Goal: Information Seeking & Learning: Check status

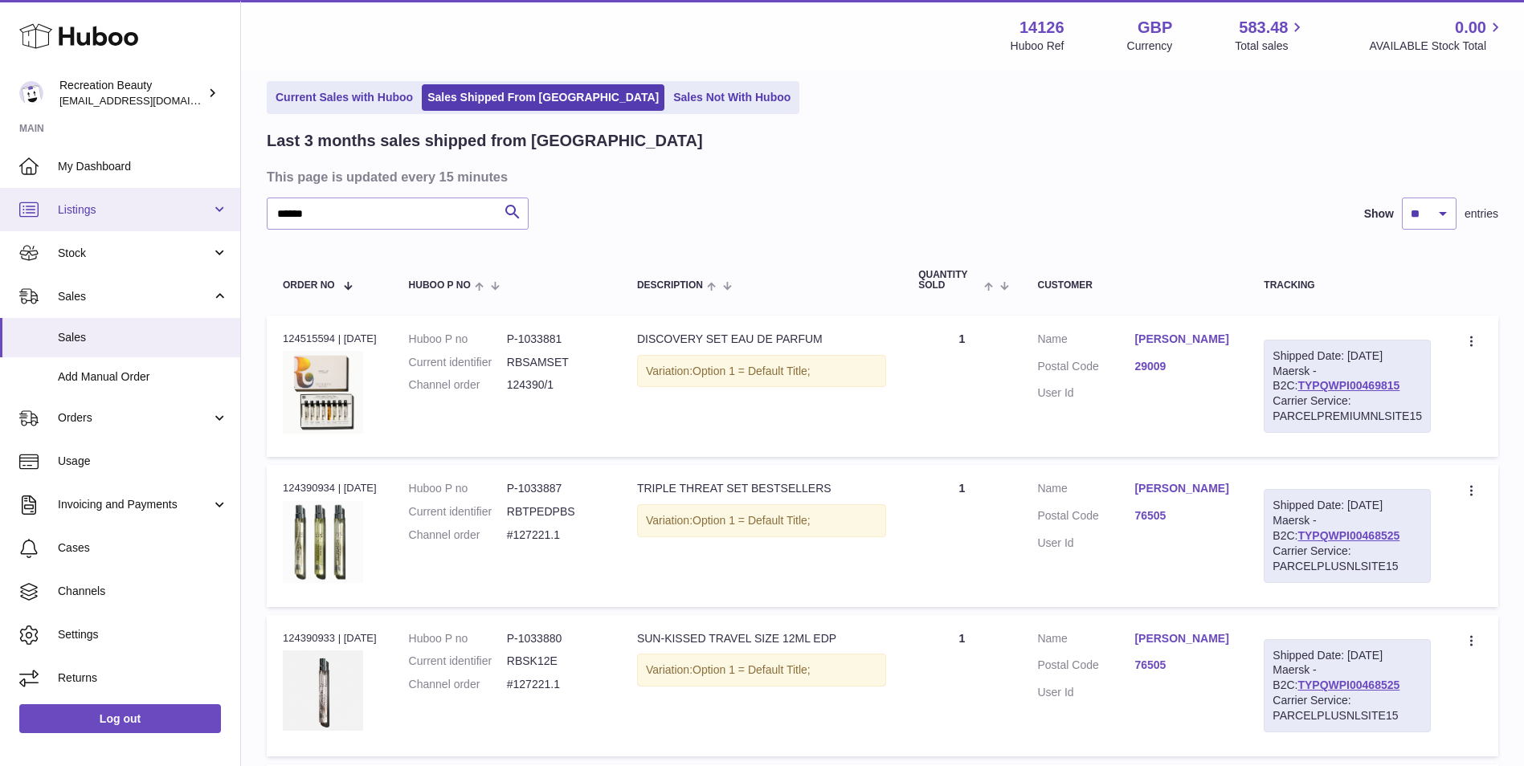
scroll to position [65, 0]
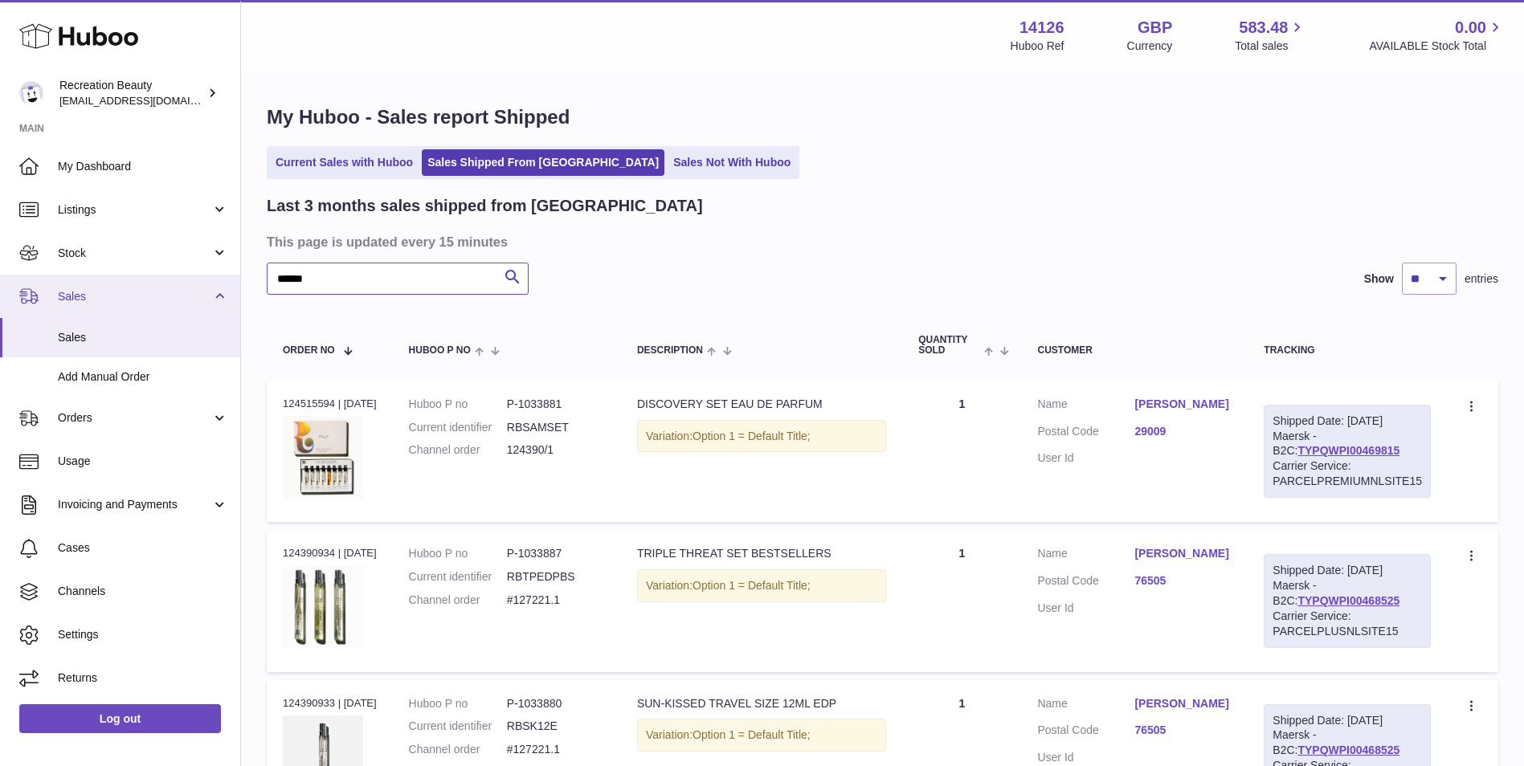
drag, startPoint x: 288, startPoint y: 284, endPoint x: 186, endPoint y: 276, distance: 102.4
paste input "text"
type input "******"
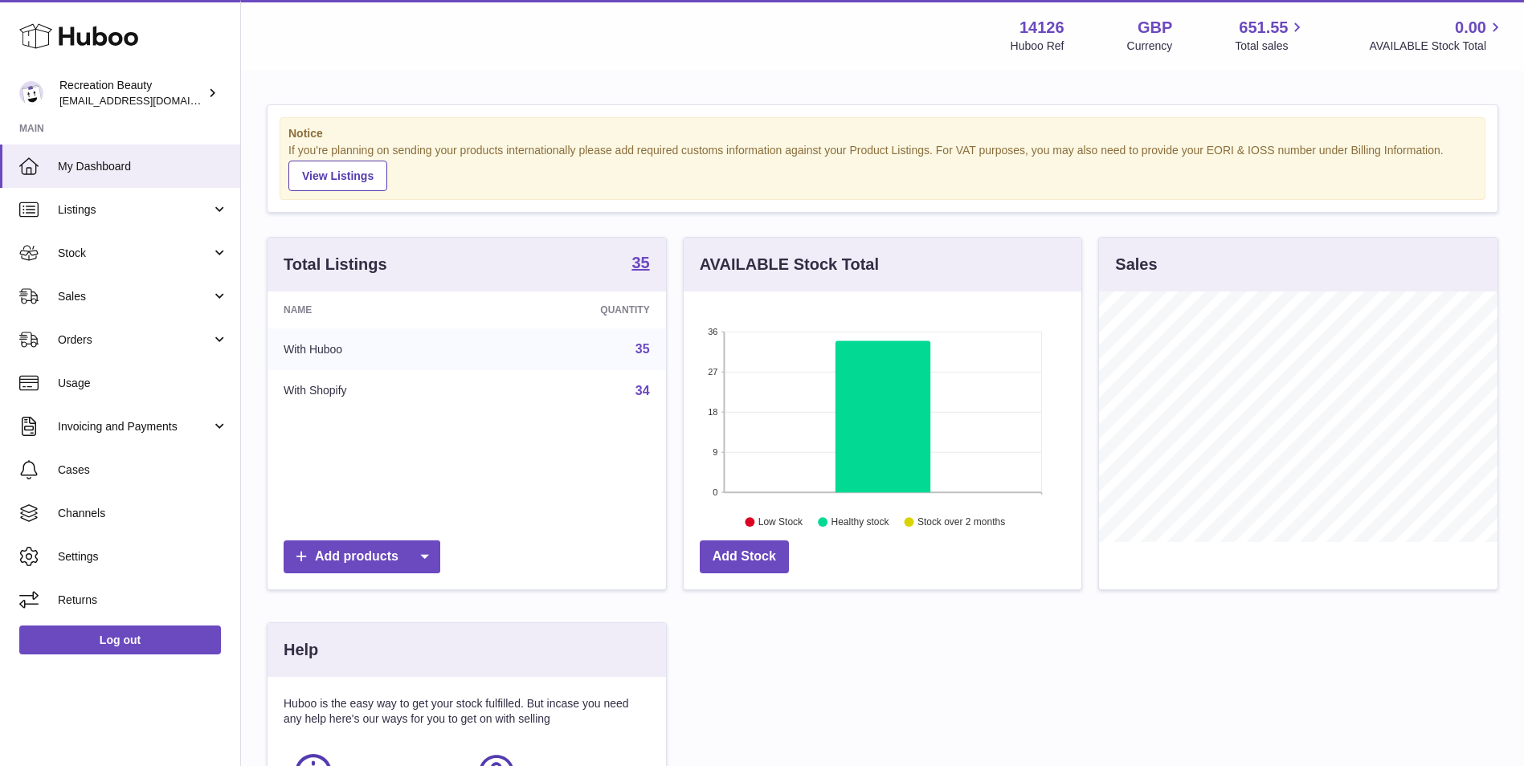
scroll to position [251, 398]
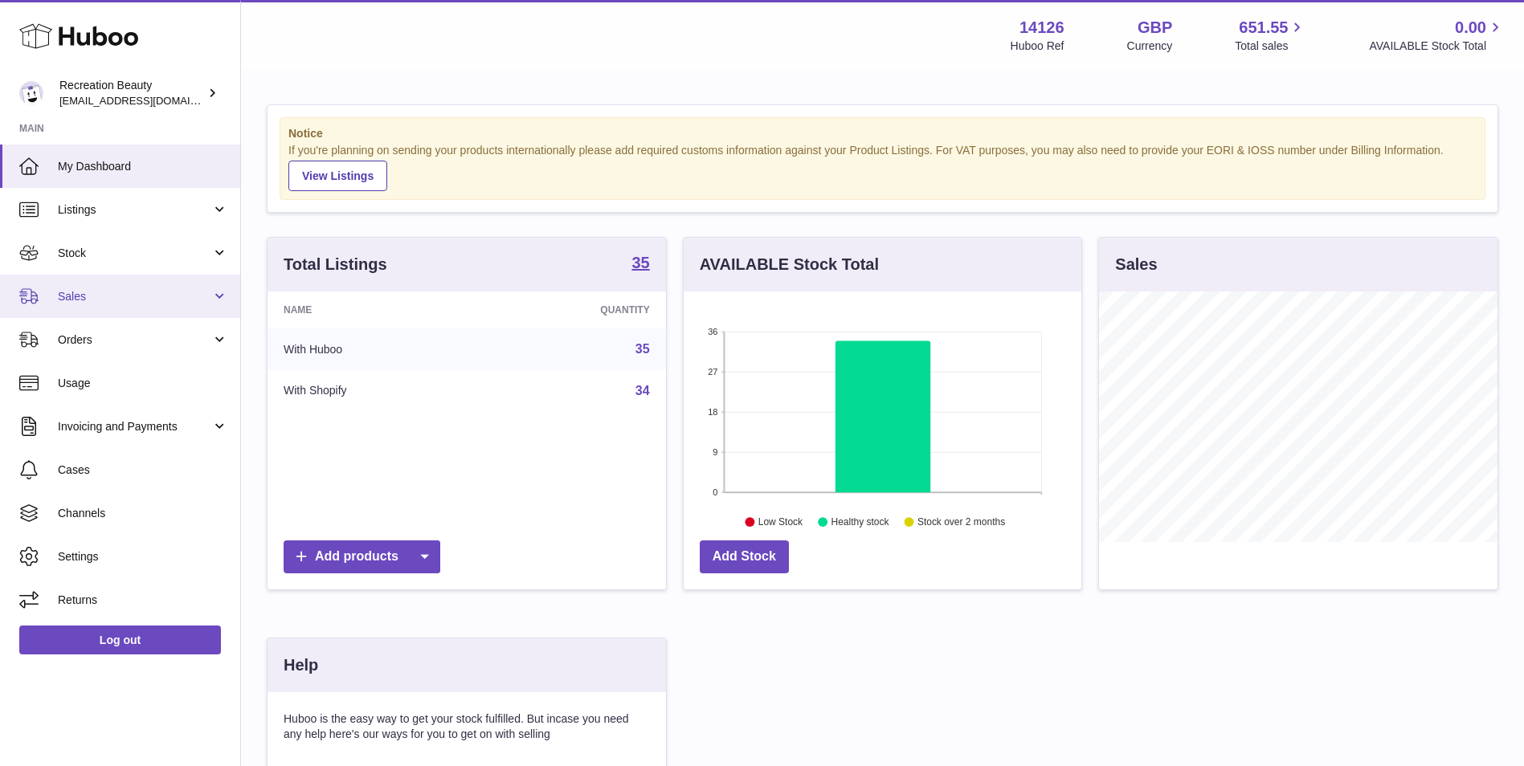
click at [174, 288] on link "Sales" at bounding box center [120, 296] width 240 height 43
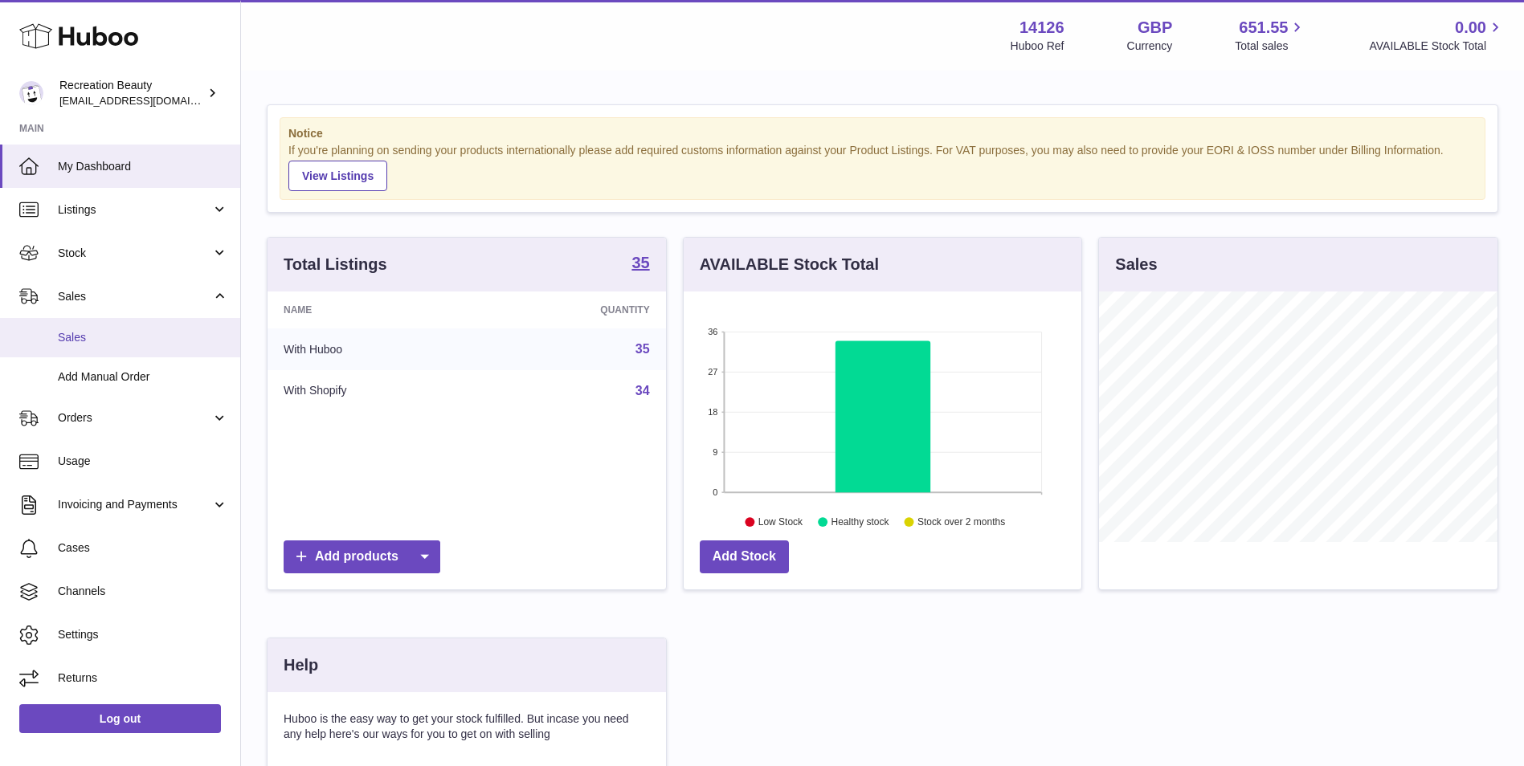
click at [155, 330] on span "Sales" at bounding box center [143, 337] width 170 height 15
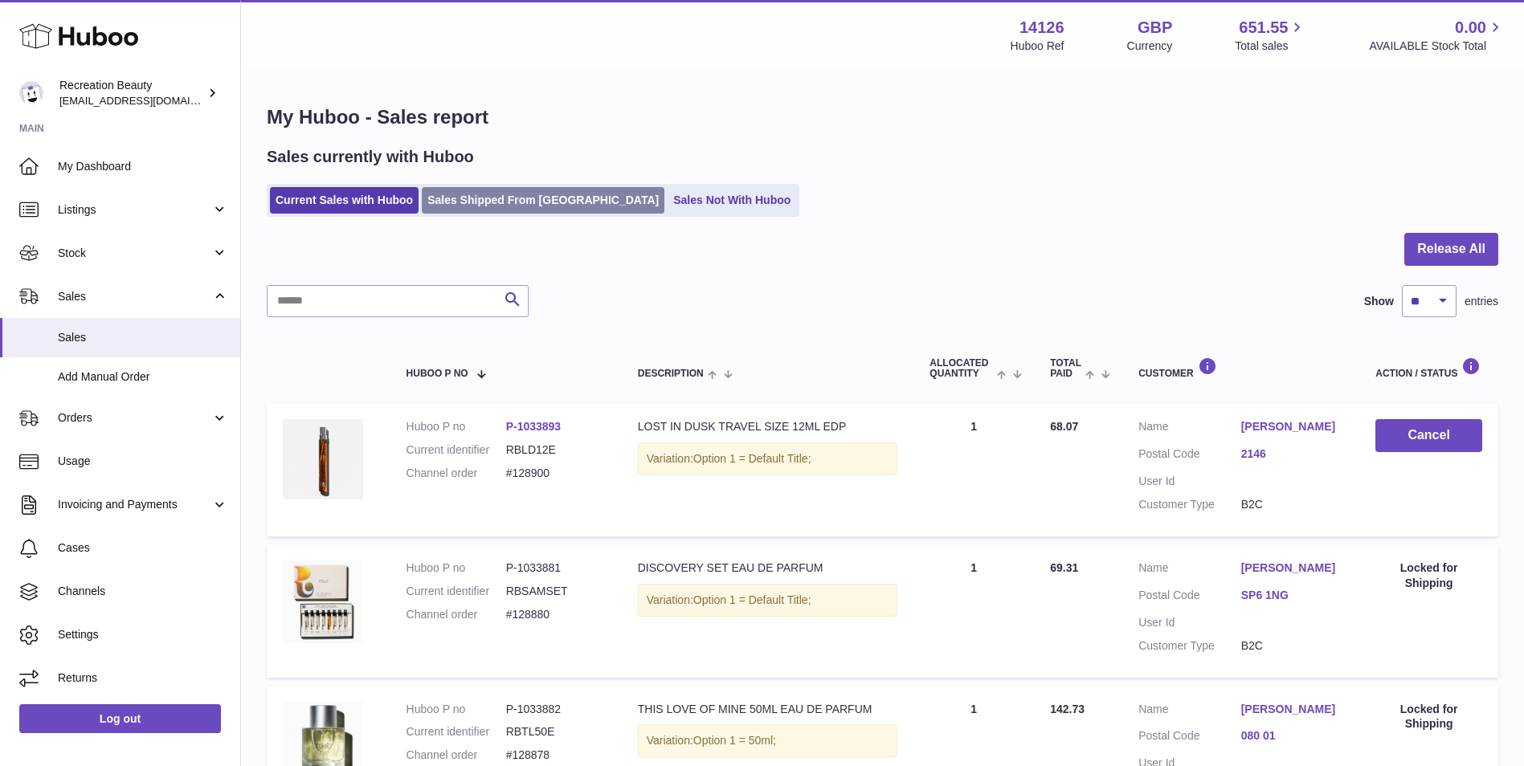
click at [466, 205] on link "Sales Shipped From Huboo" at bounding box center [543, 200] width 243 height 27
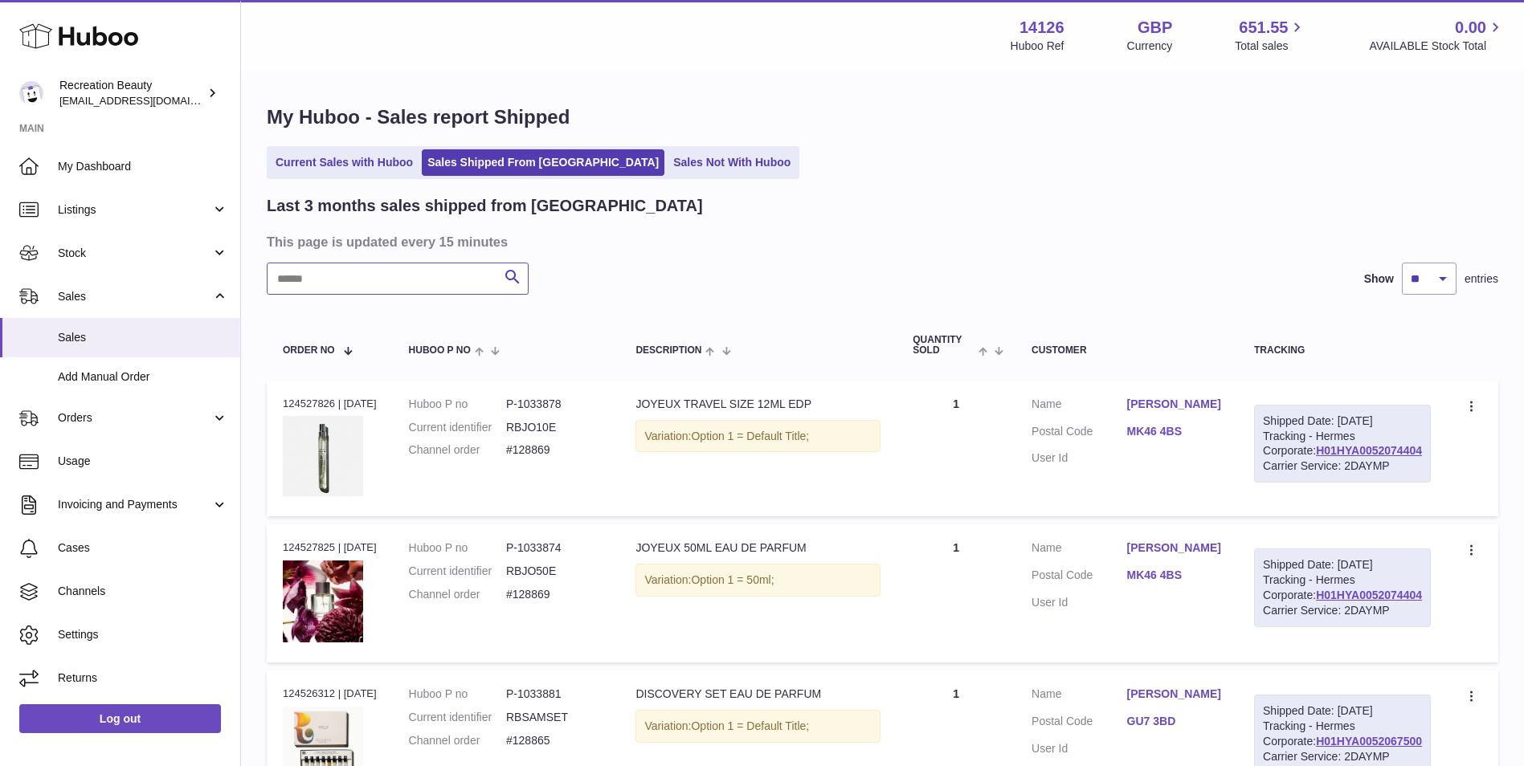
click at [361, 278] on input "text" at bounding box center [398, 279] width 262 height 32
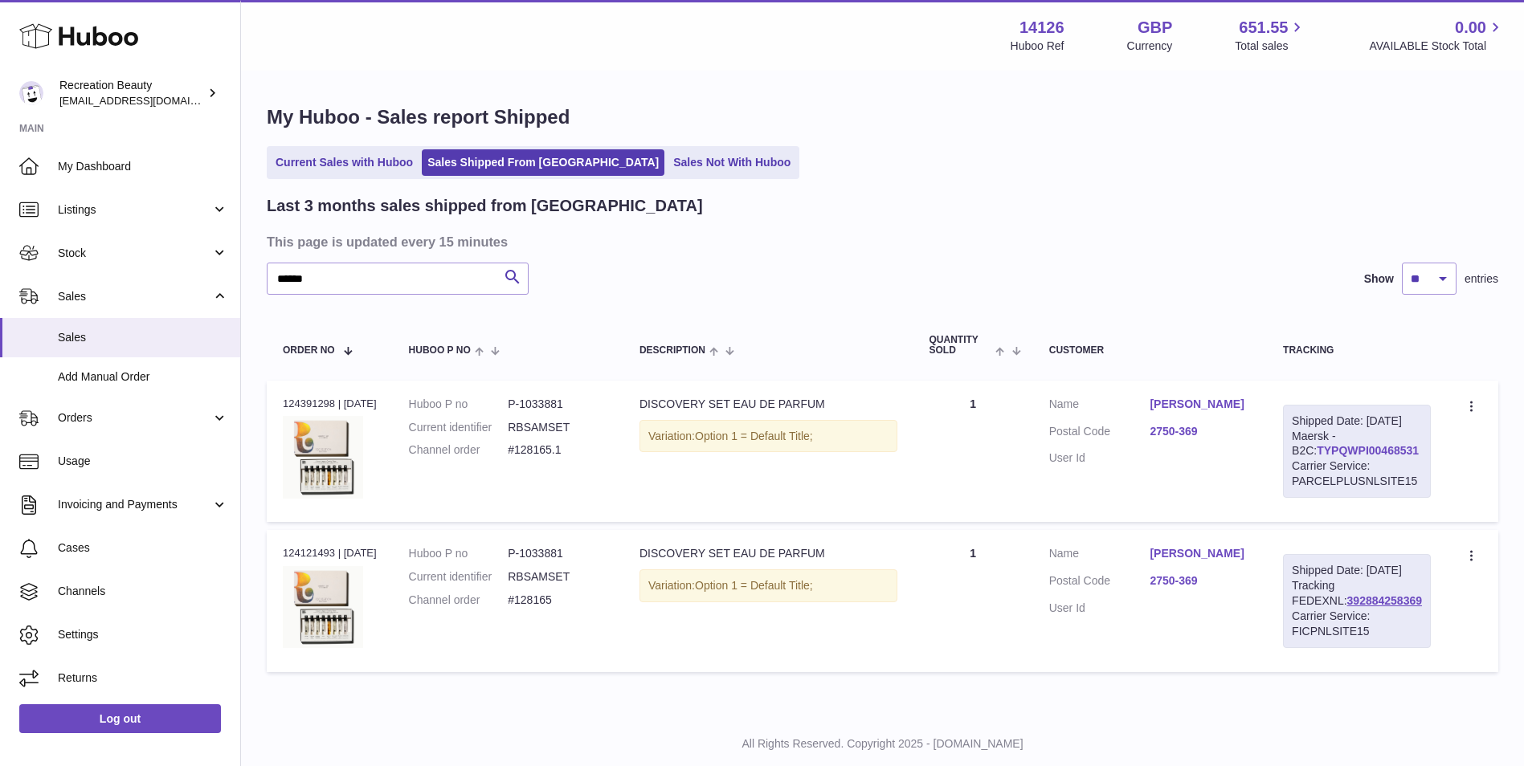
click at [1320, 457] on link "TYPQWPI00468531" at bounding box center [1368, 450] width 102 height 13
drag, startPoint x: 337, startPoint y: 280, endPoint x: 198, endPoint y: 249, distance: 141.5
click at [198, 249] on div "Huboo Recreation Beauty customercare@recreationbeauty.com Main My Dashboard Lis…" at bounding box center [762, 403] width 1524 height 807
paste input "text"
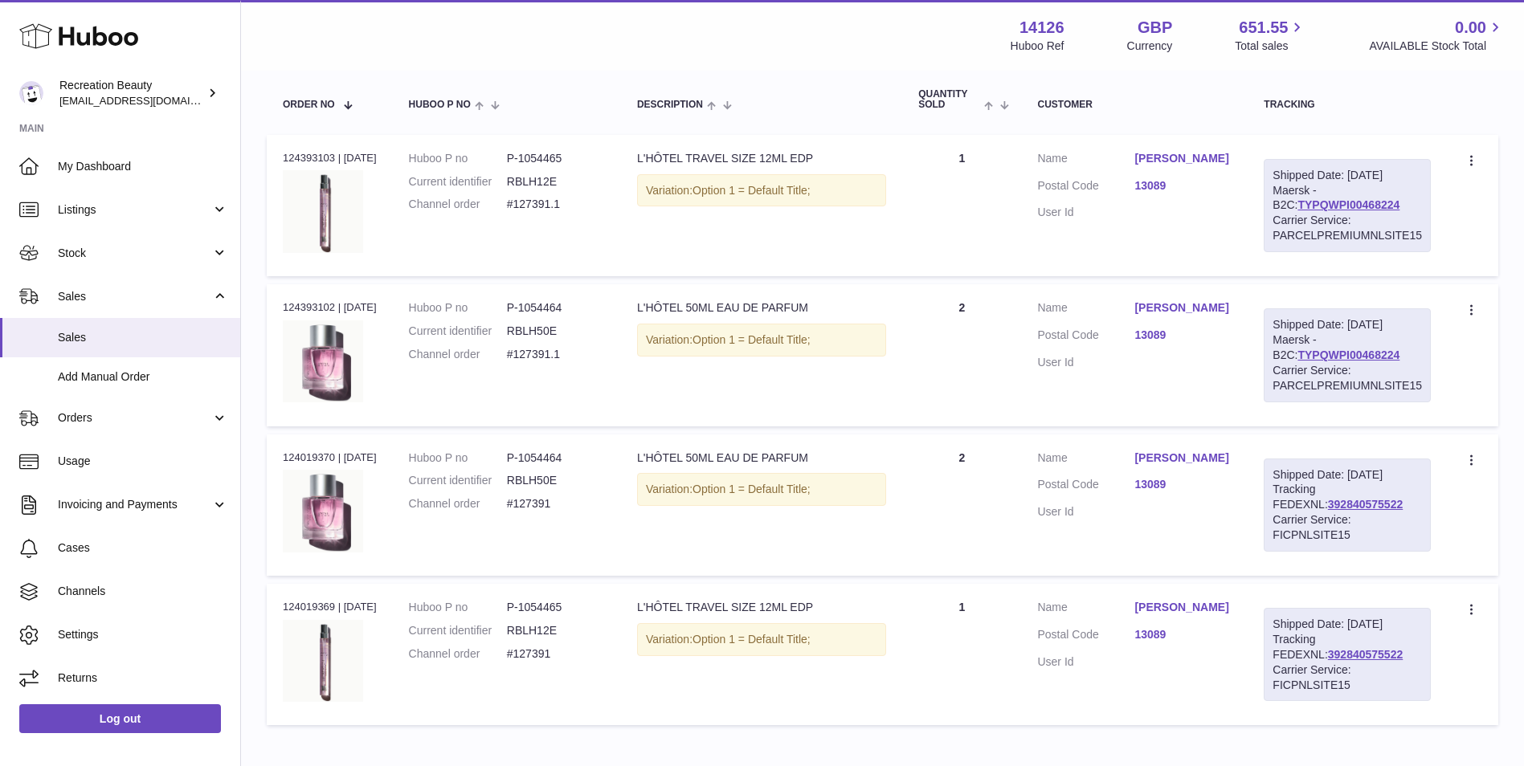
scroll to position [243, 0]
click at [1297, 204] on link "TYPQWPI00468224" at bounding box center [1348, 207] width 102 height 13
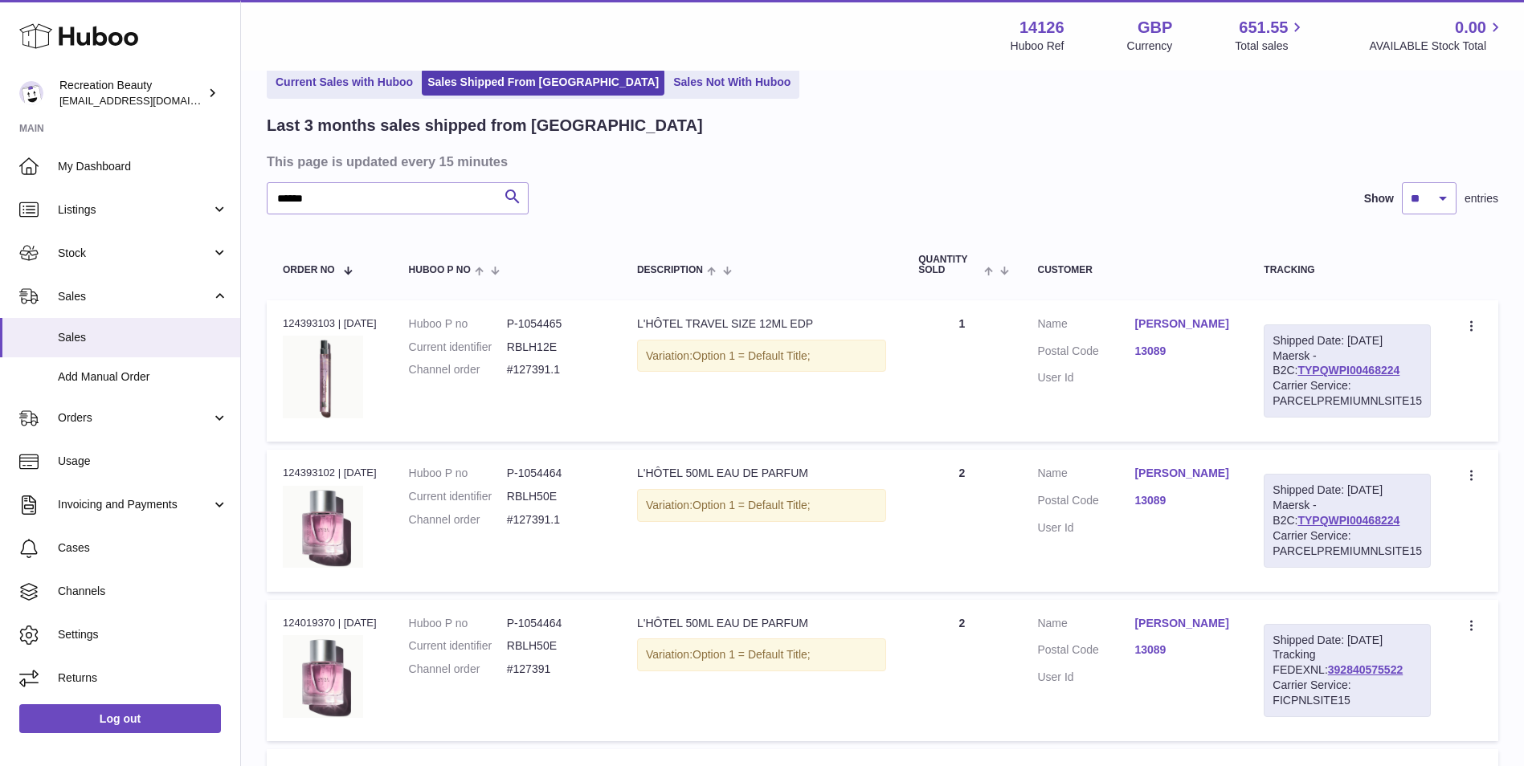
scroll to position [340, 0]
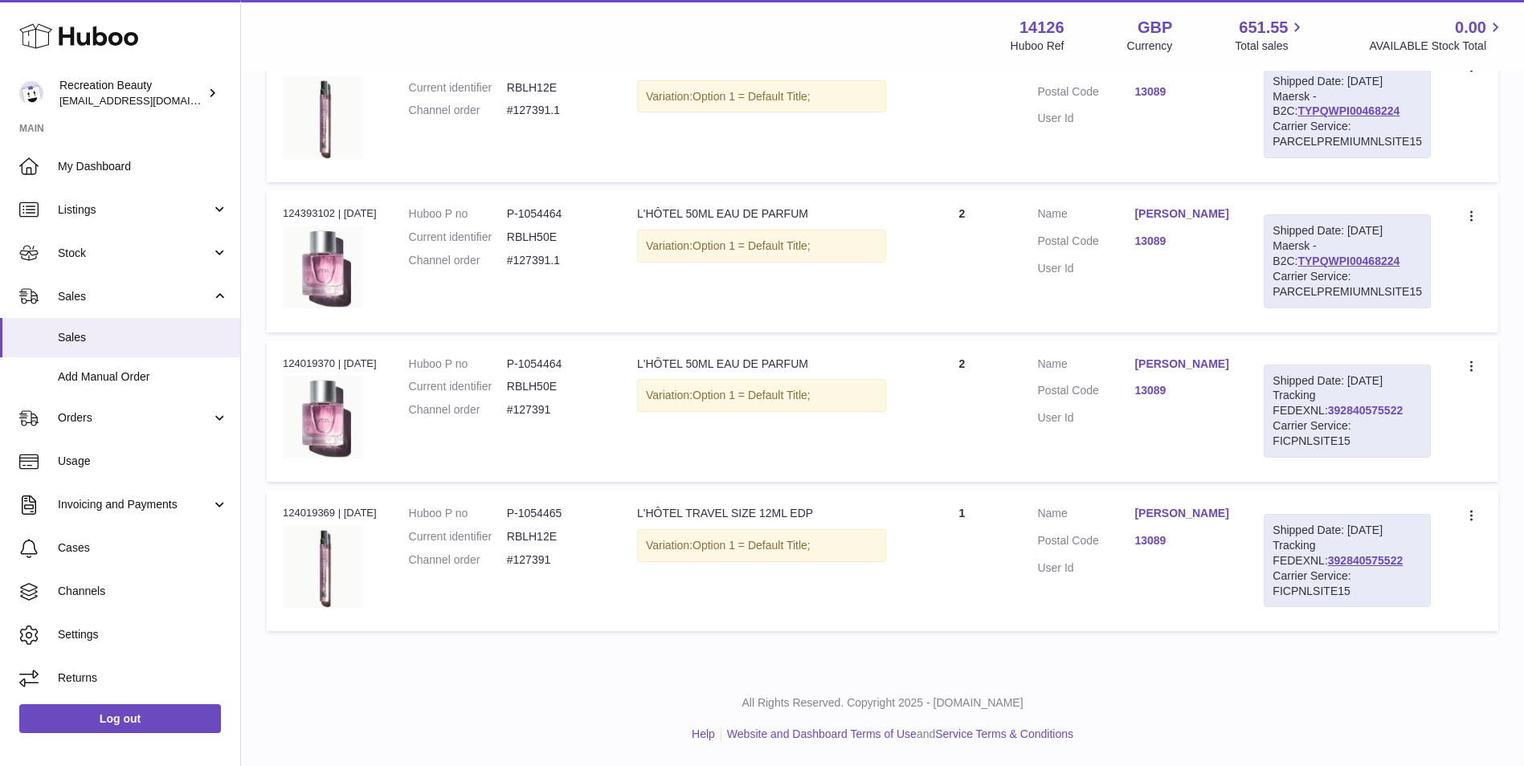
click at [1328, 411] on link "392840575522" at bounding box center [1365, 410] width 75 height 13
click at [1322, 108] on link "TYPQWPI00468224" at bounding box center [1348, 110] width 102 height 13
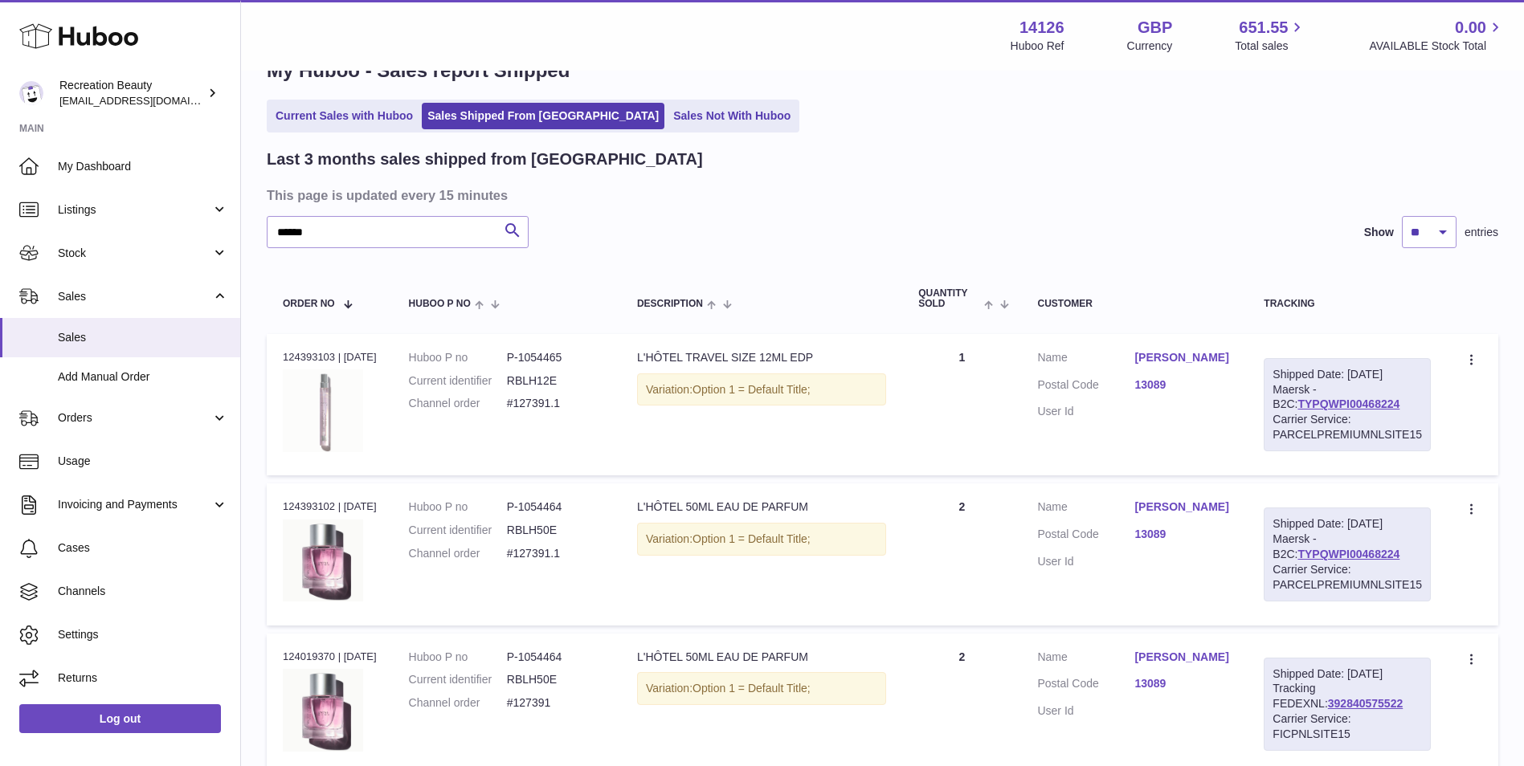
scroll to position [18, 0]
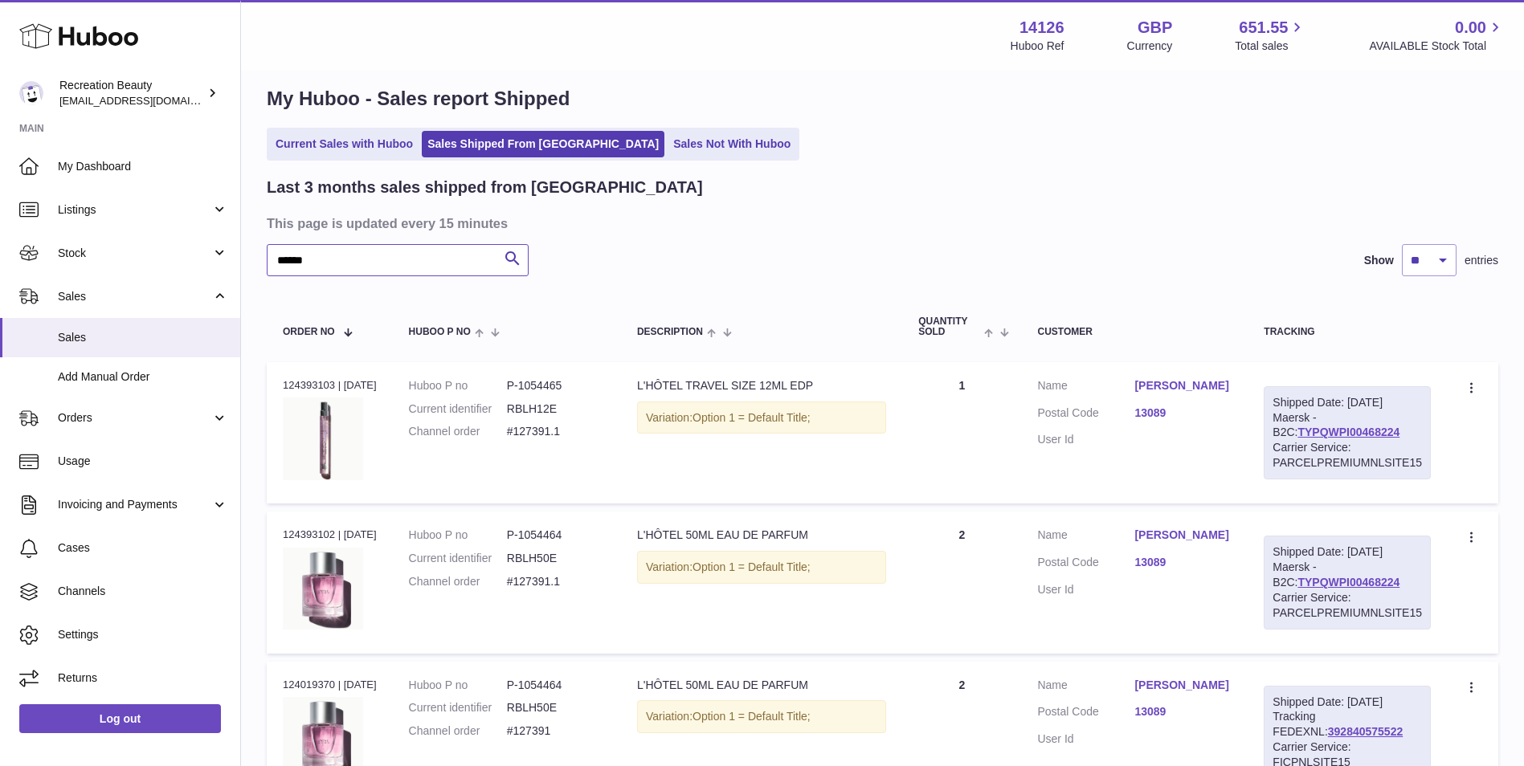
drag, startPoint x: 328, startPoint y: 259, endPoint x: 301, endPoint y: 260, distance: 26.6
click at [301, 260] on input "******" at bounding box center [398, 260] width 262 height 32
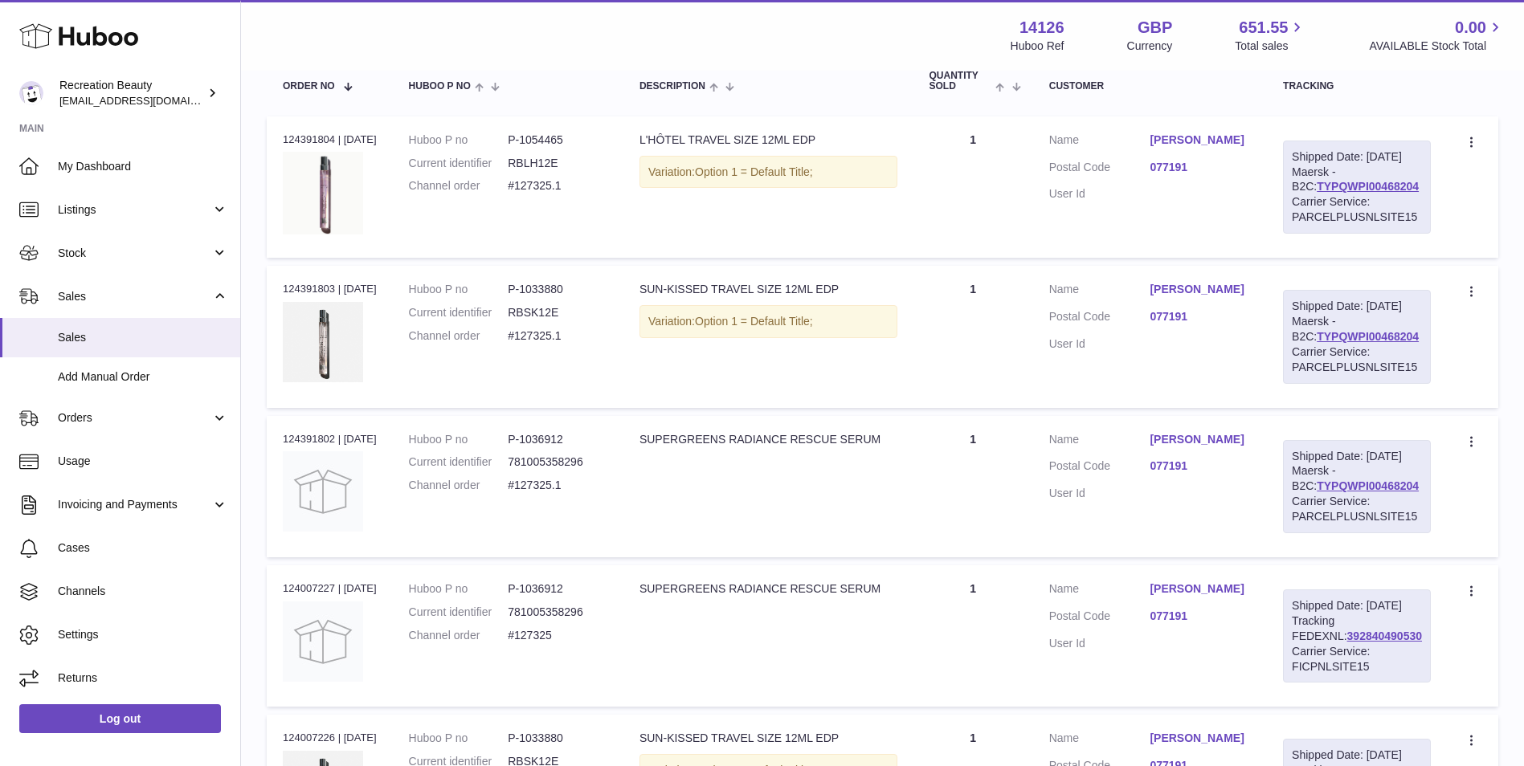
scroll to position [194, 0]
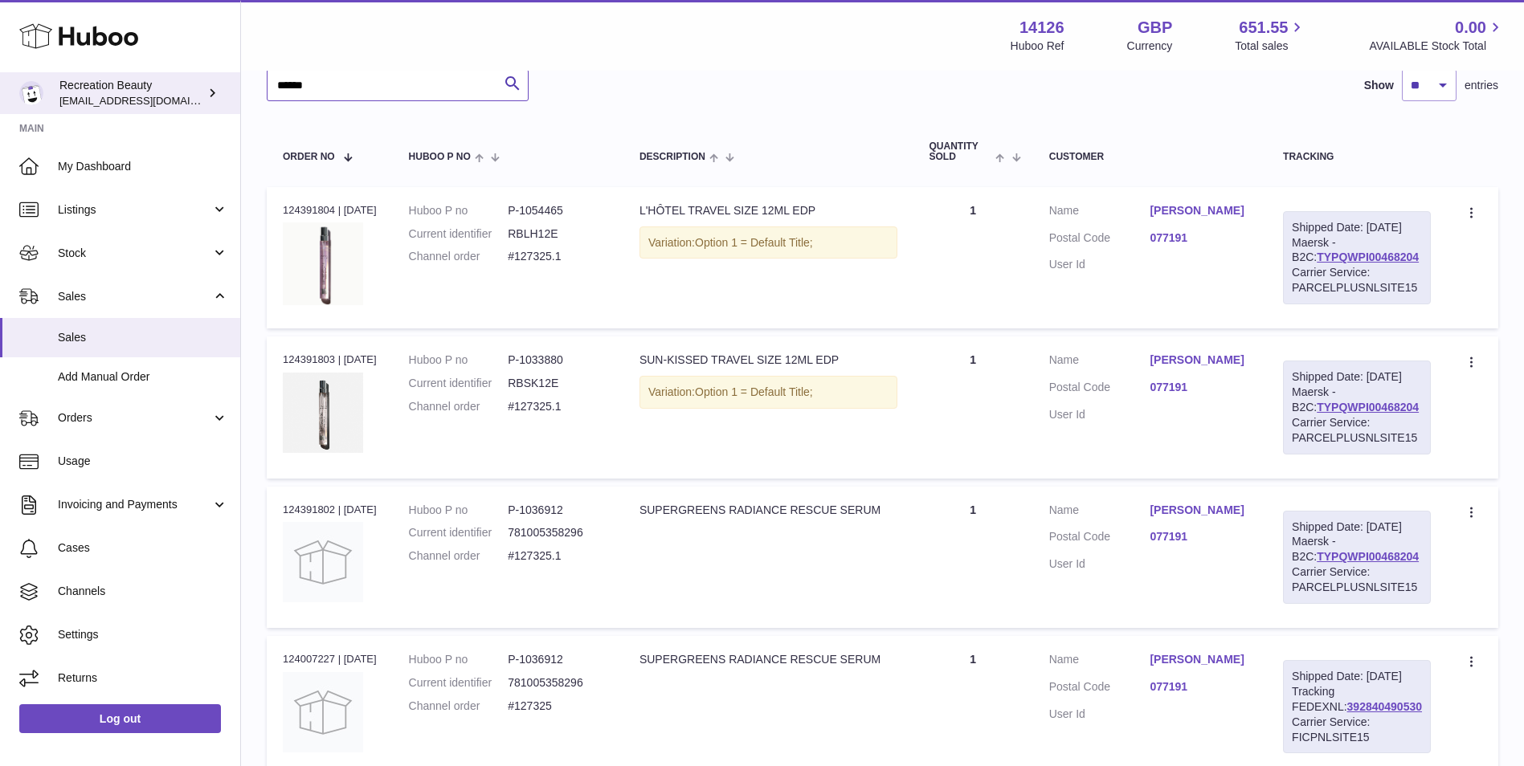
drag, startPoint x: 339, startPoint y: 86, endPoint x: 231, endPoint y: 79, distance: 107.9
click at [231, 79] on div "Huboo Recreation Beauty customercare@recreationbeauty.com Main My Dashboard Lis…" at bounding box center [762, 509] width 1524 height 1406
drag, startPoint x: 1411, startPoint y: 272, endPoint x: 1298, endPoint y: 274, distance: 112.5
click at [1298, 274] on div "Shipped Date: 9th Sep 2025 Maersk - B2C: TYPQWPI00468204 Carrier Service: PARCE…" at bounding box center [1357, 257] width 148 height 93
copy link "TYPQWPI00468204"
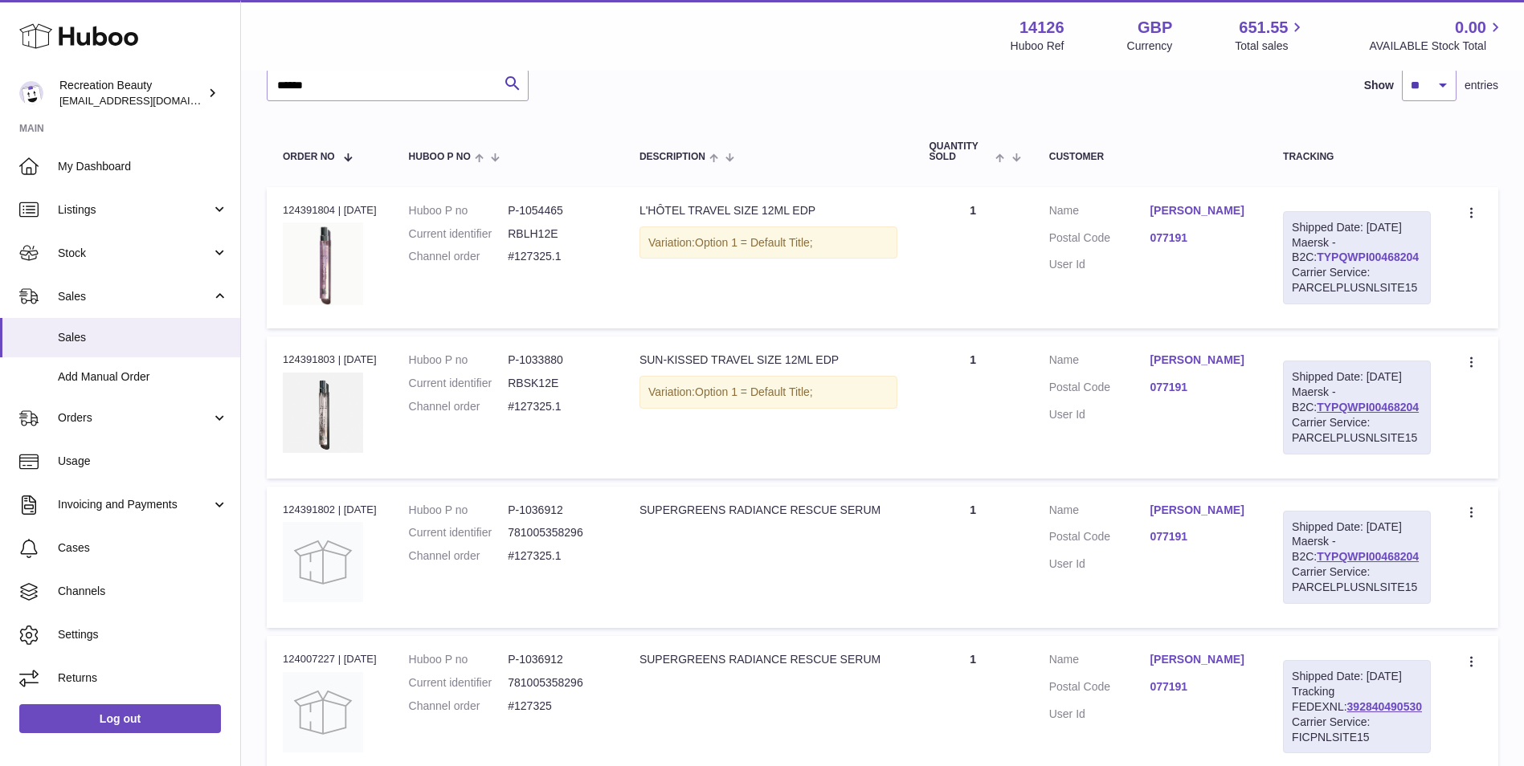
click at [1317, 264] on link "TYPQWPI00468204" at bounding box center [1368, 257] width 102 height 13
click at [1176, 108] on div "Last 3 months sales shipped from Huboo This page is updated every 15 minutes **…" at bounding box center [883, 544] width 1232 height 1084
click at [1317, 264] on link "TYPQWPI00468204" at bounding box center [1368, 257] width 102 height 13
click at [390, 87] on input "******" at bounding box center [398, 85] width 262 height 32
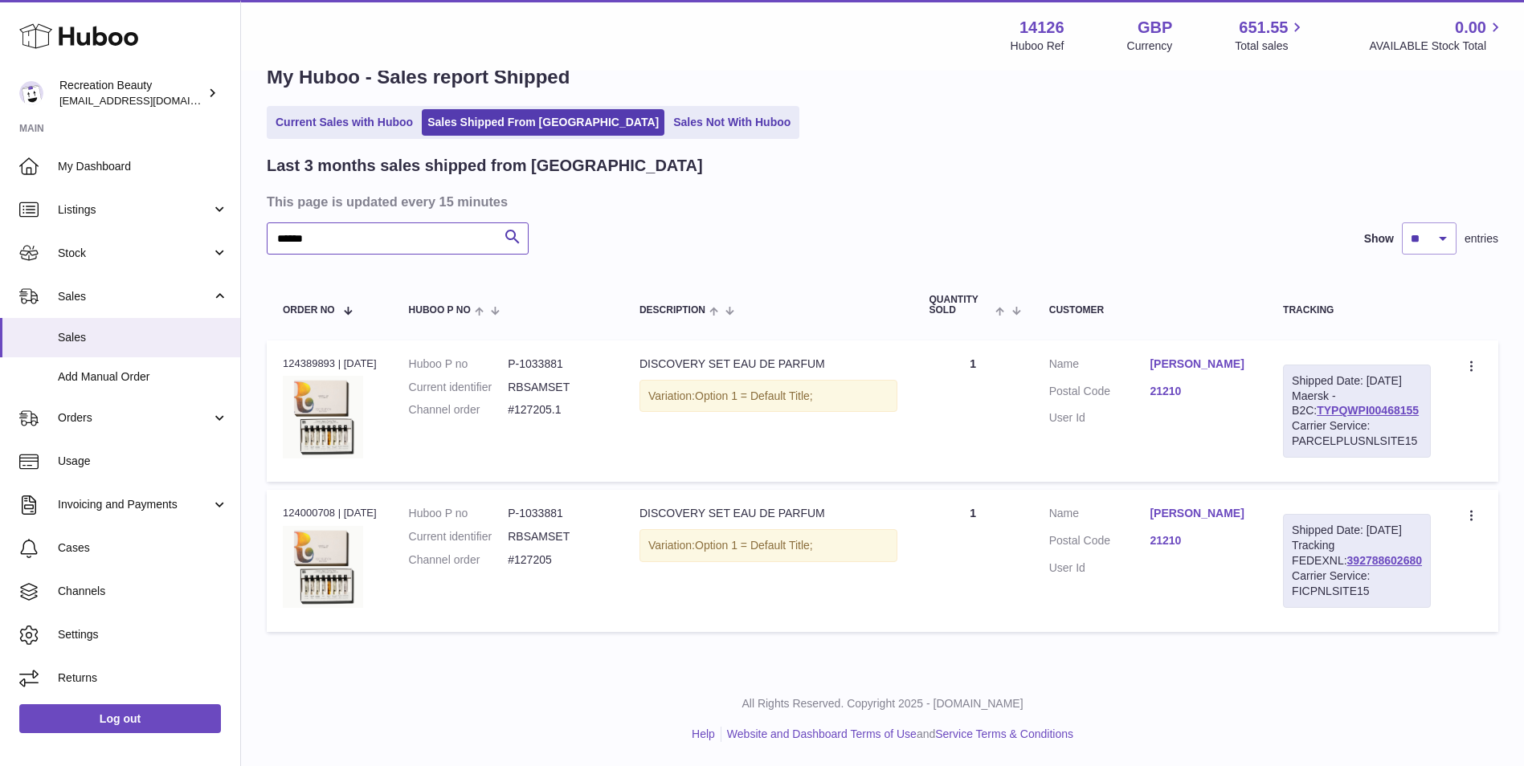
scroll to position [71, 0]
click at [1331, 404] on link "TYPQWPI00468155" at bounding box center [1368, 410] width 102 height 13
drag, startPoint x: 323, startPoint y: 206, endPoint x: 220, endPoint y: 195, distance: 103.4
click at [220, 195] on div "Huboo Recreation Beauty customercare@recreationbeauty.com Main My Dashboard Lis…" at bounding box center [762, 363] width 1524 height 807
paste input "text"
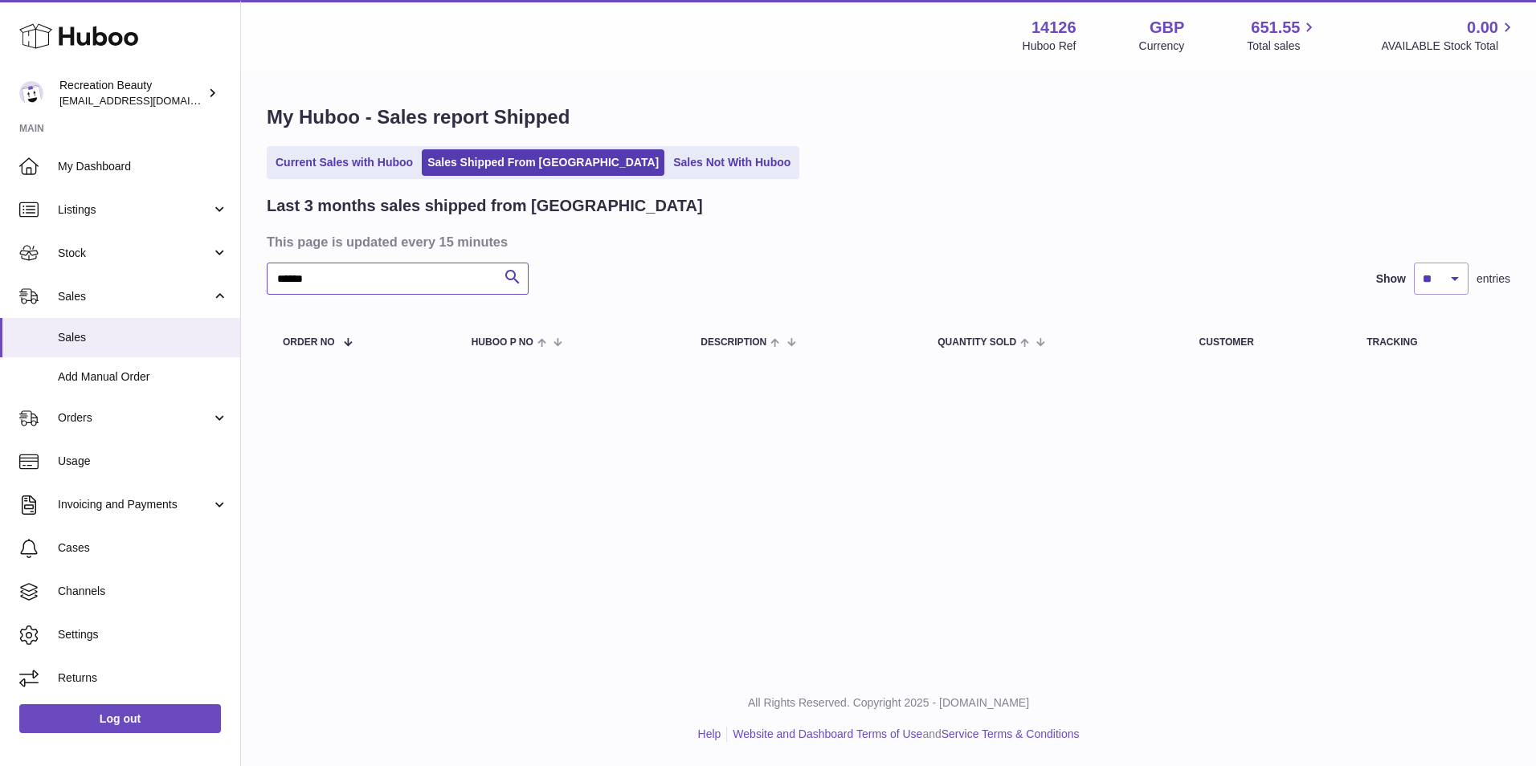
drag, startPoint x: 394, startPoint y: 267, endPoint x: 245, endPoint y: 278, distance: 149.9
click at [245, 278] on div "My Huboo - Sales report Shipped Current Sales with Huboo Sales Shipped From Hub…" at bounding box center [888, 238] width 1295 height 332
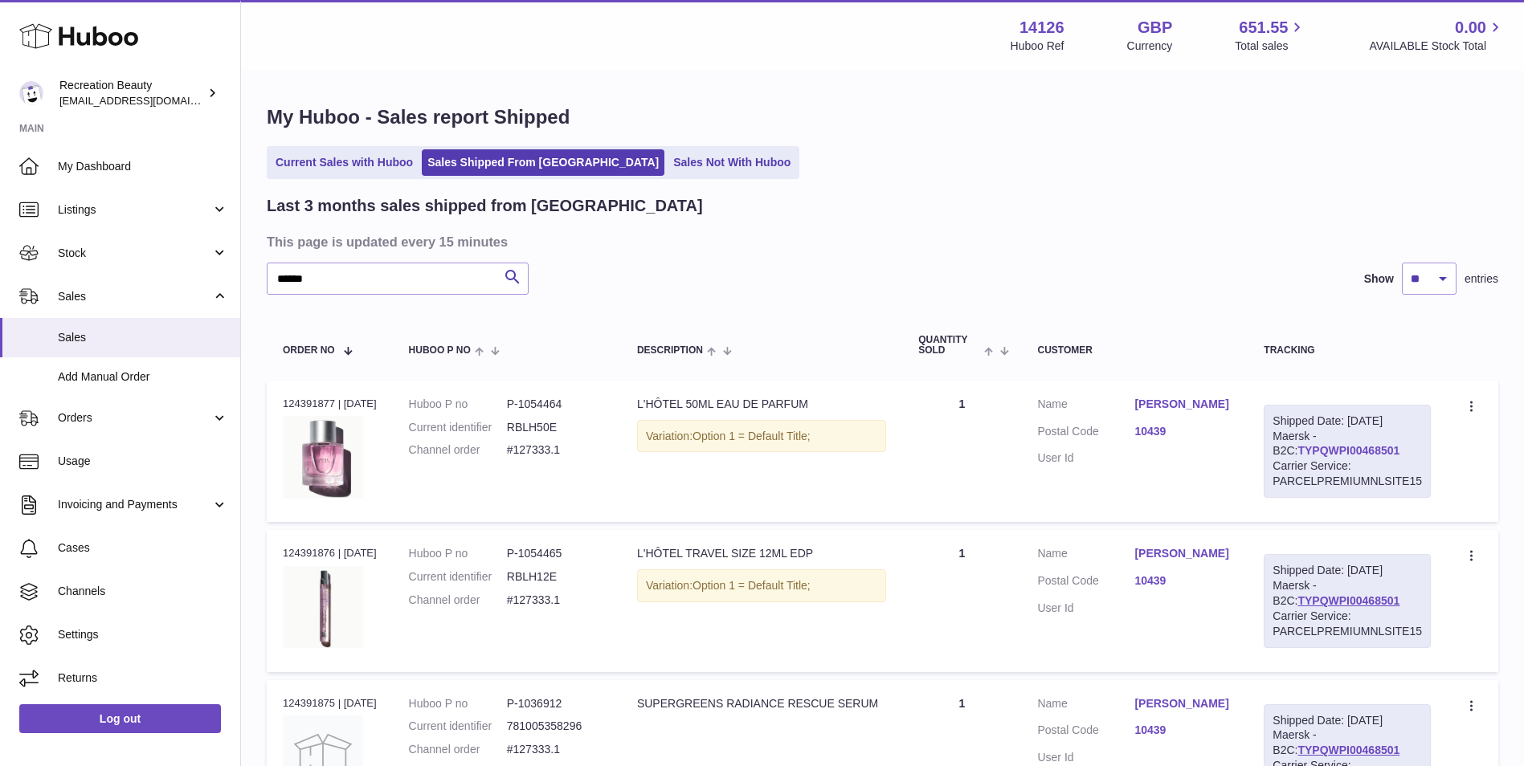
click at [1304, 451] on link "TYPQWPI00468501" at bounding box center [1348, 450] width 102 height 13
click at [334, 278] on input "******" at bounding box center [398, 279] width 262 height 32
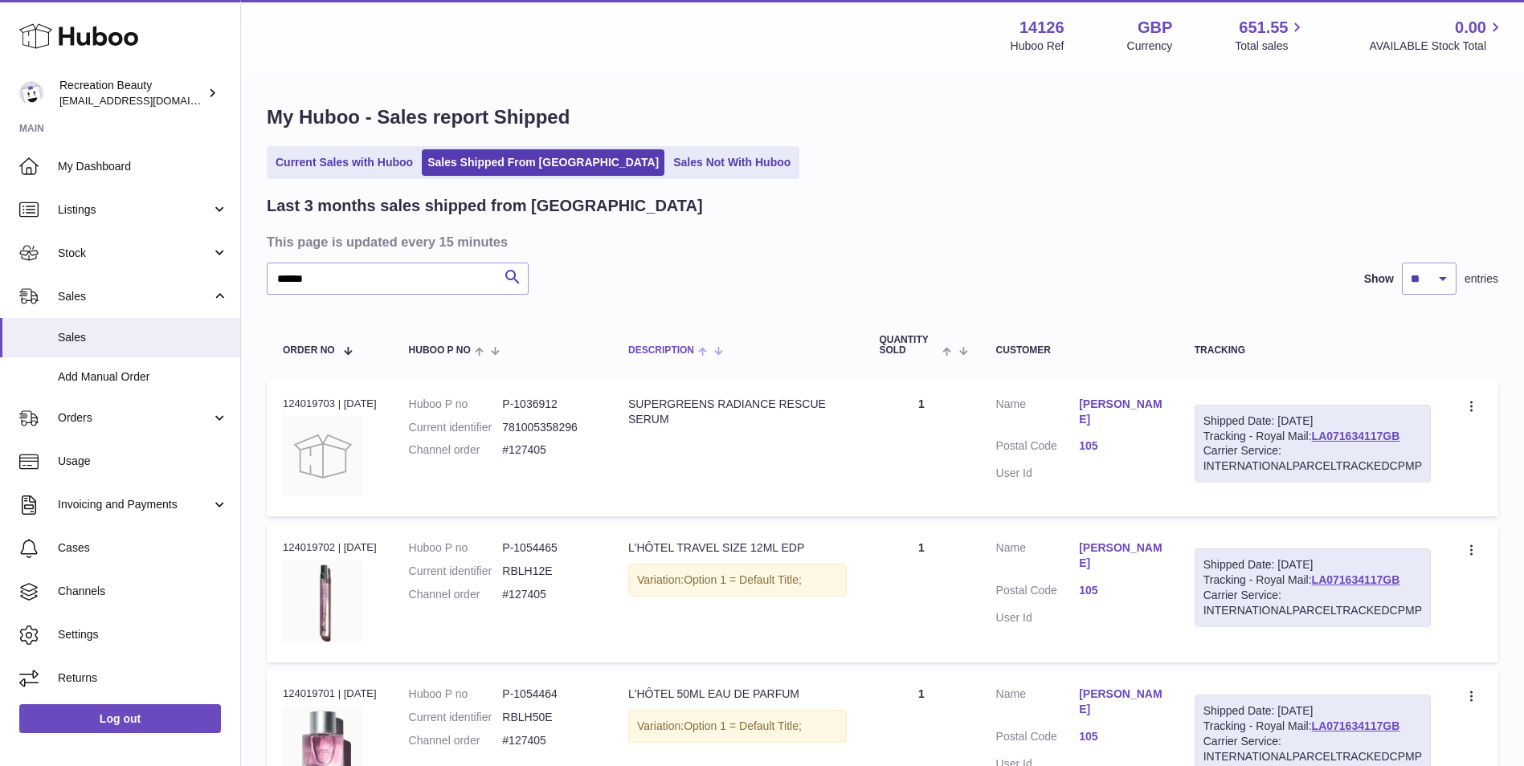
click at [856, 348] on th "Description" at bounding box center [737, 345] width 251 height 53
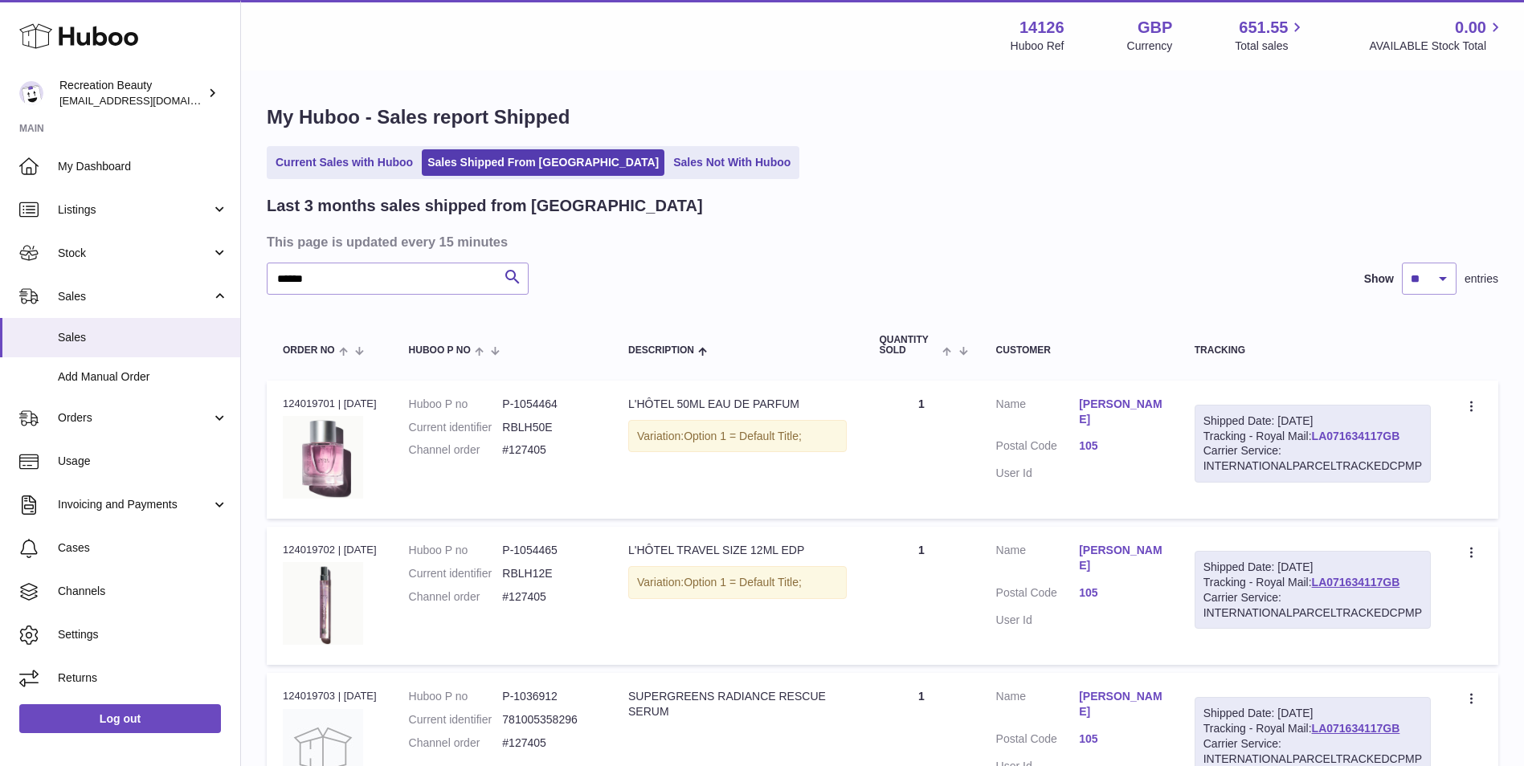
click at [1339, 437] on link "LA071634117GB" at bounding box center [1356, 436] width 88 height 13
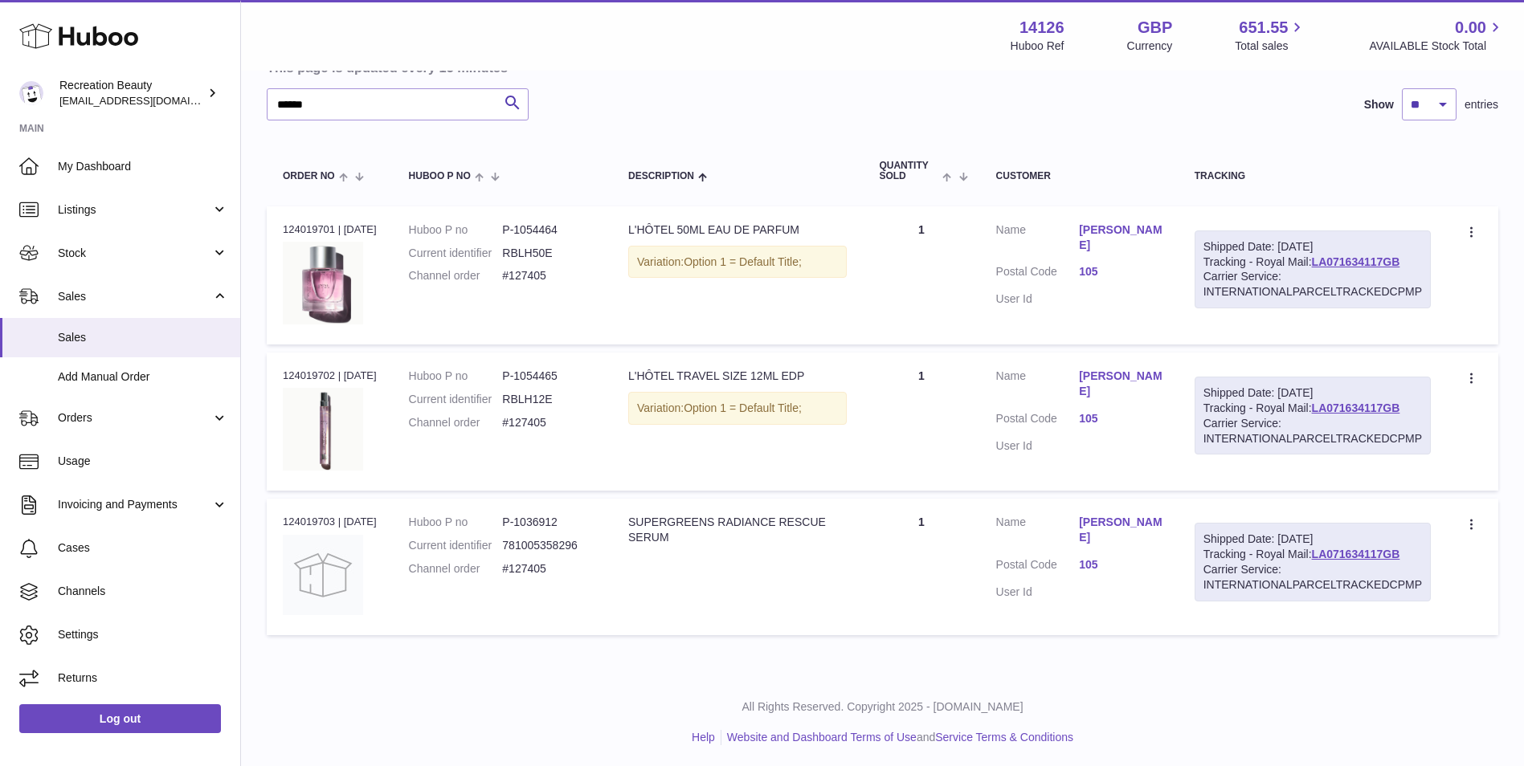
scroll to position [178, 0]
click at [1349, 256] on link "LA071634117GB" at bounding box center [1356, 258] width 88 height 13
drag, startPoint x: 1414, startPoint y: 259, endPoint x: 1315, endPoint y: 263, distance: 98.9
click at [1315, 263] on div "Shipped Date: 3rd Sep 2025 Tracking - Royal Mail: LA071634117GB Carrier Service…" at bounding box center [1313, 266] width 236 height 79
copy link "LA071634117GB"
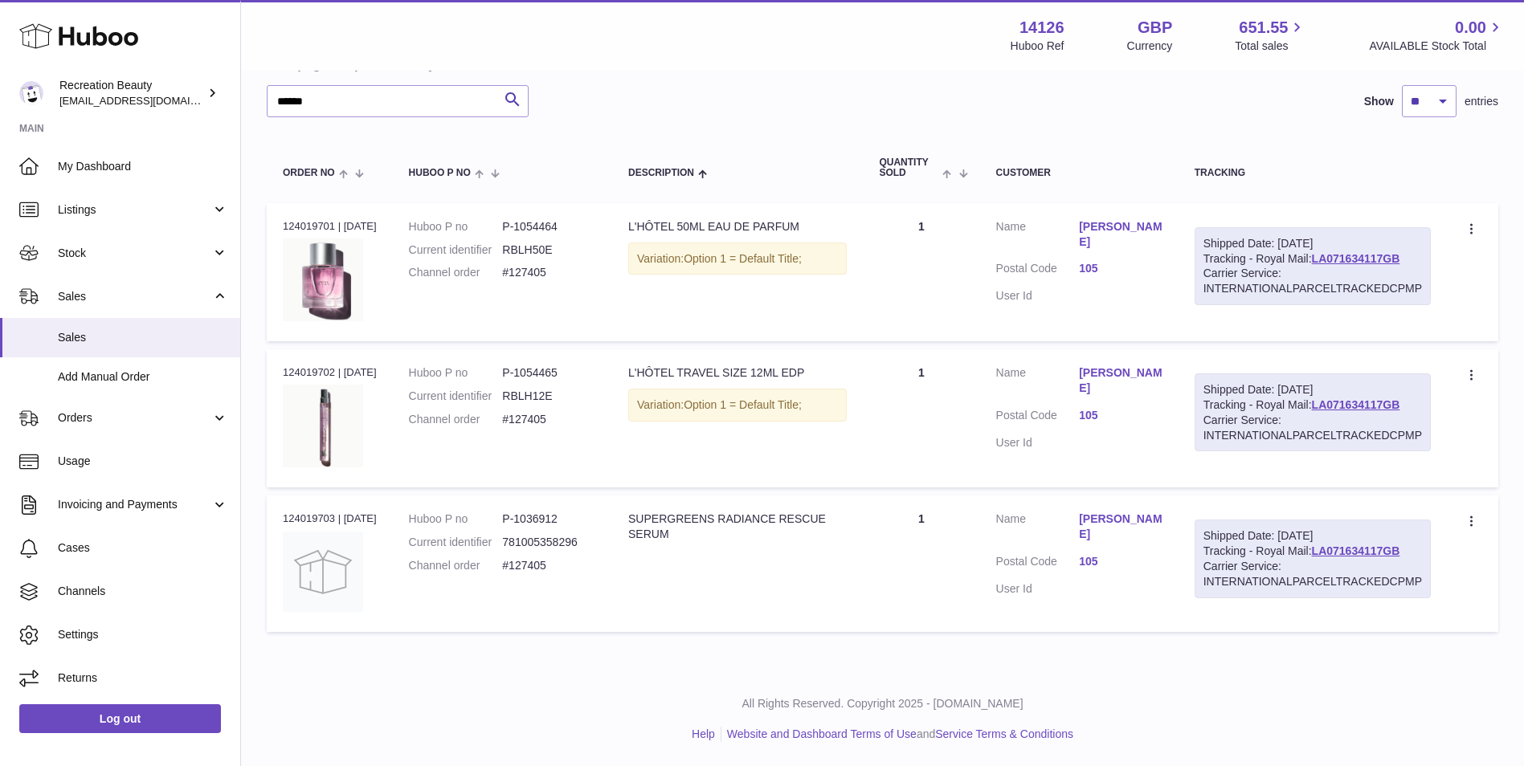
click at [1071, 178] on div "Customer" at bounding box center [1079, 173] width 166 height 10
click at [554, 280] on dd "#127405" at bounding box center [549, 272] width 94 height 15
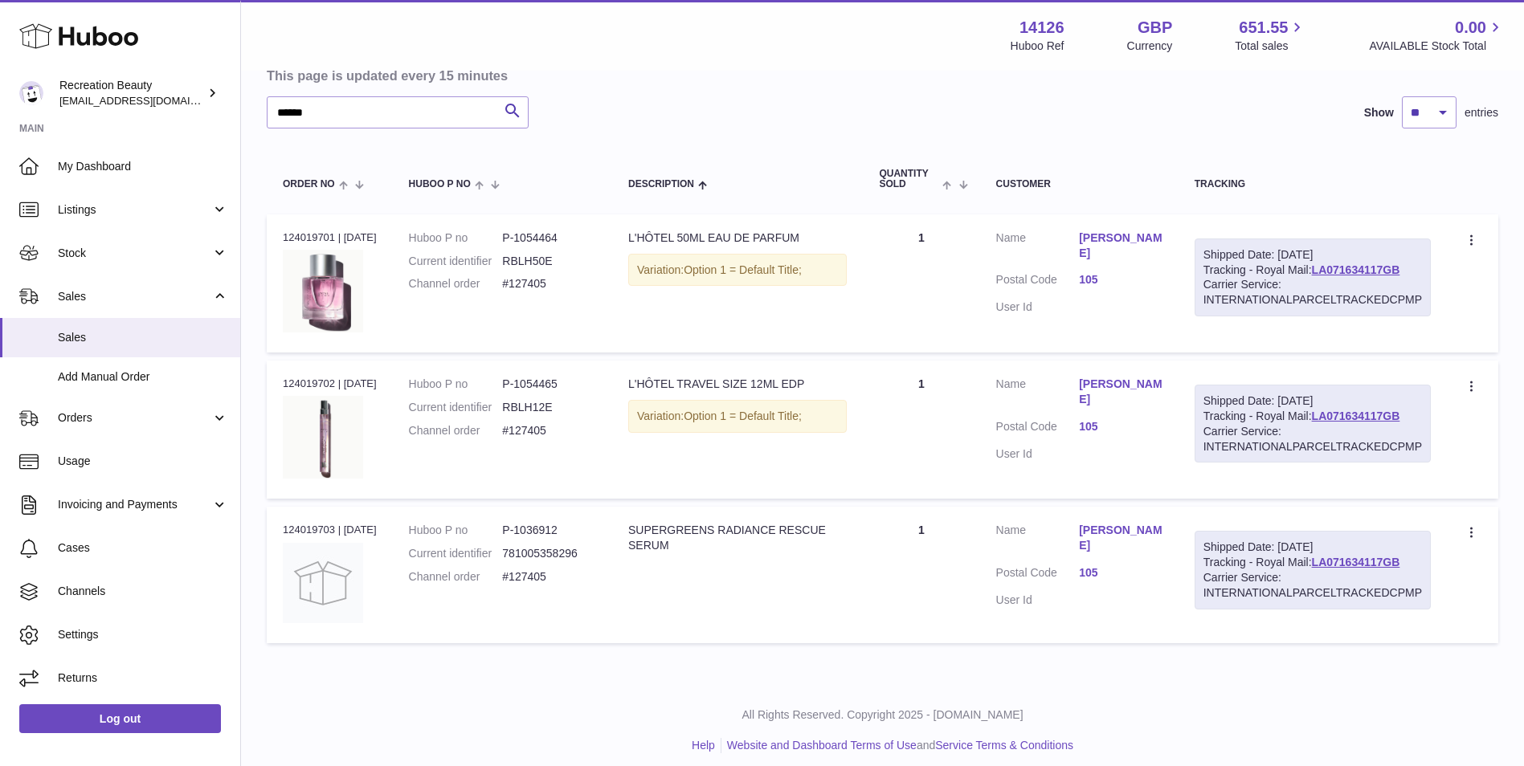
click at [616, 285] on td "Description L'HÔTEL 50ML EAU DE PARFUM Variation: Option 1 = Default Title;" at bounding box center [737, 284] width 251 height 138
click at [1342, 268] on link "LA071634117GB" at bounding box center [1356, 270] width 88 height 13
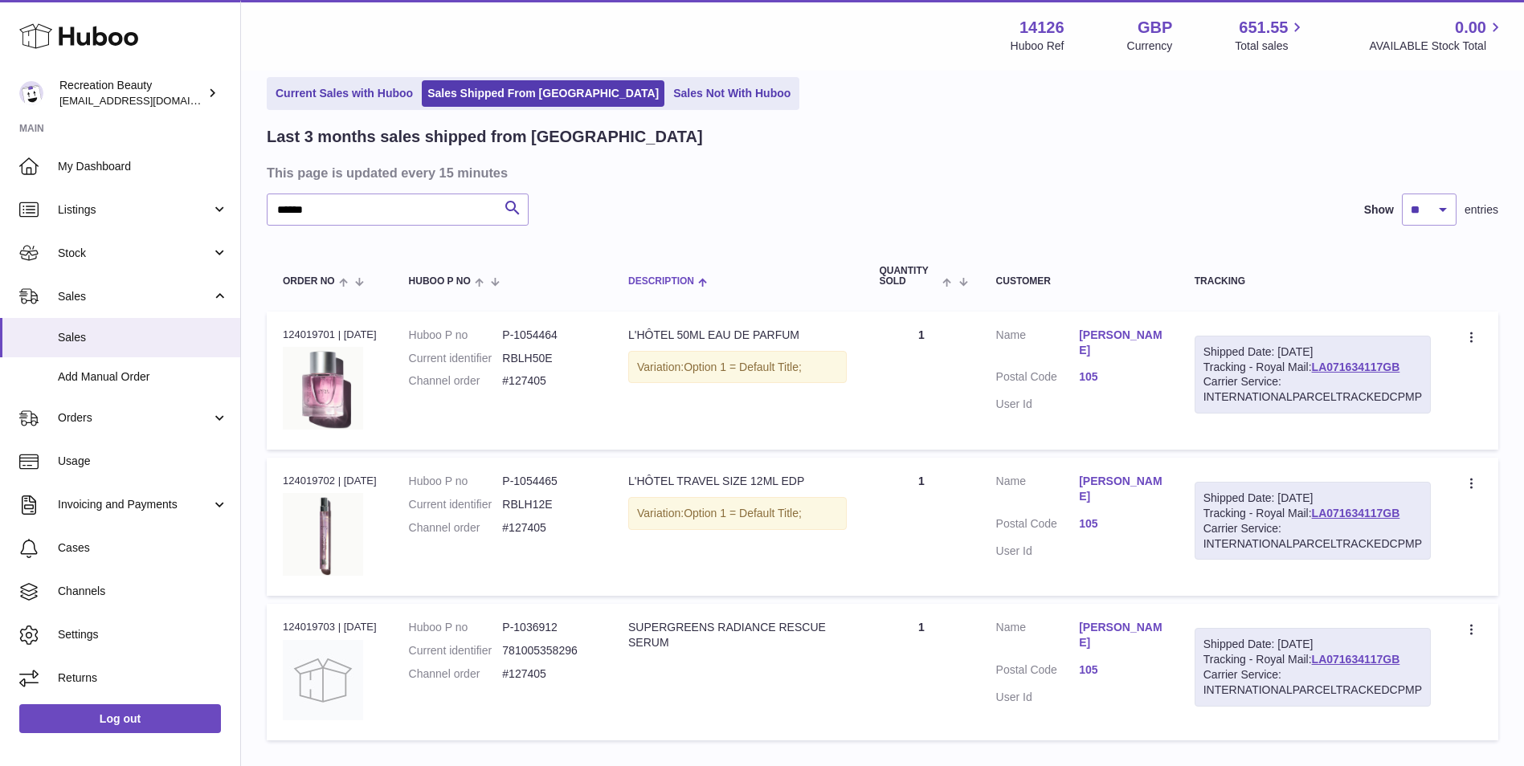
scroll to position [68, 0]
drag, startPoint x: 340, startPoint y: 214, endPoint x: 249, endPoint y: 202, distance: 91.6
click at [249, 202] on div "My Huboo - Sales report Shipped Current Sales with Huboo Sales Shipped From Hub…" at bounding box center [882, 393] width 1283 height 778
click at [1109, 340] on link "Rannveig Jónasdóttir" at bounding box center [1121, 344] width 84 height 31
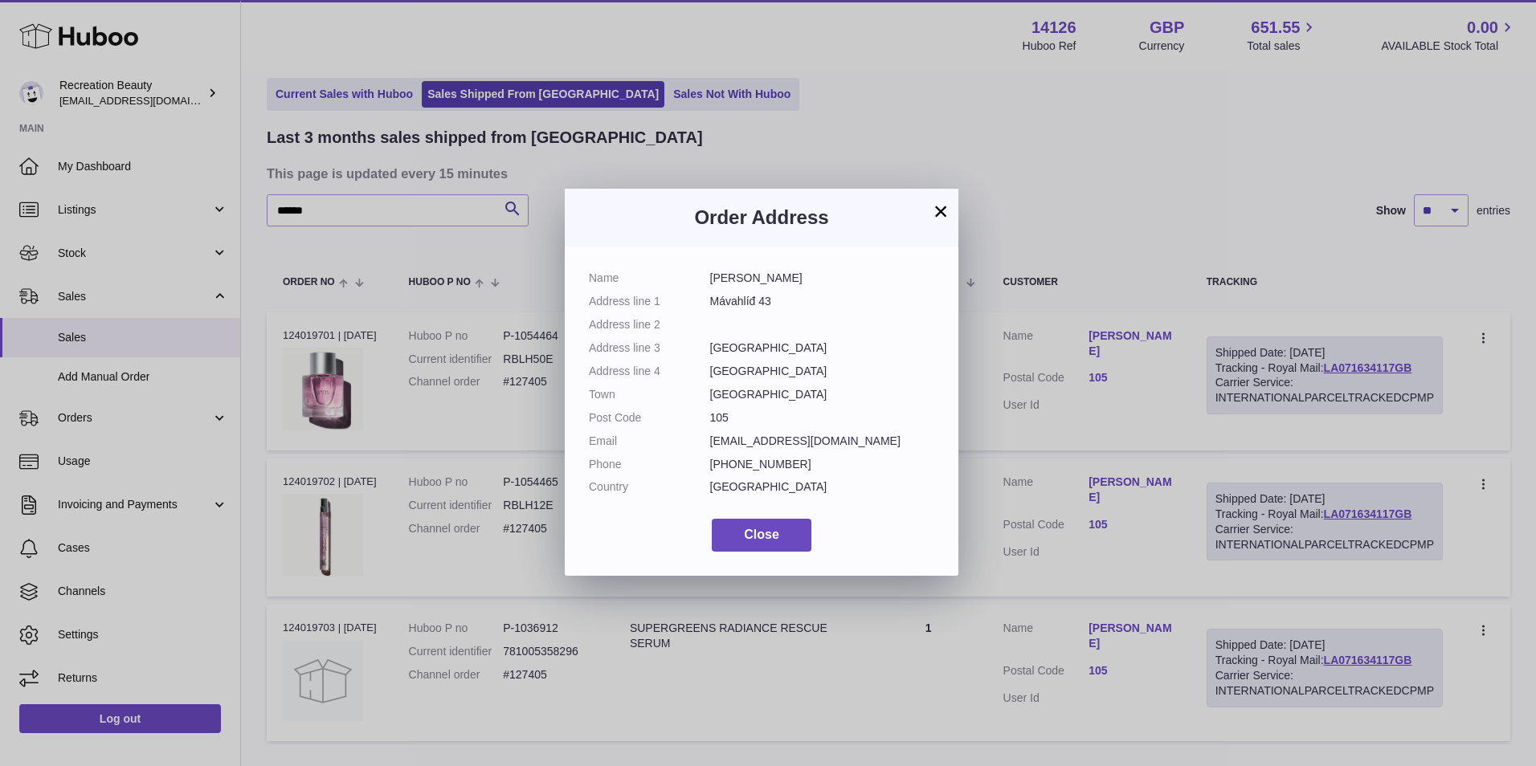
click at [942, 212] on button "×" at bounding box center [940, 211] width 19 height 19
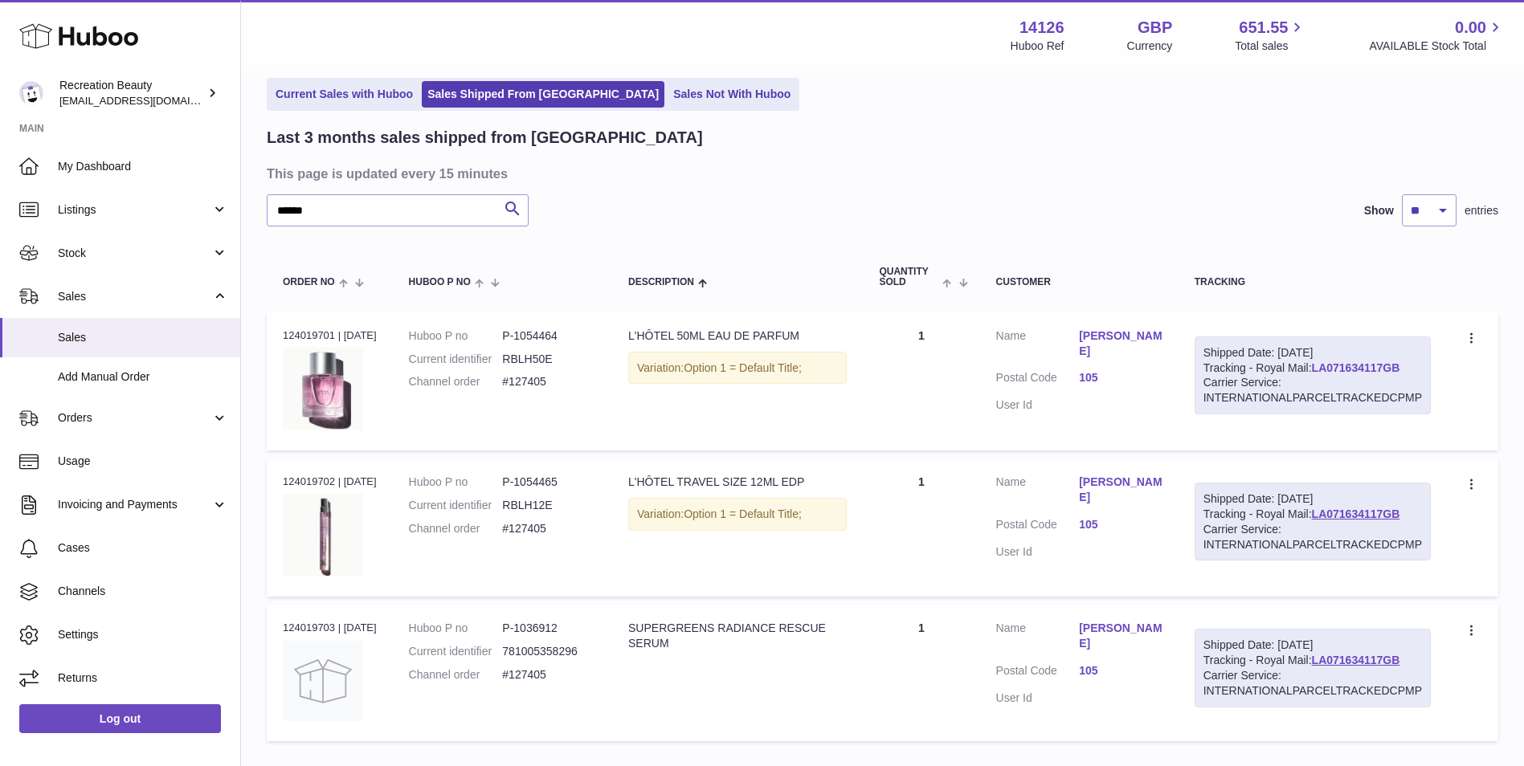
click at [1346, 369] on link "LA071634117GB" at bounding box center [1356, 368] width 88 height 13
click at [1105, 337] on link "Rannveig Jónasdóttir" at bounding box center [1121, 344] width 84 height 31
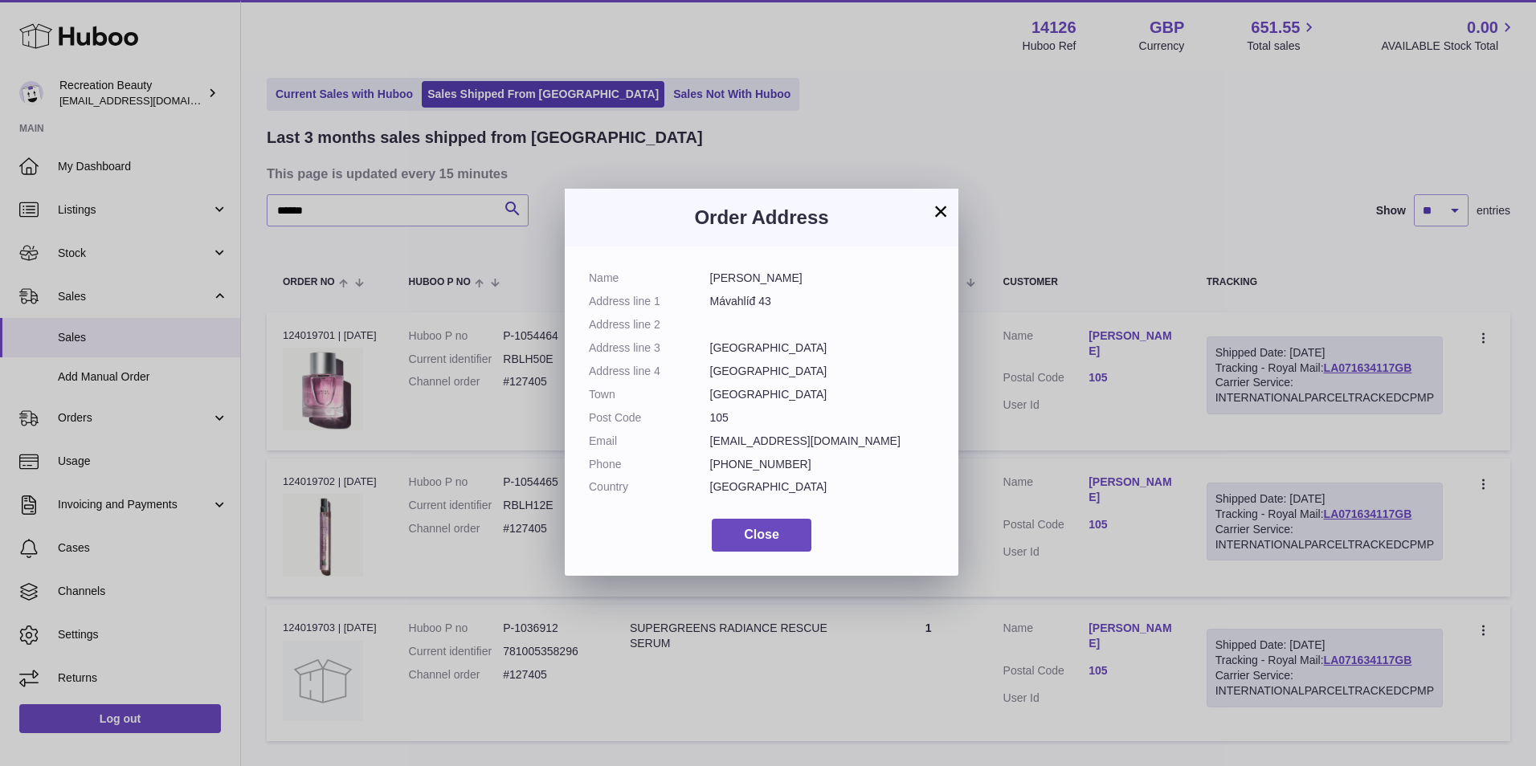
click at [940, 210] on button "×" at bounding box center [940, 211] width 19 height 19
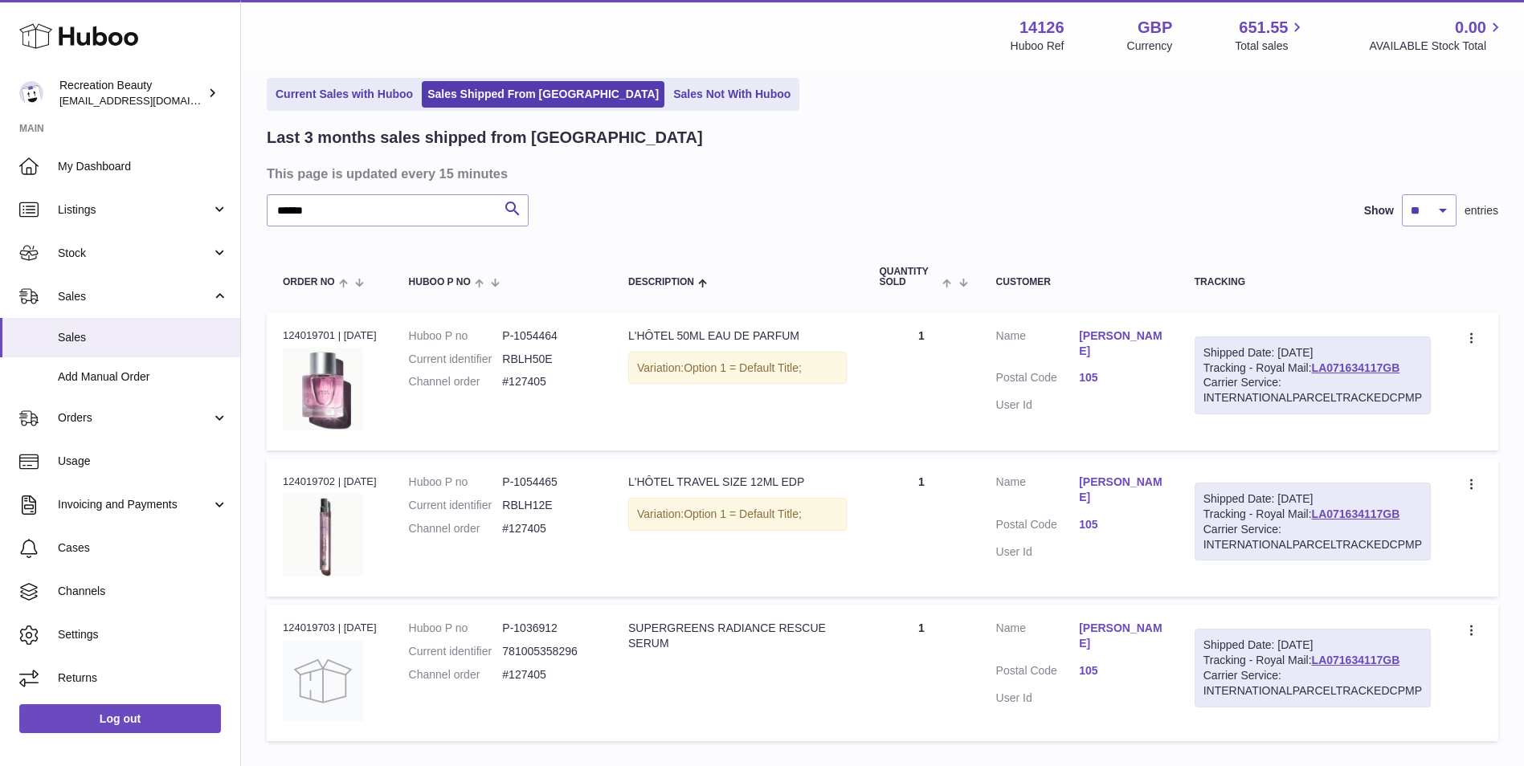
click at [940, 210] on div "****** Search Show ** ** ** entries" at bounding box center [883, 210] width 1232 height 32
drag, startPoint x: 359, startPoint y: 209, endPoint x: 224, endPoint y: 178, distance: 138.4
click at [224, 178] on div "Huboo Recreation Beauty customercare@recreationbeauty.com Main My Dashboard Lis…" at bounding box center [762, 404] width 1524 height 944
paste input "text"
type input "******"
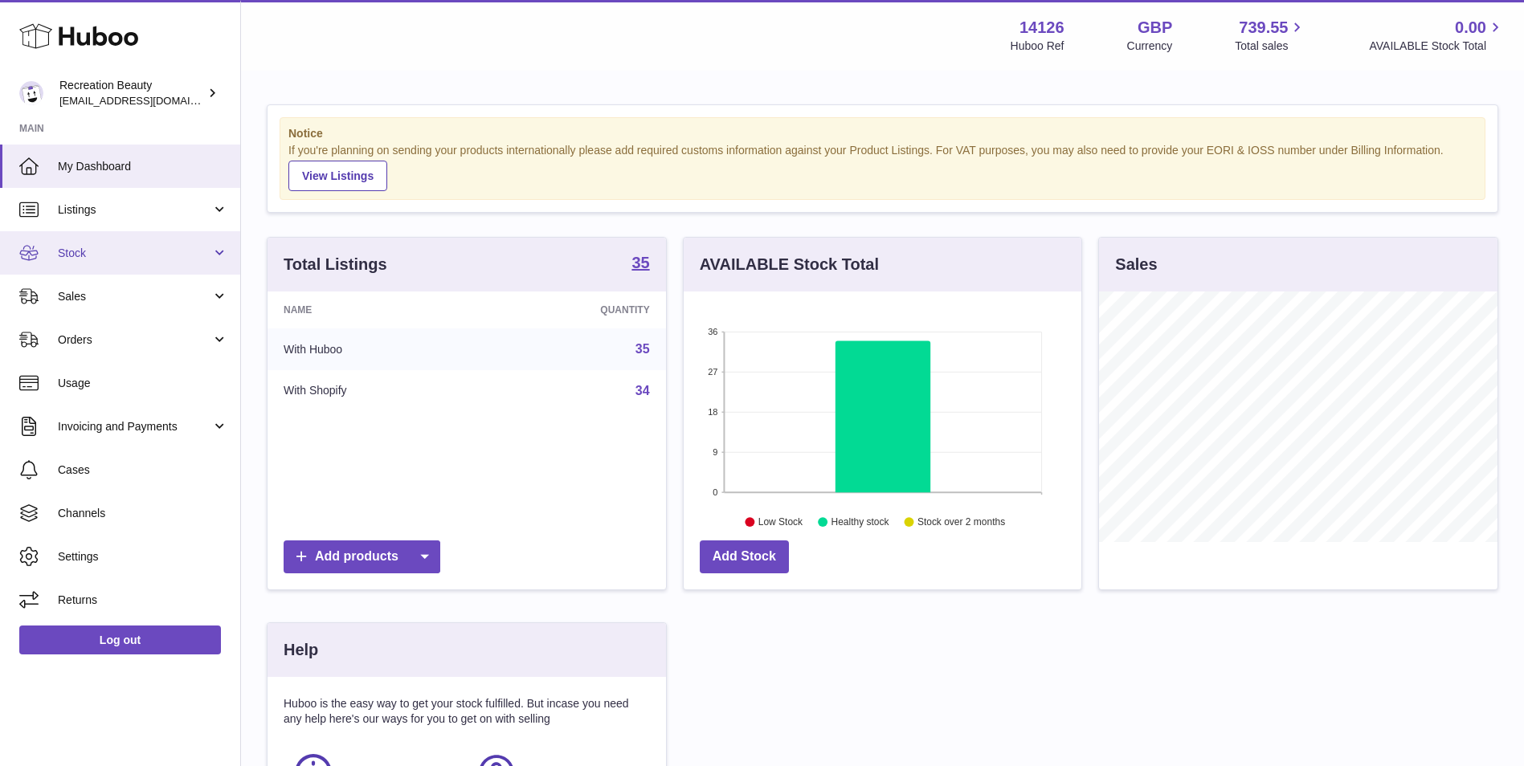
scroll to position [251, 398]
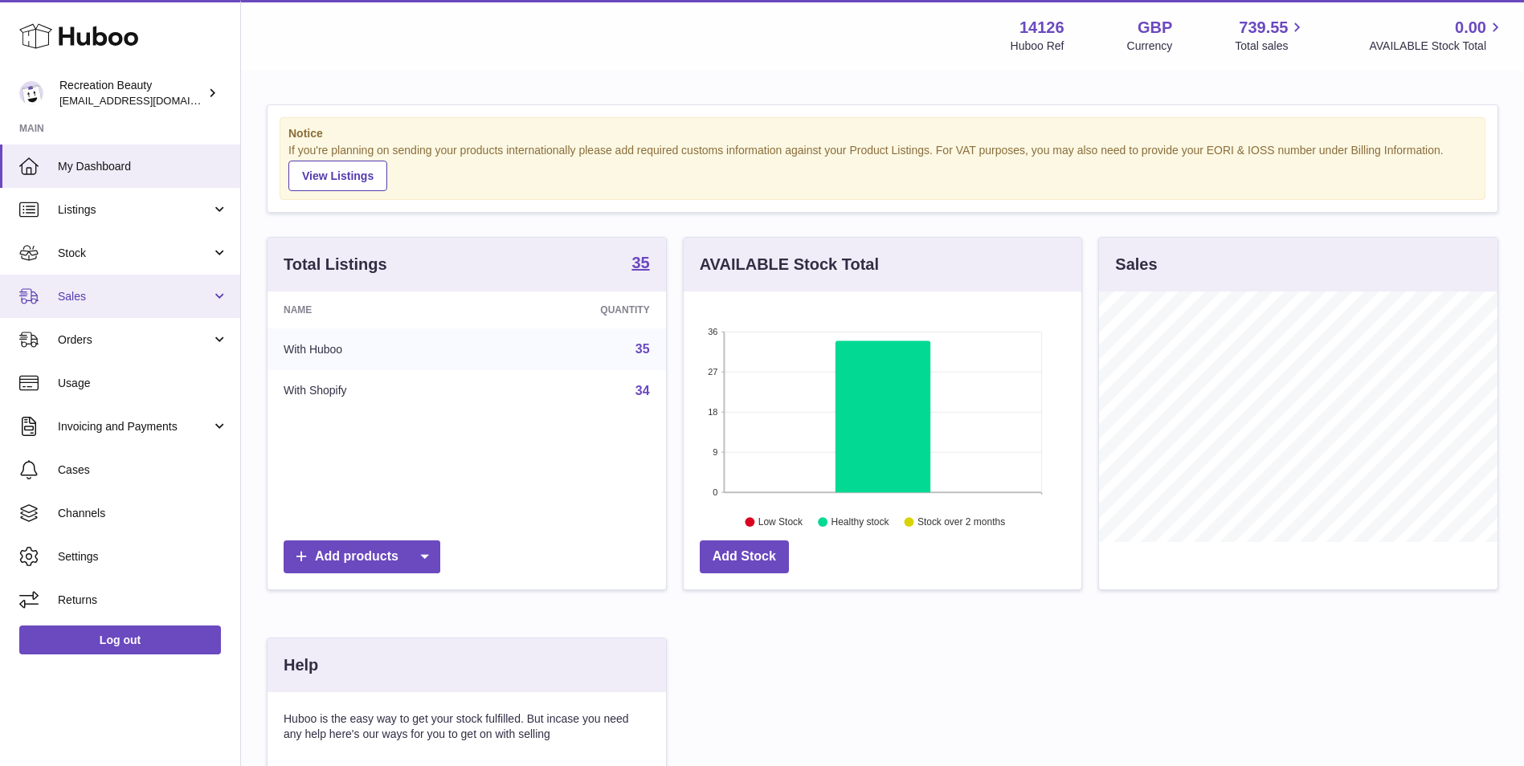
click at [96, 289] on span "Sales" at bounding box center [134, 296] width 153 height 15
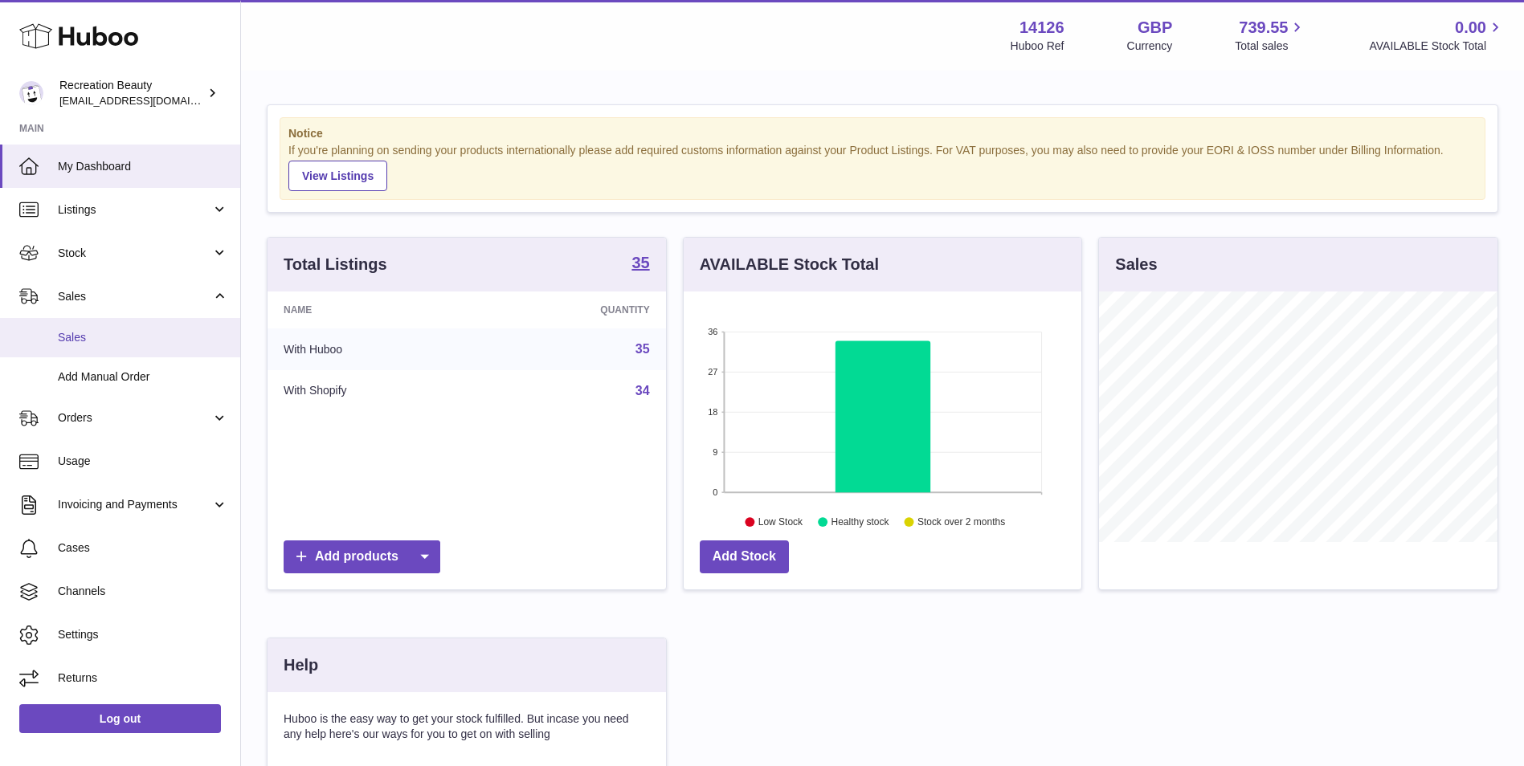
click at [96, 337] on span "Sales" at bounding box center [143, 337] width 170 height 15
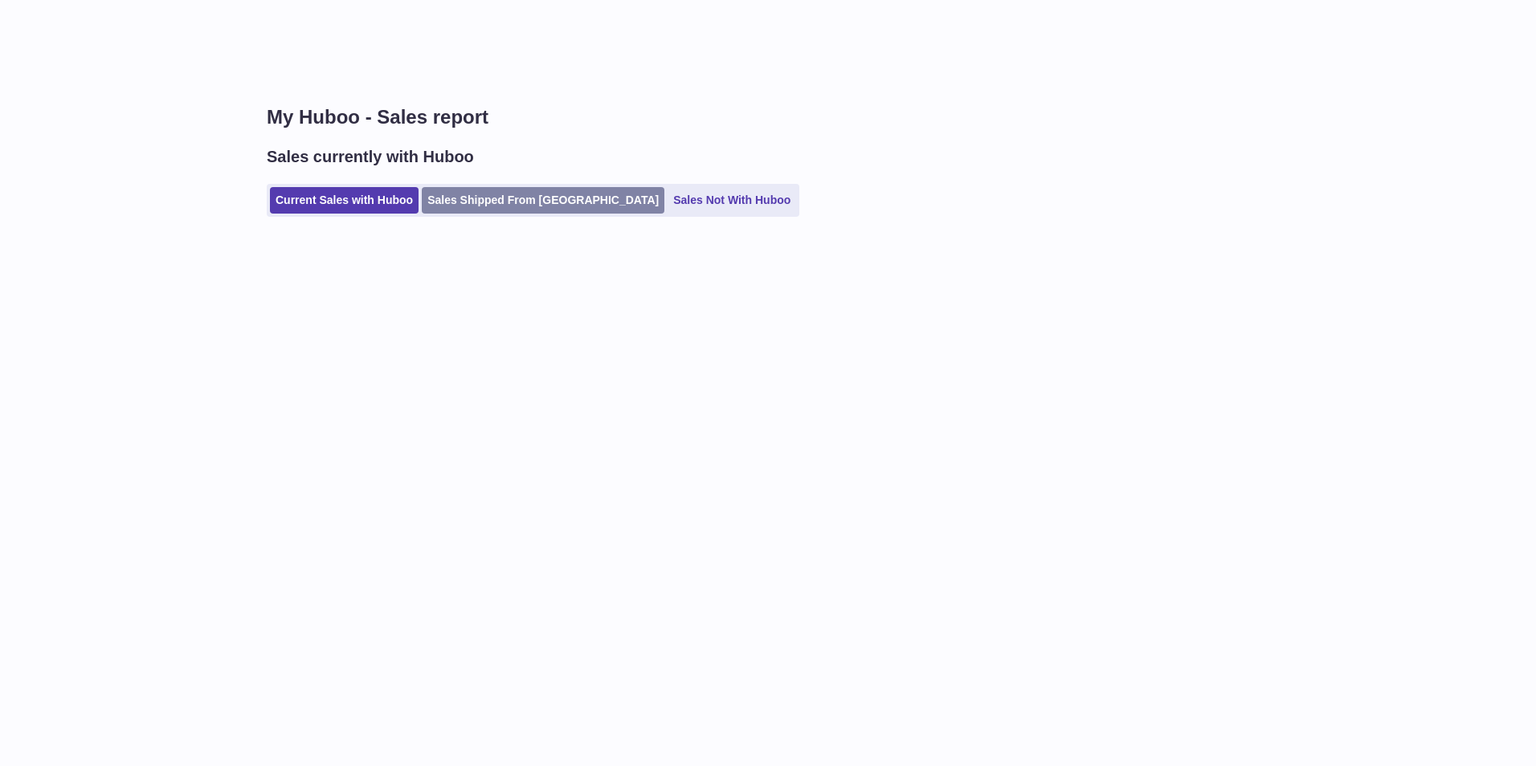
click at [521, 201] on link "Sales Shipped From [GEOGRAPHIC_DATA]" at bounding box center [543, 200] width 243 height 27
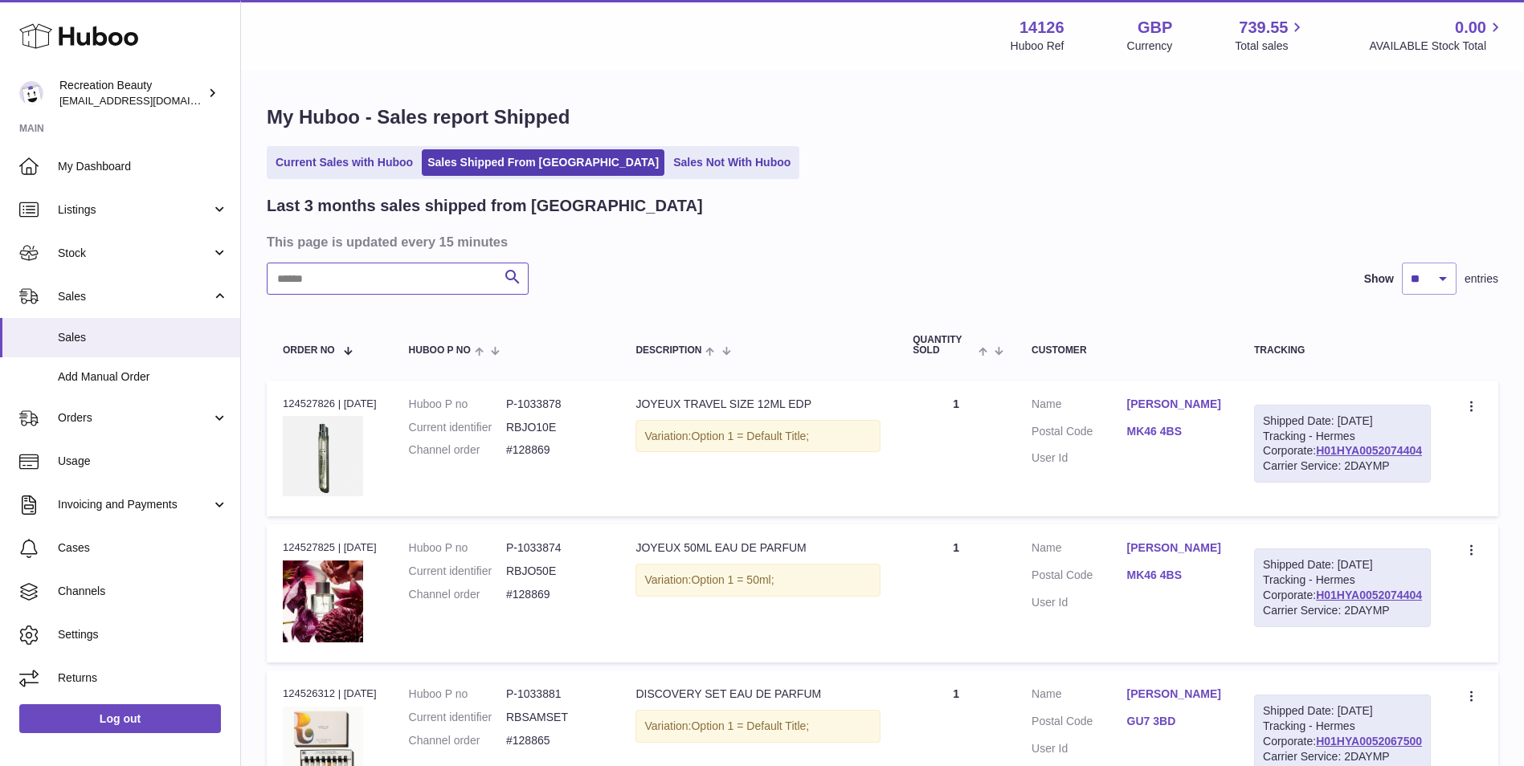
click at [325, 277] on input "text" at bounding box center [398, 279] width 262 height 32
paste input "******"
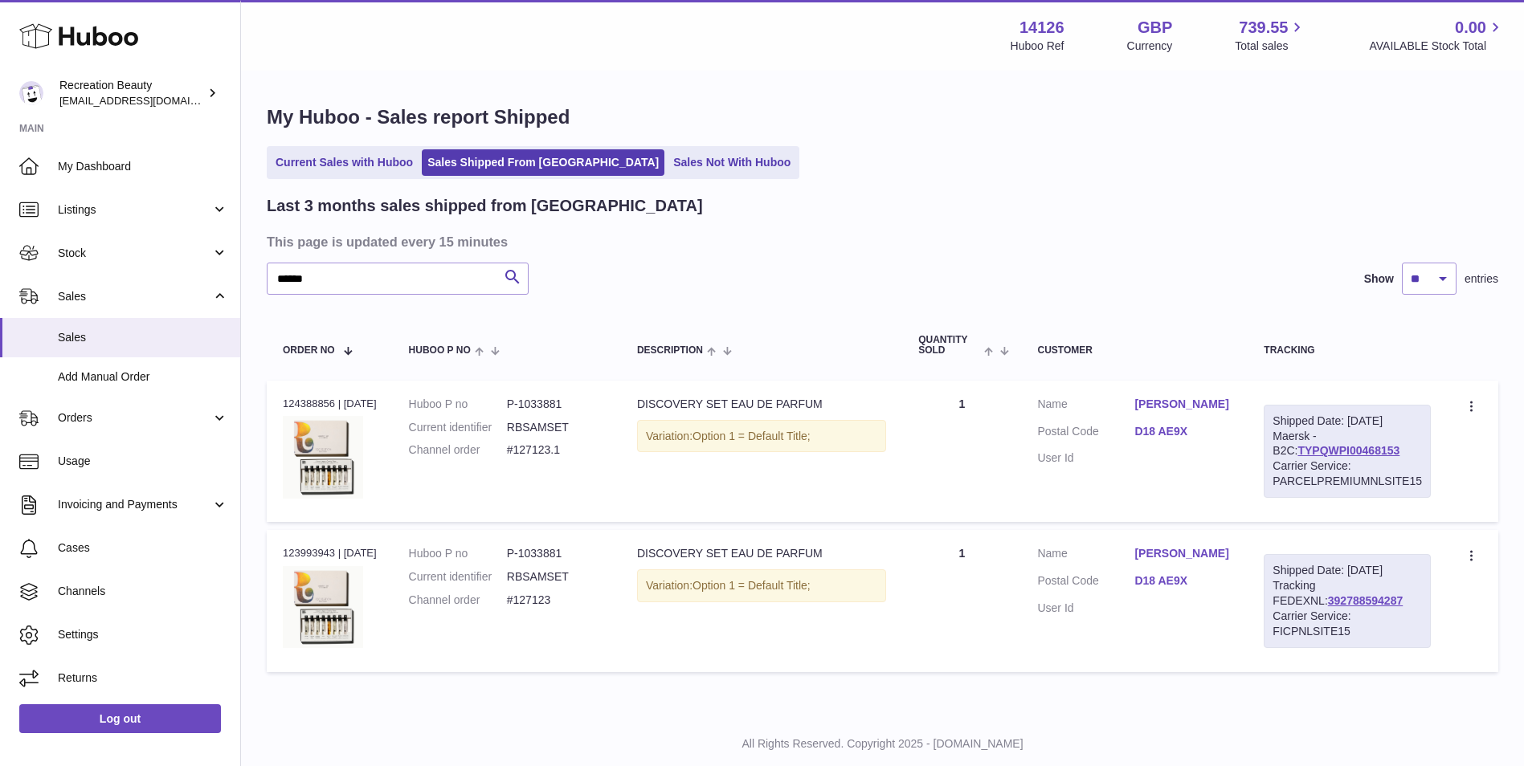
drag, startPoint x: 1395, startPoint y: 453, endPoint x: 1266, endPoint y: 446, distance: 128.7
click at [1266, 446] on div "Shipped Date: [DATE] Maersk - B2C: TYPQWPI00468153 Carrier Service: PARCELPREMI…" at bounding box center [1347, 451] width 167 height 93
copy link "TYPQWPI00468153"
click at [1216, 337] on th "Customer" at bounding box center [1134, 345] width 227 height 53
click at [1306, 447] on link "TYPQWPI00468153" at bounding box center [1348, 450] width 102 height 13
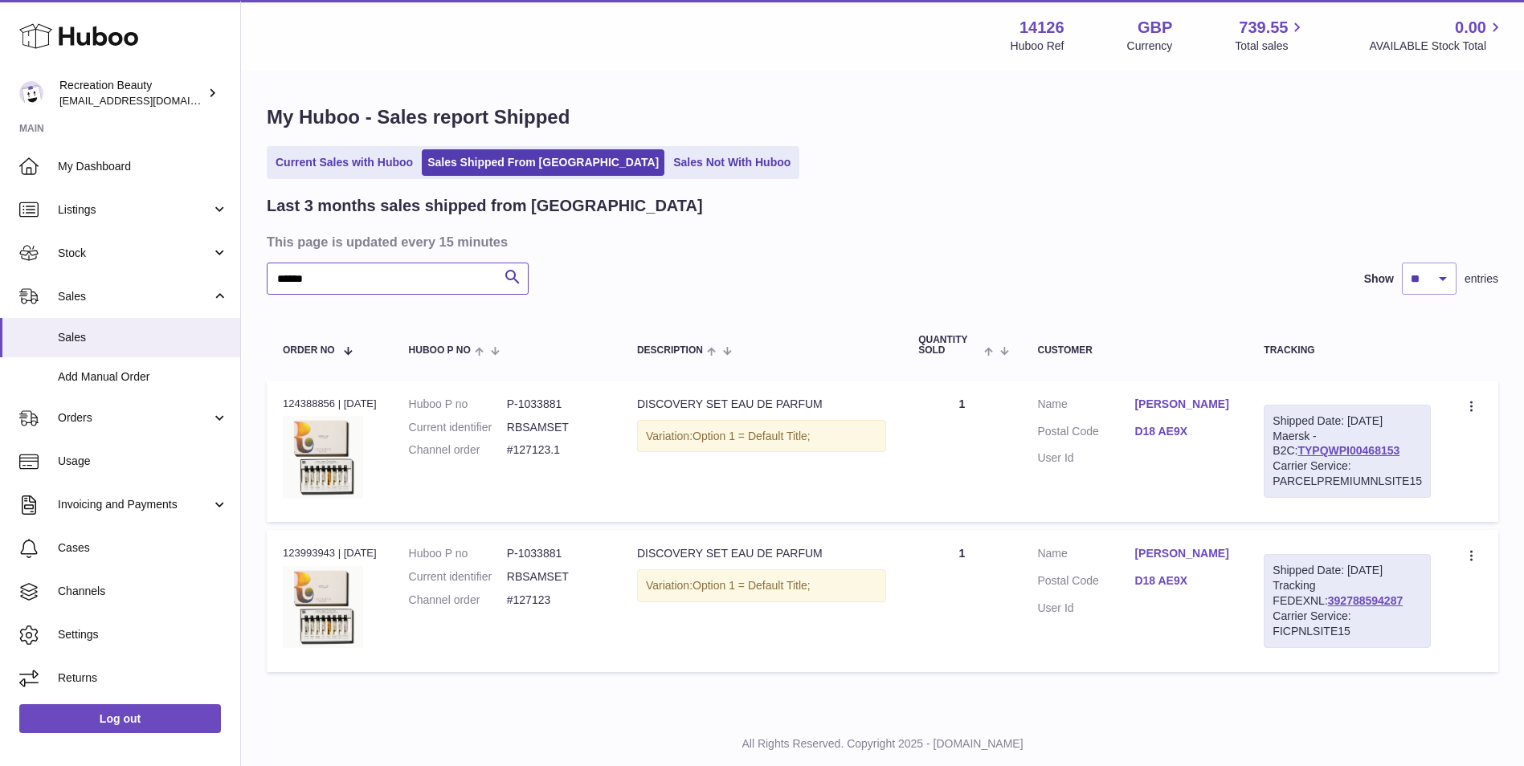
drag, startPoint x: 428, startPoint y: 266, endPoint x: 255, endPoint y: 265, distance: 173.5
click at [255, 265] on div "My Huboo - Sales report Shipped Current Sales with Huboo Sales Shipped From Hub…" at bounding box center [882, 392] width 1283 height 640
paste input "text"
type input "******"
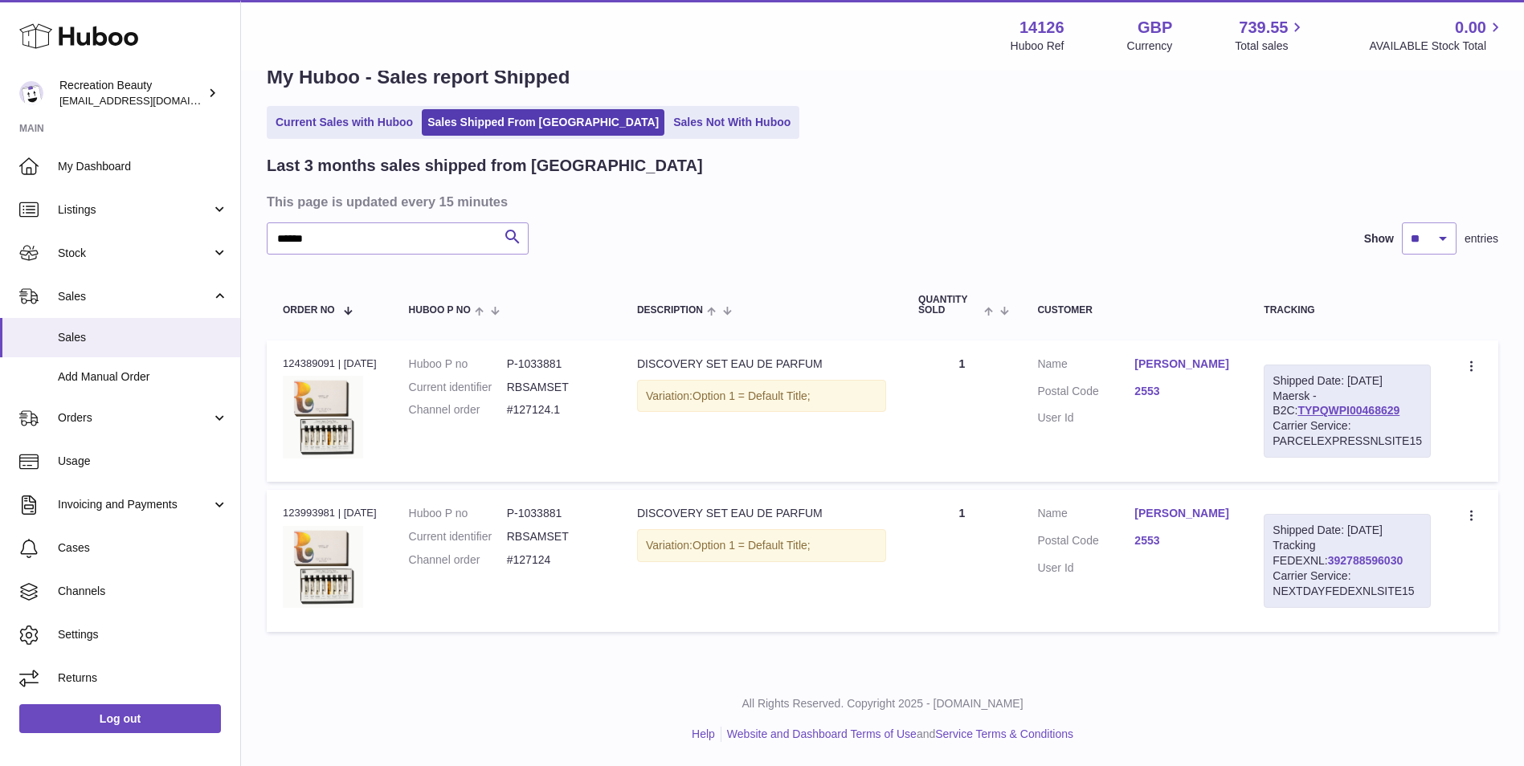
click at [1328, 559] on link "392788596030" at bounding box center [1365, 560] width 75 height 13
click at [203, 359] on link "Add Manual Order" at bounding box center [120, 377] width 240 height 39
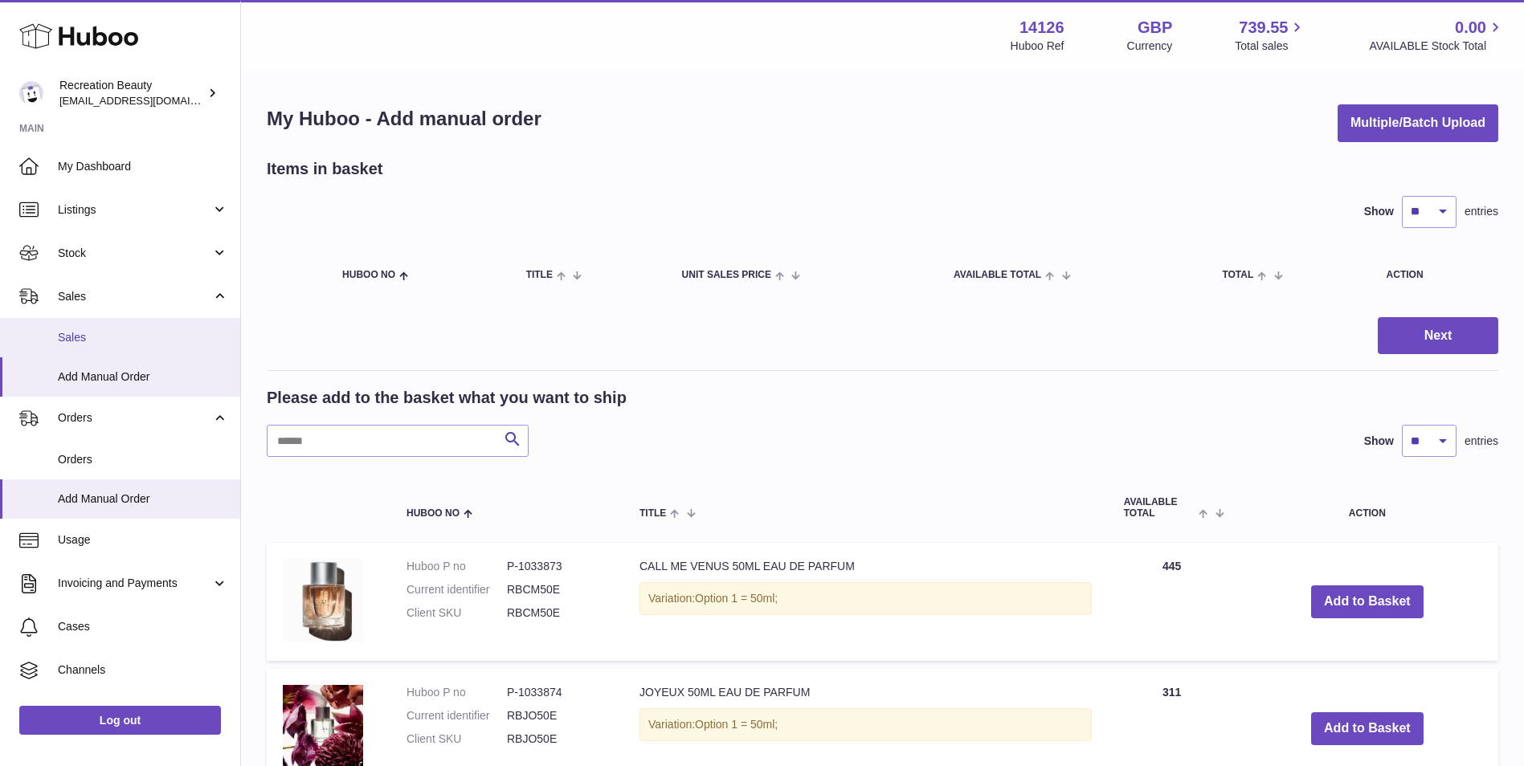
click at [130, 333] on span "Sales" at bounding box center [143, 337] width 170 height 15
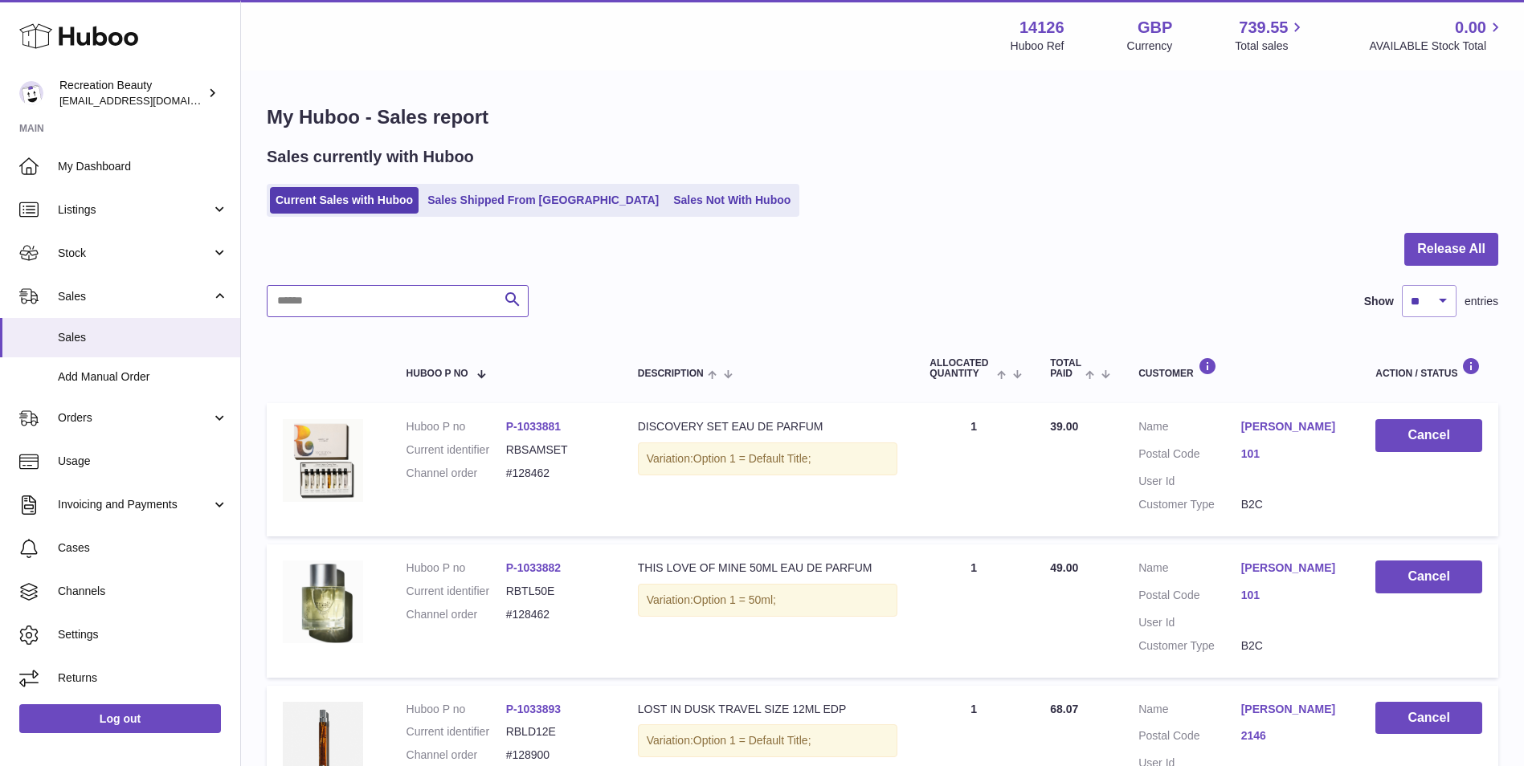
click at [380, 306] on input "text" at bounding box center [398, 301] width 262 height 32
paste input "******"
type input "******"
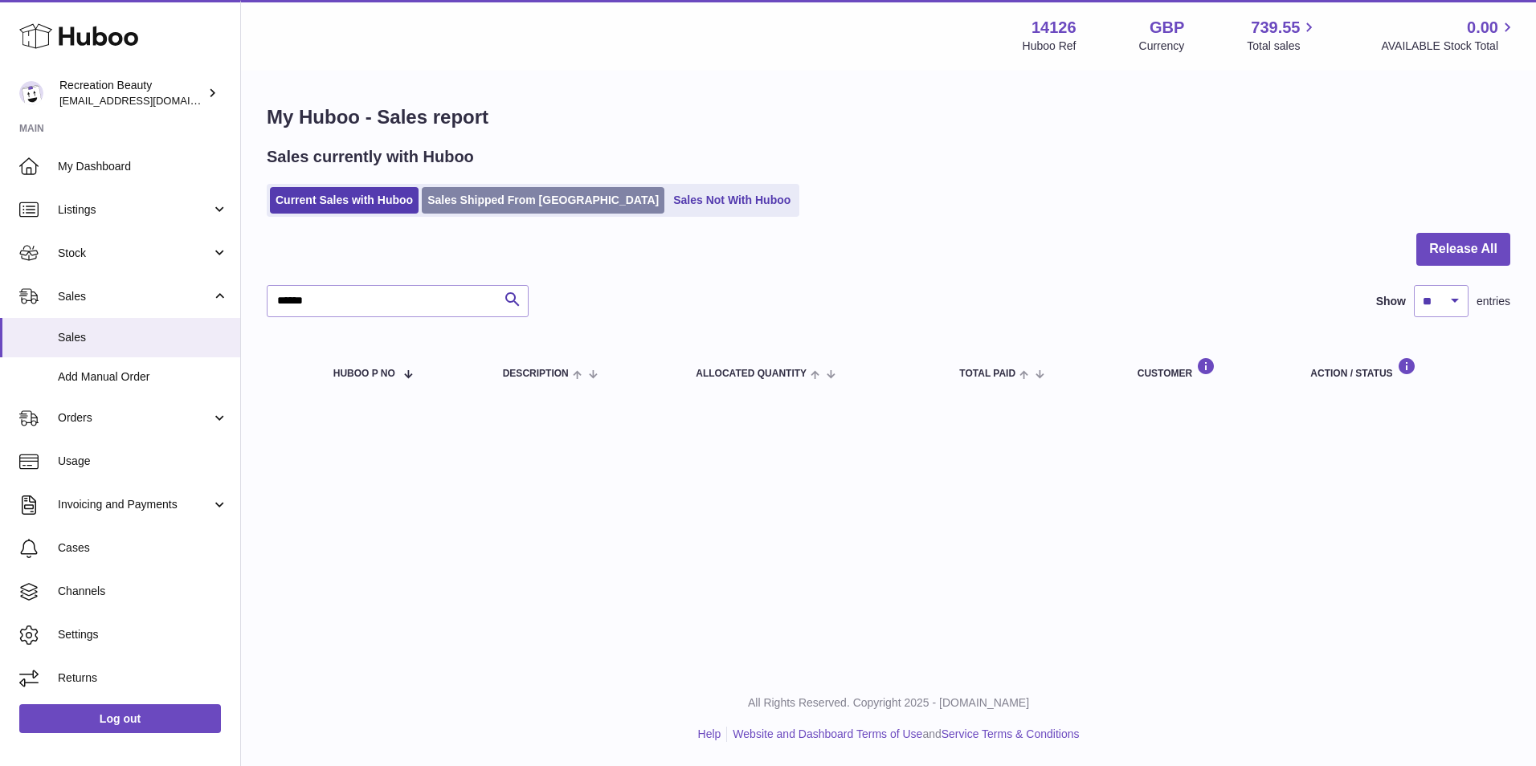
click at [524, 197] on link "Sales Shipped From [GEOGRAPHIC_DATA]" at bounding box center [543, 200] width 243 height 27
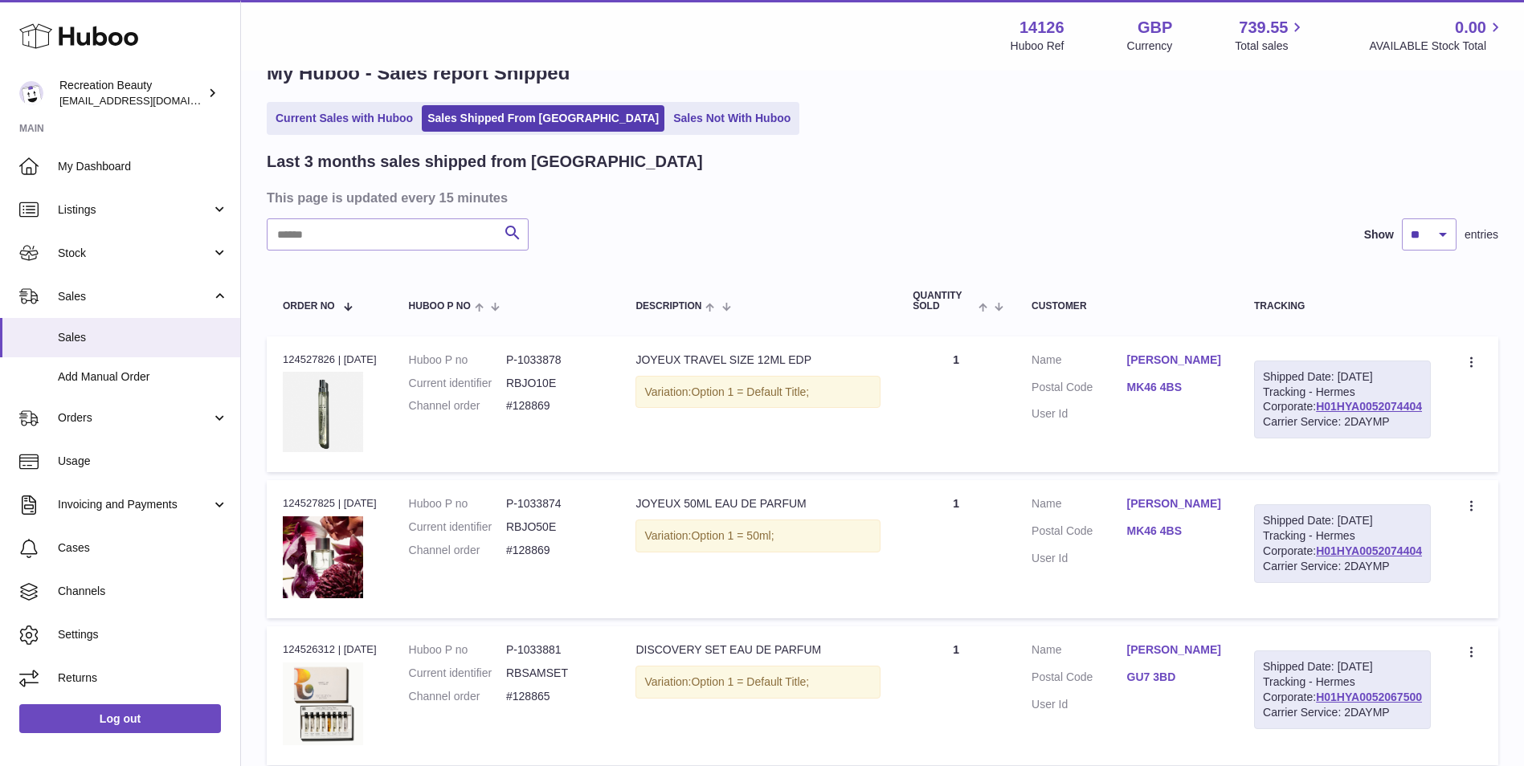
scroll to position [45, 0]
click at [467, 235] on input "text" at bounding box center [398, 234] width 262 height 32
paste input "******"
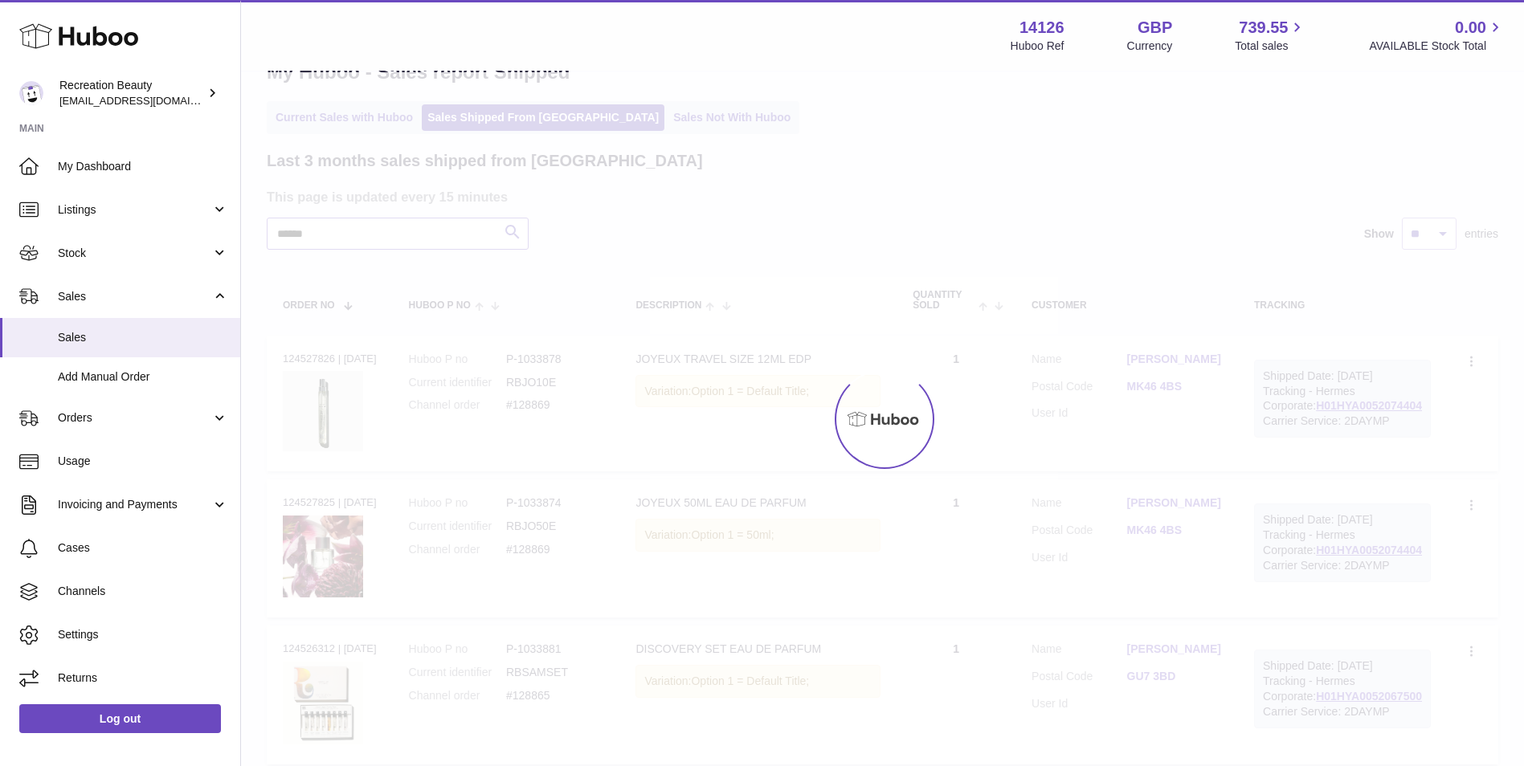
scroll to position [40, 0]
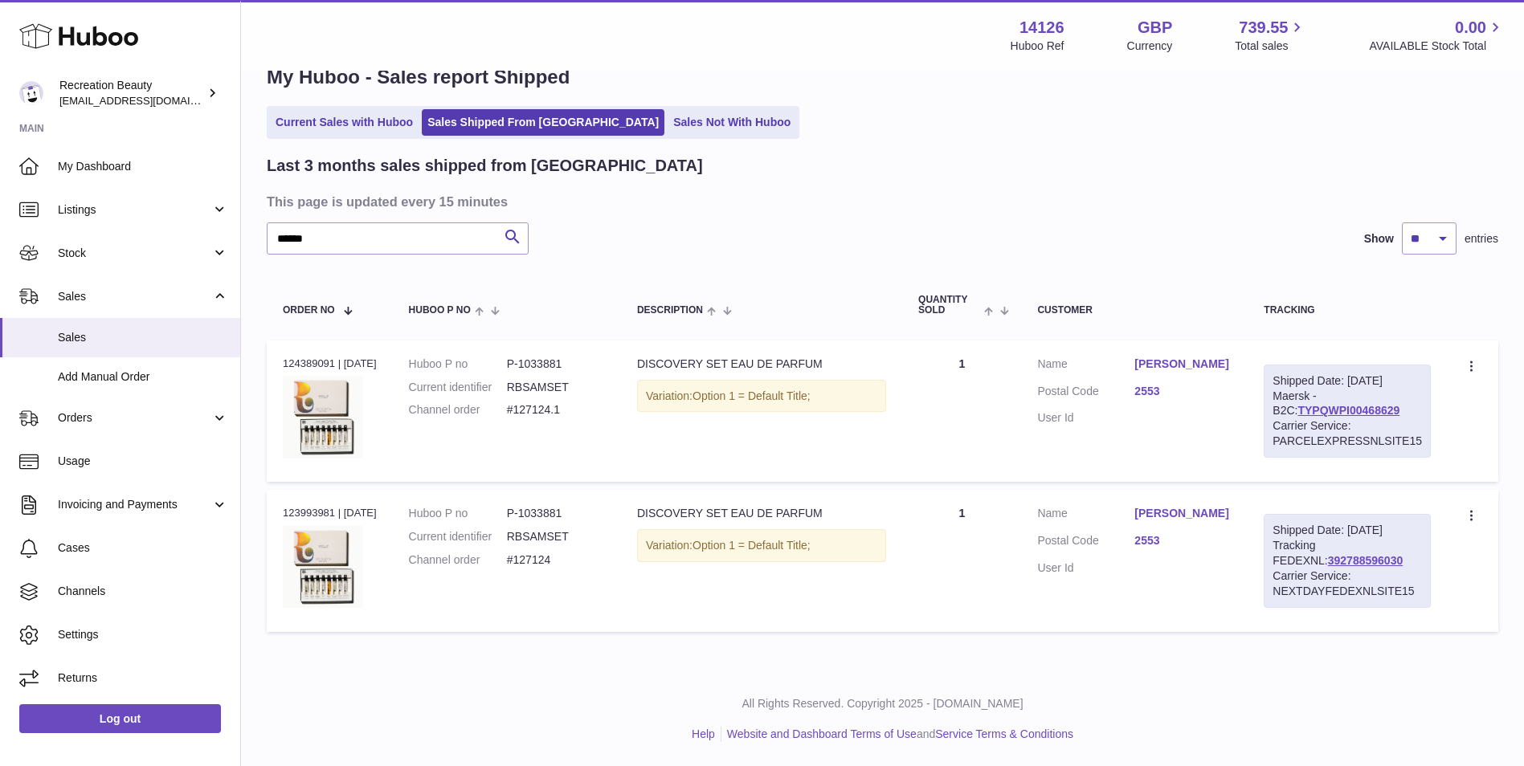
drag, startPoint x: 1390, startPoint y: 409, endPoint x: 1270, endPoint y: 409, distance: 119.7
click at [1270, 409] on div "Shipped Date: 10th Sep 2025 Maersk - B2C: TYPQWPI00468629 Carrier Service: PARC…" at bounding box center [1347, 411] width 167 height 93
copy link "TYPQWPI00468629"
click at [1347, 410] on link "TYPQWPI00468629" at bounding box center [1348, 410] width 102 height 13
drag, startPoint x: 317, startPoint y: 238, endPoint x: 185, endPoint y: 218, distance: 133.3
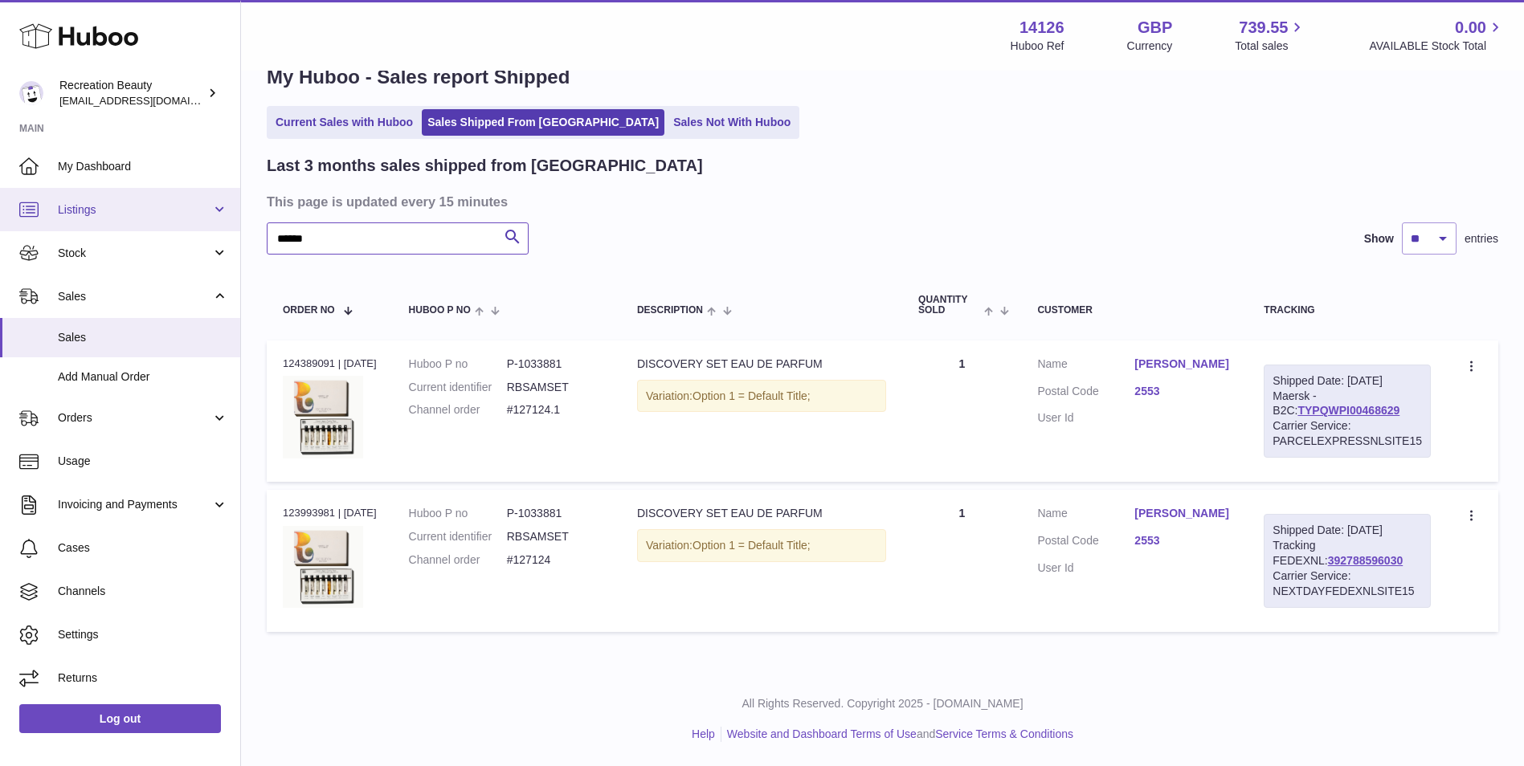
click at [185, 218] on div "Huboo Recreation Beauty customercare@recreationbeauty.com Main My Dashboard Lis…" at bounding box center [762, 363] width 1524 height 807
paste input "text"
click at [1368, 409] on link "TYPQWPI00468154" at bounding box center [1348, 410] width 102 height 13
drag, startPoint x: 345, startPoint y: 241, endPoint x: 114, endPoint y: 205, distance: 233.4
click at [114, 205] on div "Huboo Recreation Beauty customercare@recreationbeauty.com Main My Dashboard Lis…" at bounding box center [762, 363] width 1524 height 807
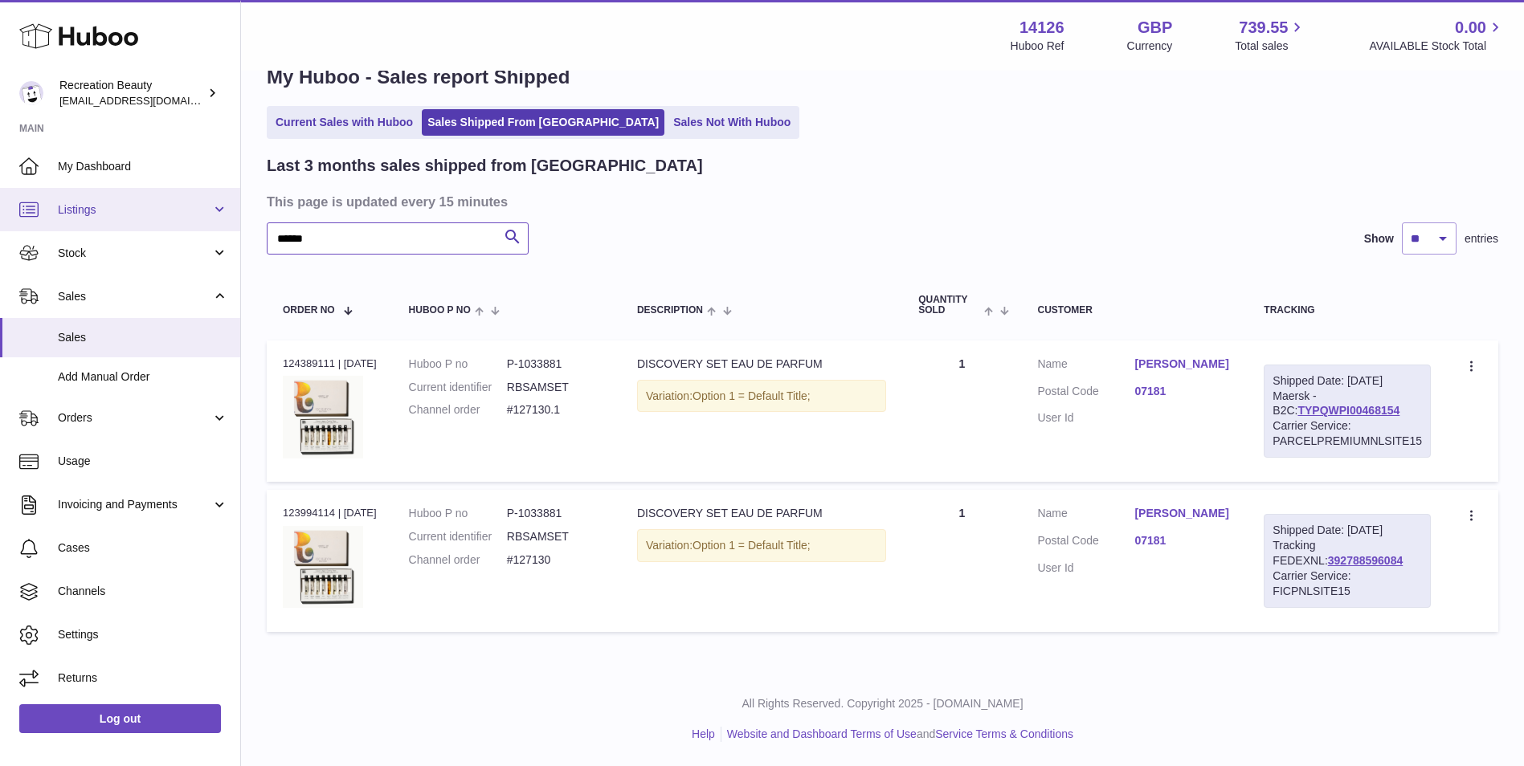
paste input "text"
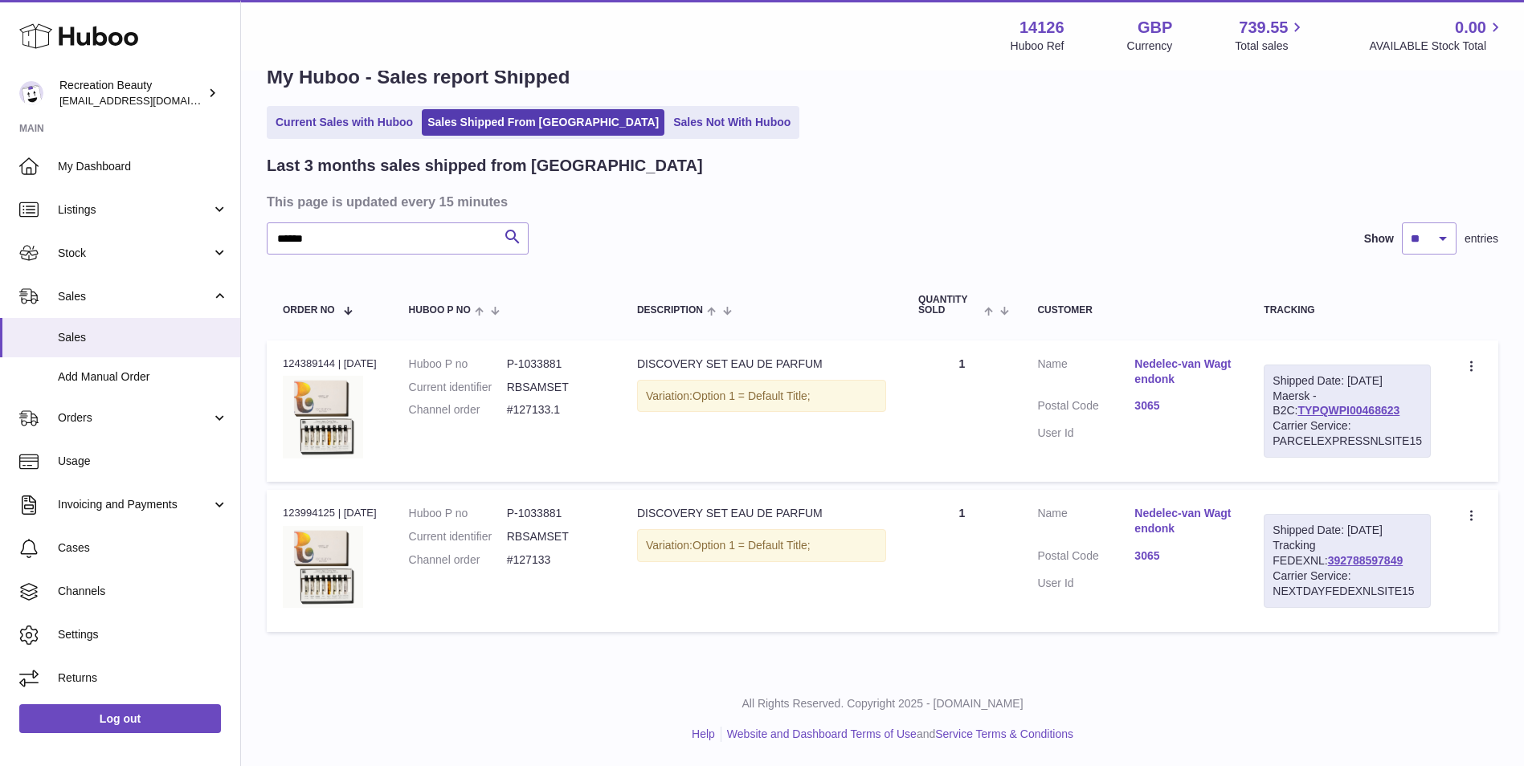
drag, startPoint x: 1388, startPoint y: 413, endPoint x: 1269, endPoint y: 415, distance: 119.7
click at [1269, 415] on div "Shipped Date: 10th Sep 2025 Maersk - B2C: TYPQWPI00468623 Carrier Service: PARC…" at bounding box center [1347, 411] width 167 height 93
copy link "TYPQWPI00468623"
click at [1297, 411] on link "TYPQWPI00468623" at bounding box center [1348, 410] width 102 height 13
drag, startPoint x: 316, startPoint y: 236, endPoint x: 160, endPoint y: 198, distance: 160.6
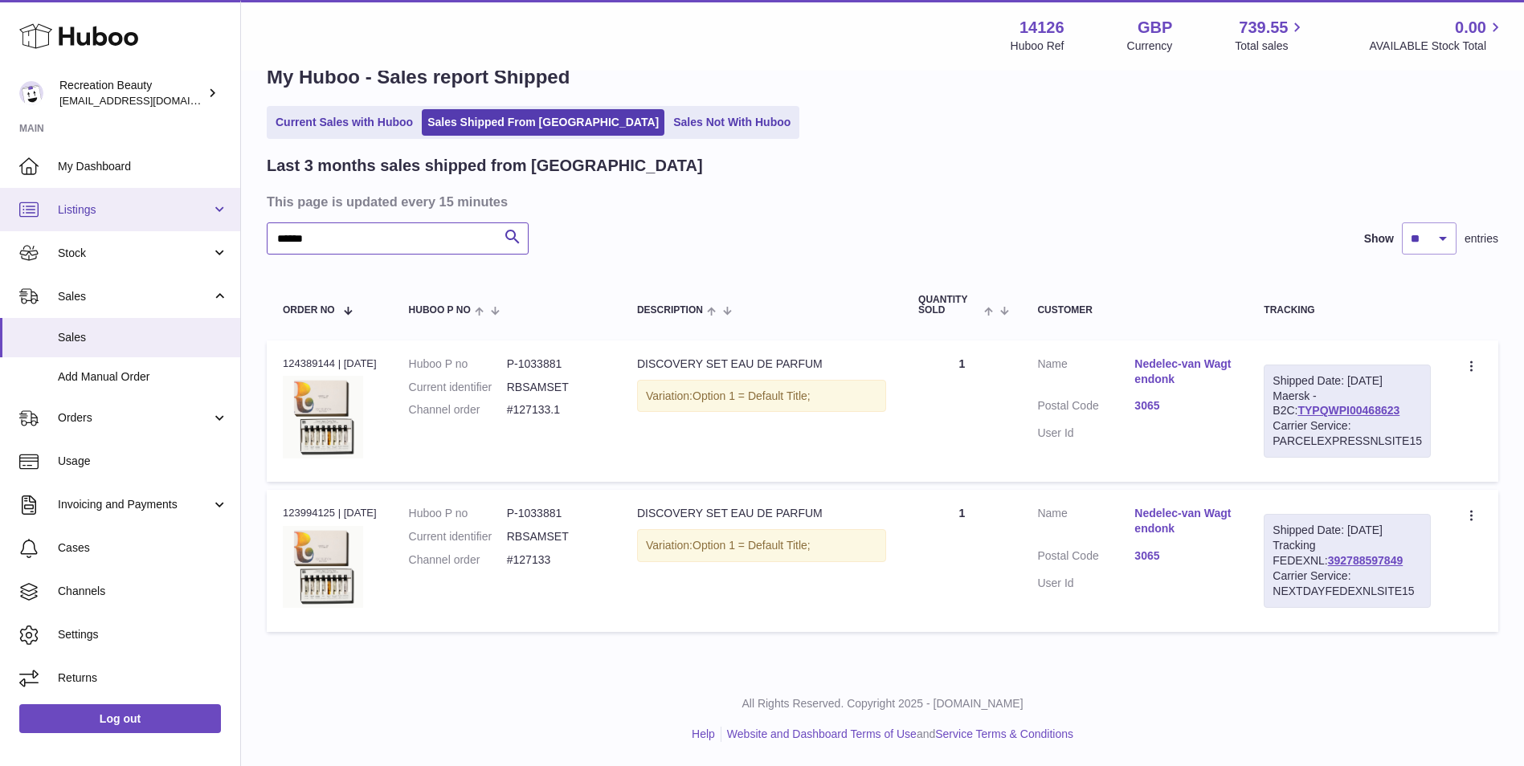
click at [160, 198] on div "Huboo Recreation Beauty customercare@recreationbeauty.com Main My Dashboard Lis…" at bounding box center [762, 363] width 1524 height 807
paste input "text"
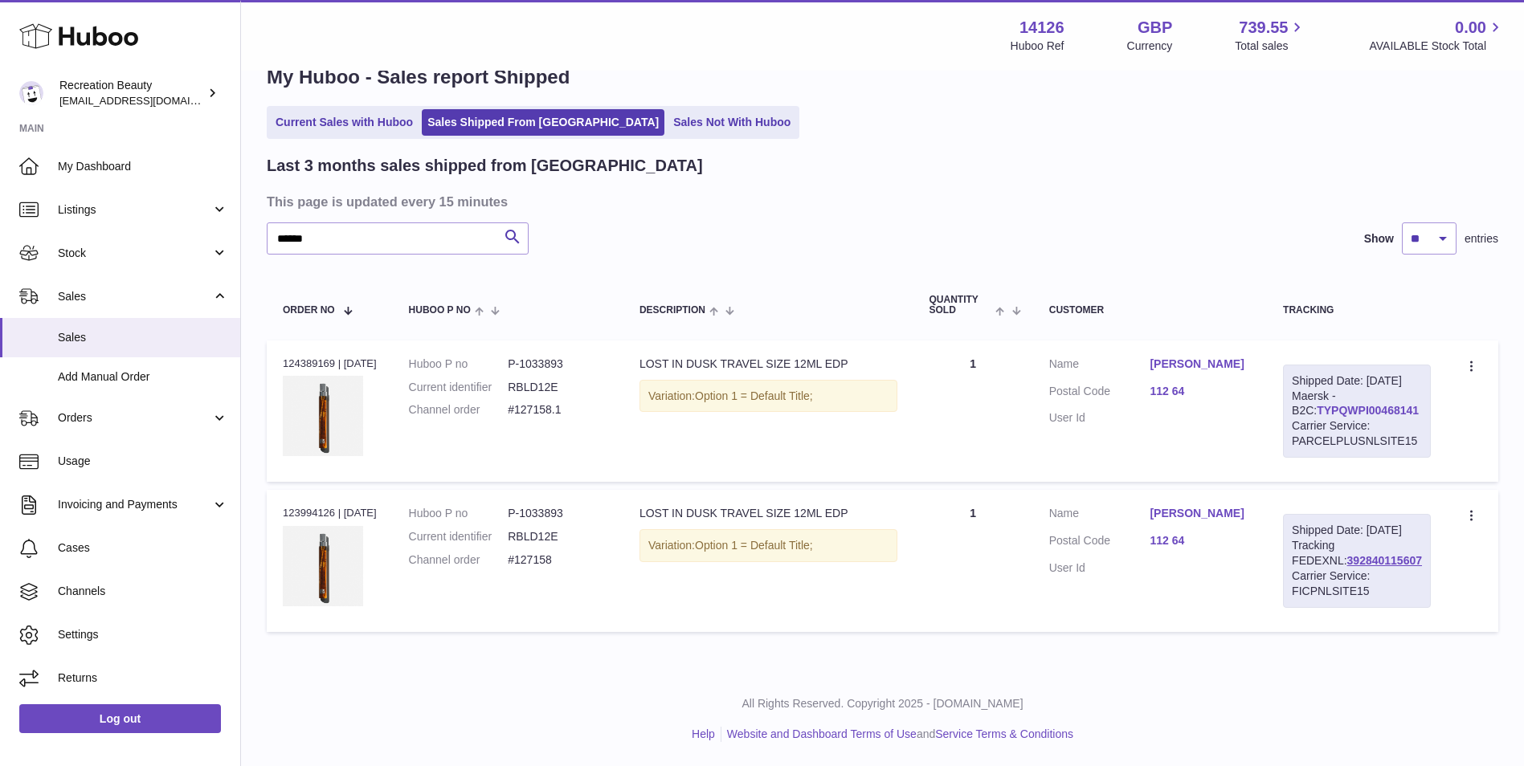
click at [1362, 417] on link "TYPQWPI00468141" at bounding box center [1368, 410] width 102 height 13
drag, startPoint x: 383, startPoint y: 246, endPoint x: 171, endPoint y: 215, distance: 214.4
click at [171, 215] on div "Huboo Recreation Beauty customercare@recreationbeauty.com Main My Dashboard Lis…" at bounding box center [762, 363] width 1524 height 807
paste input "text"
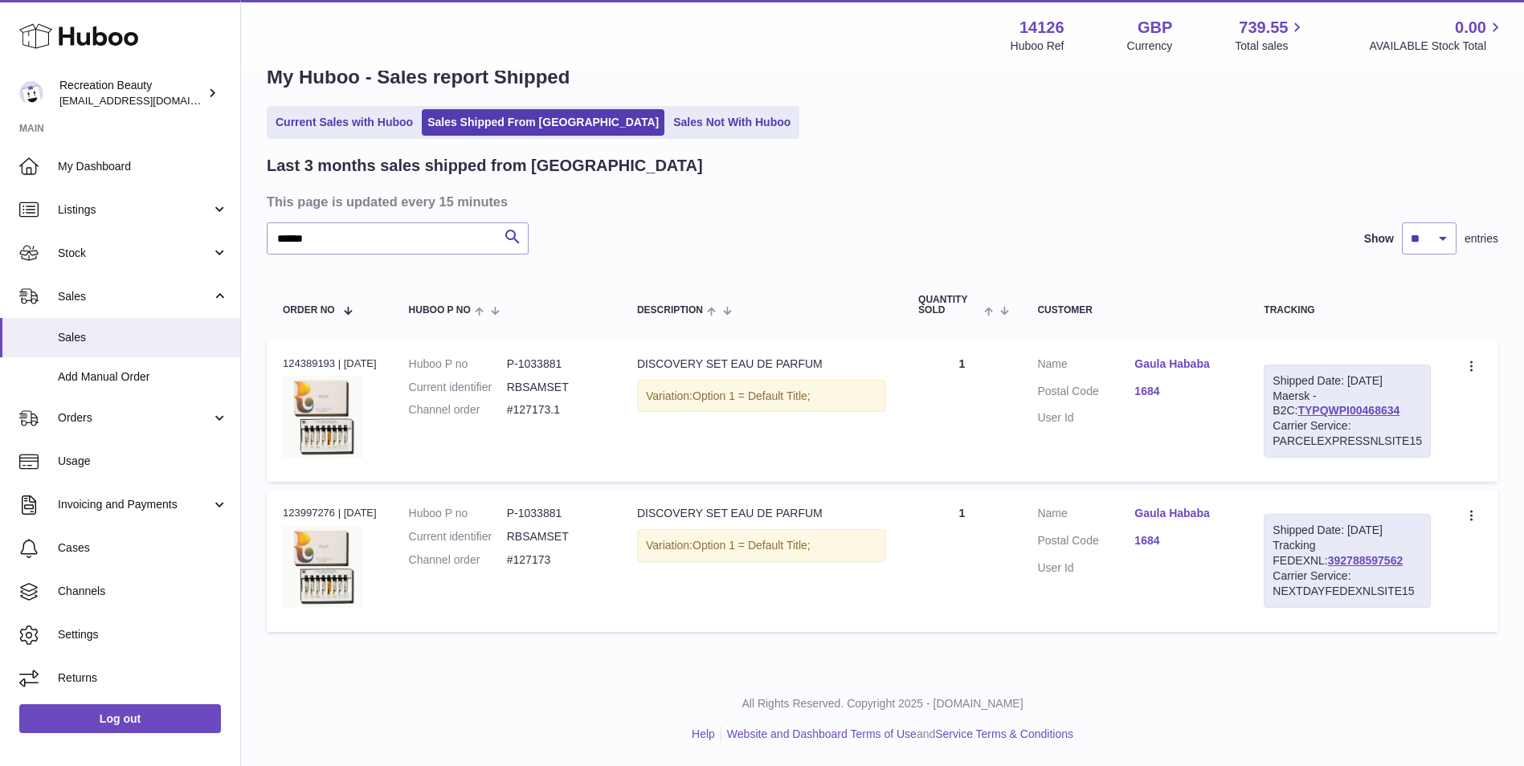
drag, startPoint x: 1389, startPoint y: 411, endPoint x: 1272, endPoint y: 415, distance: 117.4
click at [1272, 415] on div "Shipped Date: 10th Sep 2025 Maersk - B2C: TYPQWPI00468634 Carrier Service: PARC…" at bounding box center [1347, 411] width 167 height 93
copy link "TYPQWPI00468634"
click at [1297, 407] on link "TYPQWPI00468634" at bounding box center [1348, 410] width 102 height 13
drag, startPoint x: 339, startPoint y: 245, endPoint x: 169, endPoint y: 220, distance: 172.1
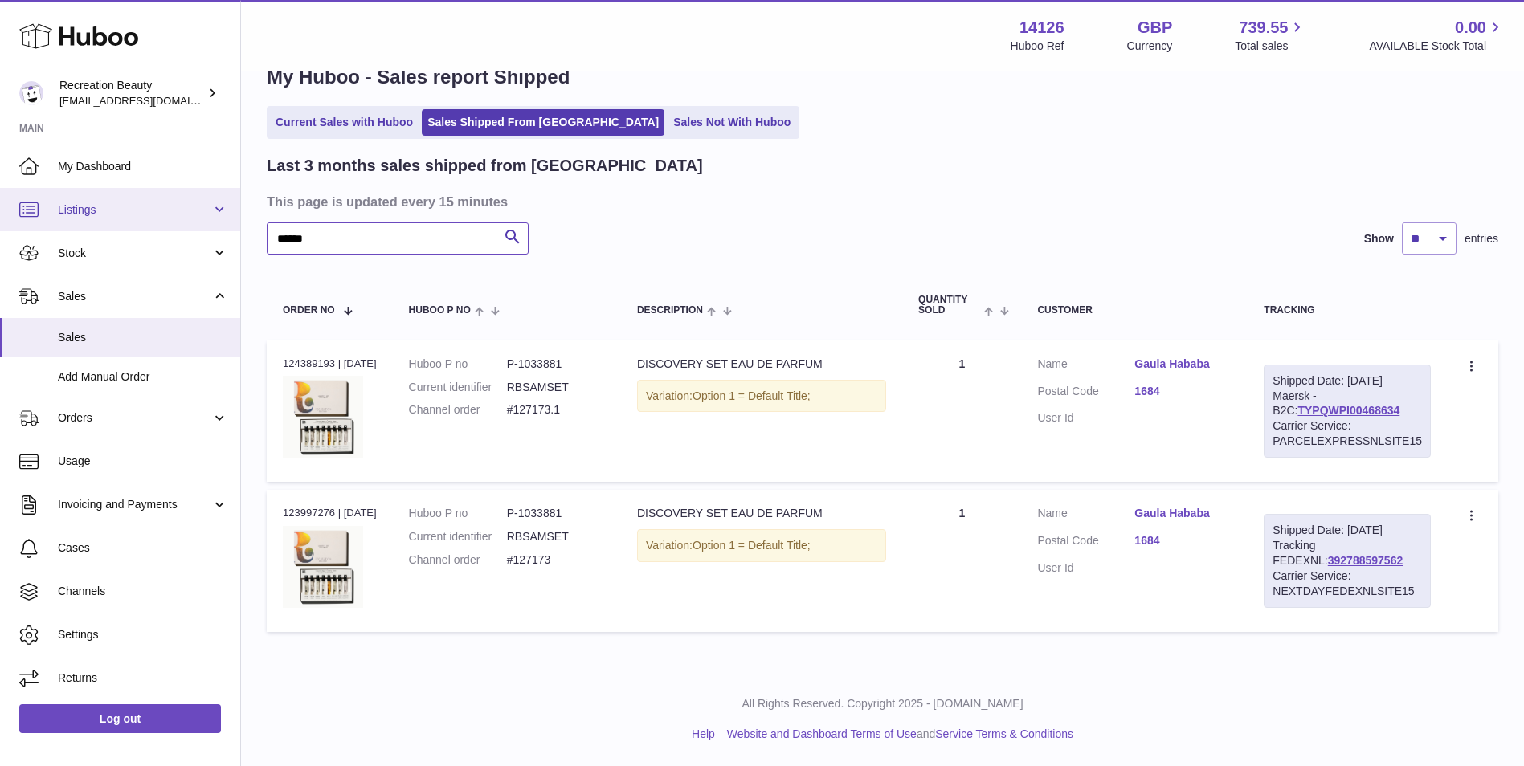
click at [169, 220] on div "Huboo Recreation Beauty customercare@recreationbeauty.com Main My Dashboard Lis…" at bounding box center [762, 363] width 1524 height 807
paste input "text"
click at [1355, 410] on link "TYPQWPI00468140" at bounding box center [1348, 410] width 102 height 13
drag, startPoint x: 1387, startPoint y: 407, endPoint x: 1261, endPoint y: 414, distance: 125.5
click at [1261, 414] on td "Shipped Date: 9th Sep 2025 Maersk - B2C: TYPQWPI00468140 Carrier Service: PARCE…" at bounding box center [1347, 411] width 199 height 141
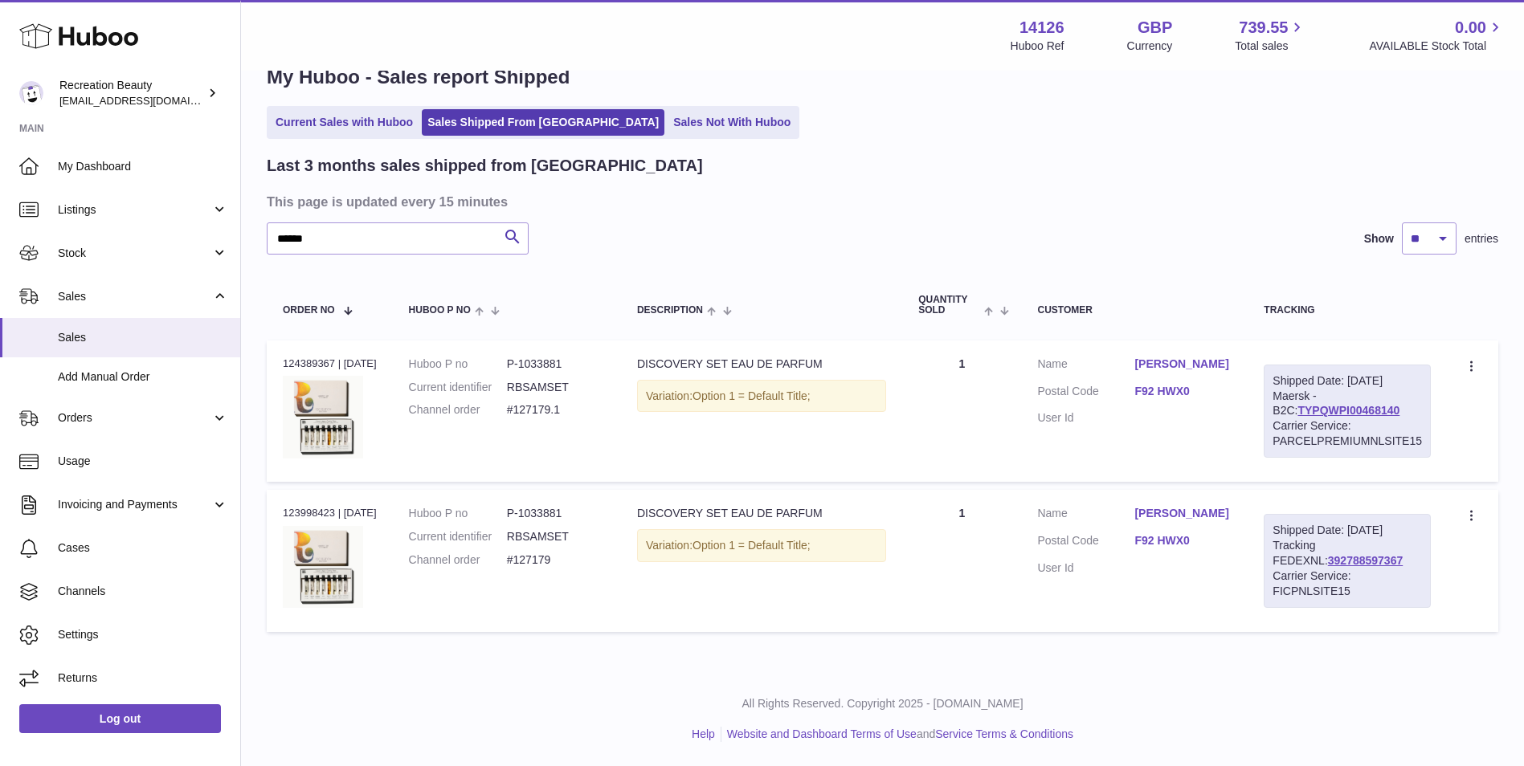
copy link "TYPQWPI00468140"
click at [1315, 417] on link "TYPQWPI00468140" at bounding box center [1348, 410] width 102 height 13
click at [355, 234] on input "******" at bounding box center [398, 239] width 262 height 32
drag, startPoint x: 332, startPoint y: 242, endPoint x: 221, endPoint y: 234, distance: 111.2
click at [221, 234] on div "Huboo Recreation Beauty customercare@recreationbeauty.com Main My Dashboard Lis…" at bounding box center [762, 363] width 1524 height 807
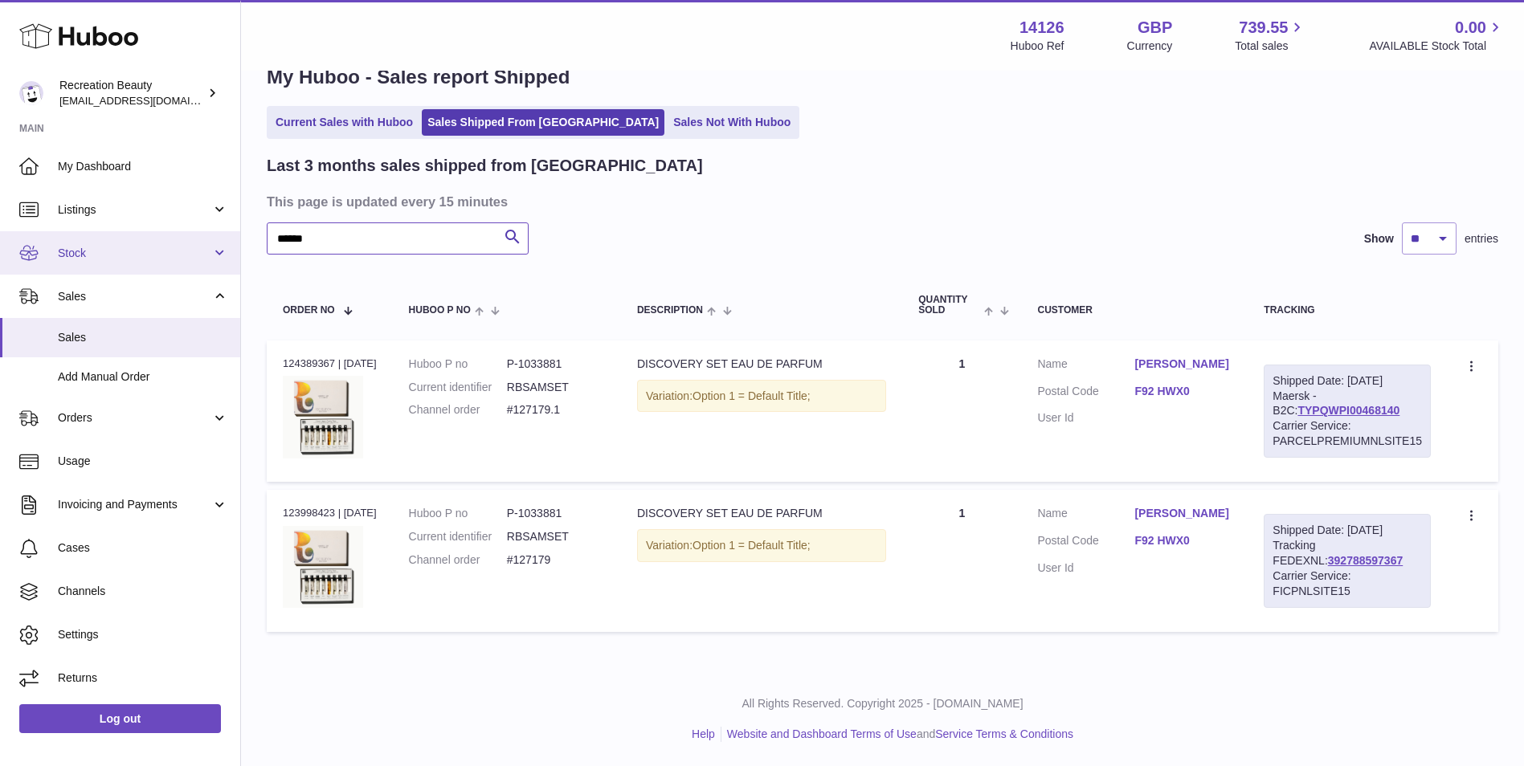
paste input "text"
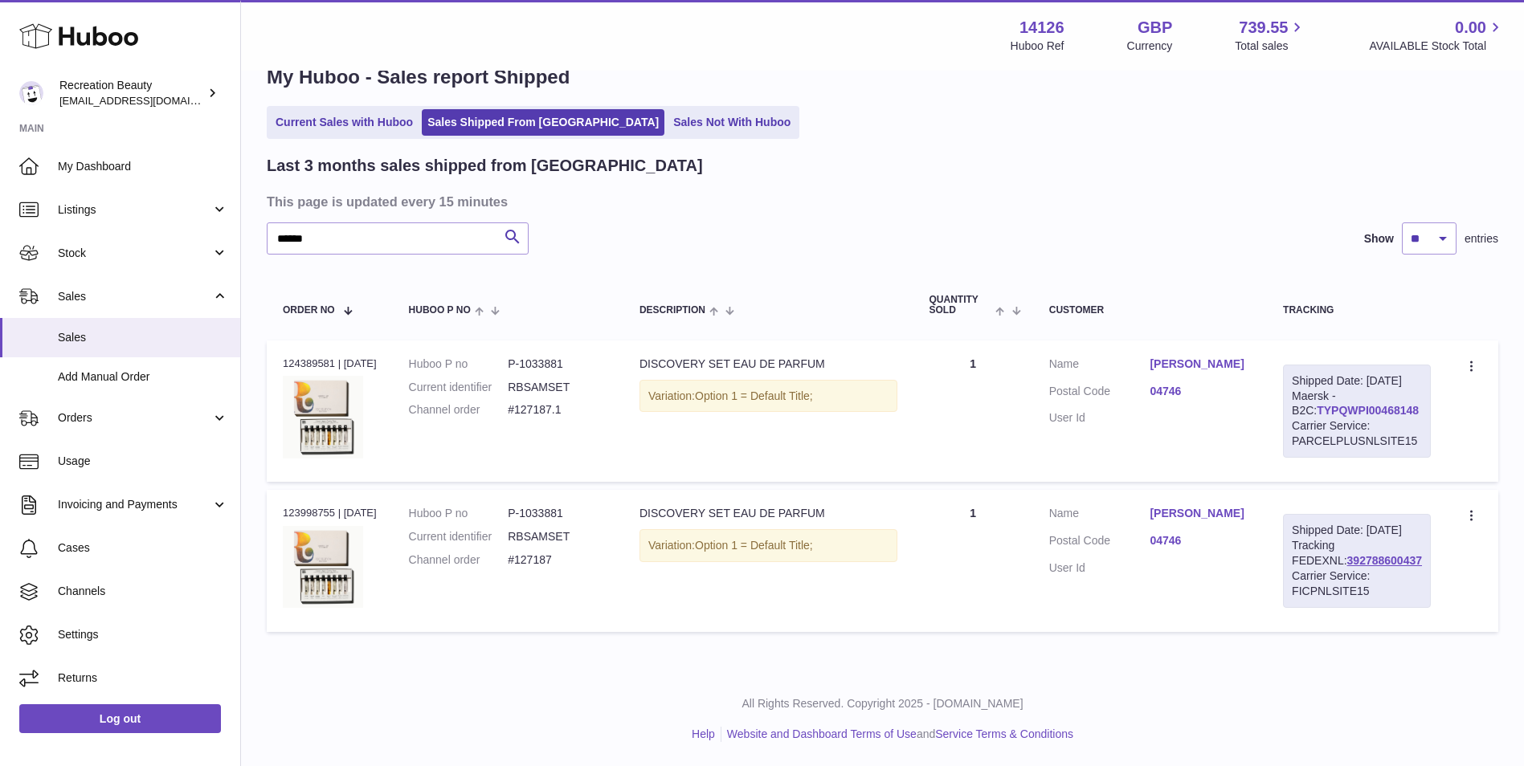
drag, startPoint x: 1406, startPoint y: 426, endPoint x: 1296, endPoint y: 427, distance: 110.1
click at [1296, 427] on div "Shipped Date: 9th Sep 2025 Maersk - B2C: TYPQWPI00468148 Carrier Service: PARCE…" at bounding box center [1357, 411] width 148 height 93
copy link "TYPQWPI00468148"
click at [1317, 417] on link "TYPQWPI00468148" at bounding box center [1368, 410] width 102 height 13
drag, startPoint x: 325, startPoint y: 231, endPoint x: 206, endPoint y: 215, distance: 120.8
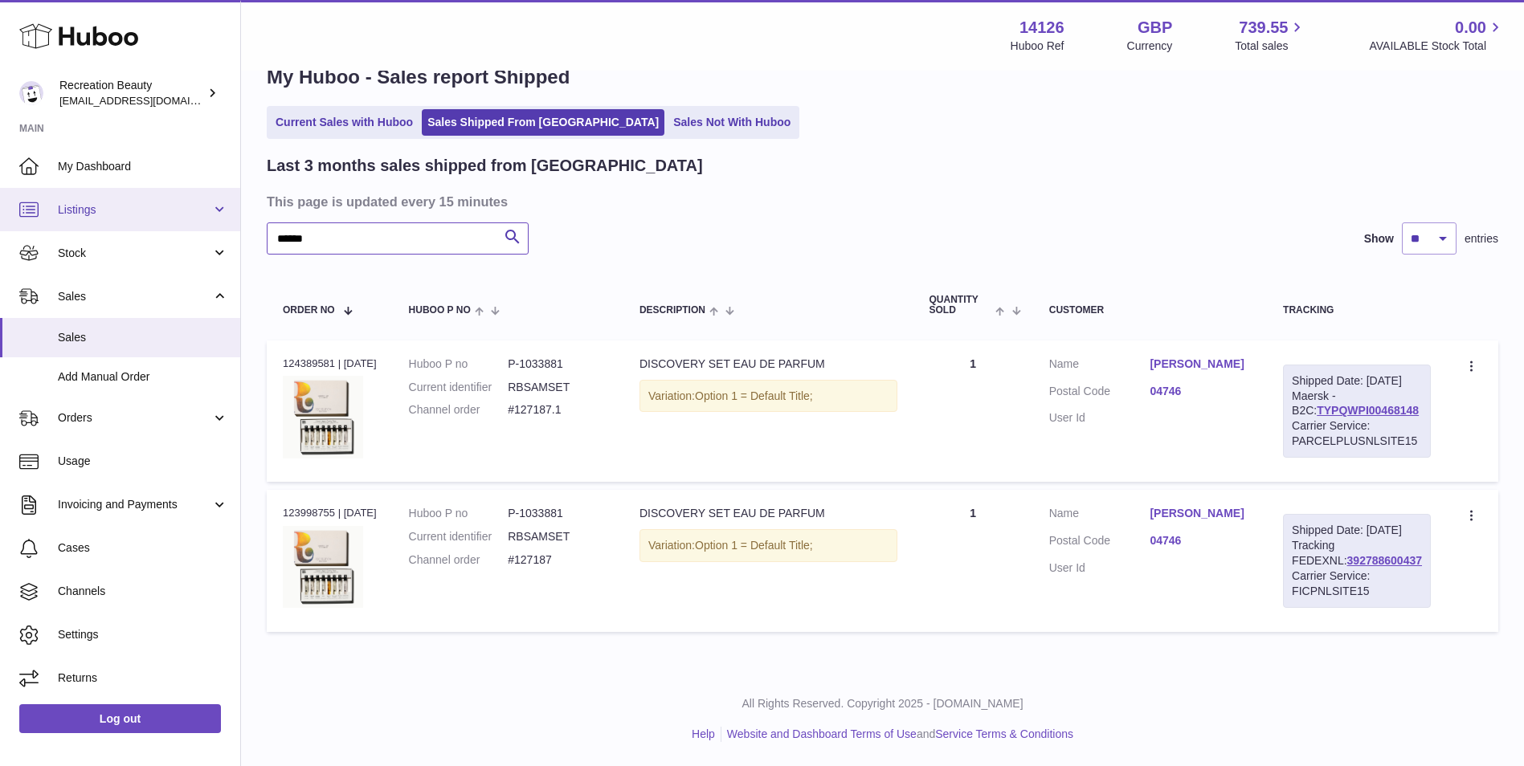
click at [206, 215] on div "Huboo Recreation Beauty customercare@recreationbeauty.com Main My Dashboard Lis…" at bounding box center [762, 363] width 1524 height 807
paste input "text"
drag, startPoint x: 1412, startPoint y: 426, endPoint x: 1290, endPoint y: 425, distance: 121.3
click at [1290, 425] on div "Shipped Date: 9th Sep 2025 Maersk - B2C: TYPQWPI00468151 Carrier Service: PARCE…" at bounding box center [1357, 411] width 148 height 93
copy link "TYPQWPI00468151"
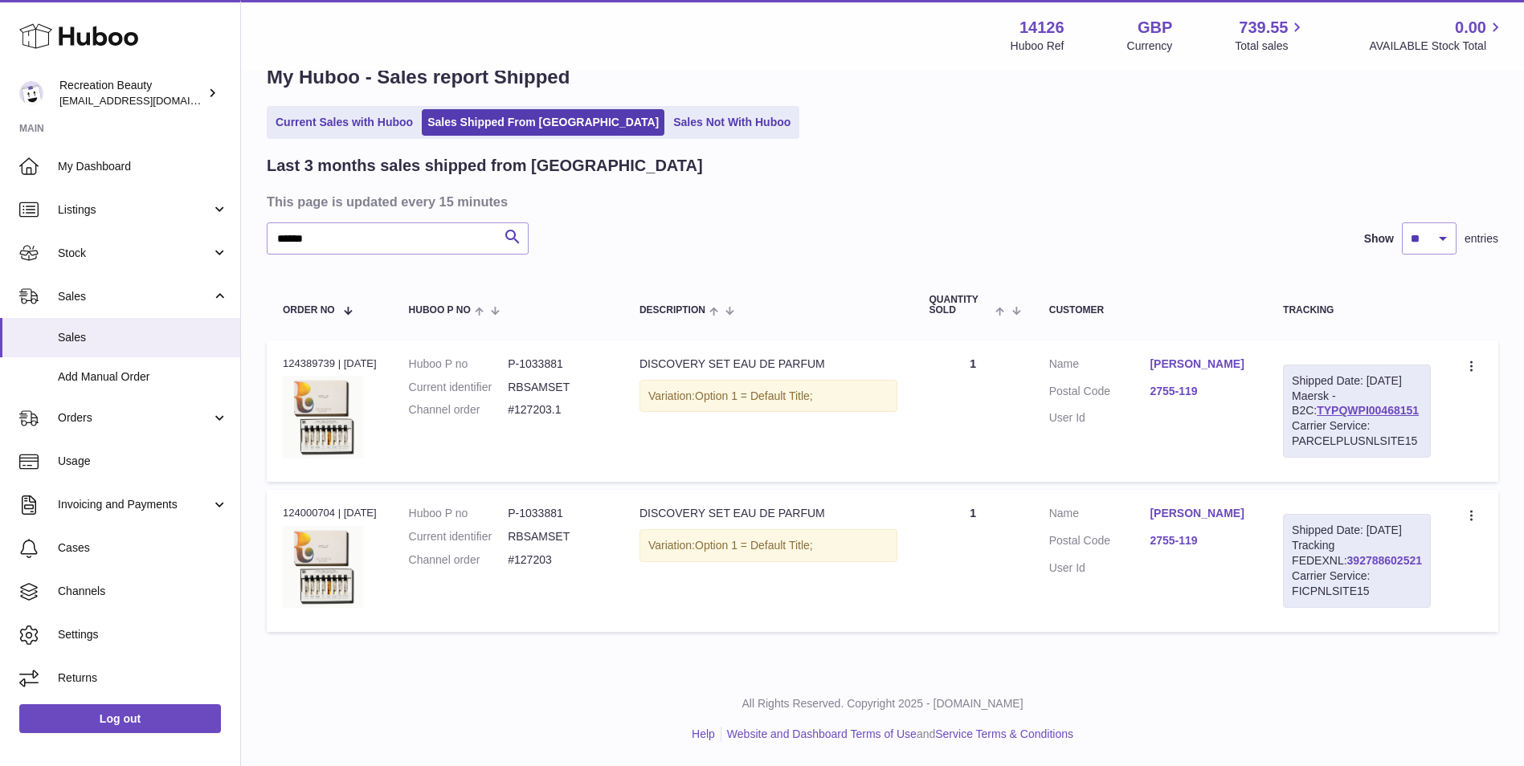
click at [1347, 567] on link "392788602521" at bounding box center [1384, 560] width 75 height 13
copy link "TYPQWPI00468151"
click at [1404, 419] on div "Shipped Date: 9th Sep 2025 Maersk - B2C: TYPQWPI00468151 Carrier Service: PARCE…" at bounding box center [1357, 411] width 148 height 93
drag, startPoint x: 1404, startPoint y: 420, endPoint x: 1290, endPoint y: 423, distance: 114.1
click at [1290, 423] on div "Shipped Date: 9th Sep 2025 Maersk - B2C: TYPQWPI00468151 Carrier Service: PARCE…" at bounding box center [1357, 411] width 148 height 93
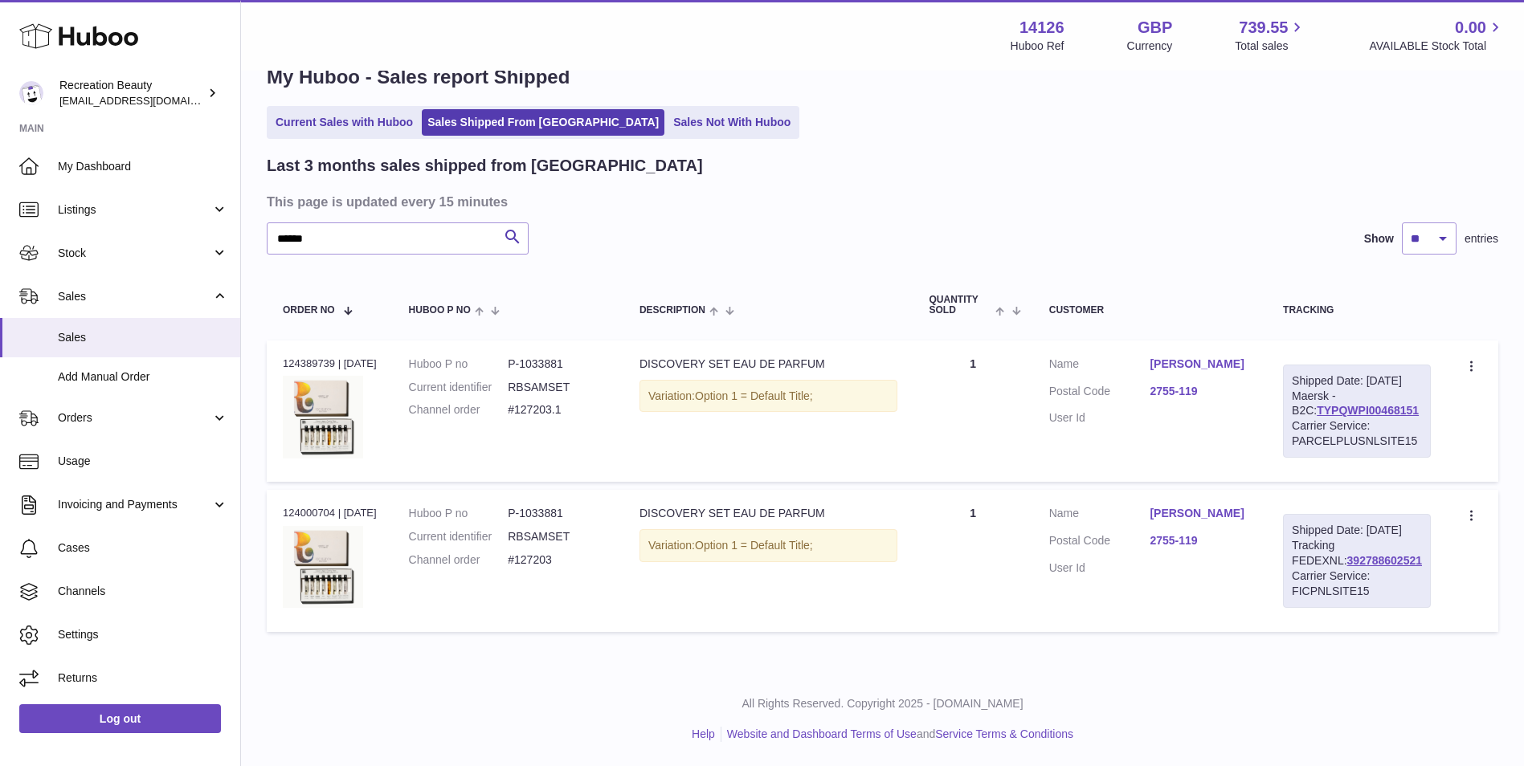
copy link "TYPQWPI00468151"
click at [1340, 417] on link "TYPQWPI00468151" at bounding box center [1368, 410] width 102 height 13
drag, startPoint x: 380, startPoint y: 248, endPoint x: 184, endPoint y: 226, distance: 197.3
click at [184, 226] on div "Huboo Recreation Beauty customercare@recreationbeauty.com Main My Dashboard Lis…" at bounding box center [762, 363] width 1524 height 807
paste input "text"
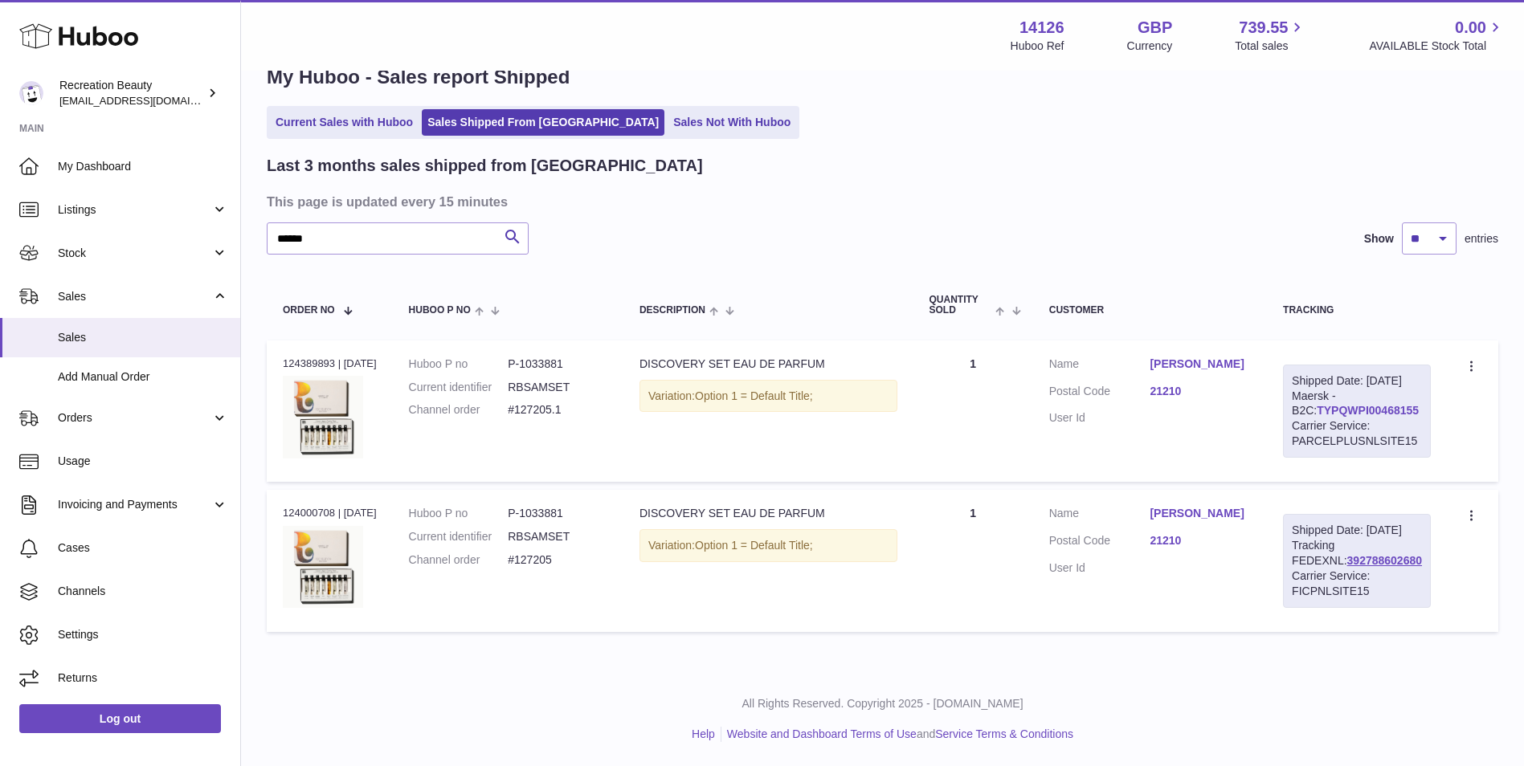
drag, startPoint x: 1416, startPoint y: 425, endPoint x: 1300, endPoint y: 427, distance: 115.7
click at [1300, 427] on div "Shipped Date: 9th Sep 2025 Maersk - B2C: TYPQWPI00468155 Carrier Service: PARCE…" at bounding box center [1357, 411] width 148 height 93
copy link "TYPQWPI00468155"
drag, startPoint x: 389, startPoint y: 249, endPoint x: 170, endPoint y: 235, distance: 219.0
click at [170, 235] on div "Huboo Recreation Beauty customercare@recreationbeauty.com Main My Dashboard Lis…" at bounding box center [762, 363] width 1524 height 807
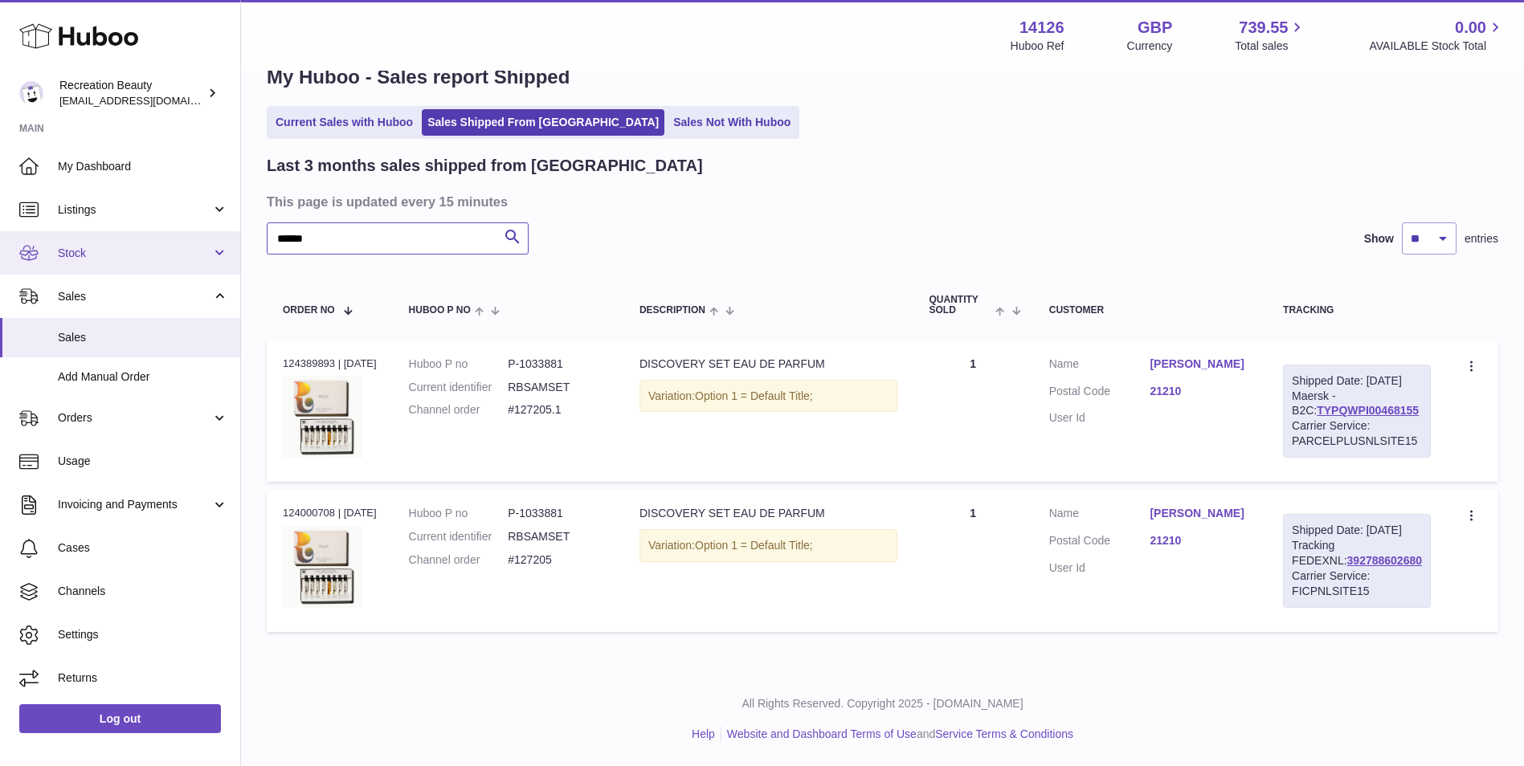
paste input "text"
drag, startPoint x: 1412, startPoint y: 422, endPoint x: 1285, endPoint y: 423, distance: 126.1
click at [1285, 423] on td "Shipped Date: 9th Sep 2025 Maersk - B2C: TYPQWPI00468137 Carrier Service: PARCE…" at bounding box center [1357, 411] width 180 height 141
copy link "TYPQWPI00468137"
click at [1347, 567] on link "392788602267" at bounding box center [1384, 560] width 75 height 13
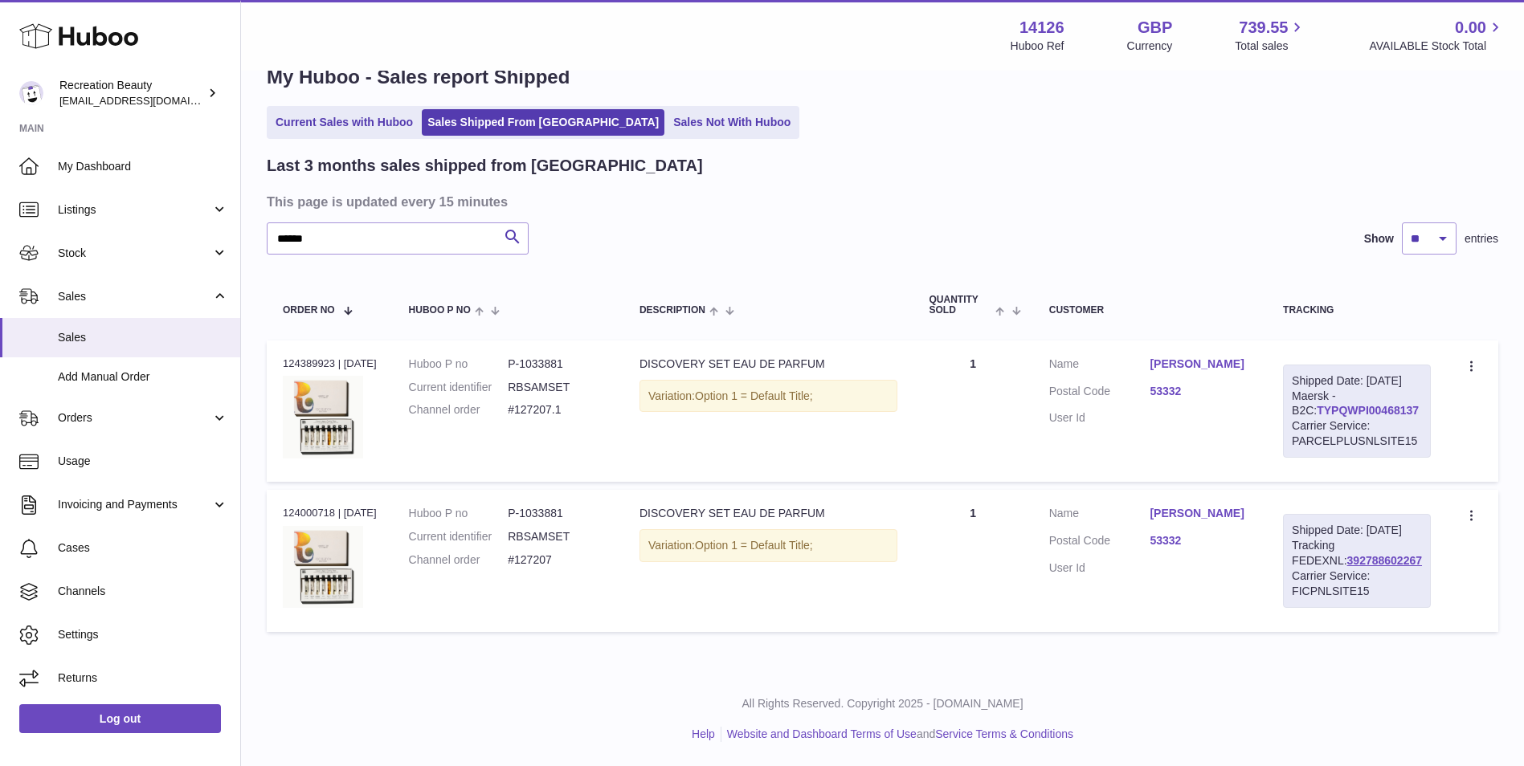
click at [1317, 417] on link "TYPQWPI00468137" at bounding box center [1368, 410] width 102 height 13
drag, startPoint x: 321, startPoint y: 237, endPoint x: 186, endPoint y: 220, distance: 135.2
click at [186, 220] on div "Huboo Recreation Beauty customercare@recreationbeauty.com Main My Dashboard Lis…" at bounding box center [762, 363] width 1524 height 807
paste input "text"
drag, startPoint x: 1412, startPoint y: 428, endPoint x: 1296, endPoint y: 427, distance: 115.7
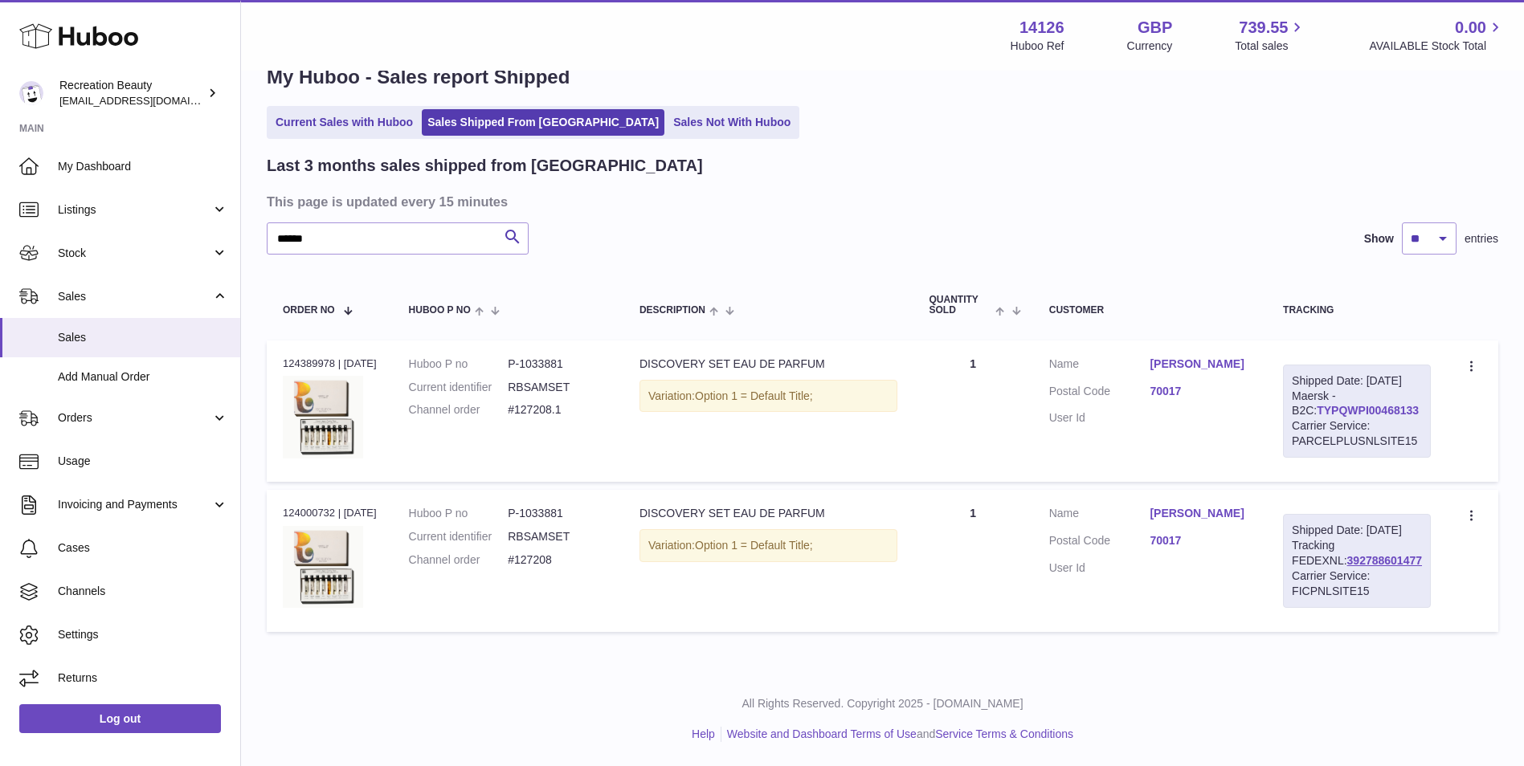
click at [1296, 427] on div "Shipped Date: 9th Sep 2025 Maersk - B2C: TYPQWPI00468133 Carrier Service: PARCE…" at bounding box center [1357, 411] width 148 height 93
click at [1347, 567] on link "392788601477" at bounding box center [1384, 560] width 75 height 13
click at [1340, 417] on link "TYPQWPI00468133" at bounding box center [1368, 410] width 102 height 13
drag, startPoint x: 335, startPoint y: 239, endPoint x: 183, endPoint y: 222, distance: 152.9
click at [183, 222] on div "Huboo Recreation Beauty customercare@recreationbeauty.com Main My Dashboard Lis…" at bounding box center [762, 363] width 1524 height 807
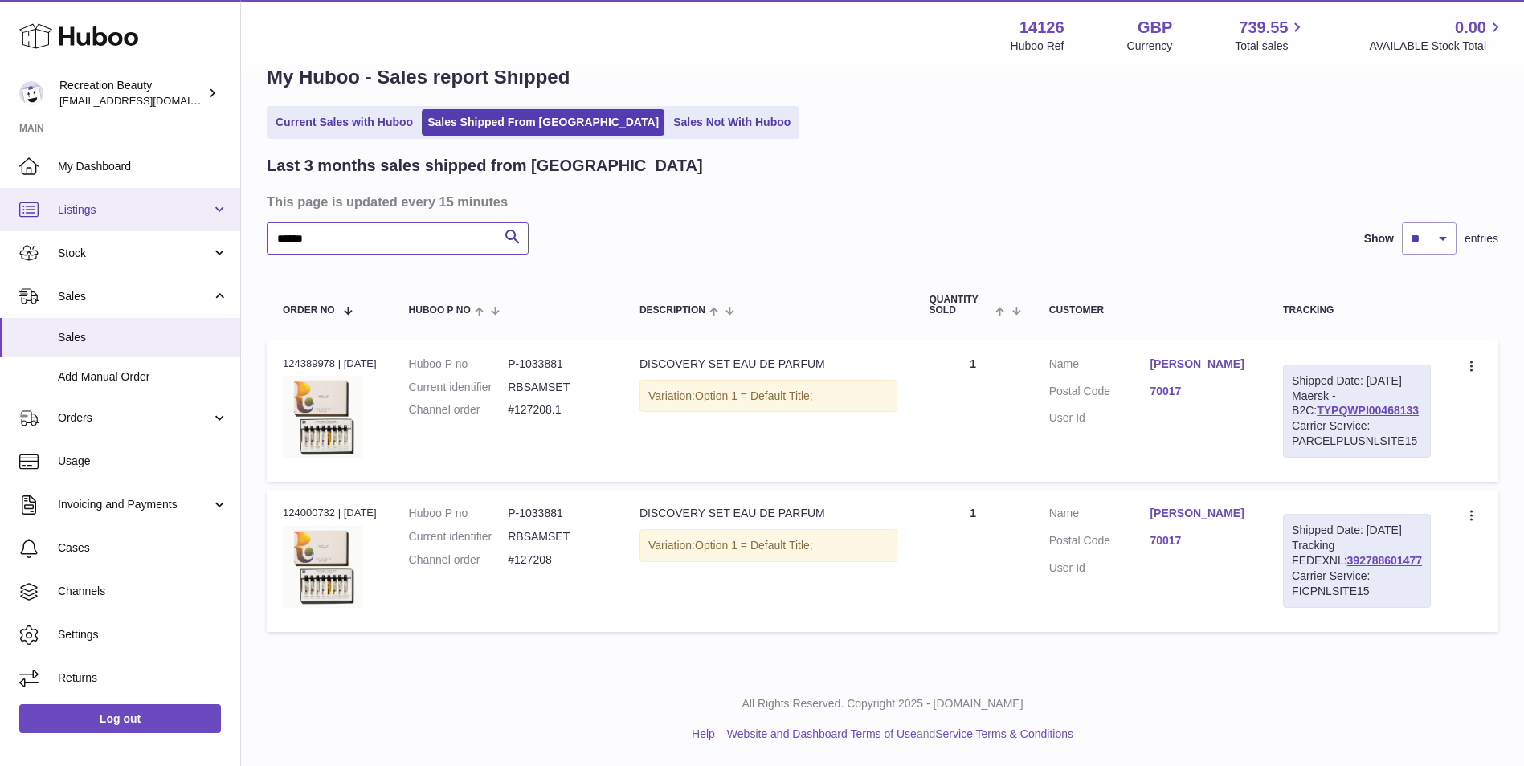
paste input "text"
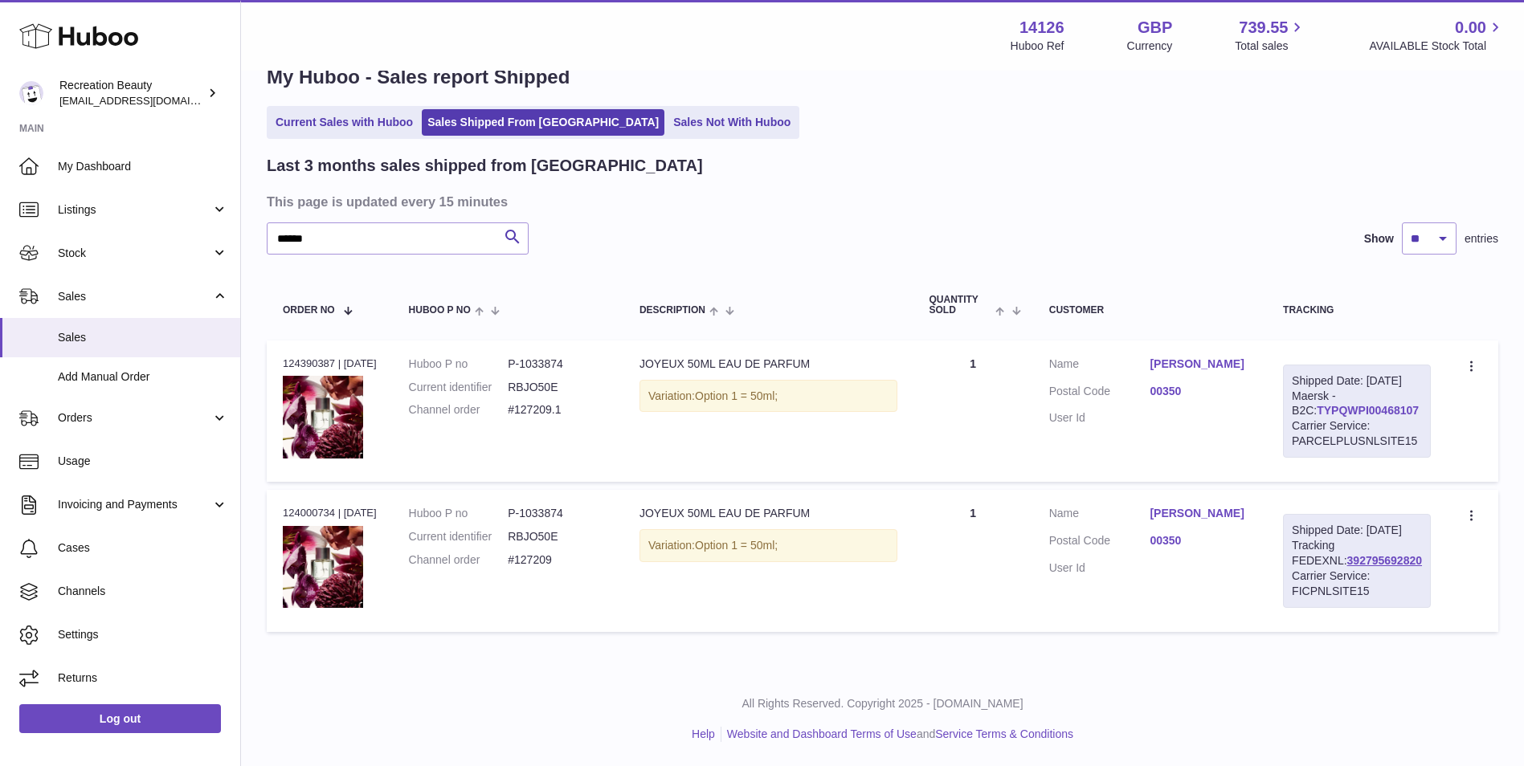
drag, startPoint x: 1412, startPoint y: 429, endPoint x: 1298, endPoint y: 421, distance: 114.4
click at [1298, 421] on div "Shipped Date: 9th Sep 2025 Maersk - B2C: TYPQWPI00468107 Carrier Service: PARCE…" at bounding box center [1357, 411] width 148 height 93
click at [1344, 417] on link "TYPQWPI00468107" at bounding box center [1368, 410] width 102 height 13
drag, startPoint x: 335, startPoint y: 245, endPoint x: 142, endPoint y: 215, distance: 195.1
click at [142, 215] on div "Huboo Recreation Beauty customercare@recreationbeauty.com Main My Dashboard Lis…" at bounding box center [762, 363] width 1524 height 807
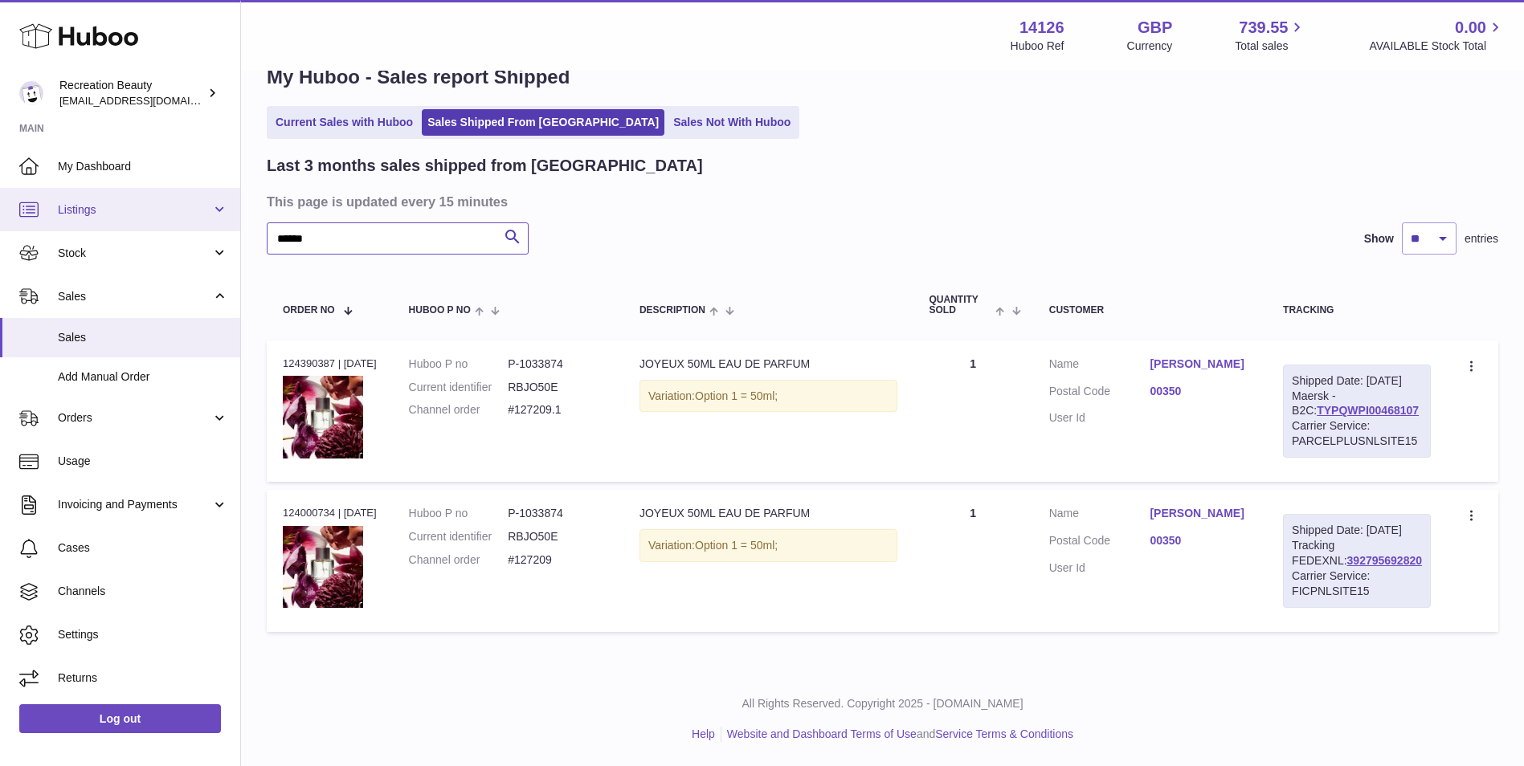
paste input "text"
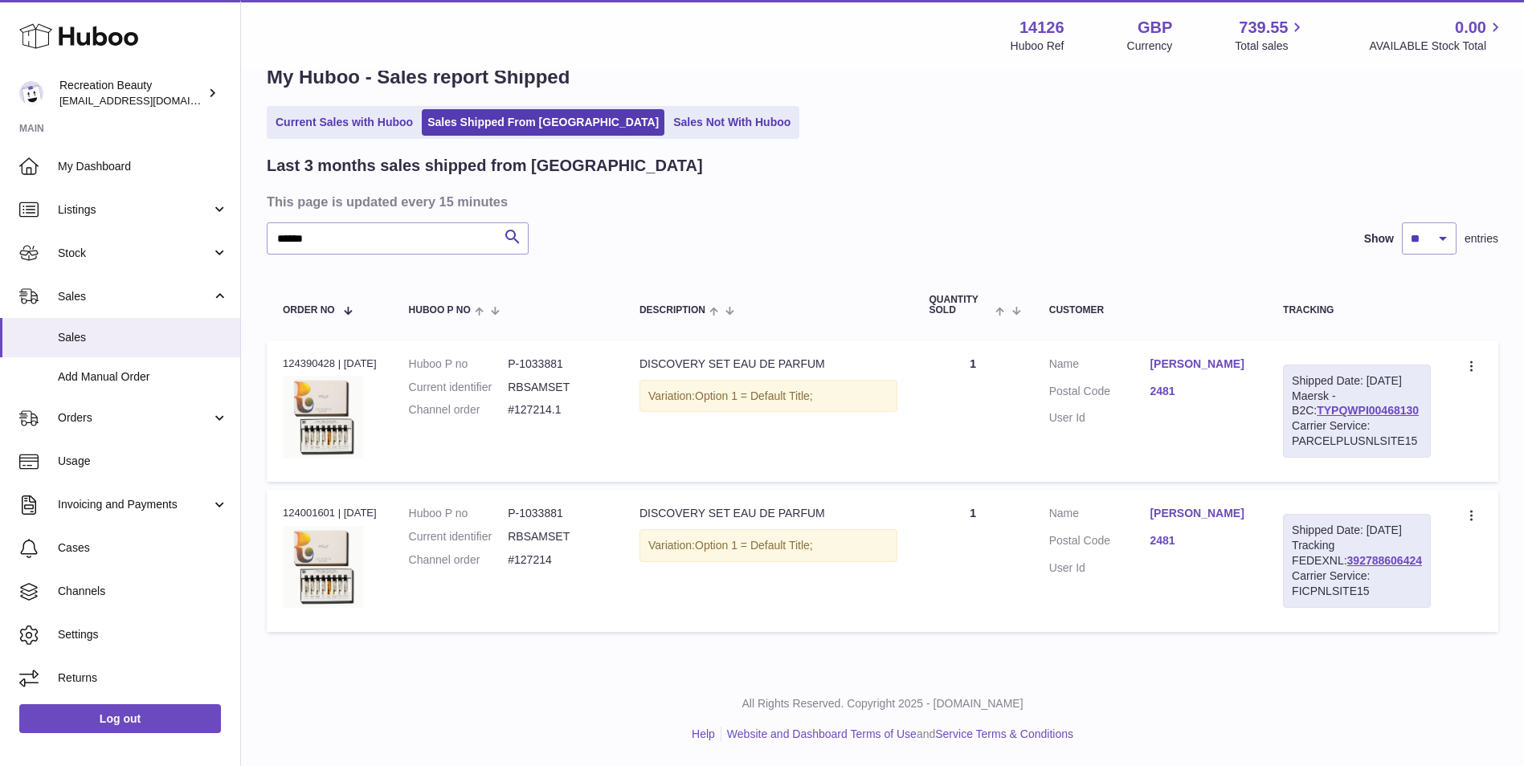
drag, startPoint x: 1407, startPoint y: 419, endPoint x: 1288, endPoint y: 431, distance: 119.5
click at [1288, 431] on div "Shipped Date: 9th Sep 2025 Maersk - B2C: TYPQWPI00468130 Carrier Service: PARCE…" at bounding box center [1357, 411] width 148 height 93
click at [1347, 417] on link "TYPQWPI00468130" at bounding box center [1368, 410] width 102 height 13
drag, startPoint x: 324, startPoint y: 234, endPoint x: 133, endPoint y: 199, distance: 193.5
click at [133, 199] on div "Huboo Recreation Beauty customercare@recreationbeauty.com Main My Dashboard Lis…" at bounding box center [762, 363] width 1524 height 807
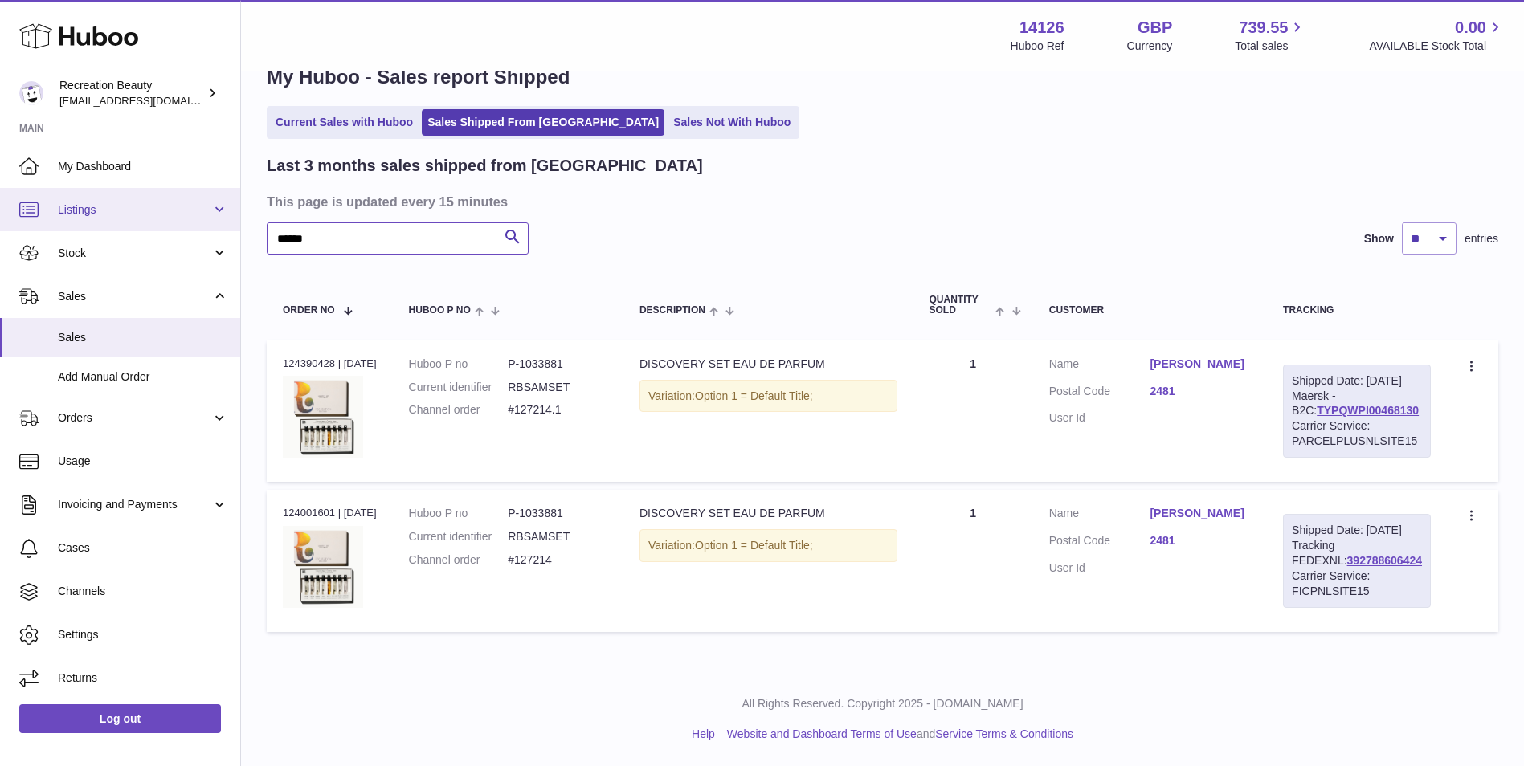
paste input "text"
drag, startPoint x: 1405, startPoint y: 430, endPoint x: 1297, endPoint y: 433, distance: 108.5
click at [1297, 433] on div "Shipped Date: 9th Sep 2025 Maersk - B2C: TYPQWPI00468101 Carrier Service: PARCE…" at bounding box center [1357, 411] width 148 height 93
click at [1317, 417] on link "TYPQWPI00468101" at bounding box center [1368, 410] width 102 height 13
drag, startPoint x: 405, startPoint y: 231, endPoint x: 181, endPoint y: 236, distance: 224.2
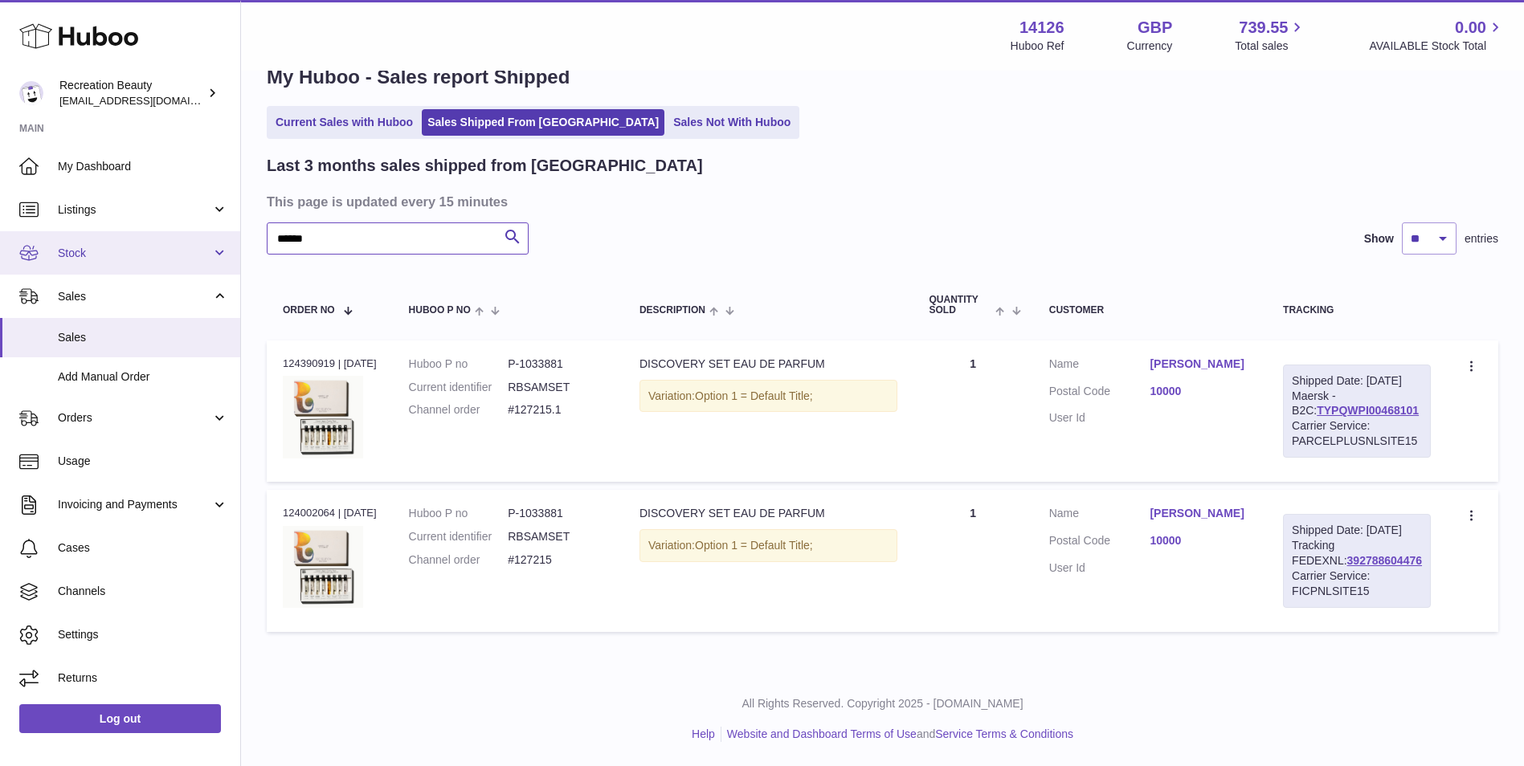
click at [181, 236] on div "Huboo Recreation Beauty customercare@recreationbeauty.com Main My Dashboard Lis…" at bounding box center [762, 363] width 1524 height 807
paste input "text"
type input "******"
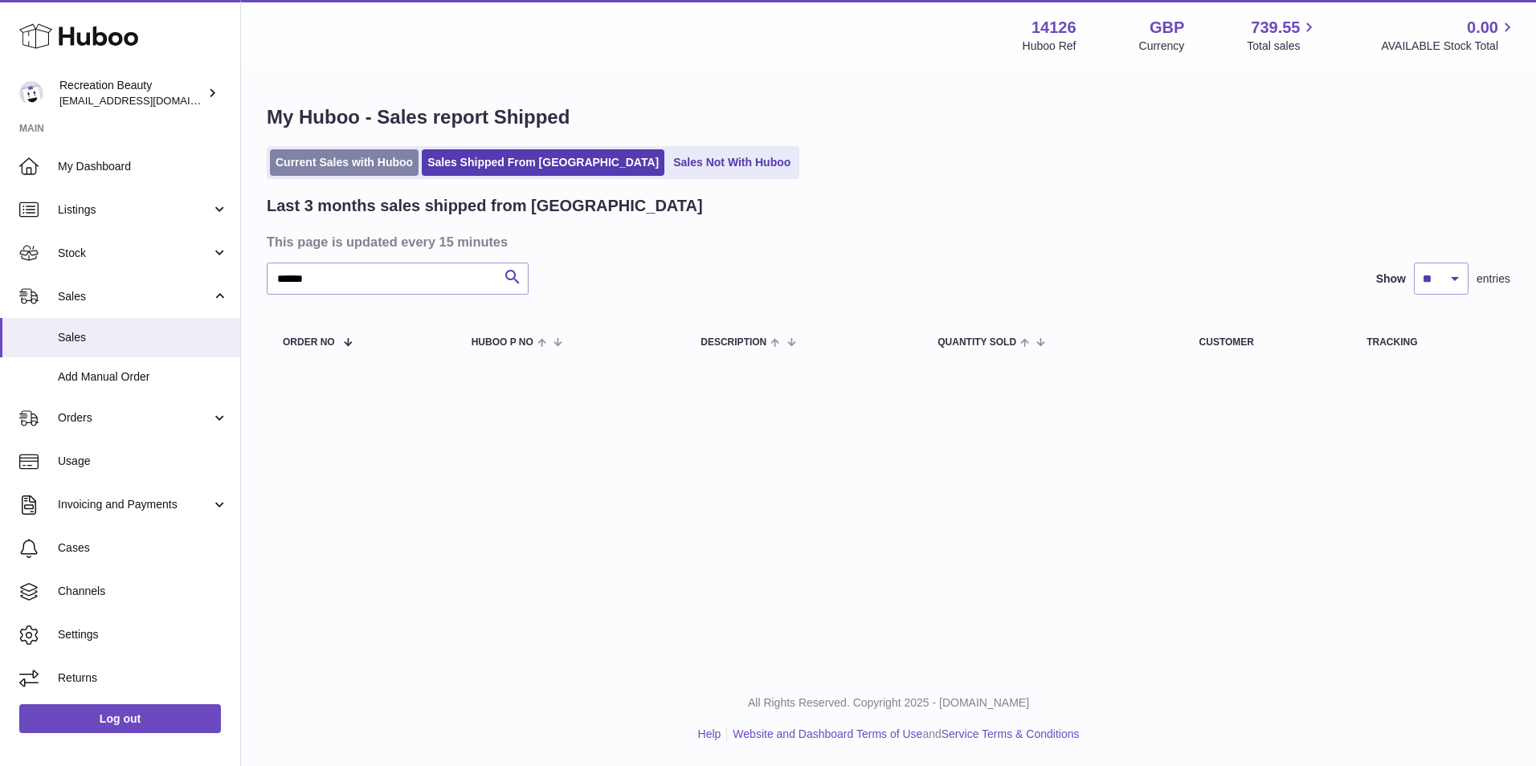
click at [338, 154] on link "Current Sales with Huboo" at bounding box center [344, 162] width 149 height 27
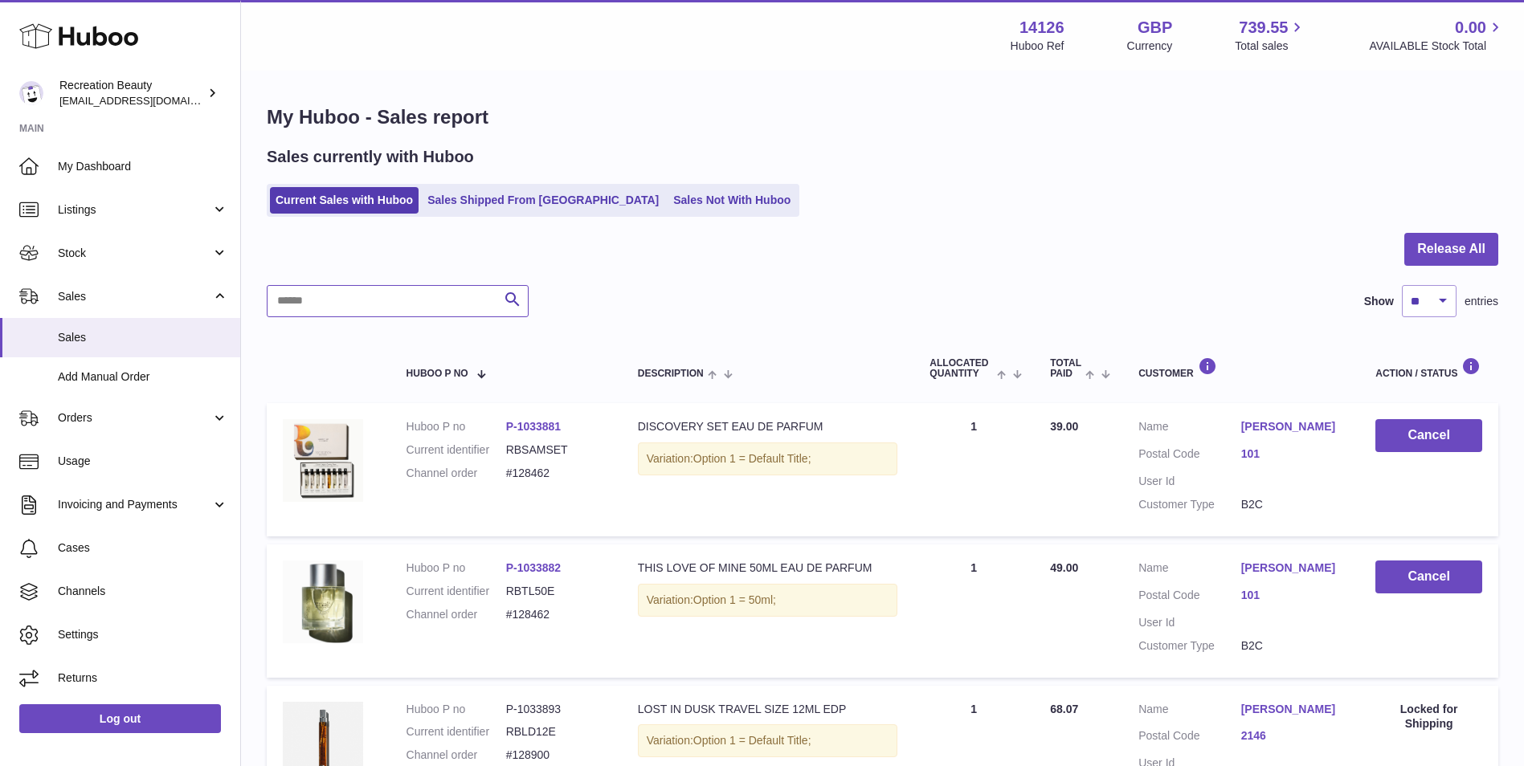
click at [337, 298] on input "text" at bounding box center [398, 301] width 262 height 32
paste input "******"
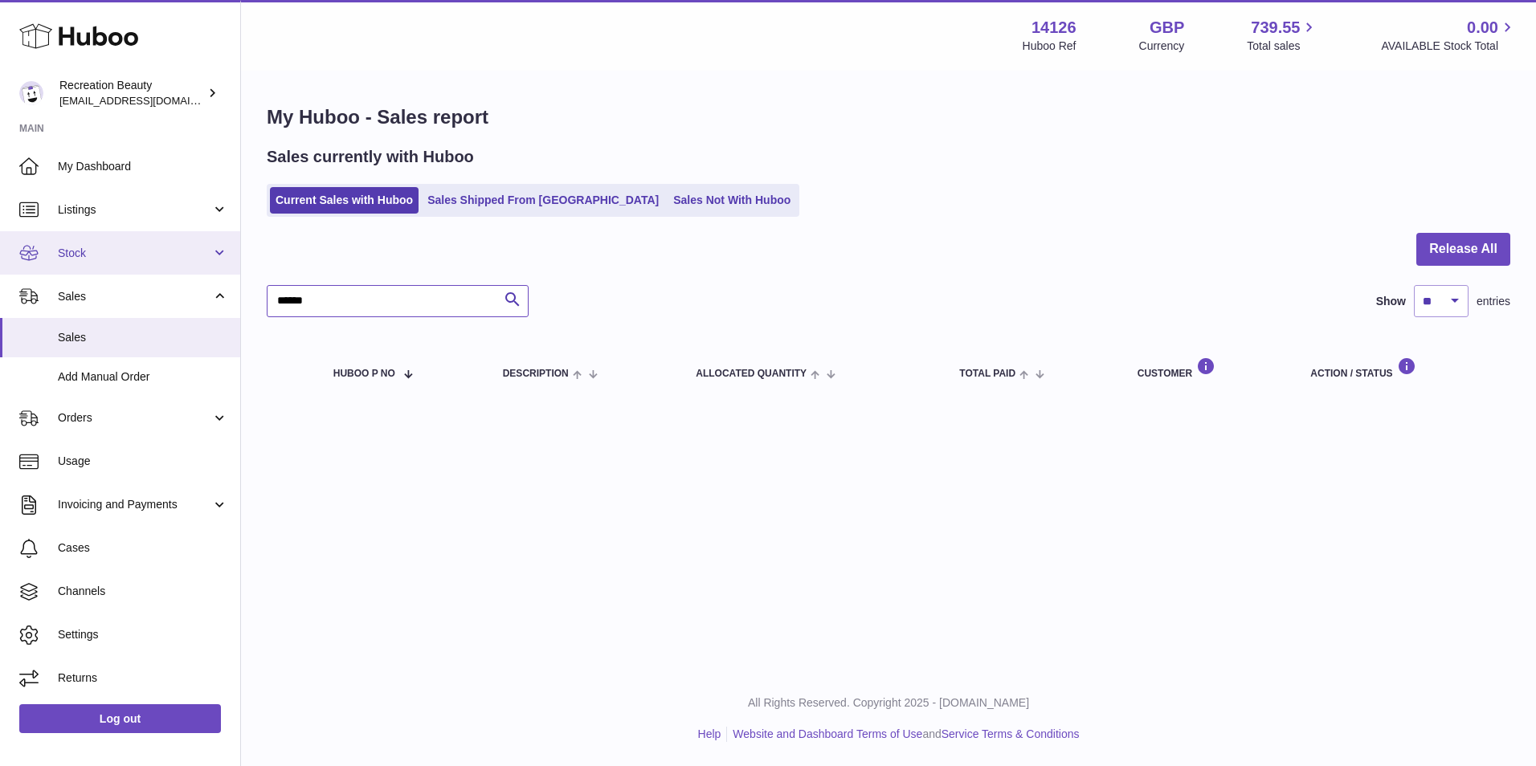
drag, startPoint x: 358, startPoint y: 296, endPoint x: 203, endPoint y: 270, distance: 157.3
click at [203, 270] on div "Huboo Recreation Beauty [EMAIL_ADDRESS][DOMAIN_NAME] Main My Dashboard Listings…" at bounding box center [768, 383] width 1536 height 766
paste input "text"
type input "******"
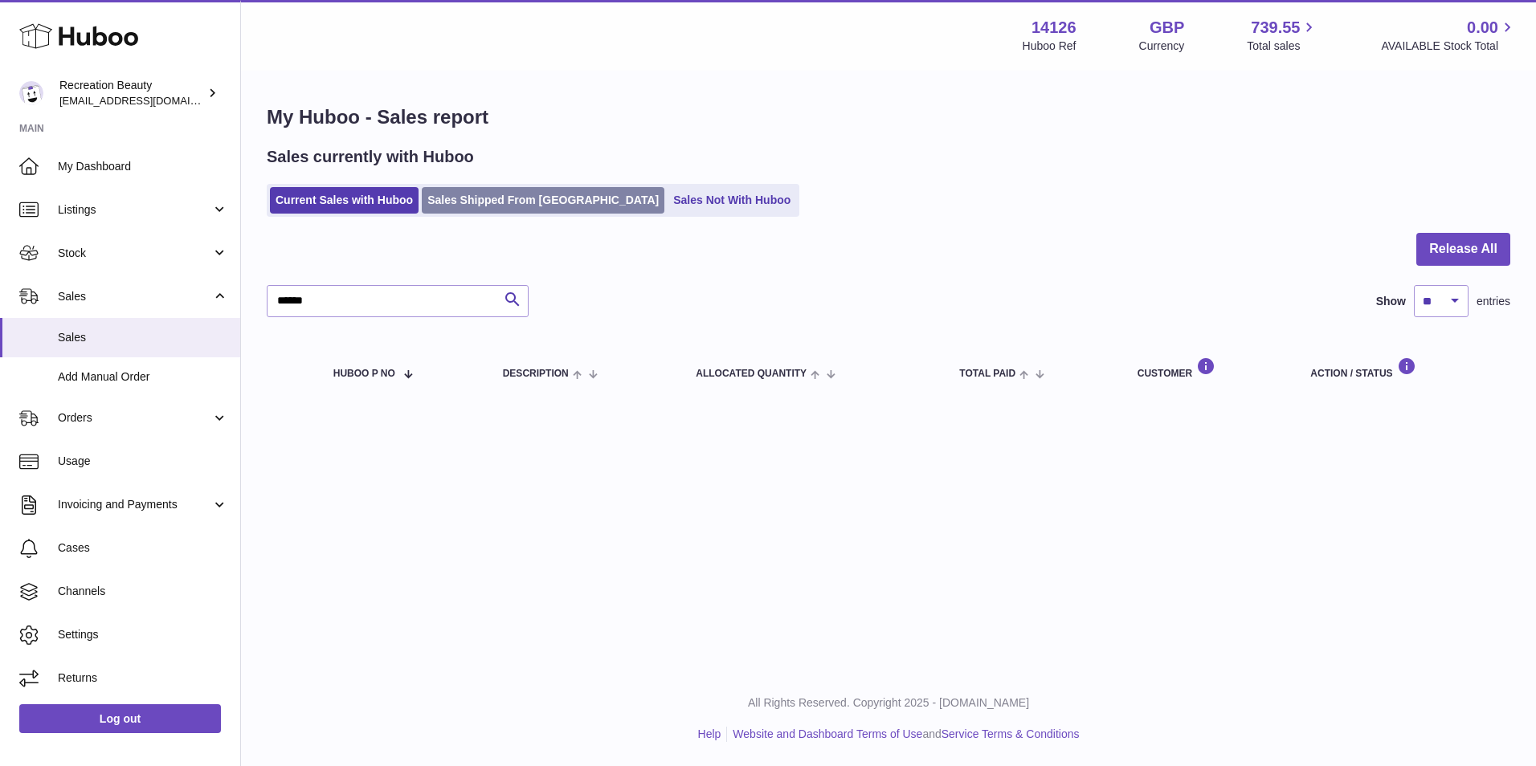
click at [501, 191] on link "Sales Shipped From [GEOGRAPHIC_DATA]" at bounding box center [543, 200] width 243 height 27
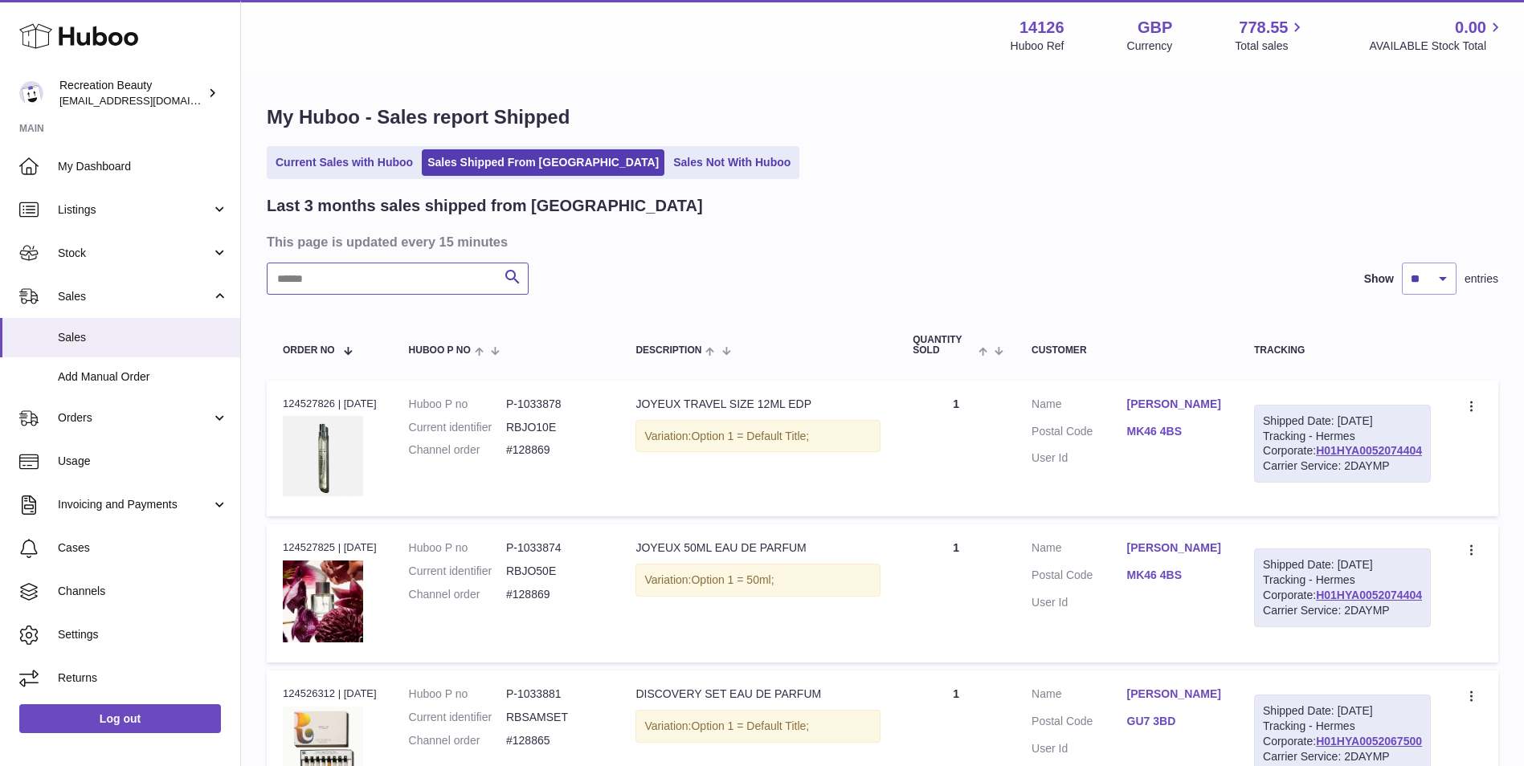
click at [360, 269] on input "text" at bounding box center [398, 279] width 262 height 32
paste input "******"
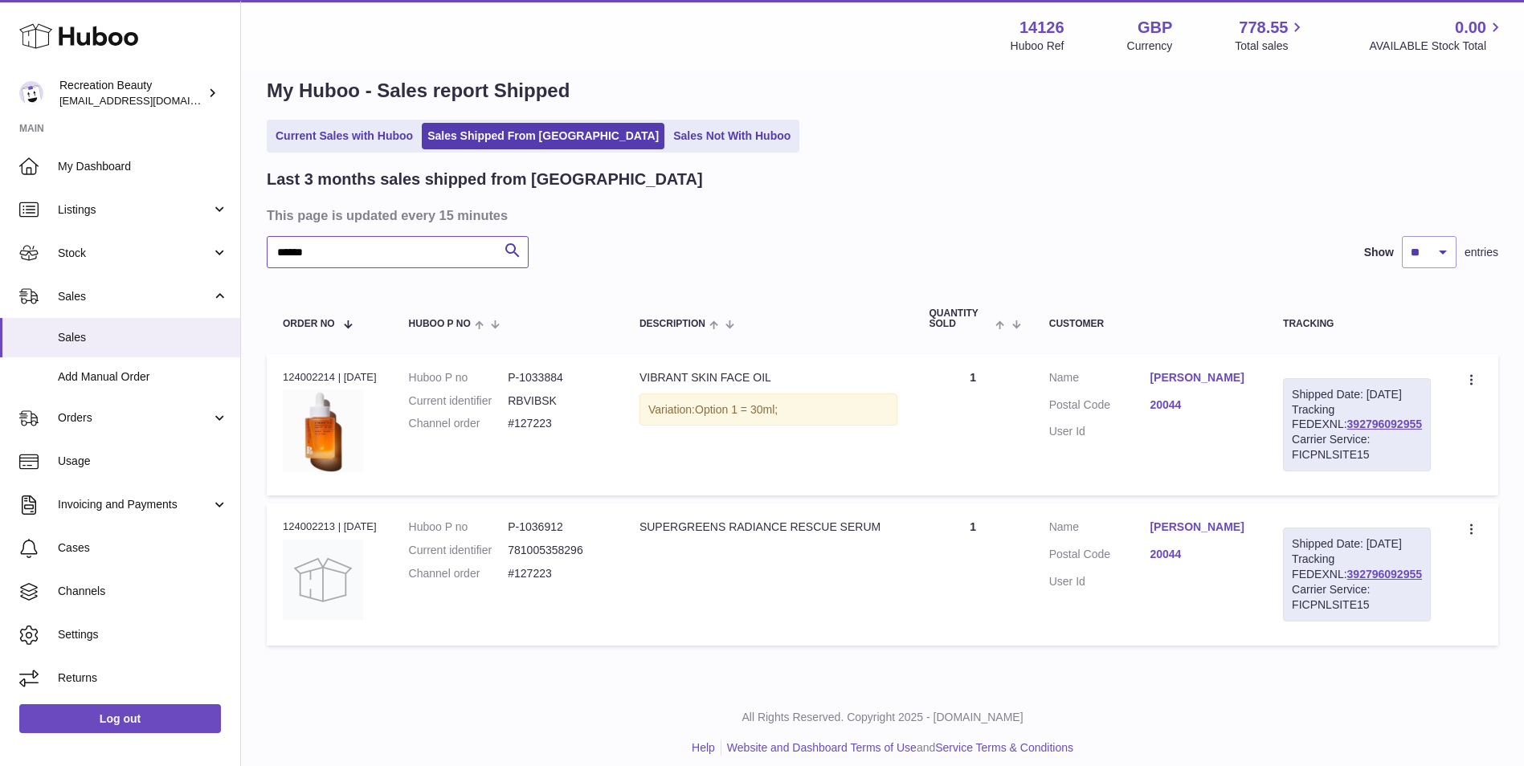
scroll to position [71, 0]
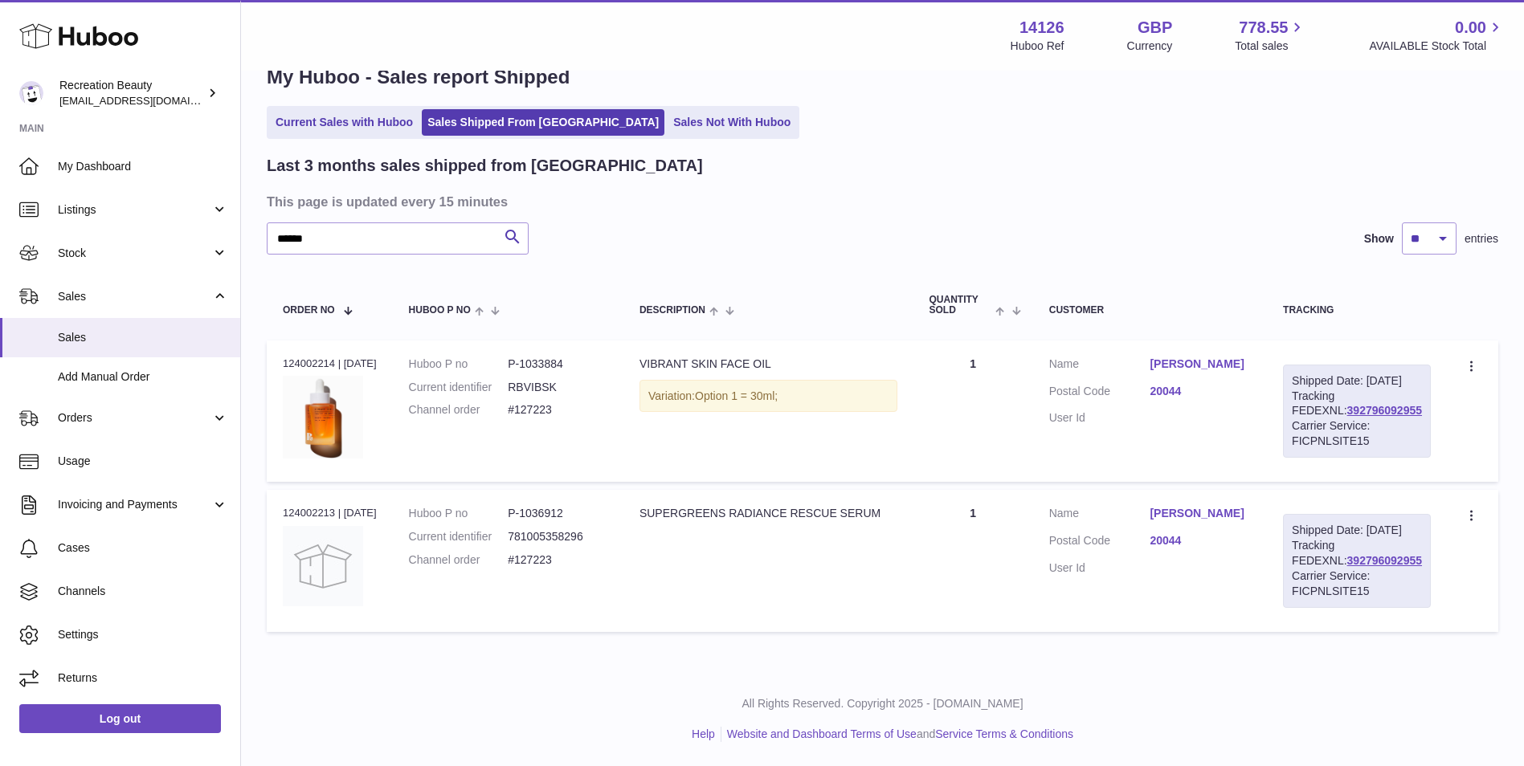
click at [1383, 385] on div "Shipped Date: [DATE] Tracking FEDEXNL: 392796092955 Carrier Service: FICPNLSITE…" at bounding box center [1357, 411] width 148 height 93
click at [1347, 404] on link "392796092955" at bounding box center [1384, 410] width 75 height 13
drag, startPoint x: 327, startPoint y: 219, endPoint x: 201, endPoint y: 188, distance: 130.0
click at [201, 188] on div "Huboo Recreation Beauty [EMAIL_ADDRESS][DOMAIN_NAME] Main My Dashboard Listings…" at bounding box center [762, 363] width 1524 height 807
paste input "text"
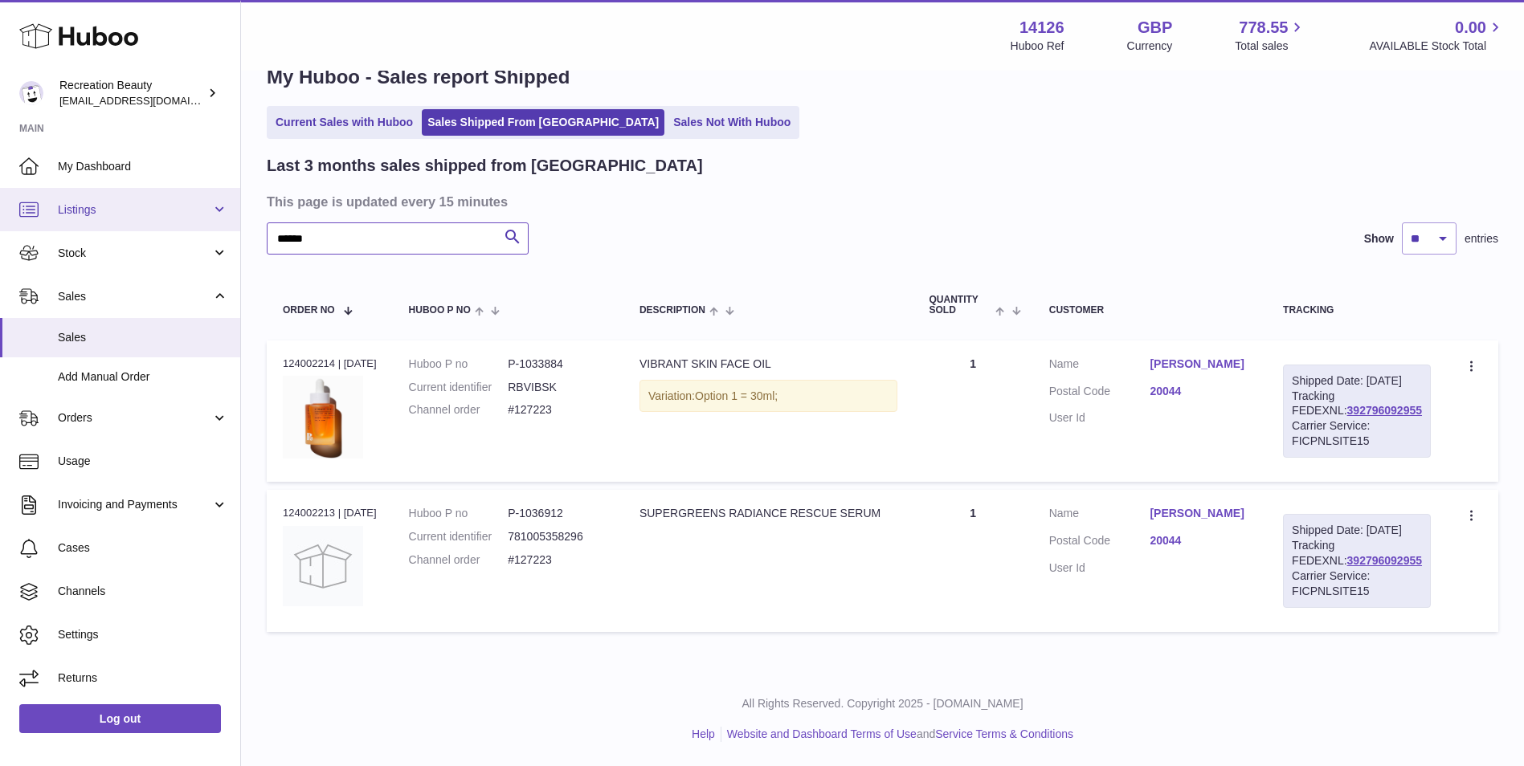
type input "******"
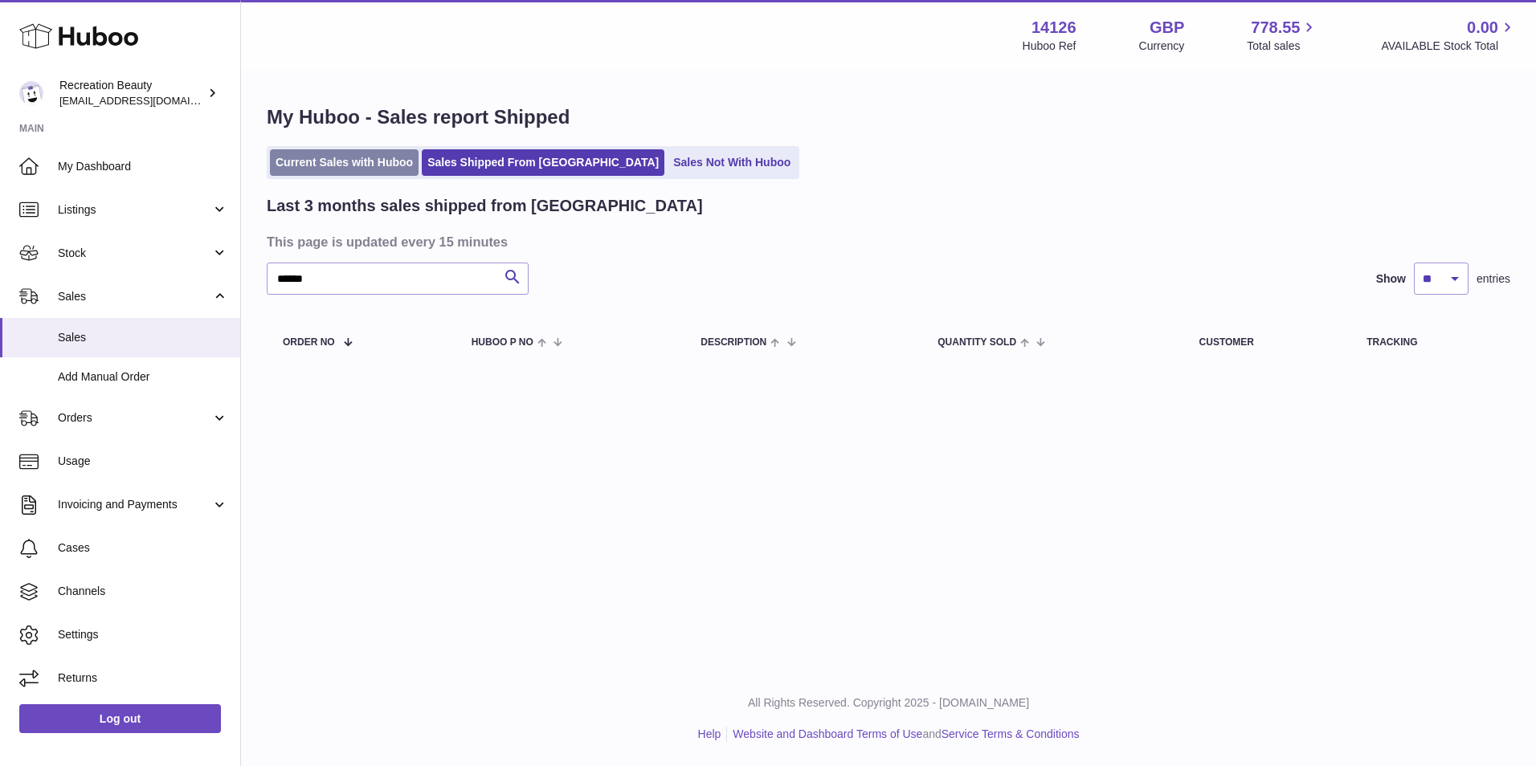
click at [327, 161] on link "Current Sales with Huboo" at bounding box center [344, 162] width 149 height 27
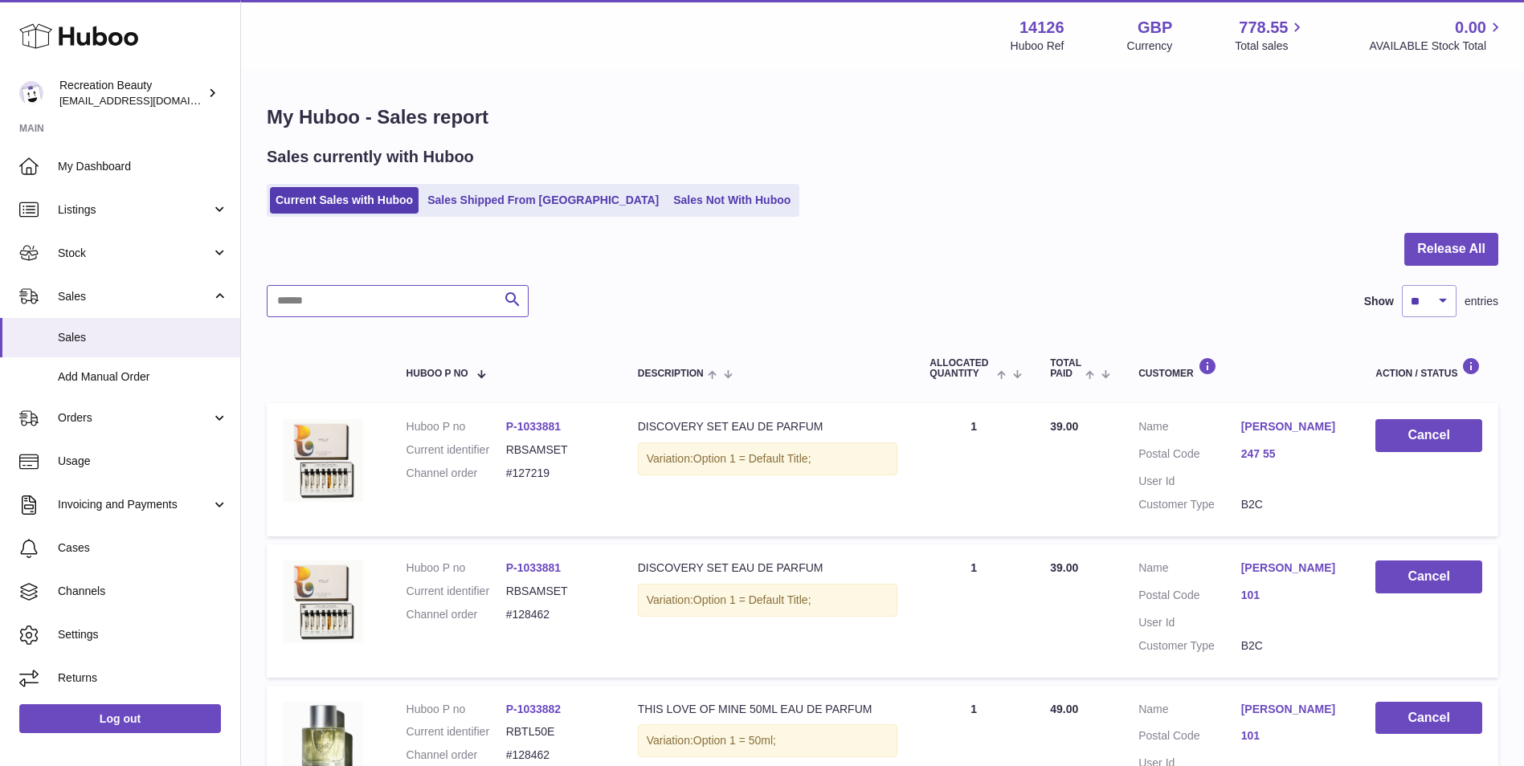
click at [345, 315] on input "text" at bounding box center [398, 301] width 262 height 32
paste input "******"
type input "******"
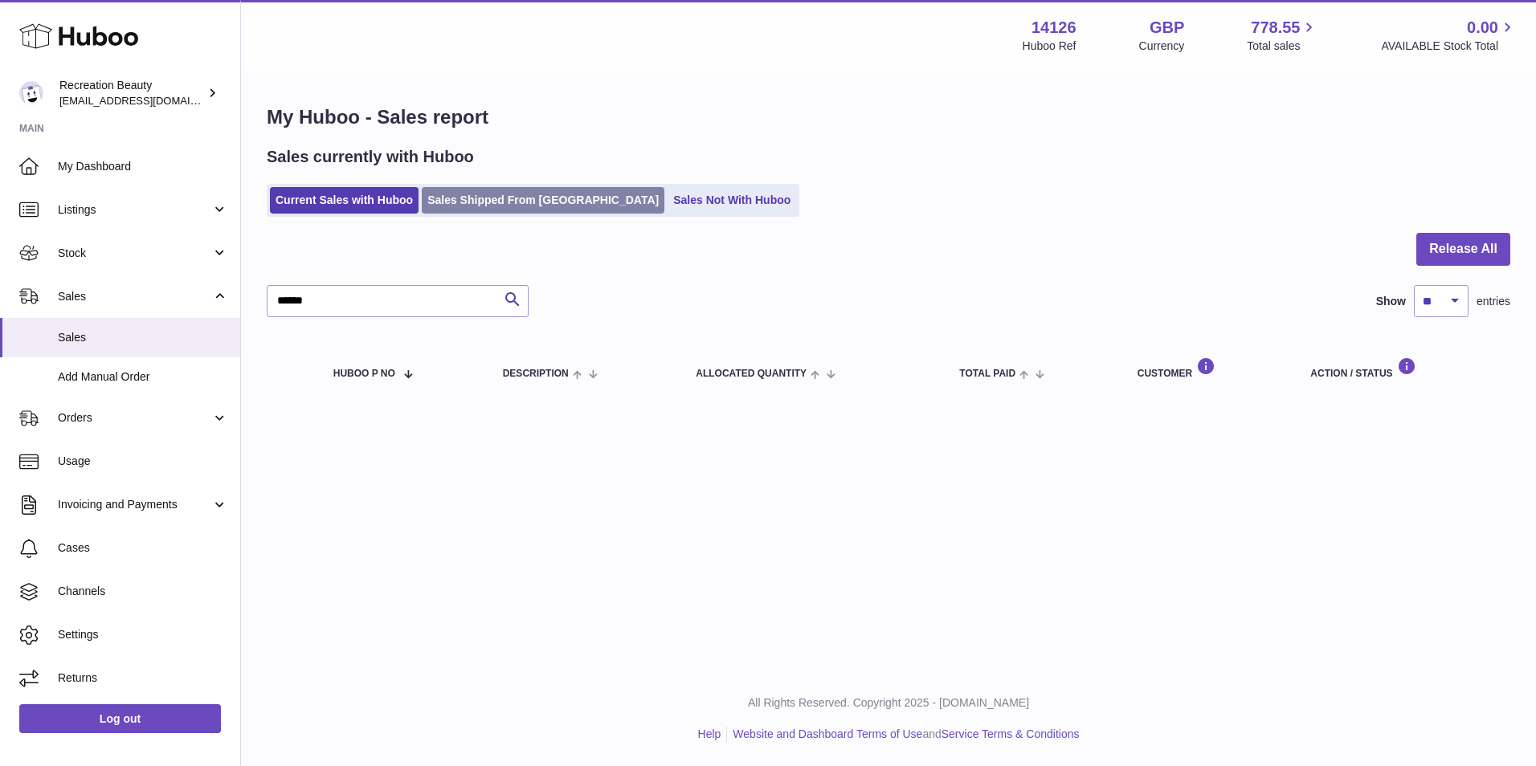
click at [489, 206] on link "Sales Shipped From [GEOGRAPHIC_DATA]" at bounding box center [543, 200] width 243 height 27
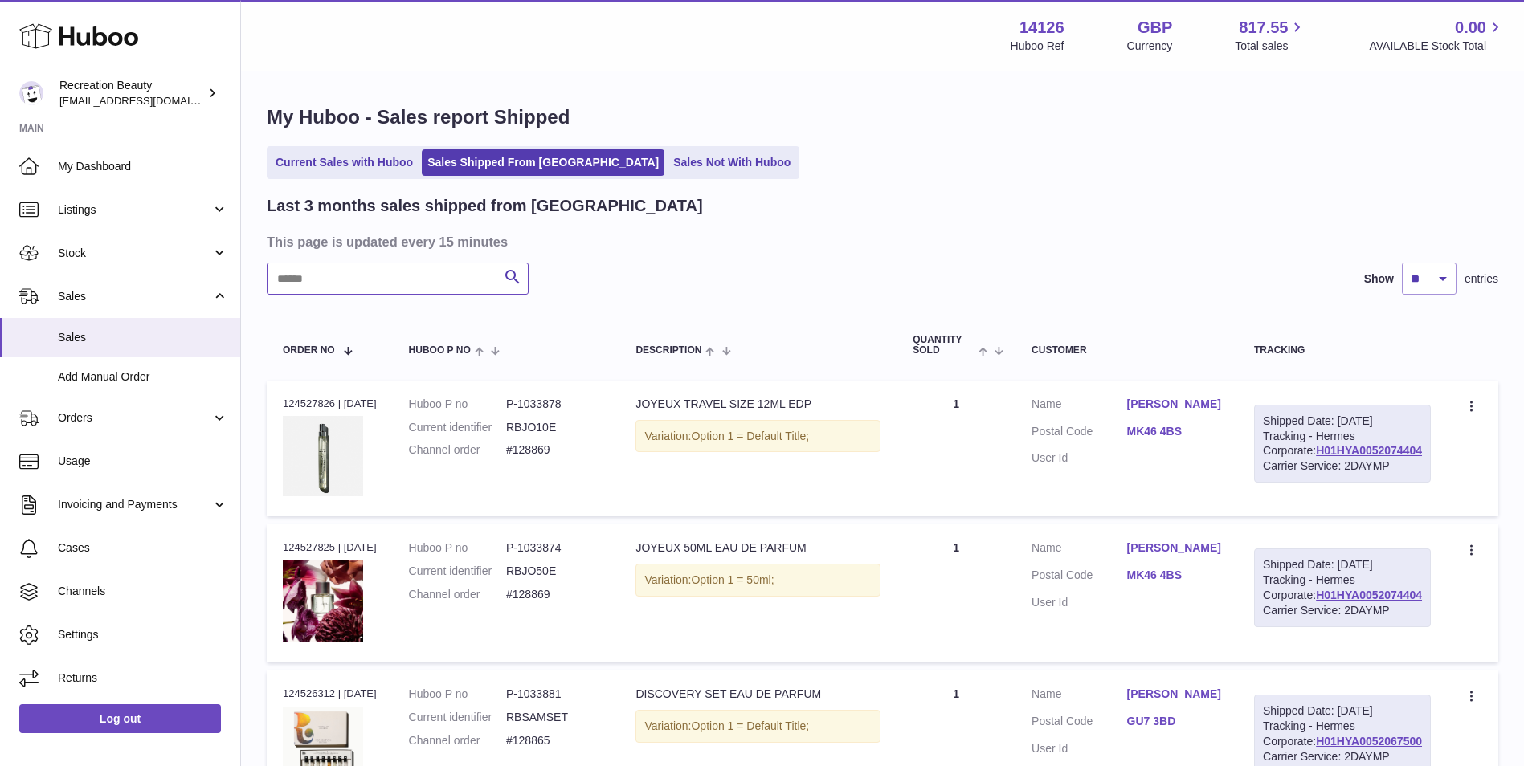
click at [360, 270] on input "text" at bounding box center [398, 279] width 262 height 32
paste input "******"
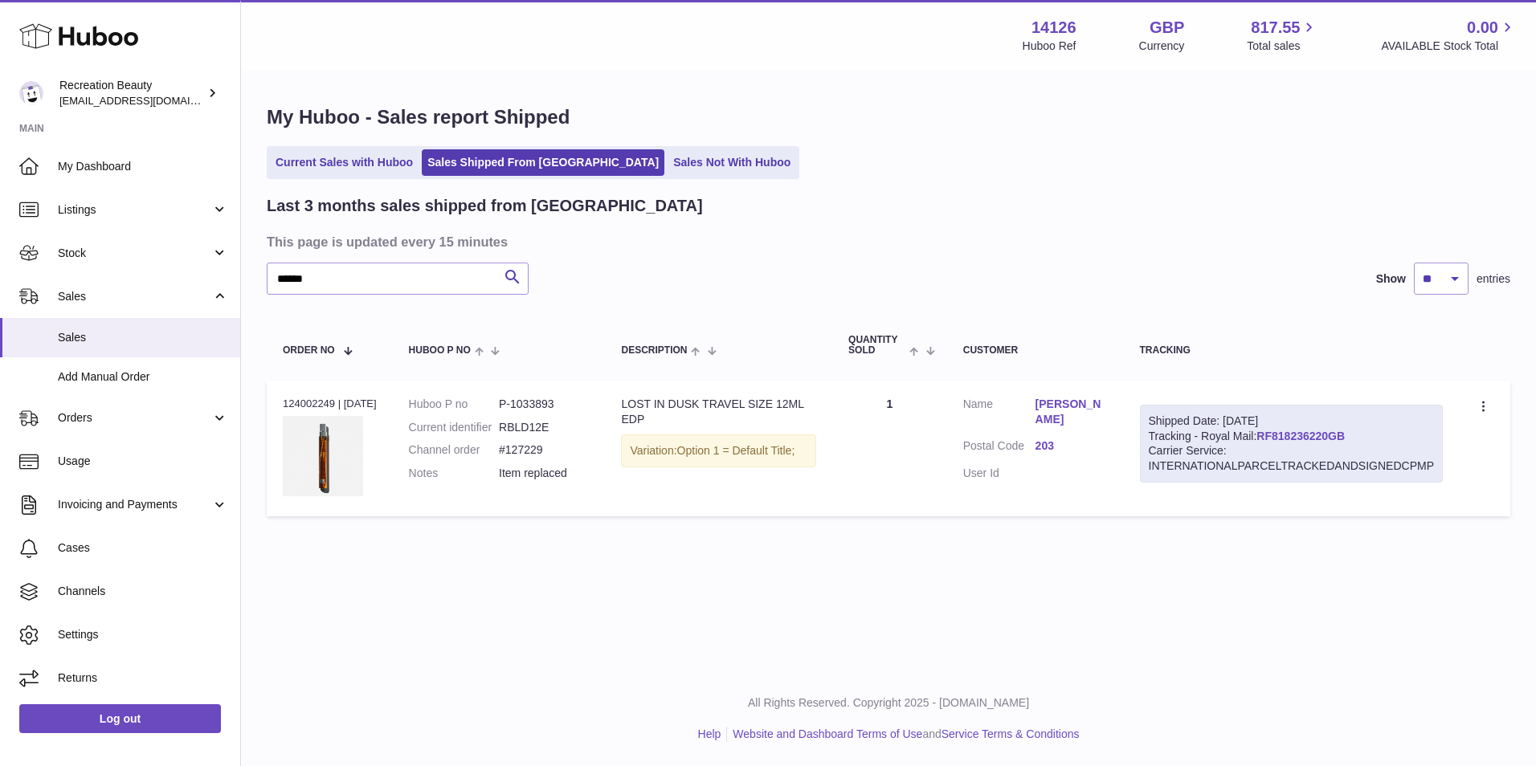
drag, startPoint x: 1371, startPoint y: 438, endPoint x: 1261, endPoint y: 439, distance: 110.9
click at [1261, 439] on div "Shipped Date: 3rd Sep 2025 Tracking - Royal Mail: RF818236220GB Carrier Service…" at bounding box center [1292, 444] width 304 height 79
copy link "RF818236220GB"
click at [404, 285] on input "******" at bounding box center [398, 279] width 262 height 32
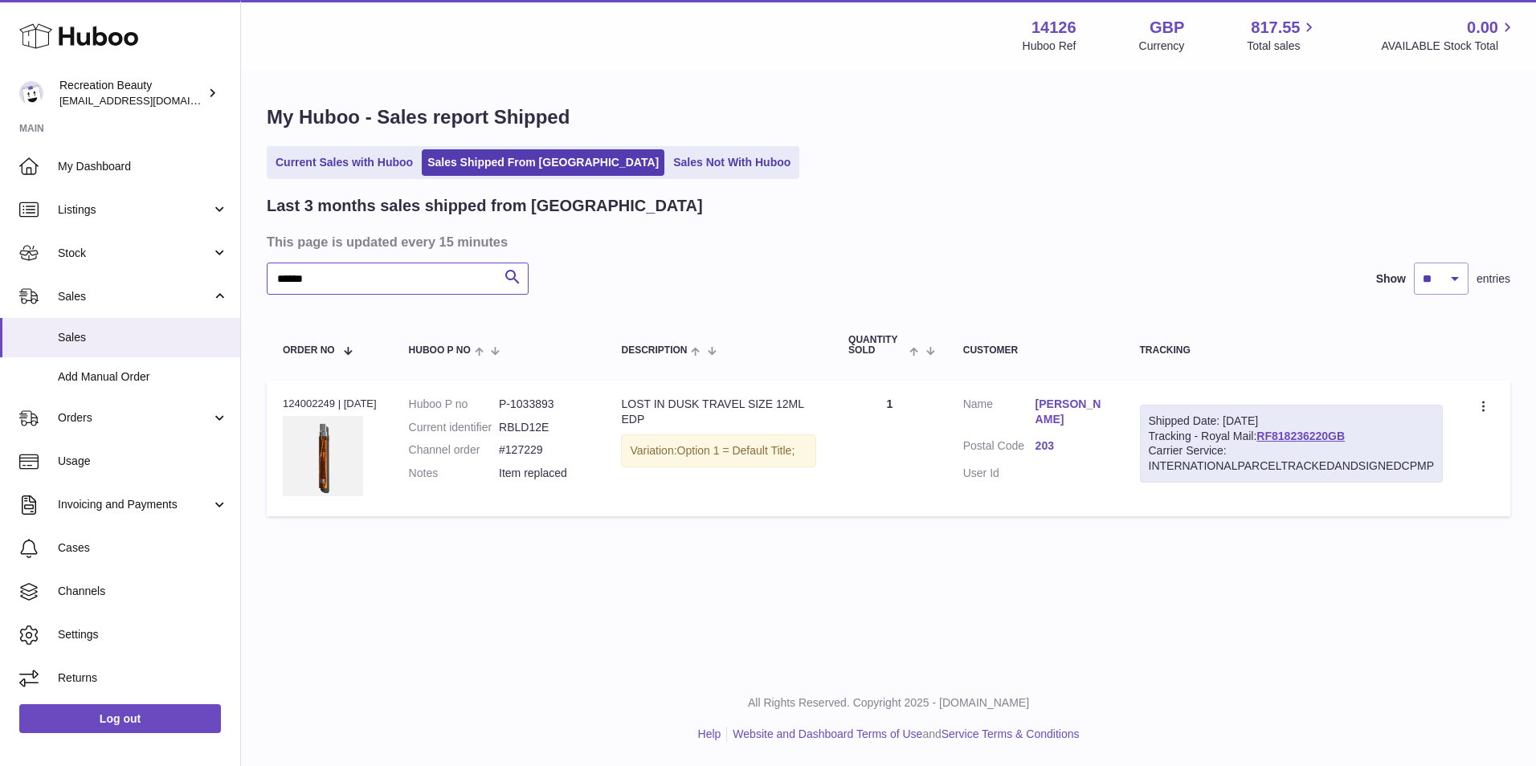
paste input "text"
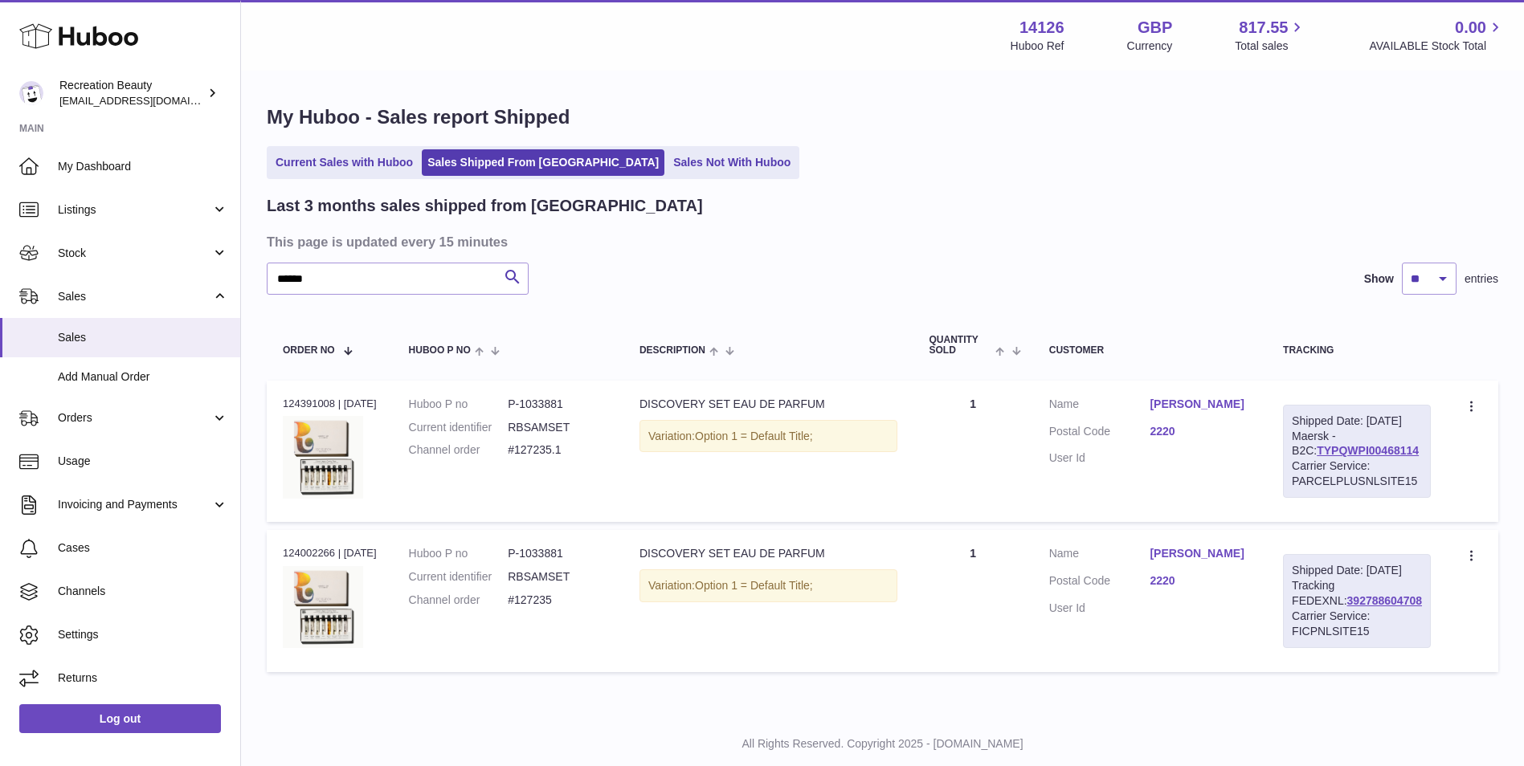
drag, startPoint x: 1408, startPoint y: 465, endPoint x: 1293, endPoint y: 467, distance: 114.9
click at [1293, 467] on div "Shipped Date: 9th Sep 2025 Maersk - B2C: TYPQWPI00468114 Carrier Service: PARCE…" at bounding box center [1357, 451] width 148 height 93
copy link "TYPQWPI00468114"
click at [1329, 457] on link "TYPQWPI00468114" at bounding box center [1368, 450] width 102 height 13
click at [1335, 479] on div "Carrier Service: PARCELPLUSNLSITE15" at bounding box center [1357, 474] width 130 height 31
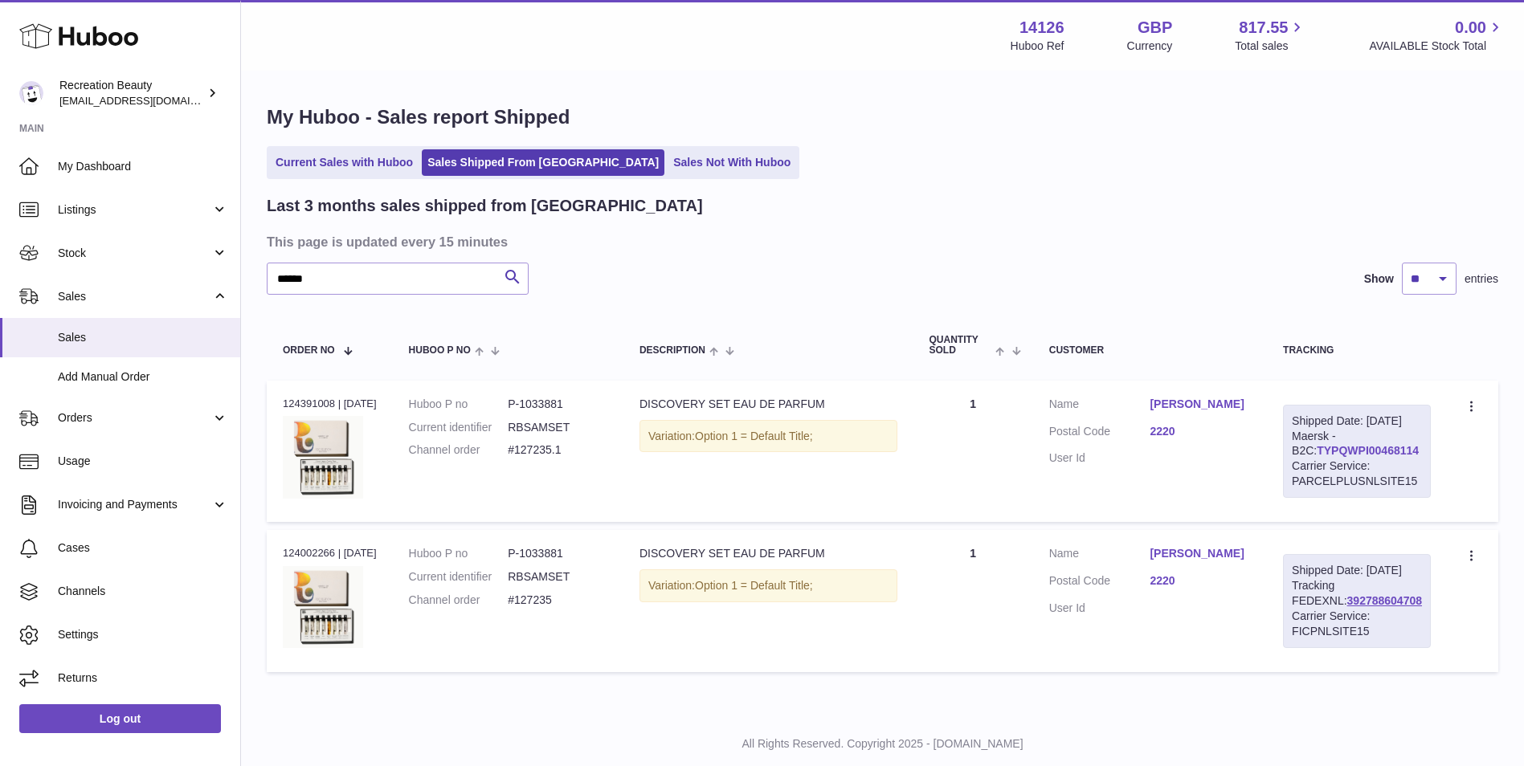
click at [1335, 457] on link "TYPQWPI00468114" at bounding box center [1368, 450] width 102 height 13
drag, startPoint x: 342, startPoint y: 287, endPoint x: 239, endPoint y: 257, distance: 107.0
click at [239, 257] on div "Huboo Recreation Beauty customercare@recreationbeauty.com Main My Dashboard Lis…" at bounding box center [762, 403] width 1524 height 807
paste input "text"
click at [1393, 457] on link "TYPQWPI00468120" at bounding box center [1368, 450] width 102 height 13
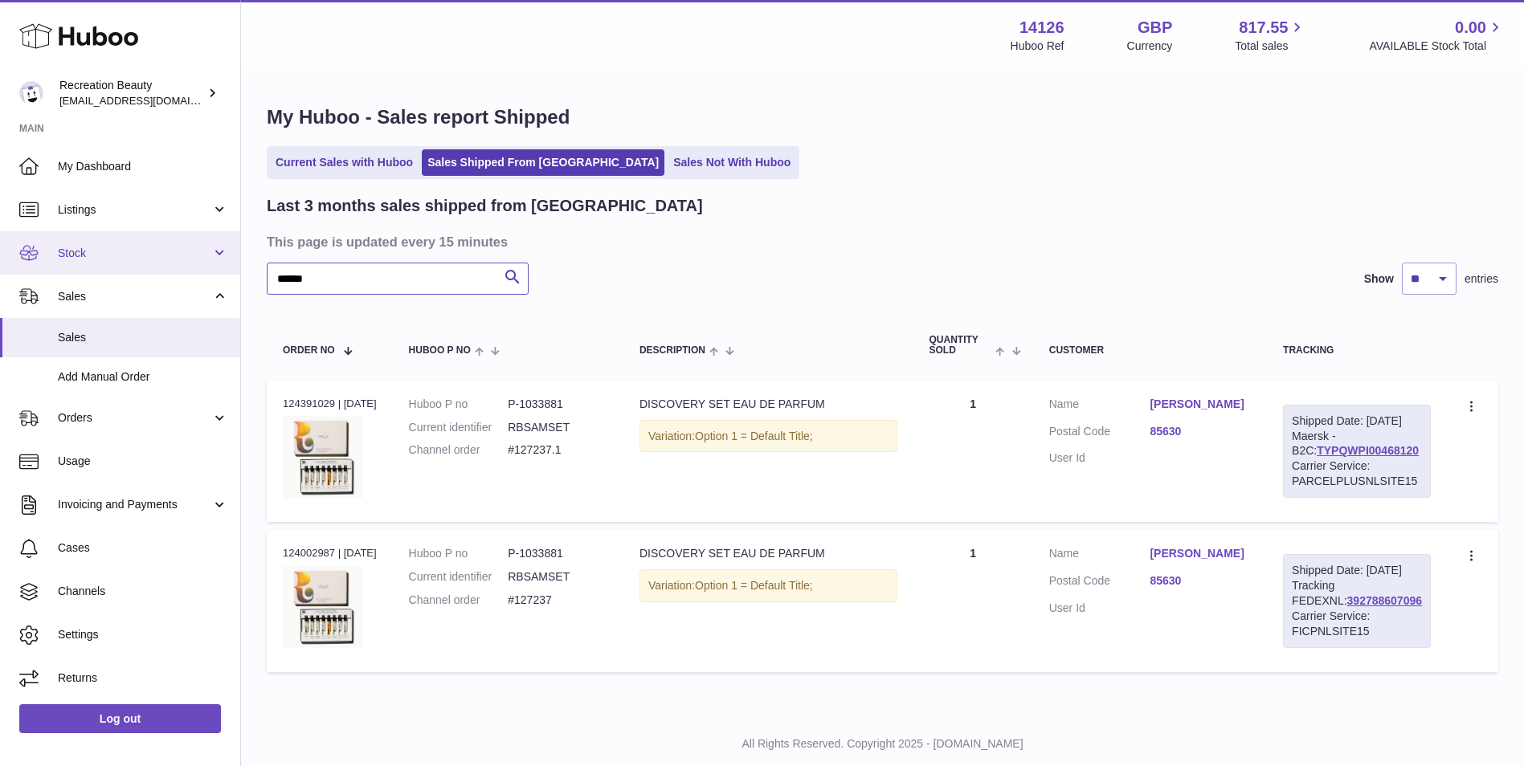
drag, startPoint x: 326, startPoint y: 285, endPoint x: 216, endPoint y: 270, distance: 111.1
click at [216, 270] on div "Huboo Recreation Beauty customercare@recreationbeauty.com Main My Dashboard Lis…" at bounding box center [762, 403] width 1524 height 807
paste input "text"
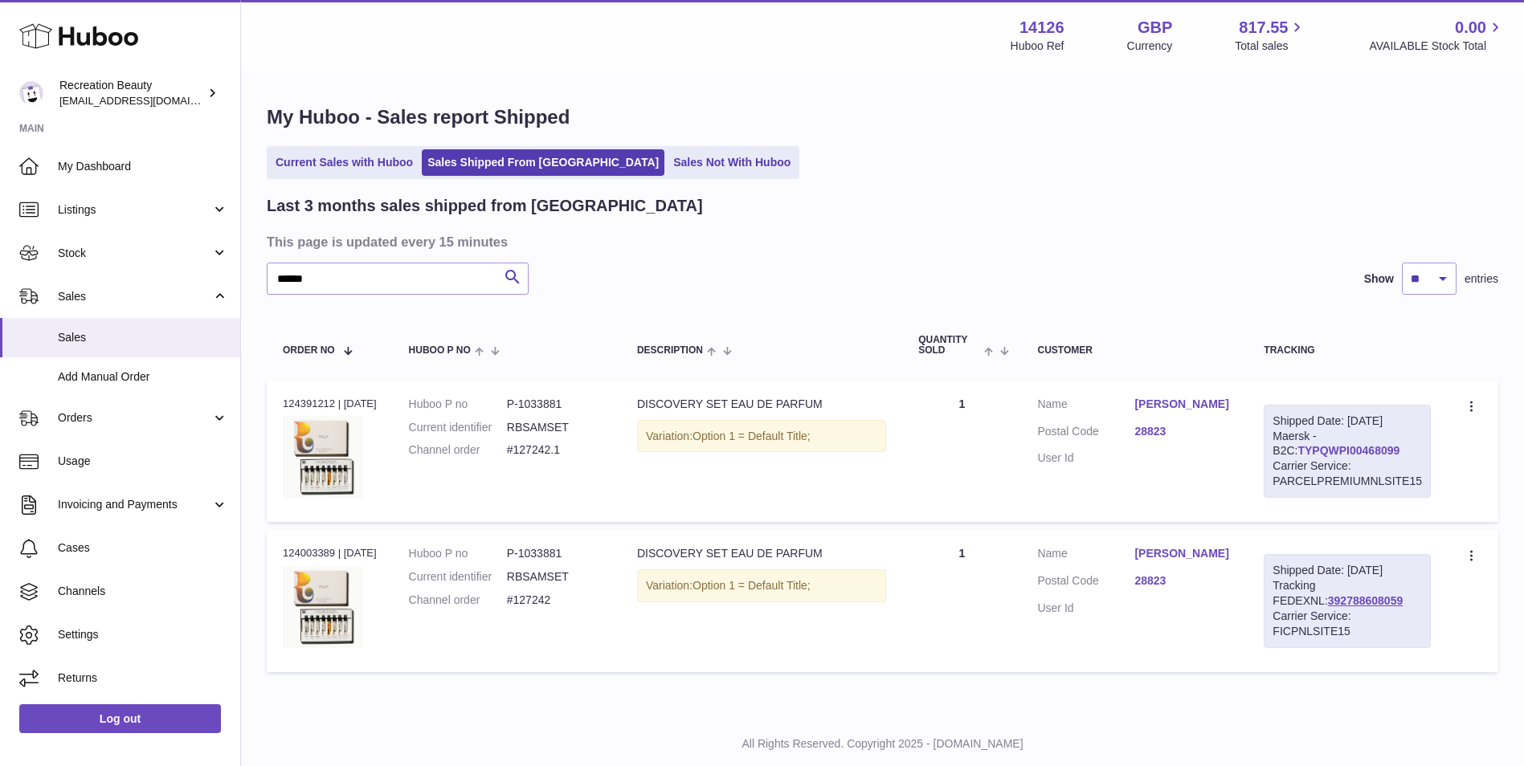
click at [1350, 446] on link "TYPQWPI00468099" at bounding box center [1348, 450] width 102 height 13
click at [939, 301] on div "Last 3 months sales shipped from Huboo This page is updated every 15 minutes **…" at bounding box center [883, 437] width 1232 height 484
click at [697, 257] on div "Last 3 months sales shipped from Huboo This page is updated every 15 minutes **…" at bounding box center [883, 437] width 1232 height 484
click at [333, 284] on input "******" at bounding box center [398, 279] width 262 height 32
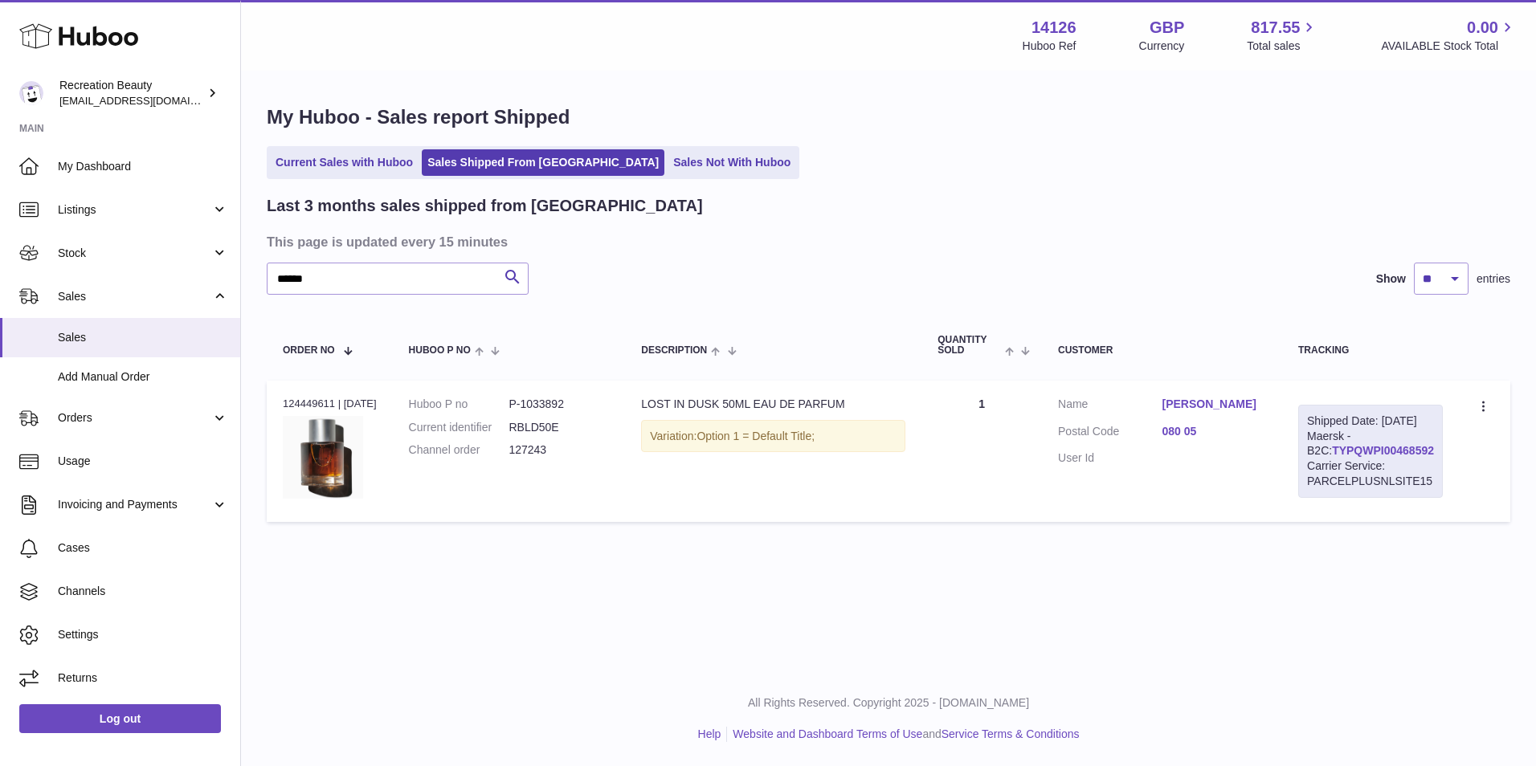
click at [1332, 457] on link "TYPQWPI00468592" at bounding box center [1383, 450] width 102 height 13
click at [738, 262] on div "Last 3 months sales shipped from Huboo This page is updated every 15 minutes **…" at bounding box center [889, 362] width 1244 height 335
drag, startPoint x: 362, startPoint y: 272, endPoint x: 159, endPoint y: 250, distance: 203.7
click at [159, 250] on div "Huboo Recreation Beauty customercare@recreationbeauty.com Main My Dashboard Lis…" at bounding box center [768, 383] width 1536 height 766
paste input "text"
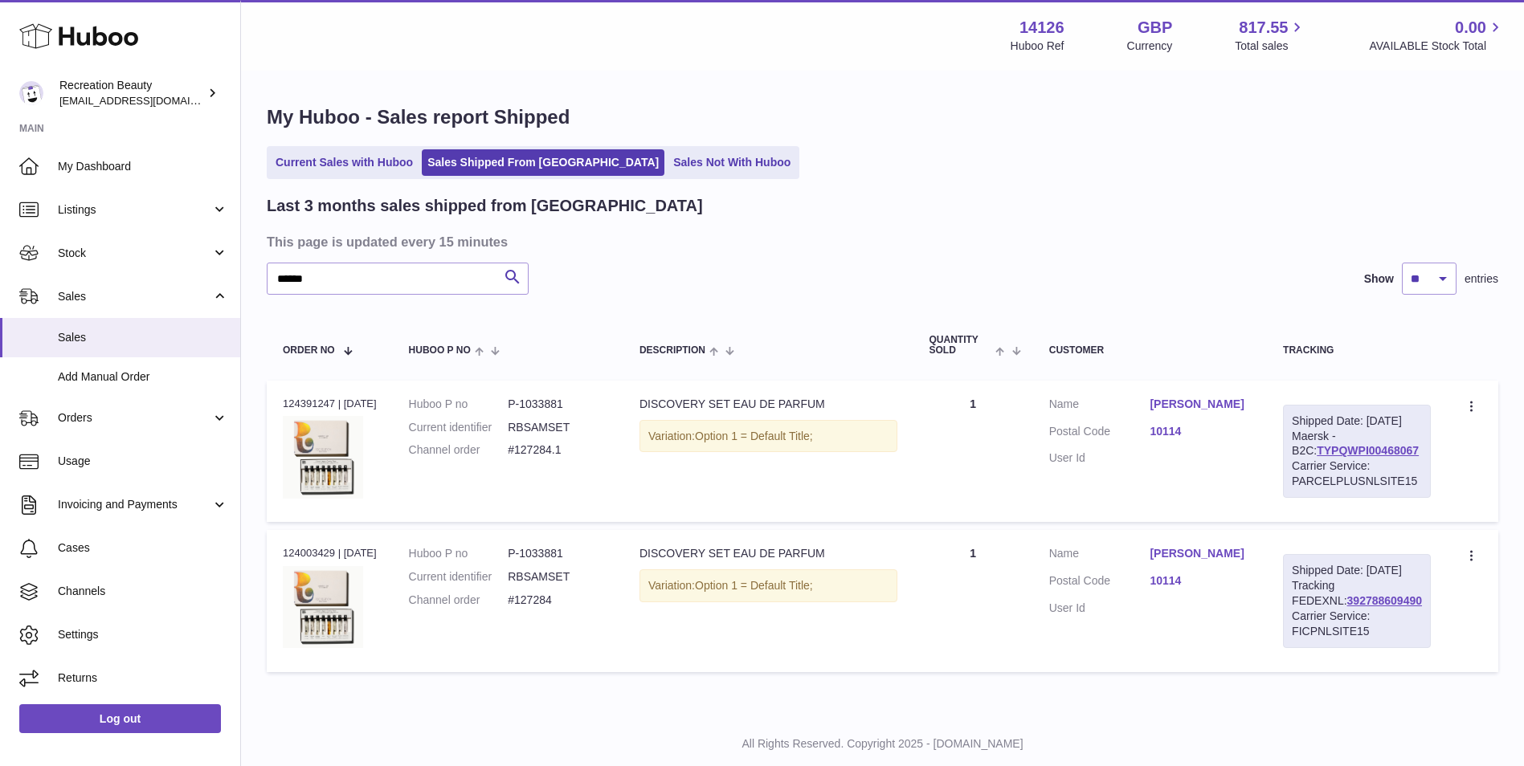
drag, startPoint x: 1412, startPoint y: 468, endPoint x: 1294, endPoint y: 466, distance: 118.1
click at [1294, 466] on div "Shipped Date: 9th Sep 2025 Maersk - B2C: TYPQWPI00468067 Carrier Service: PARCE…" at bounding box center [1357, 451] width 148 height 93
copy link "TYPQWPI00468067"
click at [1328, 284] on div "****** Search Show ** ** ** entries" at bounding box center [883, 279] width 1232 height 32
click at [1359, 457] on link "TYPQWPI00468067" at bounding box center [1368, 450] width 102 height 13
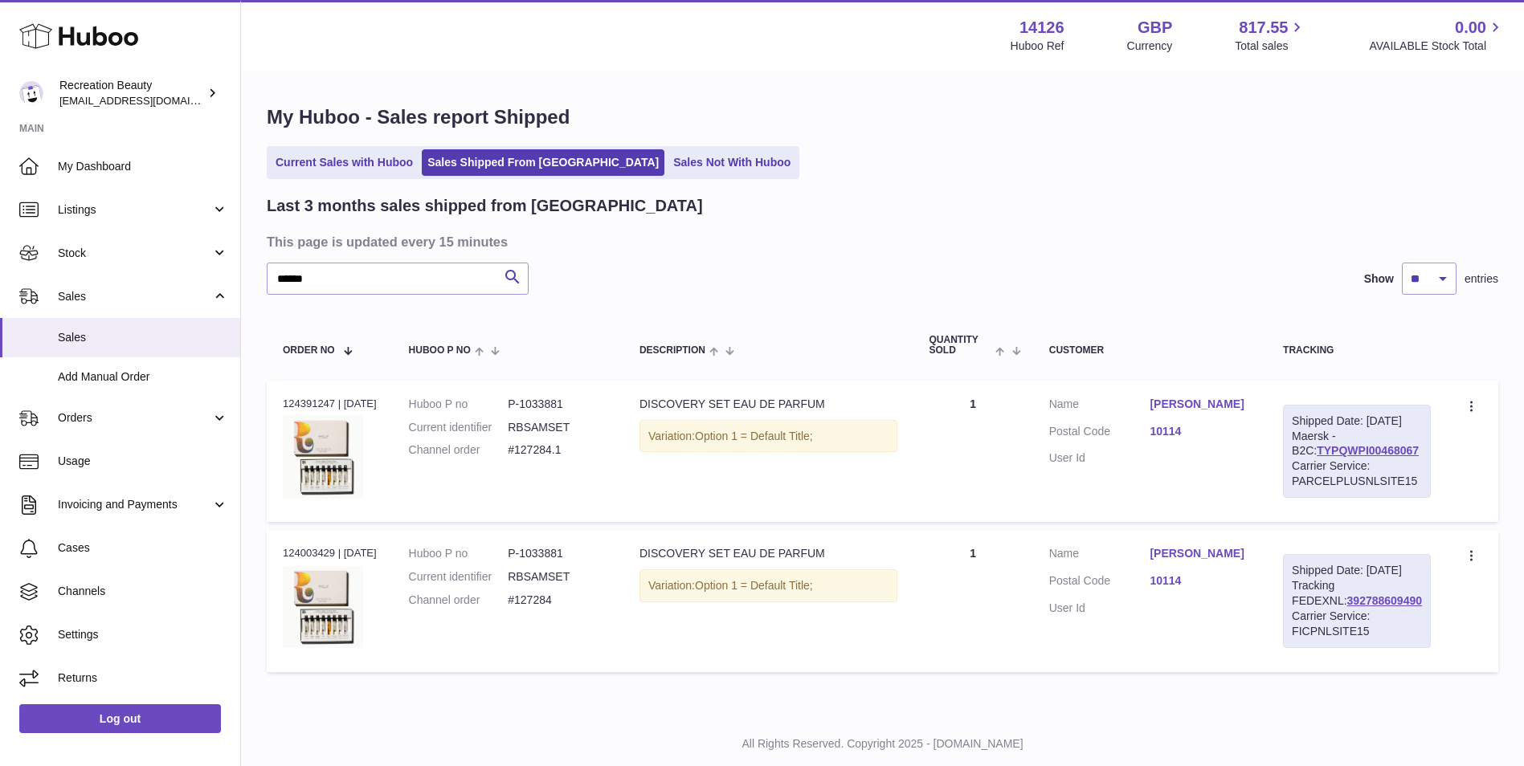
click at [1334, 459] on div "Shipped Date: 9th Sep 2025 Maersk - B2C: TYPQWPI00468067 Carrier Service: PARCE…" at bounding box center [1357, 451] width 148 height 93
click at [1339, 457] on link "TYPQWPI00468067" at bounding box center [1368, 450] width 102 height 13
click at [1355, 459] on div "Shipped Date: 9th Sep 2025 Maersk - B2C: TYPQWPI00468067 Carrier Service: PARCE…" at bounding box center [1357, 451] width 148 height 93
click at [1343, 457] on link "TYPQWPI00468067" at bounding box center [1368, 450] width 102 height 13
drag, startPoint x: 322, startPoint y: 280, endPoint x: 173, endPoint y: 255, distance: 151.4
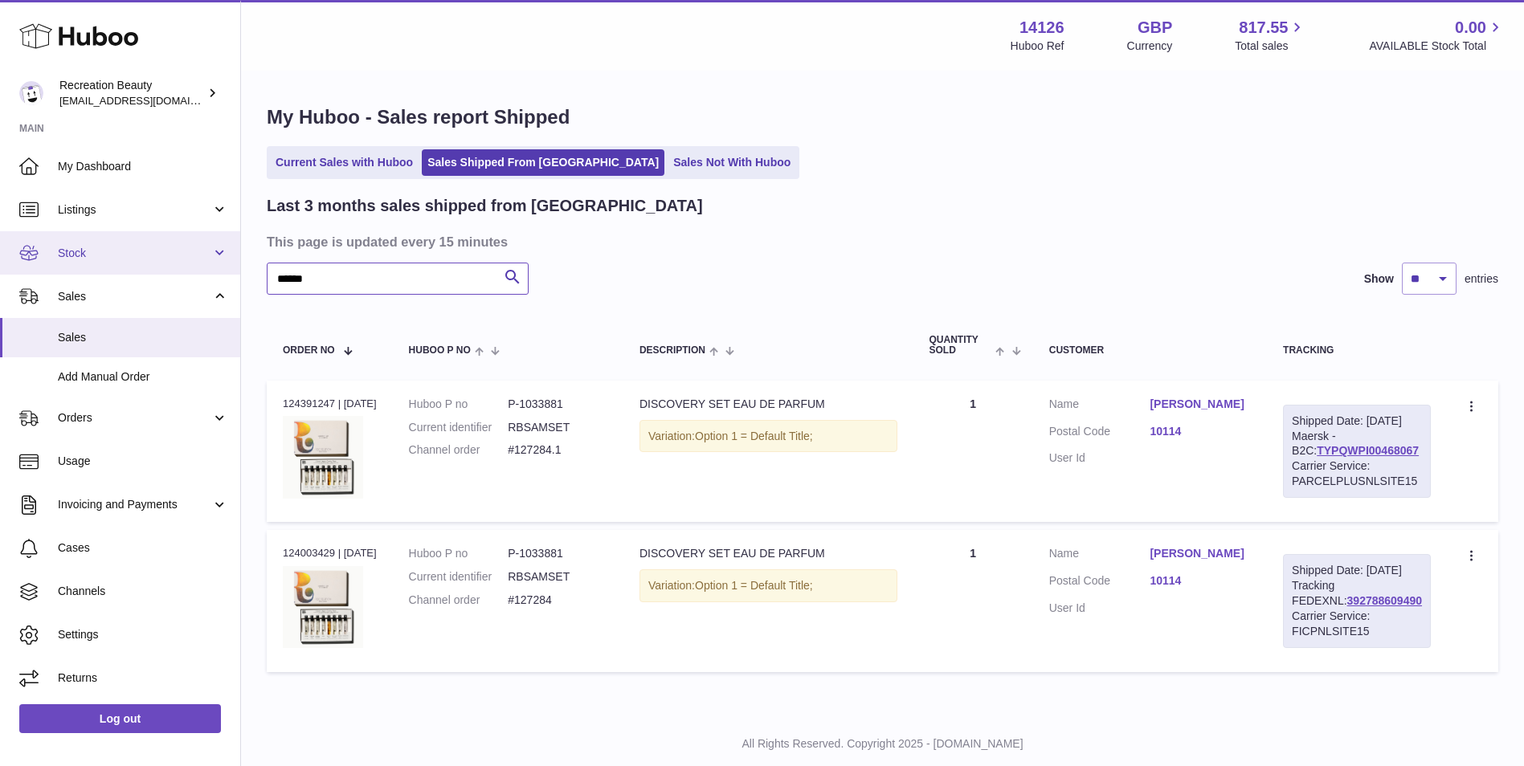
click at [173, 255] on div "Huboo Recreation Beauty customercare@recreationbeauty.com Main My Dashboard Lis…" at bounding box center [762, 403] width 1524 height 807
paste input "text"
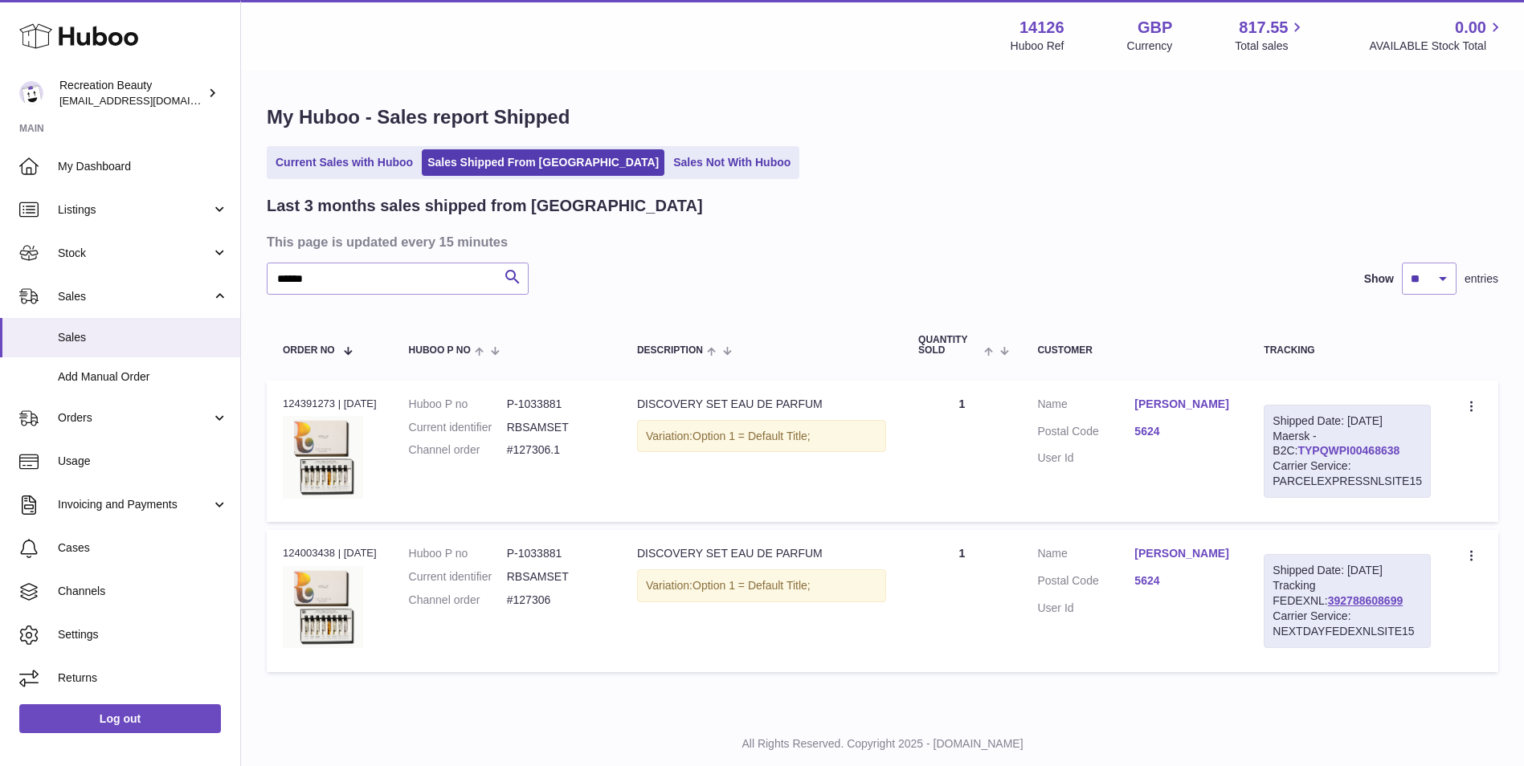
drag, startPoint x: 1383, startPoint y: 450, endPoint x: 1275, endPoint y: 445, distance: 107.8
click at [1275, 445] on div "Shipped Date: 10th Sep 2025 Maersk - B2C: TYPQWPI00468638 Carrier Service: PARC…" at bounding box center [1347, 451] width 167 height 93
copy link "TYPQWPI00468638"
drag, startPoint x: 337, startPoint y: 276, endPoint x: 202, endPoint y: 273, distance: 135.0
click at [202, 273] on div "Huboo Recreation Beauty customercare@recreationbeauty.com Main My Dashboard Lis…" at bounding box center [762, 403] width 1524 height 807
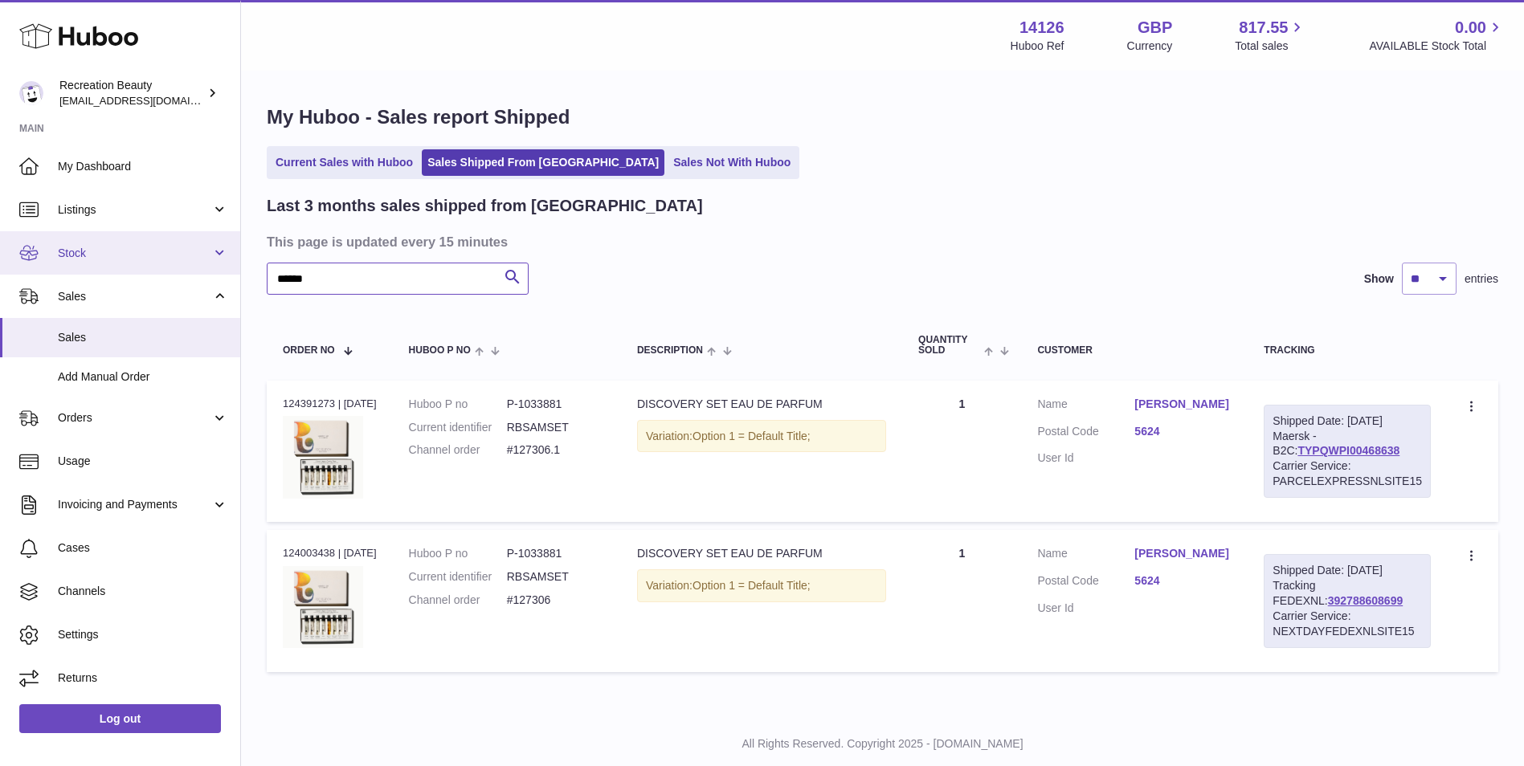
paste input "text"
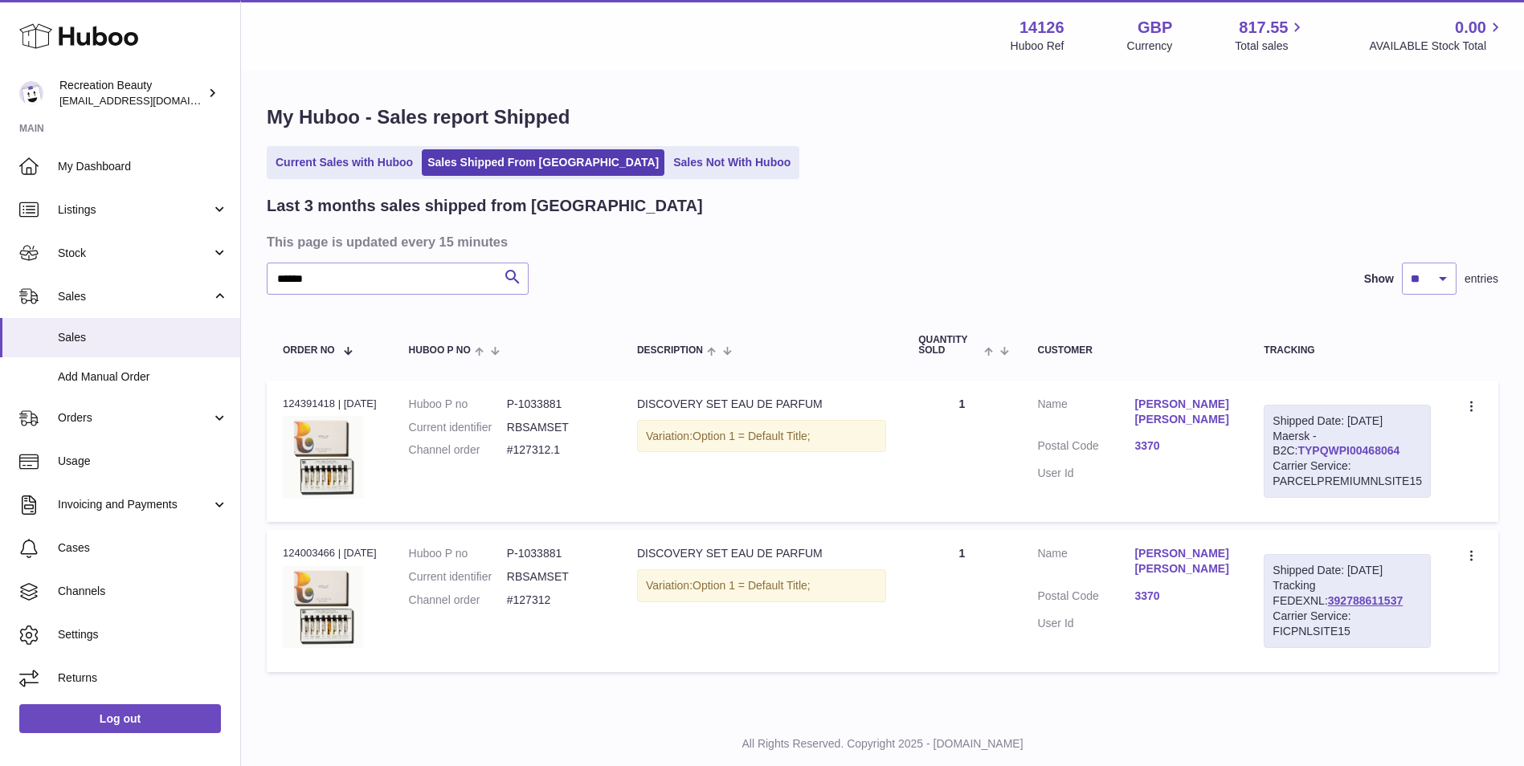
click at [1297, 450] on link "TYPQWPI00468064" at bounding box center [1348, 450] width 102 height 13
drag, startPoint x: 354, startPoint y: 281, endPoint x: 171, endPoint y: 249, distance: 186.0
click at [171, 249] on div "Huboo Recreation Beauty customercare@recreationbeauty.com Main My Dashboard Lis…" at bounding box center [762, 403] width 1524 height 807
paste input "text"
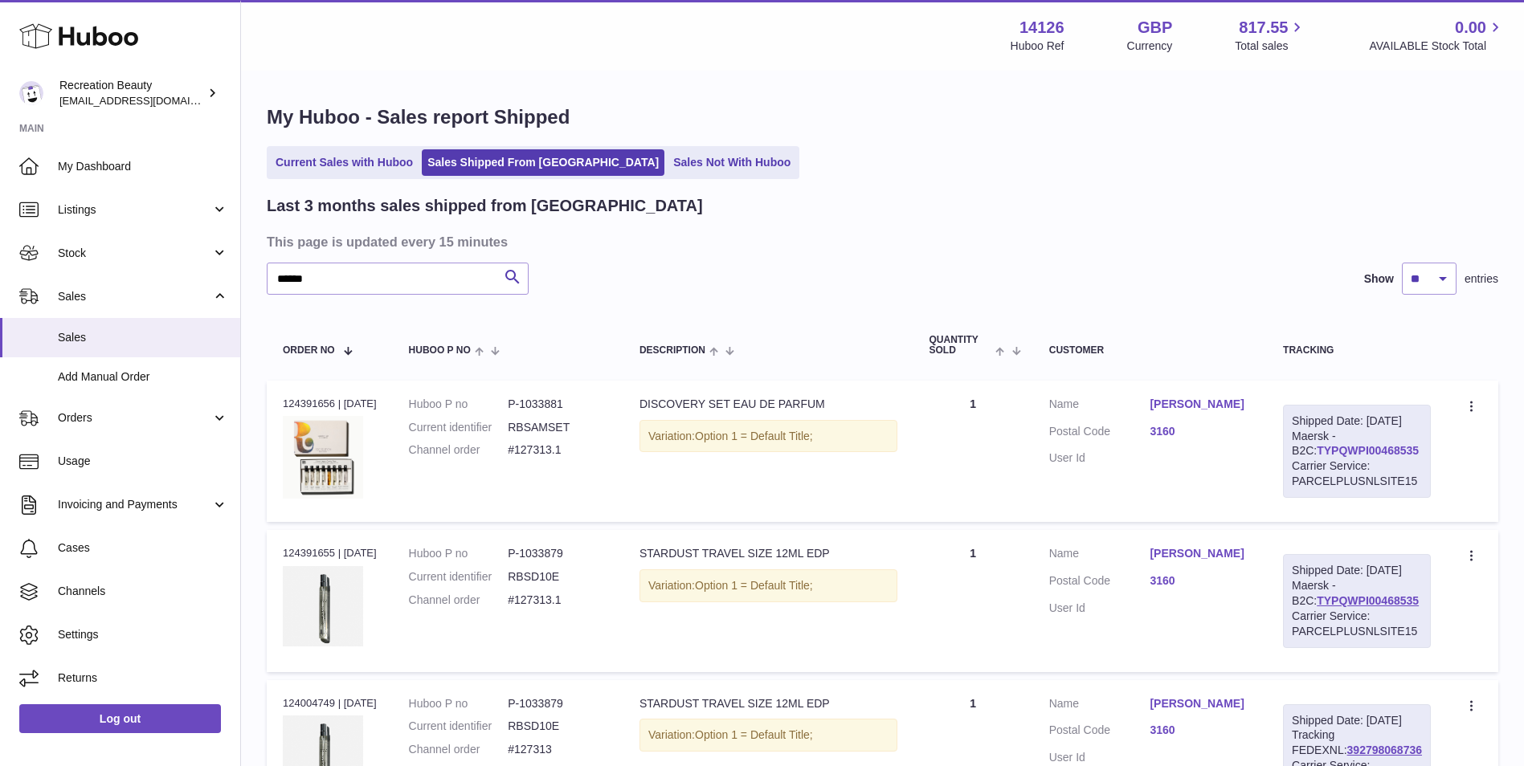
drag, startPoint x: 1412, startPoint y: 469, endPoint x: 1297, endPoint y: 468, distance: 114.1
click at [1297, 468] on div "Shipped Date: 9th Sep 2025 Maersk - B2C: TYPQWPI00468535 Carrier Service: PARCE…" at bounding box center [1357, 451] width 148 height 93
copy link "TYPQWPI00468535"
click at [1331, 457] on link "TYPQWPI00468535" at bounding box center [1368, 450] width 102 height 13
drag, startPoint x: 408, startPoint y: 280, endPoint x: 190, endPoint y: 262, distance: 219.3
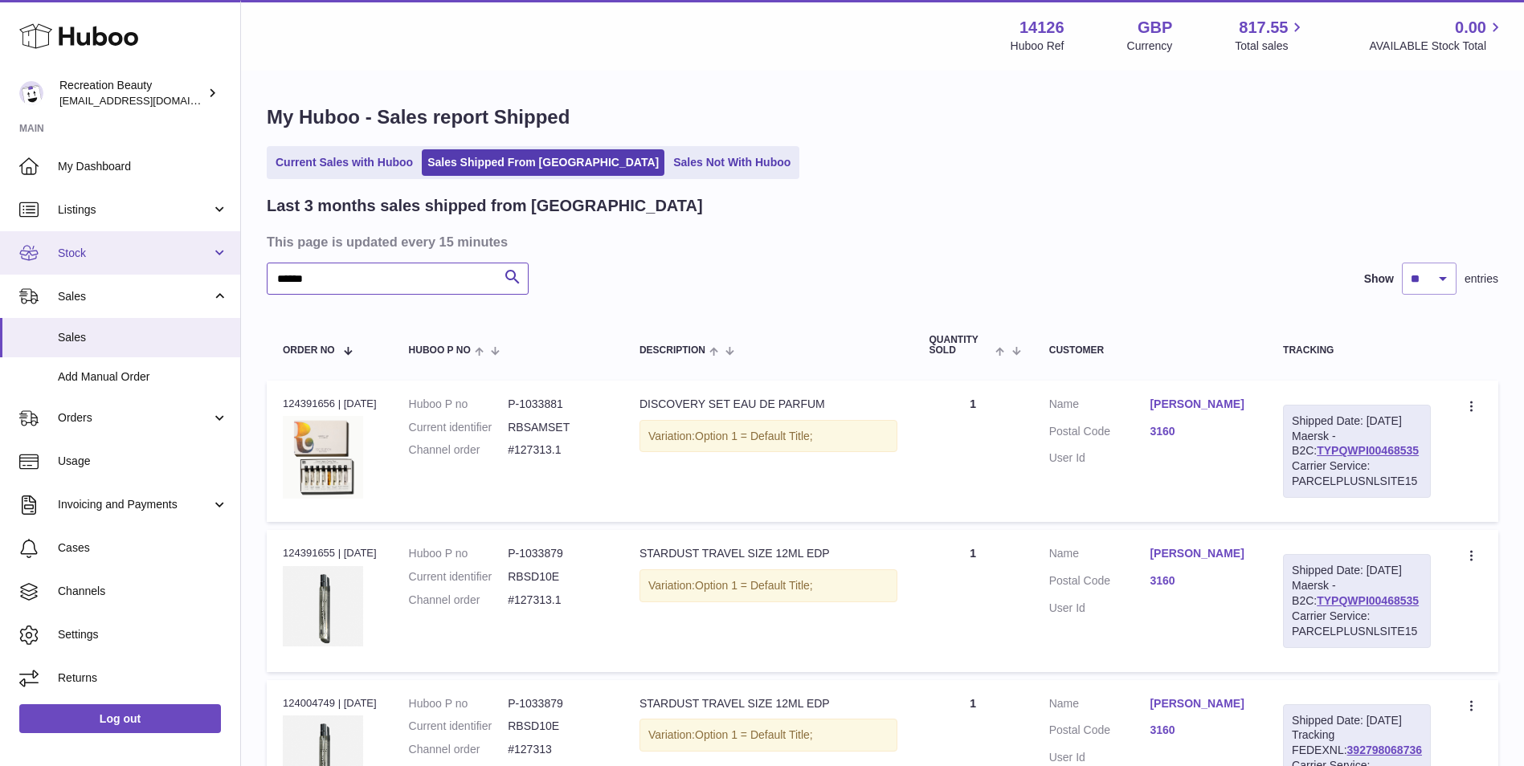
click at [190, 262] on div "Huboo Recreation Beauty customercare@recreationbeauty.com Main My Dashboard Lis…" at bounding box center [762, 553] width 1524 height 1106
paste input "text"
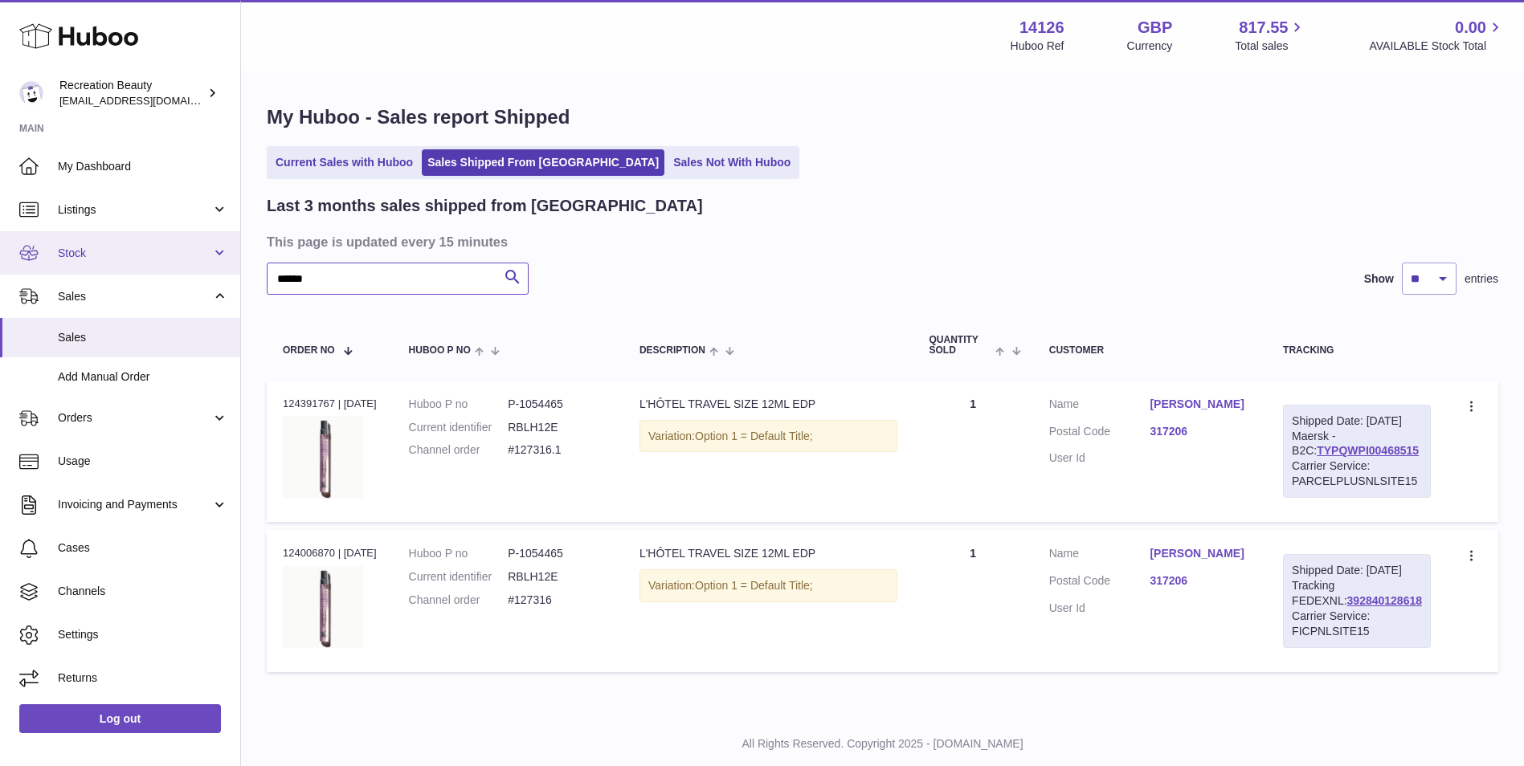
drag, startPoint x: 325, startPoint y: 281, endPoint x: 224, endPoint y: 253, distance: 104.3
click at [224, 253] on div "Huboo Recreation Beauty customercare@recreationbeauty.com Main My Dashboard Lis…" at bounding box center [762, 403] width 1524 height 807
paste input "text"
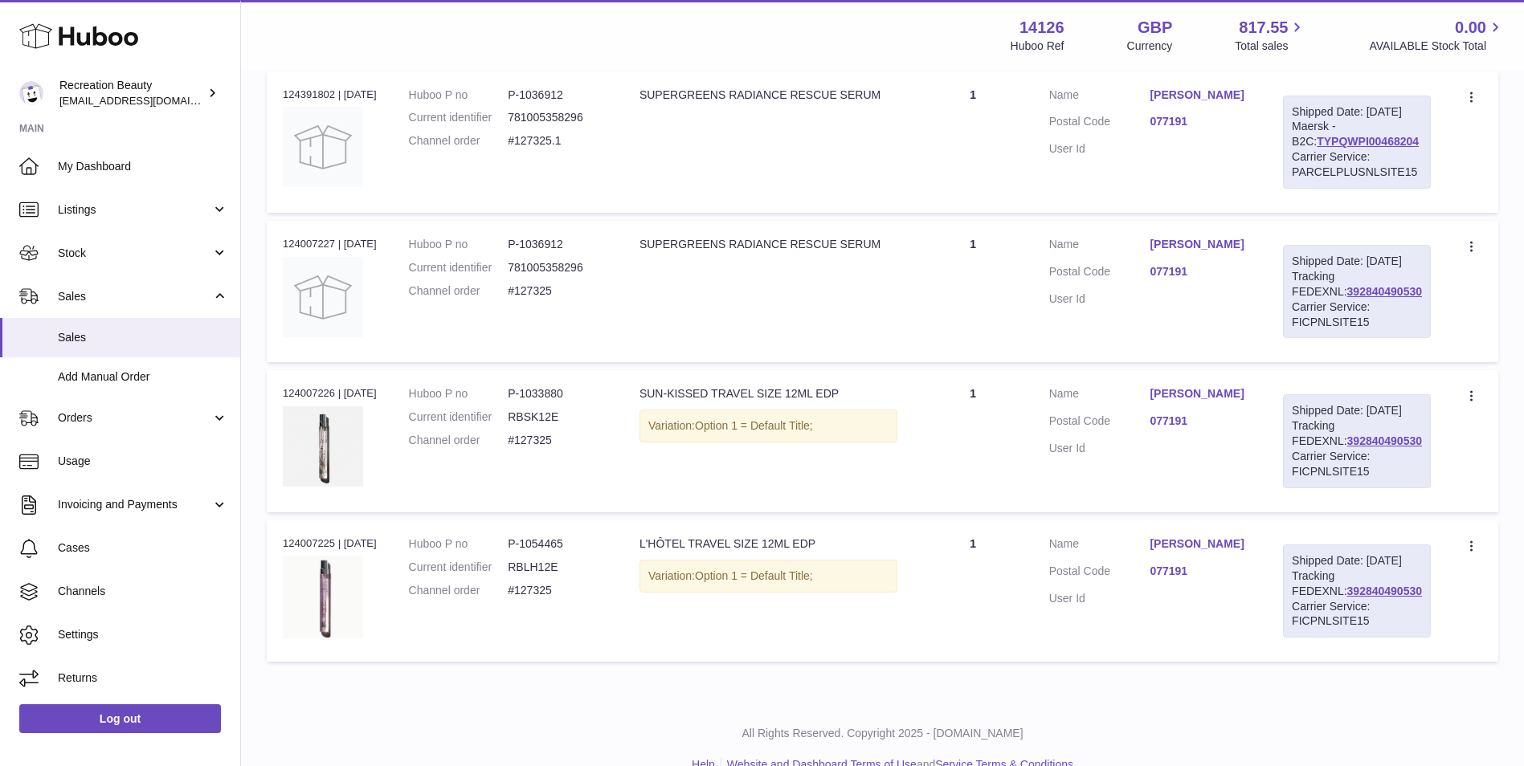
scroll to position [731, 0]
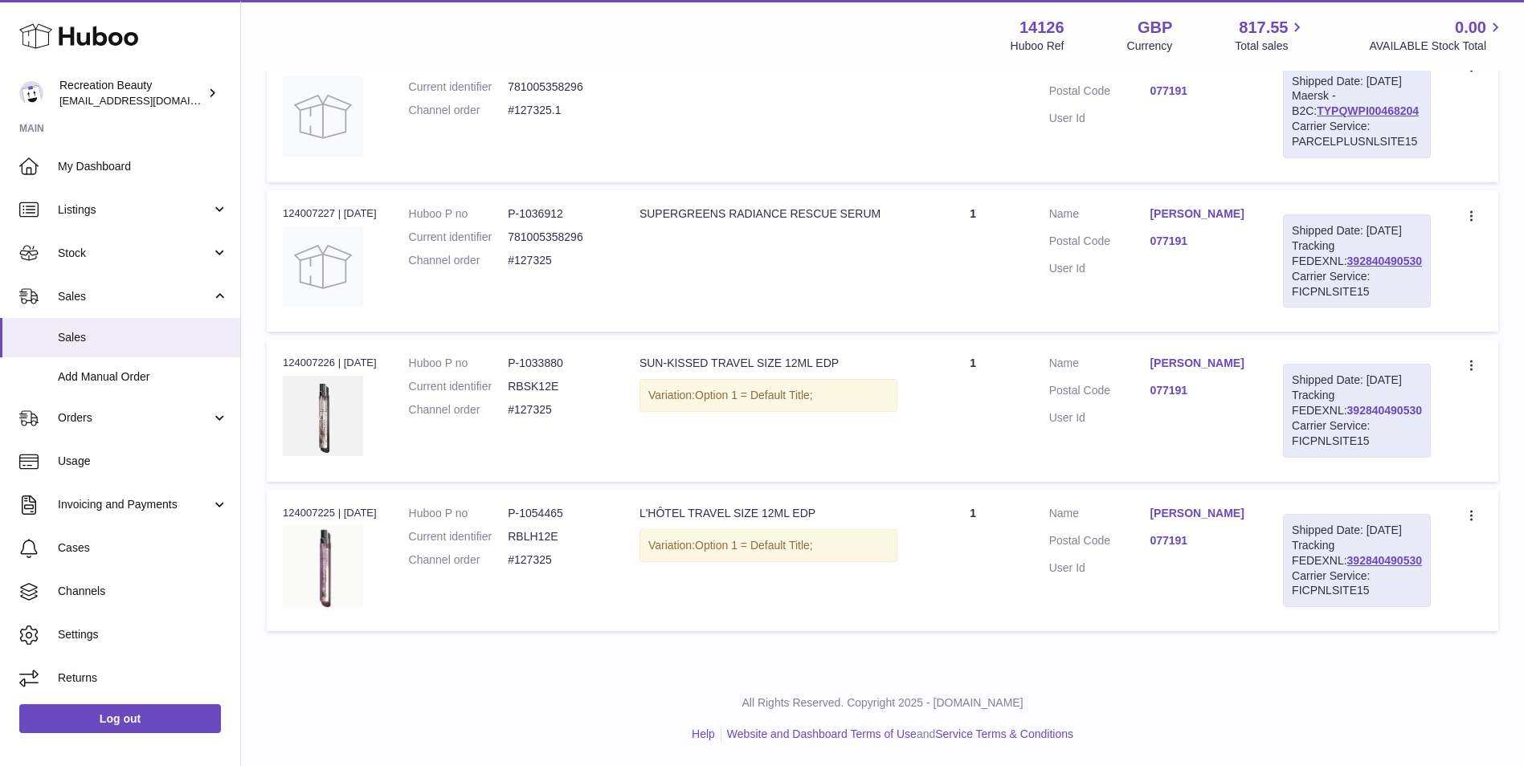
click at [1347, 404] on link "392840490530" at bounding box center [1384, 410] width 75 height 13
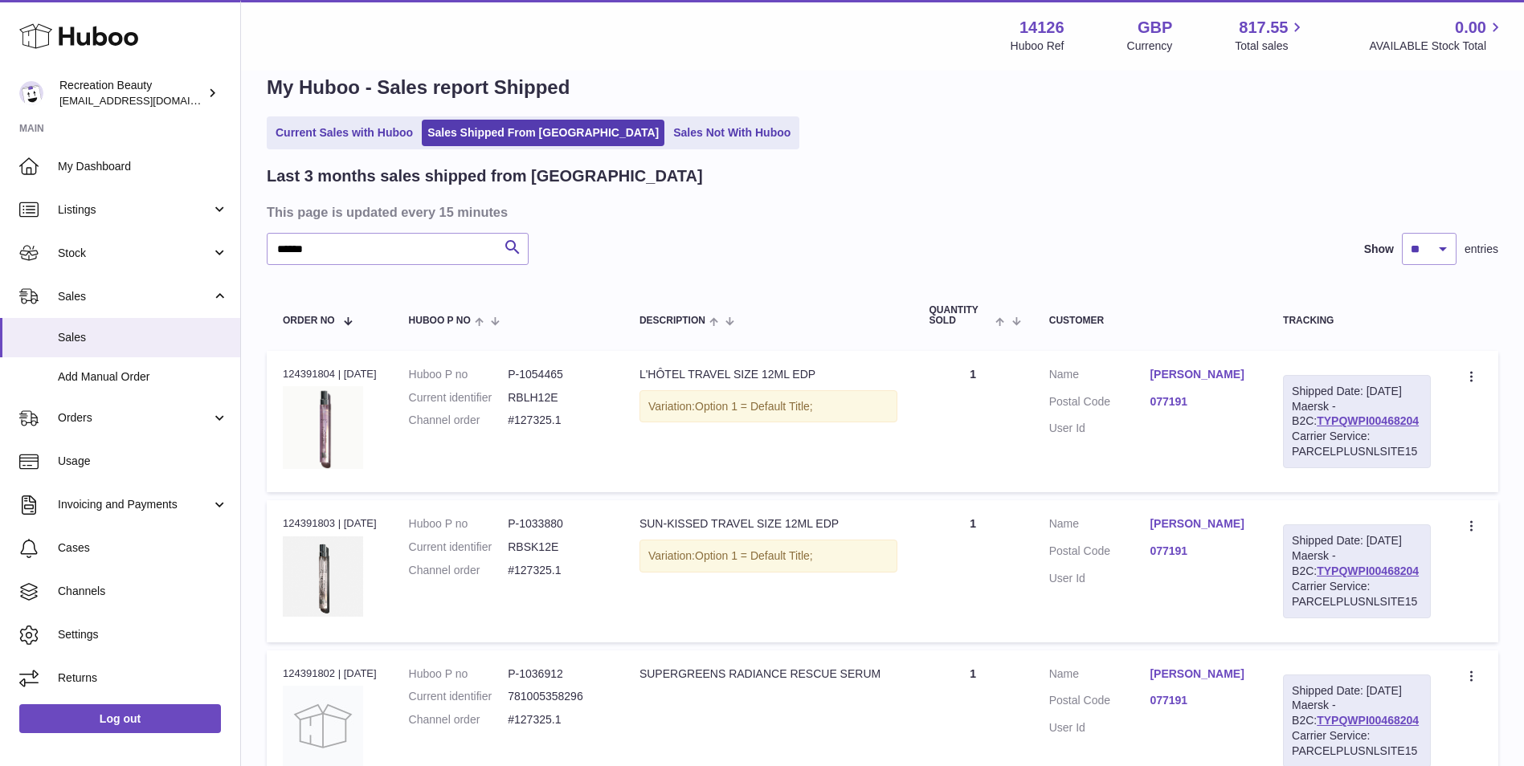
scroll to position [0, 0]
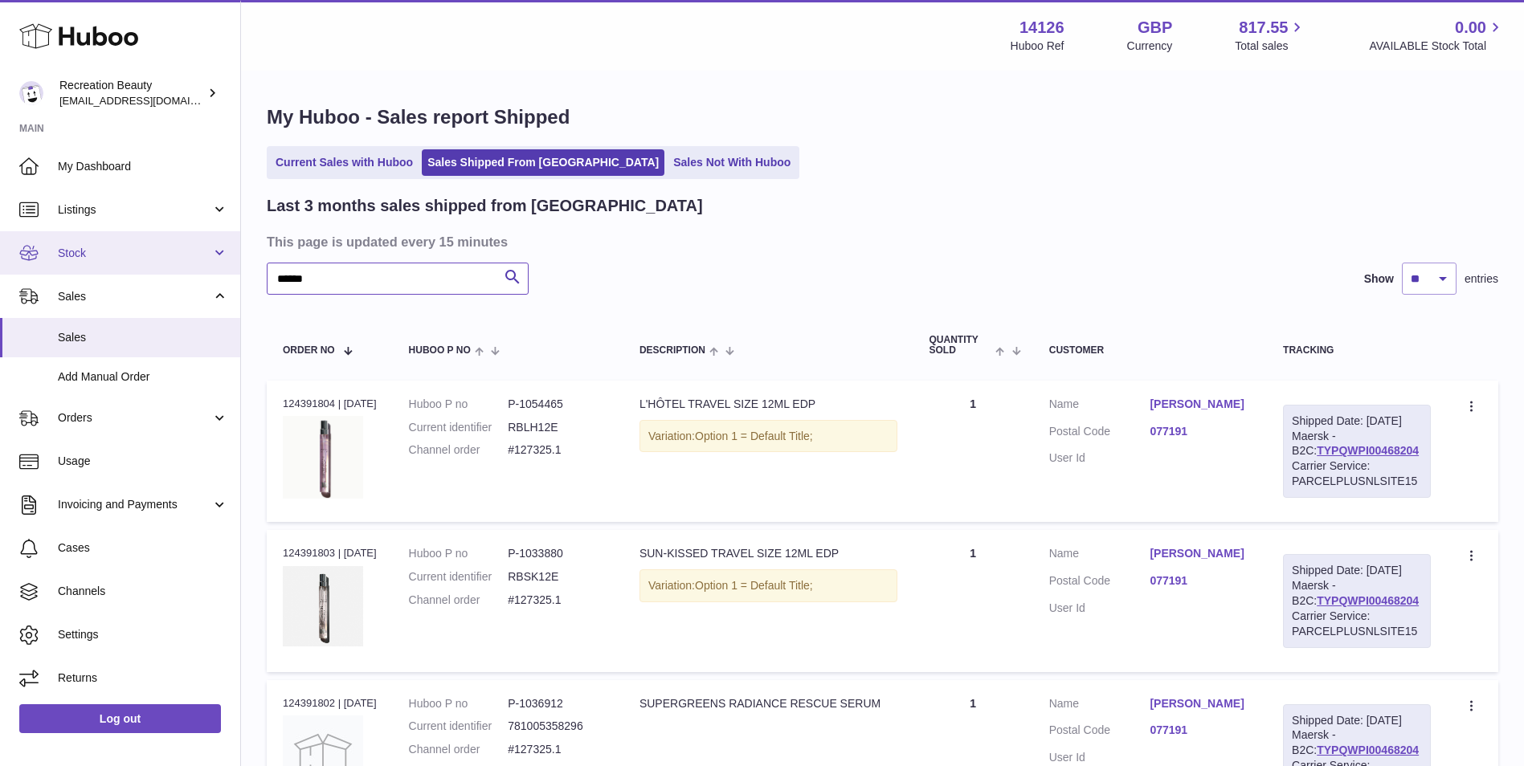
drag, startPoint x: 328, startPoint y: 279, endPoint x: 206, endPoint y: 253, distance: 124.8
click at [206, 253] on div "Huboo Recreation Beauty customercare@recreationbeauty.com Main My Dashboard Lis…" at bounding box center [762, 703] width 1524 height 1406
paste input "text"
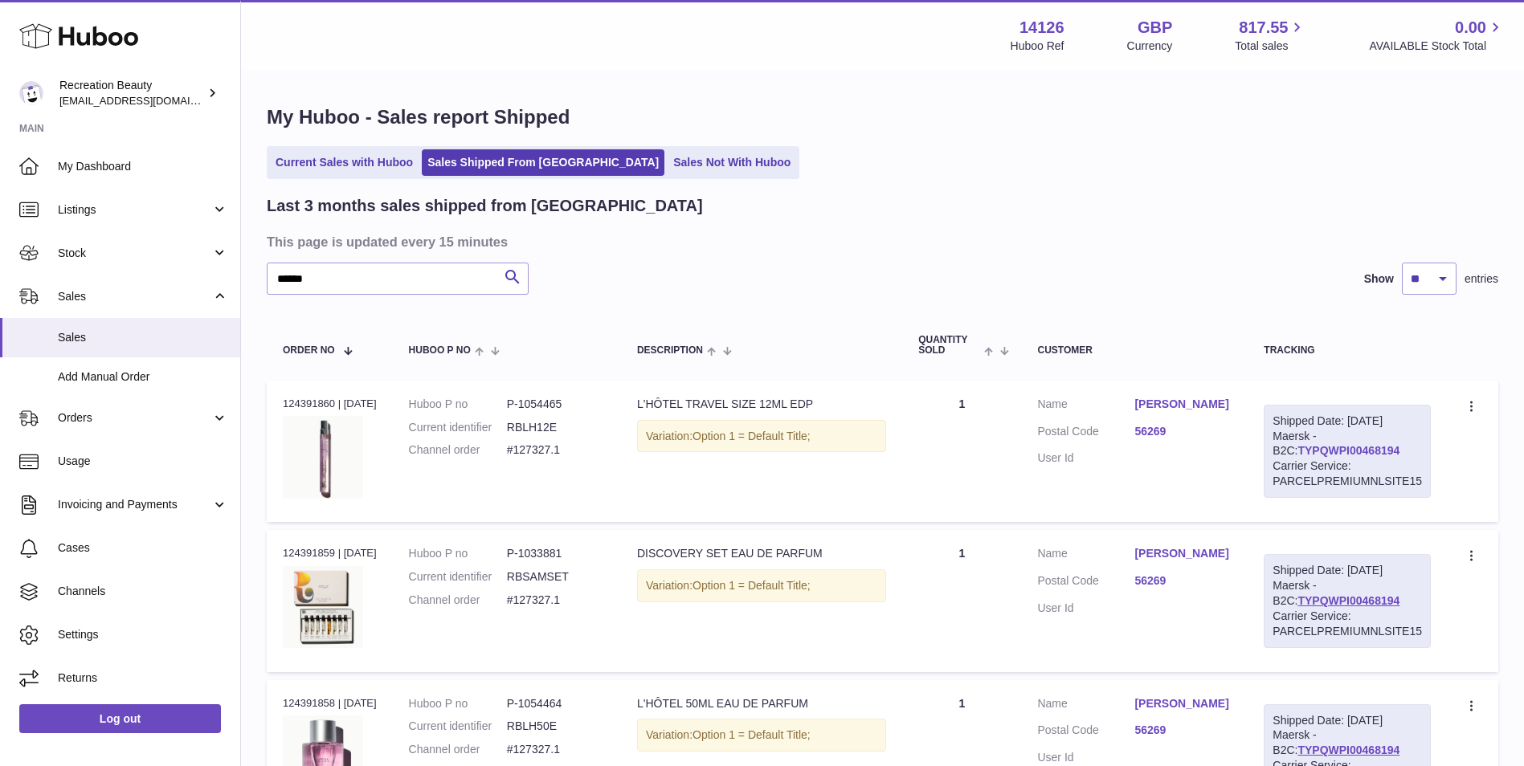
click at [1360, 447] on link "TYPQWPI00468194" at bounding box center [1348, 450] width 102 height 13
drag, startPoint x: 325, startPoint y: 280, endPoint x: 174, endPoint y: 241, distance: 155.9
click at [174, 241] on div "Huboo Recreation Beauty customercare@recreationbeauty.com Main My Dashboard Lis…" at bounding box center [762, 703] width 1524 height 1406
paste input "text"
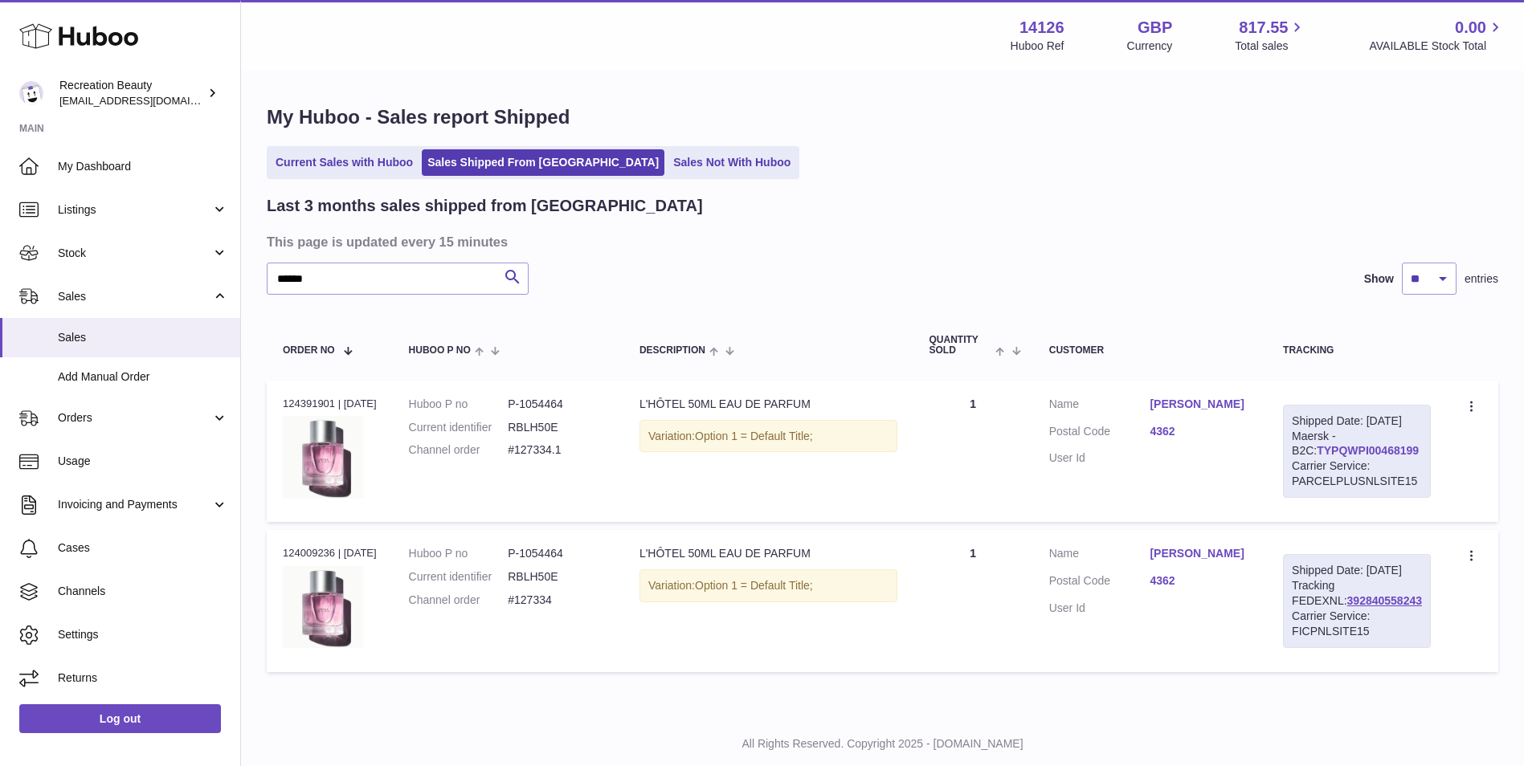
click at [1384, 457] on link "TYPQWPI00468199" at bounding box center [1368, 450] width 102 height 13
drag, startPoint x: 325, startPoint y: 276, endPoint x: 194, endPoint y: 252, distance: 133.2
click at [194, 252] on div "Huboo Recreation Beauty customercare@recreationbeauty.com Main My Dashboard Lis…" at bounding box center [762, 403] width 1524 height 807
paste input "text"
type input "******"
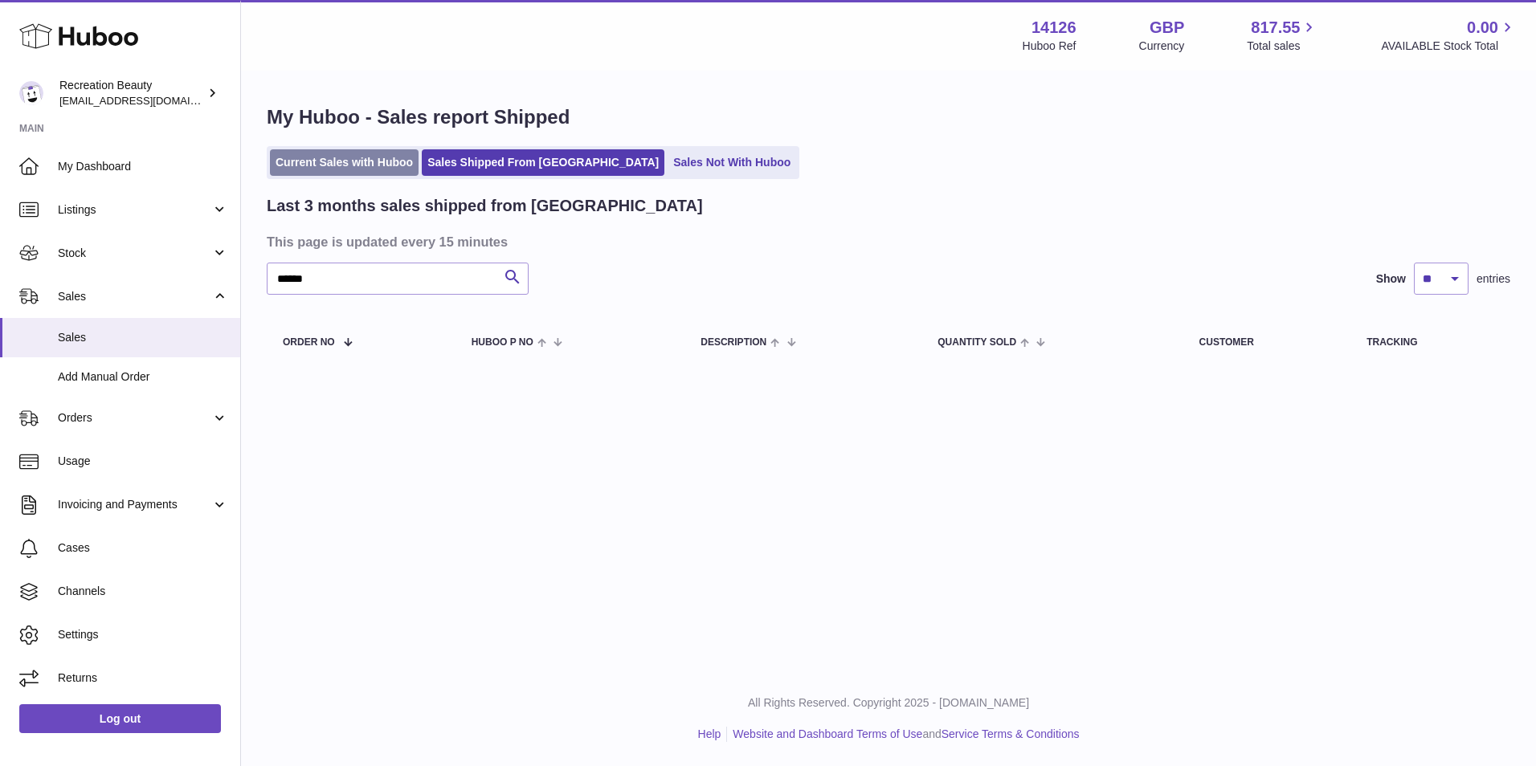
click at [331, 161] on link "Current Sales with Huboo" at bounding box center [344, 162] width 149 height 27
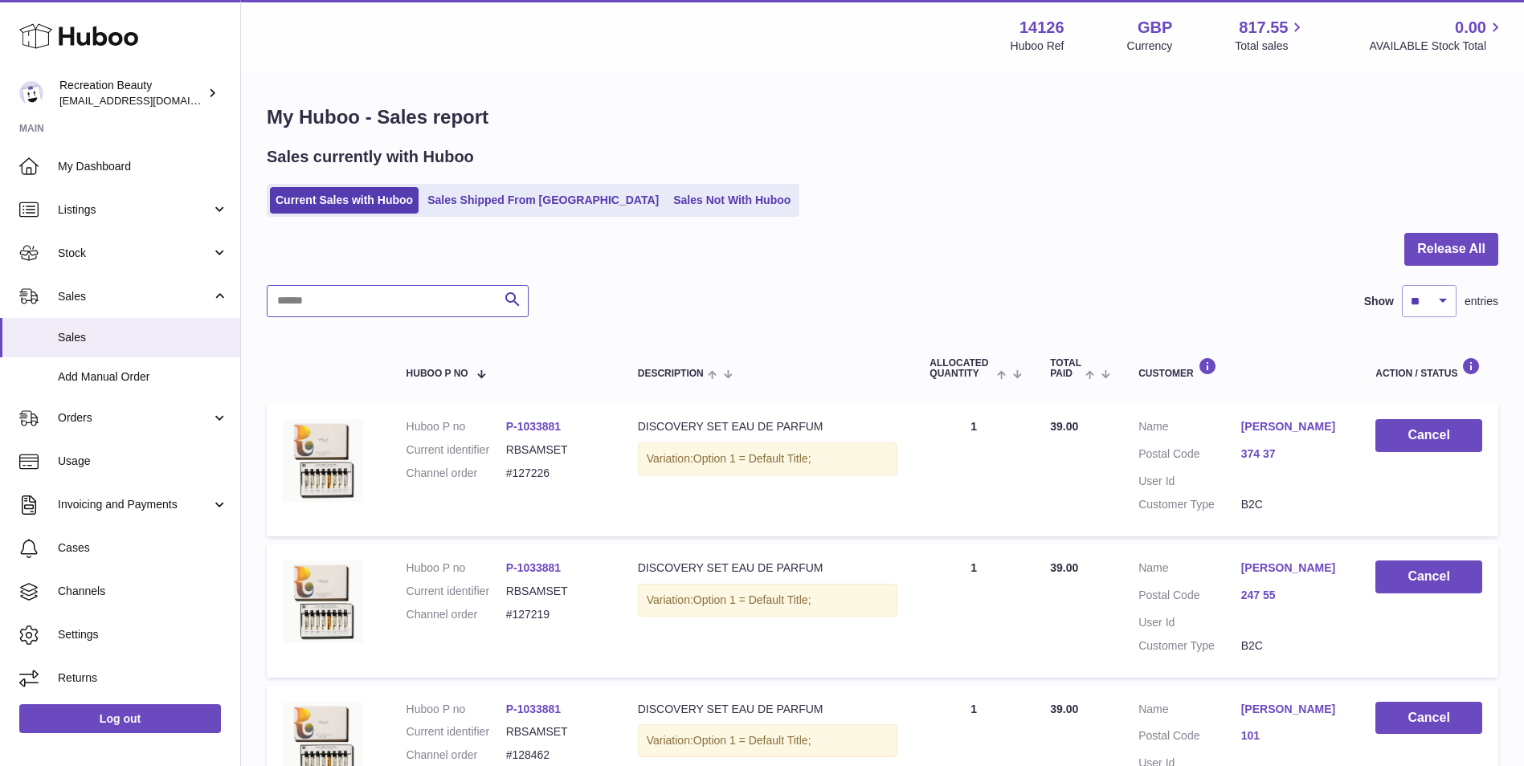
click at [305, 299] on input "text" at bounding box center [398, 301] width 262 height 32
paste input "******"
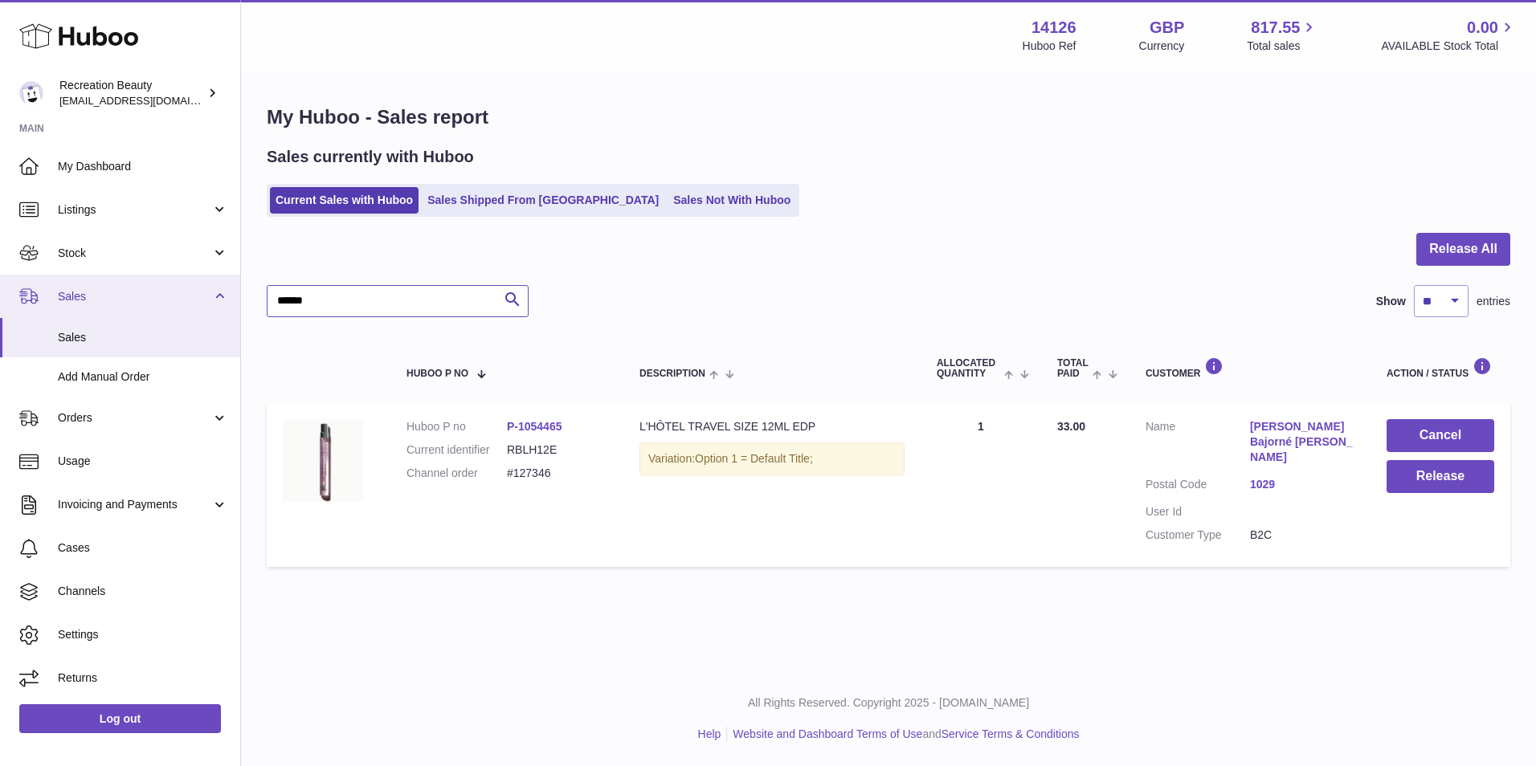
drag, startPoint x: 349, startPoint y: 304, endPoint x: 192, endPoint y: 276, distance: 159.8
click at [192, 276] on div "Huboo Recreation Beauty [EMAIL_ADDRESS][DOMAIN_NAME] Main My Dashboard Listings…" at bounding box center [768, 383] width 1536 height 766
paste input "text"
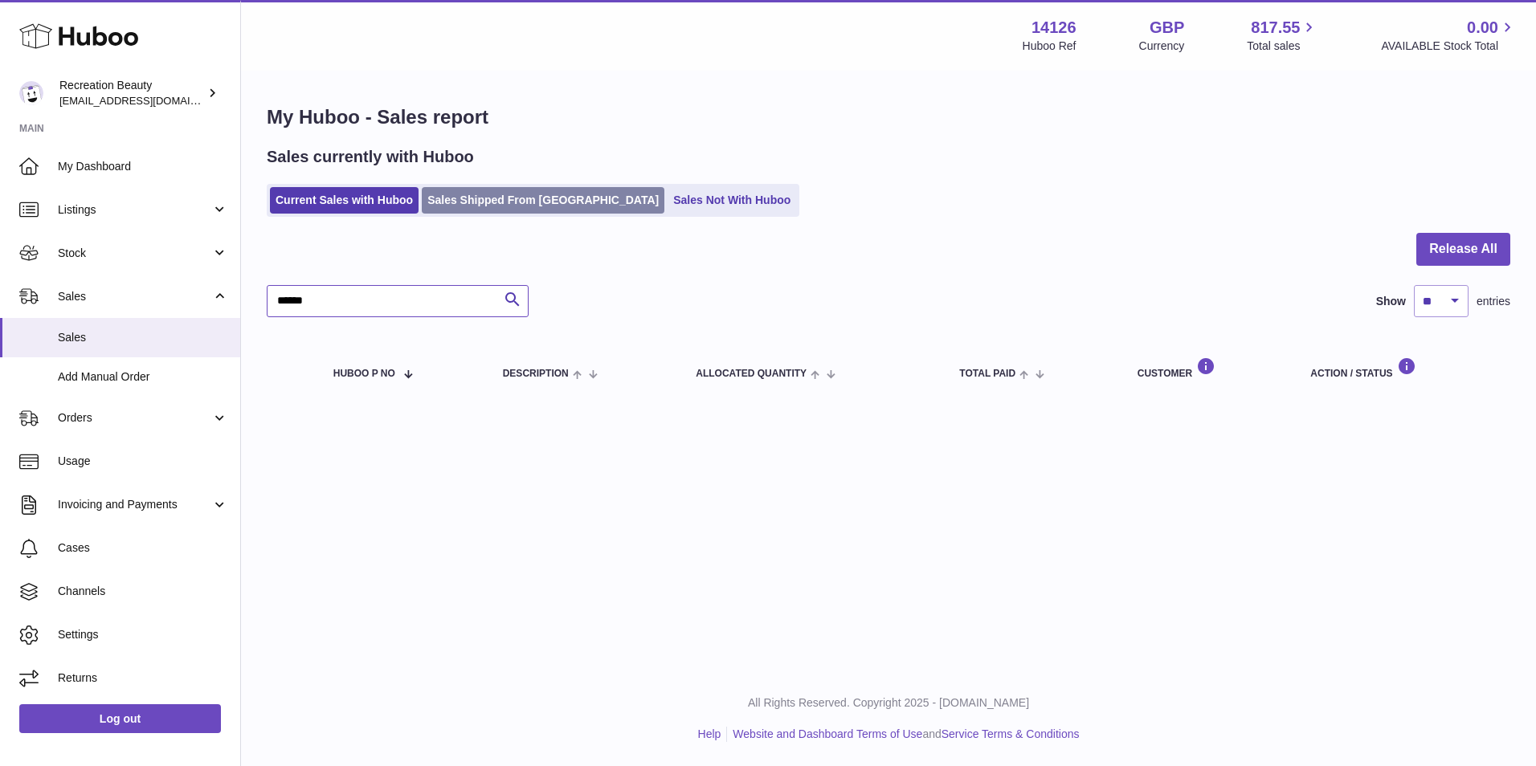
type input "******"
click at [470, 195] on link "Sales Shipped From [GEOGRAPHIC_DATA]" at bounding box center [543, 200] width 243 height 27
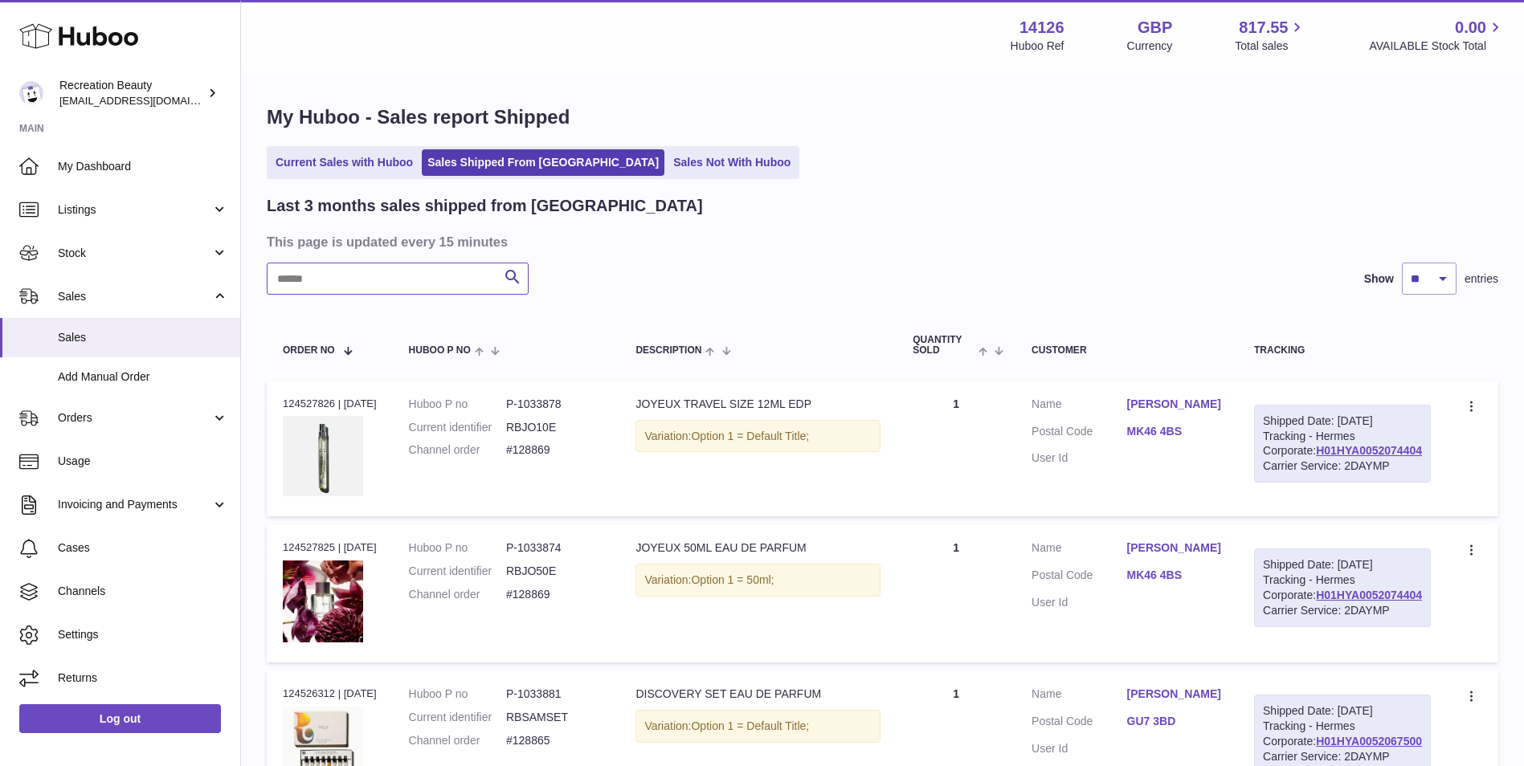
click at [311, 283] on input "text" at bounding box center [398, 279] width 262 height 32
paste input "******"
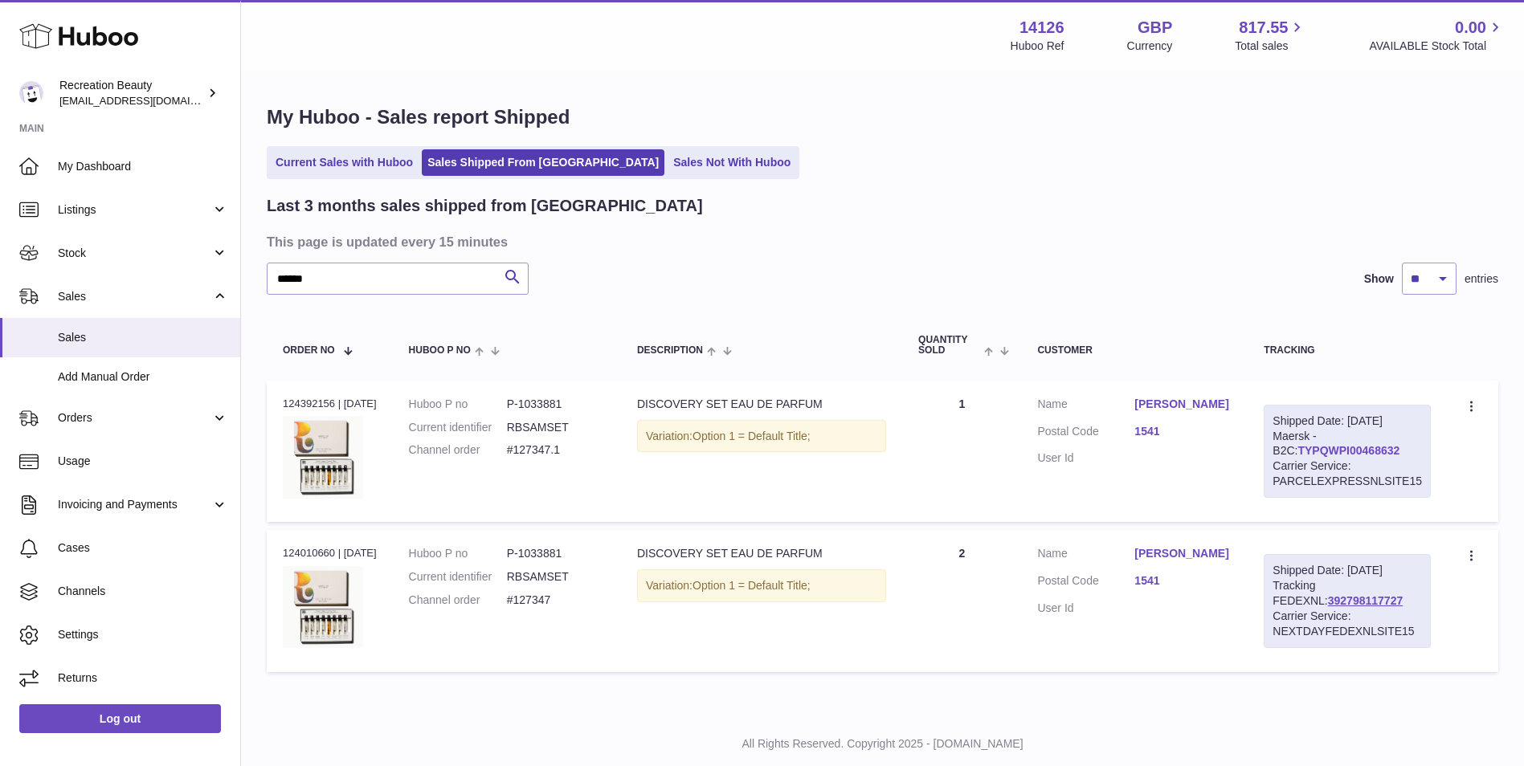
drag, startPoint x: 1397, startPoint y: 453, endPoint x: 1273, endPoint y: 455, distance: 124.5
click at [1273, 455] on div "Shipped Date: [DATE] Maersk - B2C: TYPQWPI00468632 Carrier Service: PARCELEXPRE…" at bounding box center [1347, 451] width 167 height 93
copy link "TYPQWPI00468632"
click at [1328, 602] on link "392798117727" at bounding box center [1365, 601] width 75 height 13
click at [1387, 450] on div "Shipped Date: [DATE] Maersk - B2C: TYPQWPI00468632 Carrier Service: PARCELEXPRE…" at bounding box center [1347, 451] width 167 height 93
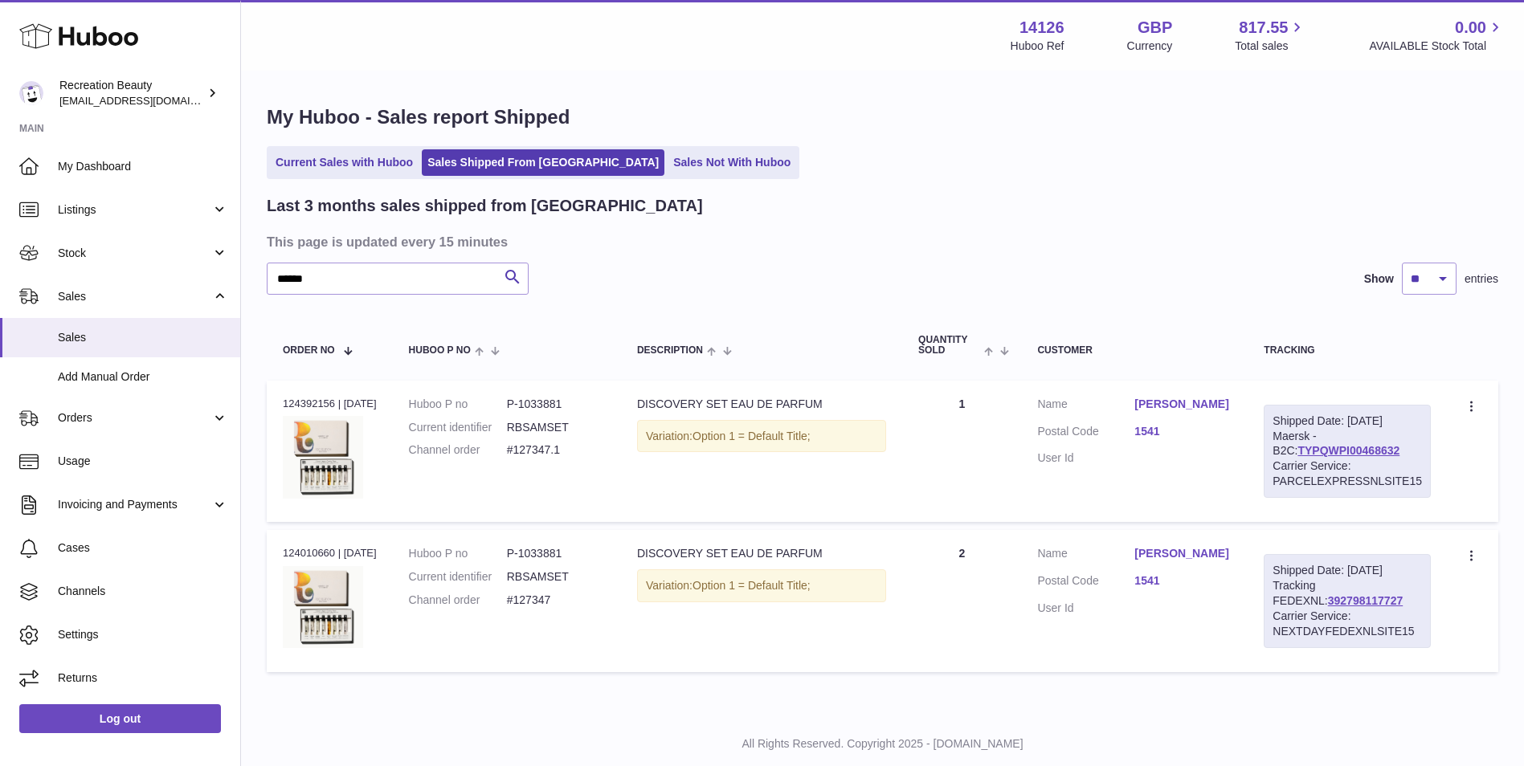
drag, startPoint x: 1391, startPoint y: 449, endPoint x: 1264, endPoint y: 449, distance: 126.9
click at [1264, 449] on div "Shipped Date: [DATE] Maersk - B2C: TYPQWPI00468632 Carrier Service: PARCELEXPRE…" at bounding box center [1347, 451] width 167 height 93
copy link "TYPQWPI00468632"
click at [1297, 449] on link "TYPQWPI00468632" at bounding box center [1348, 450] width 102 height 13
drag, startPoint x: 316, startPoint y: 280, endPoint x: 141, endPoint y: 236, distance: 180.6
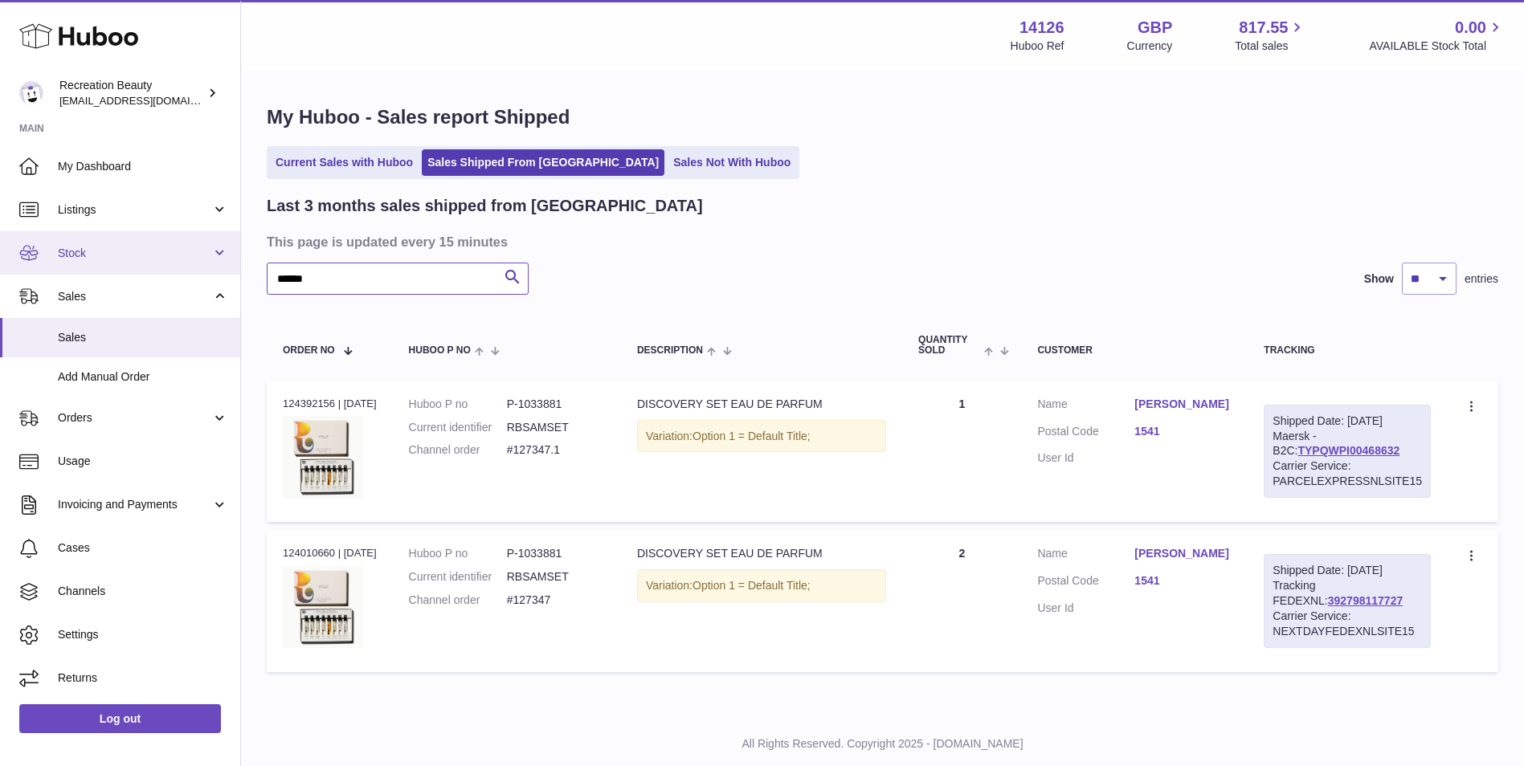
click at [141, 236] on div "Huboo Recreation Beauty [EMAIL_ADDRESS][DOMAIN_NAME] Main My Dashboard Listings…" at bounding box center [762, 403] width 1524 height 807
paste input "text"
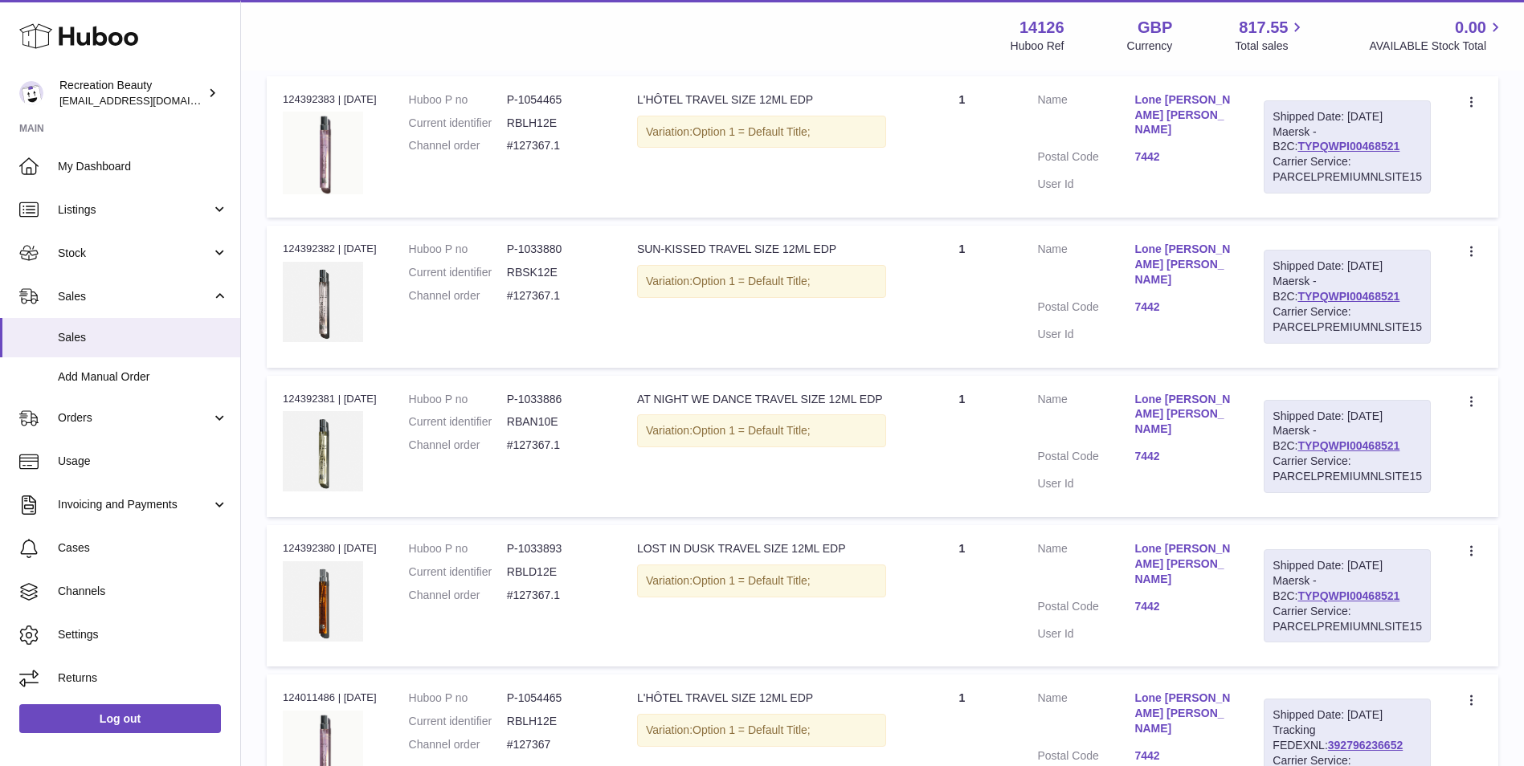
scroll to position [304, 0]
click at [1308, 148] on link "TYPQWPI00468521" at bounding box center [1348, 147] width 102 height 13
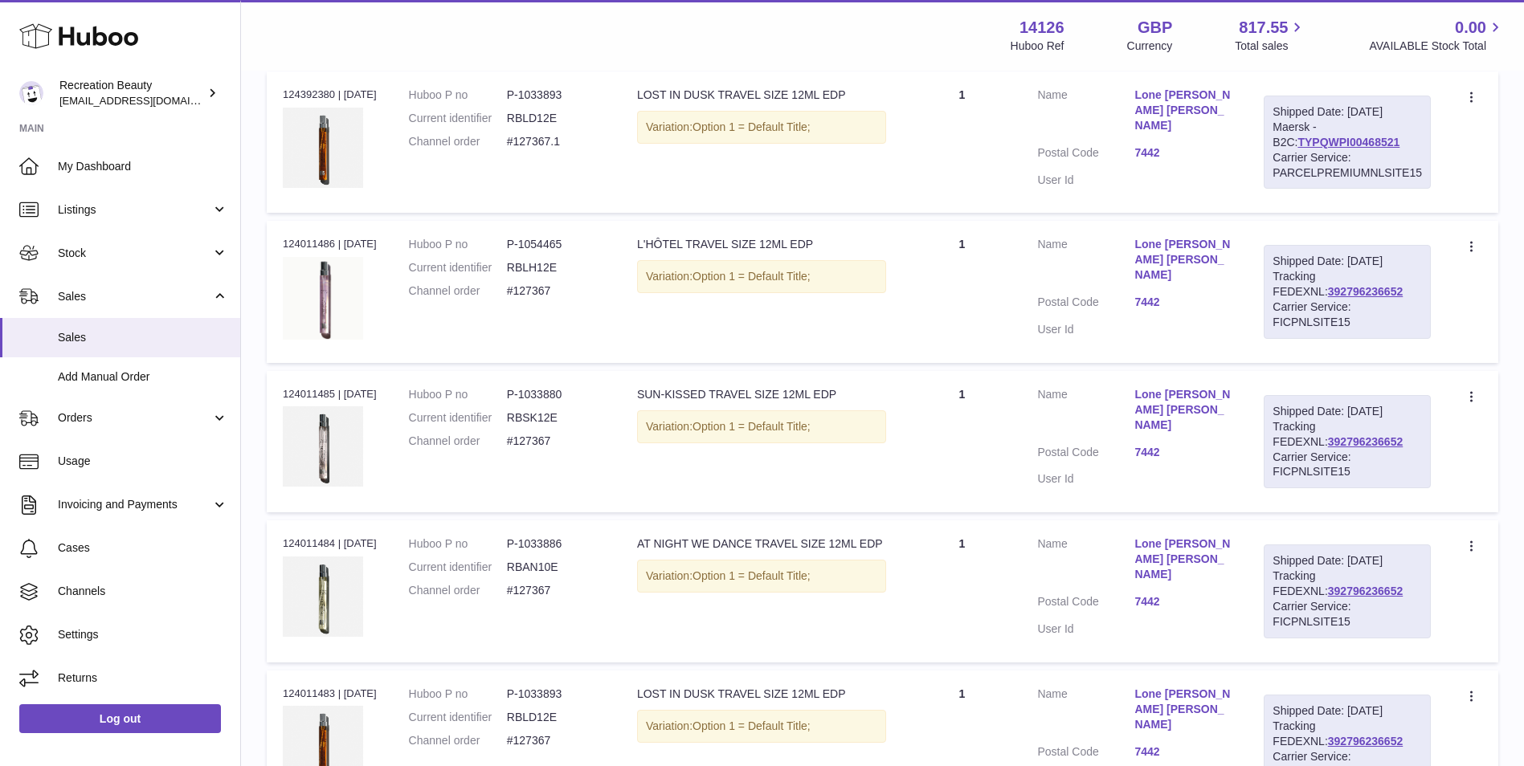
scroll to position [808, 0]
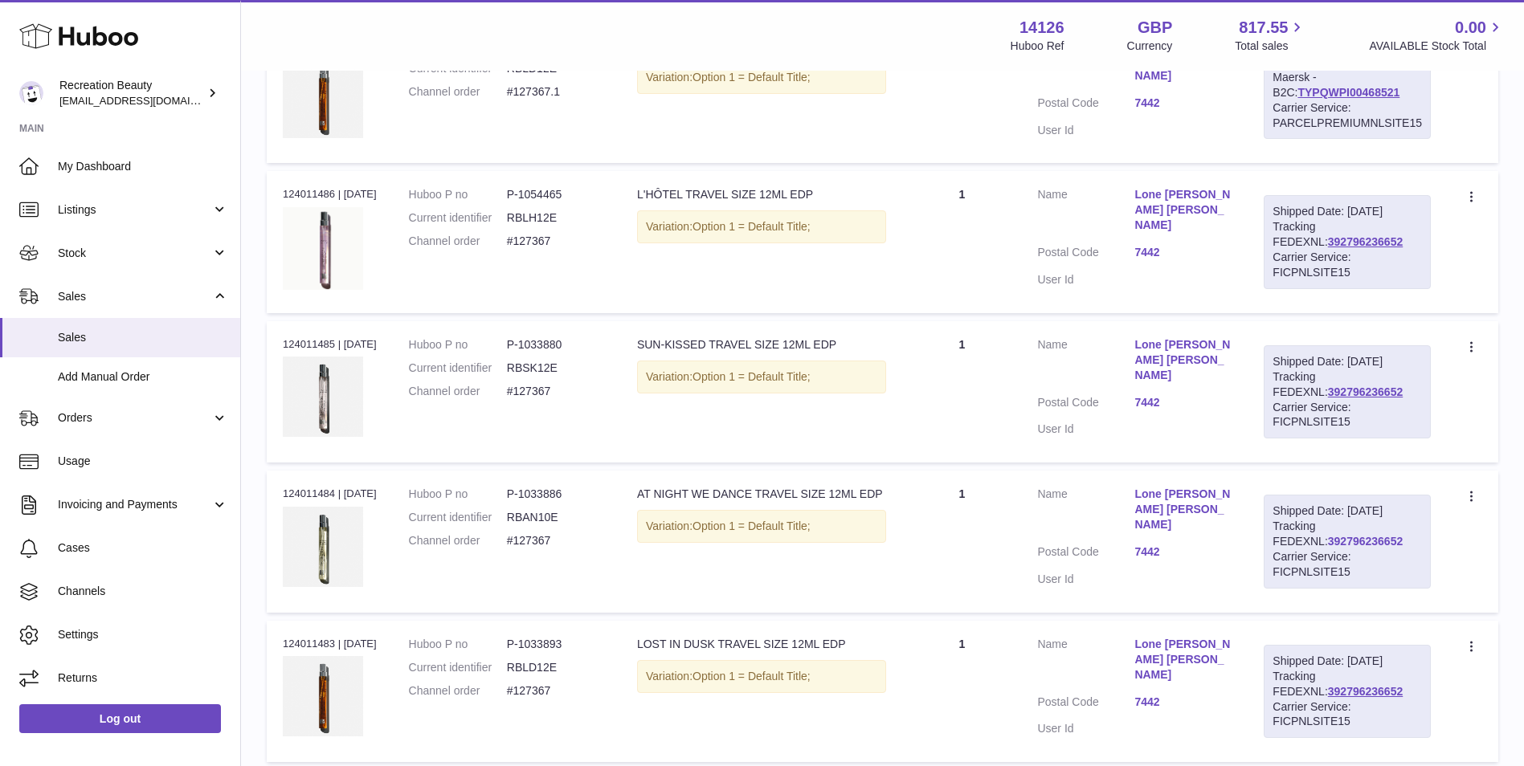
click at [1328, 541] on link "392796236652" at bounding box center [1365, 541] width 75 height 13
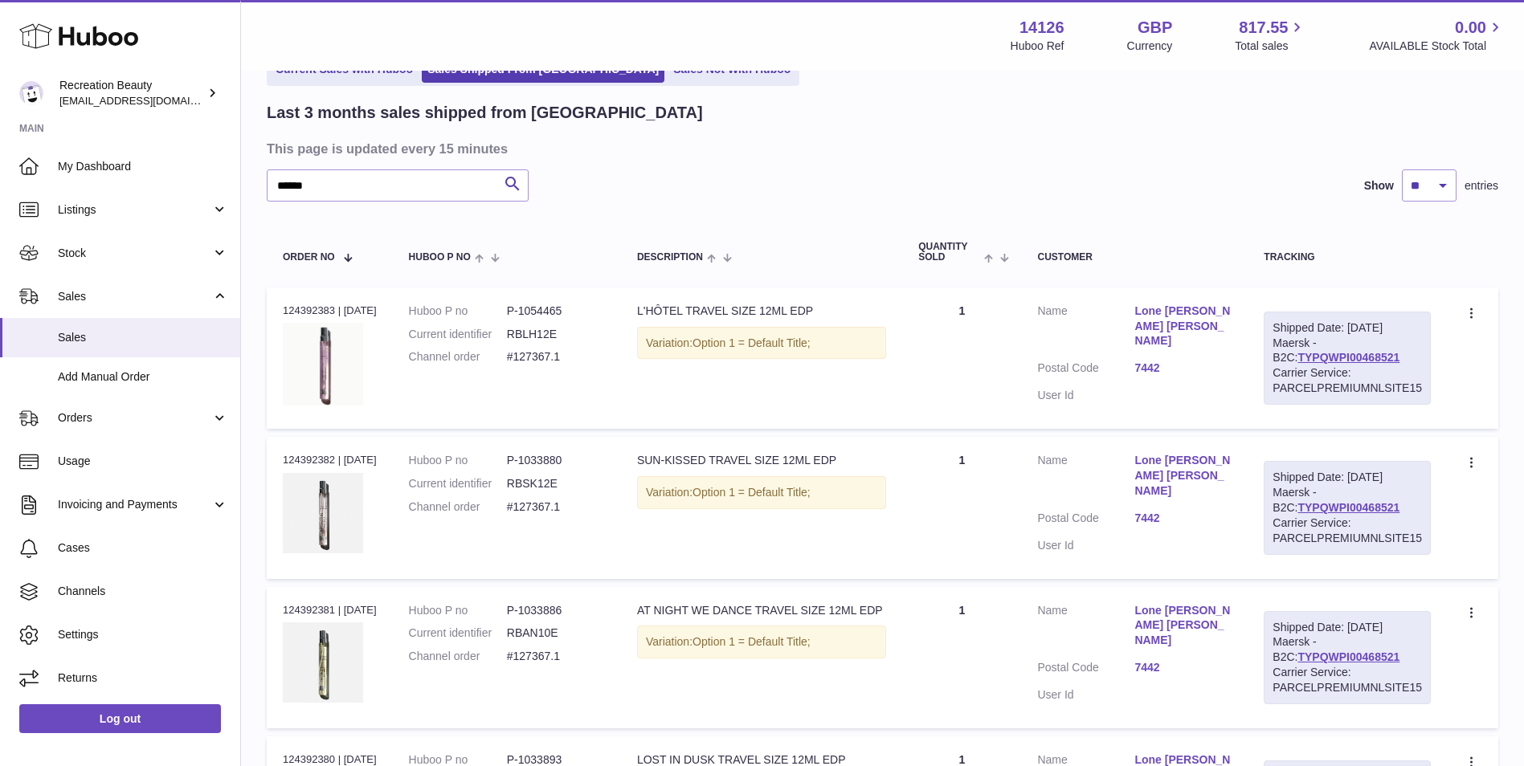
scroll to position [79, 0]
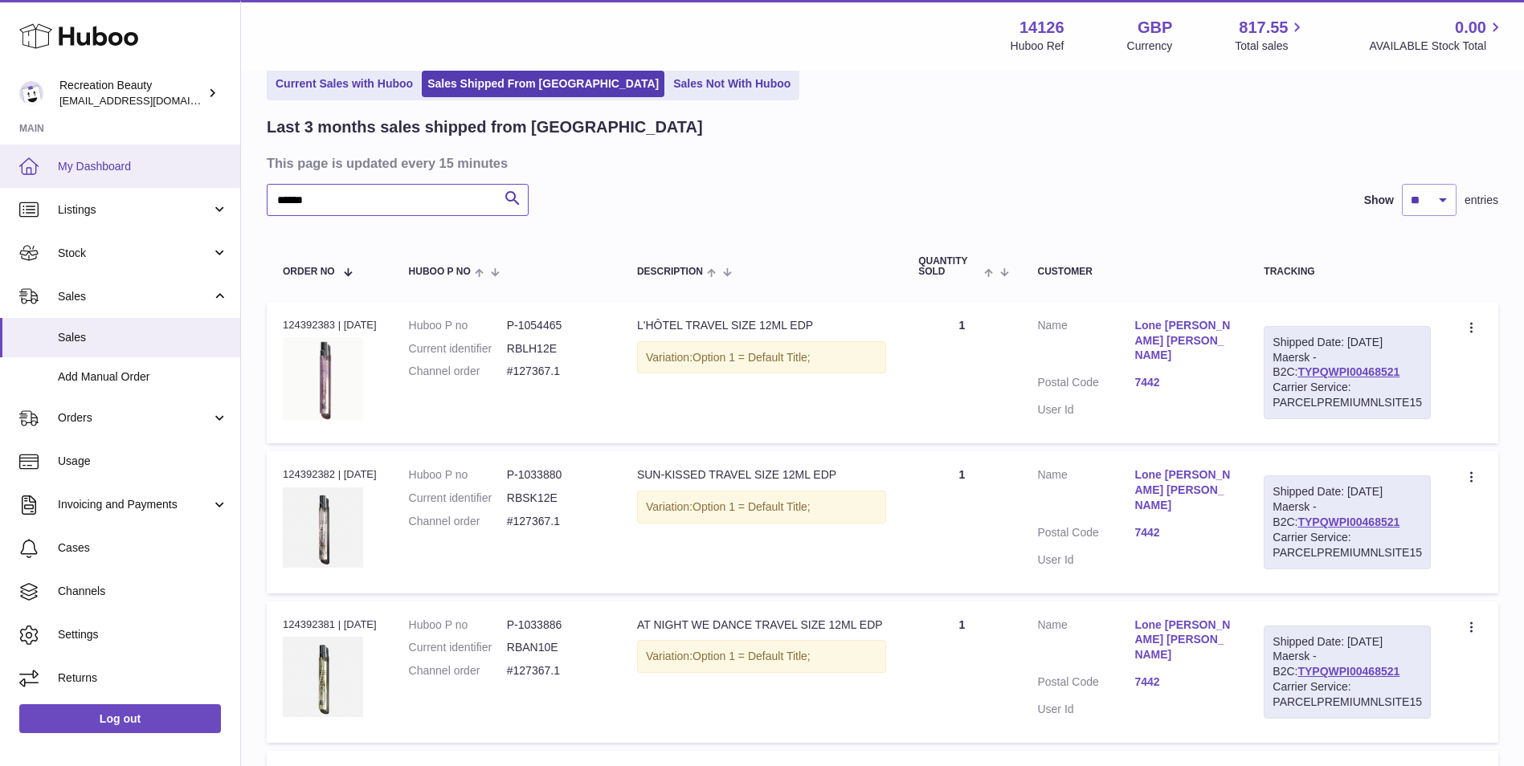
drag, startPoint x: 382, startPoint y: 194, endPoint x: 178, endPoint y: 182, distance: 203.7
click at [178, 182] on div "Huboo Recreation Beauty customercare@recreationbeauty.com Main My Dashboard Lis…" at bounding box center [762, 774] width 1524 height 1706
paste input "text"
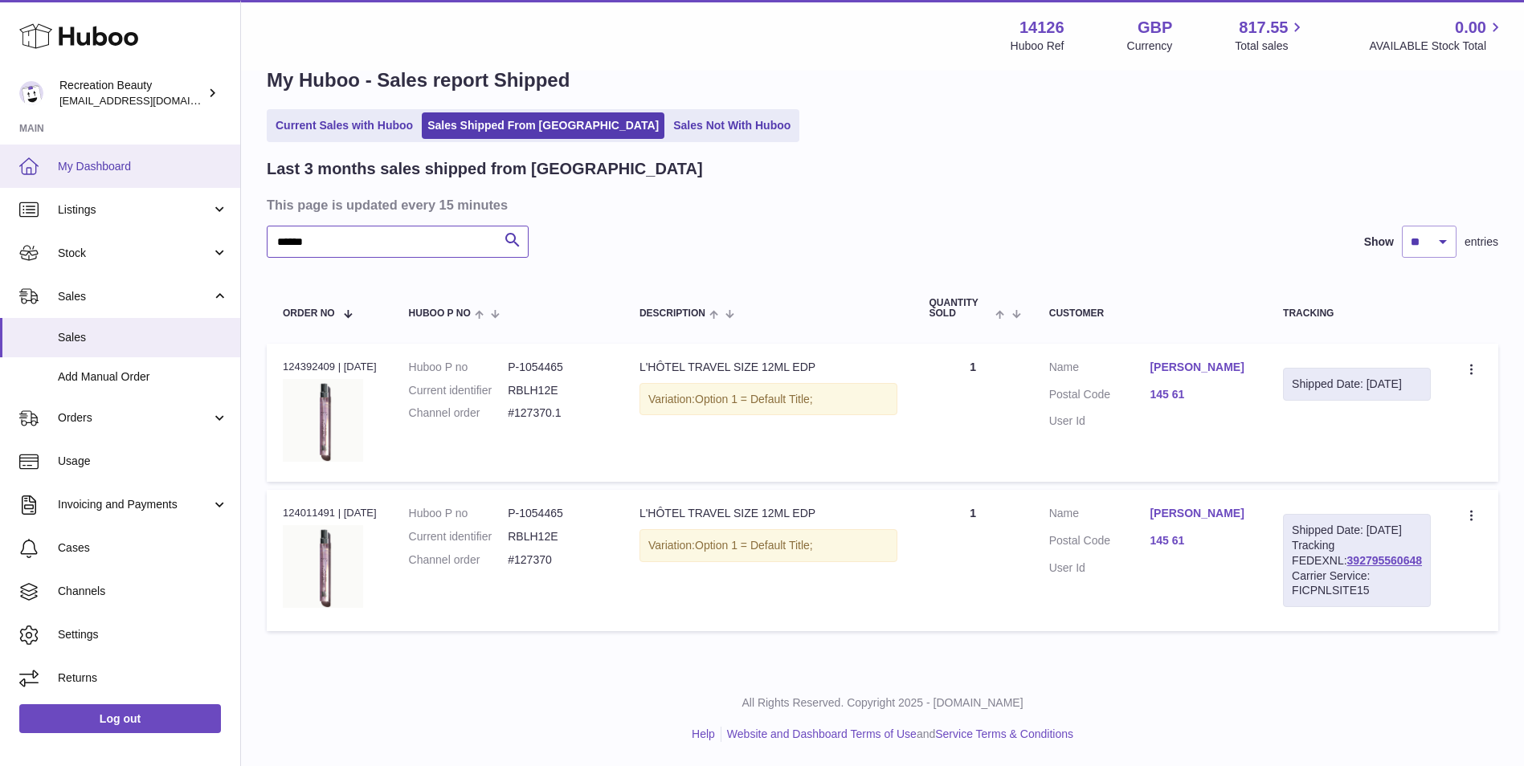
scroll to position [52, 0]
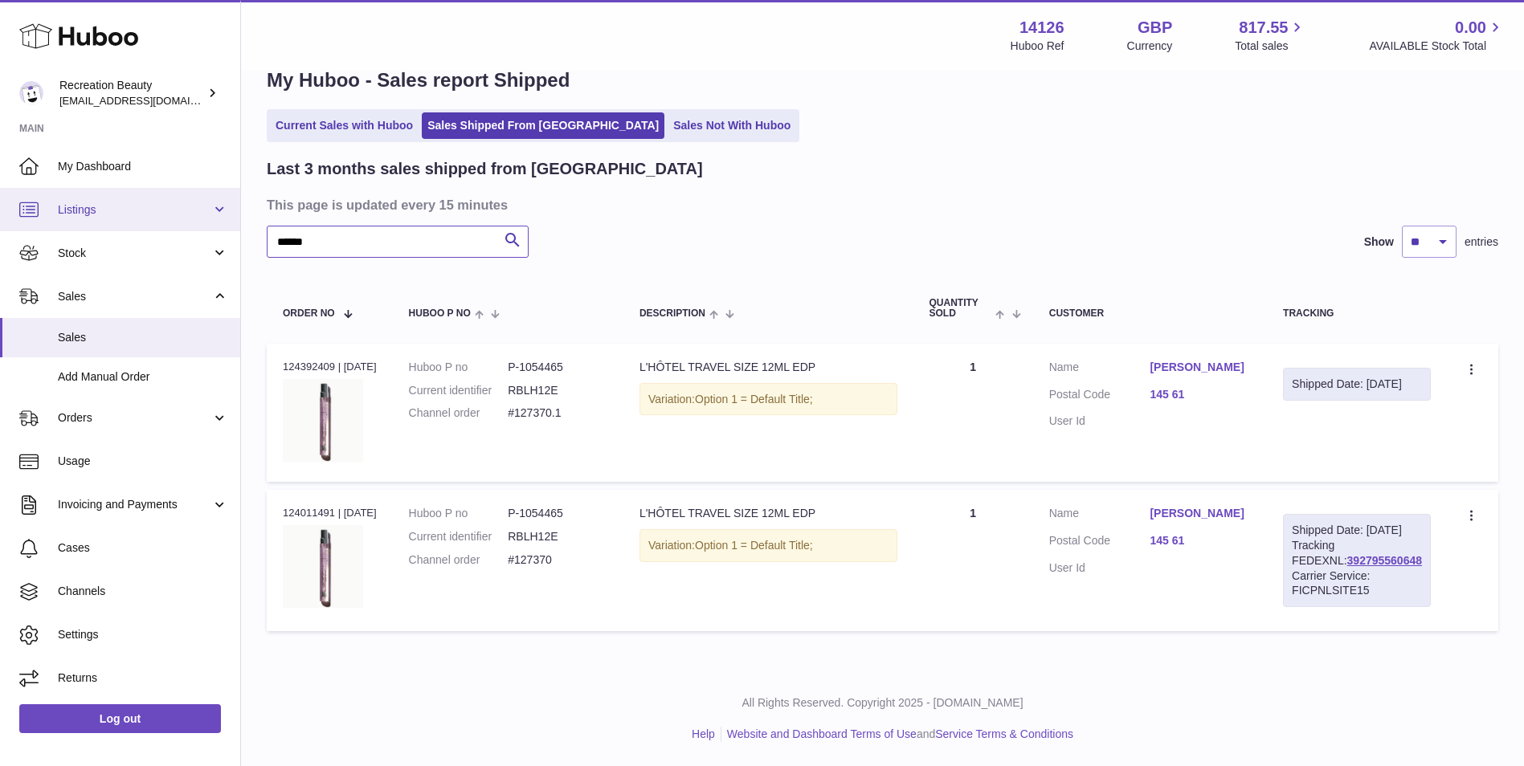
drag, startPoint x: 386, startPoint y: 223, endPoint x: 141, endPoint y: 189, distance: 247.5
click at [141, 189] on div "Huboo Recreation Beauty customercare@recreationbeauty.com Main My Dashboard Lis…" at bounding box center [762, 364] width 1524 height 803
paste input "text"
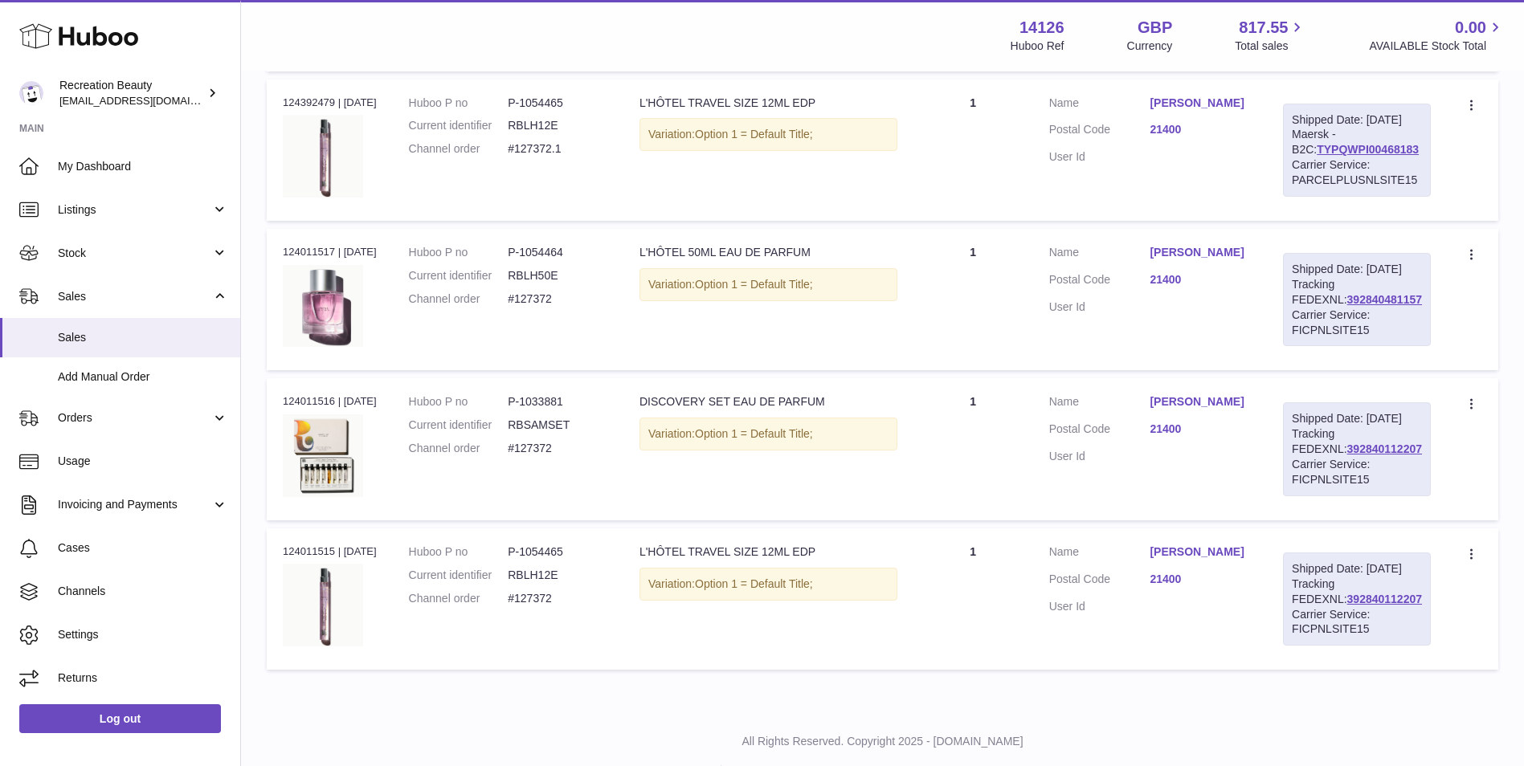
scroll to position [600, 0]
click at [1347, 307] on link "392840481157" at bounding box center [1384, 300] width 75 height 13
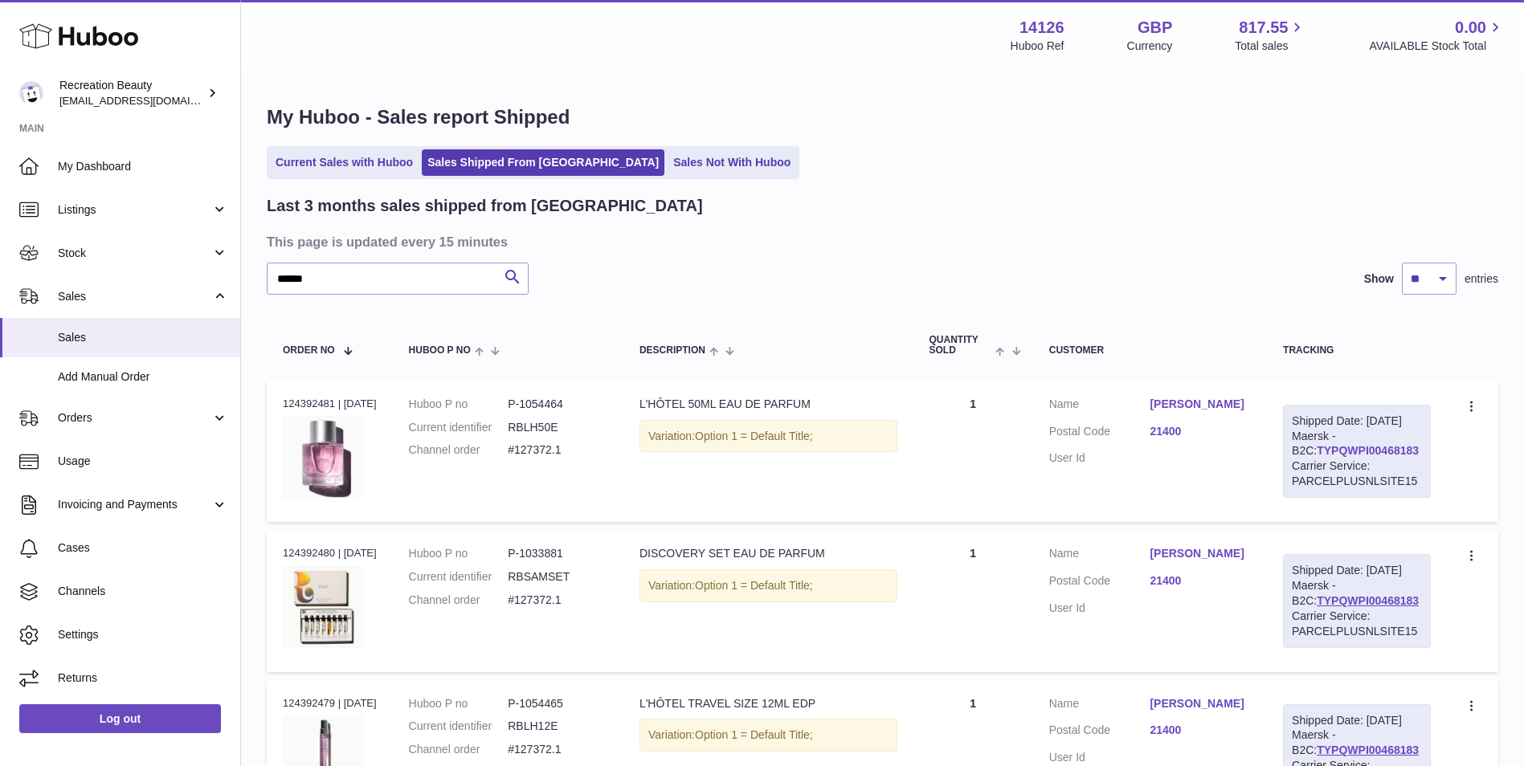
click at [1335, 457] on link "TYPQWPI00468183" at bounding box center [1368, 450] width 102 height 13
click at [357, 283] on input "******" at bounding box center [398, 279] width 262 height 32
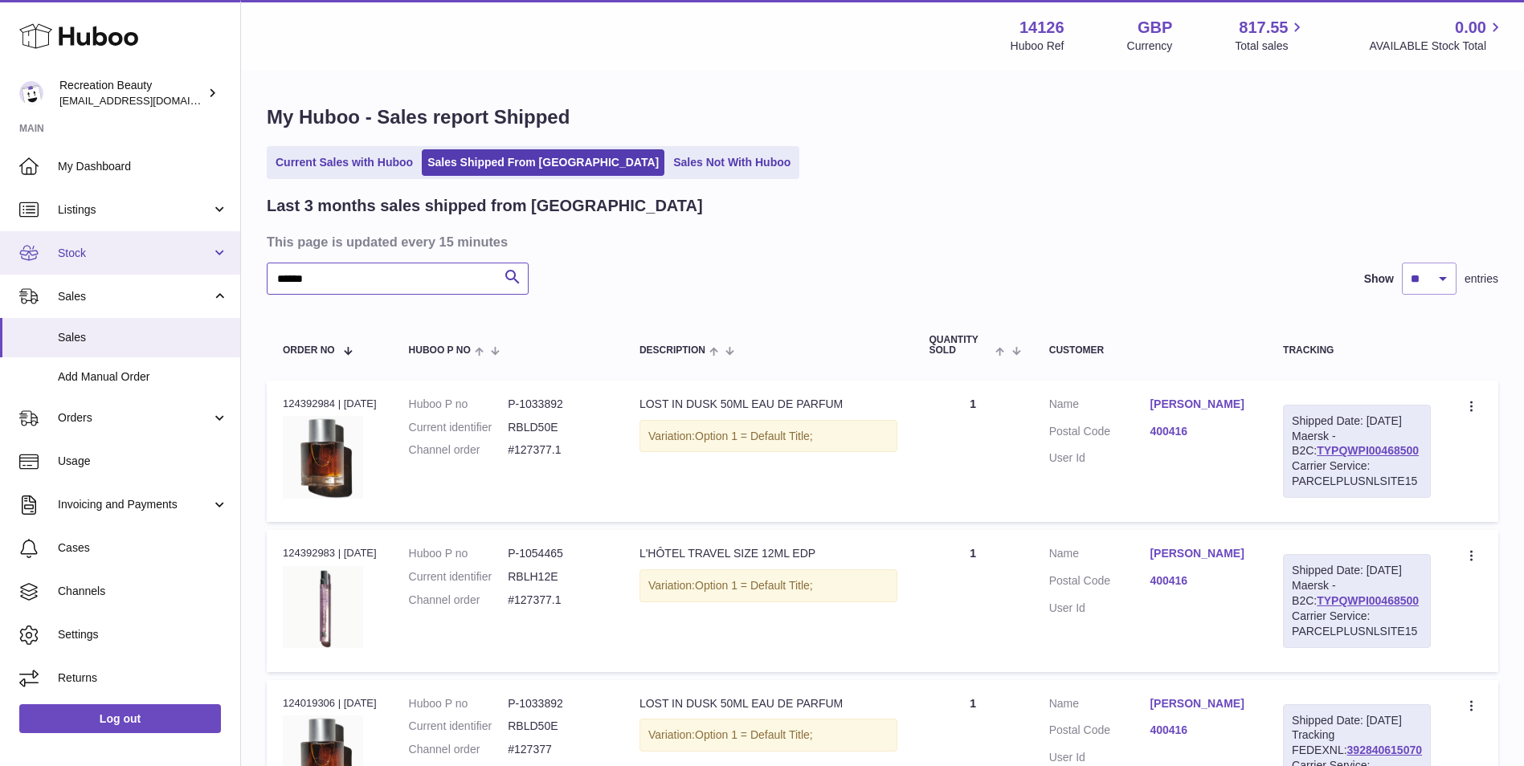
drag, startPoint x: 334, startPoint y: 281, endPoint x: 198, endPoint y: 243, distance: 141.1
click at [198, 243] on div "Huboo Recreation Beauty customercare@recreationbeauty.com Main My Dashboard Lis…" at bounding box center [762, 553] width 1524 height 1106
paste input "text"
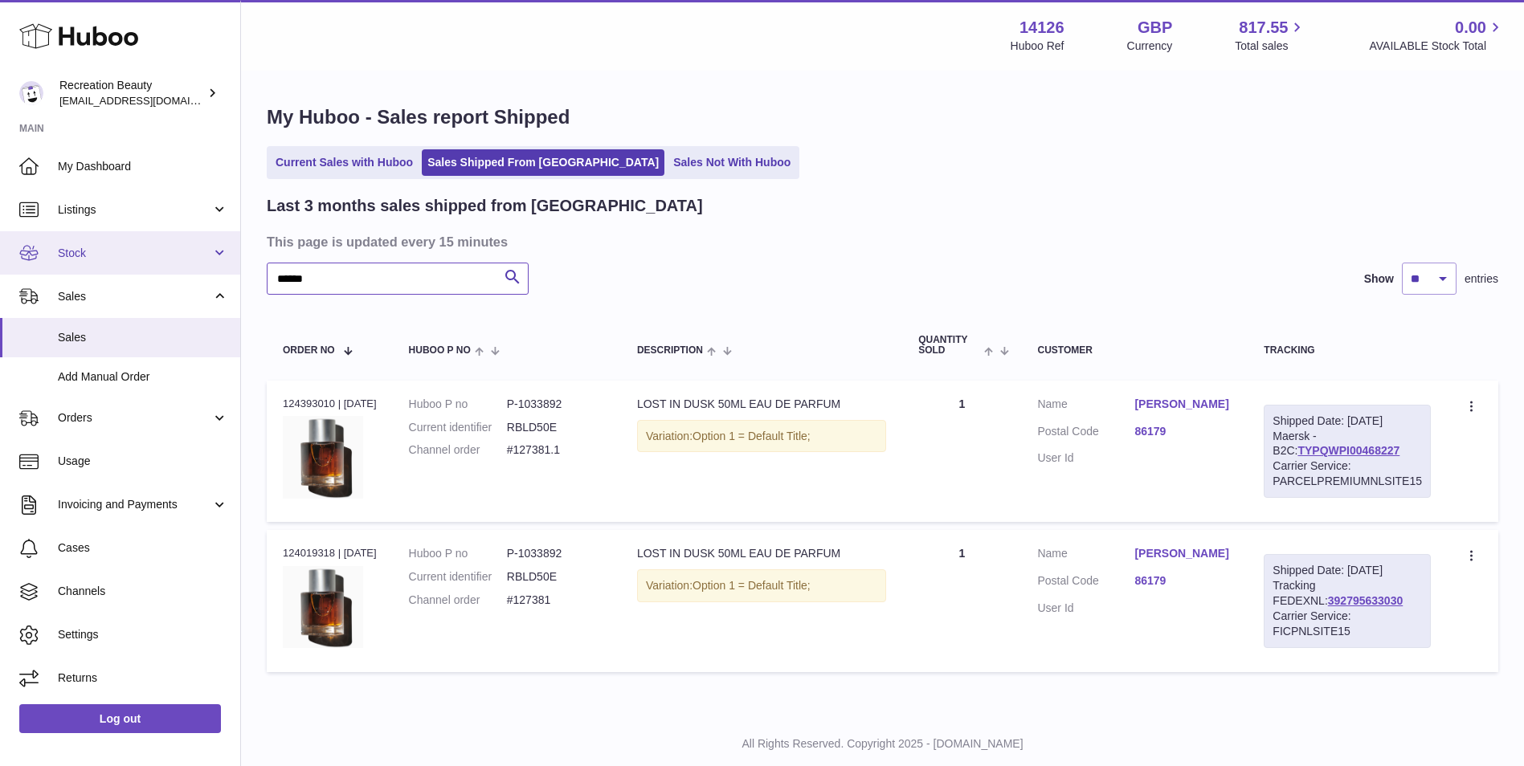
drag, startPoint x: 333, startPoint y: 285, endPoint x: 194, endPoint y: 256, distance: 142.0
click at [194, 256] on div "Huboo Recreation Beauty customercare@recreationbeauty.com Main My Dashboard Lis…" at bounding box center [762, 403] width 1524 height 807
paste input "text"
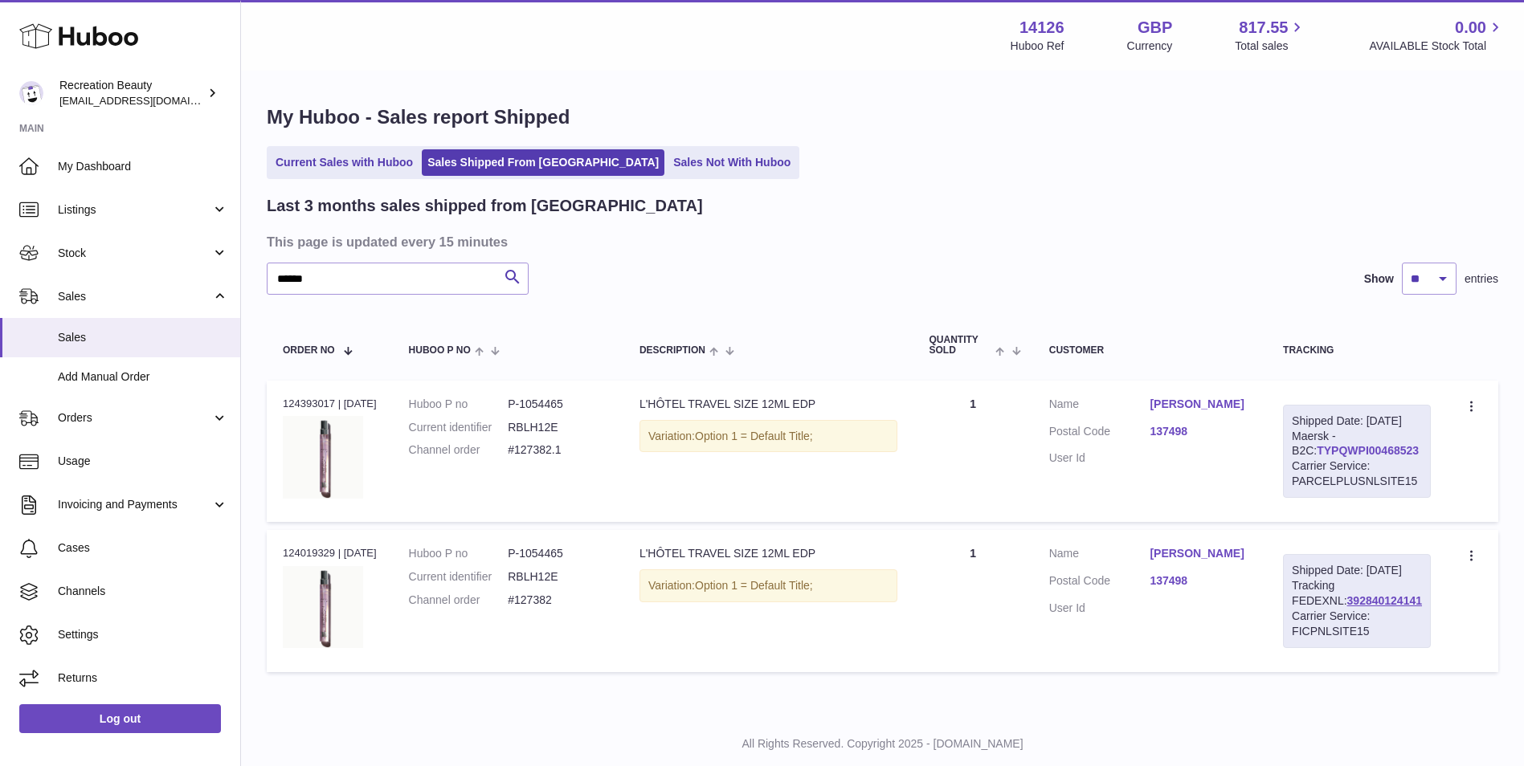
click at [1321, 457] on link "TYPQWPI00468523" at bounding box center [1368, 450] width 102 height 13
drag, startPoint x: 336, startPoint y: 275, endPoint x: 202, endPoint y: 256, distance: 135.4
click at [202, 256] on div "Huboo Recreation Beauty customercare@recreationbeauty.com Main My Dashboard Lis…" at bounding box center [762, 403] width 1524 height 807
paste input "text"
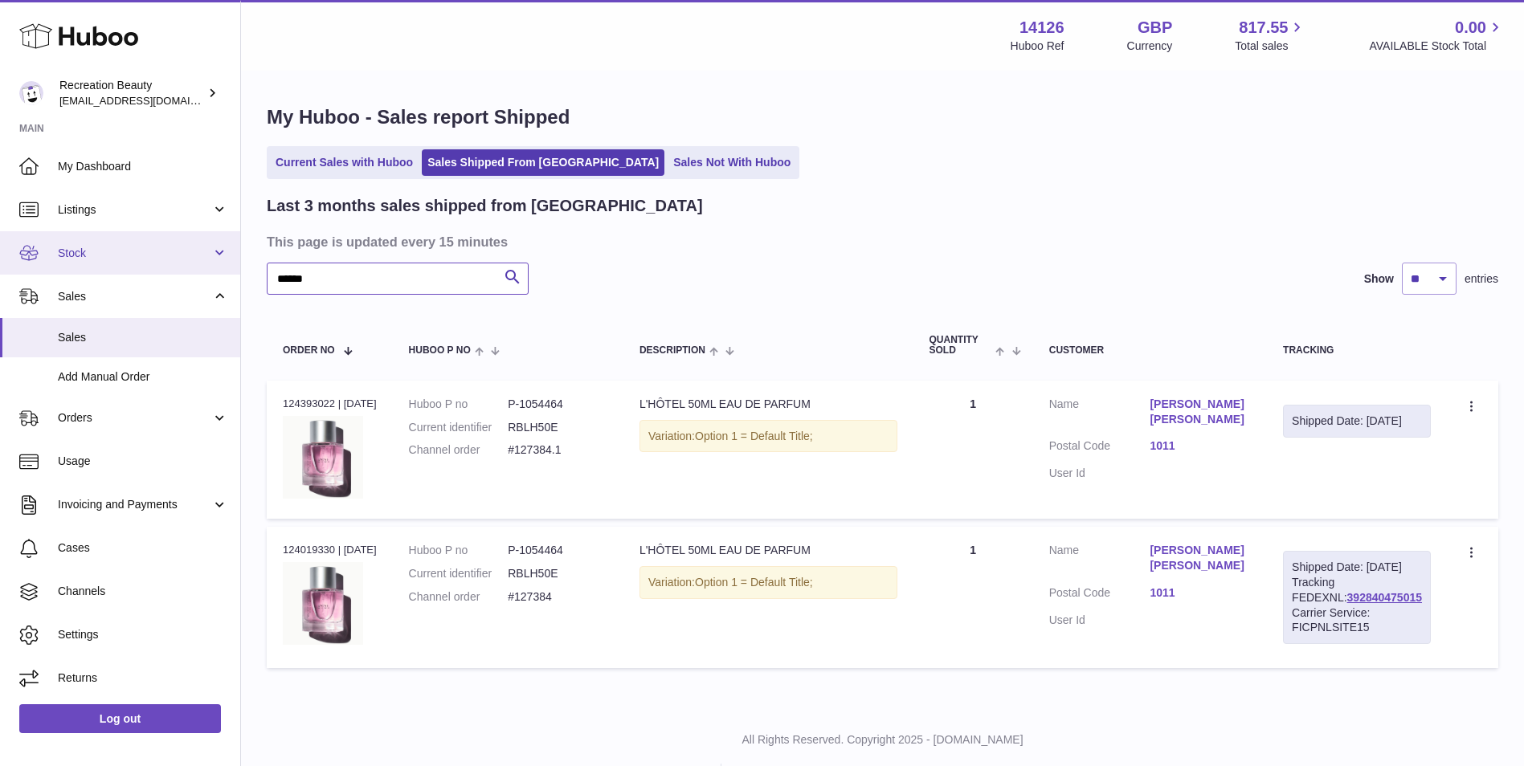
drag, startPoint x: 362, startPoint y: 284, endPoint x: 100, endPoint y: 244, distance: 264.1
click at [100, 244] on div "Huboo Recreation Beauty customercare@recreationbeauty.com Main My Dashboard Lis…" at bounding box center [762, 401] width 1524 height 803
paste input "text"
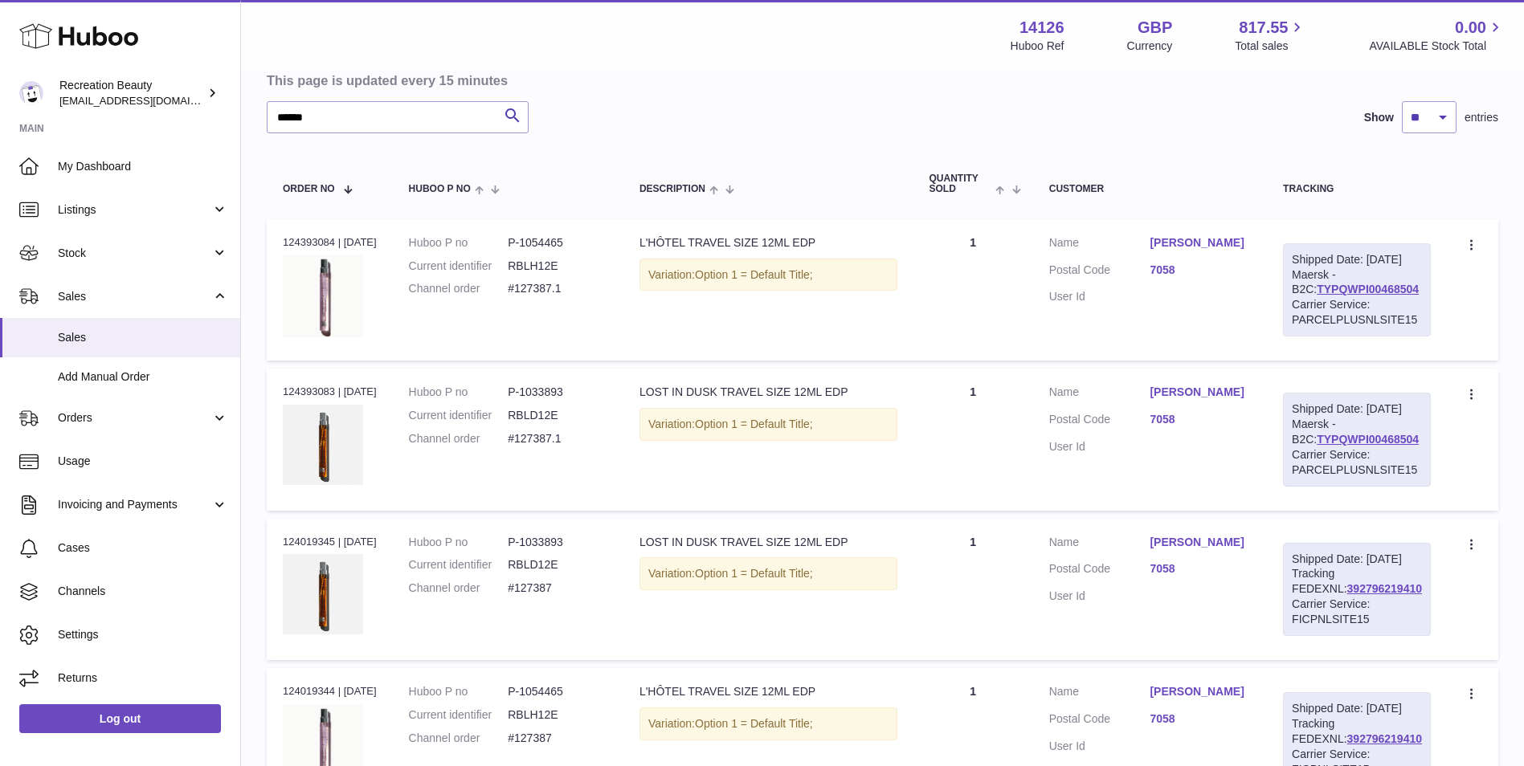
scroll to position [157, 0]
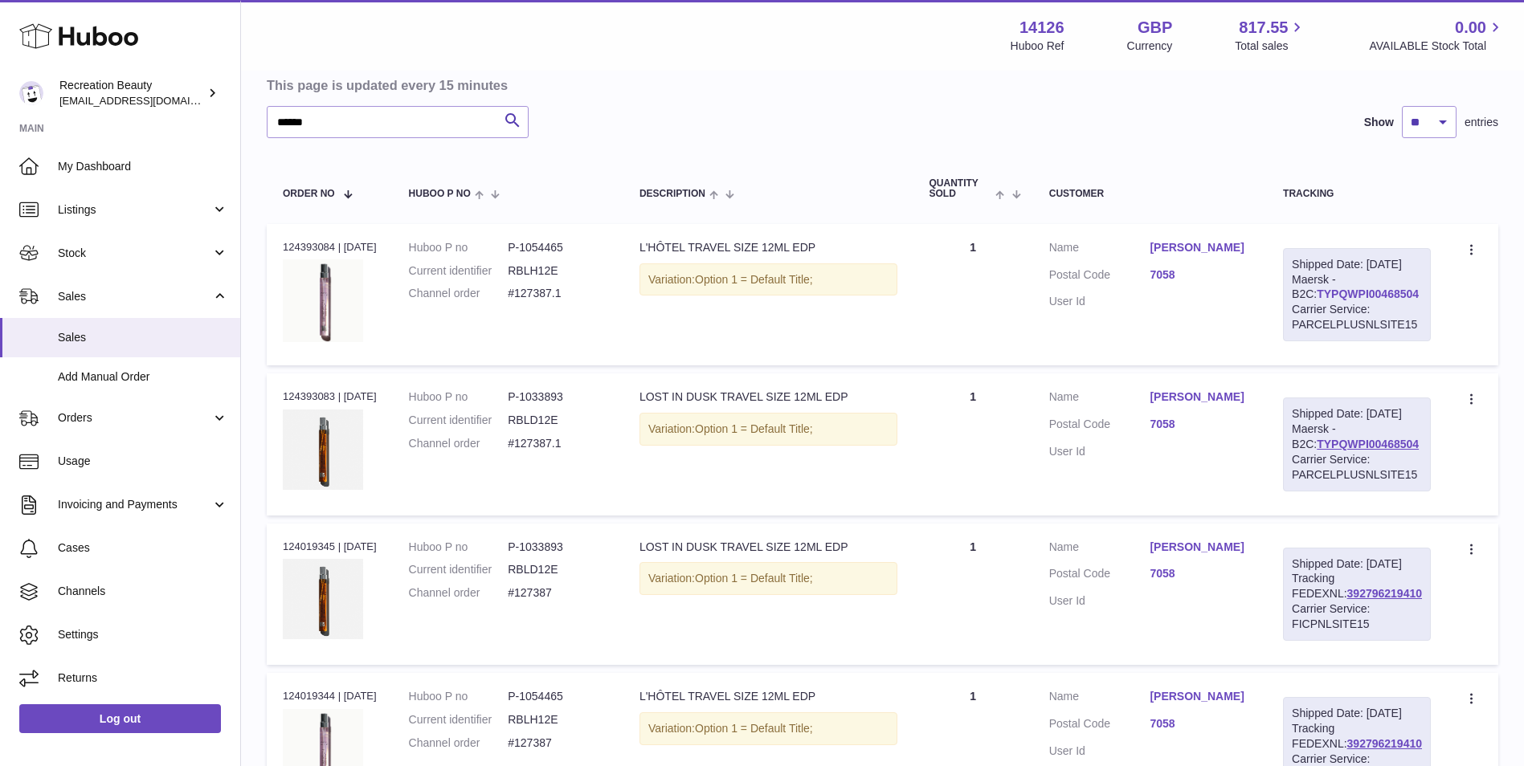
click at [1353, 300] on link "TYPQWPI00468504" at bounding box center [1368, 294] width 102 height 13
click at [1163, 92] on h3 "This page is updated every 15 minutes" at bounding box center [881, 85] width 1228 height 18
click at [357, 120] on input "******" at bounding box center [398, 122] width 262 height 32
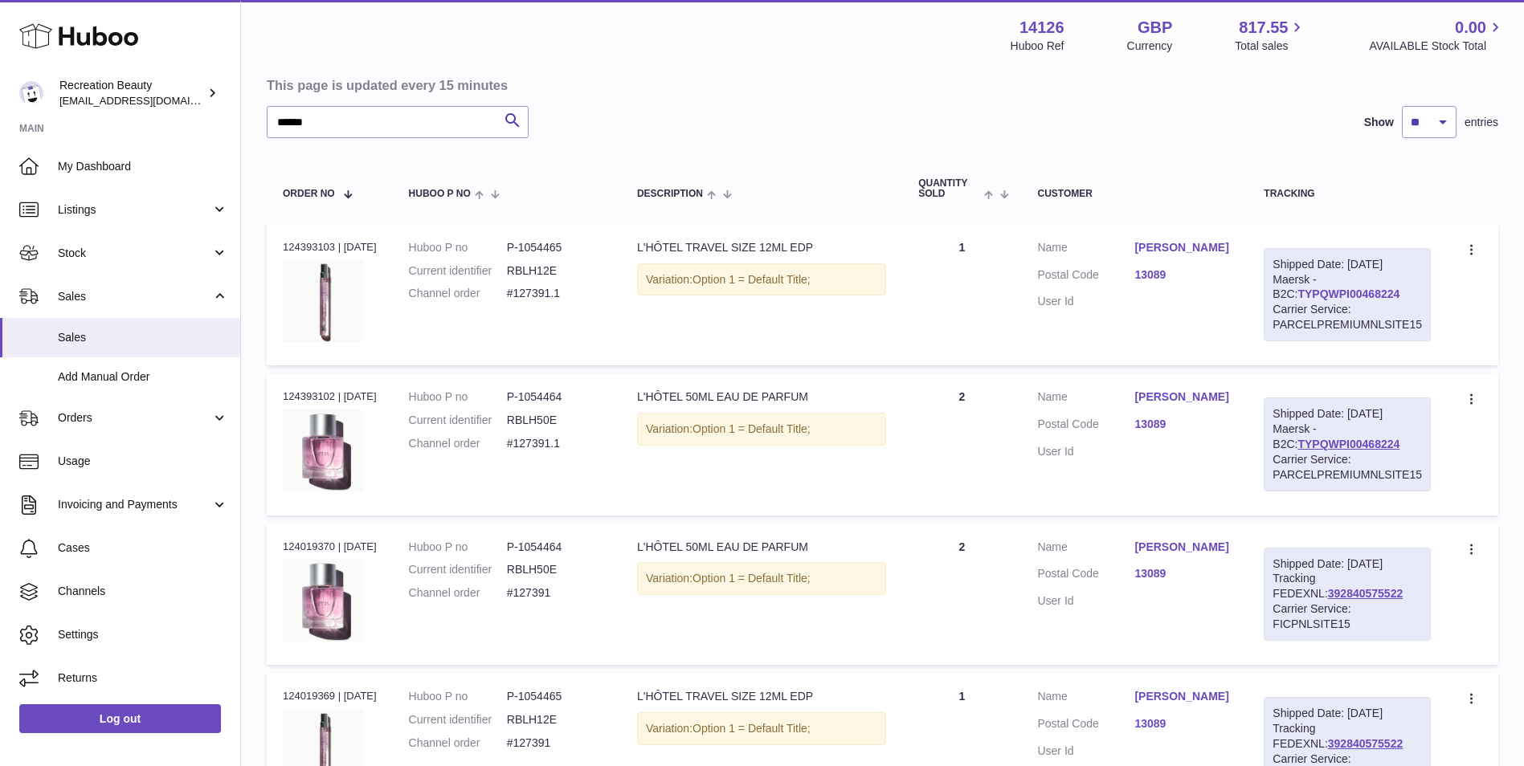
drag, startPoint x: 1383, startPoint y: 292, endPoint x: 1274, endPoint y: 292, distance: 108.5
click at [1274, 292] on div "Shipped Date: 9th Sep 2025 Maersk - B2C: TYPQWPI00468224 Carrier Service: PARCE…" at bounding box center [1347, 294] width 167 height 93
copy link "TYPQWPI00468224"
click at [1300, 295] on link "TYPQWPI00468224" at bounding box center [1348, 294] width 102 height 13
click at [1359, 289] on link "TYPQWPI00468224" at bounding box center [1348, 294] width 102 height 13
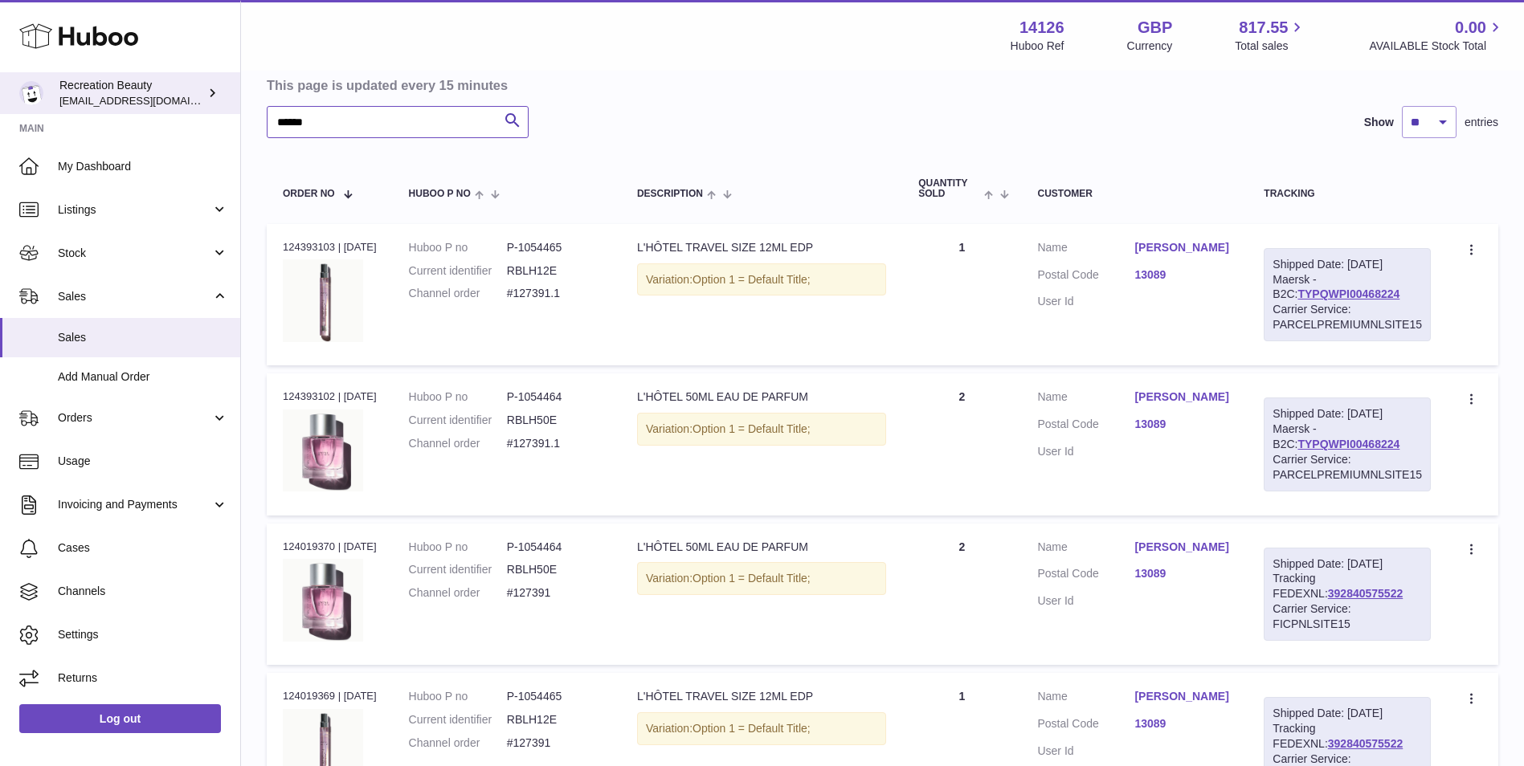
drag, startPoint x: 392, startPoint y: 124, endPoint x: 186, endPoint y: 111, distance: 206.1
click at [186, 111] on div "Huboo Recreation Beauty customercare@recreationbeauty.com Main My Dashboard Lis…" at bounding box center [762, 396] width 1524 height 1106
paste input "text"
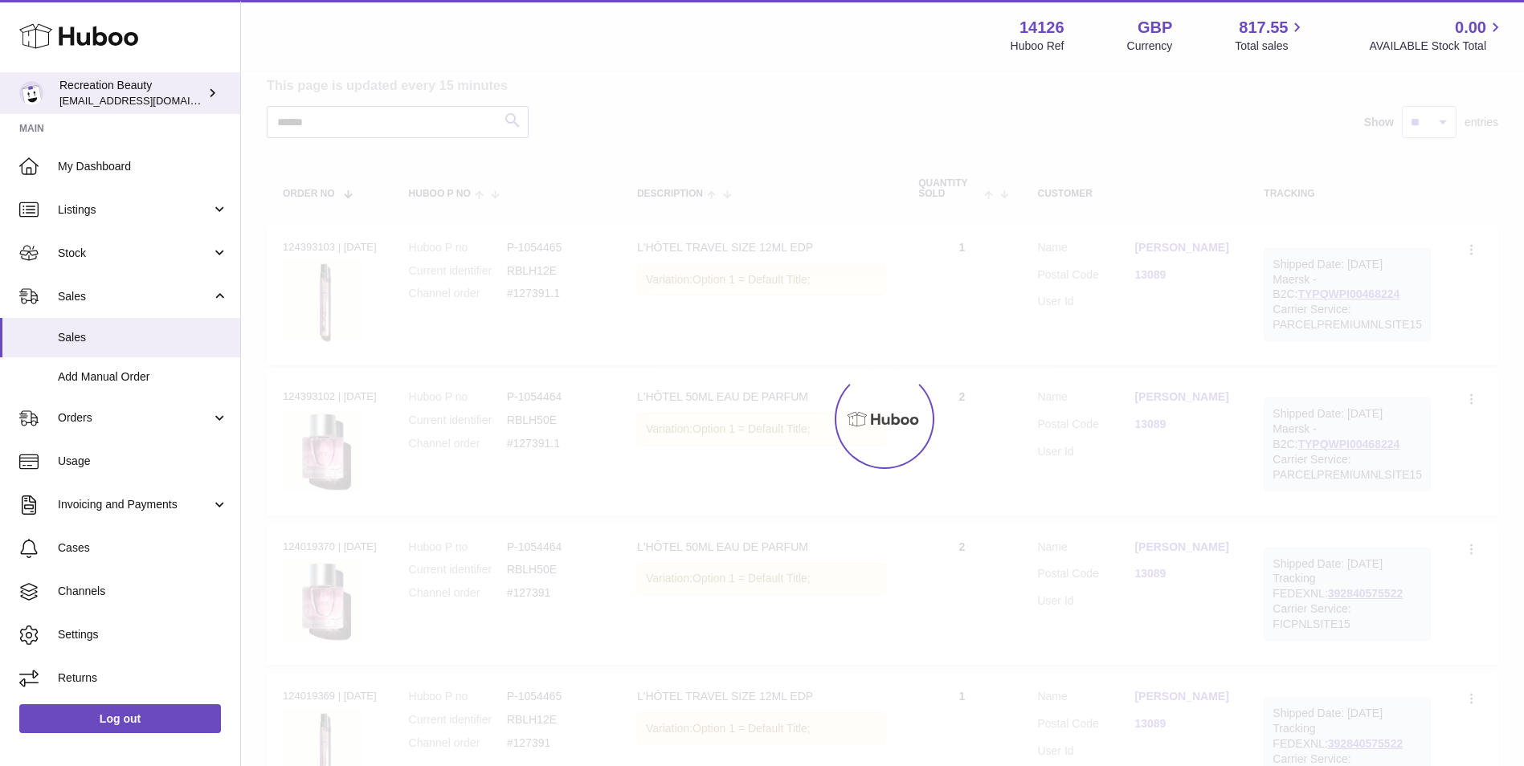
scroll to position [40, 0]
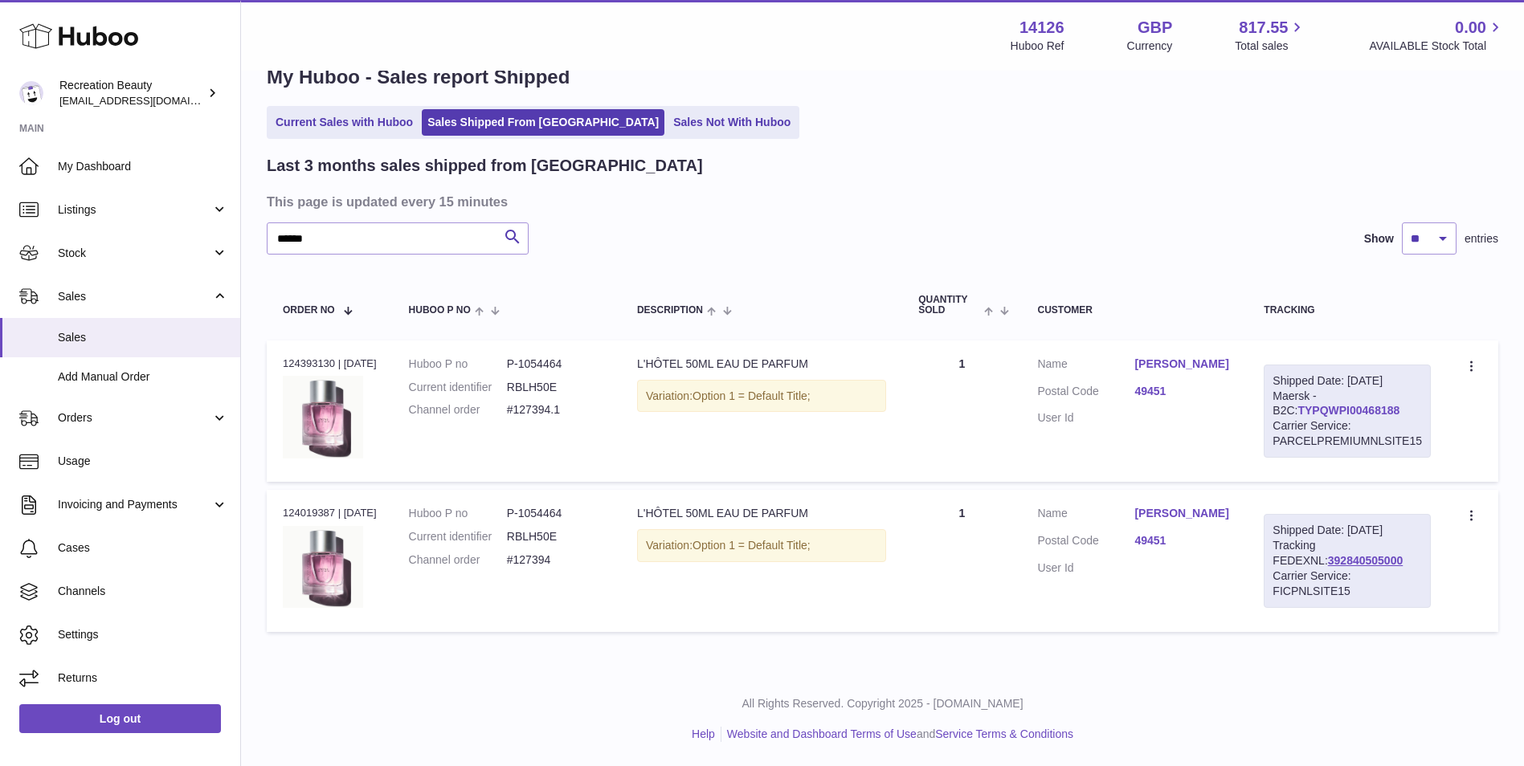
click at [1318, 411] on link "TYPQWPI00468188" at bounding box center [1348, 410] width 102 height 13
drag, startPoint x: 337, startPoint y: 242, endPoint x: 157, endPoint y: 187, distance: 188.1
click at [157, 187] on div "Huboo Recreation Beauty customercare@recreationbeauty.com Main My Dashboard Lis…" at bounding box center [762, 363] width 1524 height 807
paste input "text"
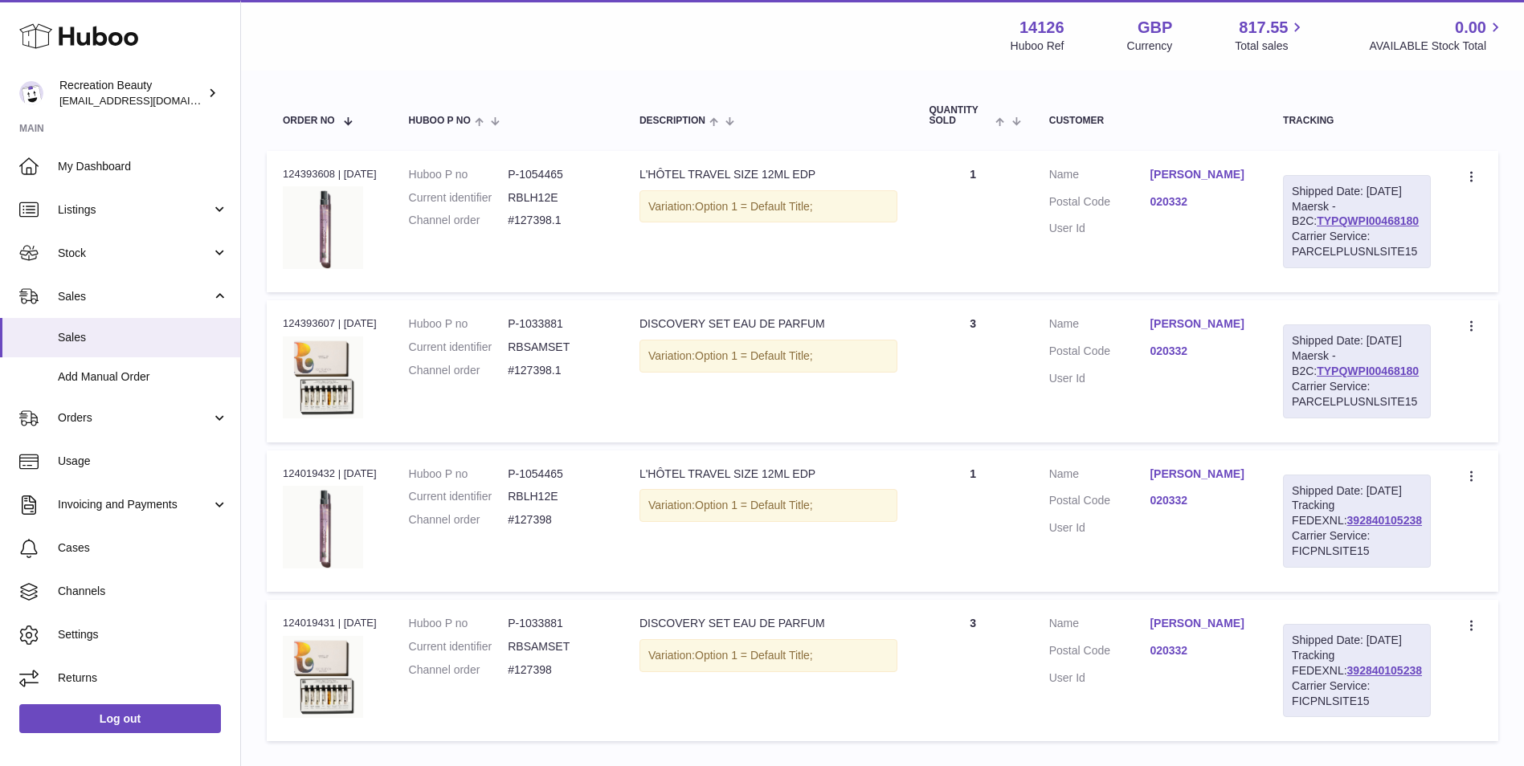
scroll to position [227, 0]
click at [1389, 231] on link "TYPQWPI00468180" at bounding box center [1368, 224] width 102 height 13
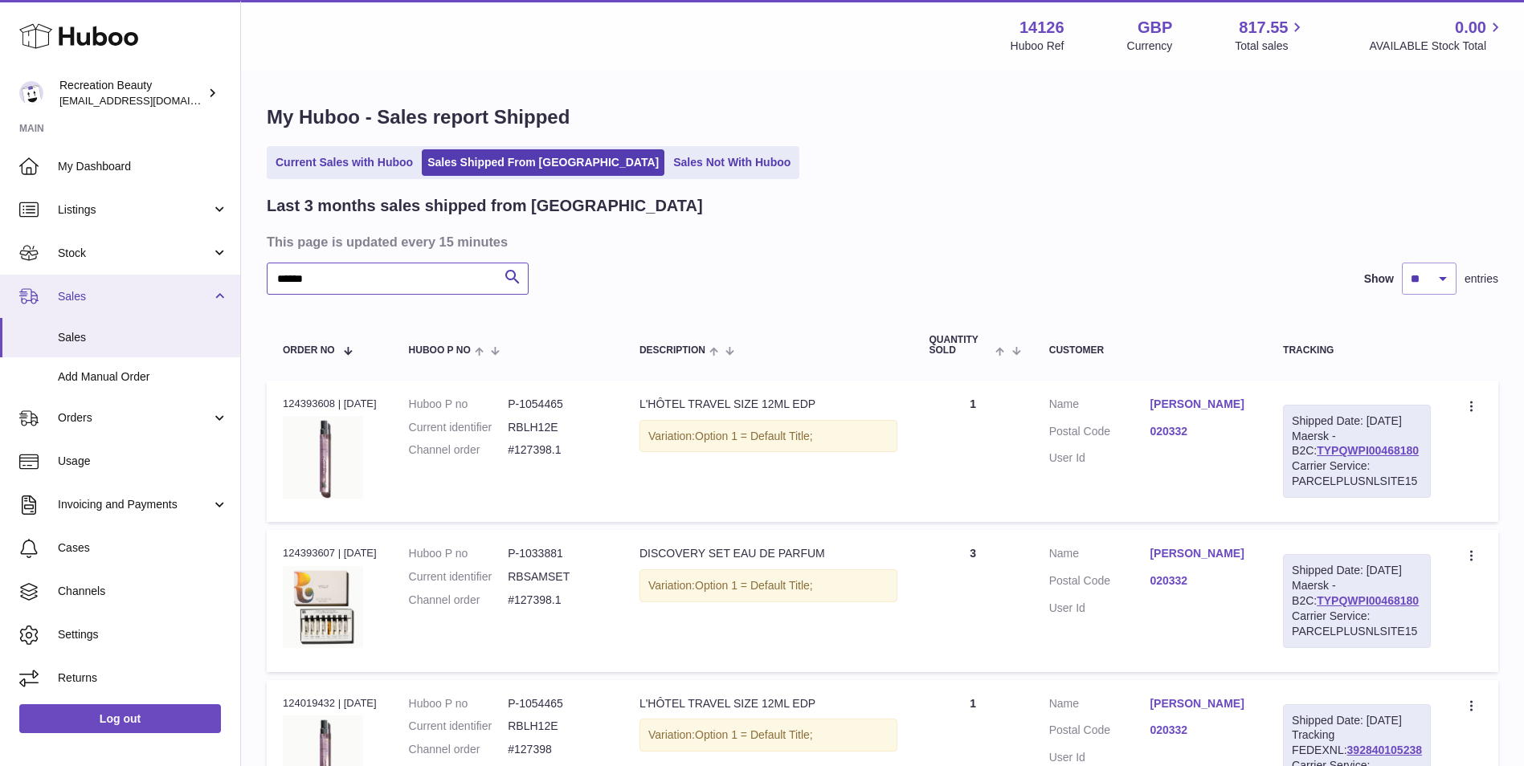
drag, startPoint x: 255, startPoint y: 280, endPoint x: 207, endPoint y: 279, distance: 48.2
click at [207, 279] on div "Huboo Recreation Beauty customercare@recreationbeauty.com Main My Dashboard Lis…" at bounding box center [762, 553] width 1524 height 1106
paste input "text"
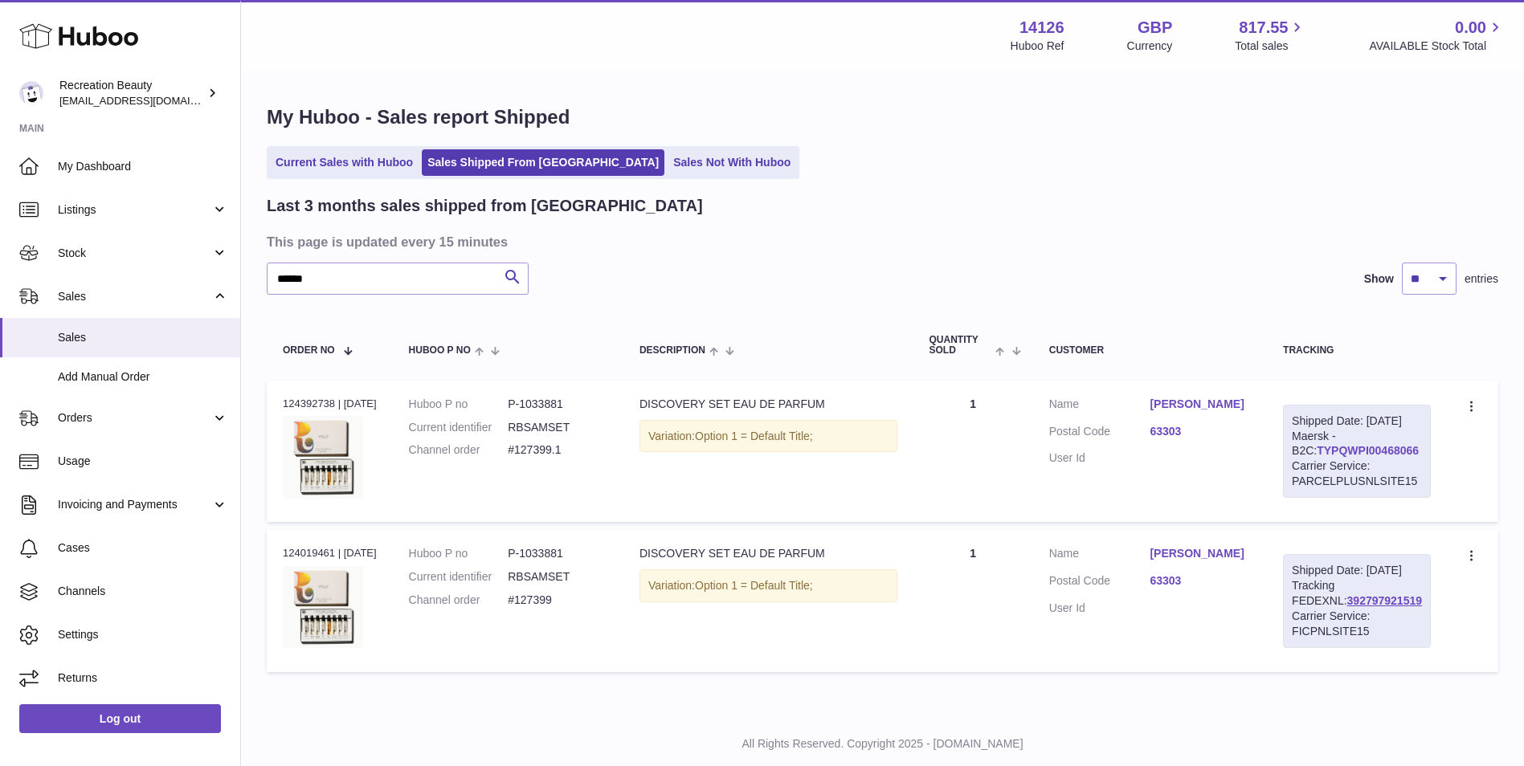
click at [1324, 457] on link "TYPQWPI00468066" at bounding box center [1368, 450] width 102 height 13
click at [168, 252] on div "Huboo Recreation Beauty customercare@recreationbeauty.com Main My Dashboard Lis…" at bounding box center [762, 403] width 1524 height 807
paste input "text"
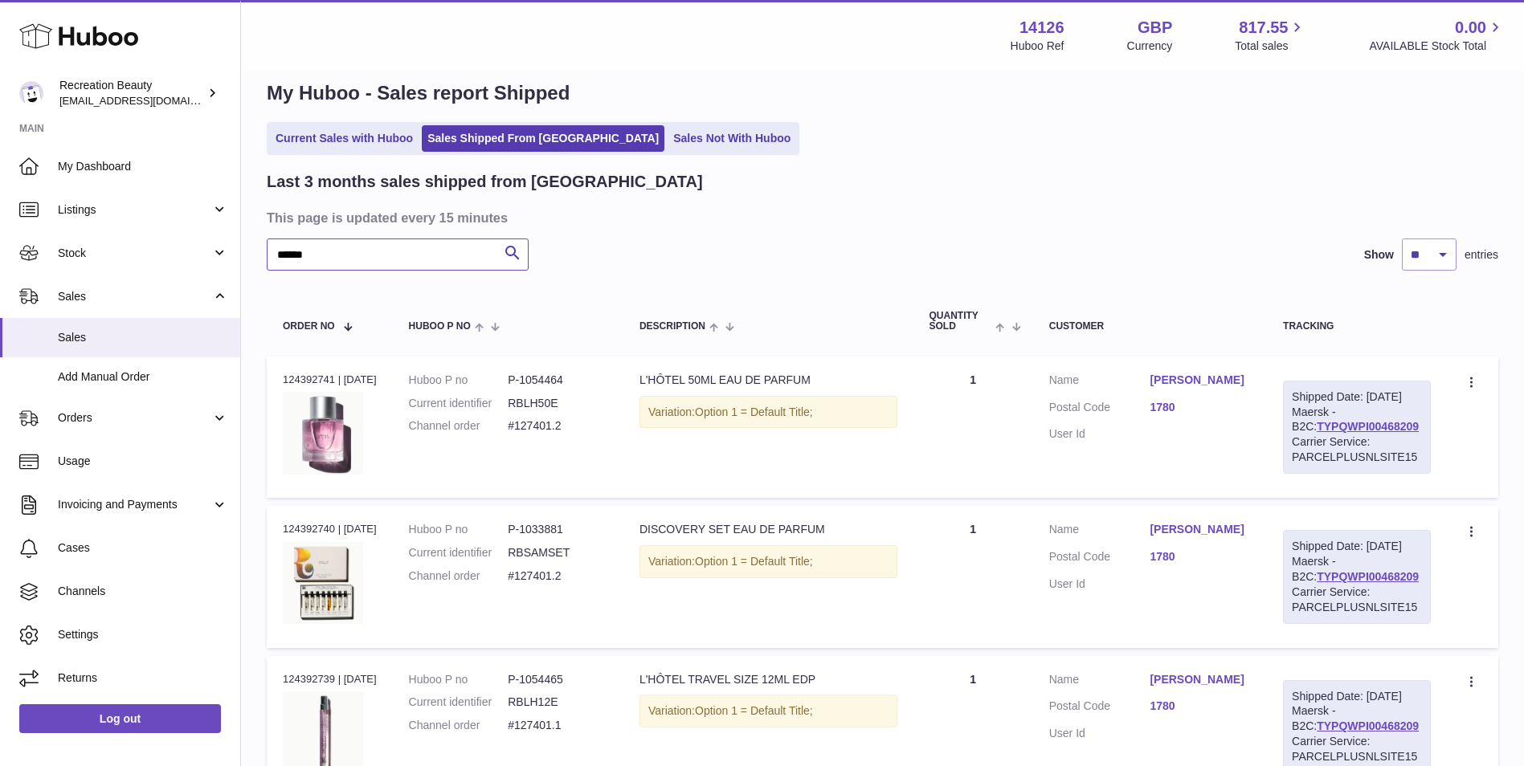
scroll to position [2, 0]
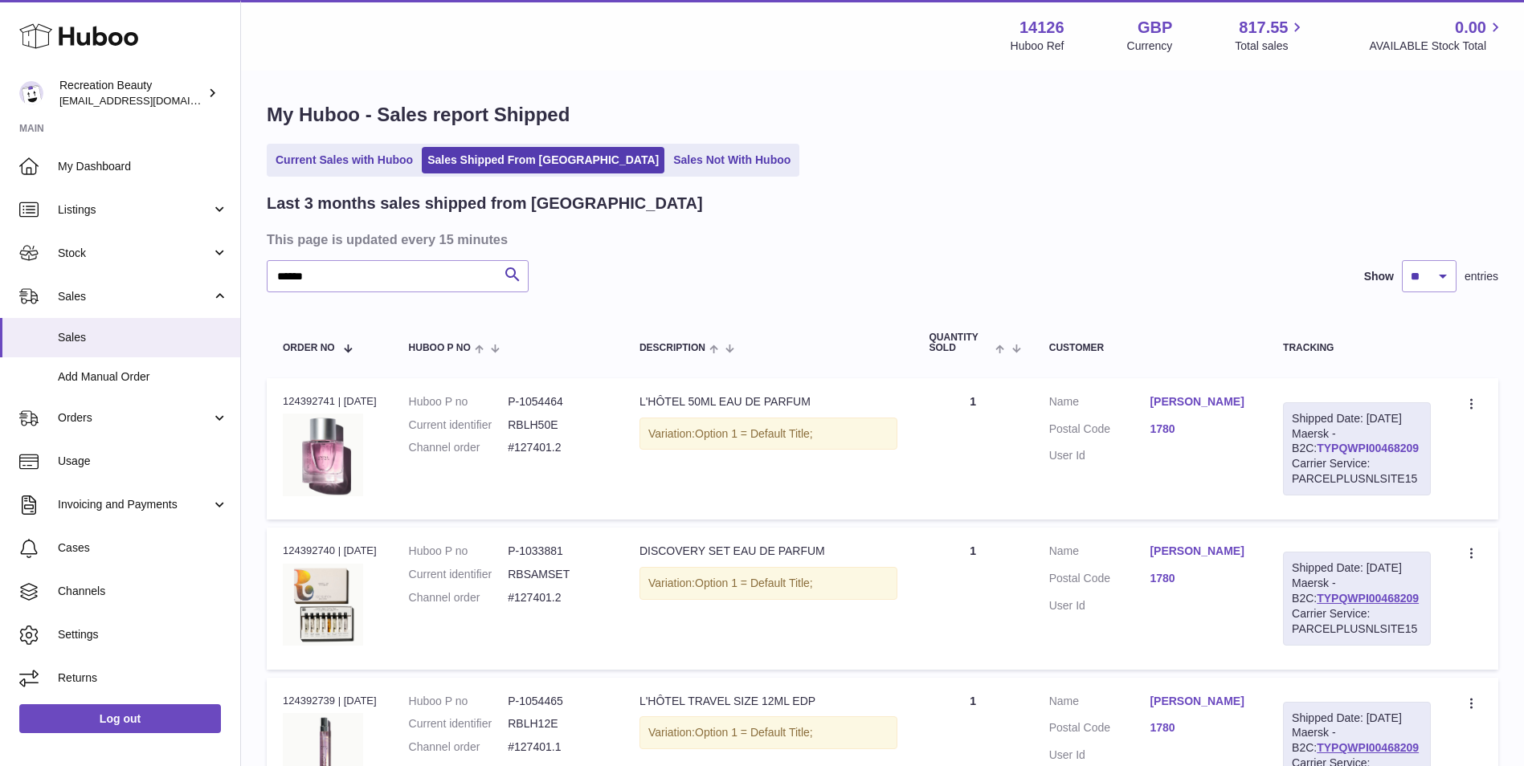
click at [1317, 455] on link "TYPQWPI00468209" at bounding box center [1368, 448] width 102 height 13
drag, startPoint x: 402, startPoint y: 279, endPoint x: 214, endPoint y: 258, distance: 189.9
click at [214, 258] on div "Huboo Recreation Beauty customercare@recreationbeauty.com Main My Dashboard Lis…" at bounding box center [762, 701] width 1524 height 1406
paste input "text"
type input "******"
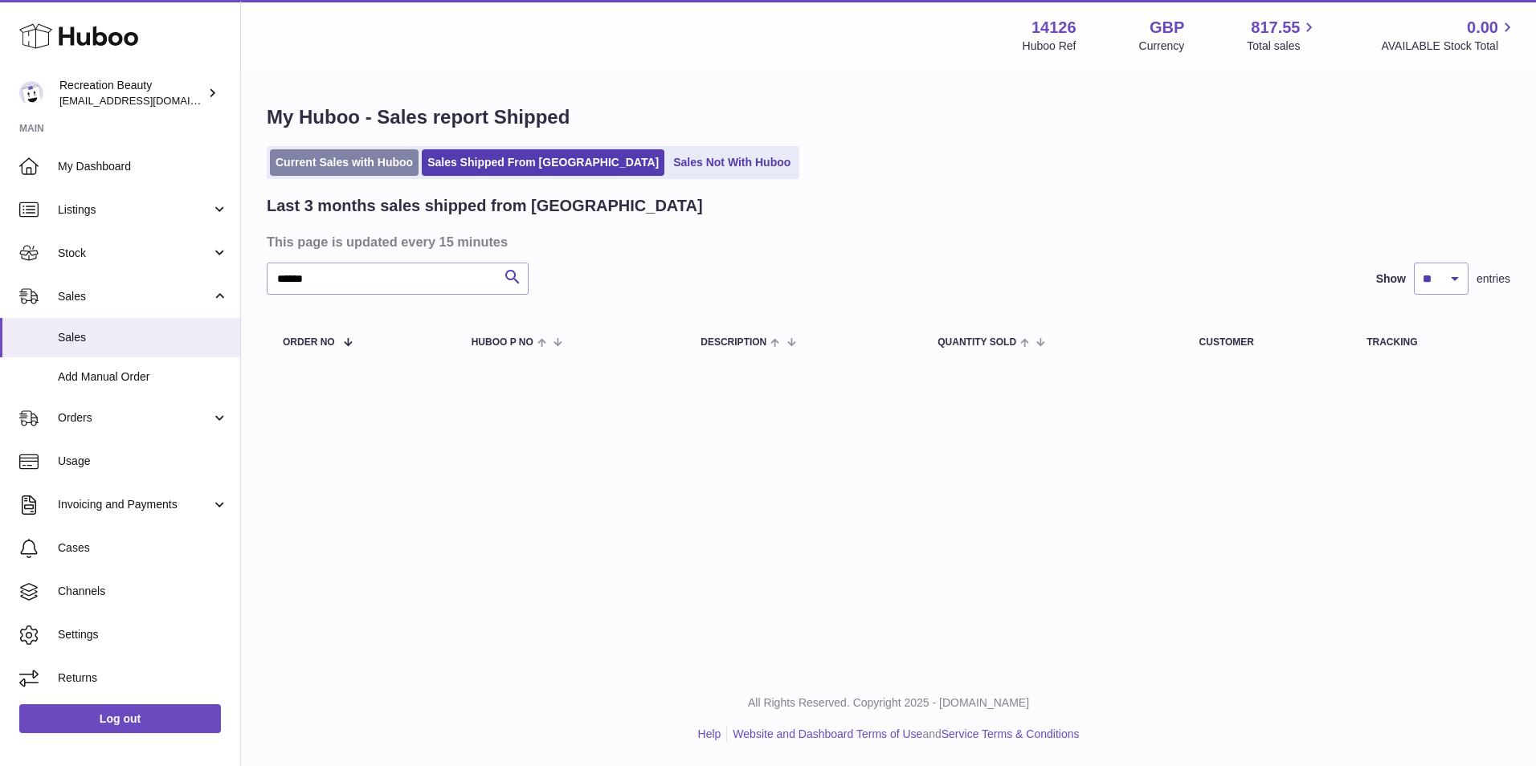
click at [346, 167] on link "Current Sales with Huboo" at bounding box center [344, 162] width 149 height 27
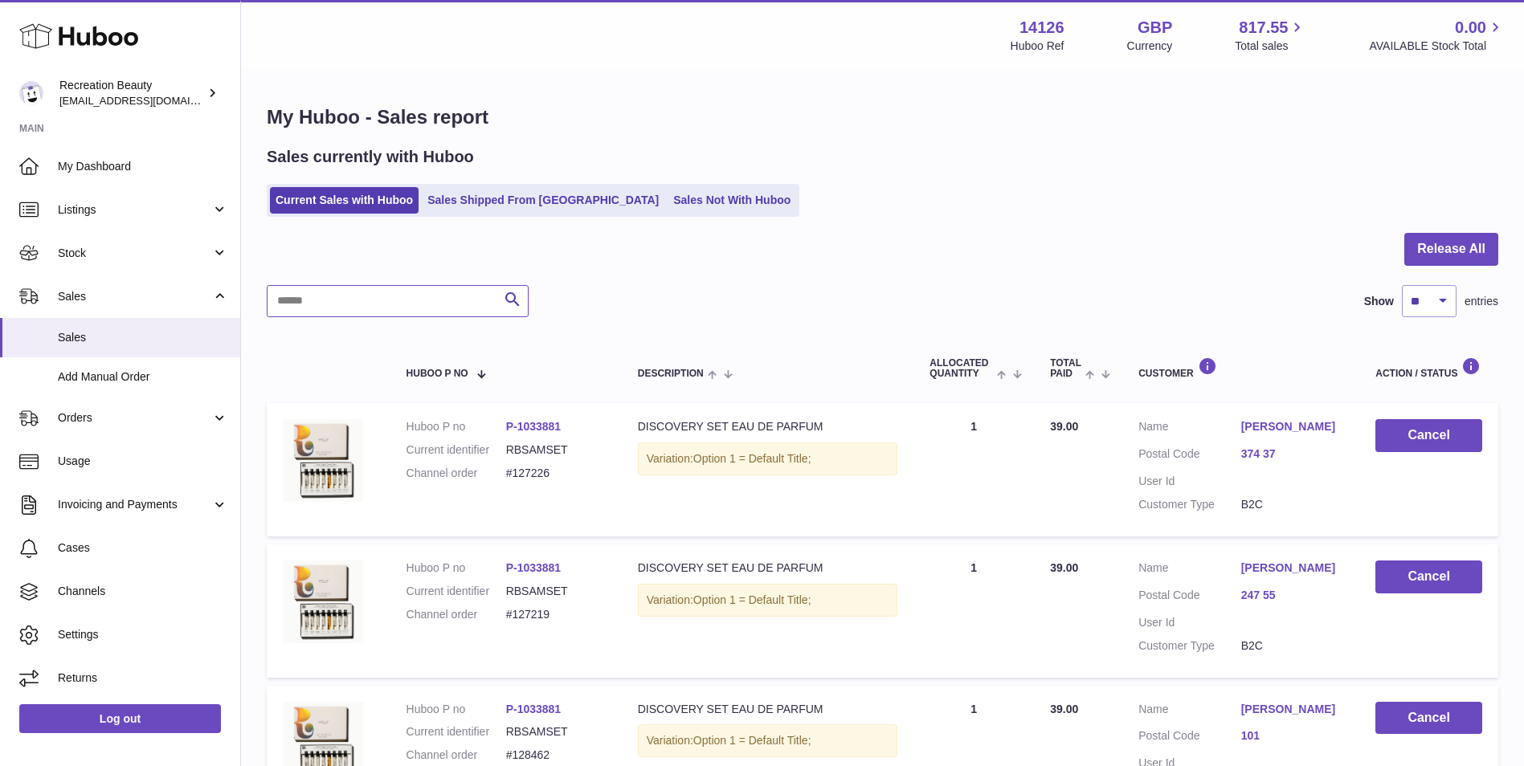
click at [369, 296] on input "text" at bounding box center [398, 301] width 262 height 32
paste input "******"
type input "******"
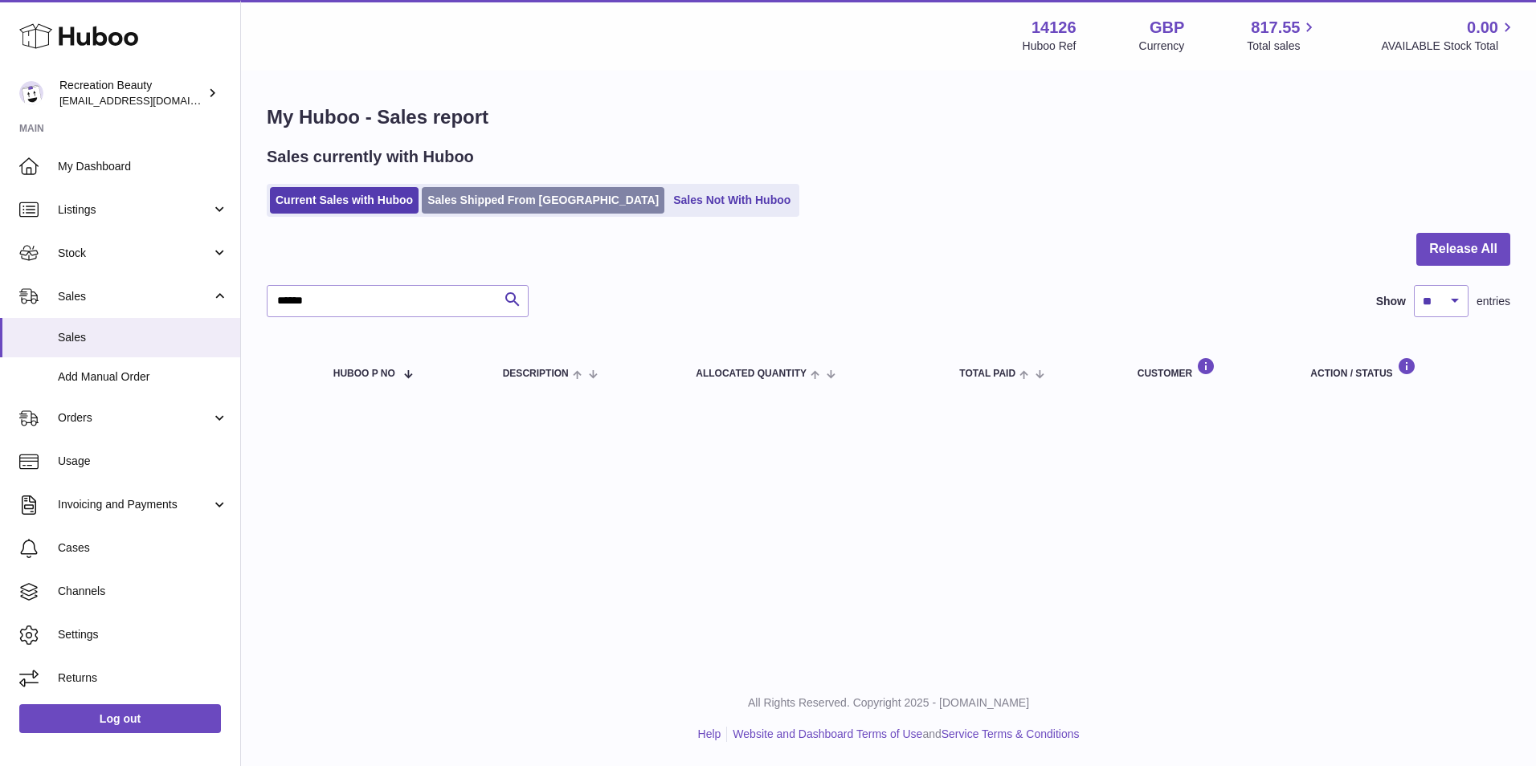
click at [496, 206] on link "Sales Shipped From [GEOGRAPHIC_DATA]" at bounding box center [543, 200] width 243 height 27
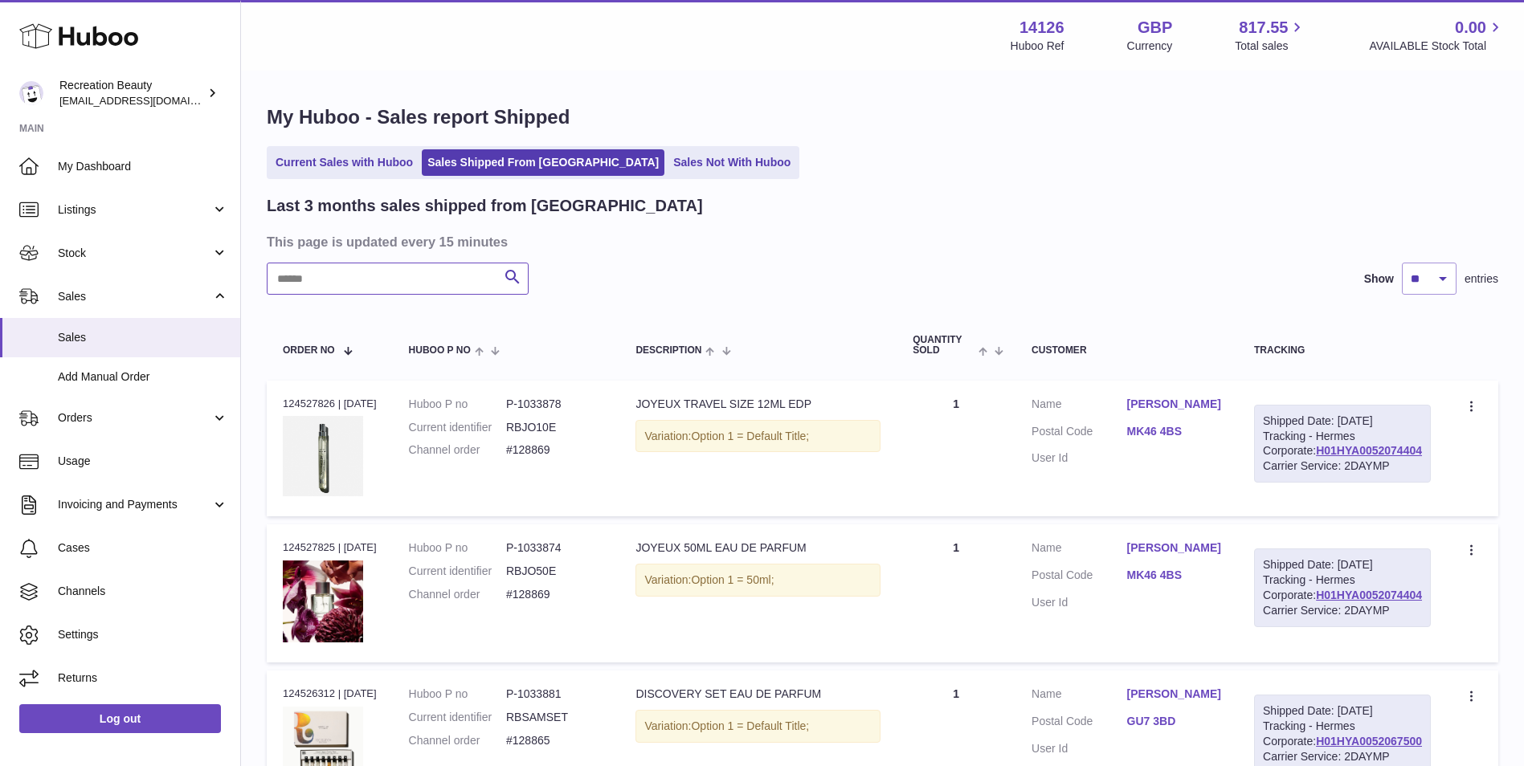
click at [343, 276] on input "text" at bounding box center [398, 279] width 262 height 32
paste input "******"
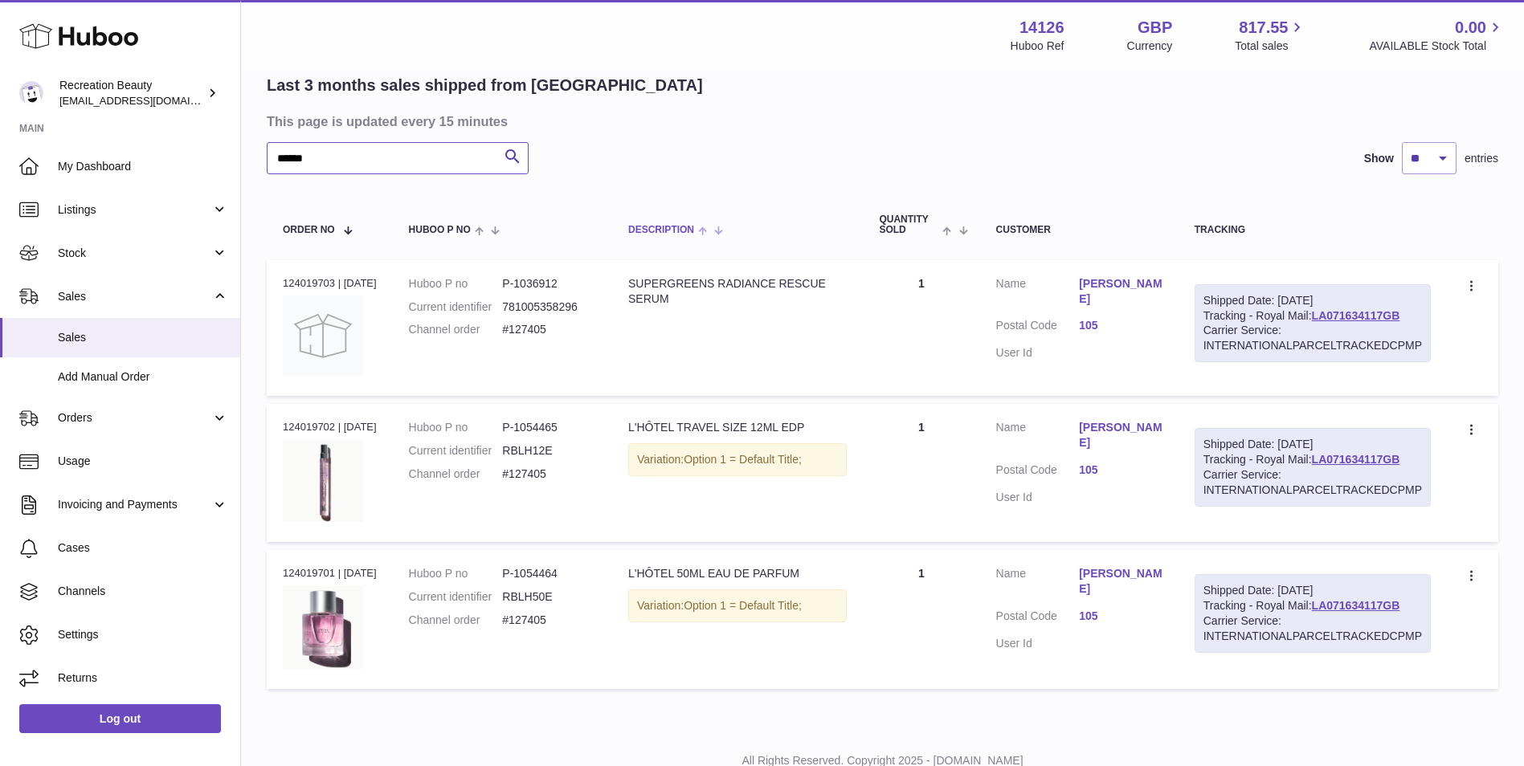
scroll to position [120, 0]
click at [1373, 310] on link "LA071634117GB" at bounding box center [1356, 316] width 88 height 13
drag, startPoint x: 1412, startPoint y: 317, endPoint x: 1315, endPoint y: 321, distance: 97.3
click at [1315, 321] on div "Shipped Date: [DATE] Tracking - Royal Mail: LA071634117GB Carrier Service: INTE…" at bounding box center [1313, 324] width 236 height 79
copy link "LA071634117GB"
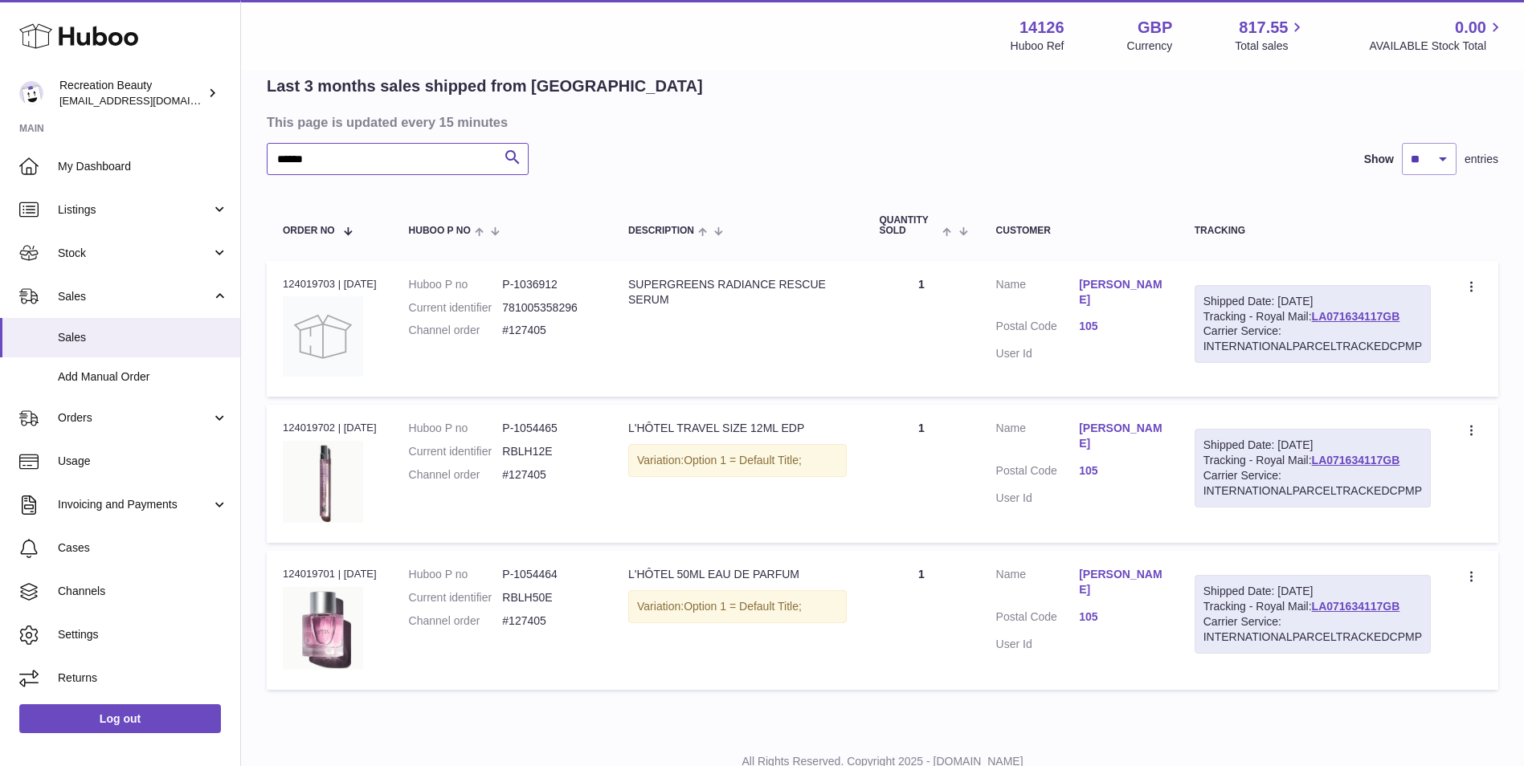
drag, startPoint x: 357, startPoint y: 153, endPoint x: 174, endPoint y: 126, distance: 185.1
click at [174, 126] on div "Huboo Recreation Beauty [EMAIL_ADDRESS][DOMAIN_NAME] Main My Dashboard Listings…" at bounding box center [762, 352] width 1524 height 944
paste input "text"
type input "******"
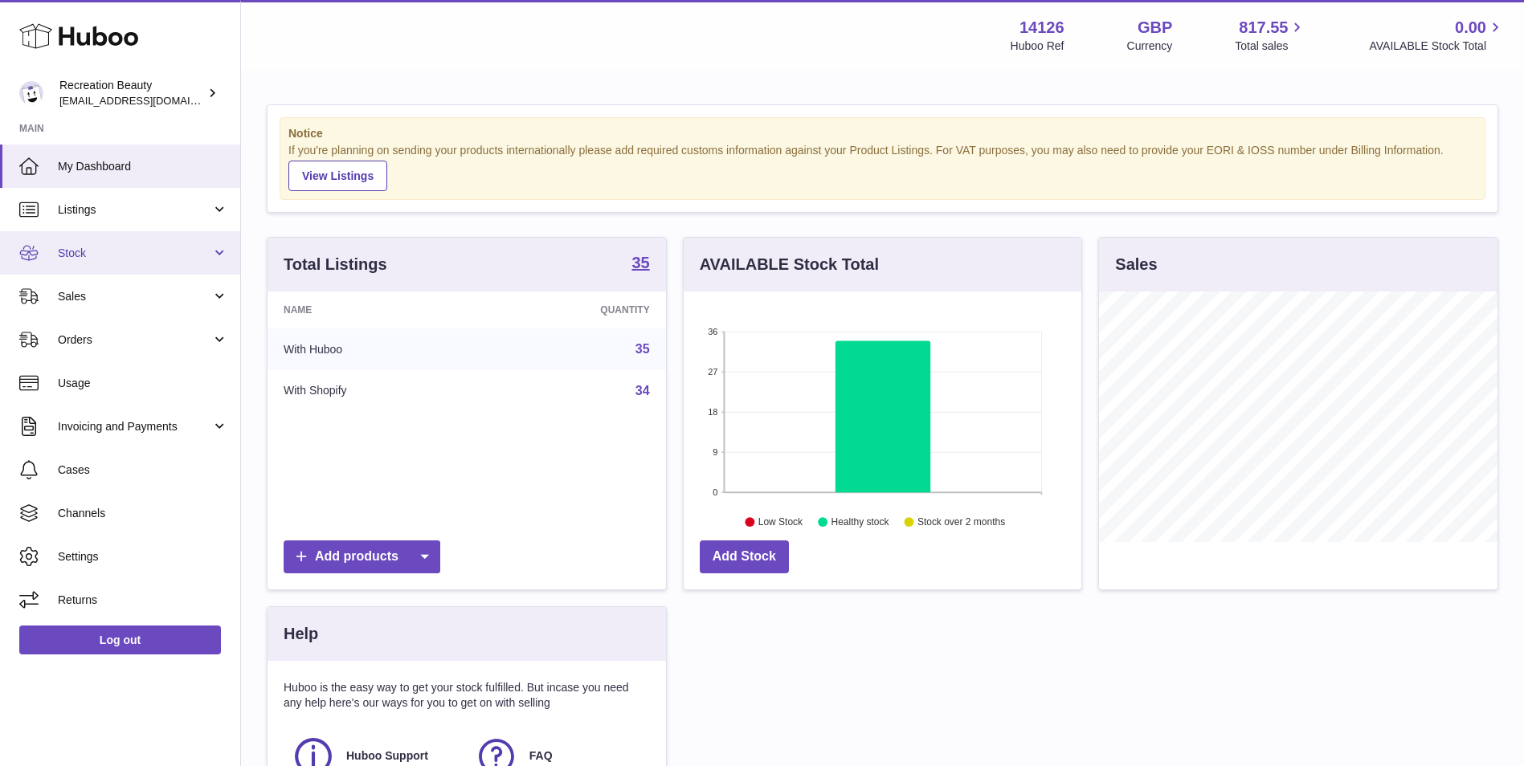
scroll to position [251, 398]
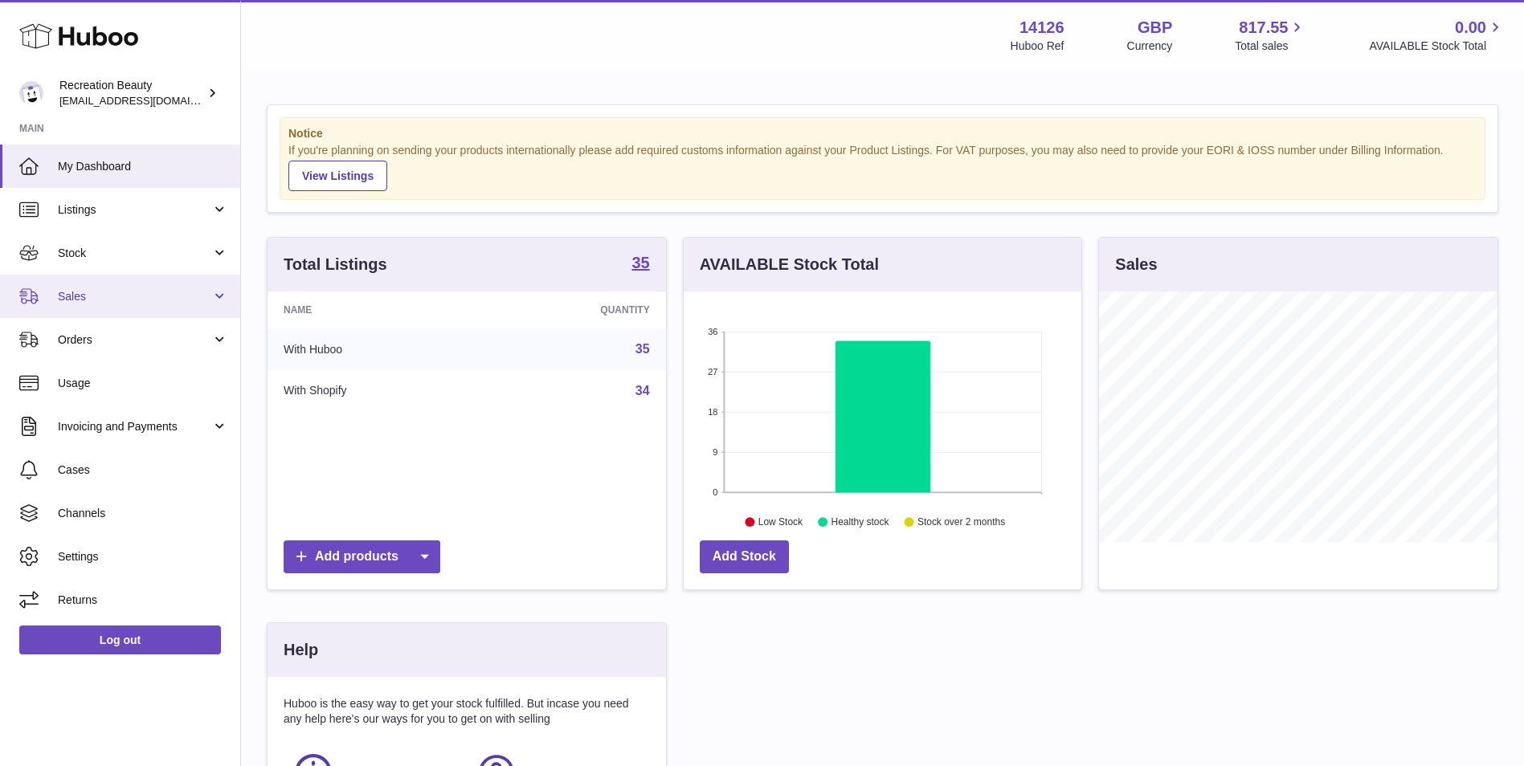
click at [130, 292] on span "Sales" at bounding box center [134, 296] width 153 height 15
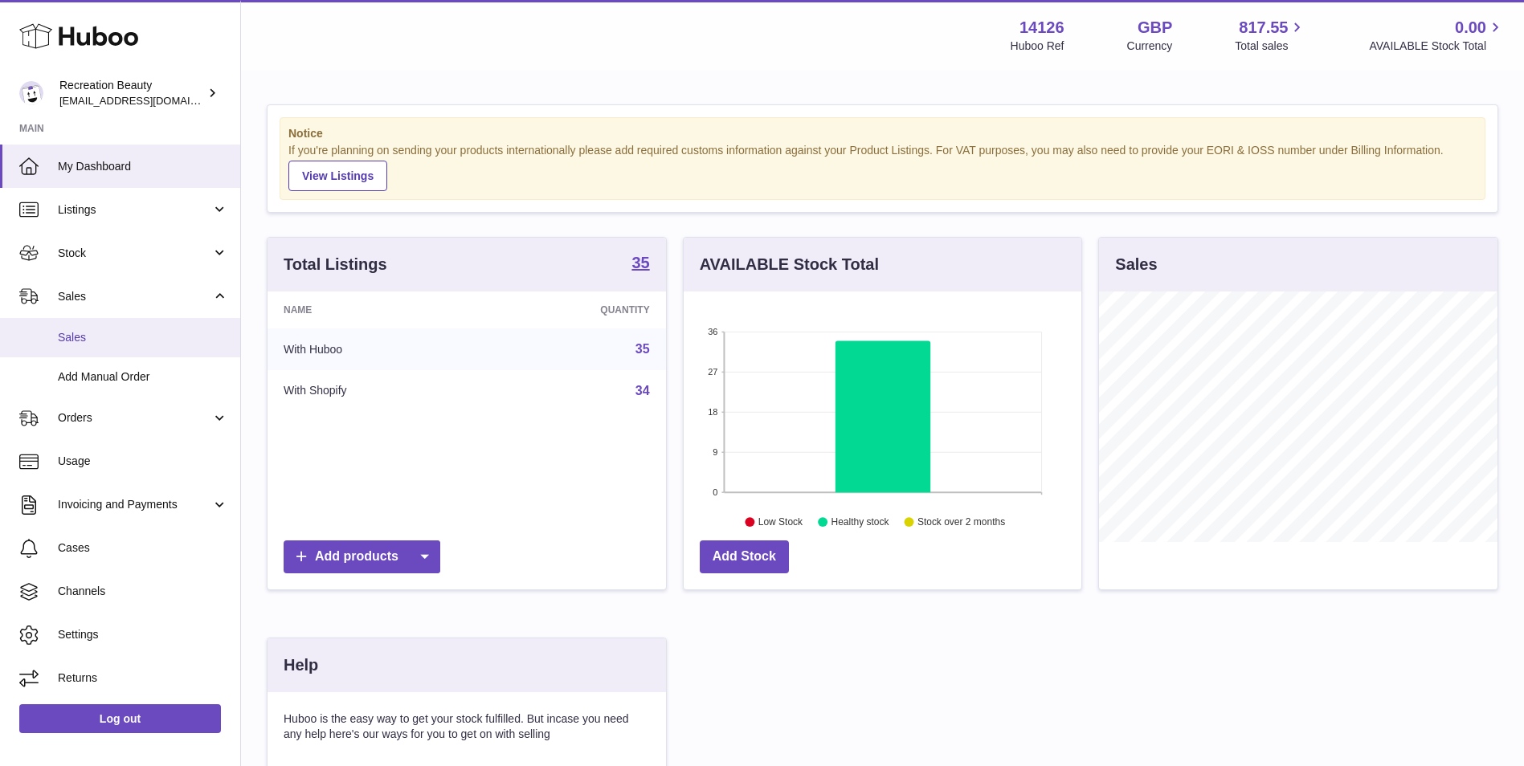
click at [101, 345] on span "Sales" at bounding box center [143, 337] width 170 height 15
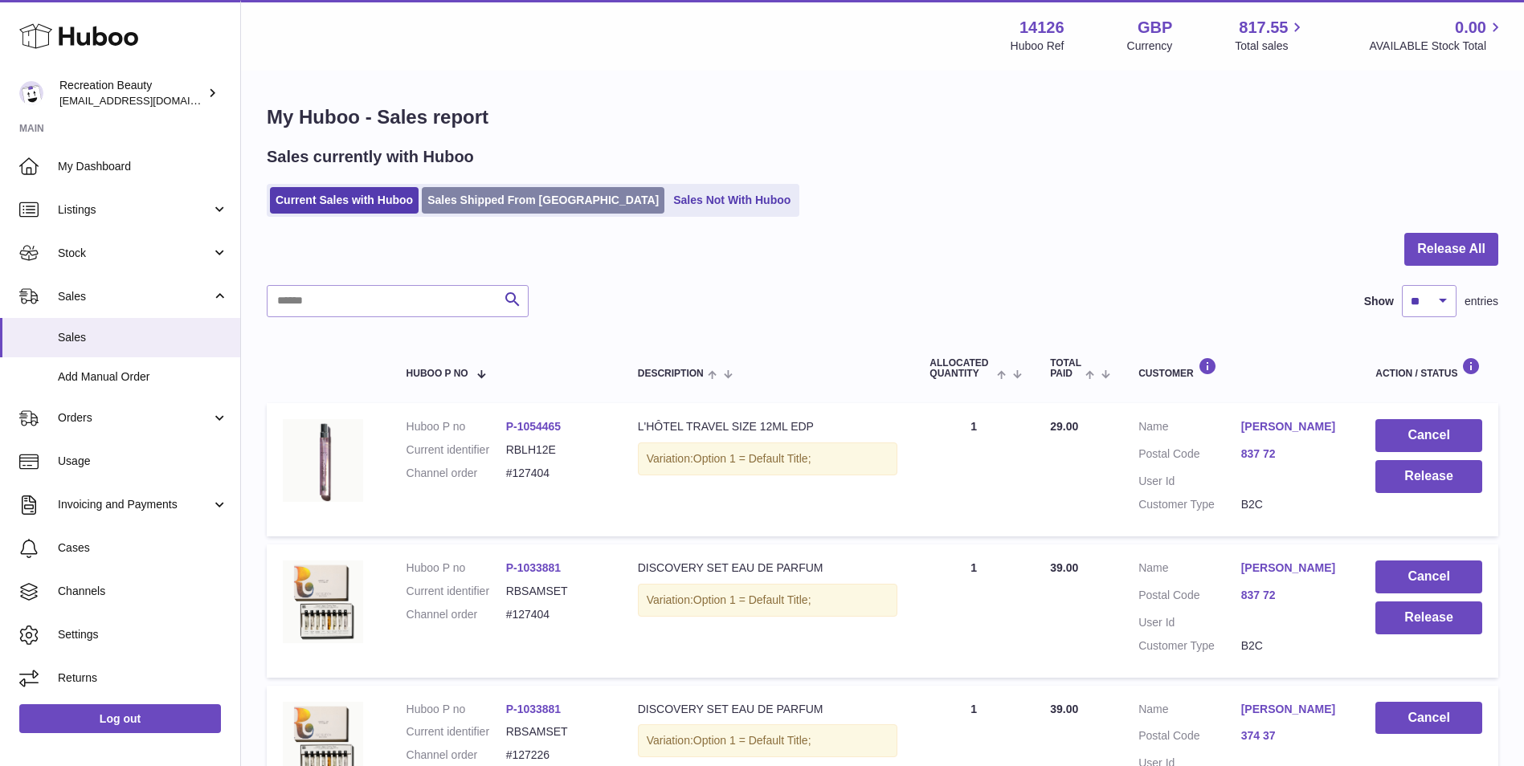
click at [492, 200] on link "Sales Shipped From [GEOGRAPHIC_DATA]" at bounding box center [543, 200] width 243 height 27
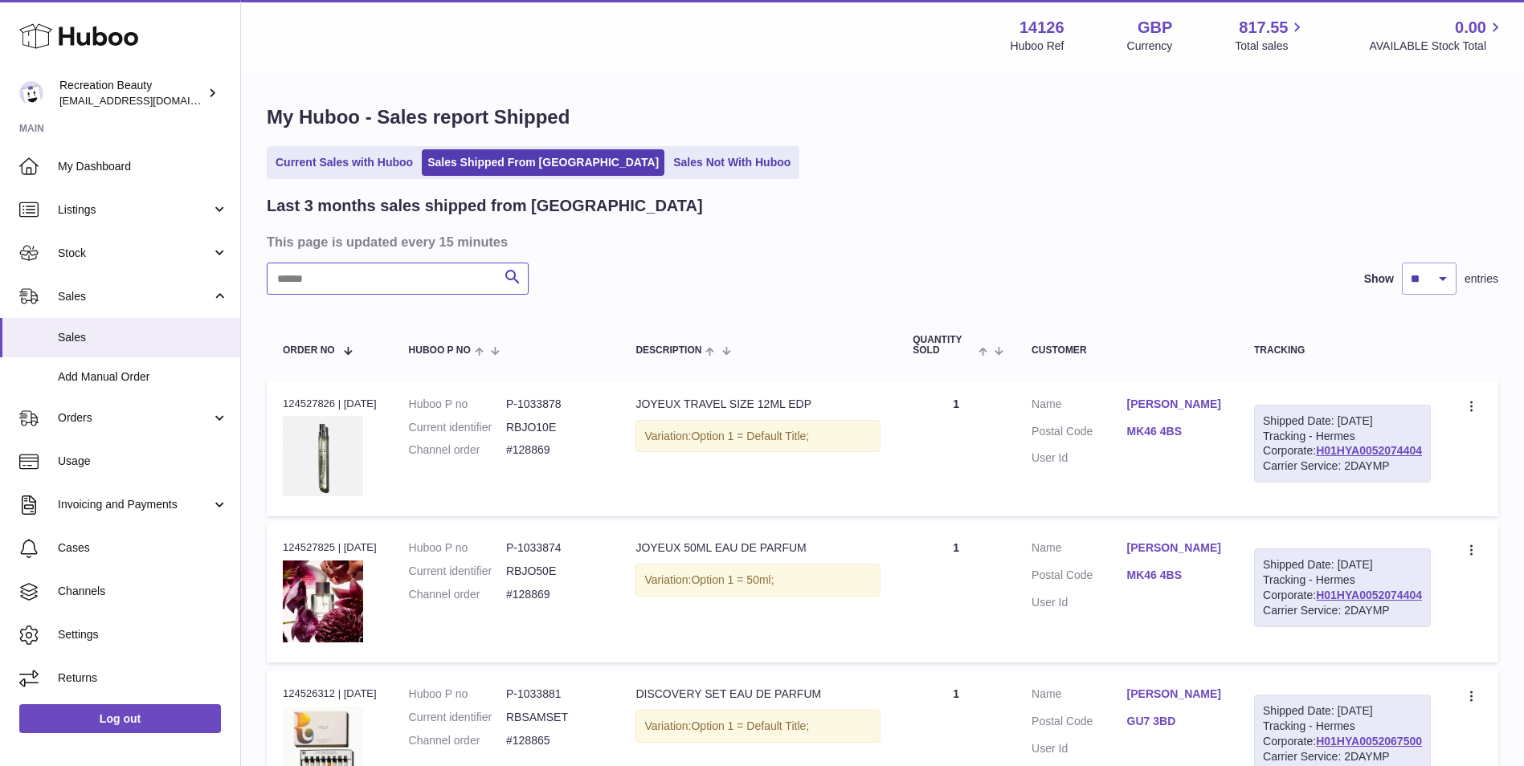
click at [343, 284] on input "text" at bounding box center [398, 279] width 262 height 32
paste input "******"
type input "******"
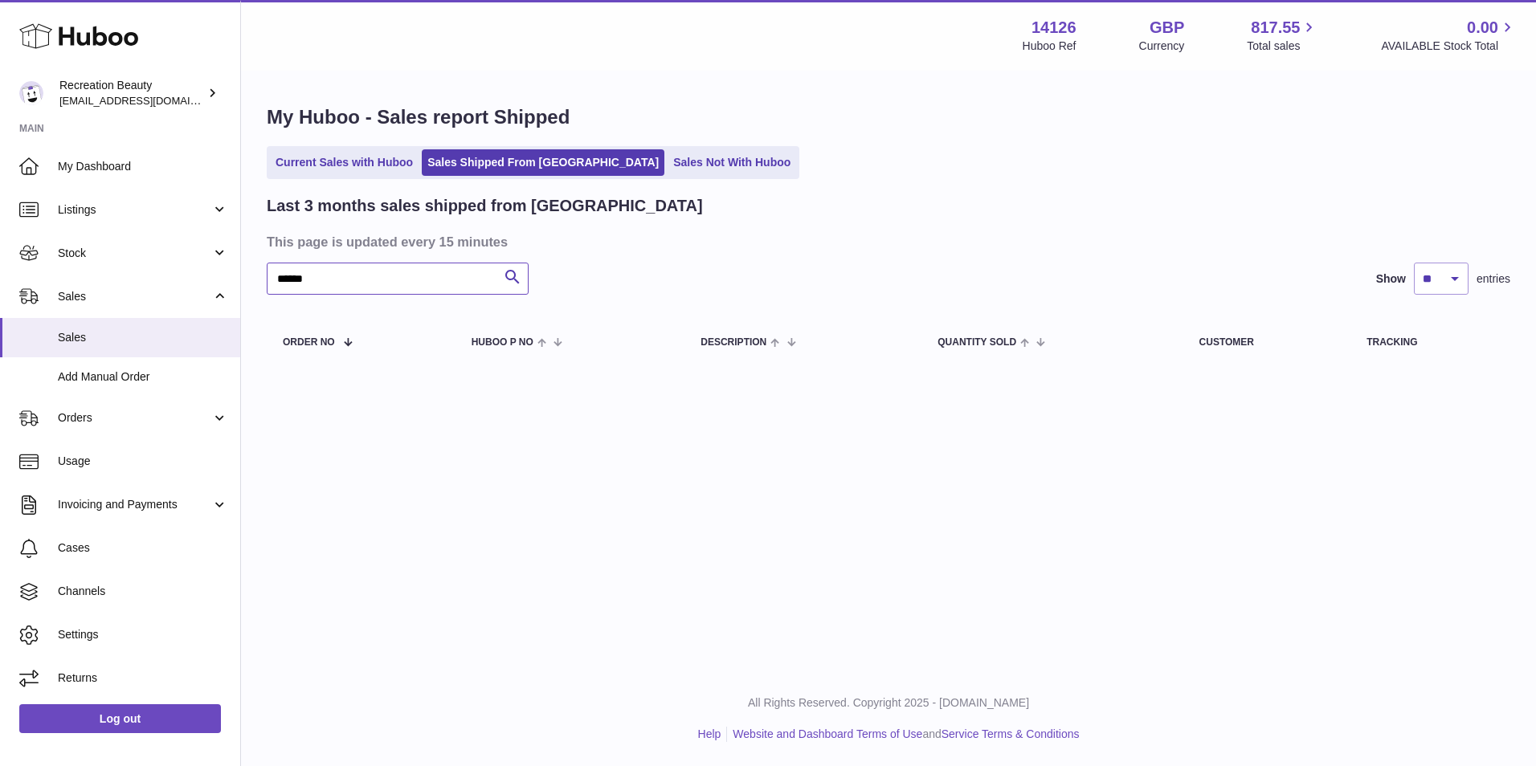
click at [331, 284] on input "******" at bounding box center [398, 279] width 262 height 32
click at [382, 156] on link "Current Sales with Huboo" at bounding box center [344, 162] width 149 height 27
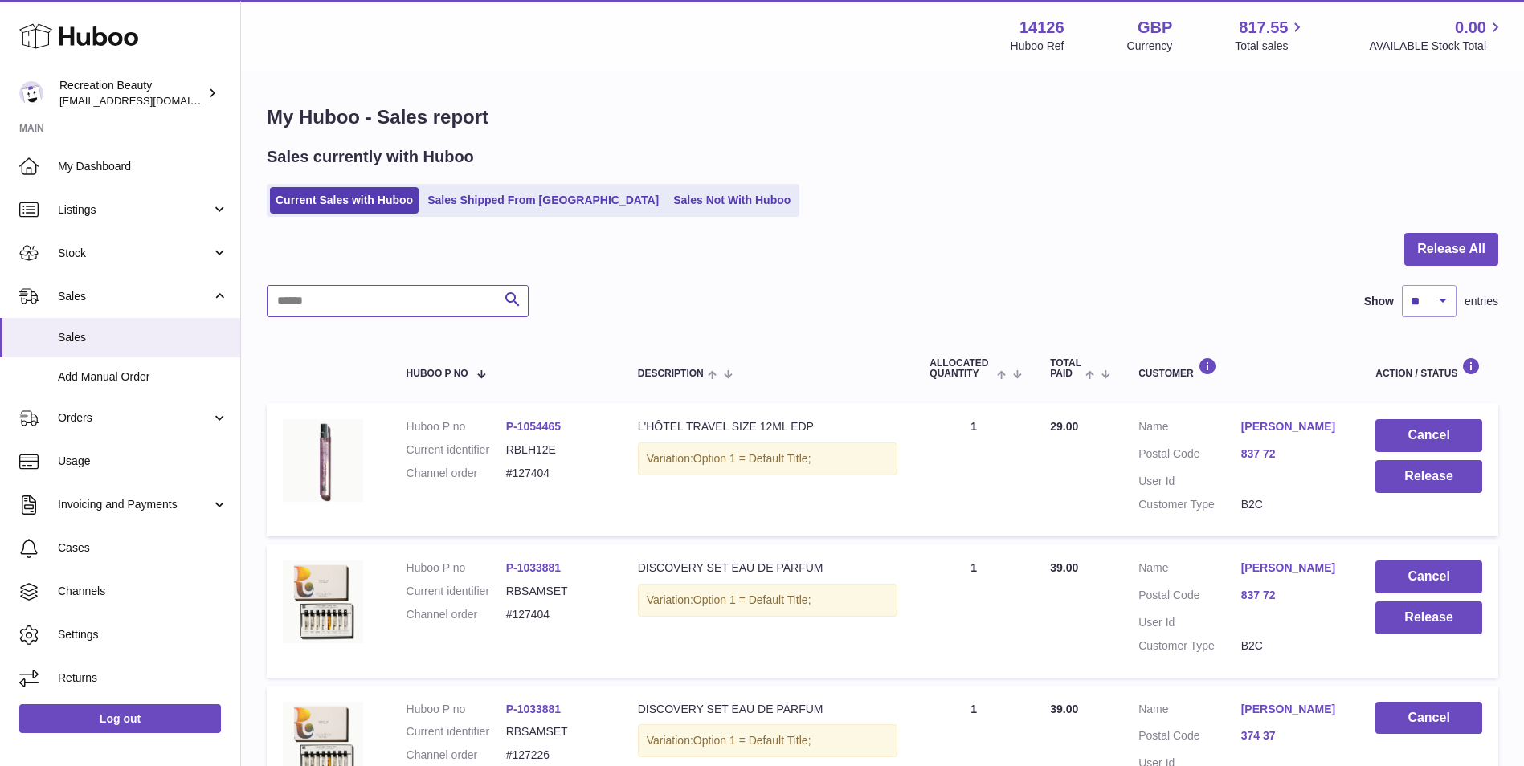
click at [339, 308] on input "text" at bounding box center [398, 301] width 262 height 32
paste input "******"
type input "******"
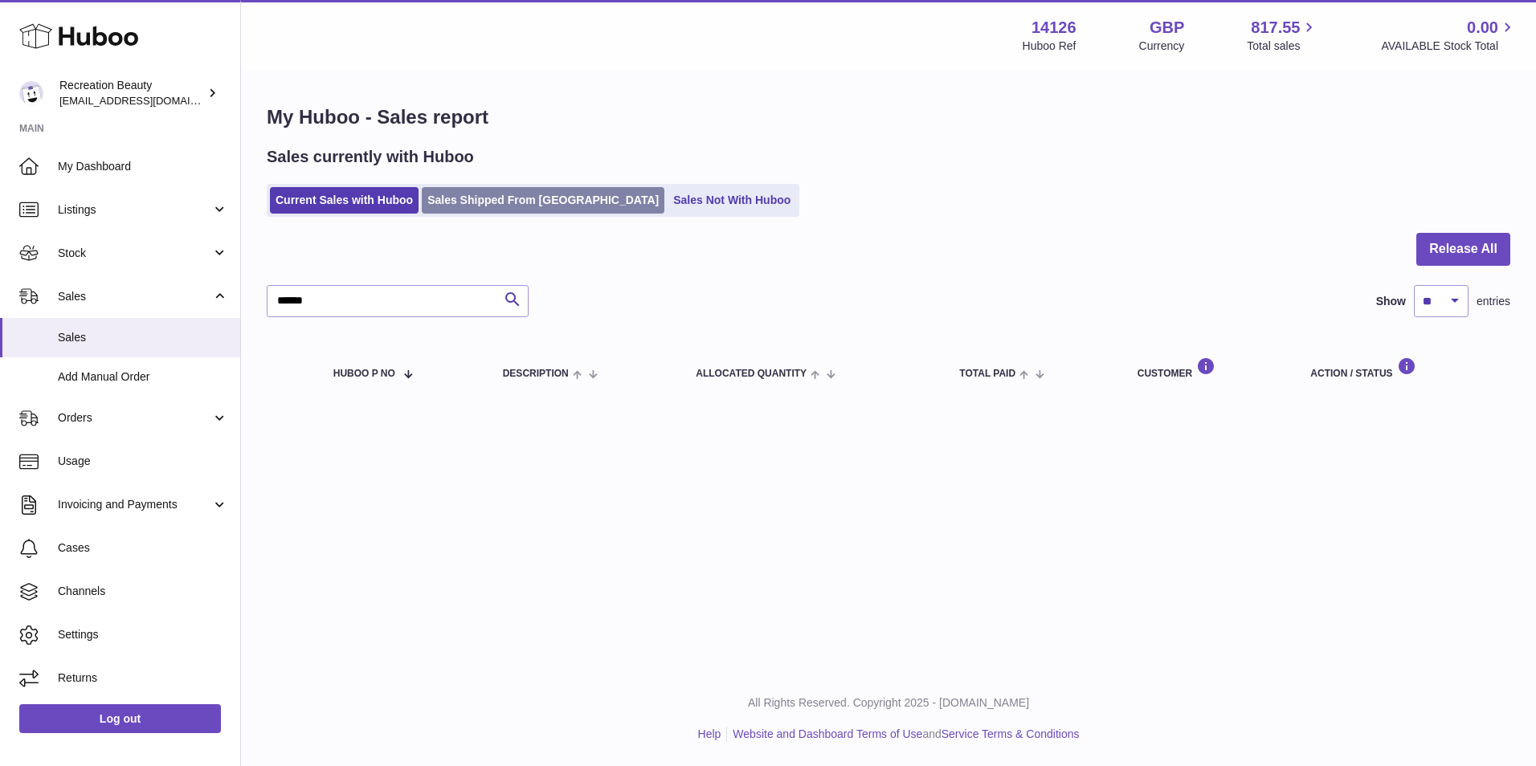
click at [475, 199] on link "Sales Shipped From [GEOGRAPHIC_DATA]" at bounding box center [543, 200] width 243 height 27
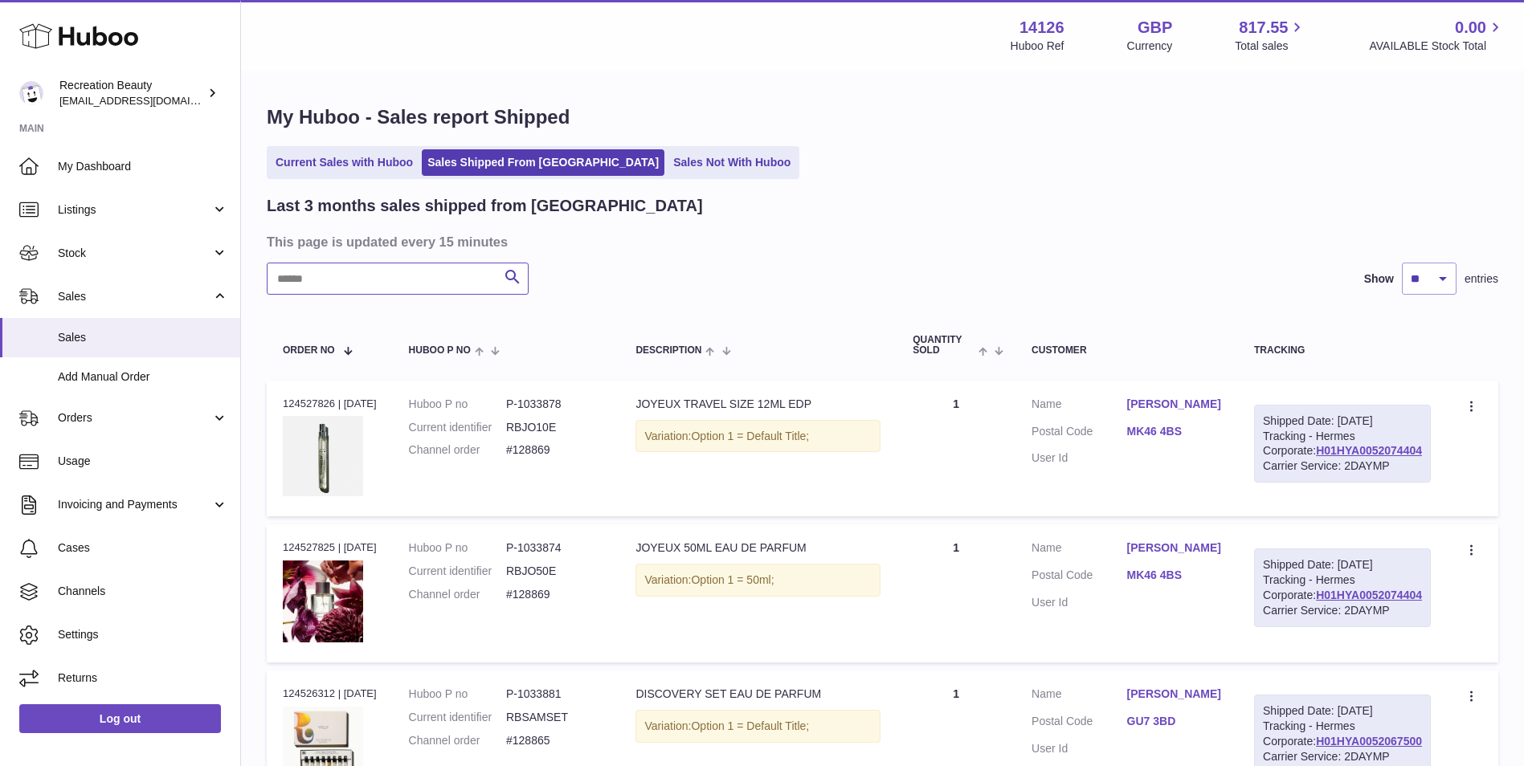
click at [395, 272] on input "text" at bounding box center [398, 279] width 262 height 32
paste input "******"
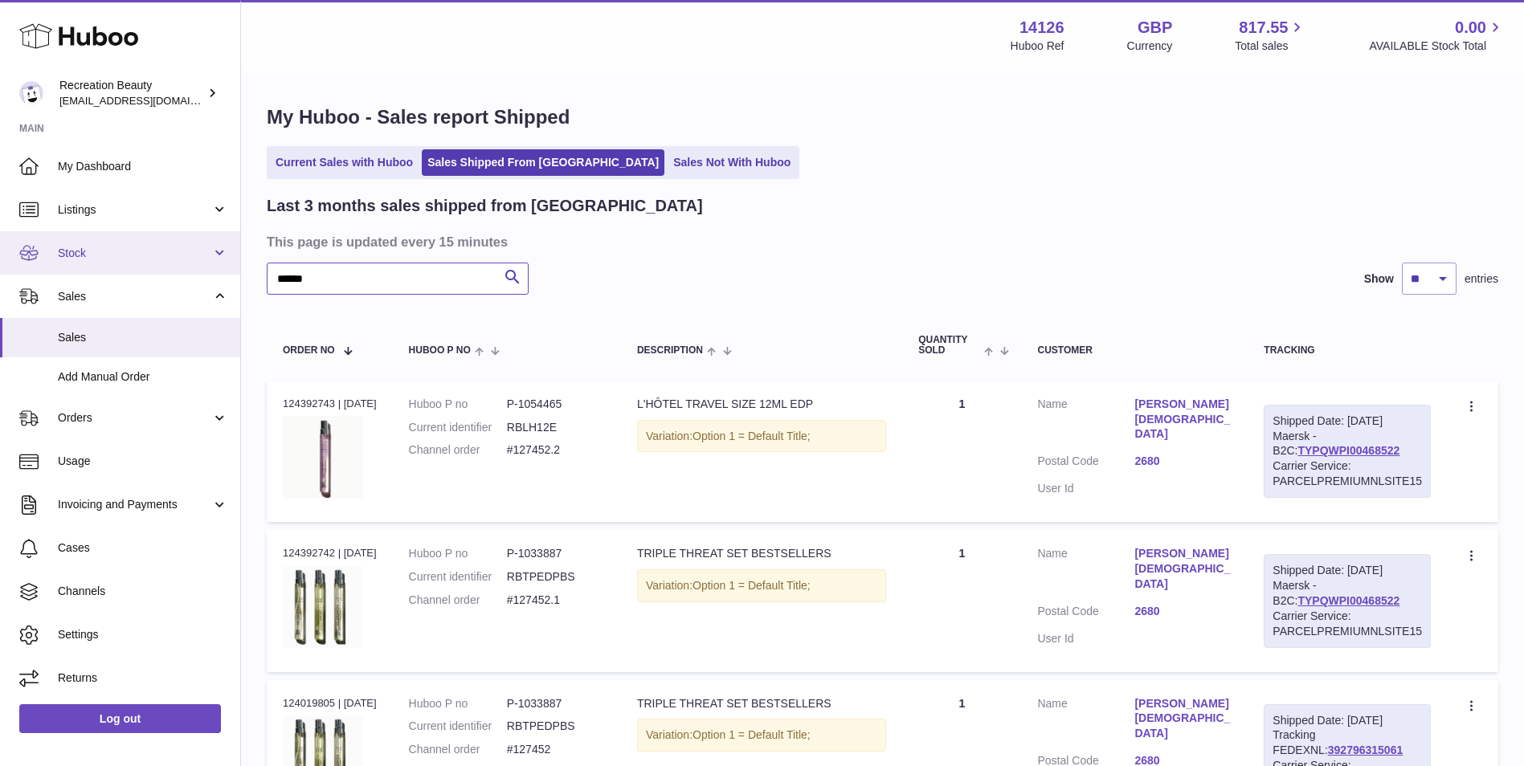
drag, startPoint x: 358, startPoint y: 280, endPoint x: 139, endPoint y: 270, distance: 219.6
click at [139, 270] on div "Huboo Recreation Beauty [EMAIL_ADDRESS][DOMAIN_NAME] Main My Dashboard Listings…" at bounding box center [762, 553] width 1524 height 1106
paste input "text"
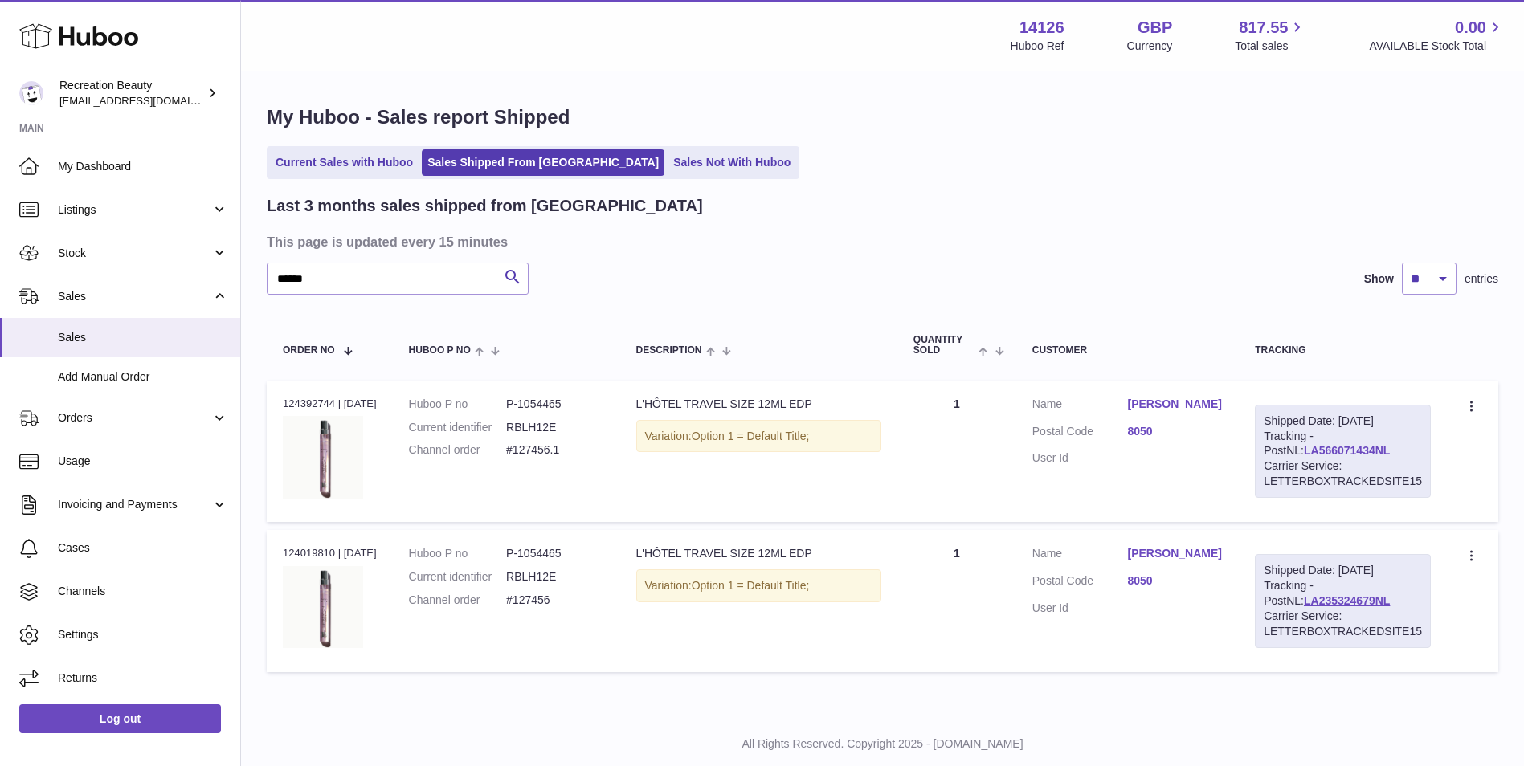
click at [1304, 452] on link "LA566071434NL" at bounding box center [1347, 450] width 86 height 13
click at [1224, 240] on h3 "This page is updated every 15 minutes" at bounding box center [881, 242] width 1228 height 18
click at [1304, 601] on link "LA235324679NL" at bounding box center [1347, 601] width 86 height 13
click at [1514, 529] on div "My Huboo - Sales report Shipped Current Sales with Huboo Sales Shipped From [GE…" at bounding box center [882, 392] width 1283 height 640
drag, startPoint x: 350, startPoint y: 284, endPoint x: 206, endPoint y: 247, distance: 148.3
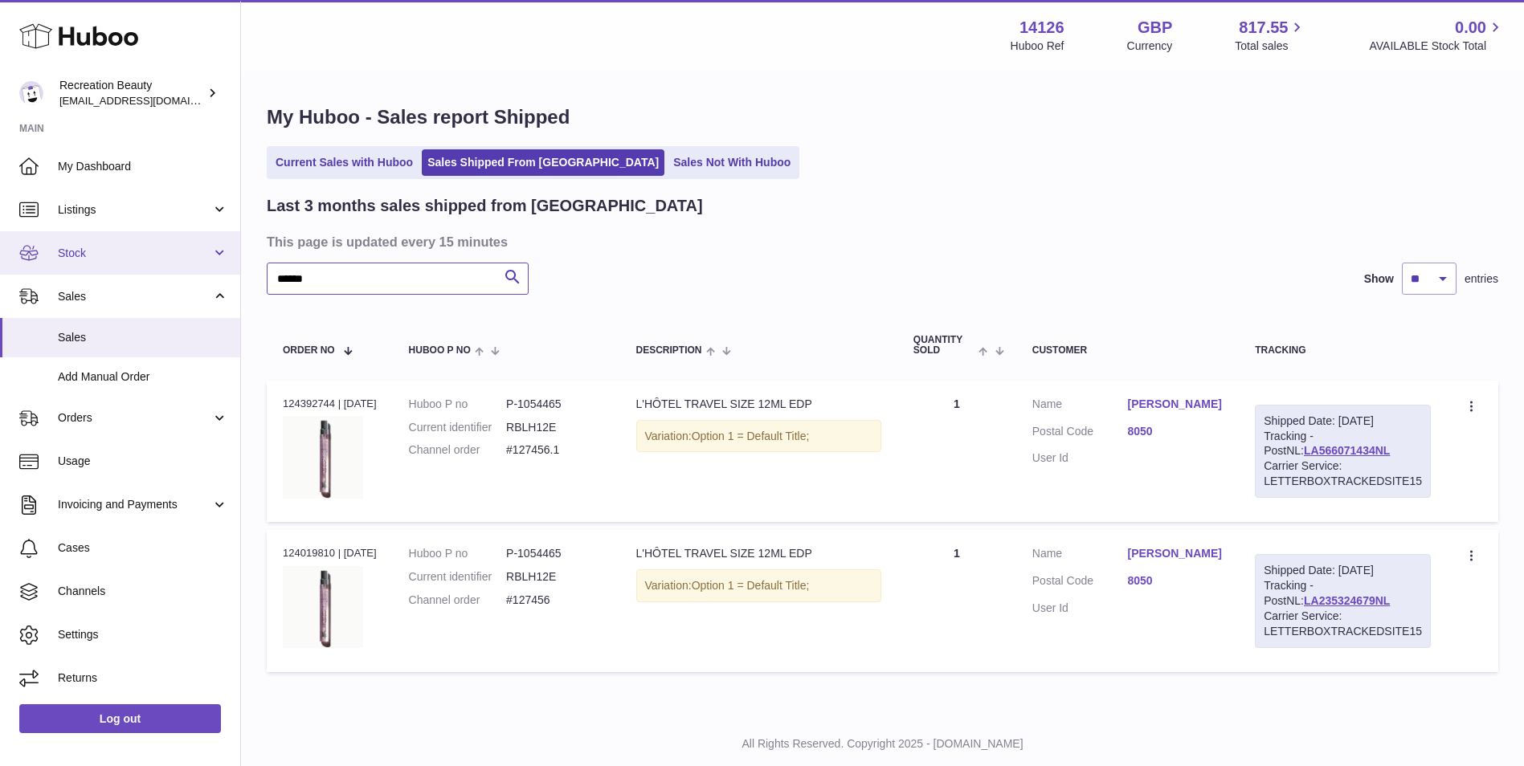
click at [206, 247] on div "Huboo Recreation Beauty [EMAIL_ADDRESS][DOMAIN_NAME] Main My Dashboard Listings…" at bounding box center [762, 403] width 1524 height 807
paste input "text"
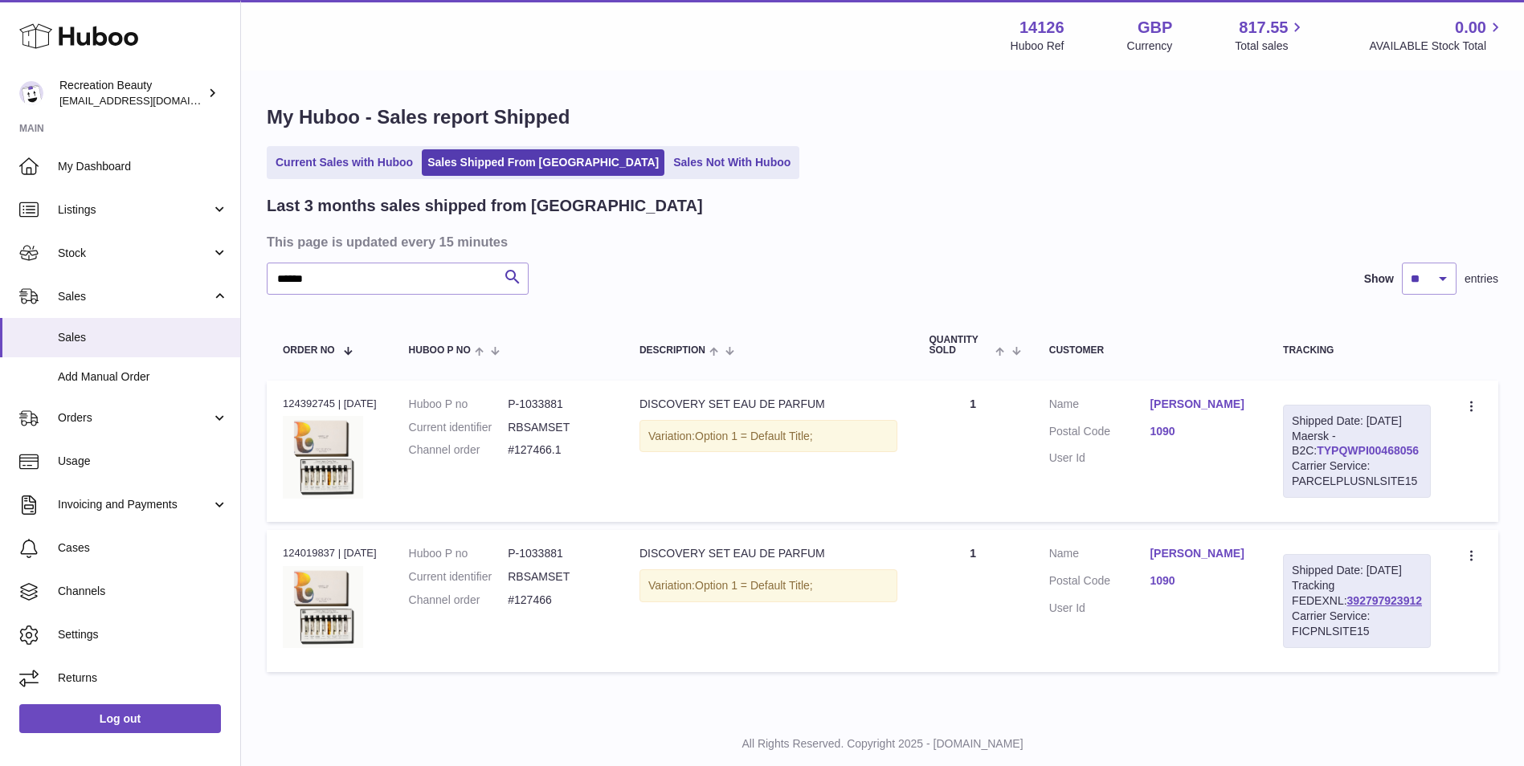
click at [1362, 457] on link "TYPQWPI00468056" at bounding box center [1368, 450] width 102 height 13
click at [1347, 607] on link "392797923912" at bounding box center [1384, 601] width 75 height 13
drag, startPoint x: 1411, startPoint y: 467, endPoint x: 1298, endPoint y: 463, distance: 112.5
click at [1298, 463] on div "Shipped Date: [DATE] Maersk - B2C: TYPQWPI00468056 Carrier Service: PARCELPLUSN…" at bounding box center [1357, 451] width 148 height 93
copy link "TYPQWPI00468056"
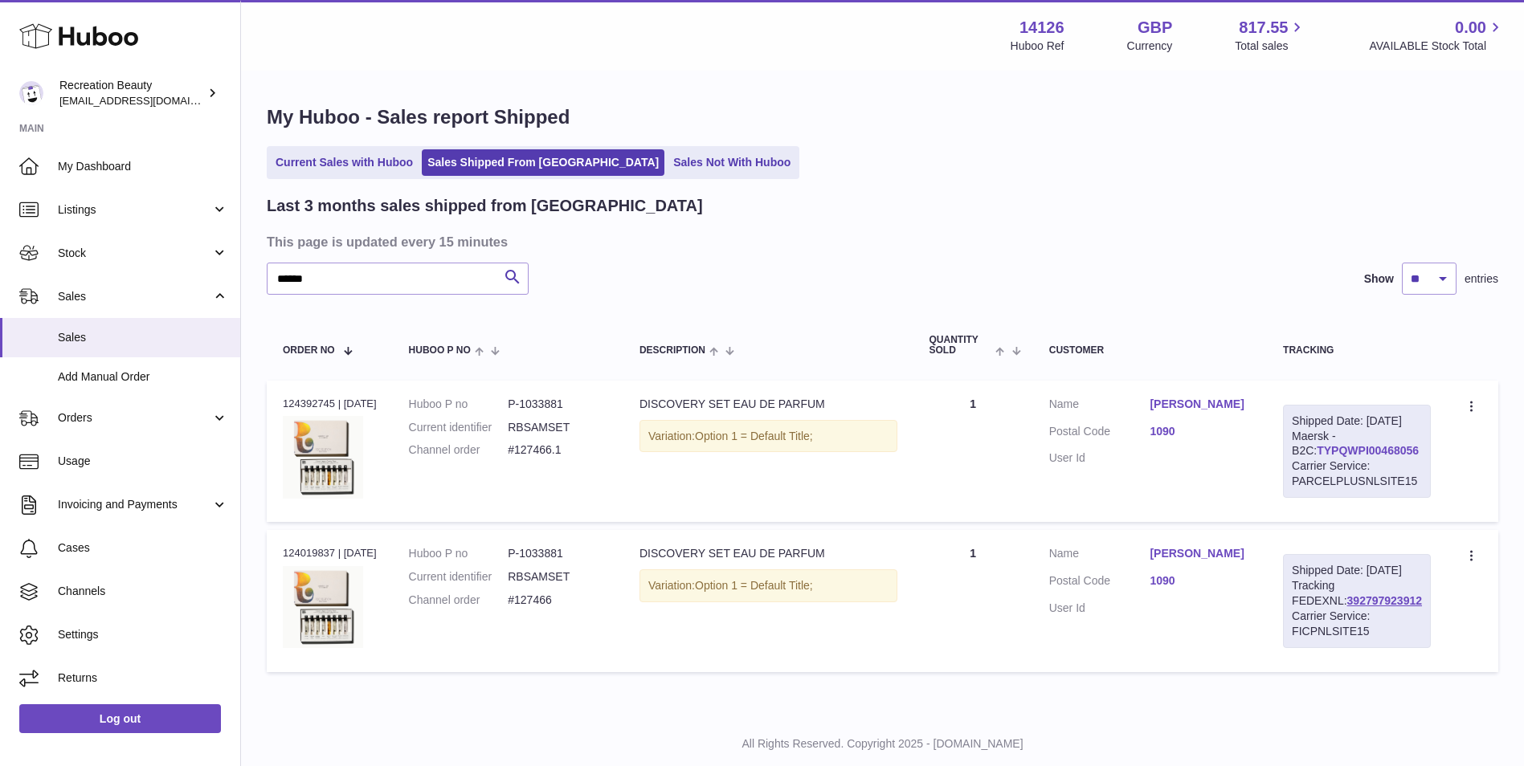
click at [1326, 457] on link "TYPQWPI00468056" at bounding box center [1368, 450] width 102 height 13
drag, startPoint x: 191, startPoint y: 259, endPoint x: 179, endPoint y: 253, distance: 13.3
click at [179, 253] on div "Huboo Recreation Beauty [EMAIL_ADDRESS][DOMAIN_NAME] Main My Dashboard Listings…" at bounding box center [762, 403] width 1524 height 807
paste input "text"
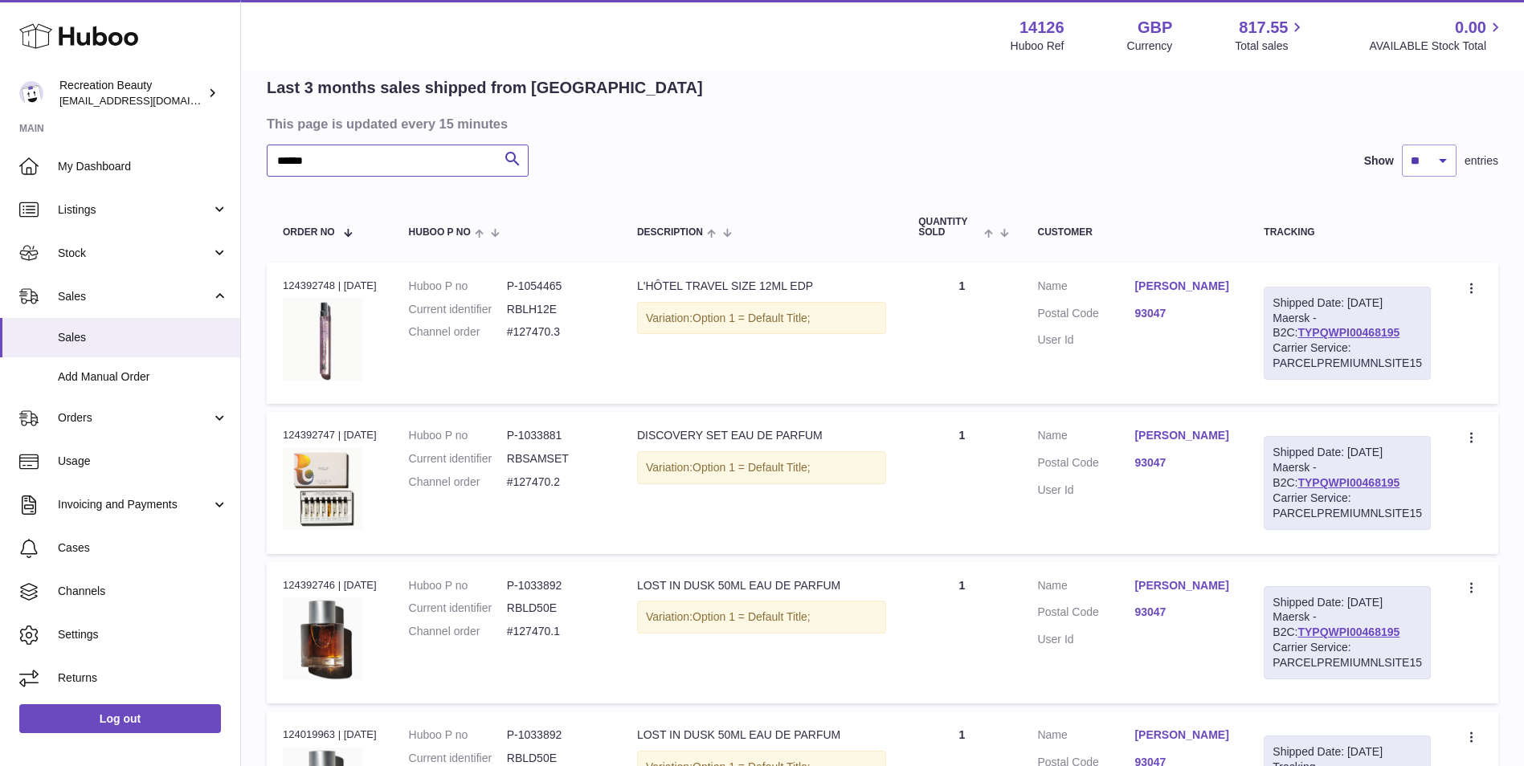
scroll to position [117, 0]
click at [1350, 325] on div "Shipped Date: [DATE] Maersk - B2C: TYPQWPI00468195 Carrier Service: PARCELPREMI…" at bounding box center [1347, 334] width 167 height 93
click at [1347, 330] on link "TYPQWPI00468195" at bounding box center [1348, 333] width 102 height 13
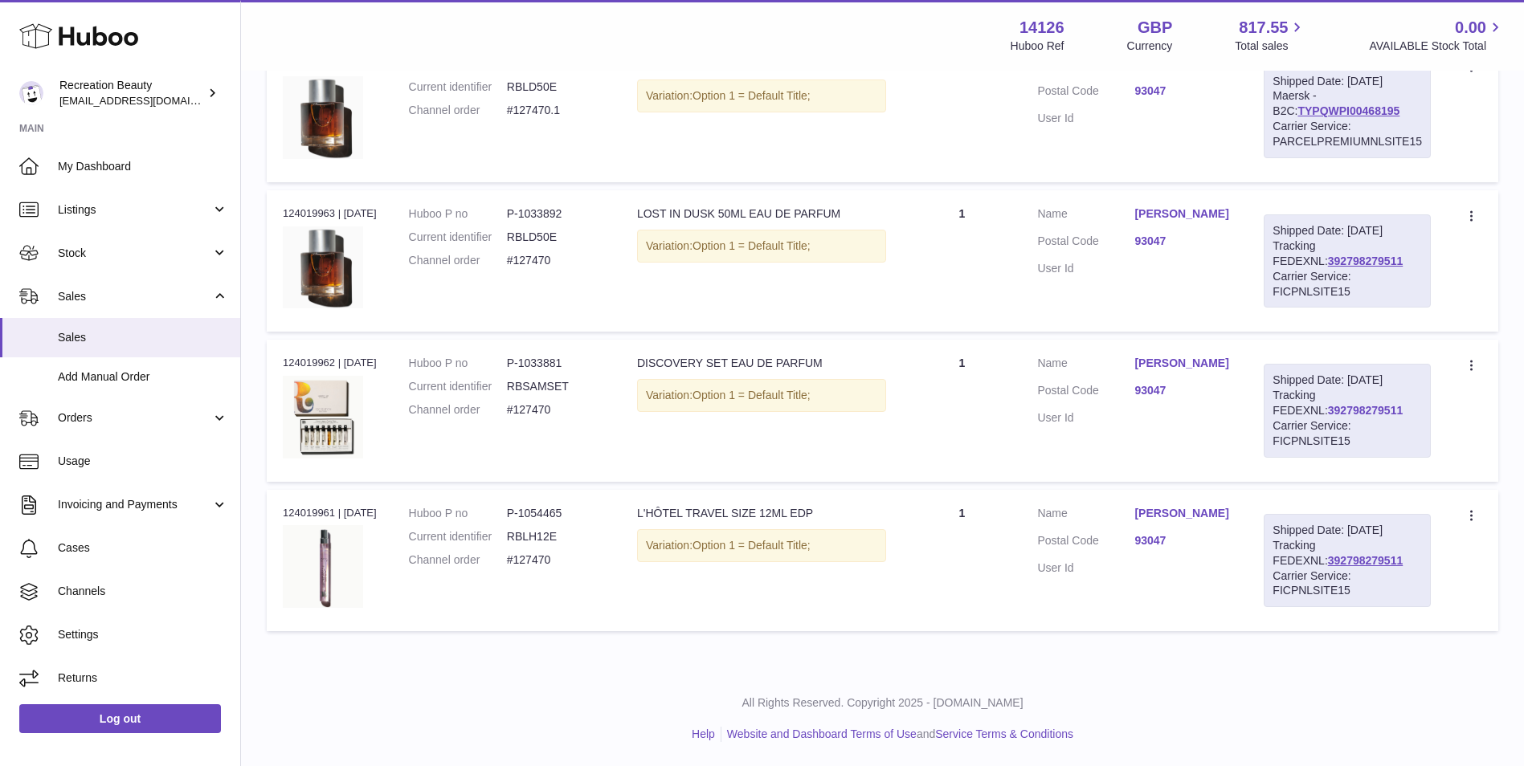
click at [1328, 407] on link "392798279511" at bounding box center [1365, 410] width 75 height 13
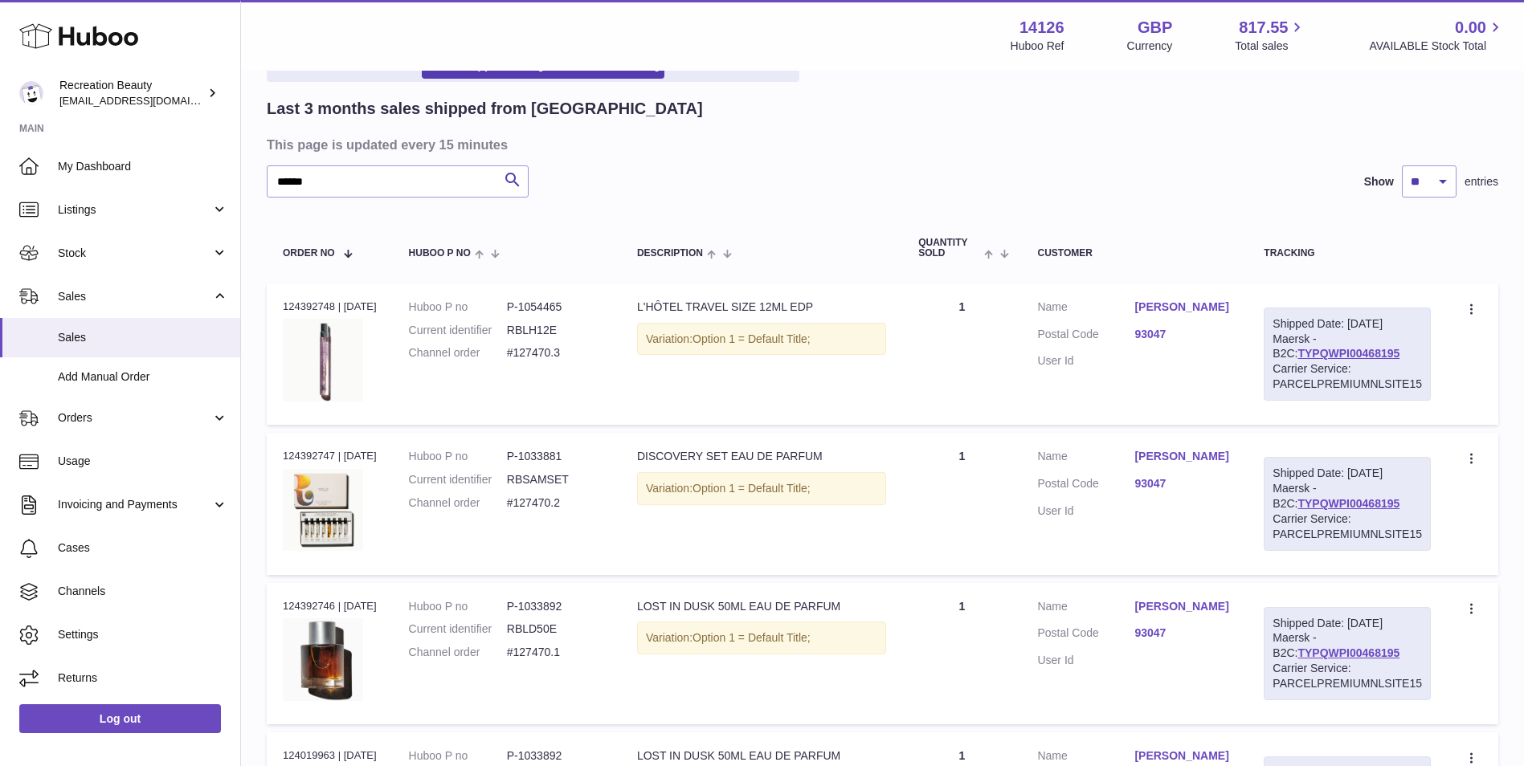
scroll to position [0, 0]
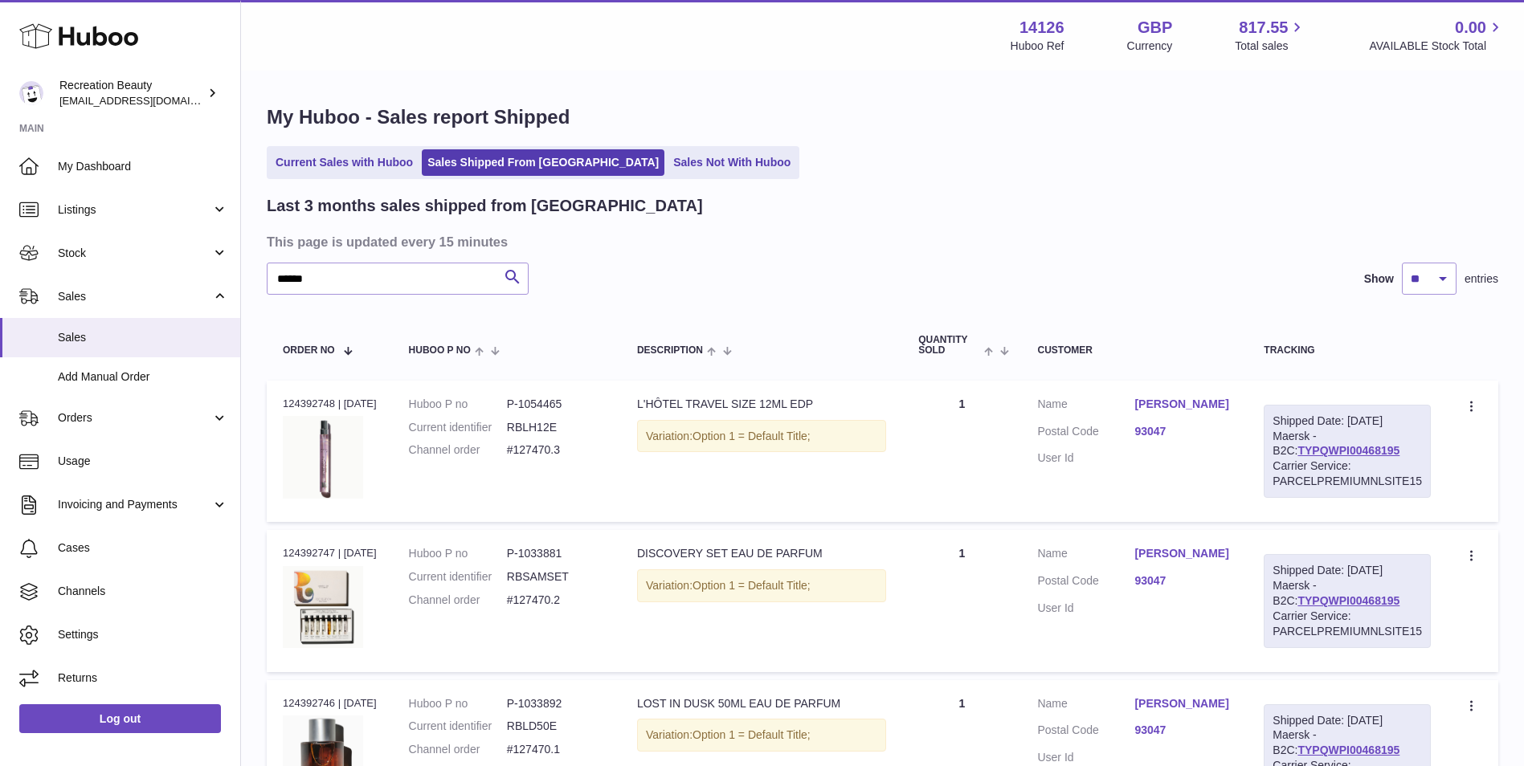
drag, startPoint x: 1392, startPoint y: 451, endPoint x: 1275, endPoint y: 443, distance: 117.5
click at [1275, 443] on div "Shipped Date: [DATE] Maersk - B2C: TYPQWPI00468195 Carrier Service: PARCELPREMI…" at bounding box center [1347, 451] width 167 height 93
copy div "Maersk - B2C: TYPQWPI00468195"
click at [1297, 453] on link "TYPQWPI00468195" at bounding box center [1348, 450] width 102 height 13
drag, startPoint x: 334, startPoint y: 276, endPoint x: 167, endPoint y: 239, distance: 171.0
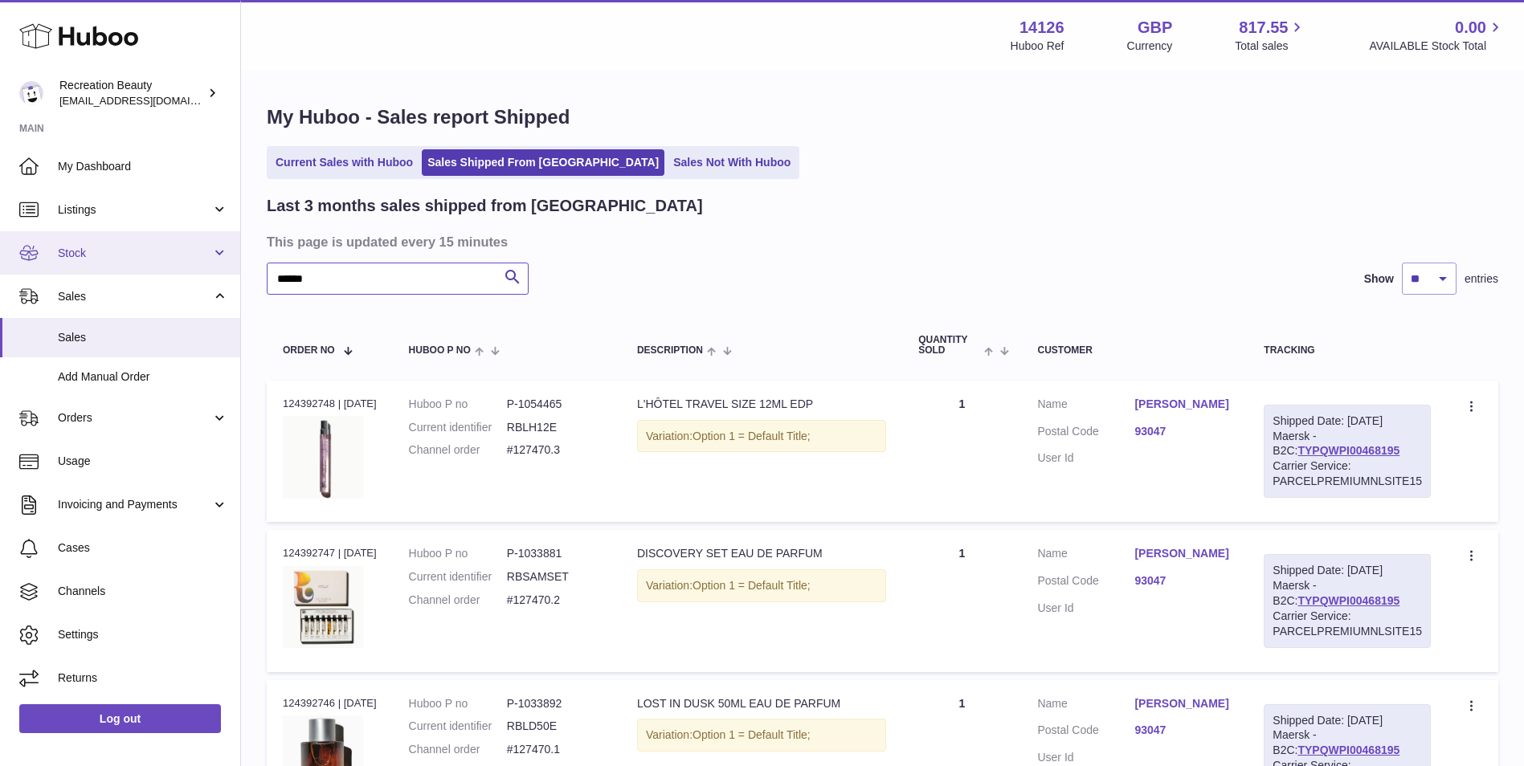
click at [167, 239] on div "Huboo Recreation Beauty [EMAIL_ADDRESS][DOMAIN_NAME] Main My Dashboard Listings…" at bounding box center [762, 703] width 1524 height 1406
paste input "text"
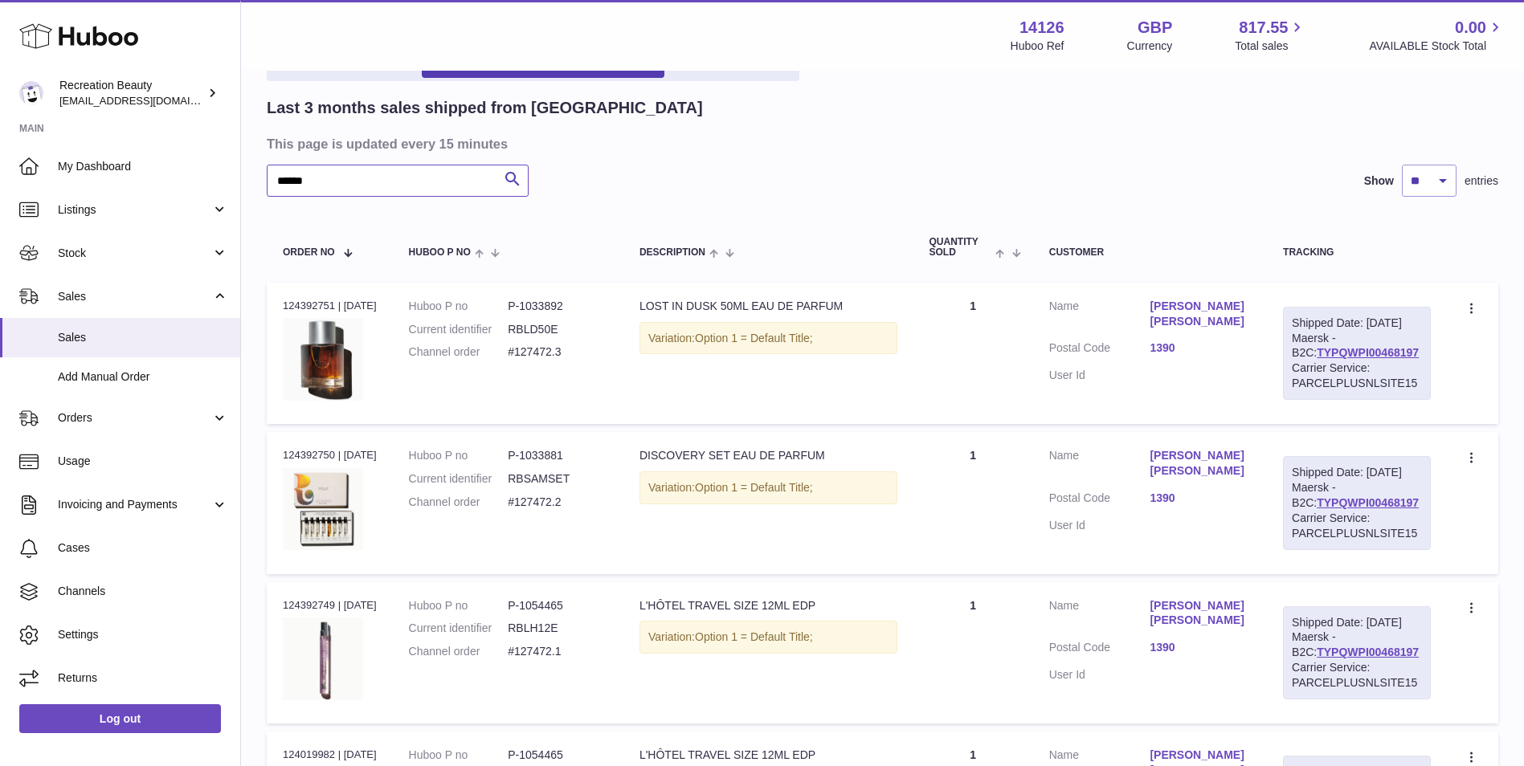
scroll to position [99, 0]
click at [1331, 358] on link "TYPQWPI00468197" at bounding box center [1368, 351] width 102 height 13
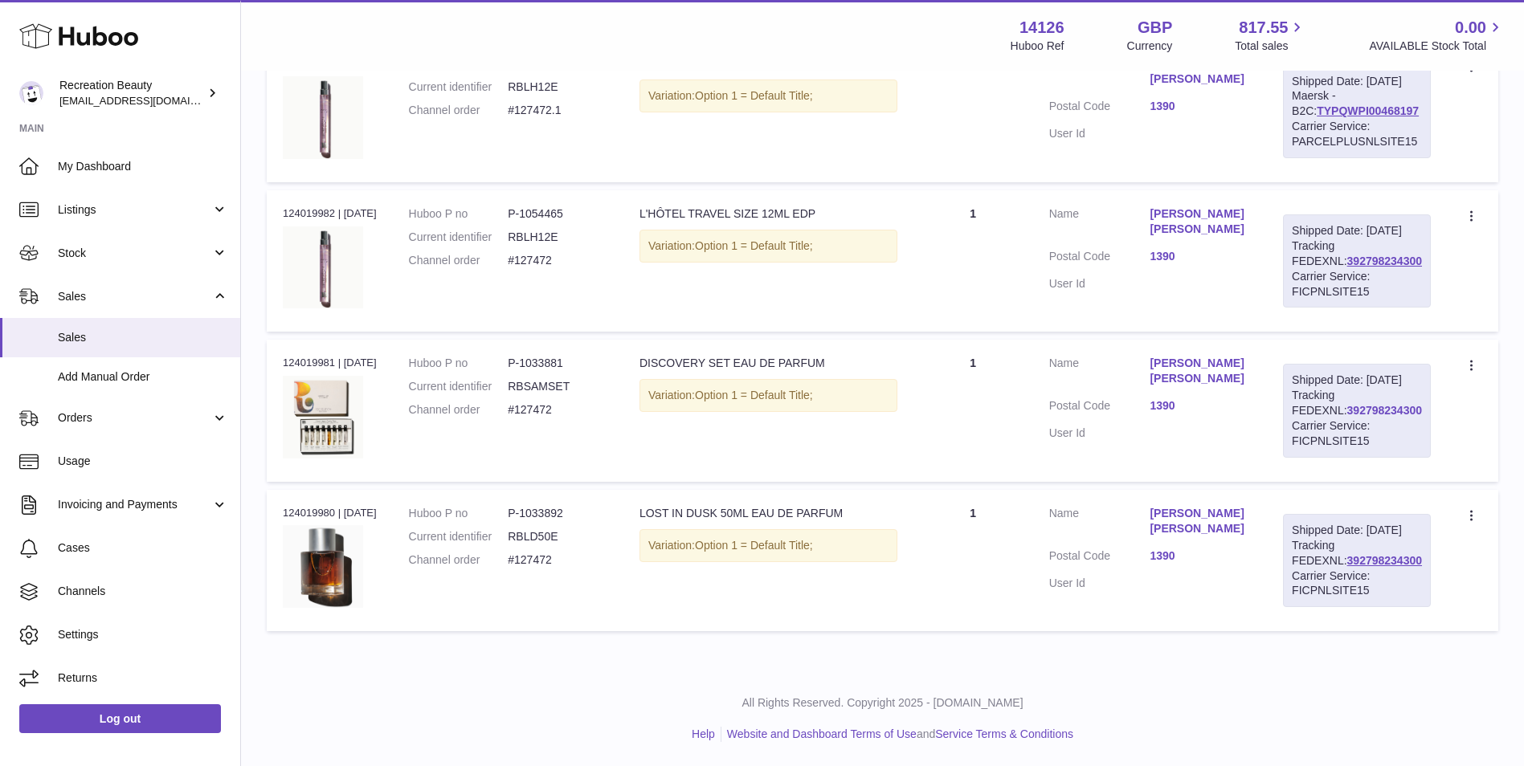
click at [1347, 404] on link "392798234300" at bounding box center [1384, 410] width 75 height 13
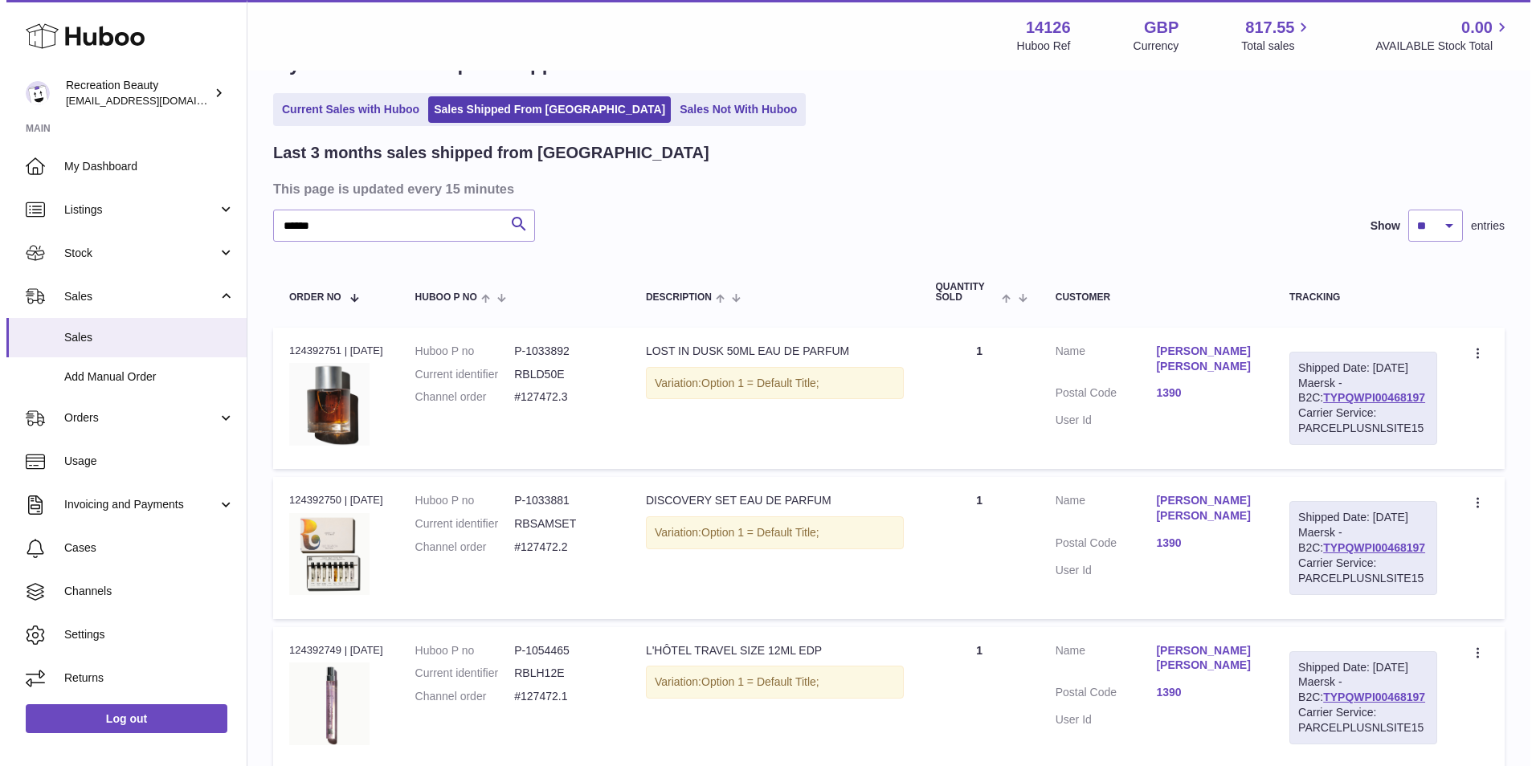
scroll to position [0, 0]
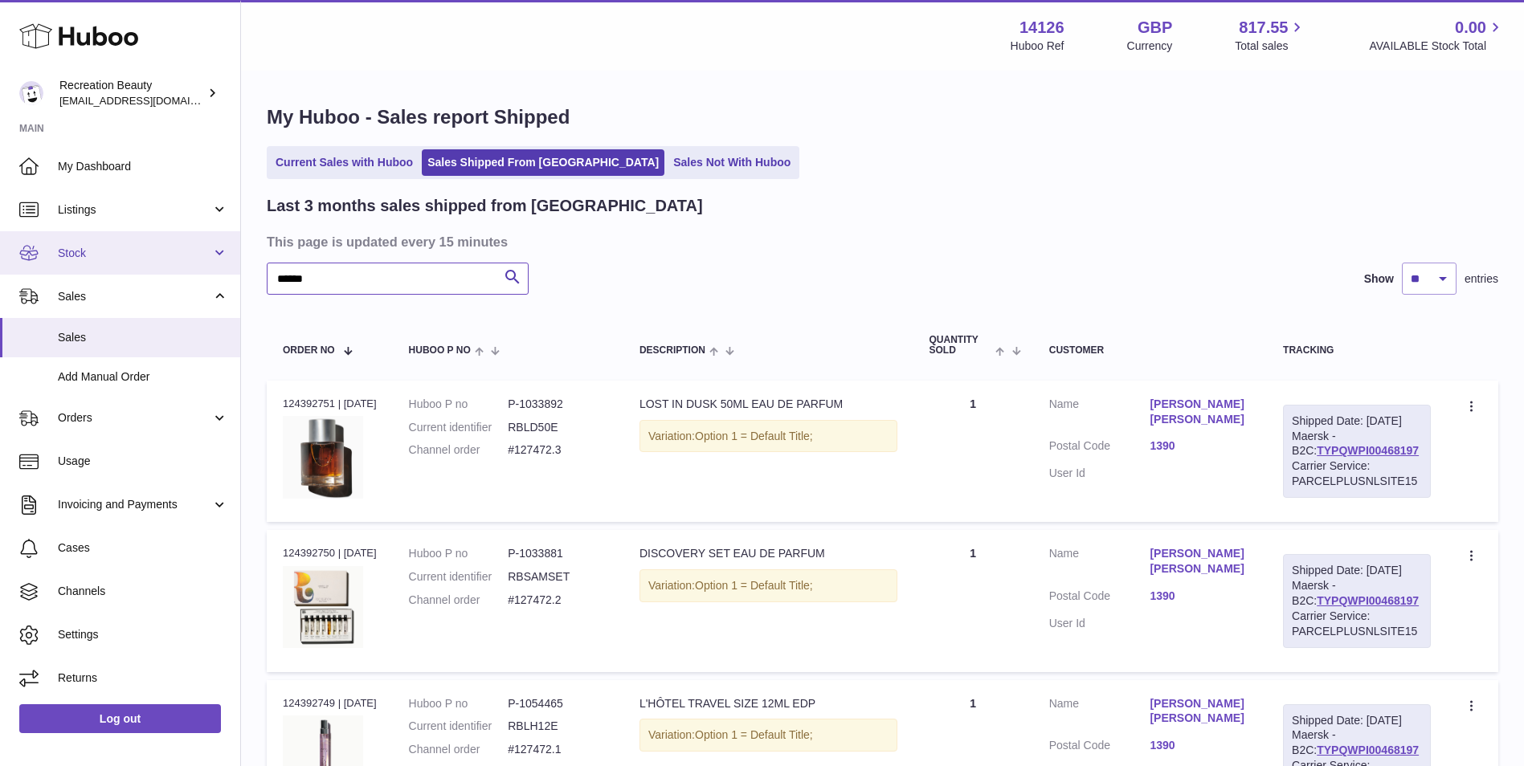
drag, startPoint x: 325, startPoint y: 276, endPoint x: 185, endPoint y: 268, distance: 140.1
click at [185, 268] on div "Huboo Recreation Beauty [EMAIL_ADDRESS][DOMAIN_NAME] Main My Dashboard Listings…" at bounding box center [762, 703] width 1524 height 1406
paste input "text"
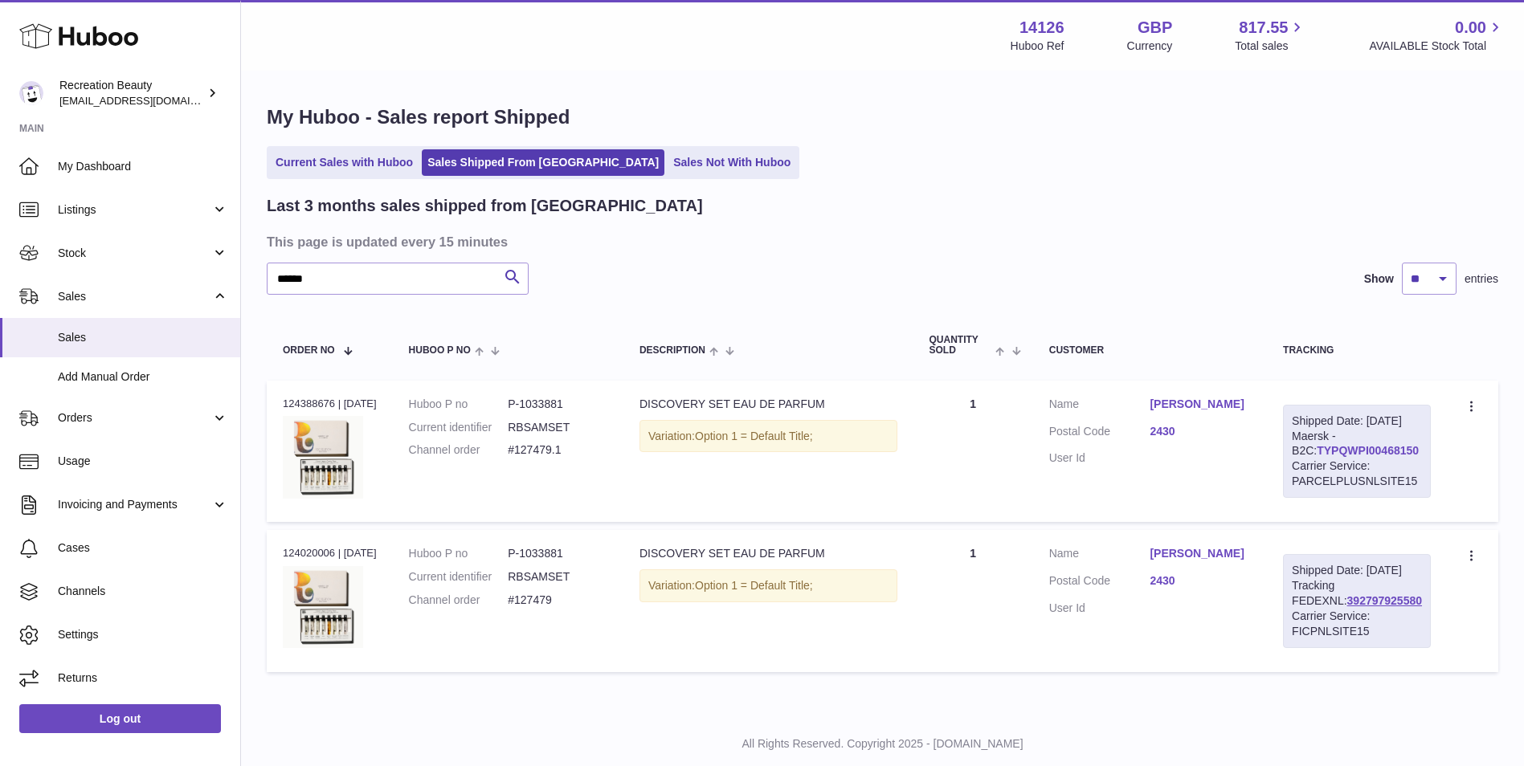
click at [1318, 457] on link "TYPQWPI00468150" at bounding box center [1368, 450] width 102 height 13
drag, startPoint x: 325, startPoint y: 269, endPoint x: 169, endPoint y: 247, distance: 158.2
click at [169, 247] on div "Huboo Recreation Beauty [EMAIL_ADDRESS][DOMAIN_NAME] Main My Dashboard Listings…" at bounding box center [762, 403] width 1524 height 807
paste input "text"
click at [1347, 607] on link "392796662488" at bounding box center [1384, 601] width 75 height 13
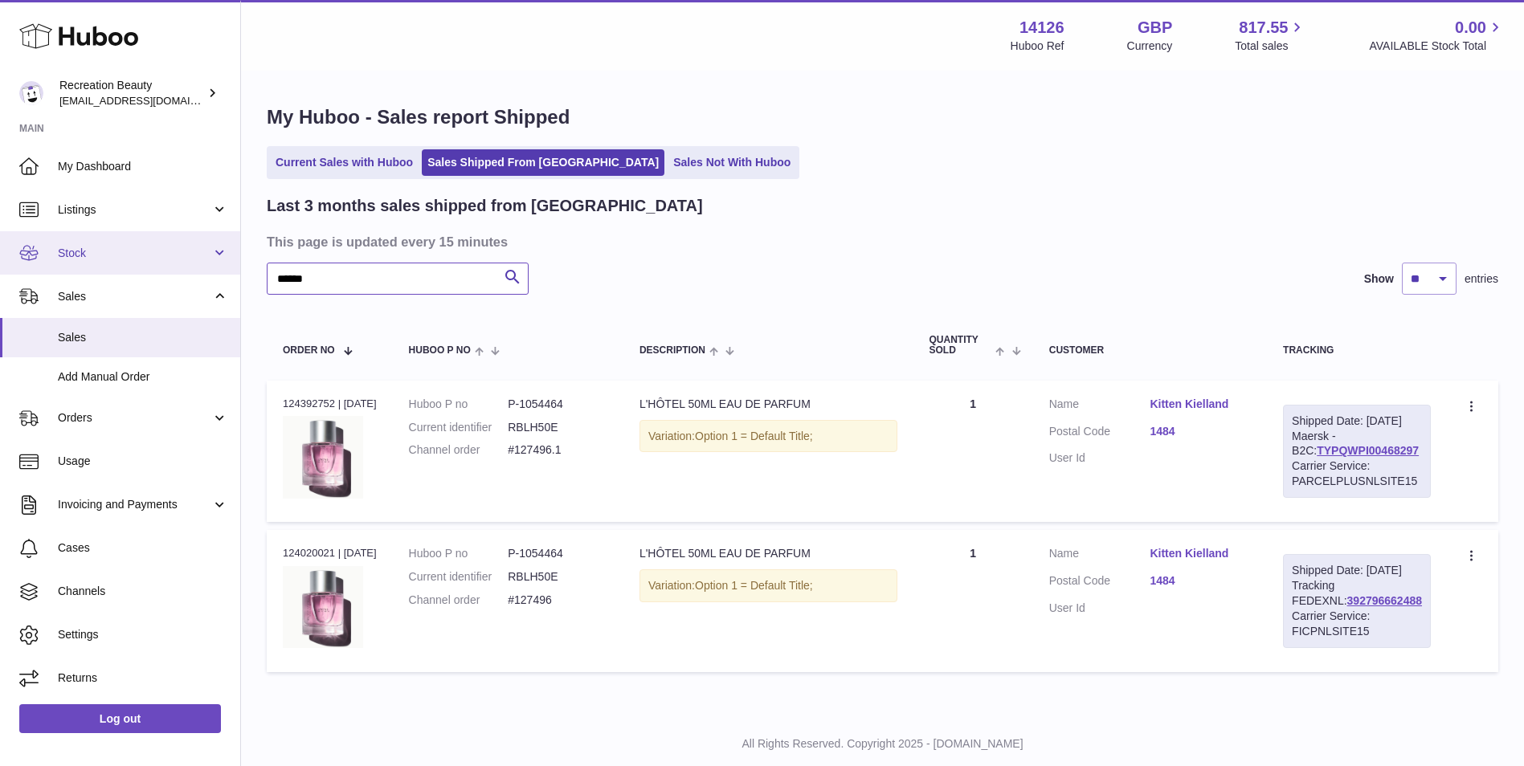
drag, startPoint x: 329, startPoint y: 273, endPoint x: 215, endPoint y: 268, distance: 115.0
click at [215, 268] on div "Huboo Recreation Beauty [EMAIL_ADDRESS][DOMAIN_NAME] Main My Dashboard Listings…" at bounding box center [762, 403] width 1524 height 807
paste input "text"
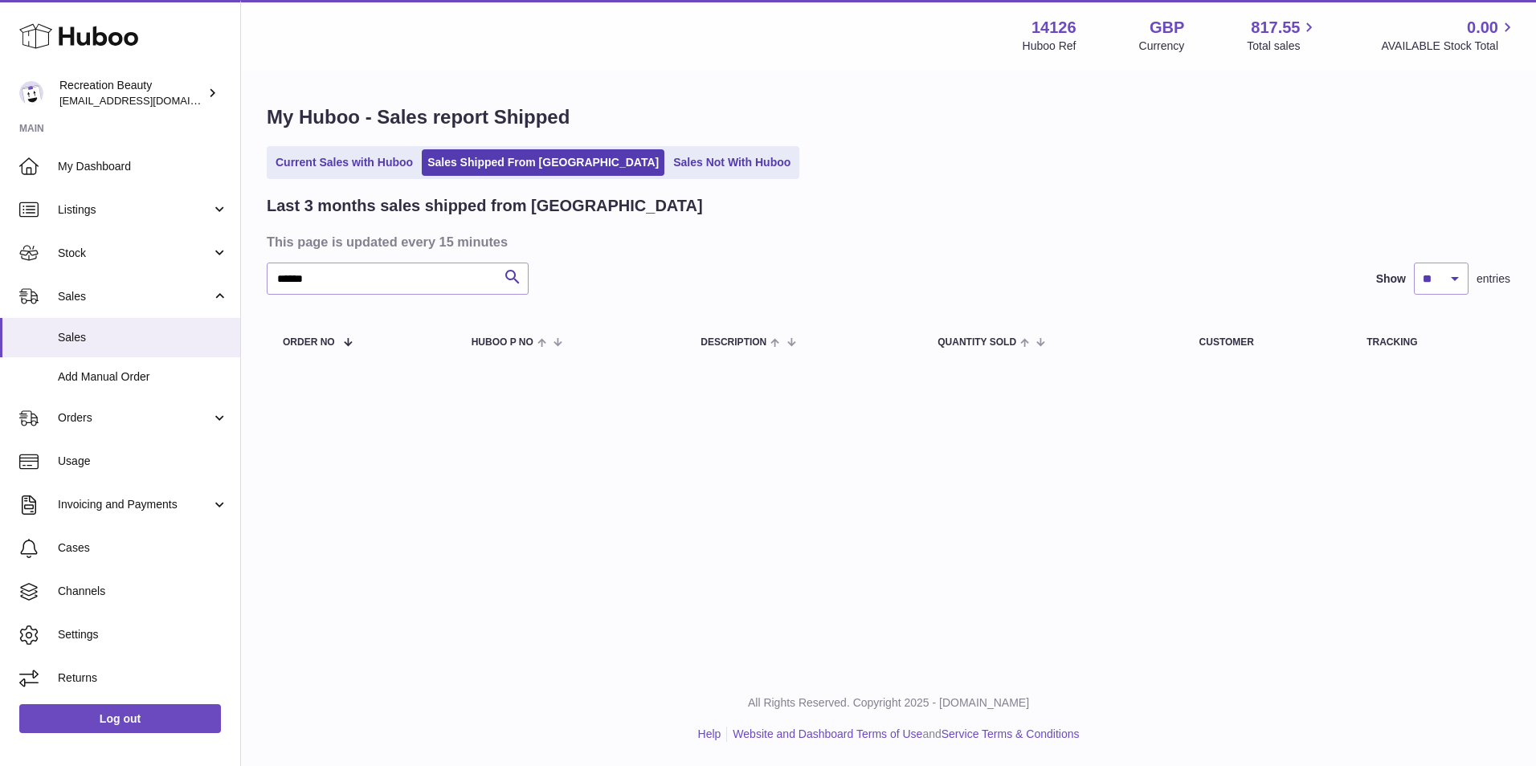
drag, startPoint x: 761, startPoint y: 294, endPoint x: 692, endPoint y: 317, distance: 72.7
click at [692, 317] on table "Order No Huboo P no Description Quantity Sold Customer Tracking" at bounding box center [889, 341] width 1244 height 61
drag, startPoint x: 353, startPoint y: 278, endPoint x: 148, endPoint y: 280, distance: 205.7
click at [148, 280] on div "Huboo Recreation Beauty [EMAIL_ADDRESS][DOMAIN_NAME] Main My Dashboard Listings…" at bounding box center [768, 383] width 1536 height 766
paste input "text"
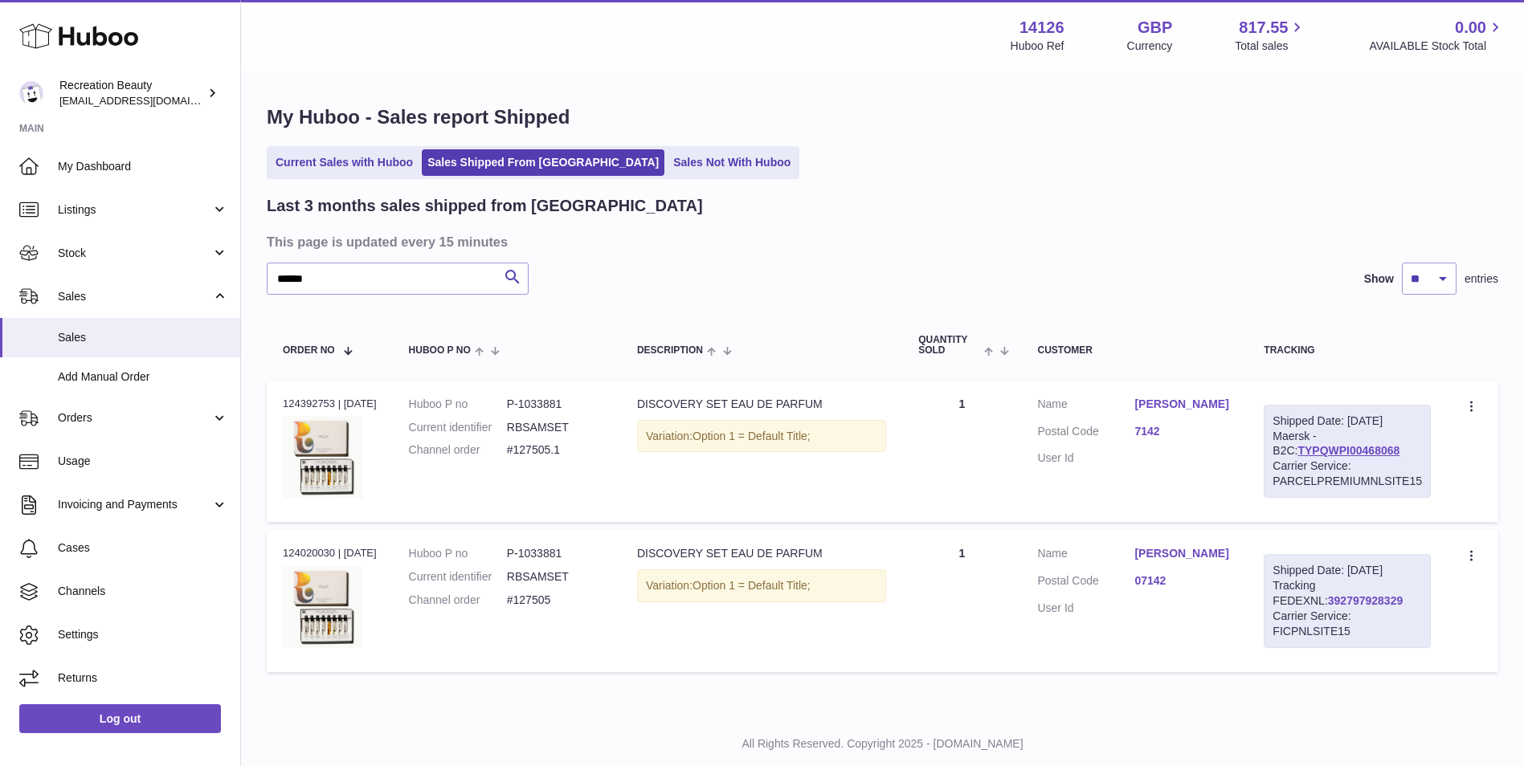
click at [1328, 599] on link "392797928329" at bounding box center [1365, 601] width 75 height 13
drag, startPoint x: 1398, startPoint y: 452, endPoint x: 1268, endPoint y: 449, distance: 130.2
click at [1268, 449] on div "Shipped Date: [DATE] Maersk - B2C: TYPQWPI00468068 Carrier Service: PARCELPREMI…" at bounding box center [1347, 451] width 167 height 93
copy link "TYPQWPI00468068"
click at [1313, 451] on link "TYPQWPI00468068" at bounding box center [1348, 450] width 102 height 13
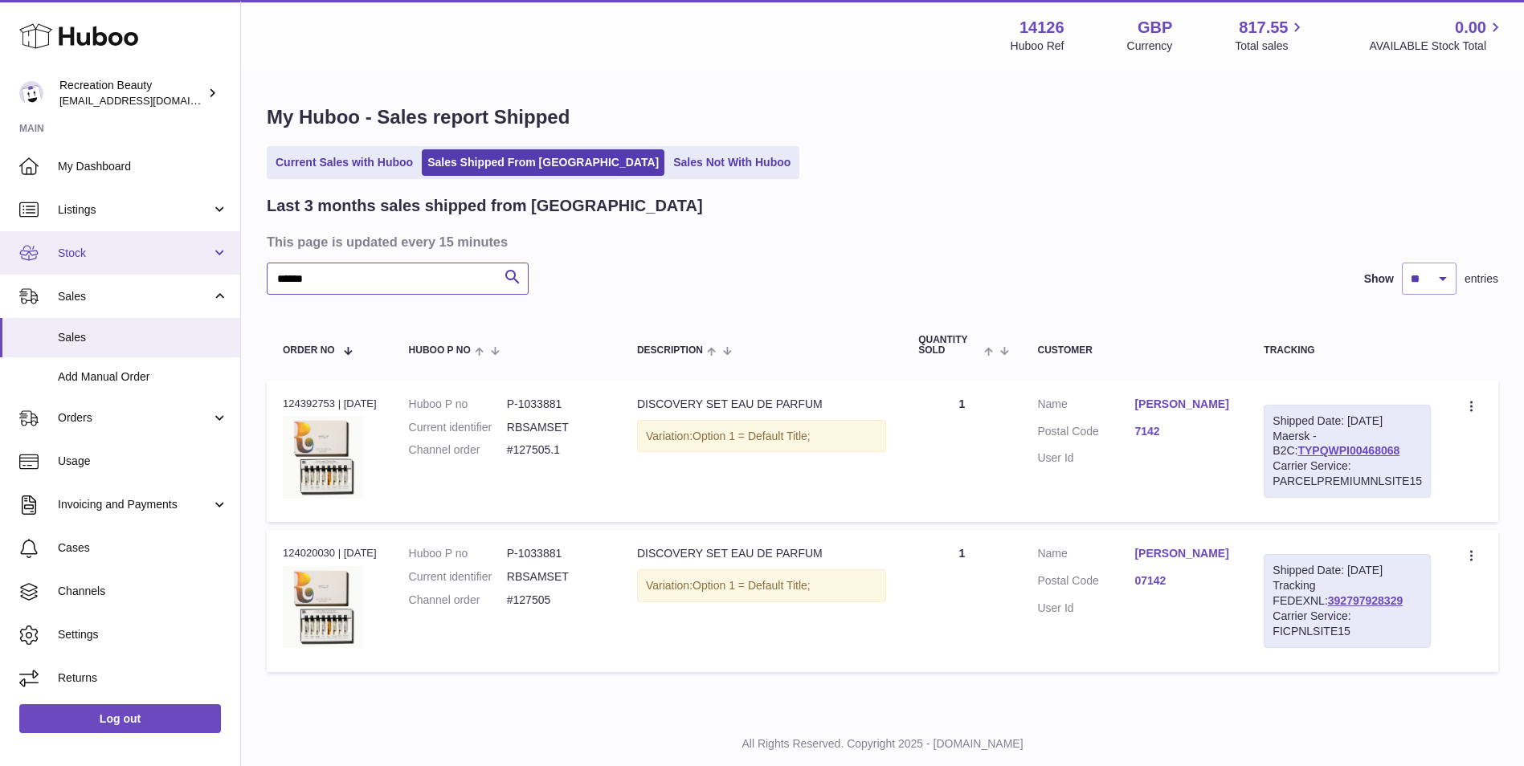
drag, startPoint x: 322, startPoint y: 272, endPoint x: 203, endPoint y: 258, distance: 119.8
click at [203, 258] on div "Huboo Recreation Beauty [EMAIL_ADDRESS][DOMAIN_NAME] Main My Dashboard Listings…" at bounding box center [762, 403] width 1524 height 807
paste input "text"
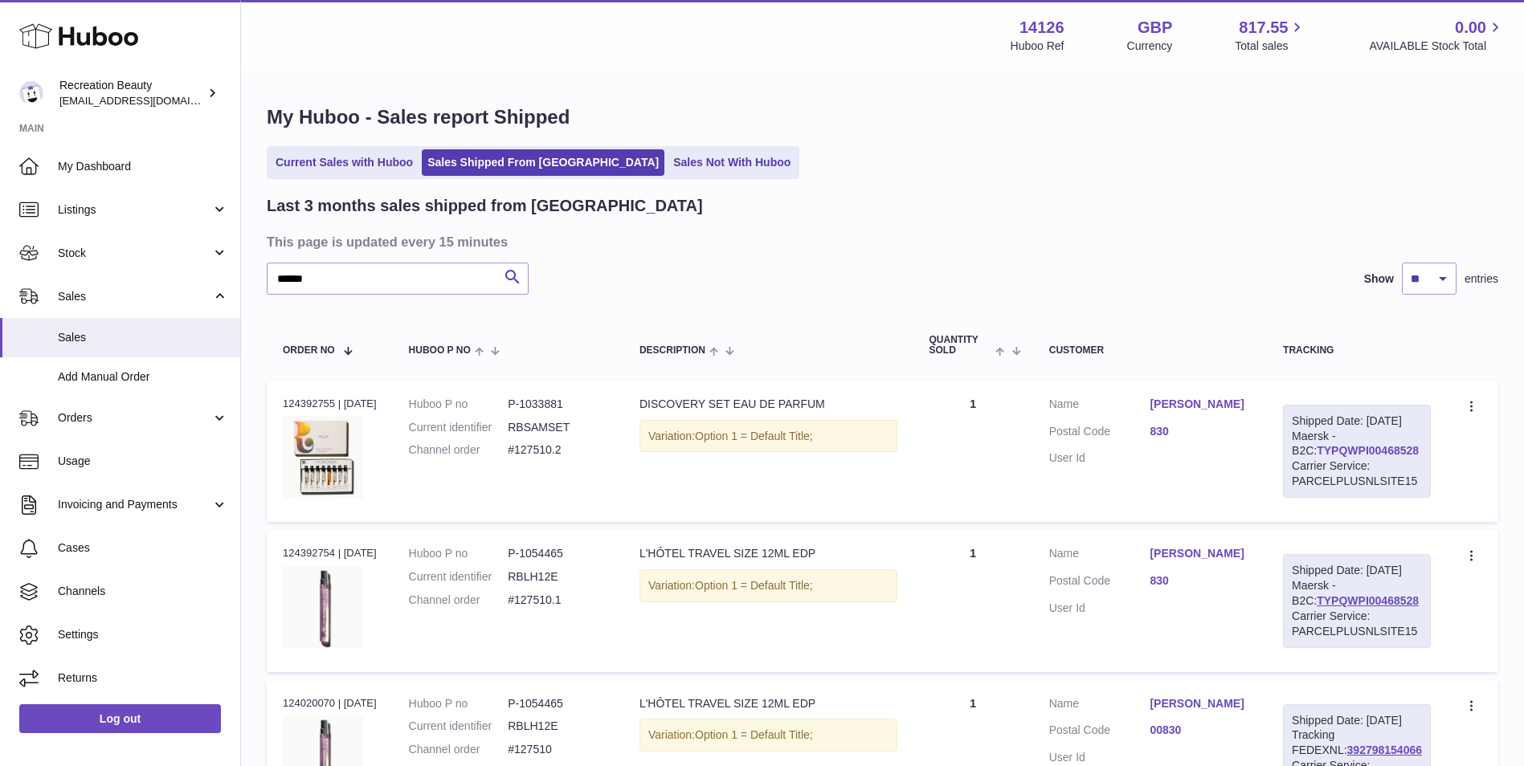
click at [1332, 457] on link "TYPQWPI00468528" at bounding box center [1368, 450] width 102 height 13
drag, startPoint x: 329, startPoint y: 271, endPoint x: 172, endPoint y: 252, distance: 158.5
click at [172, 252] on div "Huboo Recreation Beauty [EMAIL_ADDRESS][DOMAIN_NAME] Main My Dashboard Listings…" at bounding box center [762, 553] width 1524 height 1106
paste input "text"
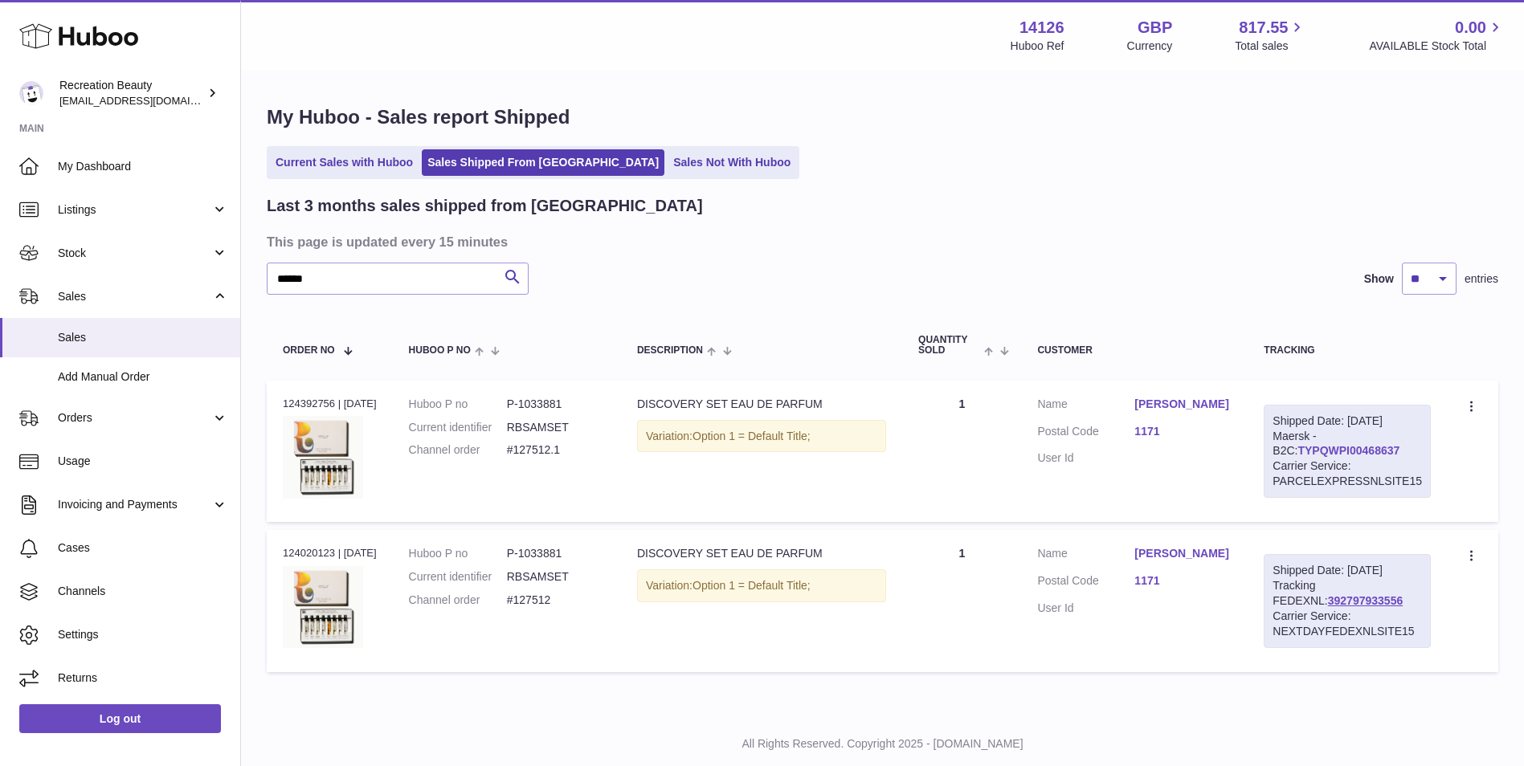
click at [1297, 454] on link "TYPQWPI00468637" at bounding box center [1348, 450] width 102 height 13
drag, startPoint x: 341, startPoint y: 288, endPoint x: 137, endPoint y: 235, distance: 210.1
click at [137, 235] on div "Huboo Recreation Beauty [EMAIL_ADDRESS][DOMAIN_NAME] Main My Dashboard Listings…" at bounding box center [762, 403] width 1524 height 807
paste input "text"
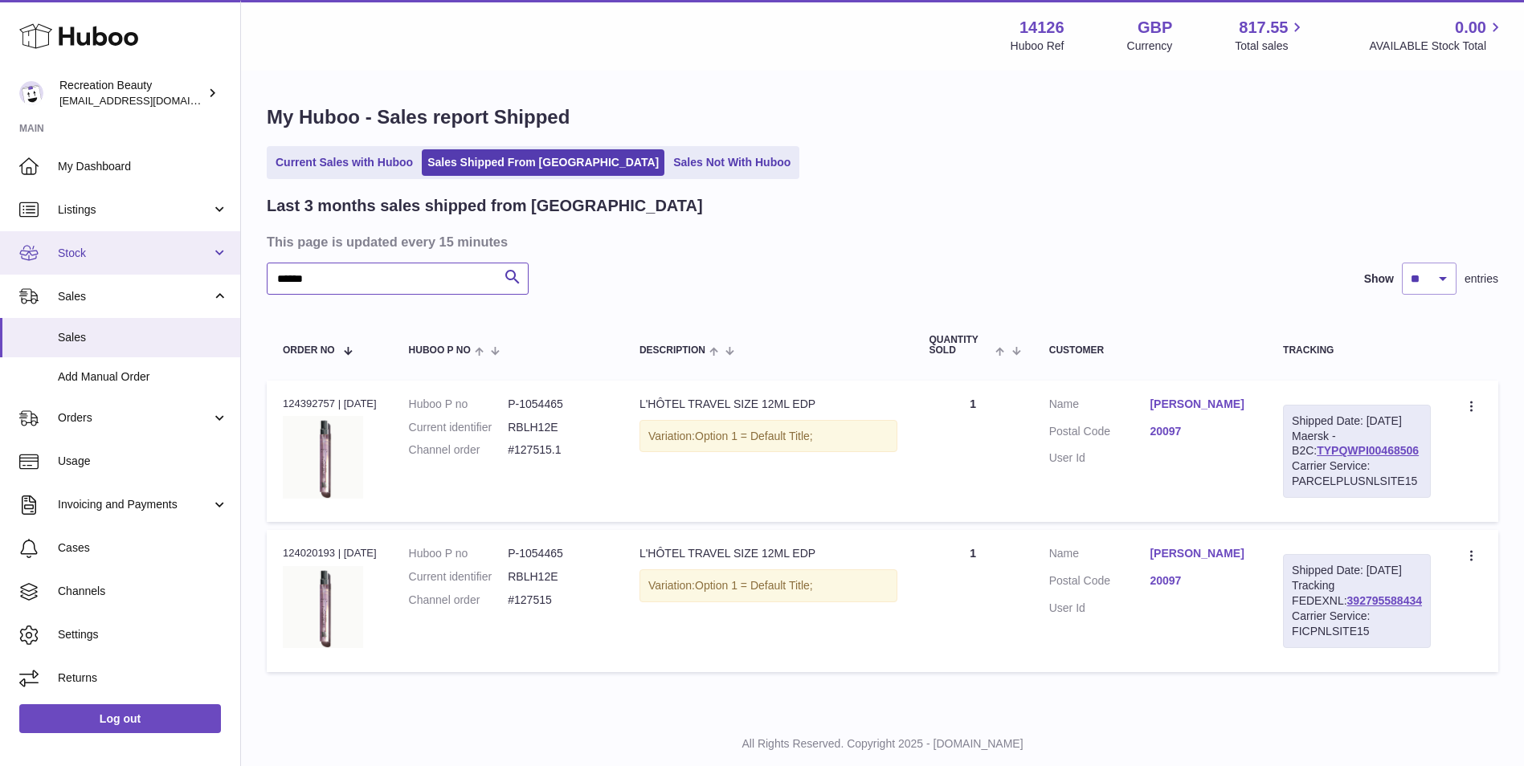
drag, startPoint x: 337, startPoint y: 284, endPoint x: 58, endPoint y: 272, distance: 279.8
click at [58, 272] on div "Huboo Recreation Beauty [EMAIL_ADDRESS][DOMAIN_NAME] Main My Dashboard Listings…" at bounding box center [762, 403] width 1524 height 807
paste input "text"
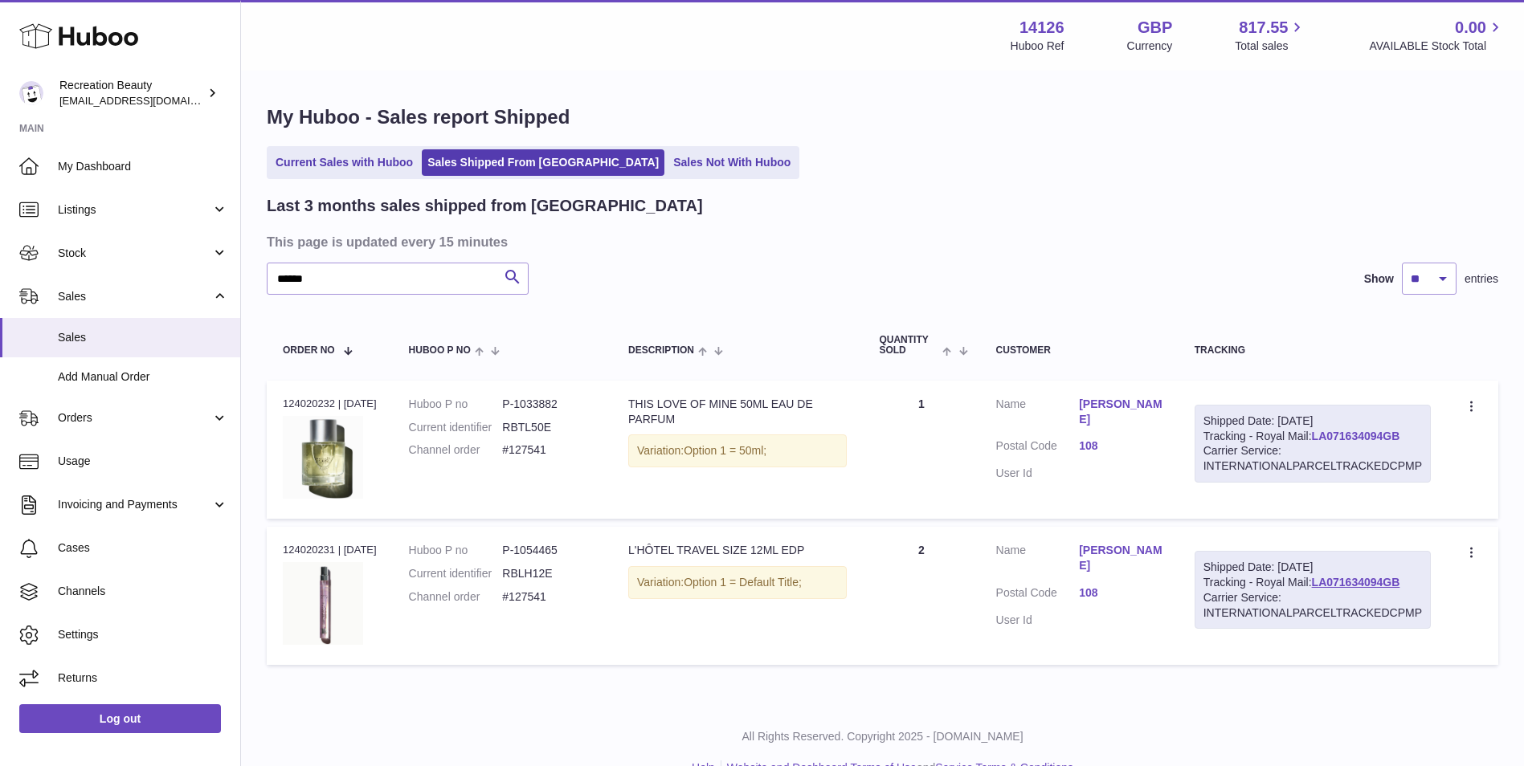
drag, startPoint x: 1413, startPoint y: 434, endPoint x: 1317, endPoint y: 437, distance: 96.5
click at [1317, 437] on div "Shipped Date: [DATE] Tracking - Royal Mail: LA071634094GB Carrier Service: INTE…" at bounding box center [1313, 444] width 236 height 79
drag, startPoint x: 1317, startPoint y: 437, endPoint x: 1258, endPoint y: 291, distance: 157.5
click at [1258, 291] on div "****** Search Show ** ** ** entries" at bounding box center [883, 279] width 1232 height 32
drag, startPoint x: 370, startPoint y: 289, endPoint x: 137, endPoint y: 227, distance: 241.1
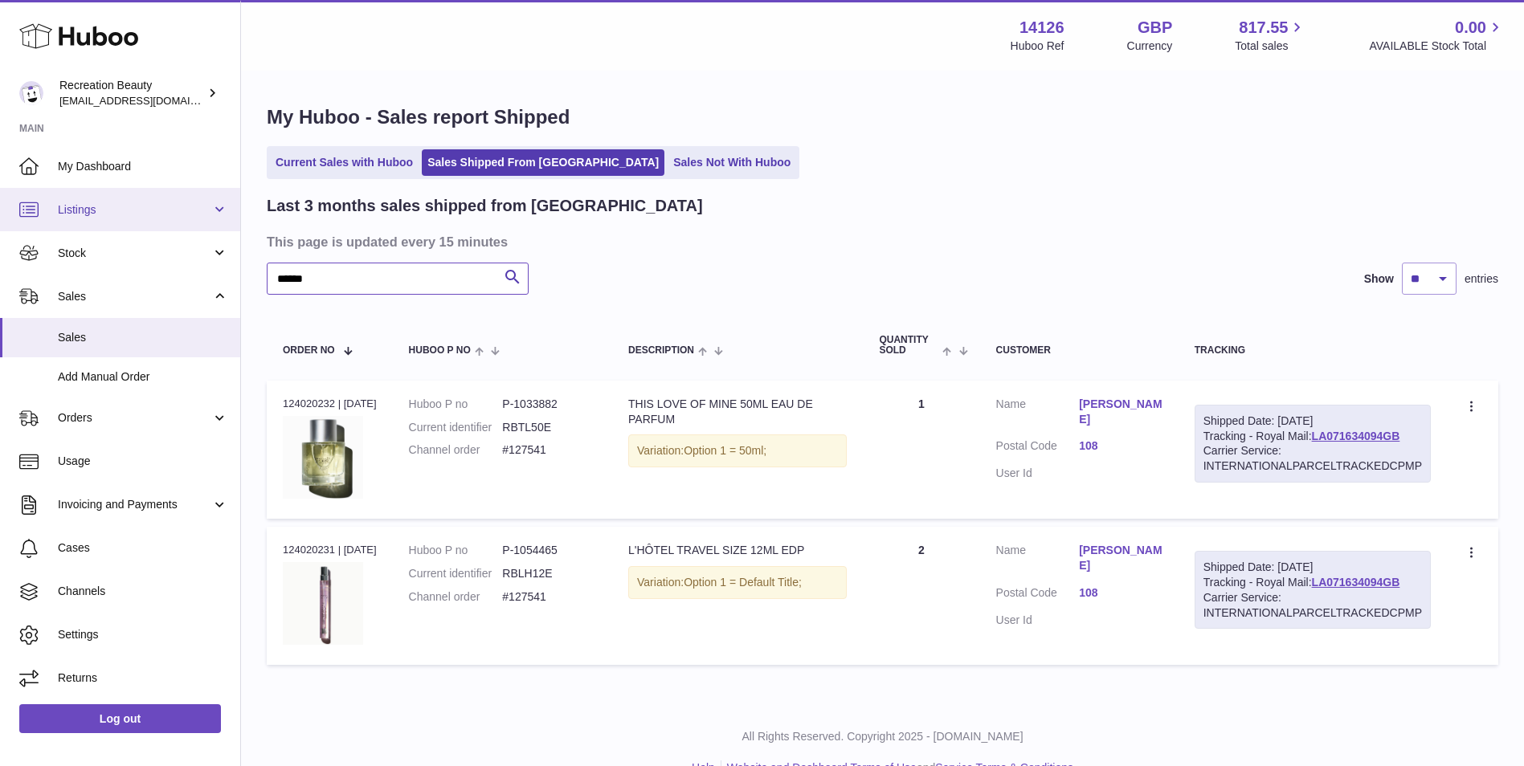
click at [137, 227] on div "Huboo Recreation Beauty [EMAIL_ADDRESS][DOMAIN_NAME] Main My Dashboard Listings…" at bounding box center [762, 400] width 1524 height 800
paste input "text"
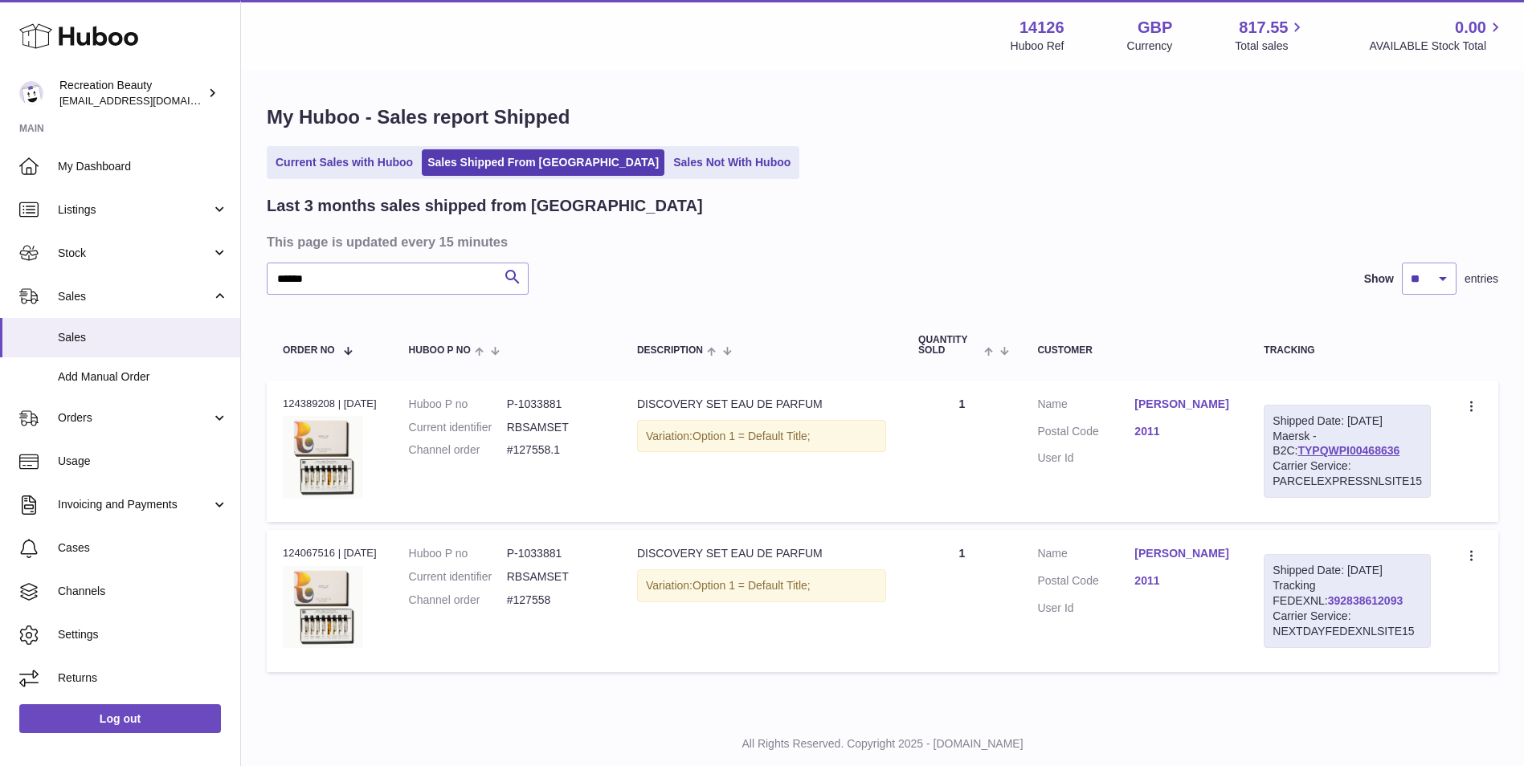
click at [1328, 603] on link "392838612093" at bounding box center [1365, 601] width 75 height 13
click at [1342, 452] on link "TYPQWPI00468636" at bounding box center [1348, 450] width 102 height 13
drag, startPoint x: 332, startPoint y: 291, endPoint x: 102, endPoint y: 236, distance: 236.2
click at [102, 236] on div "Huboo Recreation Beauty [EMAIL_ADDRESS][DOMAIN_NAME] Main My Dashboard Listings…" at bounding box center [762, 403] width 1524 height 807
paste input "text"
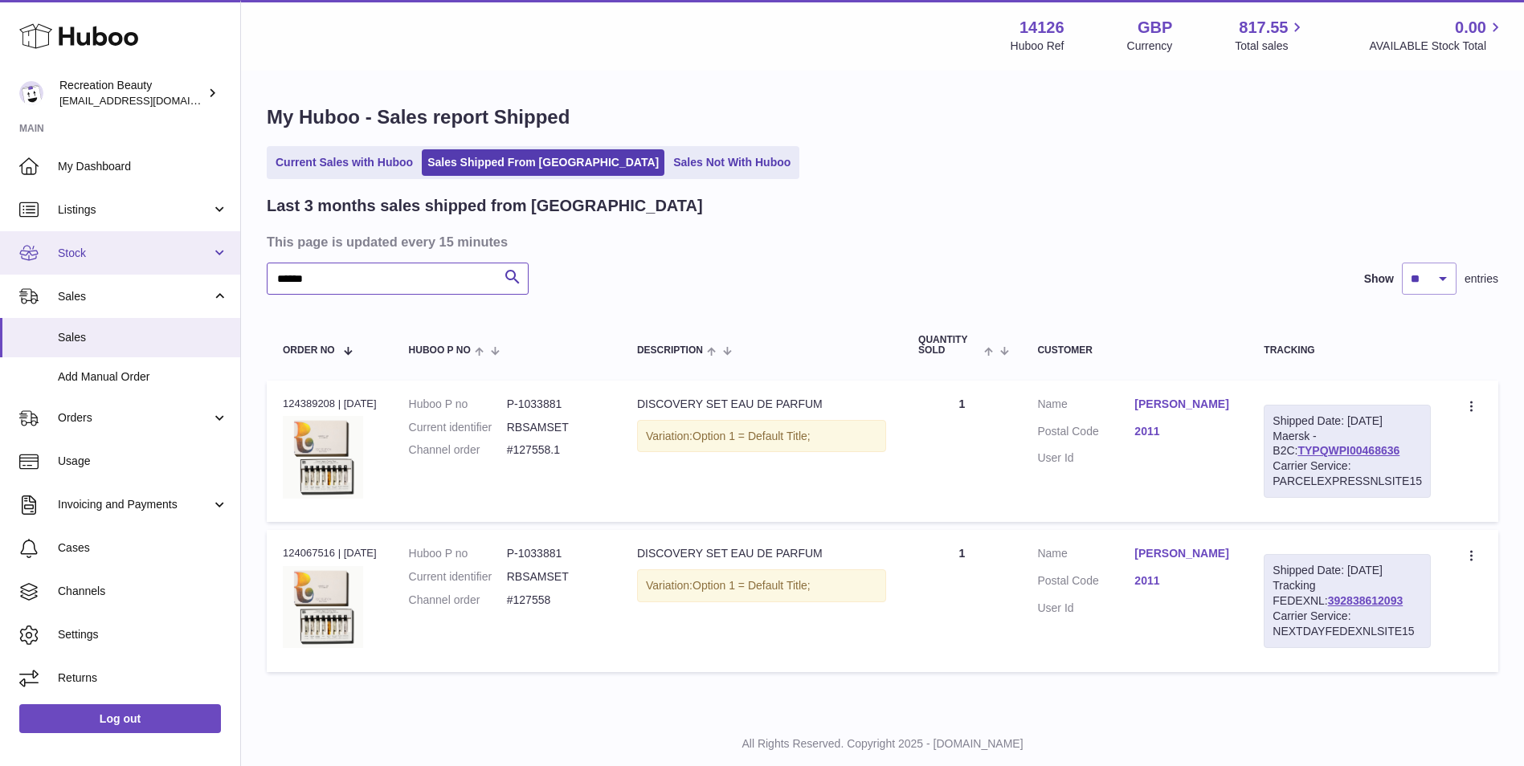
type input "******"
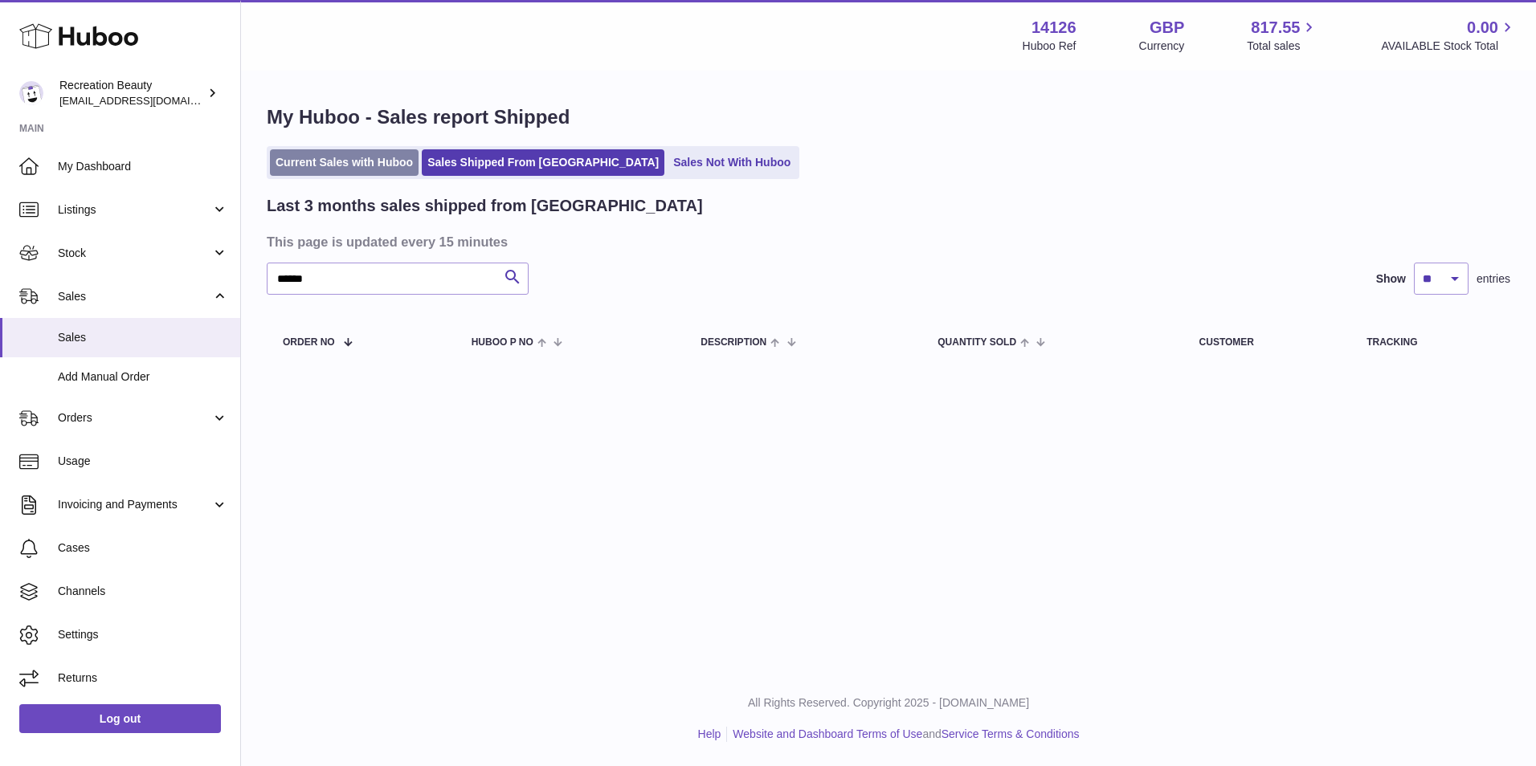
click at [338, 163] on link "Current Sales with Huboo" at bounding box center [344, 162] width 149 height 27
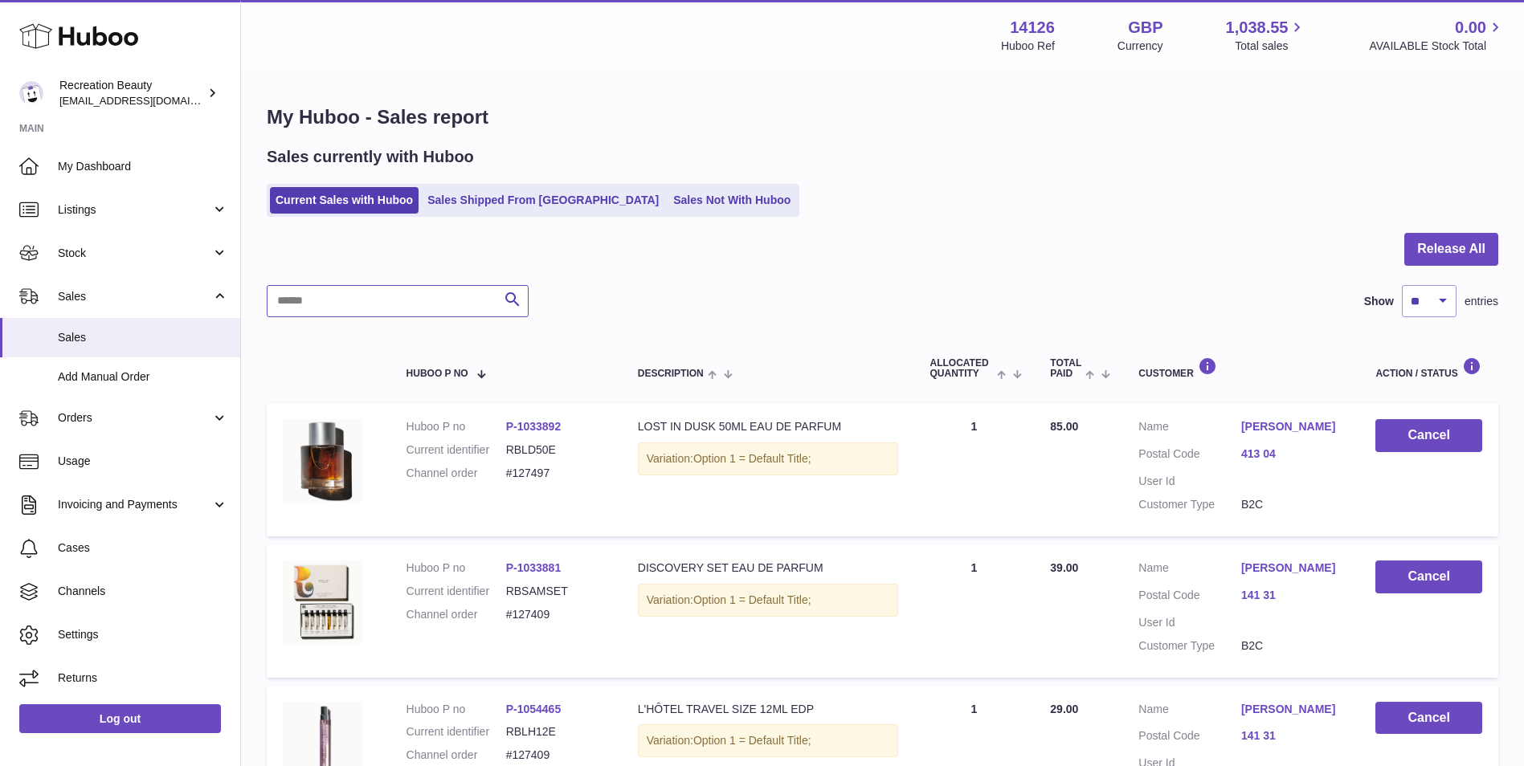
click at [373, 291] on input "text" at bounding box center [398, 301] width 262 height 32
paste input "******"
type input "******"
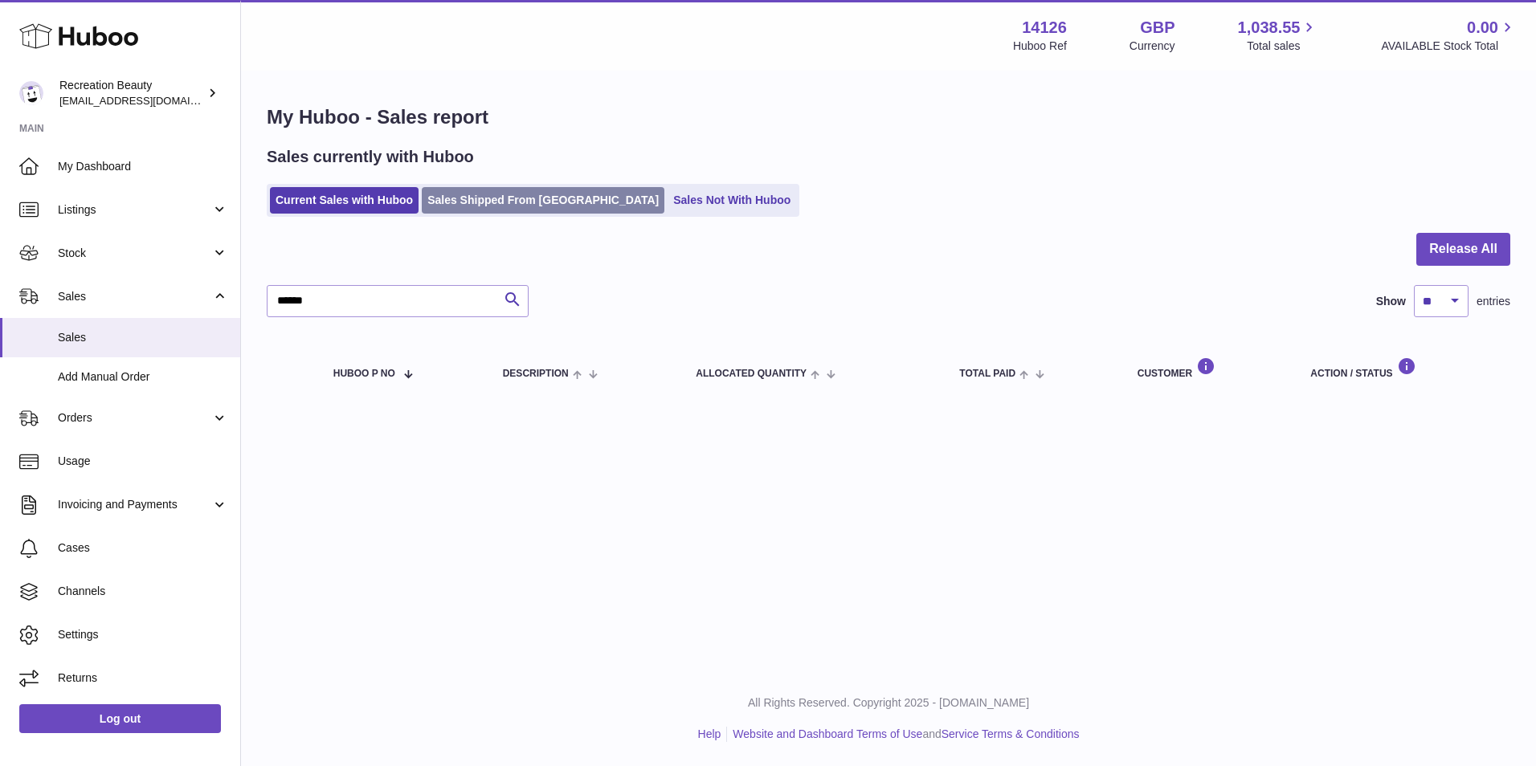
click at [523, 196] on link "Sales Shipped From [GEOGRAPHIC_DATA]" at bounding box center [543, 200] width 243 height 27
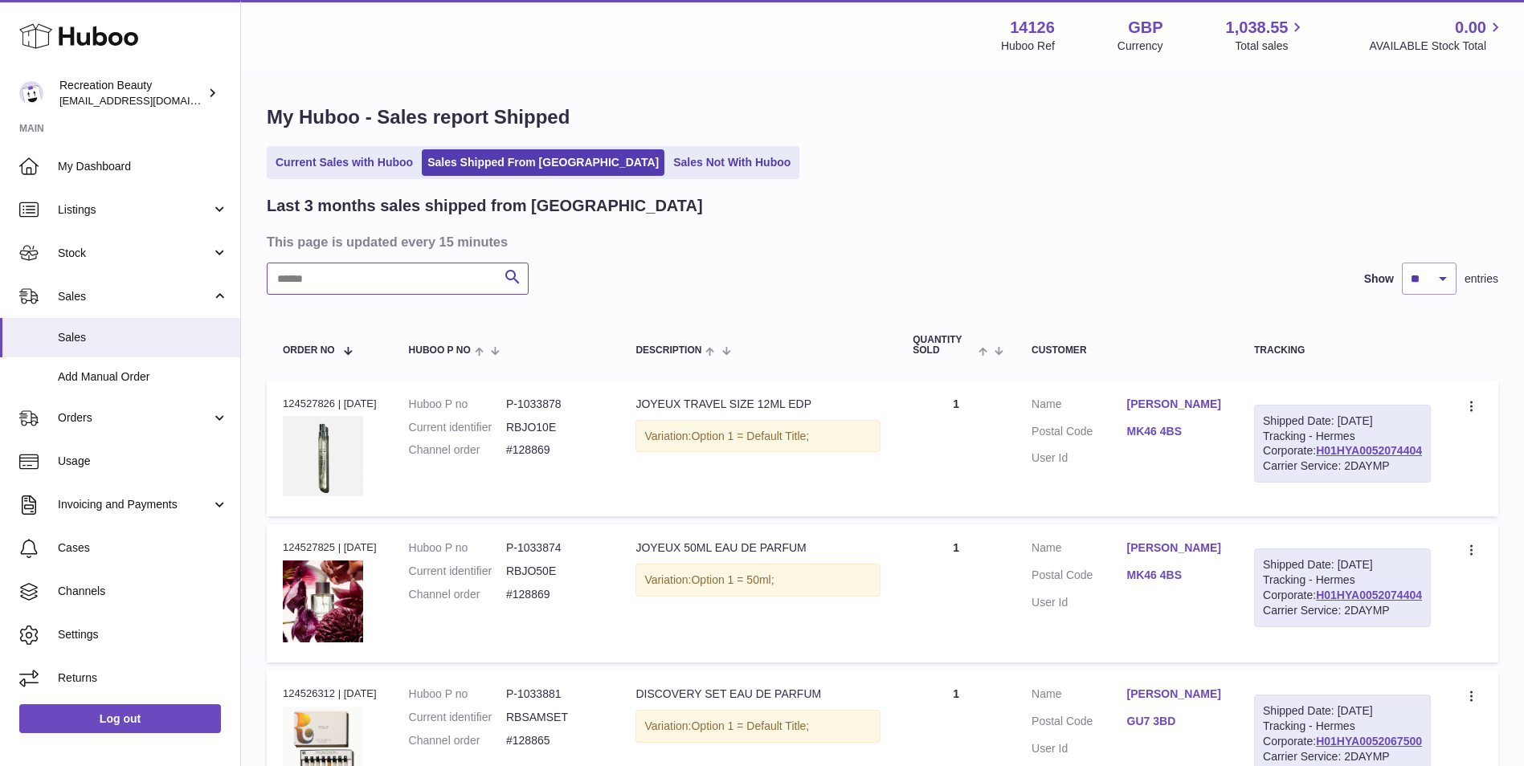
click at [336, 271] on input "text" at bounding box center [398, 279] width 262 height 32
paste input "******"
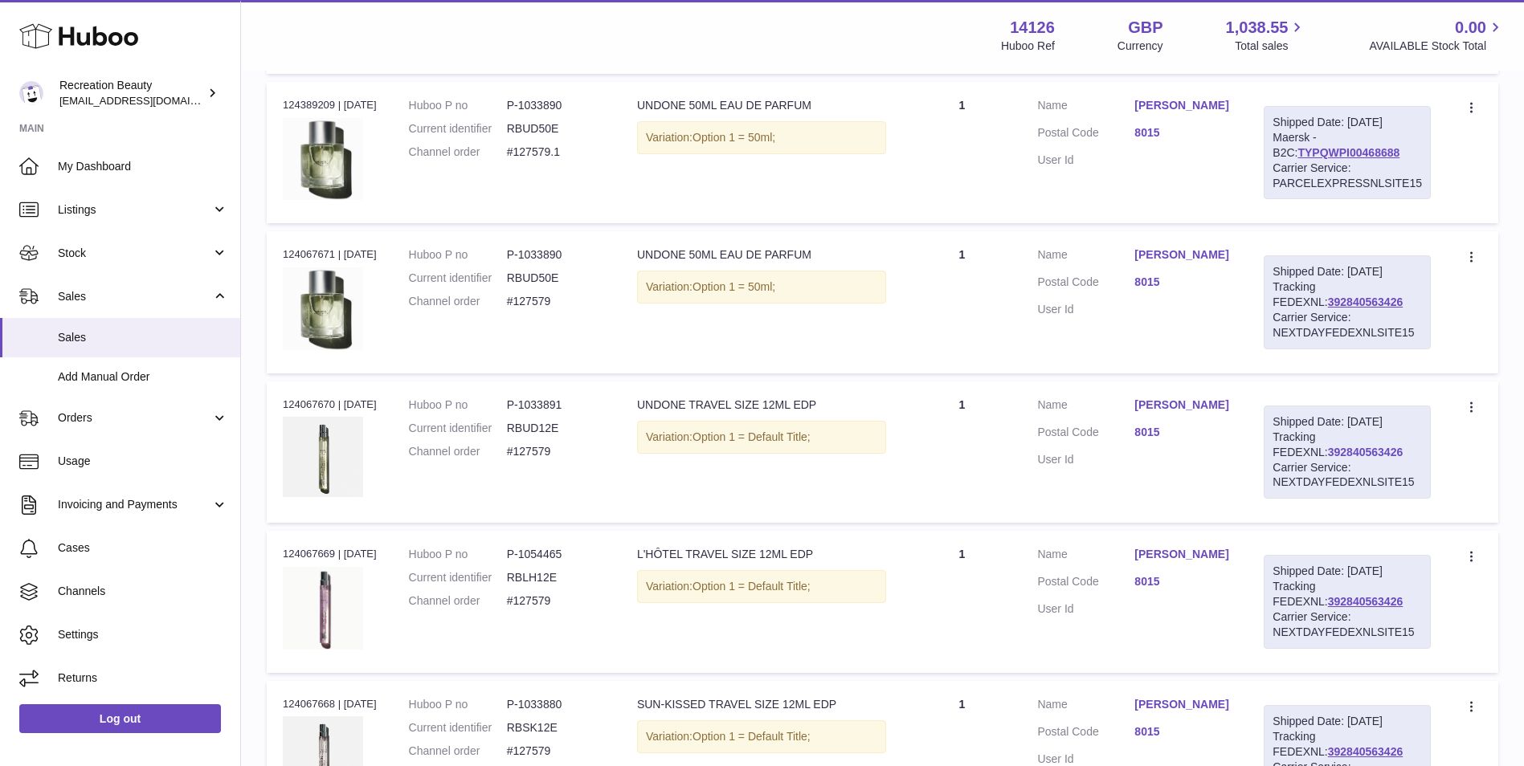
scroll to position [746, 0]
click at [1328, 307] on link "392840563426" at bounding box center [1365, 303] width 75 height 13
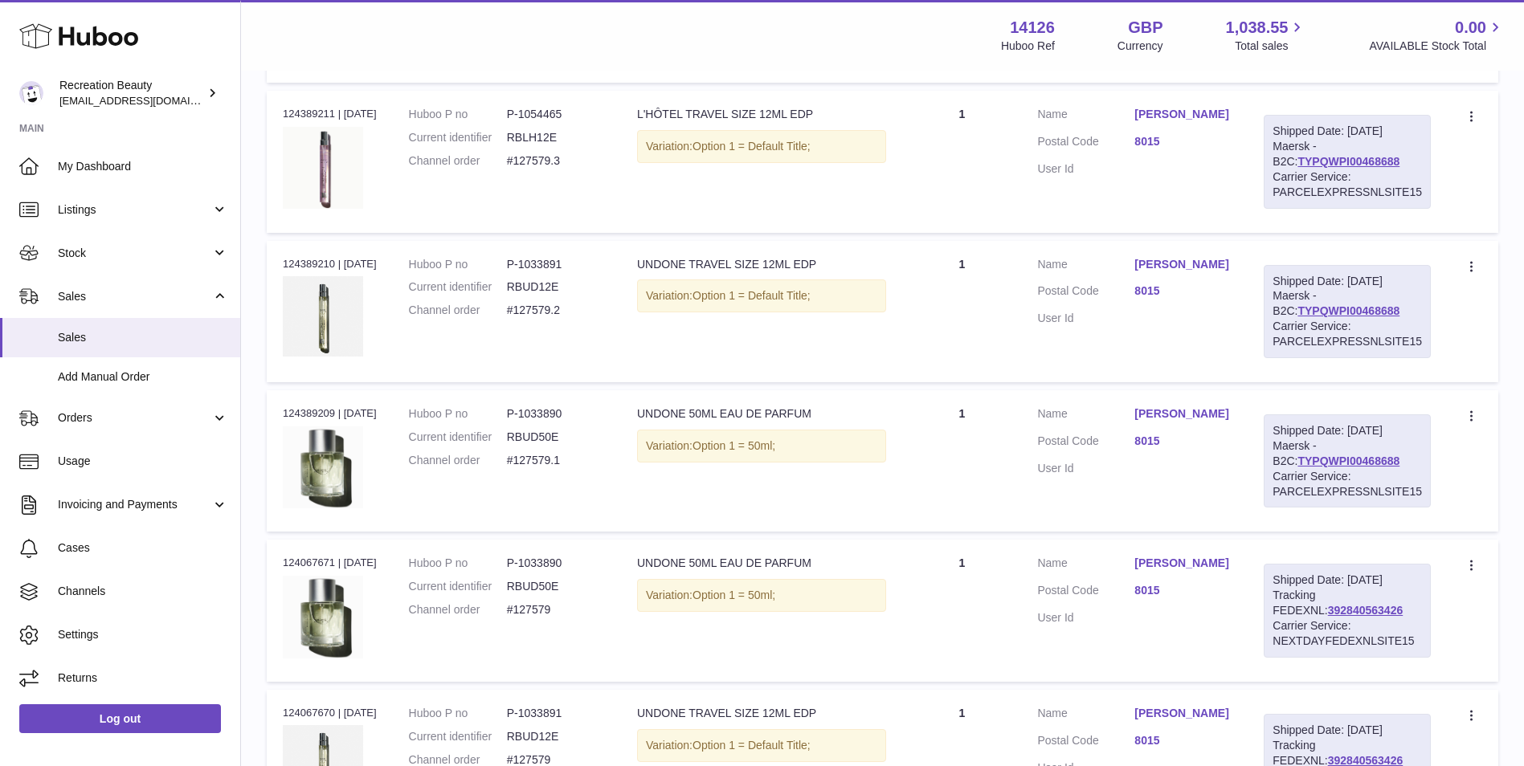
scroll to position [360, 0]
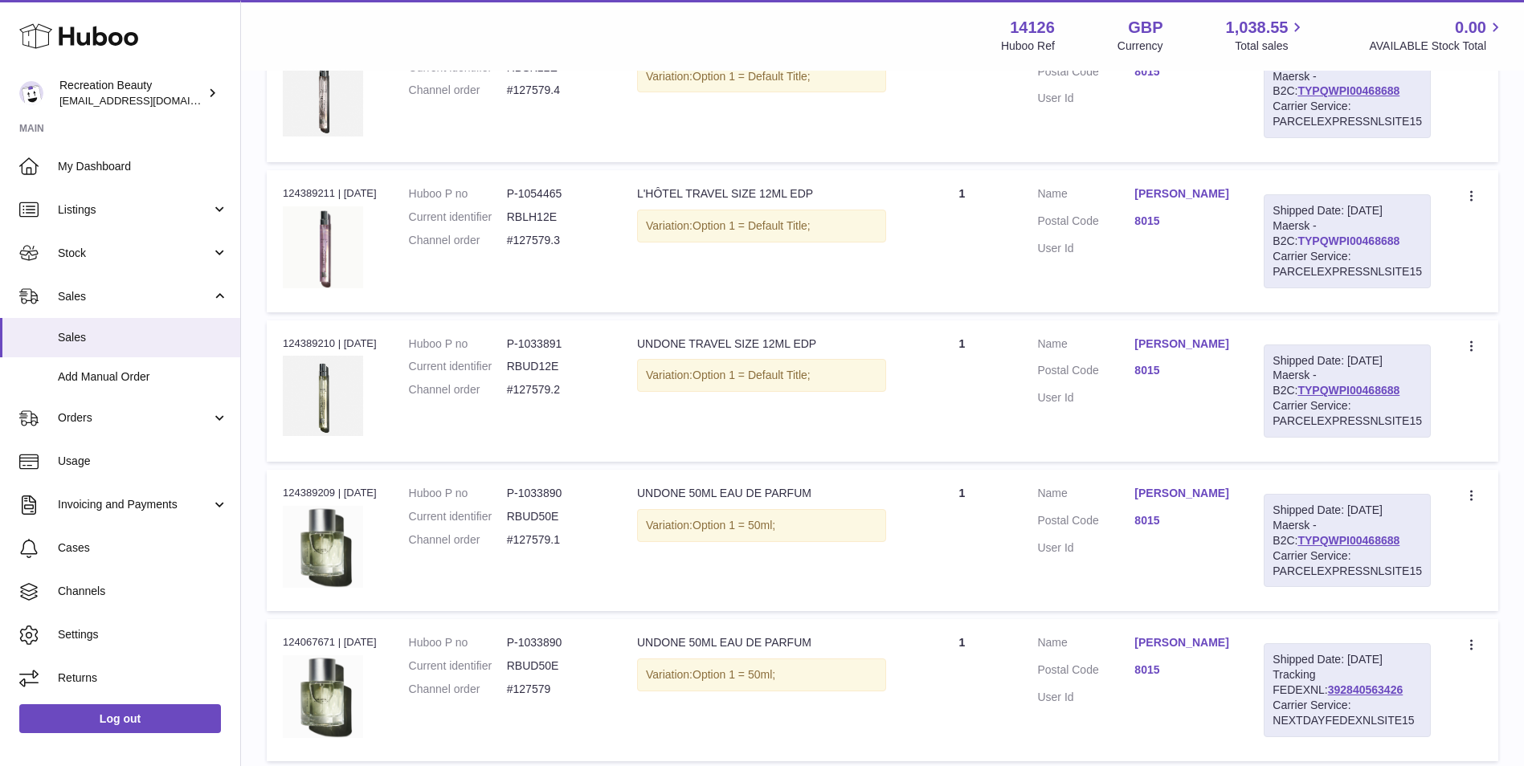
click at [1311, 238] on link "TYPQWPI00468688" at bounding box center [1348, 241] width 102 height 13
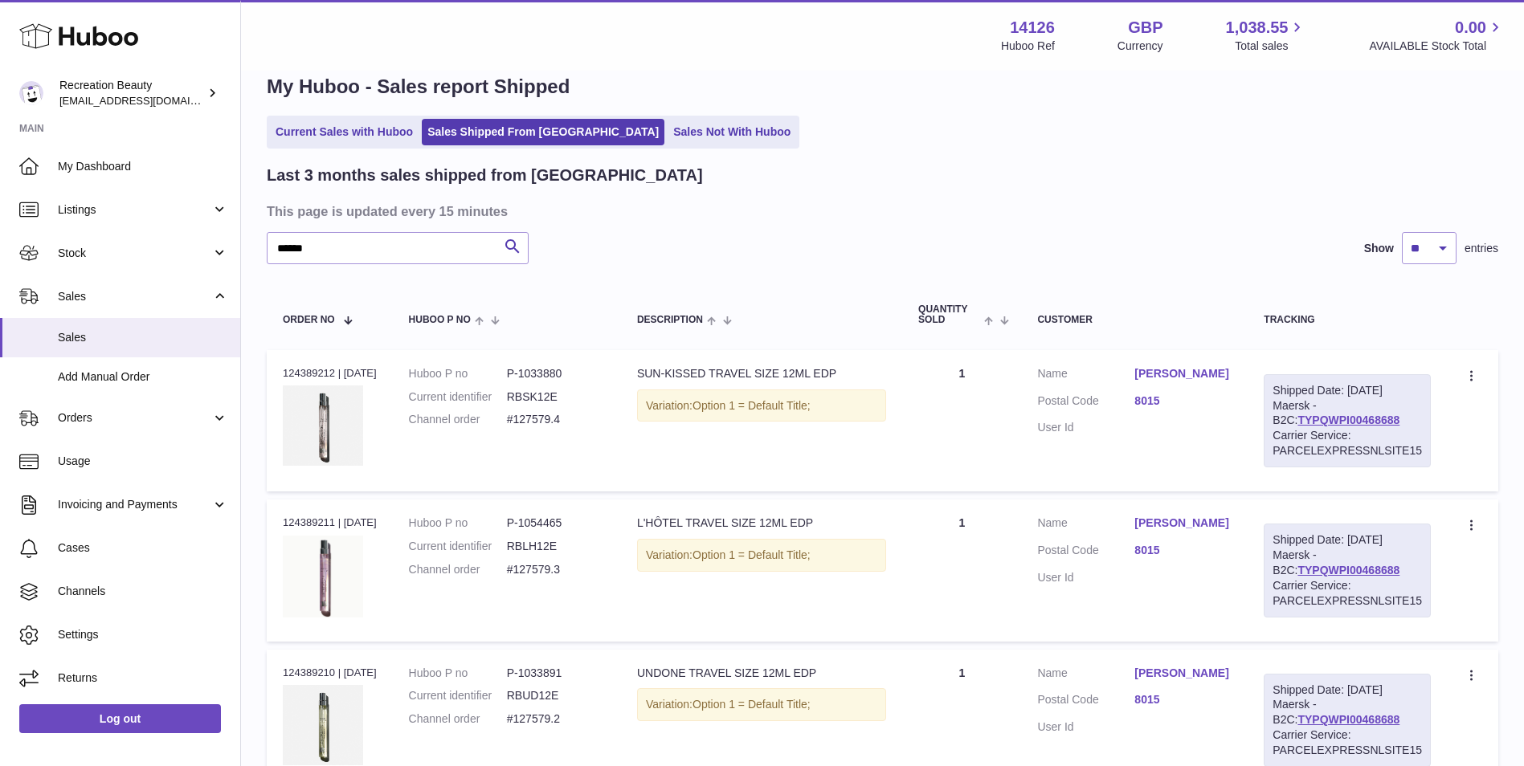
scroll to position [0, 0]
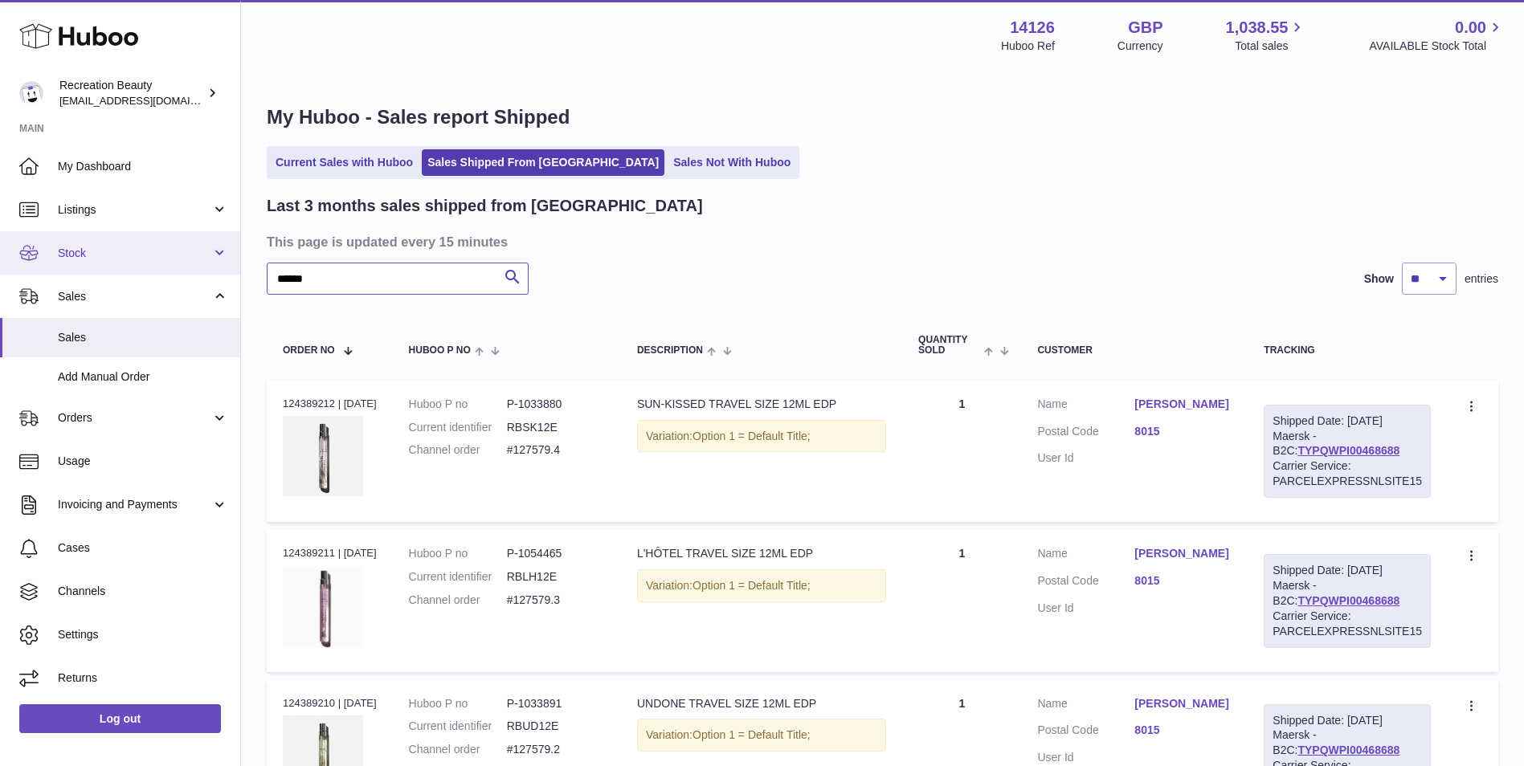
drag, startPoint x: 365, startPoint y: 264, endPoint x: 215, endPoint y: 259, distance: 149.5
paste input "text"
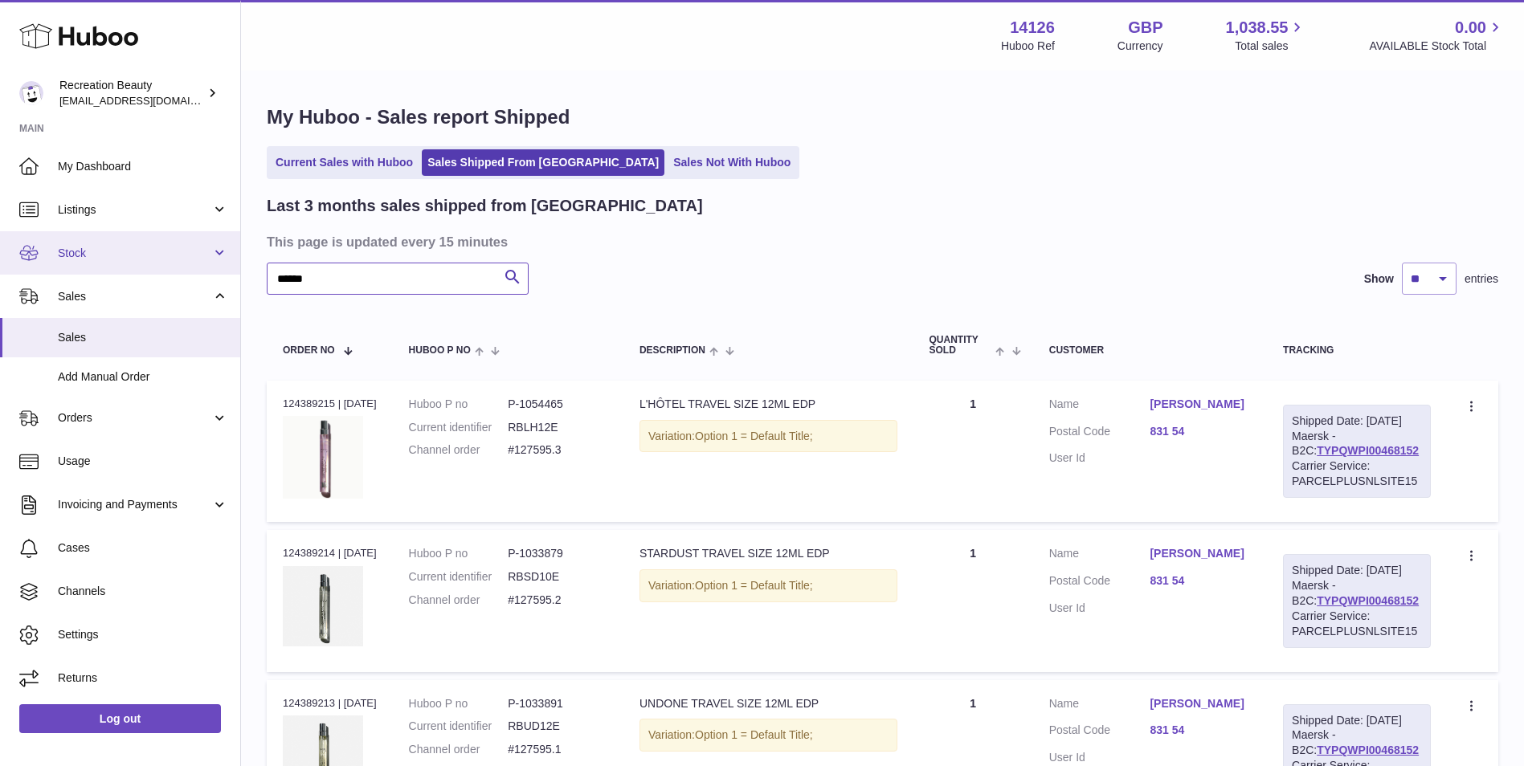
drag, startPoint x: 329, startPoint y: 282, endPoint x: 170, endPoint y: 251, distance: 162.9
click at [170, 251] on div "Huboo Recreation Beauty barney@recreationbeauty.com Main My Dashboard Listings …" at bounding box center [762, 703] width 1524 height 1406
click at [796, 194] on div "My Huboo - Sales report Shipped Current Sales with Huboo Sales Shipped From Hub…" at bounding box center [882, 691] width 1283 height 1239
drag, startPoint x: 321, startPoint y: 282, endPoint x: 141, endPoint y: 239, distance: 185.1
click at [141, 239] on div "Huboo Recreation Beauty barney@recreationbeauty.com Main My Dashboard Listings …" at bounding box center [762, 703] width 1524 height 1406
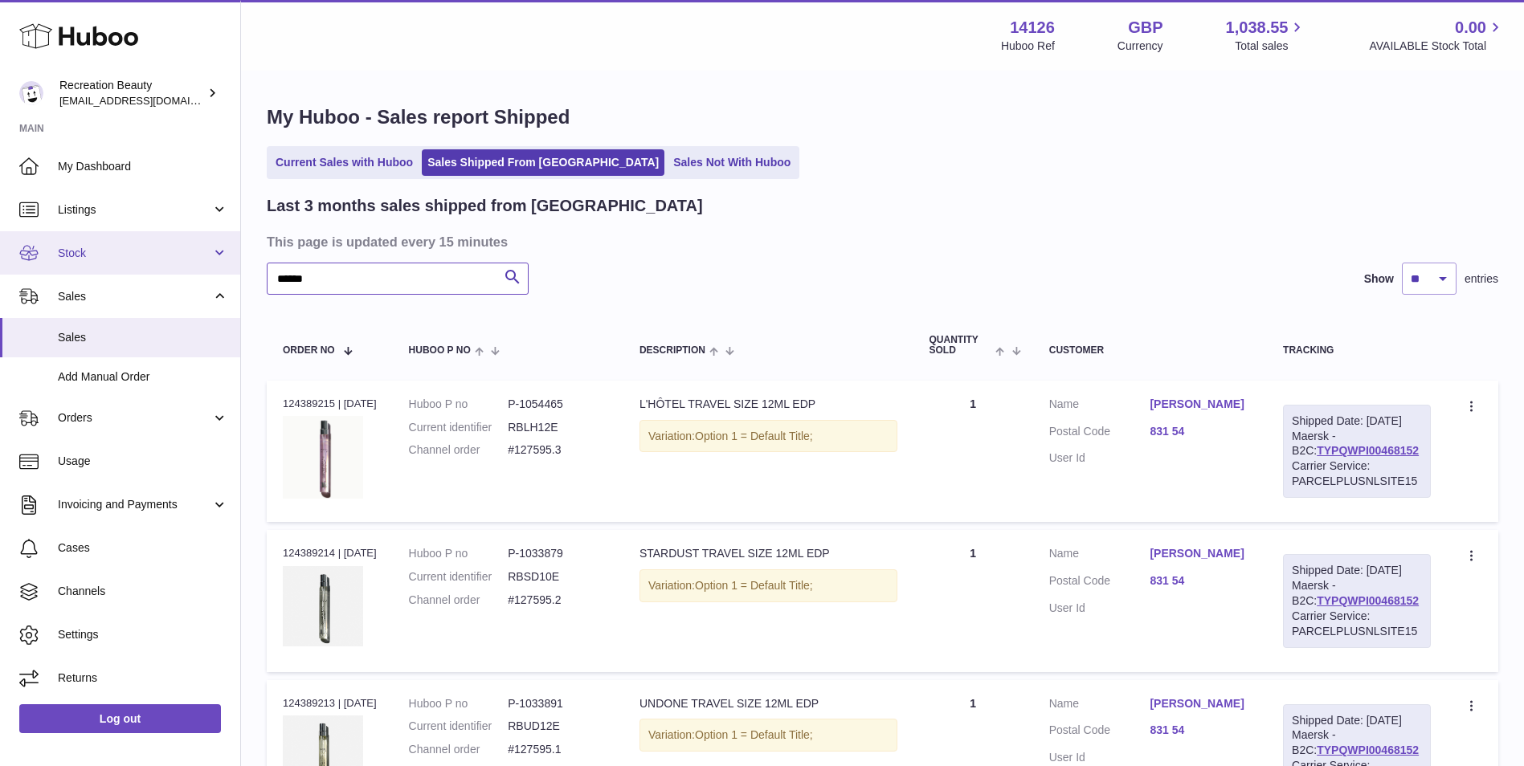
paste input "text"
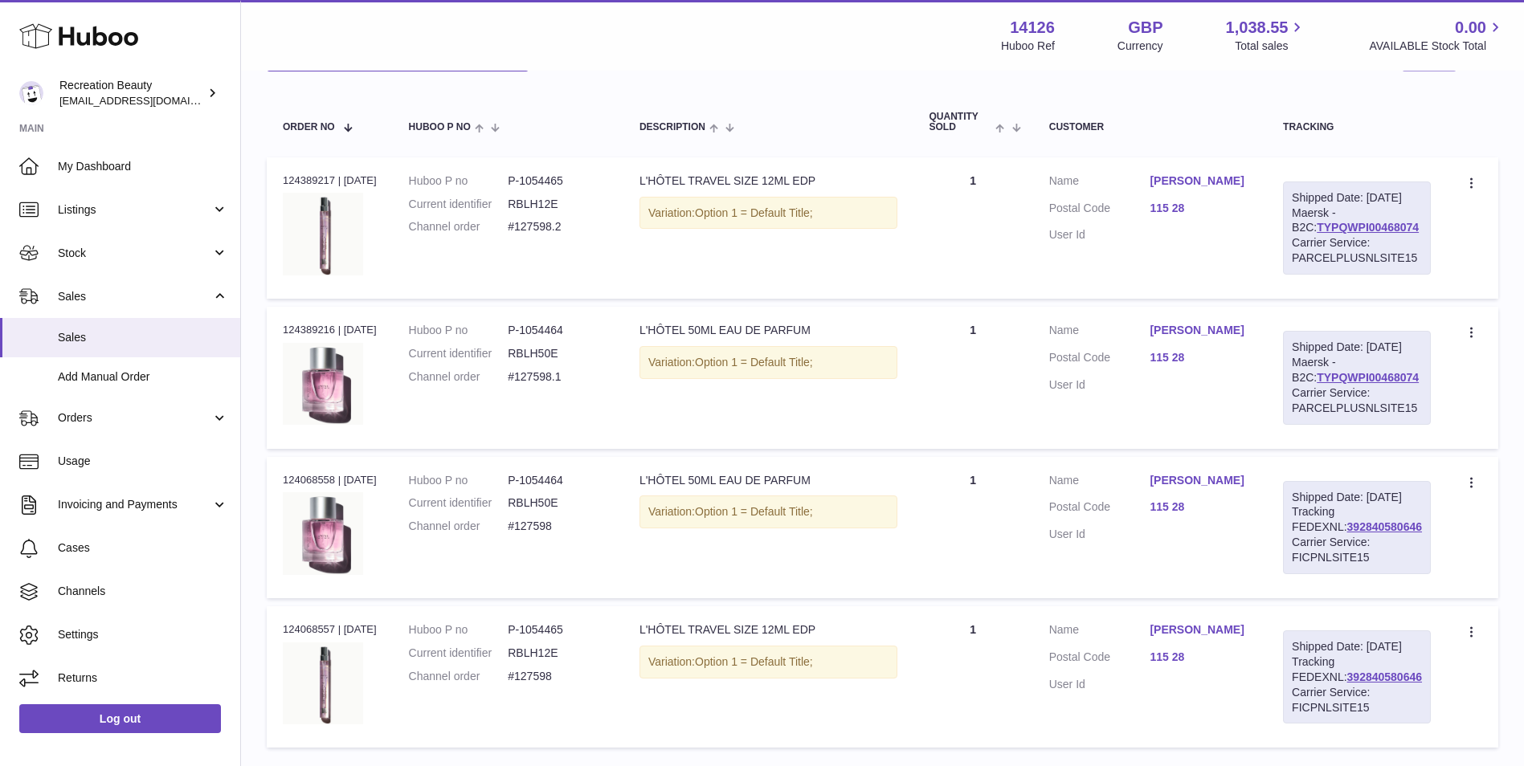
scroll to position [227, 0]
click at [1347, 530] on link "392840580646" at bounding box center [1384, 523] width 75 height 13
click at [1380, 231] on link "TYPQWPI00468074" at bounding box center [1368, 224] width 102 height 13
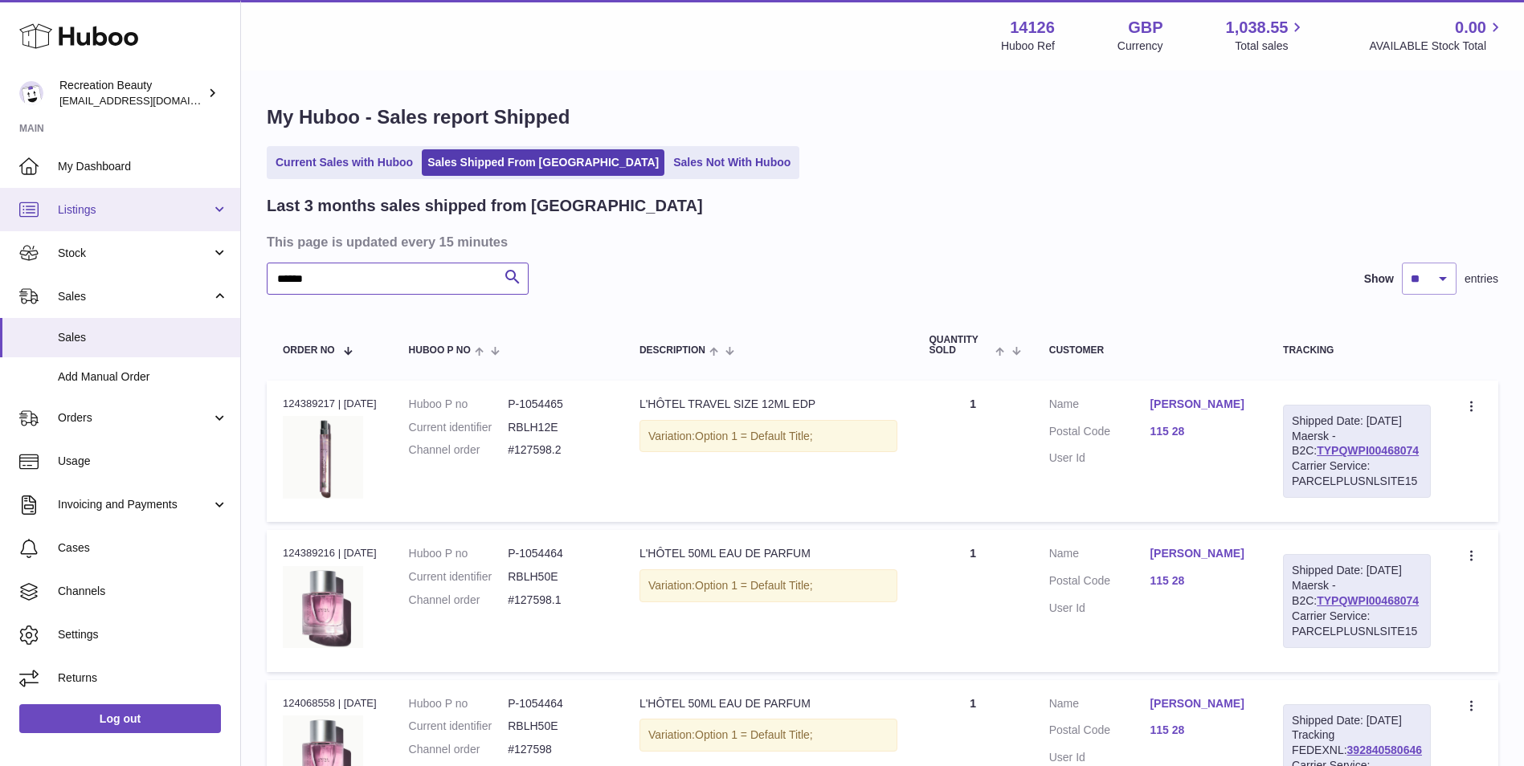
drag, startPoint x: 216, startPoint y: 240, endPoint x: 145, endPoint y: 215, distance: 75.7
click at [145, 215] on div "Huboo Recreation Beauty barney@recreationbeauty.com Main My Dashboard Listings …" at bounding box center [762, 553] width 1524 height 1106
paste input "text"
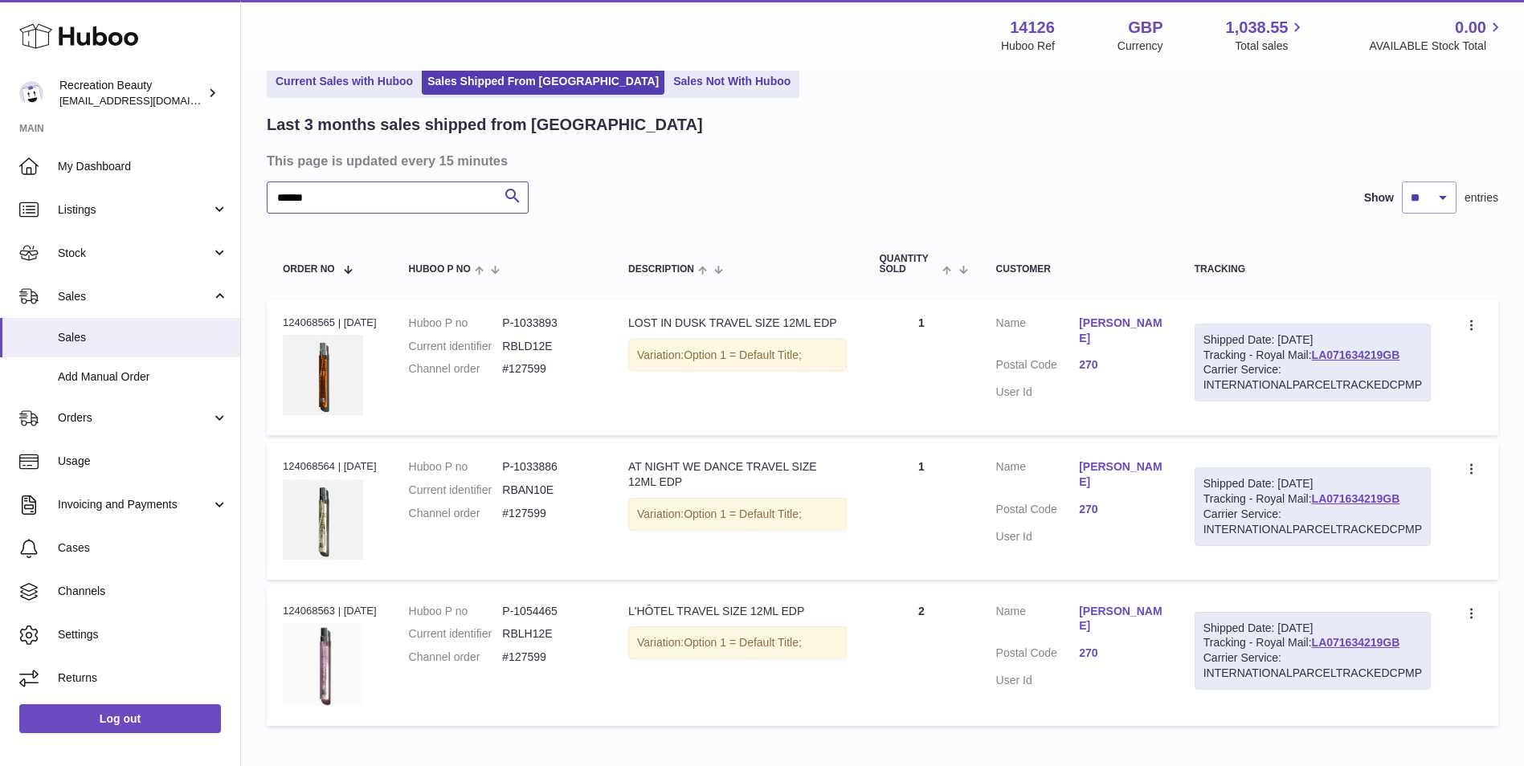
scroll to position [176, 0]
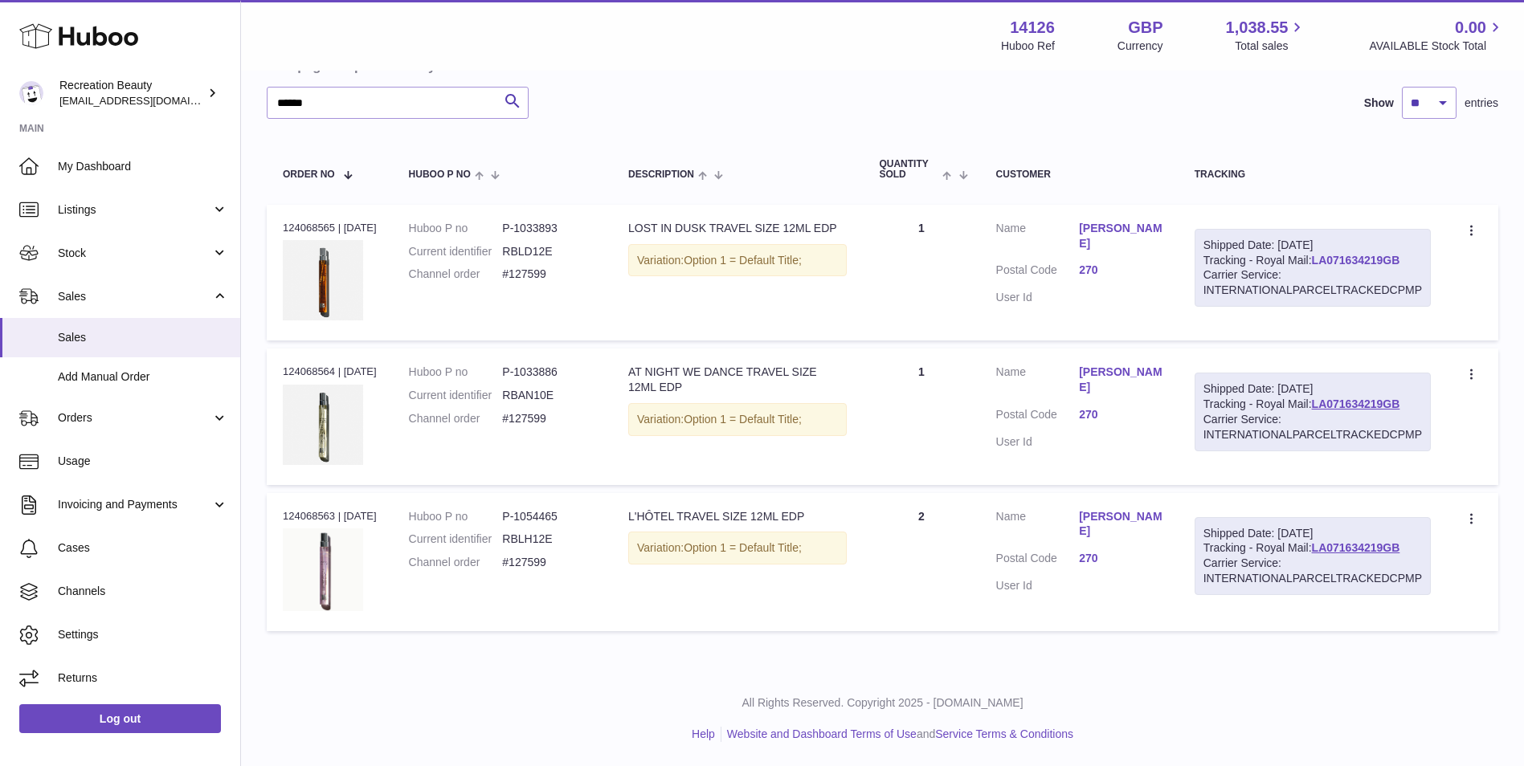
click at [1390, 259] on link "LA071634219GB" at bounding box center [1356, 260] width 88 height 13
drag, startPoint x: 1408, startPoint y: 261, endPoint x: 1314, endPoint y: 264, distance: 94.9
click at [1314, 264] on div "Shipped Date: 4th Sep 2025 Tracking - Royal Mail: LA071634219GB Carrier Service…" at bounding box center [1313, 268] width 236 height 79
copy link "LA071634219GB"
drag, startPoint x: 341, startPoint y: 101, endPoint x: 191, endPoint y: 93, distance: 149.6
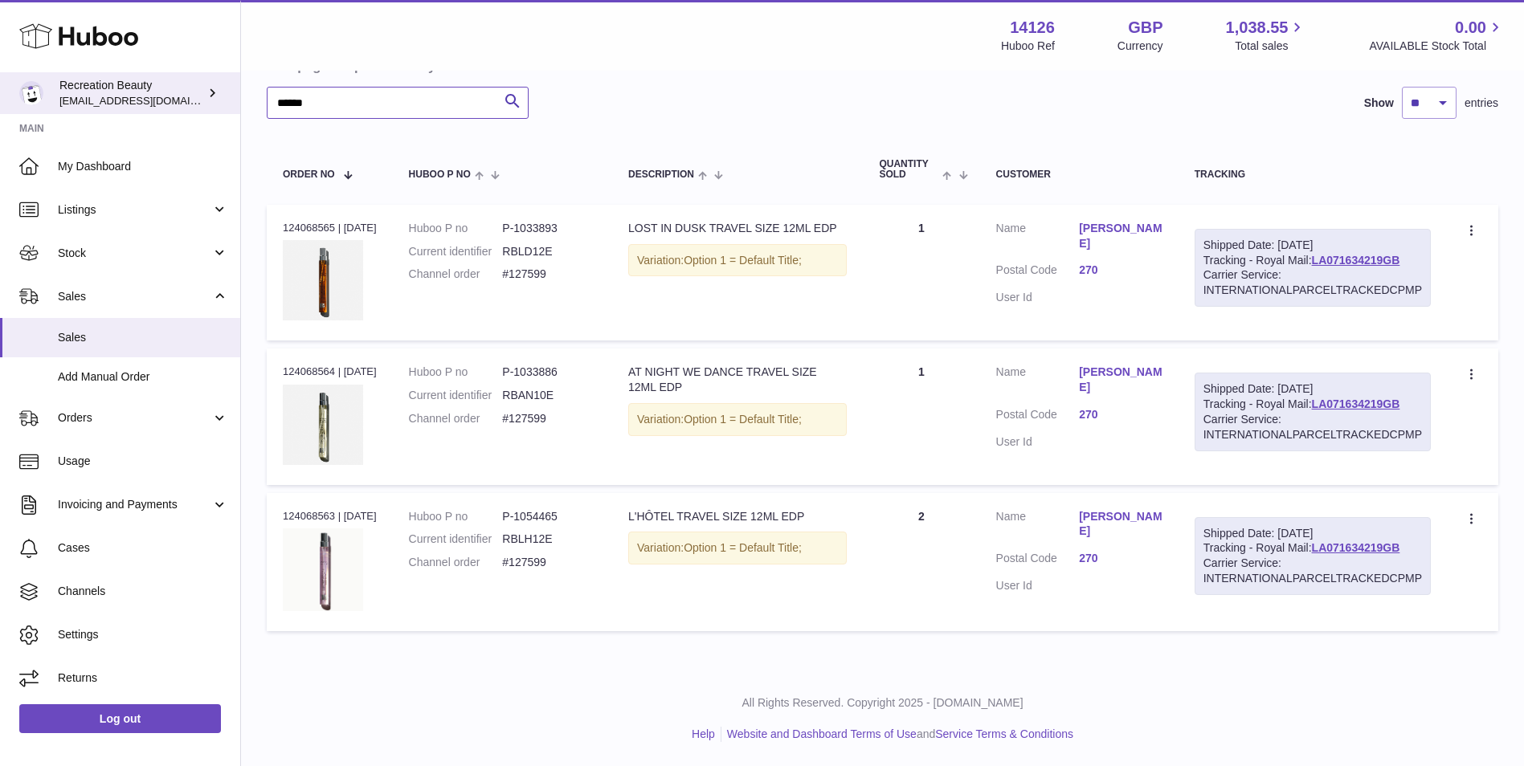
click at [191, 93] on div "Huboo Recreation Beauty barney@recreationbeauty.com Main My Dashboard Listings …" at bounding box center [762, 295] width 1524 height 942
paste input "text"
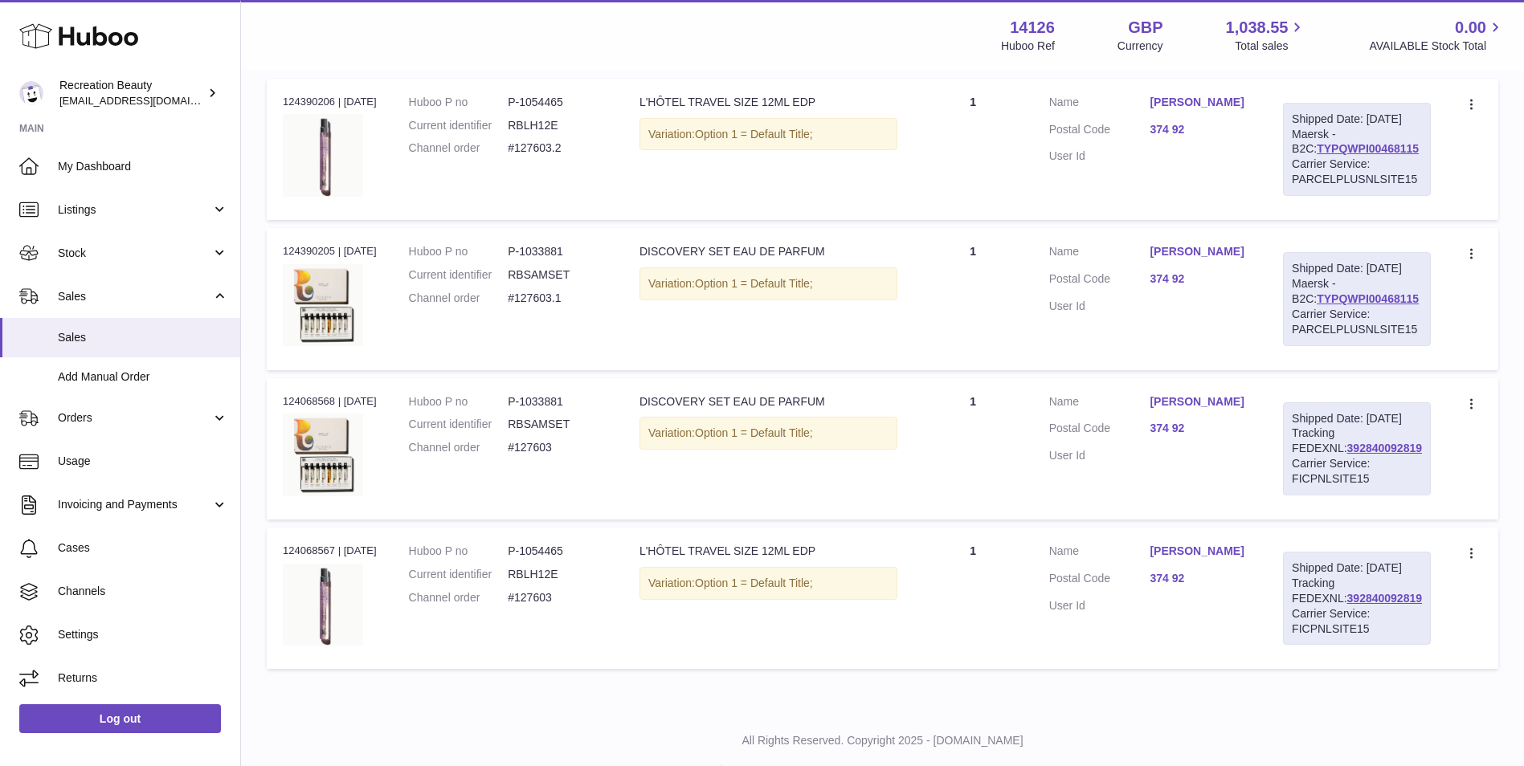
scroll to position [279, 0]
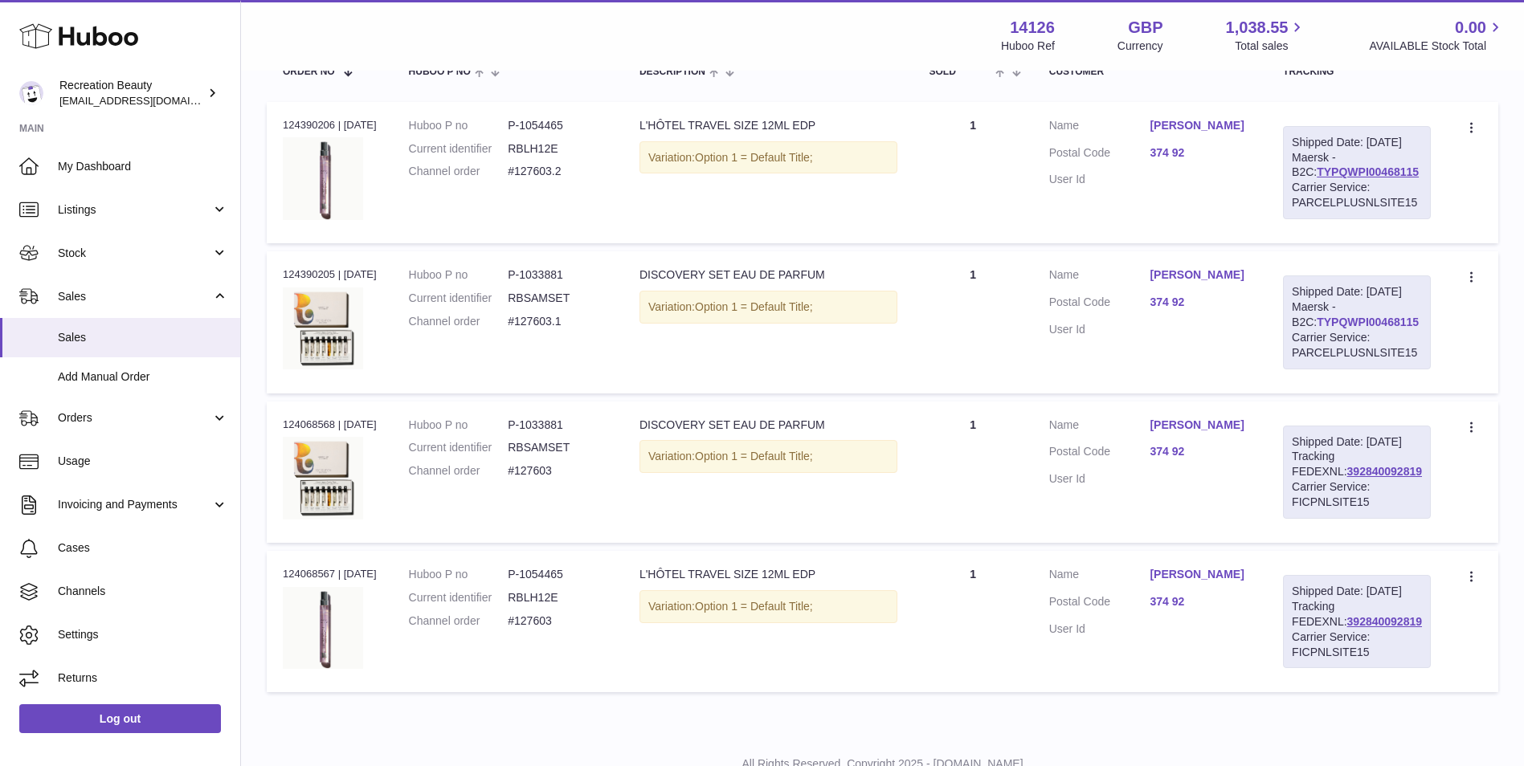
click at [1350, 329] on link "TYPQWPI00468115" at bounding box center [1368, 322] width 102 height 13
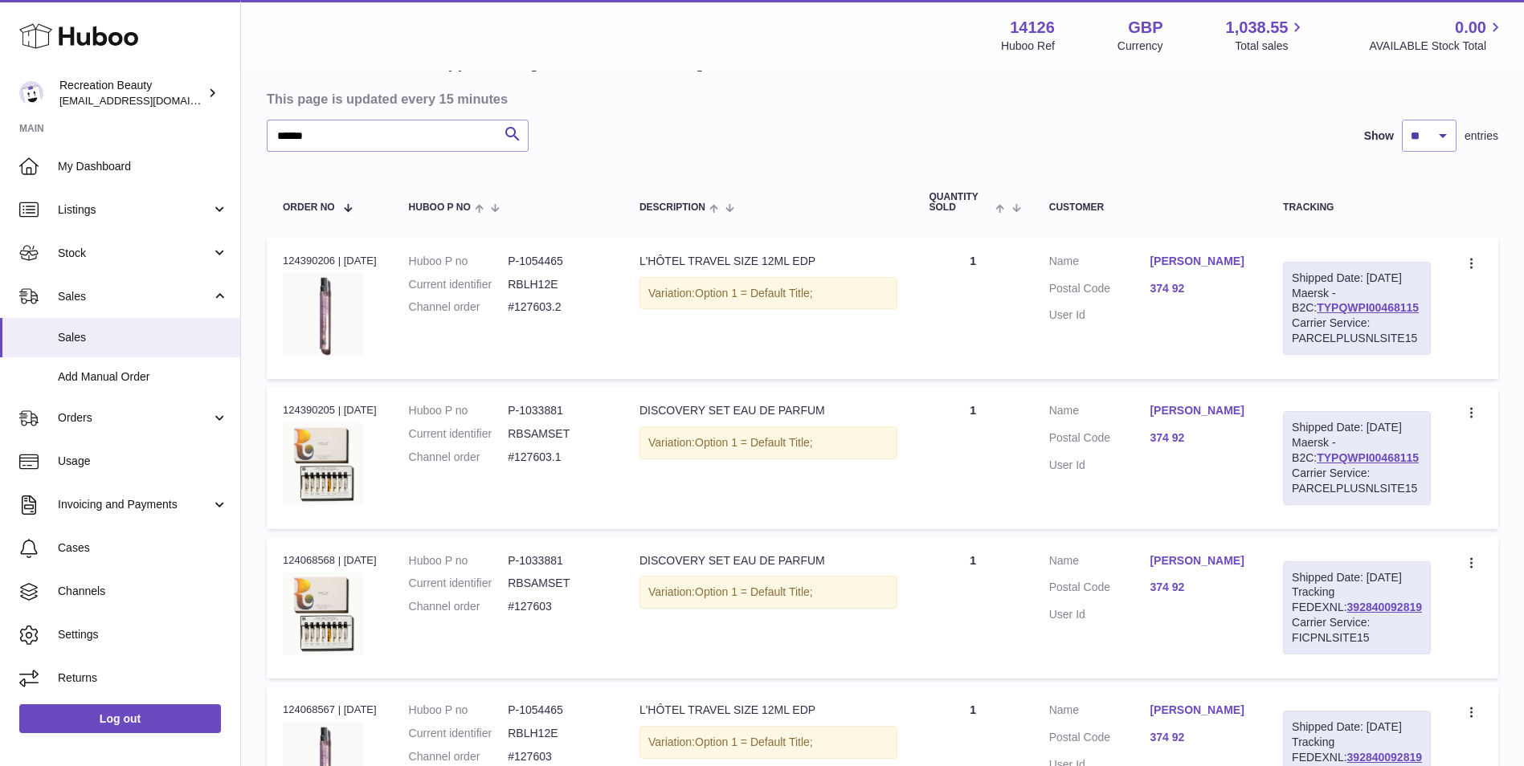
scroll to position [136, 0]
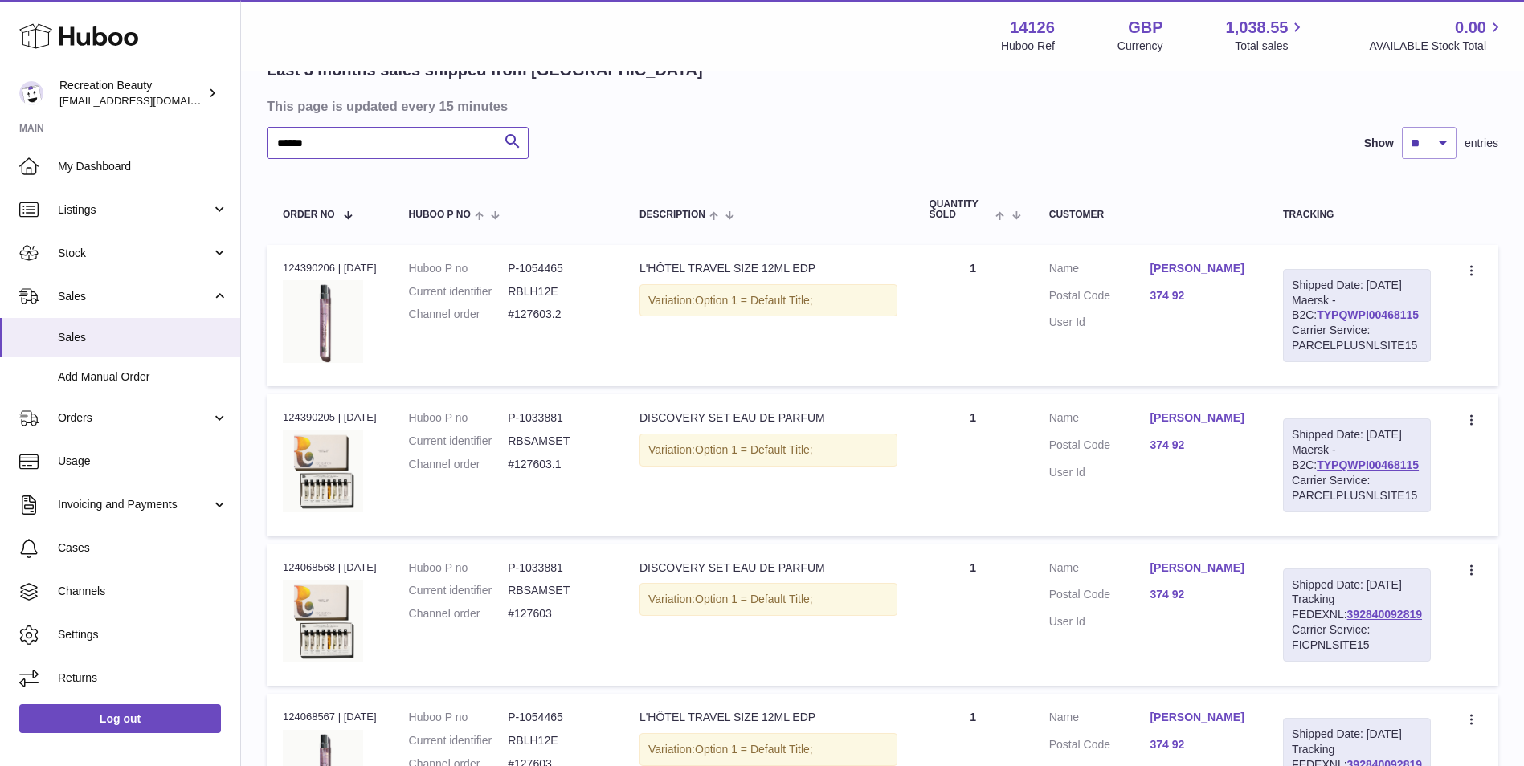
drag, startPoint x: 285, startPoint y: 125, endPoint x: 227, endPoint y: 117, distance: 59.2
click at [227, 117] on div "Huboo Recreation Beauty barney@recreationbeauty.com Main My Dashboard Listings …" at bounding box center [762, 417] width 1524 height 1106
paste input "text"
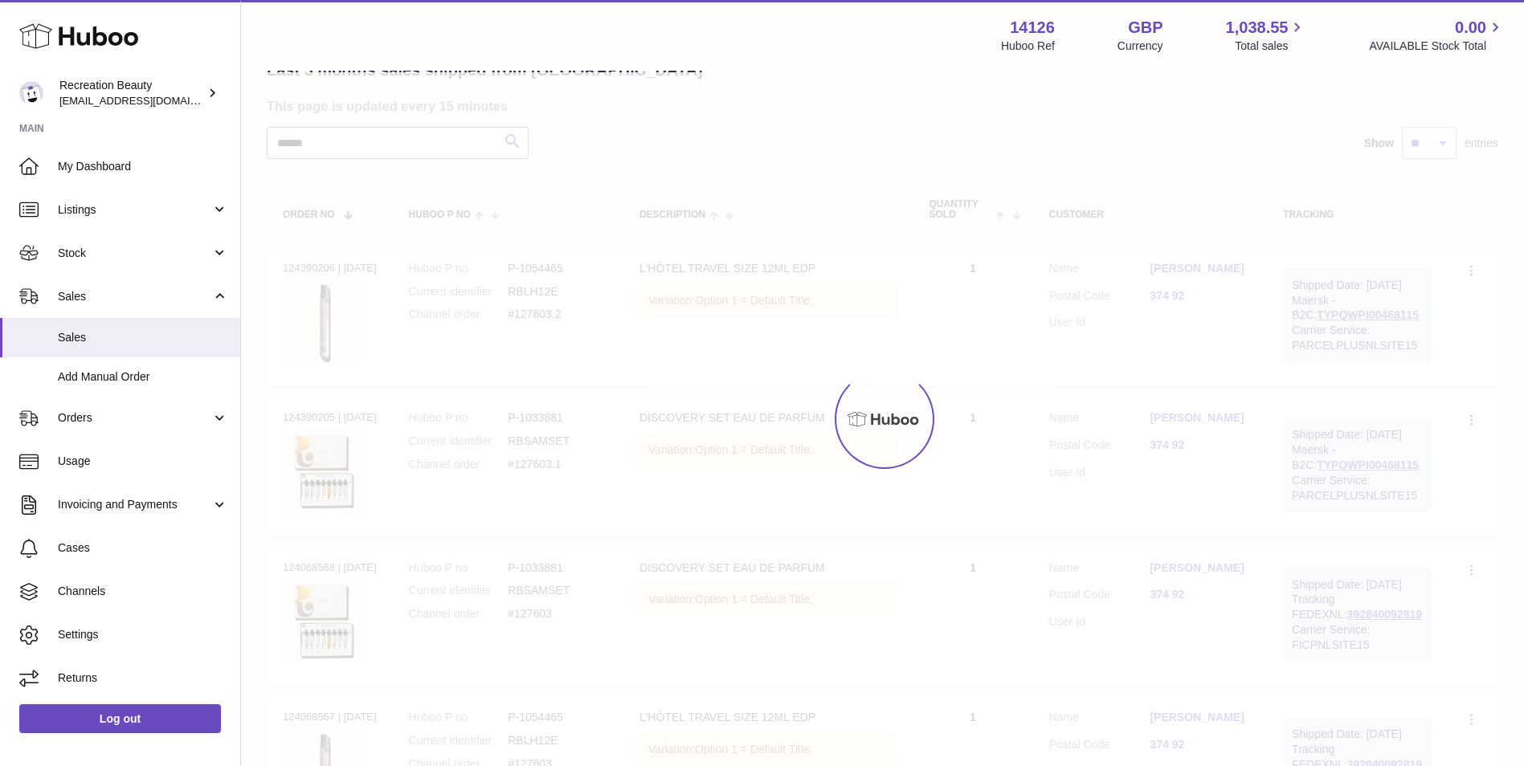
scroll to position [40, 0]
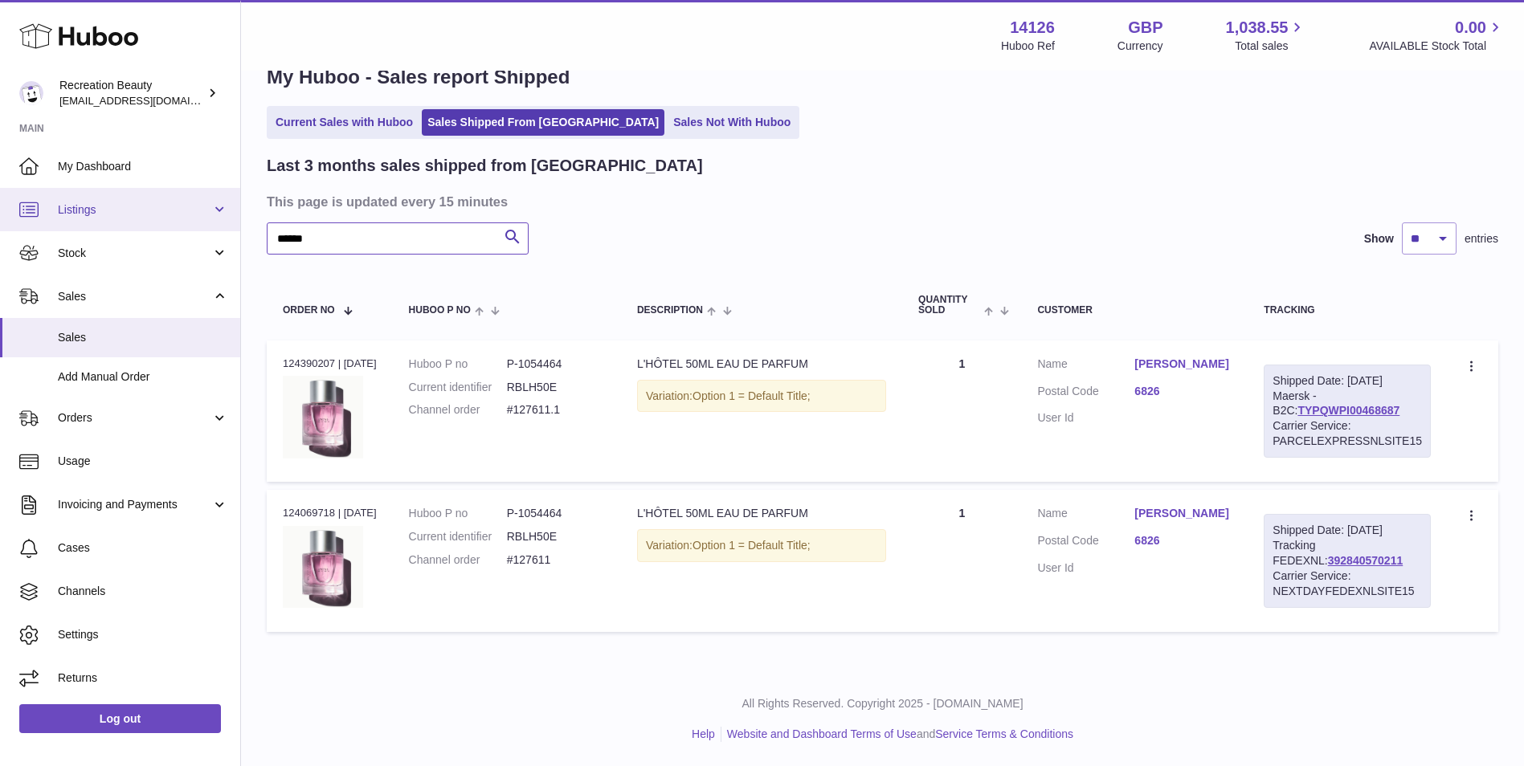
drag, startPoint x: 355, startPoint y: 242, endPoint x: 63, endPoint y: 210, distance: 294.2
click at [63, 210] on div "Huboo Recreation Beauty barney@recreationbeauty.com Main My Dashboard Listings …" at bounding box center [762, 363] width 1524 height 807
paste input "text"
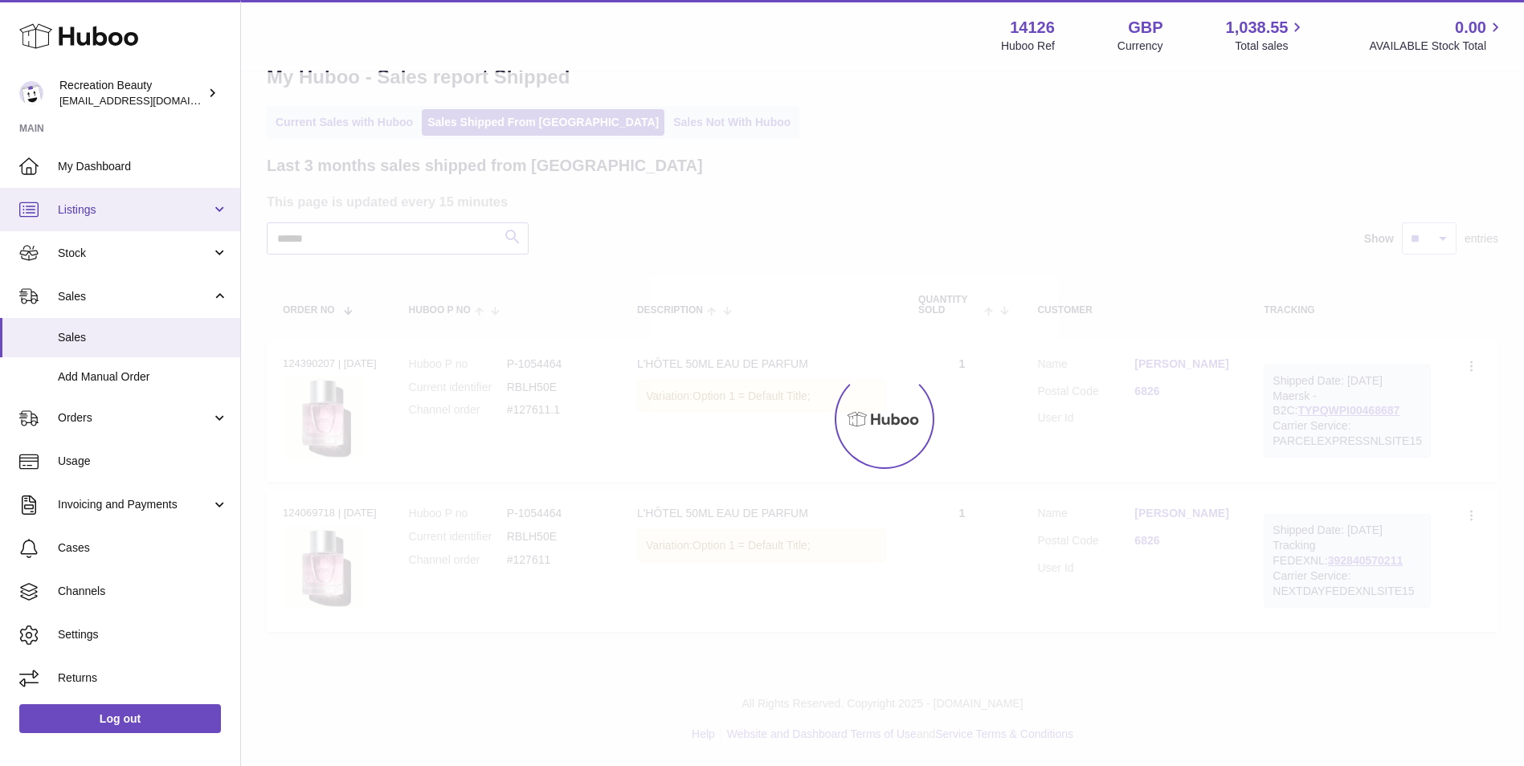
scroll to position [71, 0]
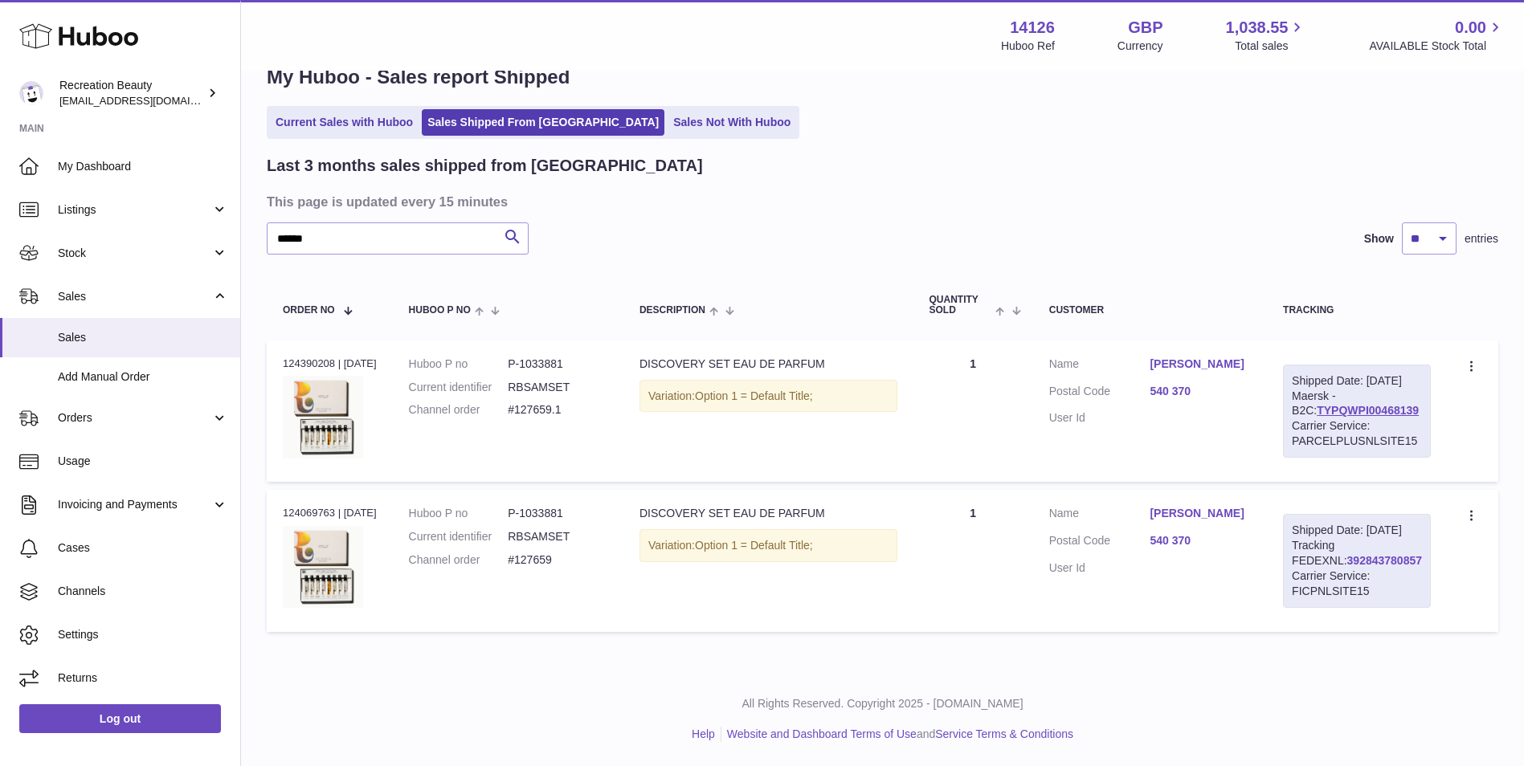
click at [1347, 559] on link "392843780857" at bounding box center [1384, 560] width 75 height 13
click at [1336, 404] on link "TYPQWPI00468139" at bounding box center [1368, 410] width 102 height 13
drag, startPoint x: 284, startPoint y: 207, endPoint x: 182, endPoint y: 202, distance: 102.1
click at [182, 202] on div "Huboo Recreation Beauty barney@recreationbeauty.com Main My Dashboard Listings …" at bounding box center [762, 363] width 1524 height 807
paste input "text"
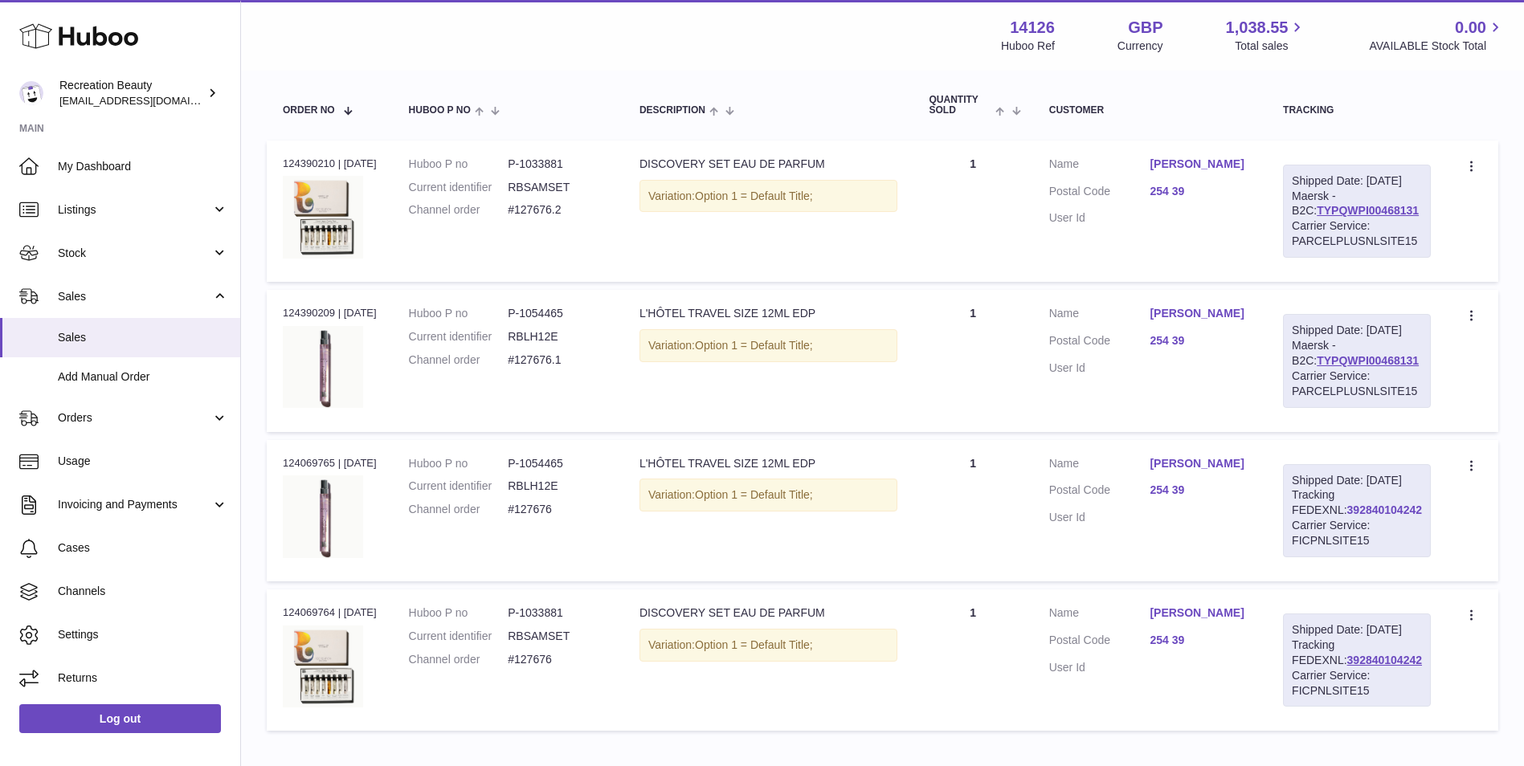
scroll to position [241, 0]
click at [1347, 516] on link "392840104242" at bounding box center [1384, 509] width 75 height 13
click at [1339, 216] on link "TYPQWPI00468131" at bounding box center [1368, 209] width 102 height 13
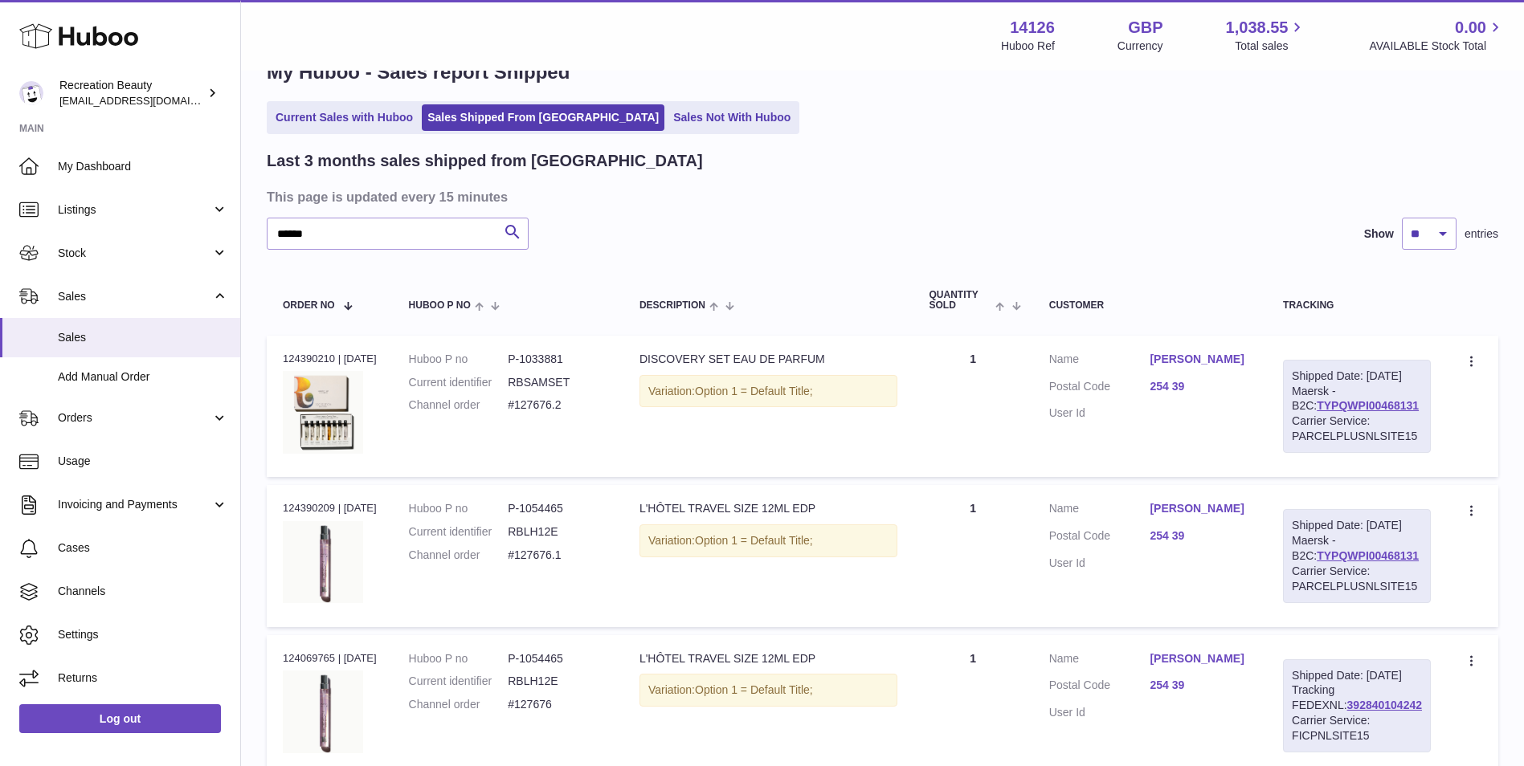
scroll to position [31, 0]
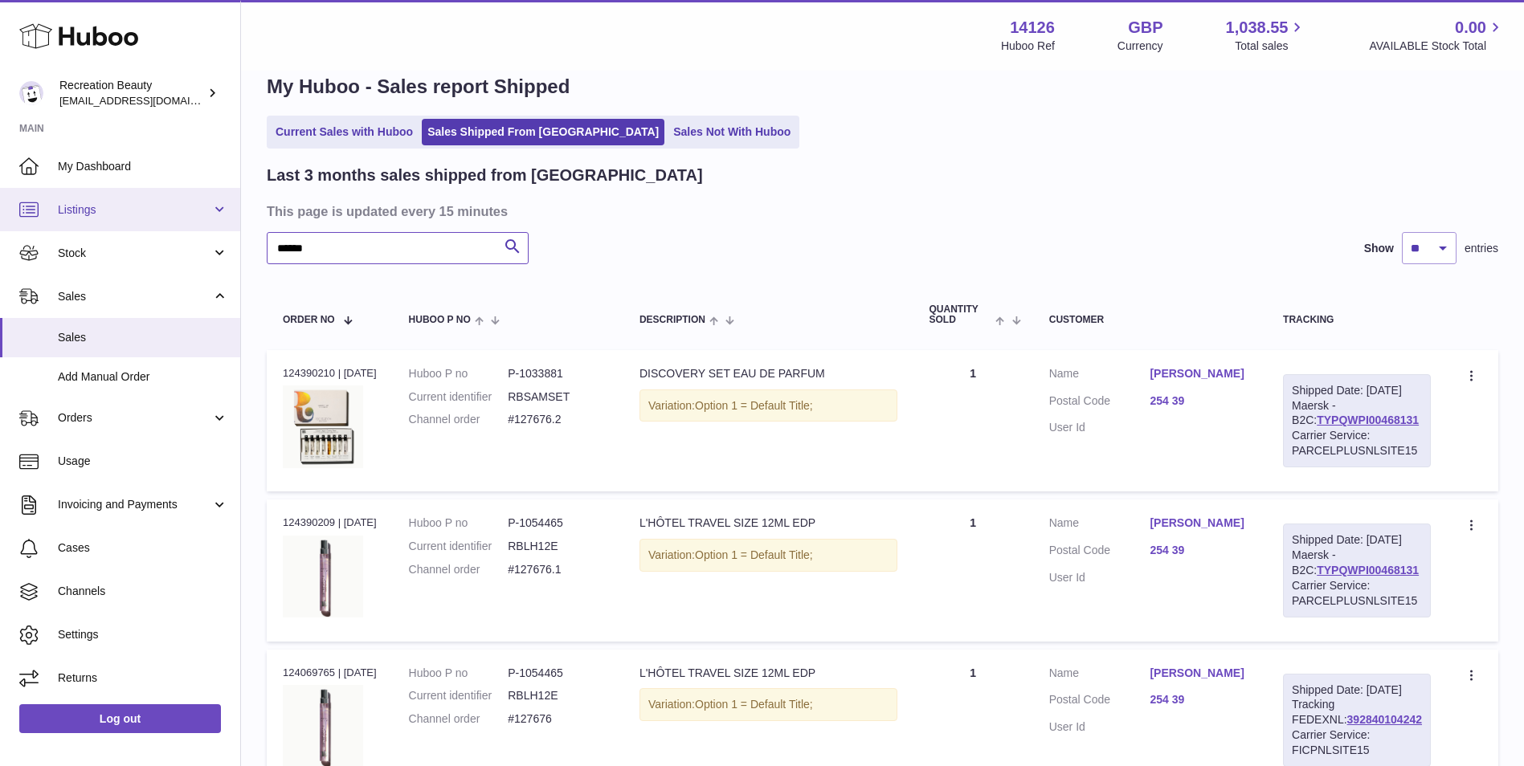
drag, startPoint x: 360, startPoint y: 241, endPoint x: 178, endPoint y: 229, distance: 182.8
click at [178, 229] on div "Huboo Recreation Beauty barney@recreationbeauty.com Main My Dashboard Listings …" at bounding box center [762, 522] width 1524 height 1106
paste input "text"
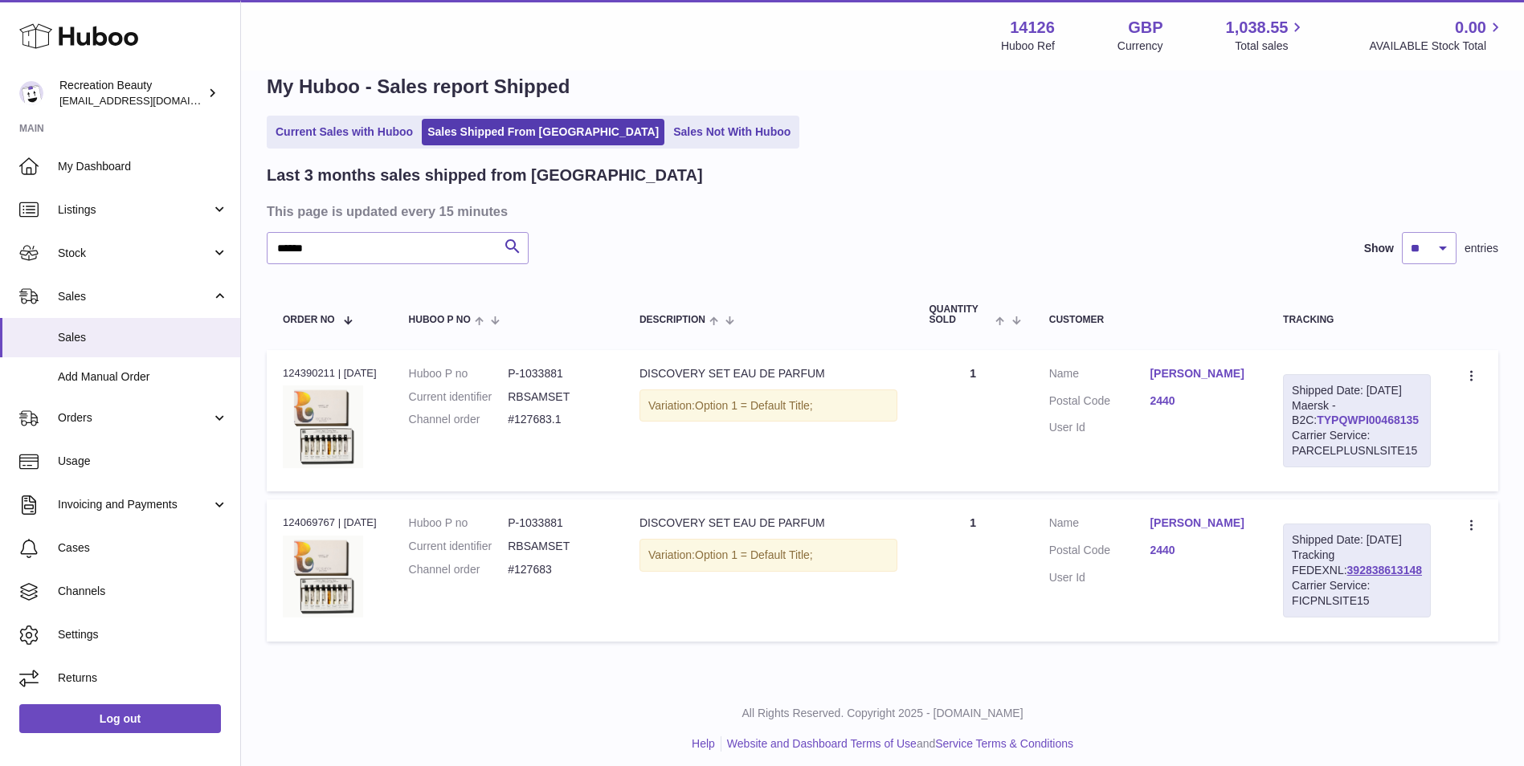
click at [1342, 427] on link "TYPQWPI00468135" at bounding box center [1368, 420] width 102 height 13
drag, startPoint x: 406, startPoint y: 242, endPoint x: 154, endPoint y: 204, distance: 254.3
click at [154, 204] on div "Huboo Recreation Beauty barney@recreationbeauty.com Main My Dashboard Listings …" at bounding box center [762, 372] width 1524 height 807
paste input "text"
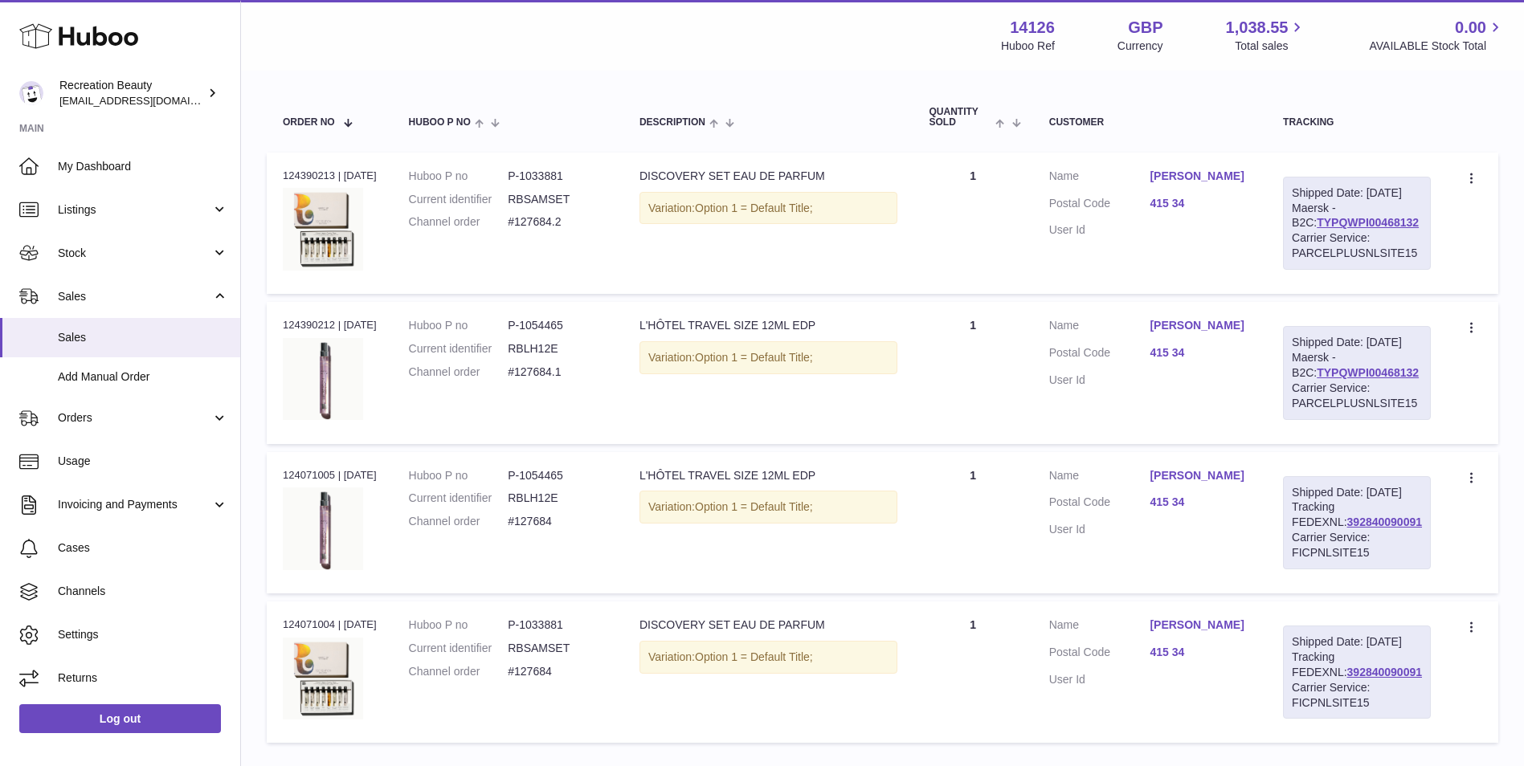
scroll to position [224, 0]
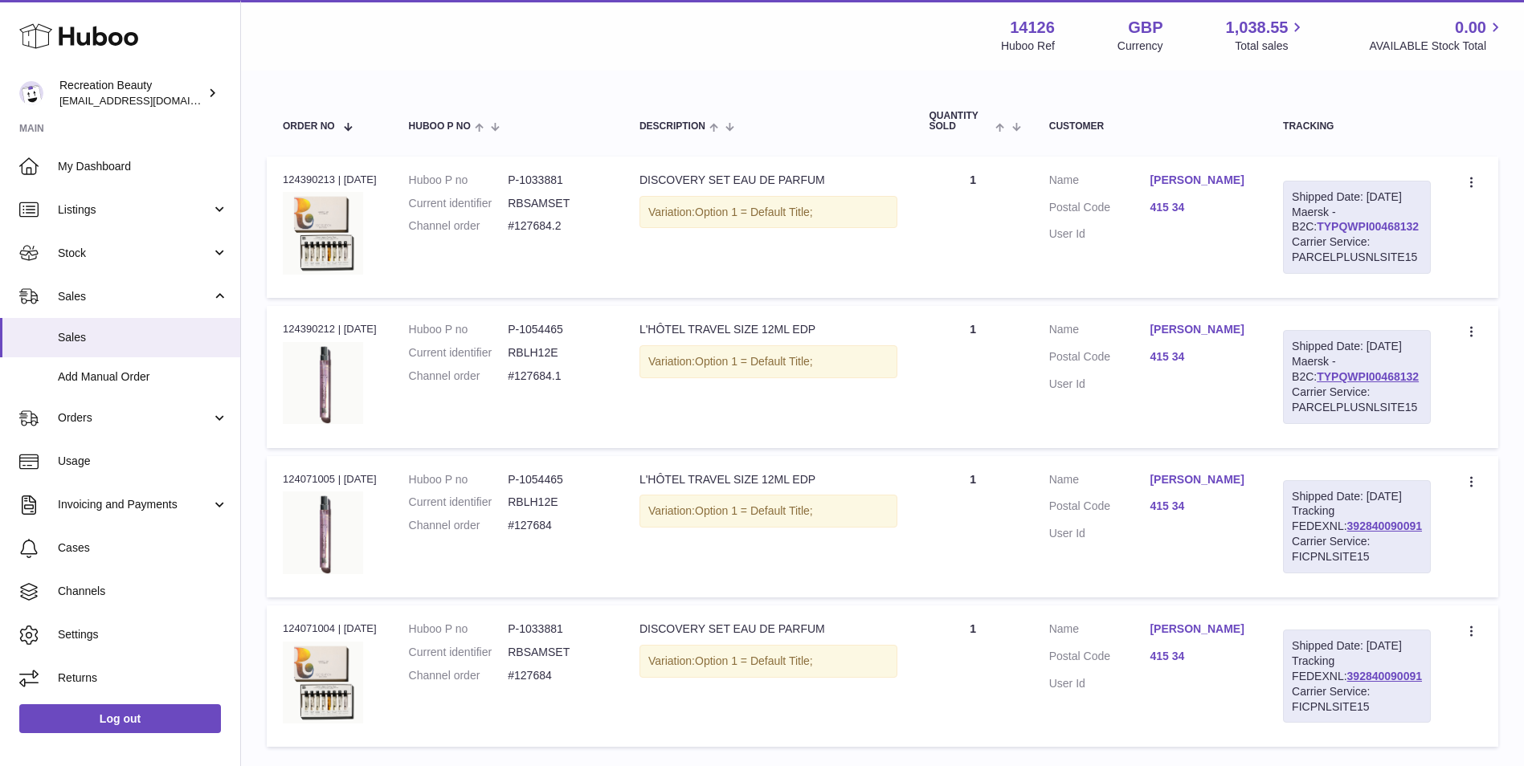
click at [1330, 233] on link "TYPQWPI00468132" at bounding box center [1368, 226] width 102 height 13
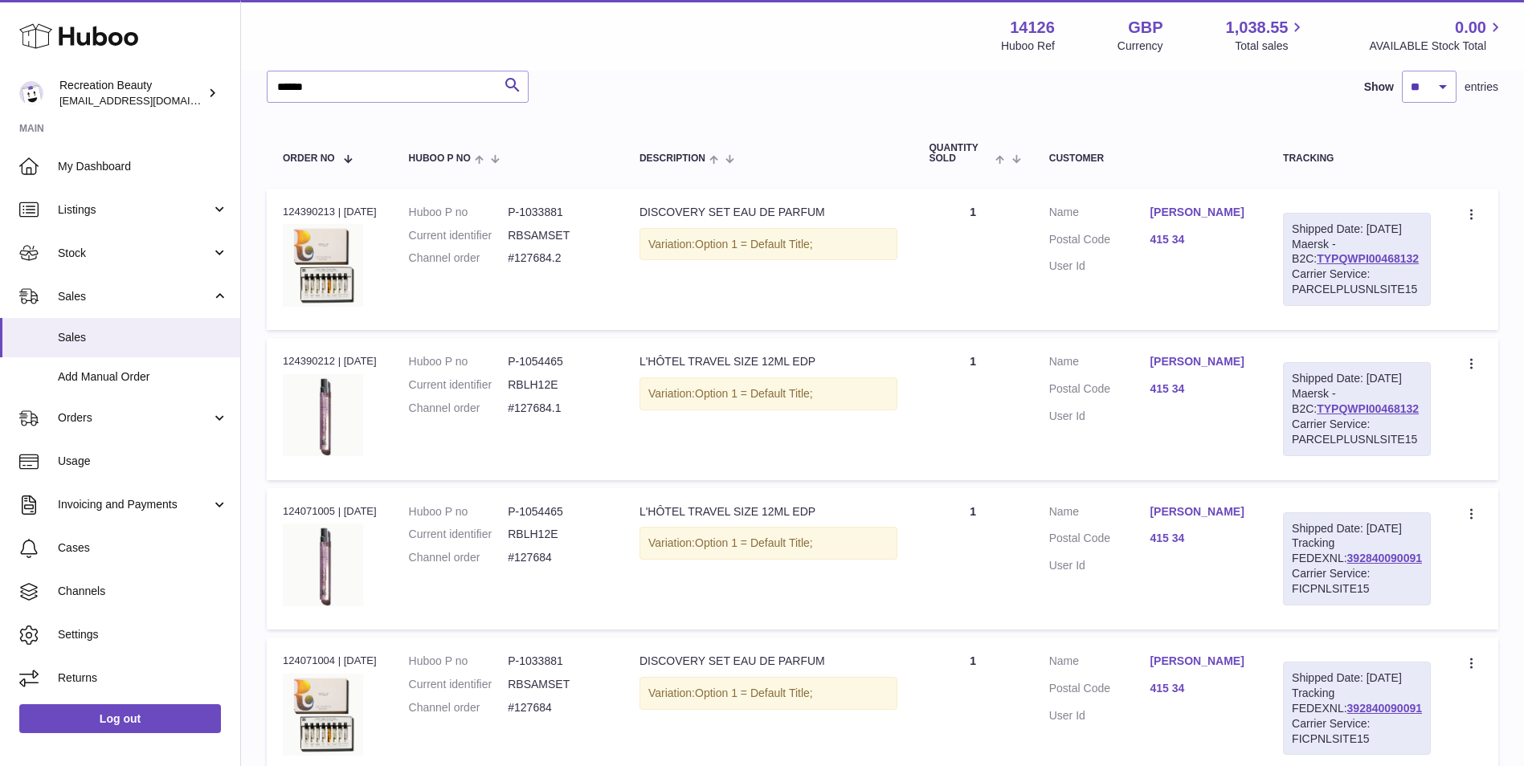
scroll to position [104, 0]
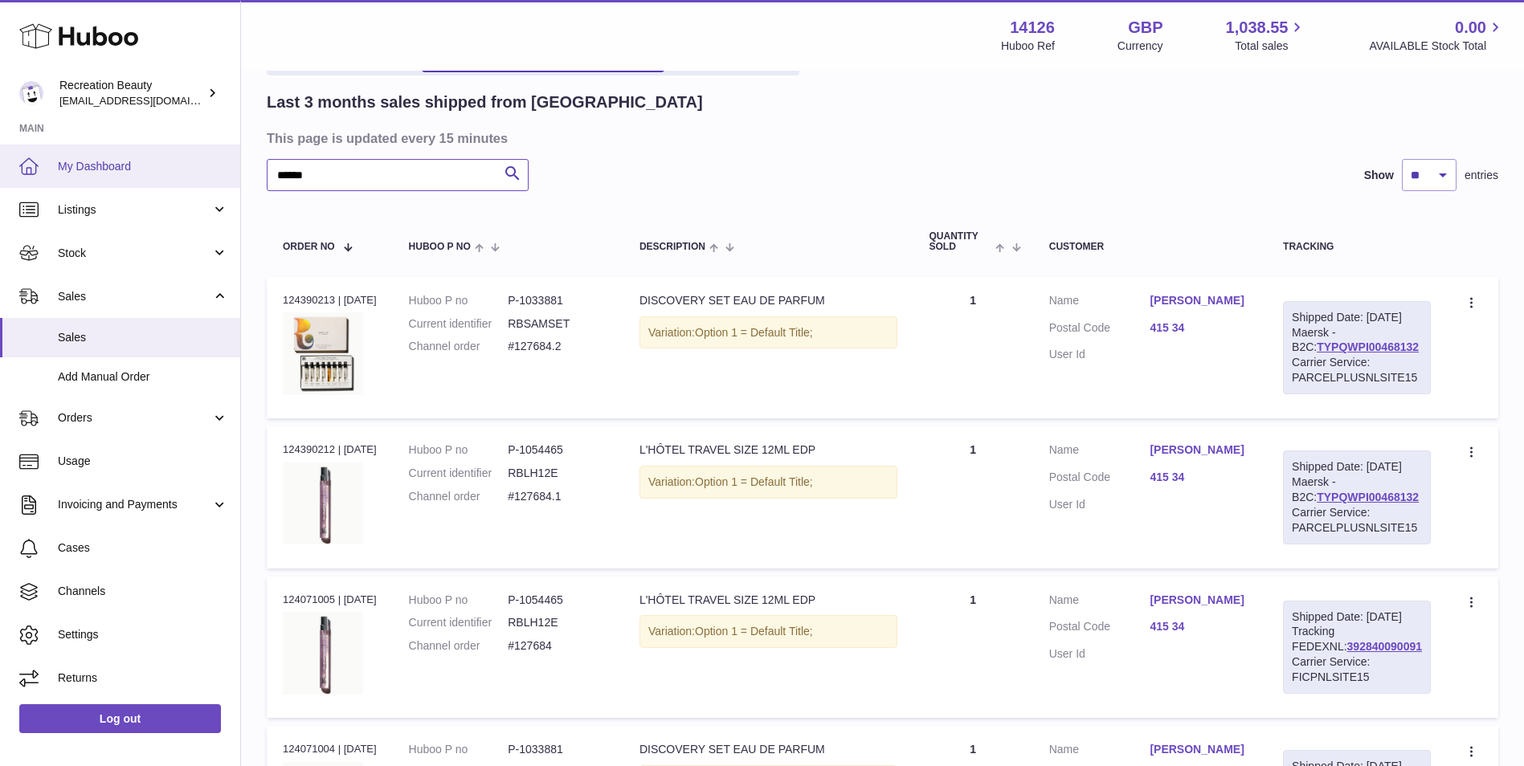
drag, startPoint x: 263, startPoint y: 169, endPoint x: 180, endPoint y: 170, distance: 82.8
click at [180, 170] on div "Huboo Recreation Beauty barney@recreationbeauty.com Main My Dashboard Listings …" at bounding box center [762, 449] width 1524 height 1106
paste input "text"
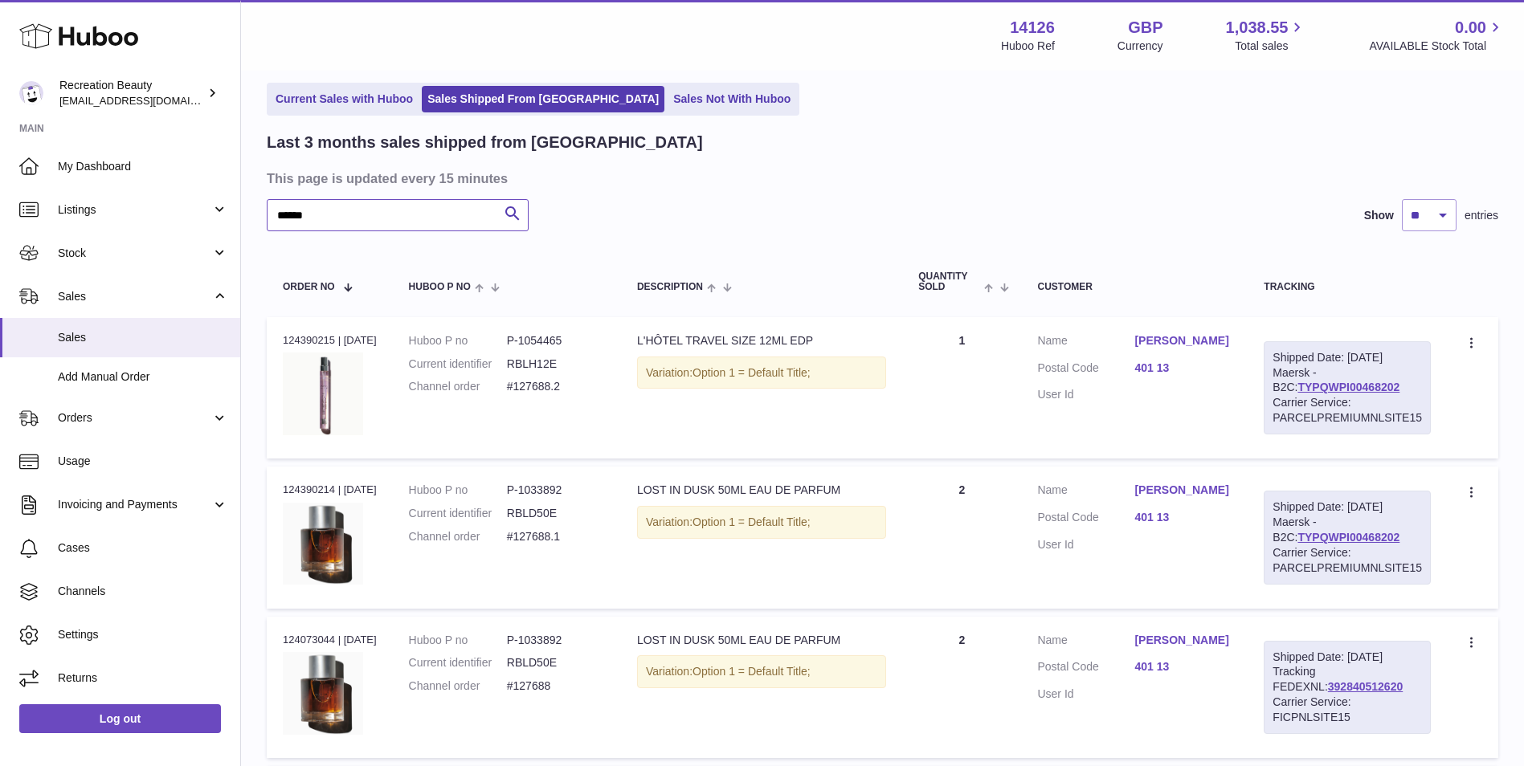
scroll to position [44, 0]
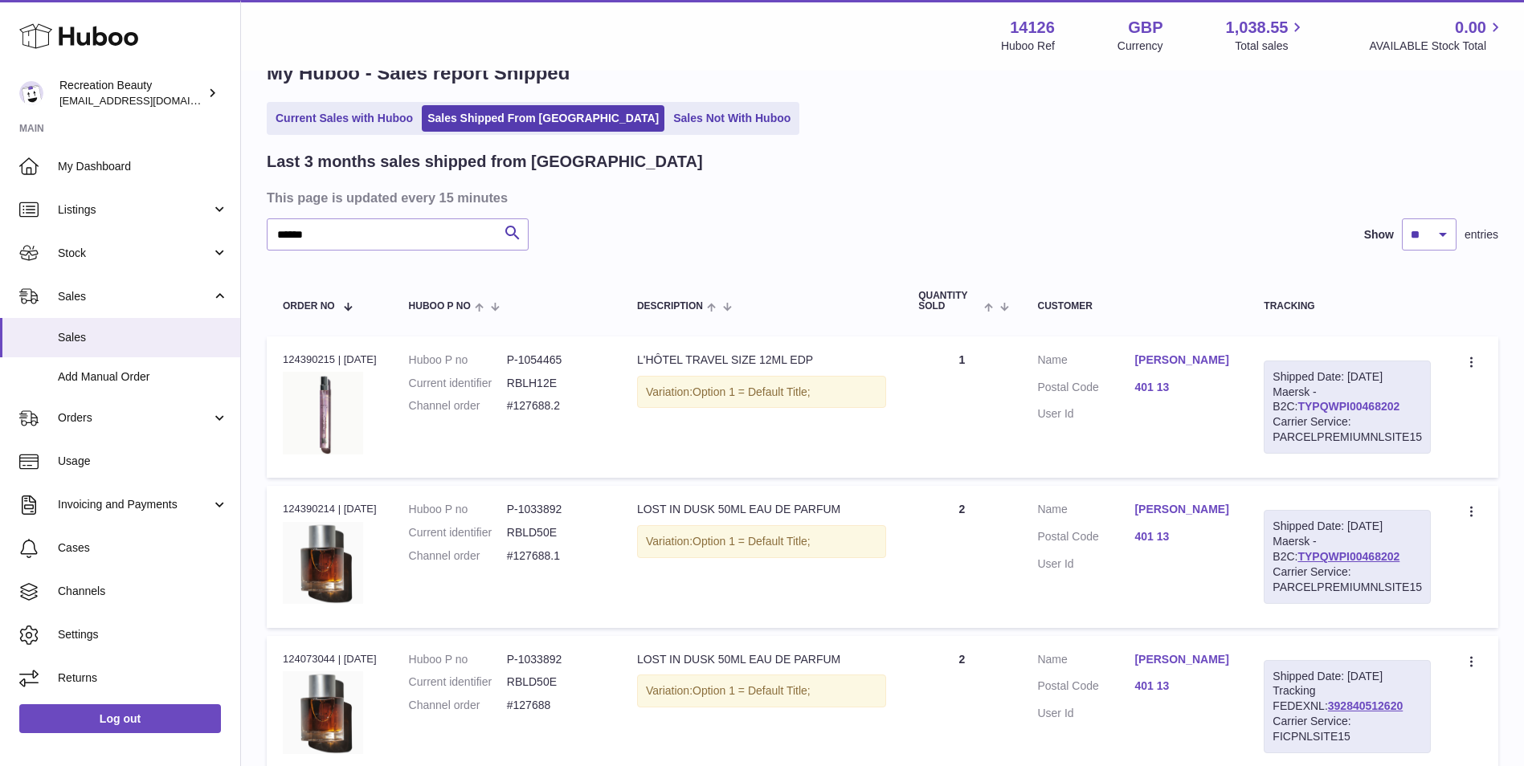
click at [1304, 407] on link "TYPQWPI00468202" at bounding box center [1348, 406] width 102 height 13
drag, startPoint x: 441, startPoint y: 227, endPoint x: 153, endPoint y: 209, distance: 289.0
click at [153, 209] on div "Huboo Recreation Beauty barney@recreationbeauty.com Main My Dashboard Listings …" at bounding box center [762, 509] width 1524 height 1106
paste input "text"
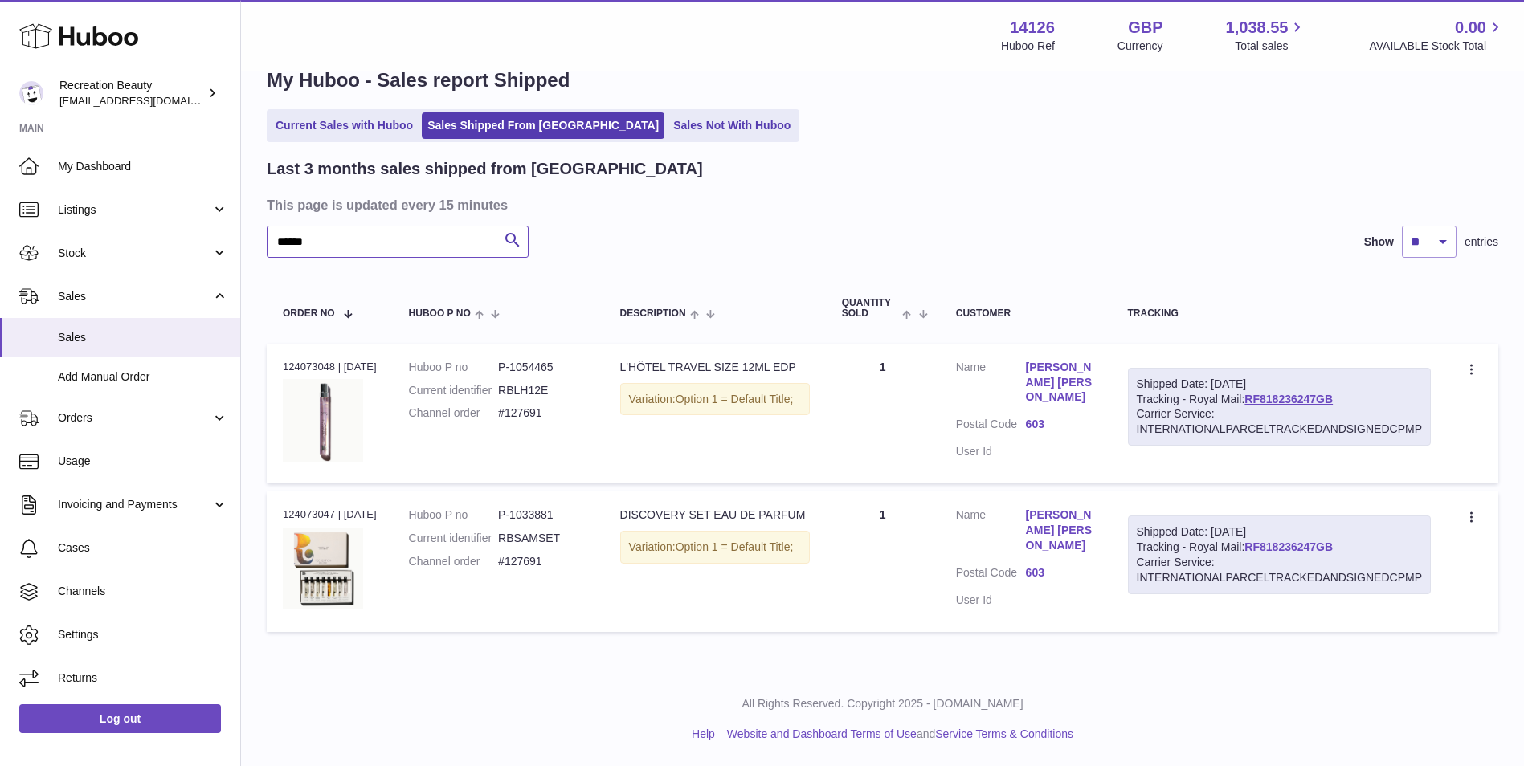
scroll to position [34, 0]
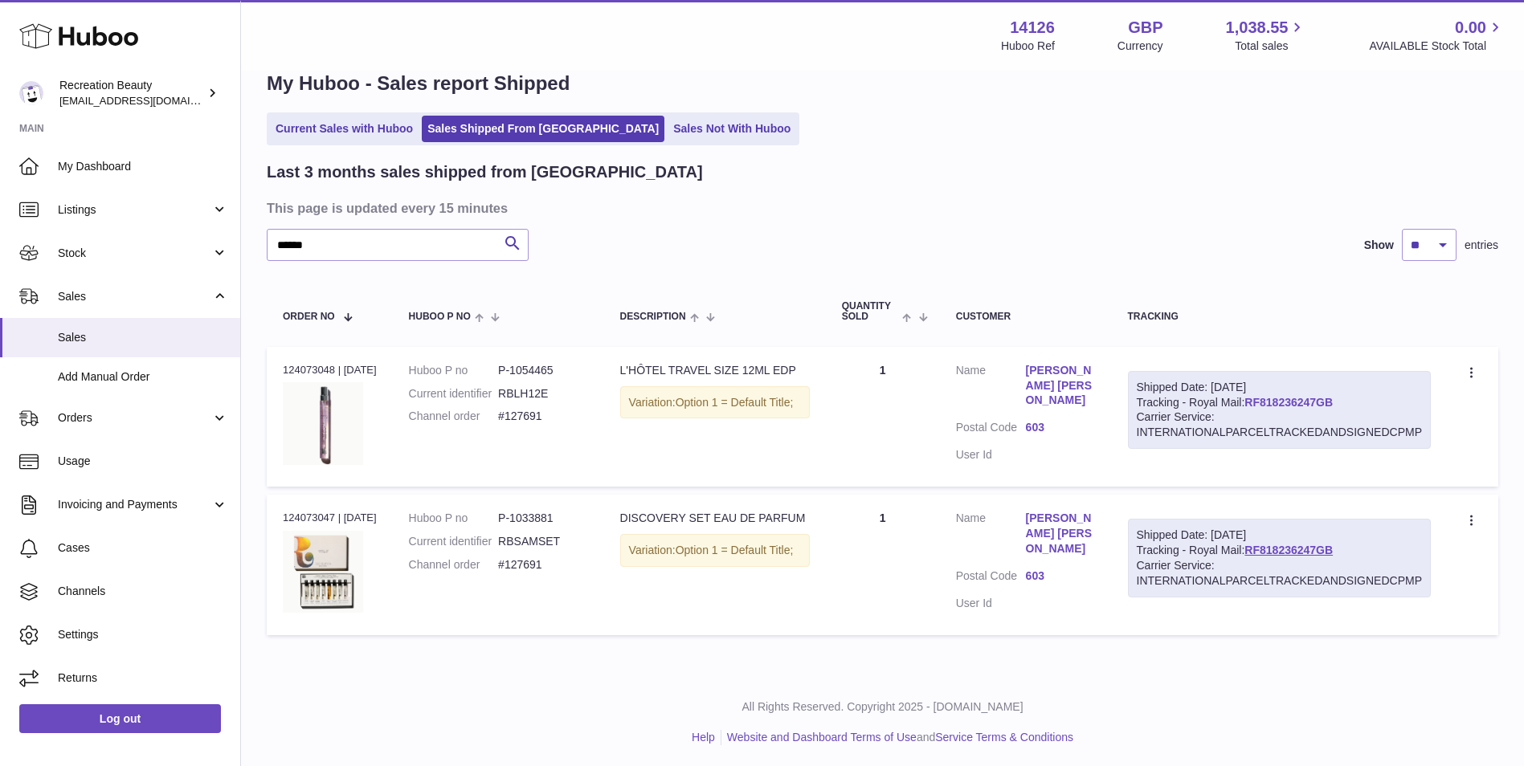
drag, startPoint x: 1359, startPoint y: 404, endPoint x: 1248, endPoint y: 399, distance: 111.0
click at [1248, 399] on div "Shipped Date: 4th Sep 2025 Tracking - Royal Mail: RF818236247GB Carrier Service…" at bounding box center [1280, 410] width 304 height 79
copy link "RF818236247GB"
drag, startPoint x: 333, startPoint y: 243, endPoint x: 141, endPoint y: 235, distance: 191.4
click at [141, 235] on div "Huboo Recreation Beauty barney@recreationbeauty.com Main My Dashboard Listings …" at bounding box center [762, 367] width 1524 height 803
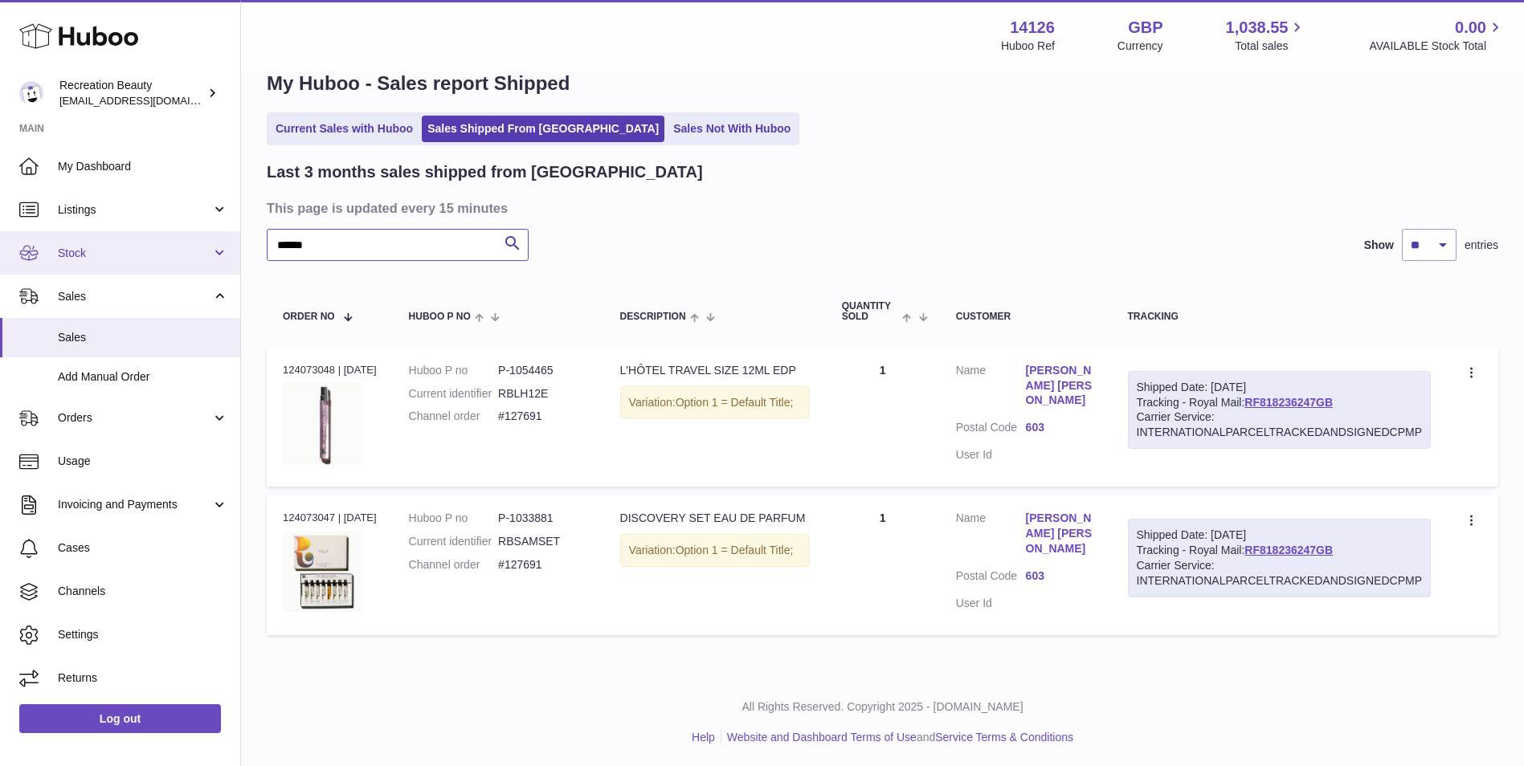
paste input "text"
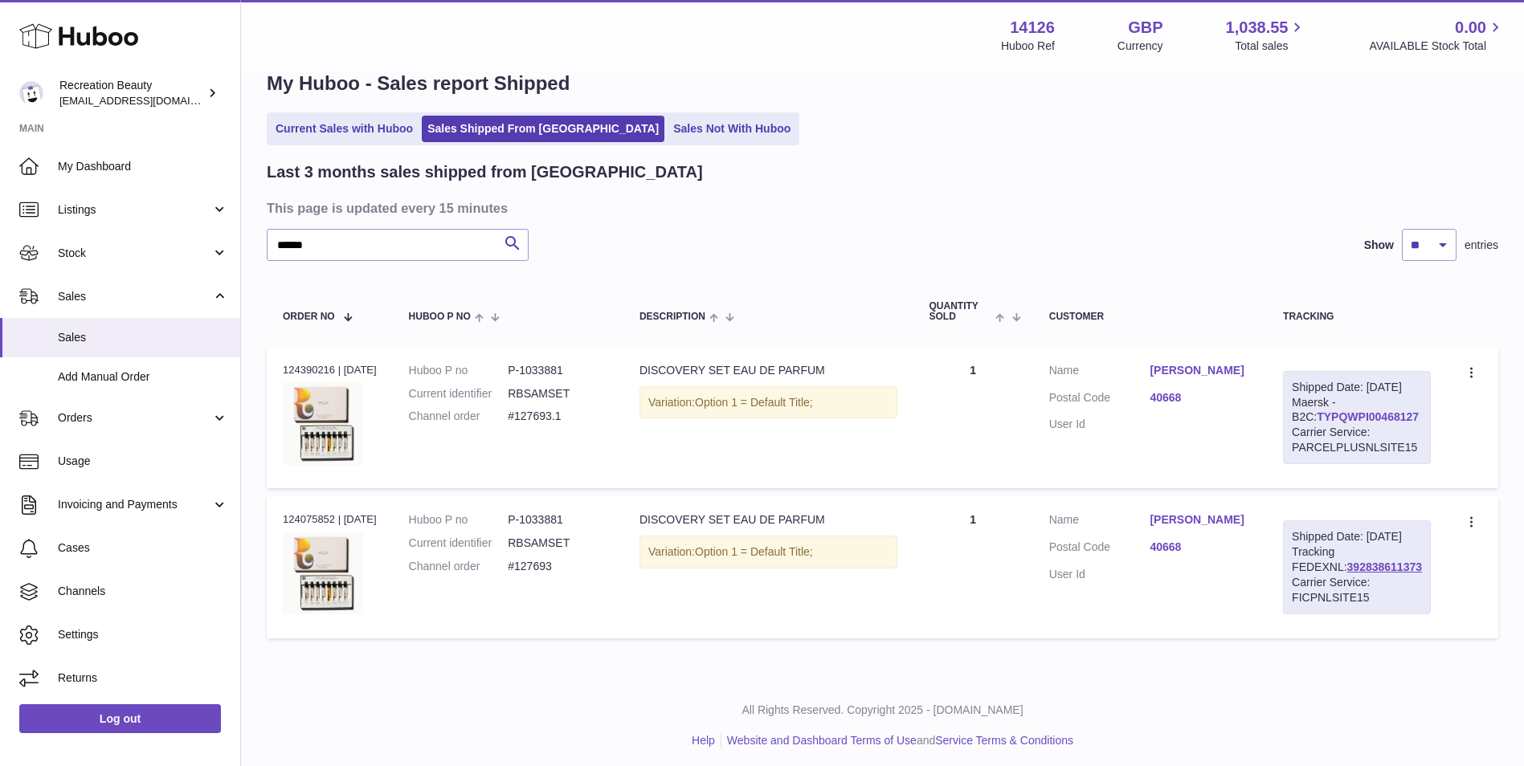
click at [1330, 423] on link "TYPQWPI00468127" at bounding box center [1368, 417] width 102 height 13
drag, startPoint x: 296, startPoint y: 244, endPoint x: 195, endPoint y: 236, distance: 100.7
click at [195, 236] on div "Huboo Recreation Beauty barney@recreationbeauty.com Main My Dashboard Listings …" at bounding box center [762, 369] width 1524 height 807
paste input "text"
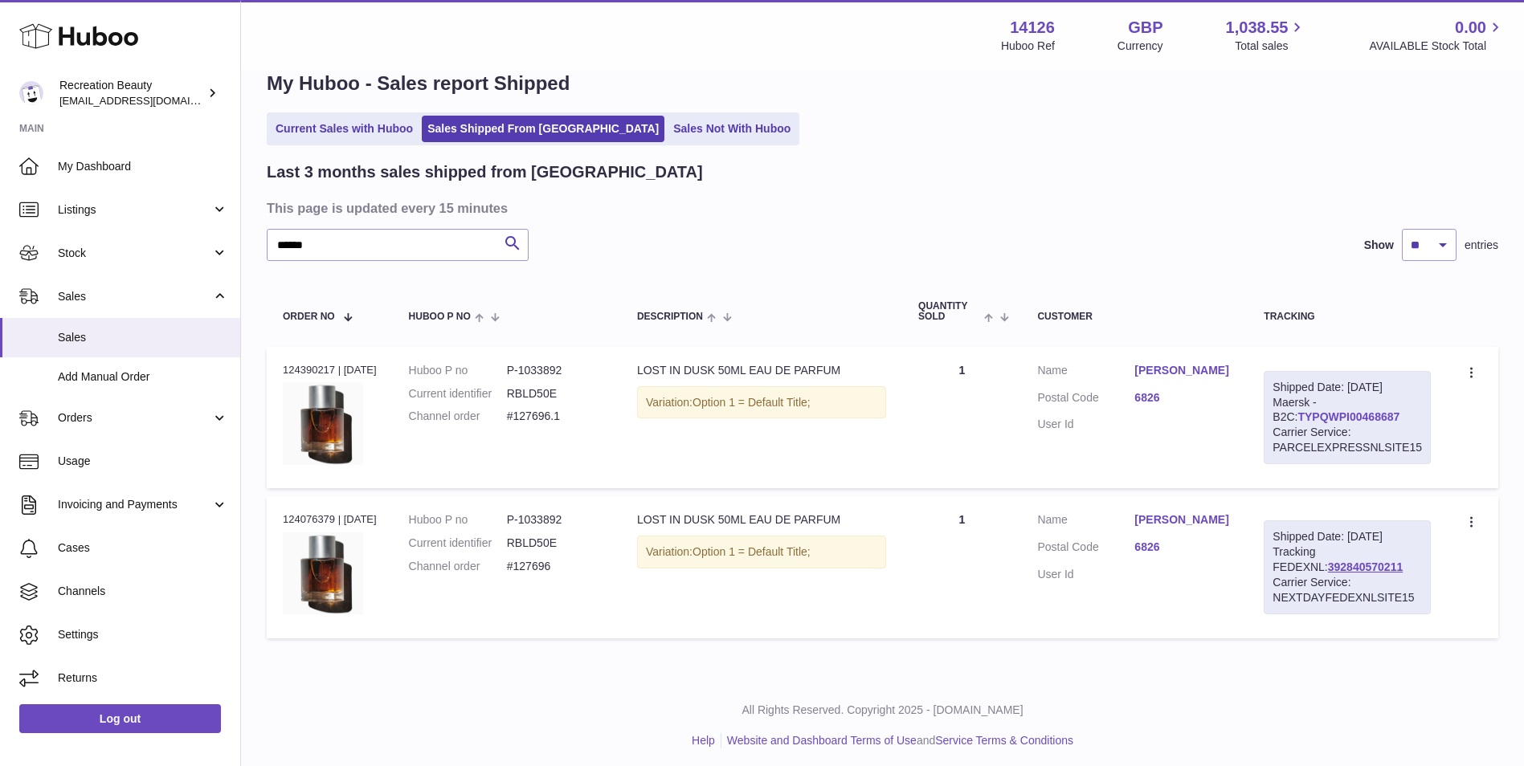
click at [1306, 420] on link "TYPQWPI00468687" at bounding box center [1348, 417] width 102 height 13
drag, startPoint x: 335, startPoint y: 239, endPoint x: 168, endPoint y: 201, distance: 171.5
click at [168, 201] on div "Huboo Recreation Beauty barney@recreationbeauty.com Main My Dashboard Listings …" at bounding box center [762, 369] width 1524 height 807
paste input "text"
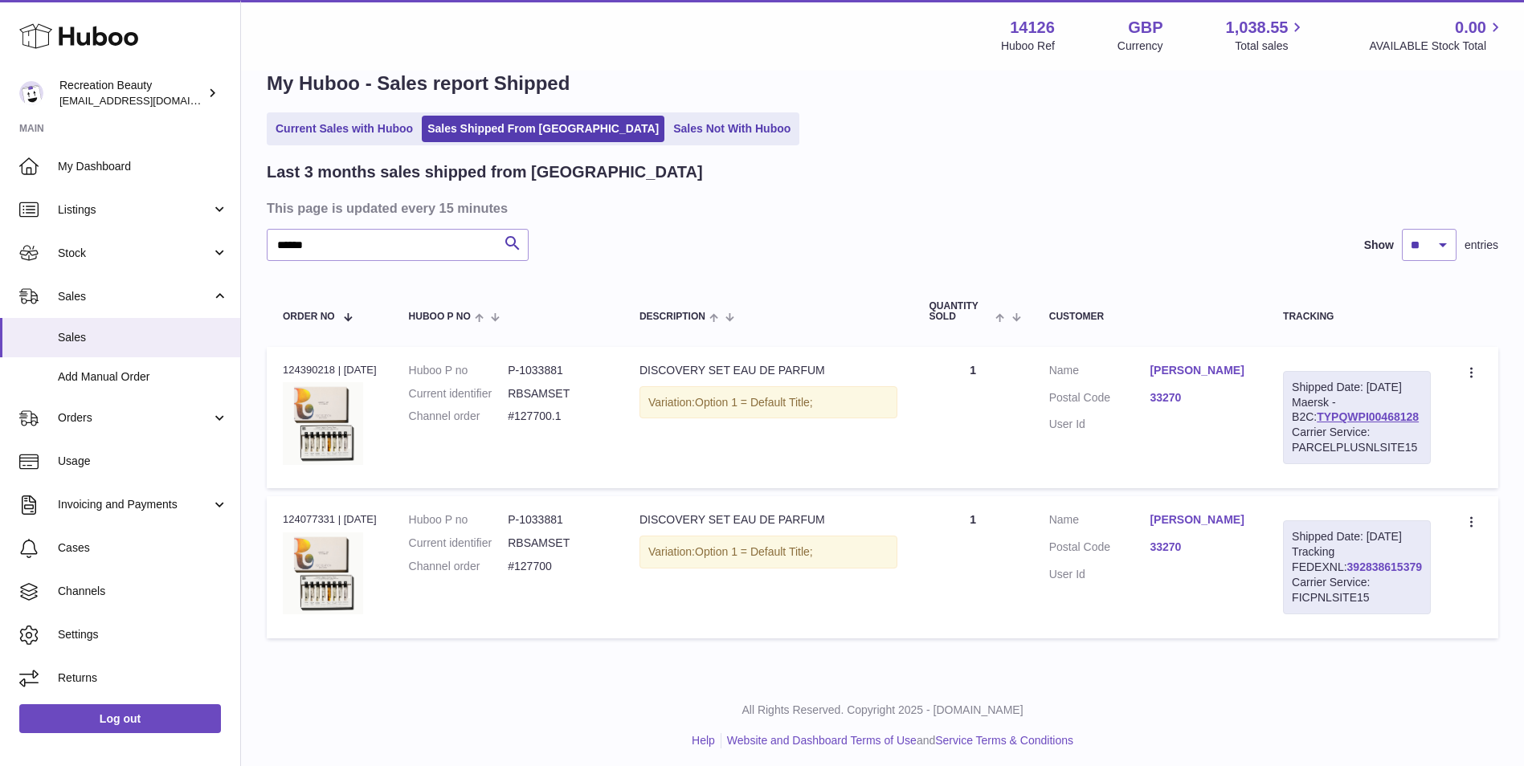
click at [1347, 574] on link "392838615379" at bounding box center [1384, 567] width 75 height 13
click at [1354, 423] on link "TYPQWPI00468128" at bounding box center [1368, 417] width 102 height 13
drag, startPoint x: 343, startPoint y: 250, endPoint x: 221, endPoint y: 221, distance: 125.5
click at [221, 221] on div "Huboo Recreation Beauty barney@recreationbeauty.com Main My Dashboard Listings …" at bounding box center [762, 369] width 1524 height 807
paste input "text"
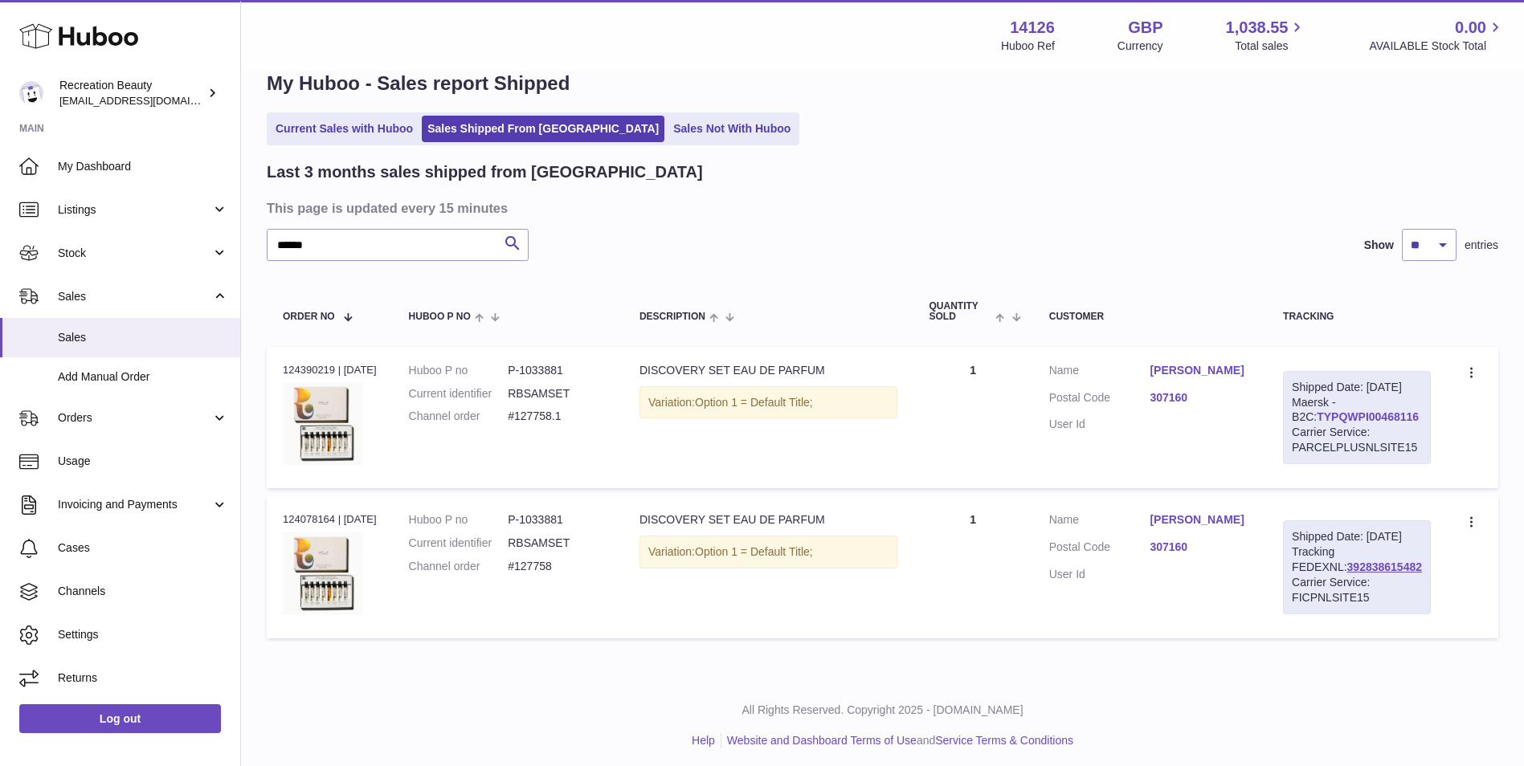
click at [1322, 423] on link "TYPQWPI00468116" at bounding box center [1368, 417] width 102 height 13
drag, startPoint x: 325, startPoint y: 247, endPoint x: 156, endPoint y: 219, distance: 171.7
click at [156, 219] on div "Huboo Recreation Beauty barney@recreationbeauty.com Main My Dashboard Listings …" at bounding box center [762, 369] width 1524 height 807
paste input "text"
click at [1340, 423] on link "TYPQWPI00468118" at bounding box center [1368, 417] width 102 height 13
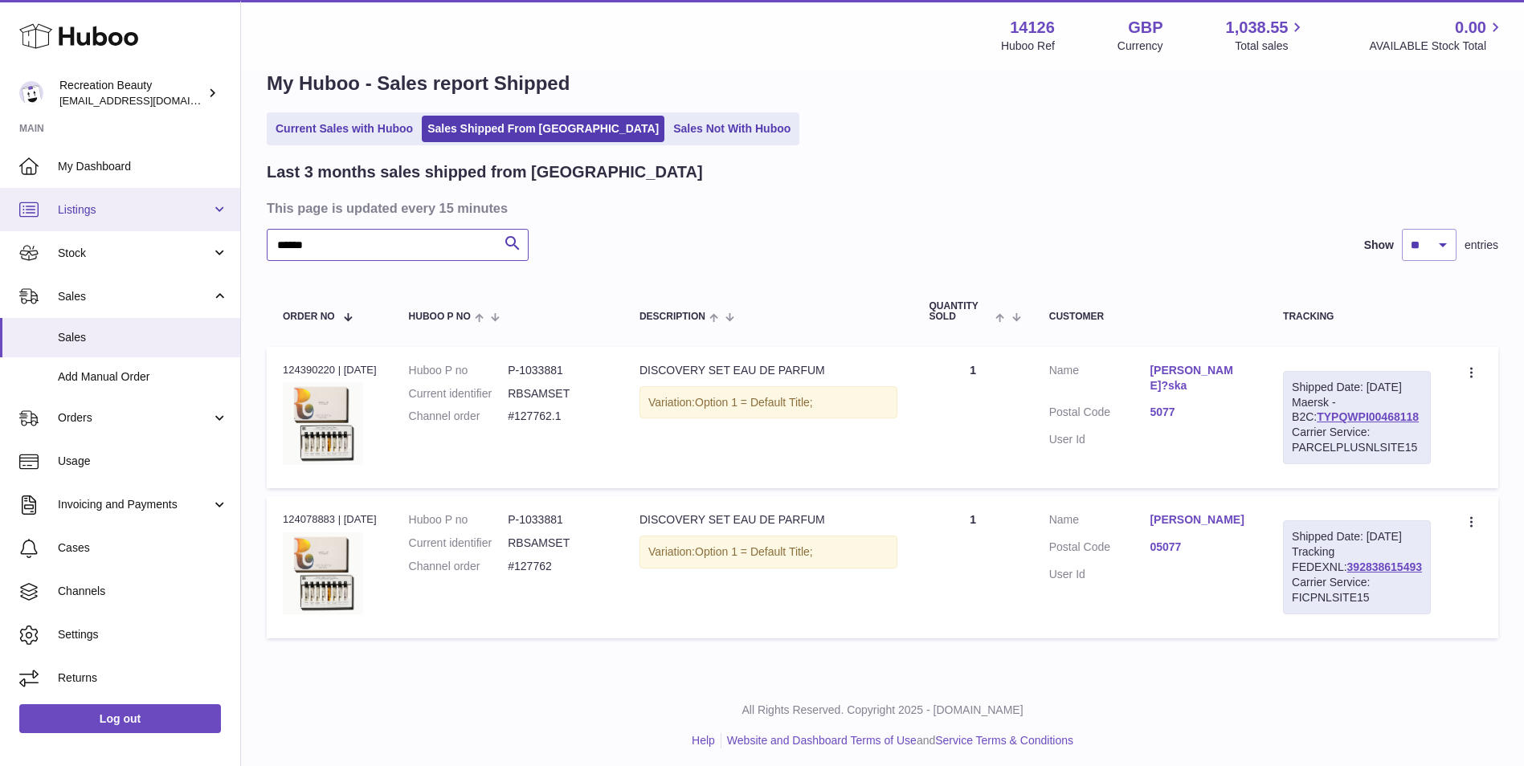
drag, startPoint x: 353, startPoint y: 247, endPoint x: 183, endPoint y: 209, distance: 173.7
click at [183, 209] on div "Huboo Recreation Beauty barney@recreationbeauty.com Main My Dashboard Listings …" at bounding box center [762, 369] width 1524 height 807
paste input "text"
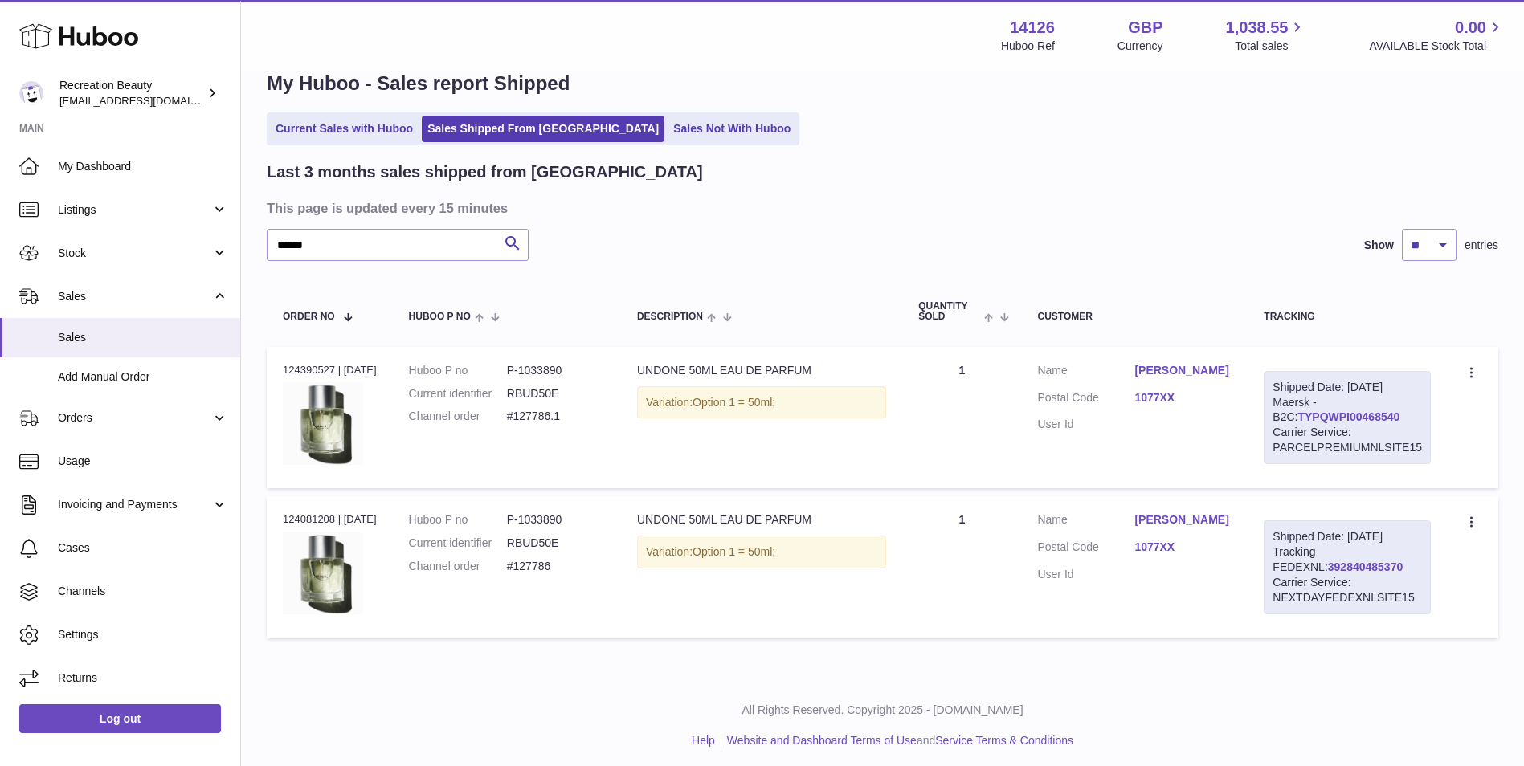
click at [1328, 570] on link "392840485370" at bounding box center [1365, 567] width 75 height 13
click at [1325, 420] on link "TYPQWPI00468540" at bounding box center [1348, 417] width 102 height 13
drag, startPoint x: 349, startPoint y: 255, endPoint x: 164, endPoint y: 221, distance: 187.8
click at [164, 221] on div "Huboo Recreation Beauty barney@recreationbeauty.com Main My Dashboard Listings …" at bounding box center [762, 369] width 1524 height 807
paste input "text"
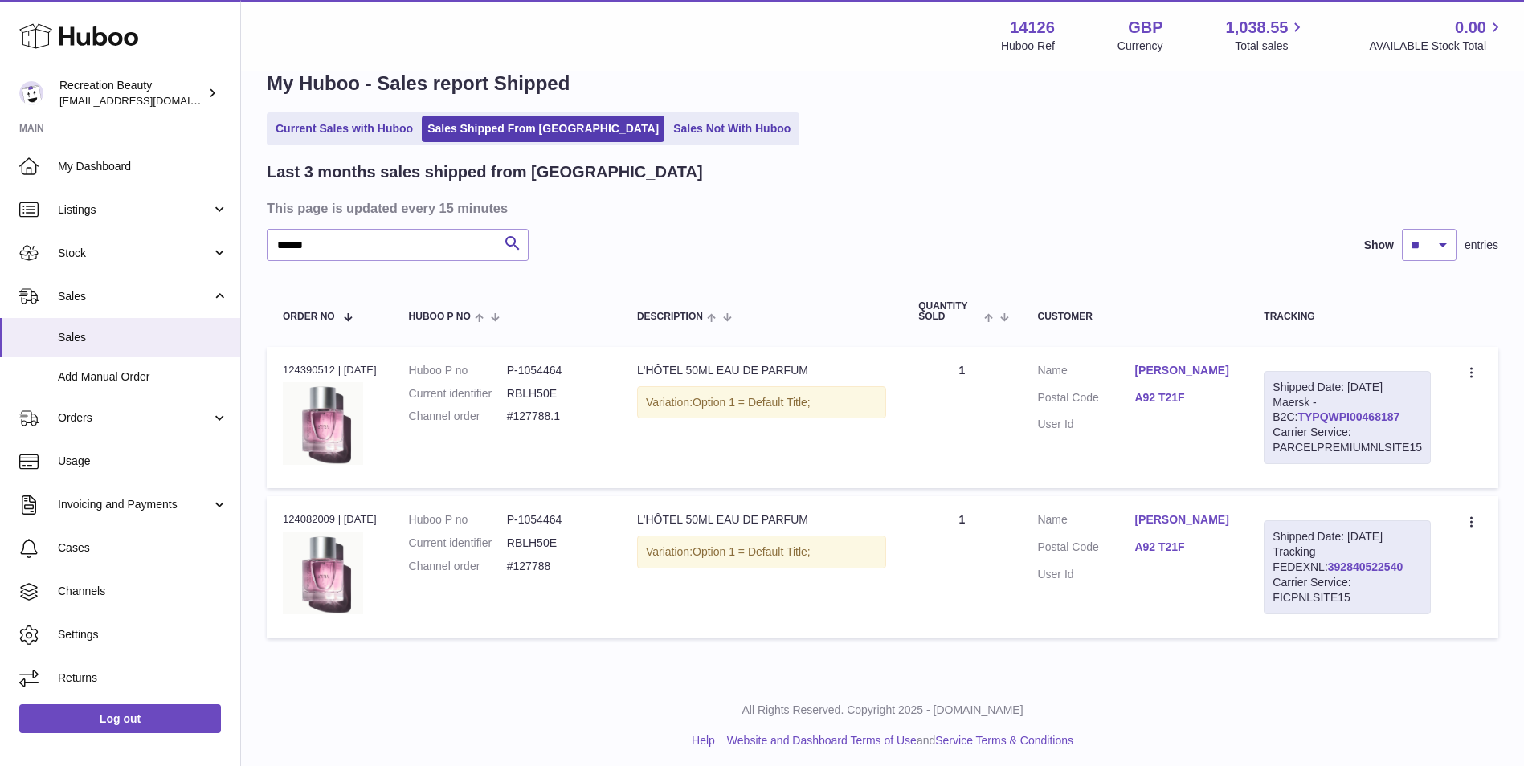
click at [1334, 420] on link "TYPQWPI00468187" at bounding box center [1348, 417] width 102 height 13
click at [1328, 570] on link "392840522540" at bounding box center [1365, 567] width 75 height 13
drag, startPoint x: 407, startPoint y: 247, endPoint x: 146, endPoint y: 216, distance: 263.0
click at [146, 216] on div "Huboo Recreation Beauty barney@recreationbeauty.com Main My Dashboard Listings …" at bounding box center [762, 369] width 1524 height 807
paste input "text"
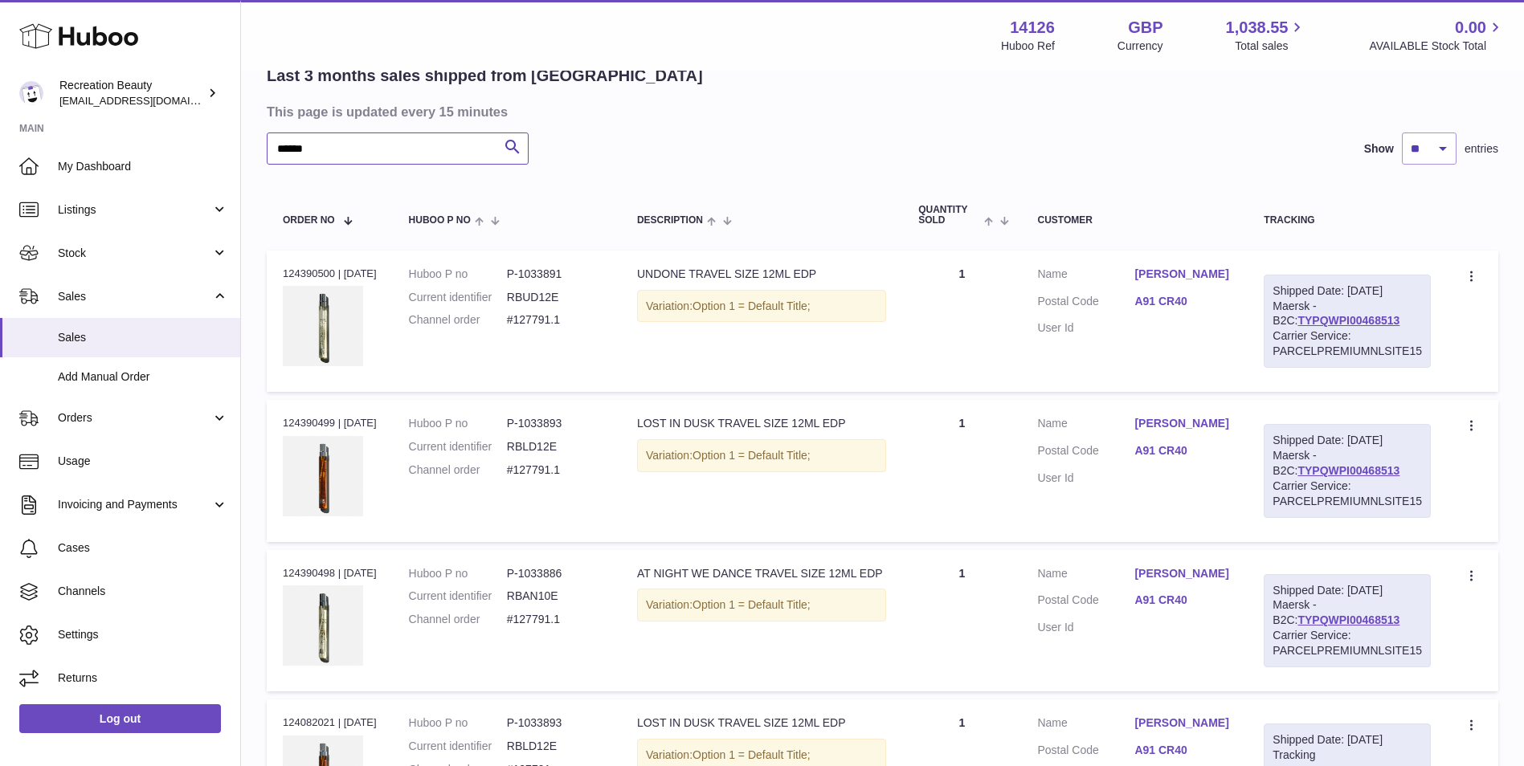
scroll to position [70, 0]
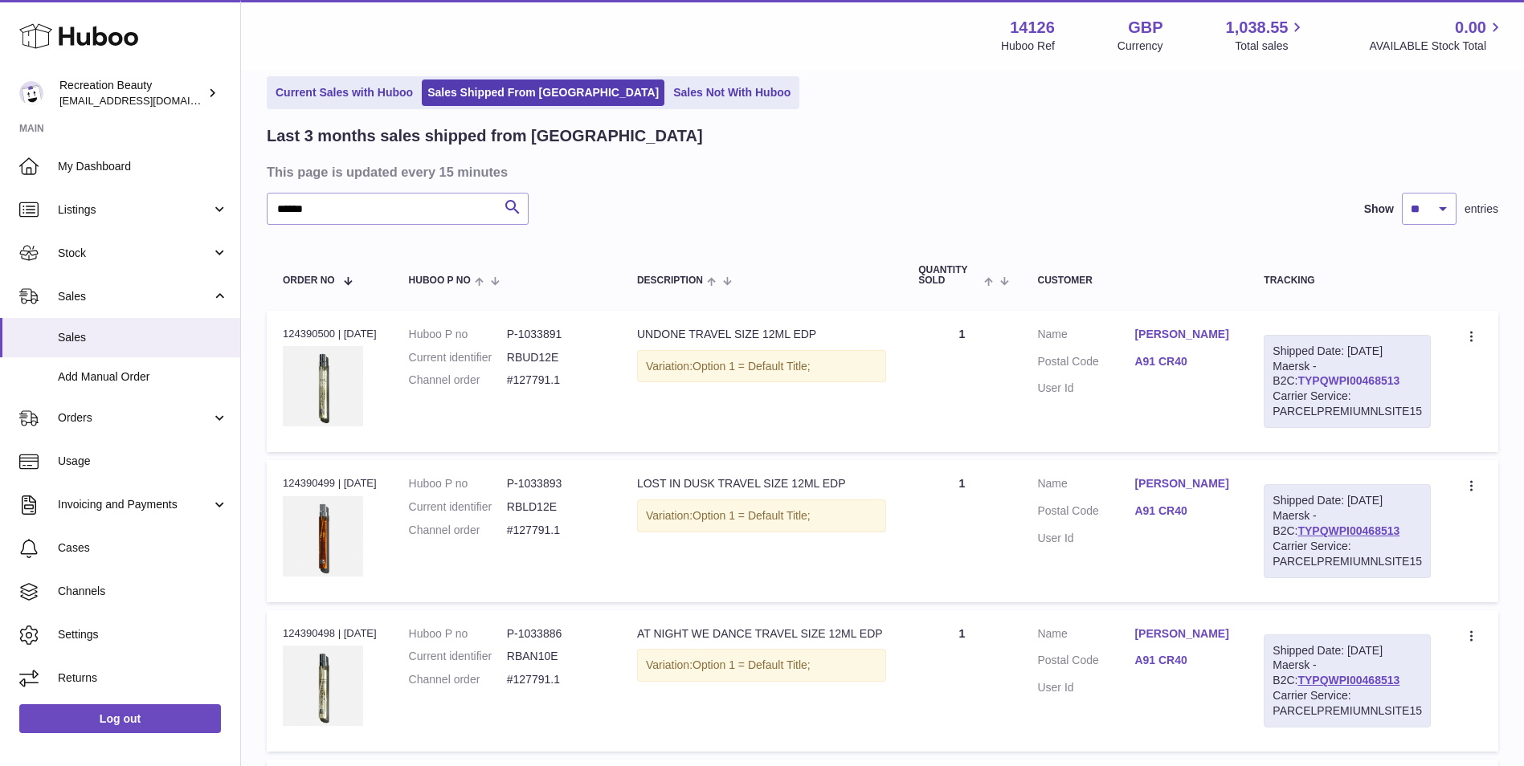
click at [1318, 380] on link "TYPQWPI00468513" at bounding box center [1348, 380] width 102 height 13
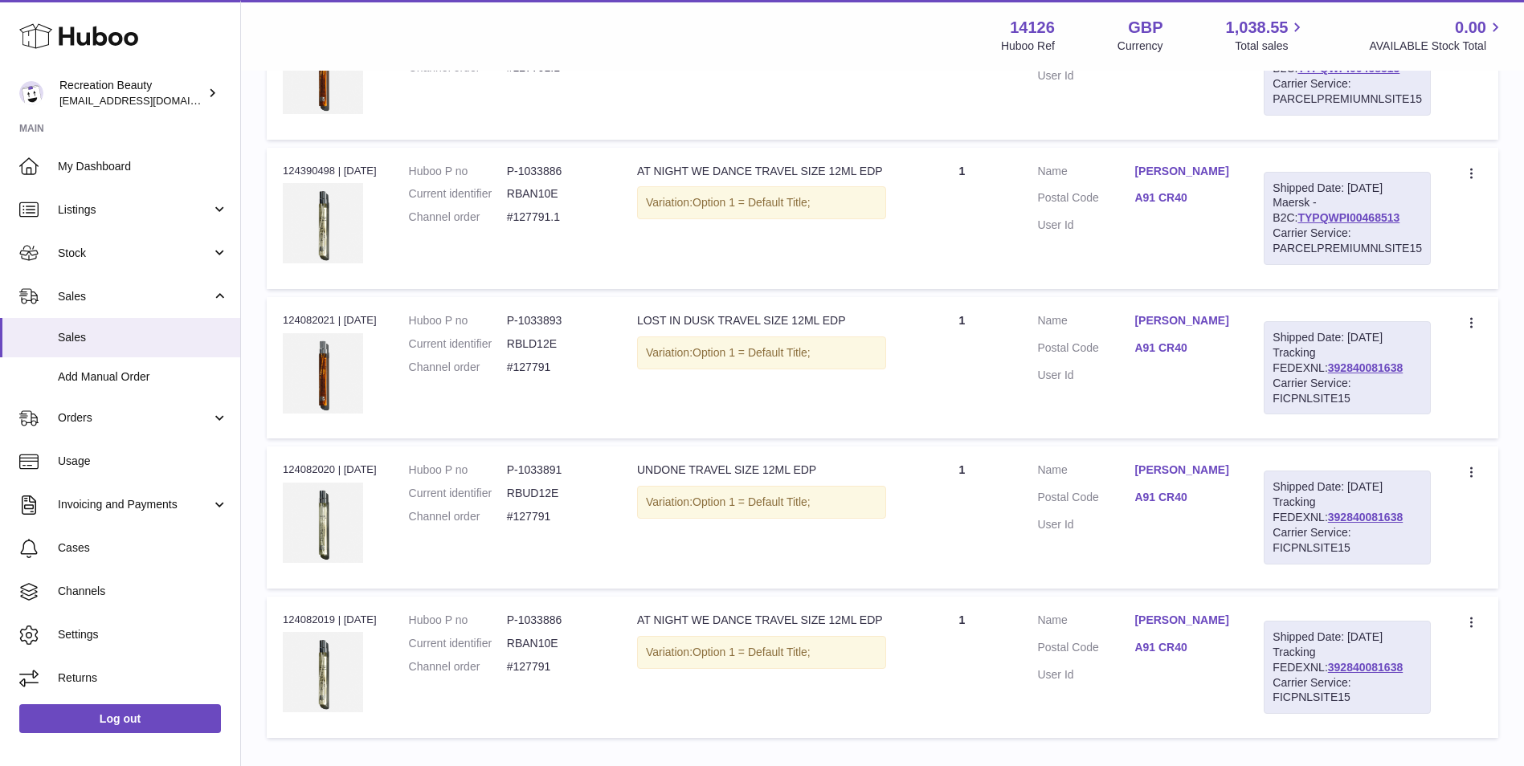
scroll to position [578, 0]
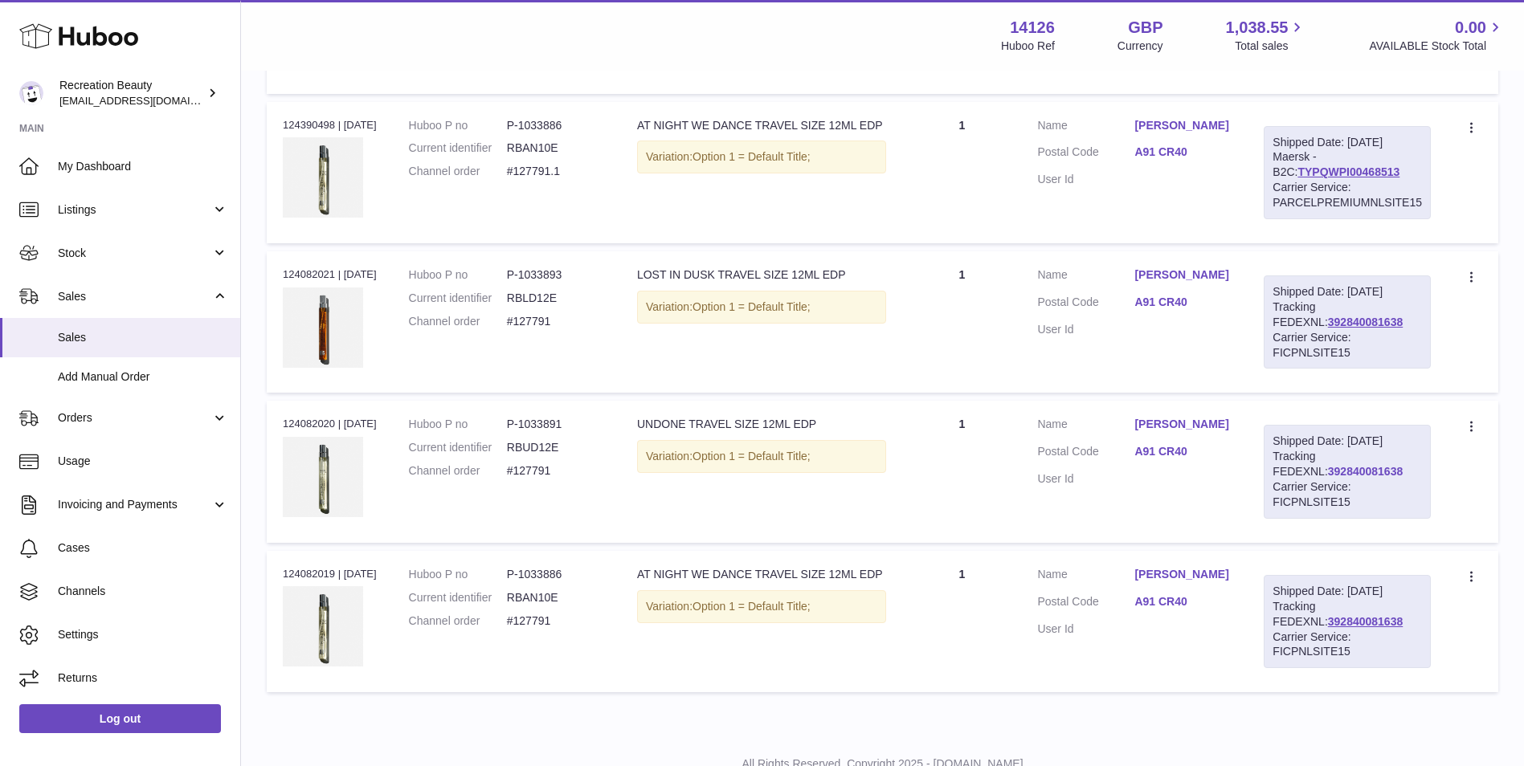
click at [1328, 474] on link "392840081638" at bounding box center [1365, 471] width 75 height 13
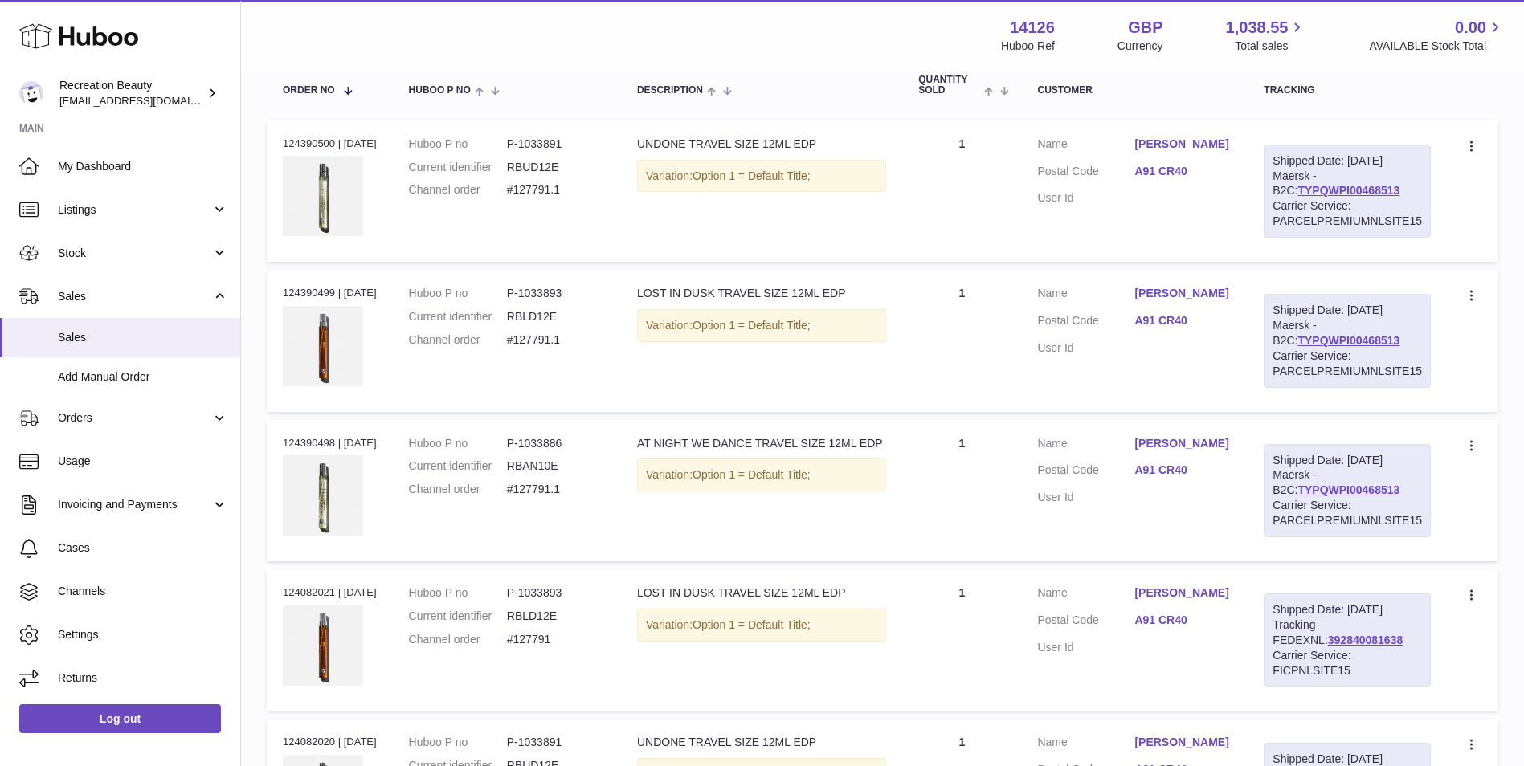
scroll to position [0, 0]
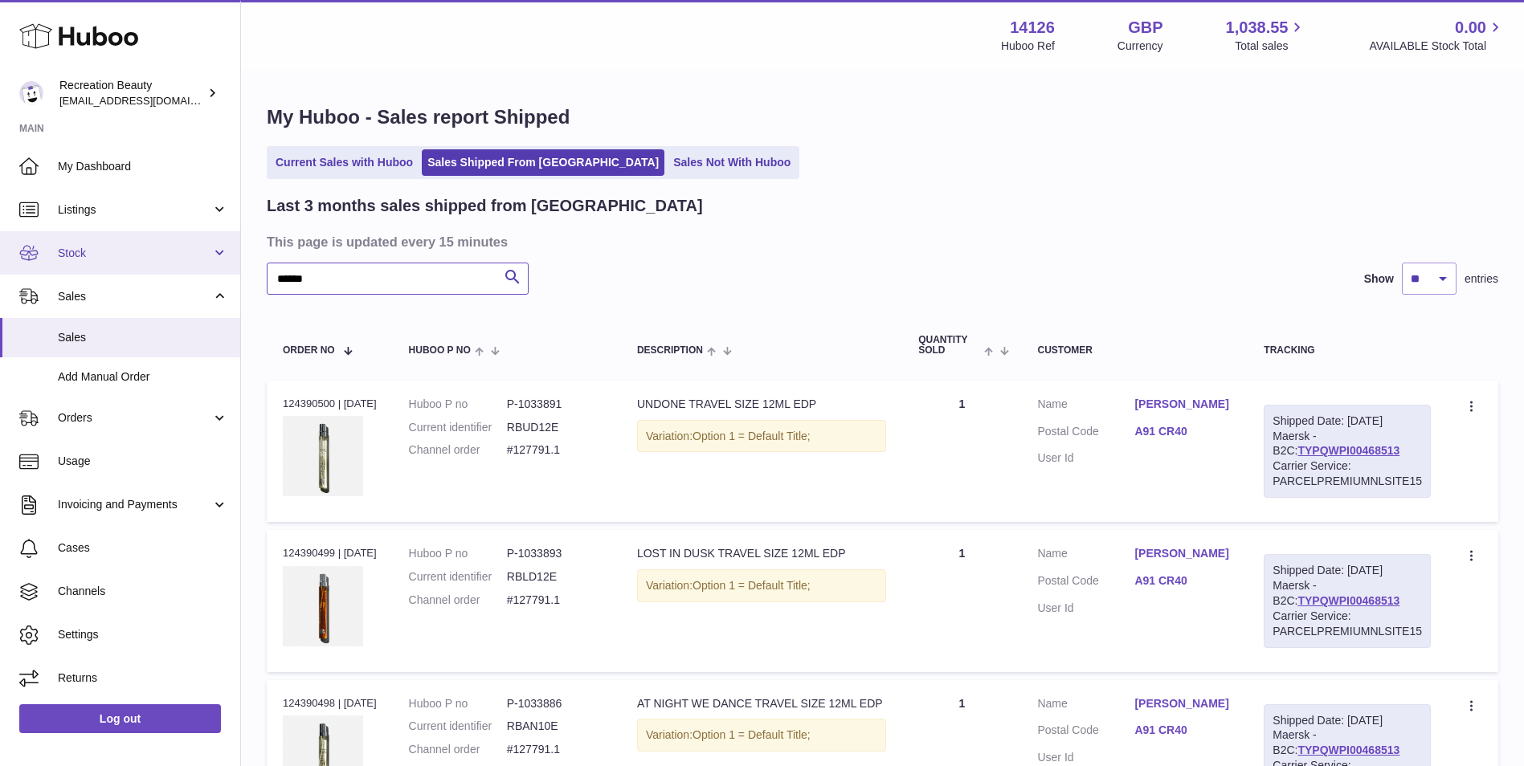
drag, startPoint x: 333, startPoint y: 293, endPoint x: 194, endPoint y: 257, distance: 144.4
click at [194, 257] on div "Huboo Recreation Beauty barney@recreationbeauty.com Main My Dashboard Listings …" at bounding box center [762, 703] width 1524 height 1406
paste input "text"
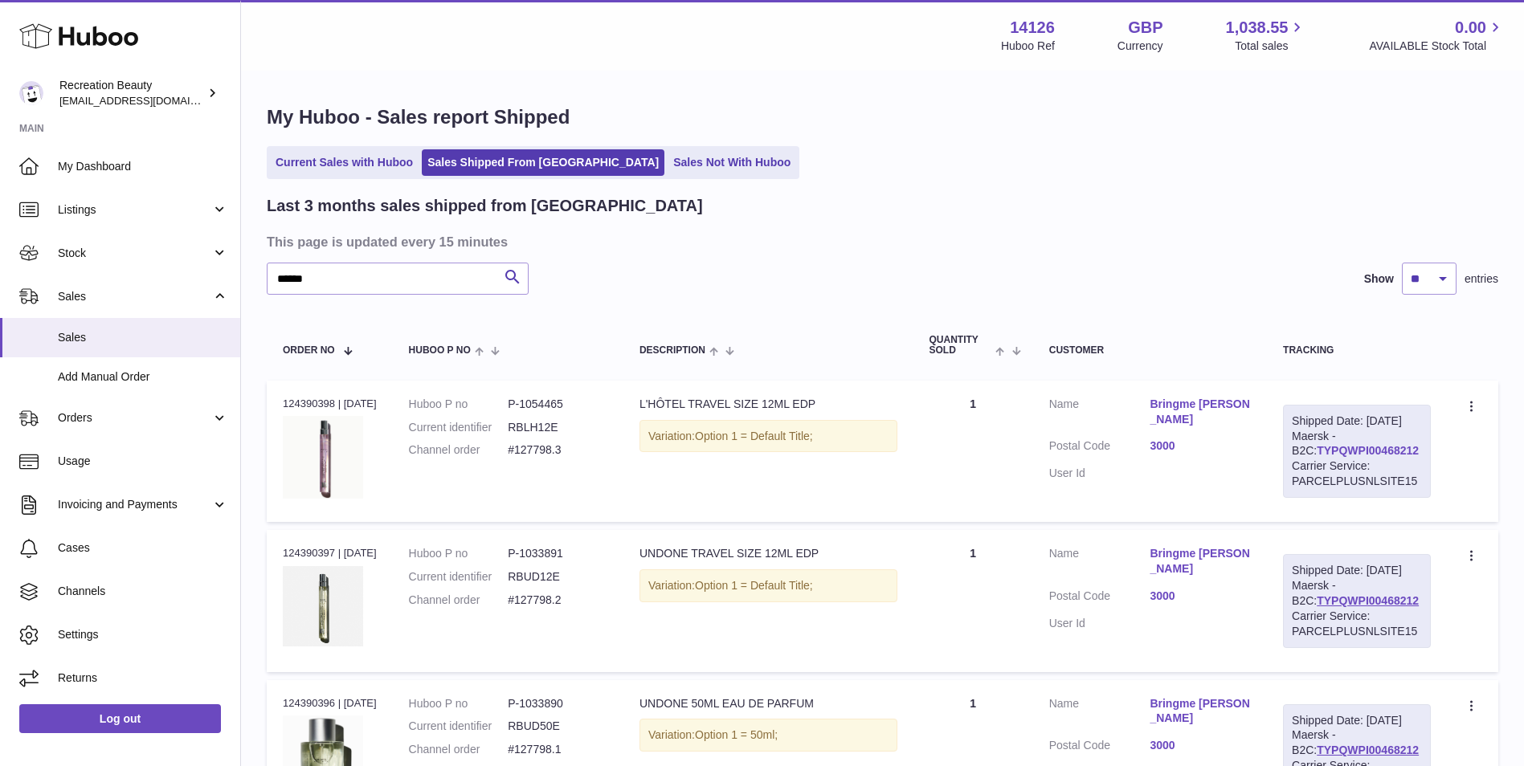
click at [1350, 457] on link "TYPQWPI00468212" at bounding box center [1368, 450] width 102 height 13
drag, startPoint x: 333, startPoint y: 284, endPoint x: 251, endPoint y: 255, distance: 86.9
click at [251, 255] on div "My Huboo - Sales report Shipped Current Sales with Huboo Sales Shipped From Hub…" at bounding box center [882, 691] width 1283 height 1239
paste input "text"
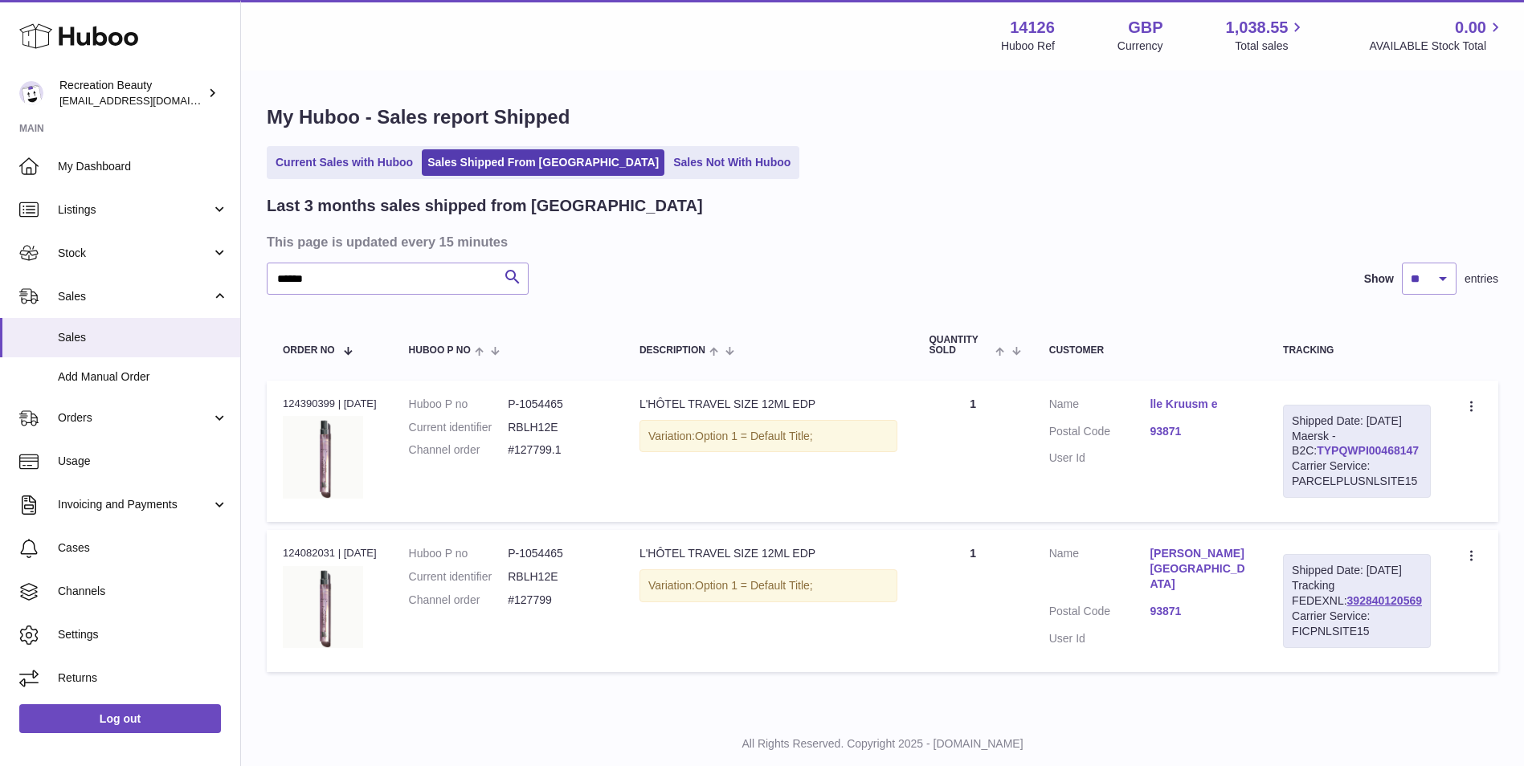
click at [1377, 457] on link "TYPQWPI00468147" at bounding box center [1368, 450] width 102 height 13
drag, startPoint x: 339, startPoint y: 283, endPoint x: 131, endPoint y: 239, distance: 212.6
click at [131, 239] on div "Huboo Recreation Beauty barney@recreationbeauty.com Main My Dashboard Listings …" at bounding box center [762, 403] width 1524 height 807
paste input "text"
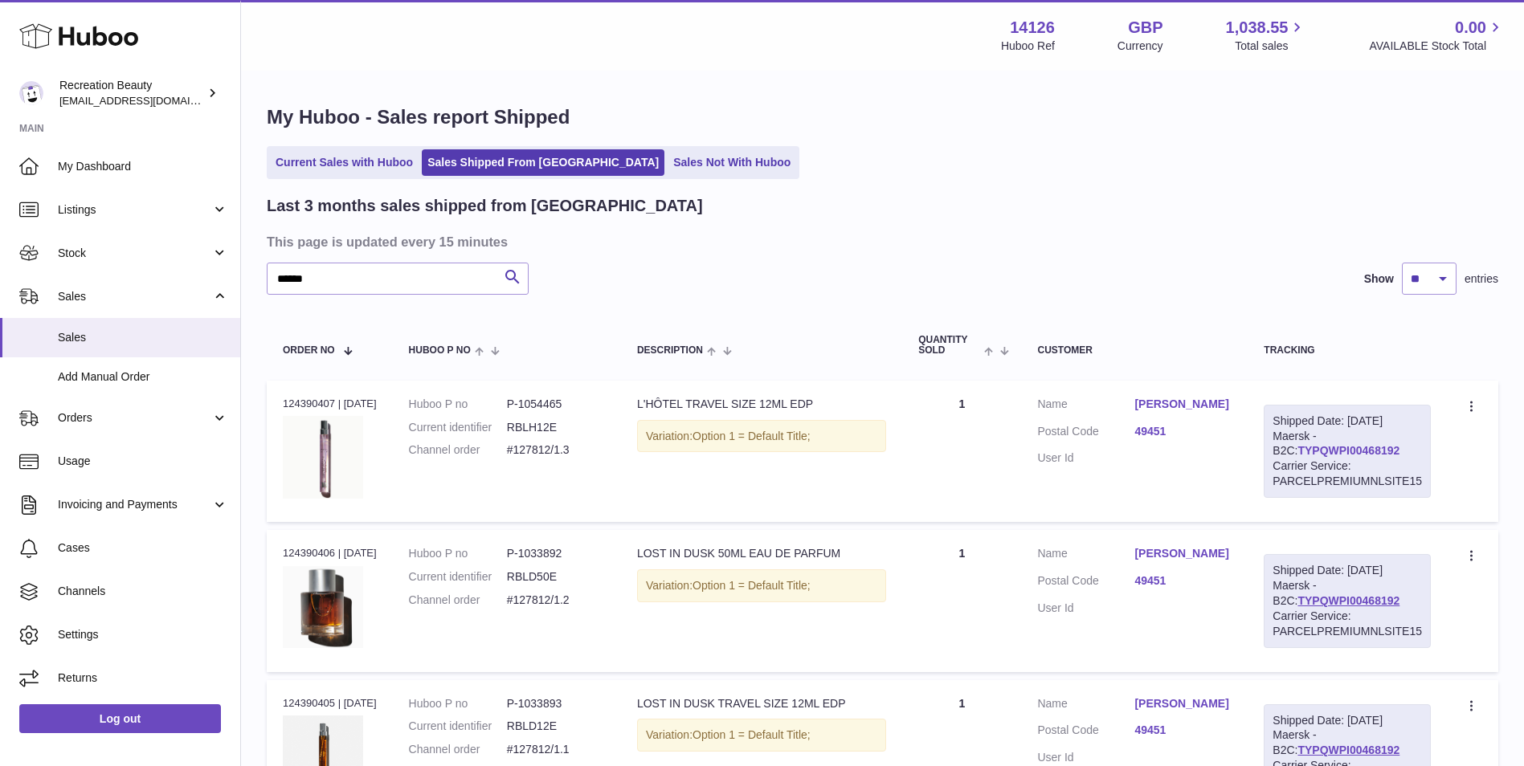
click at [1312, 447] on link "TYPQWPI00468192" at bounding box center [1348, 450] width 102 height 13
drag, startPoint x: 337, startPoint y: 282, endPoint x: 104, endPoint y: 259, distance: 234.1
click at [104, 259] on div "Huboo Recreation Beauty barney@recreationbeauty.com Main My Dashboard Listings …" at bounding box center [762, 703] width 1524 height 1406
paste input "text"
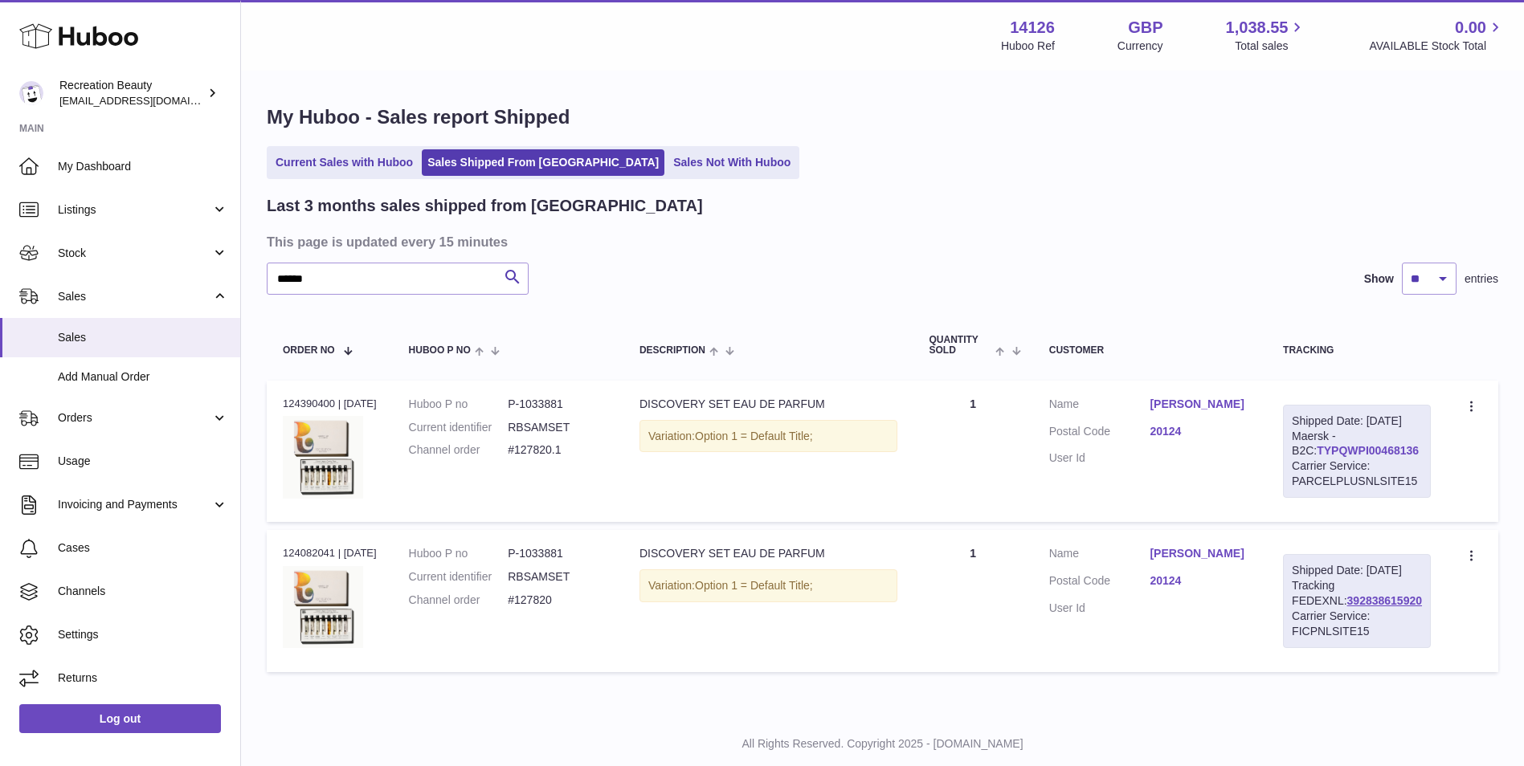
click at [1388, 457] on link "TYPQWPI00468136" at bounding box center [1368, 450] width 102 height 13
drag, startPoint x: 332, startPoint y: 269, endPoint x: 197, endPoint y: 252, distance: 136.0
click at [197, 252] on div "Huboo Recreation Beauty barney@recreationbeauty.com Main My Dashboard Listings …" at bounding box center [762, 403] width 1524 height 807
paste input "text"
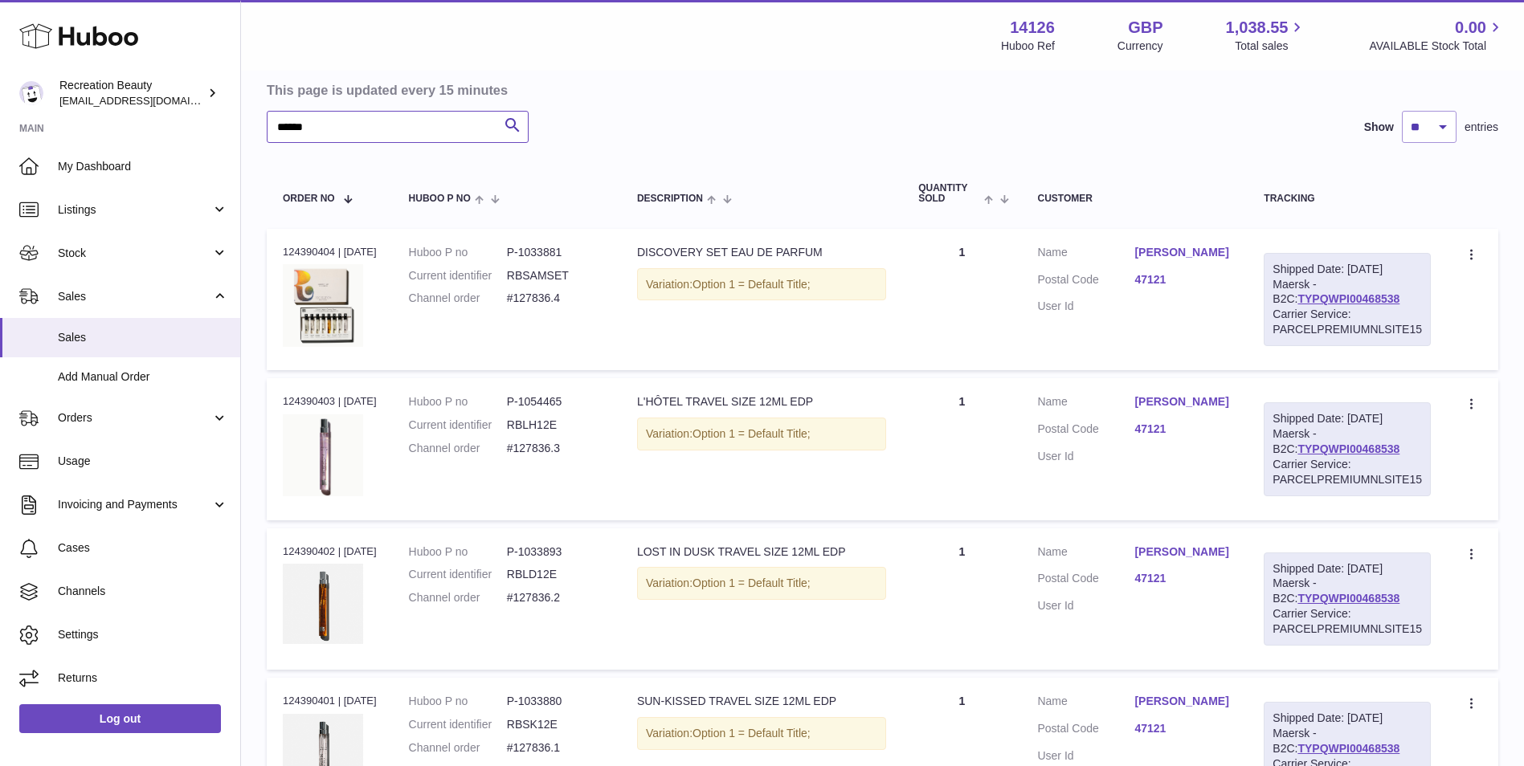
scroll to position [156, 0]
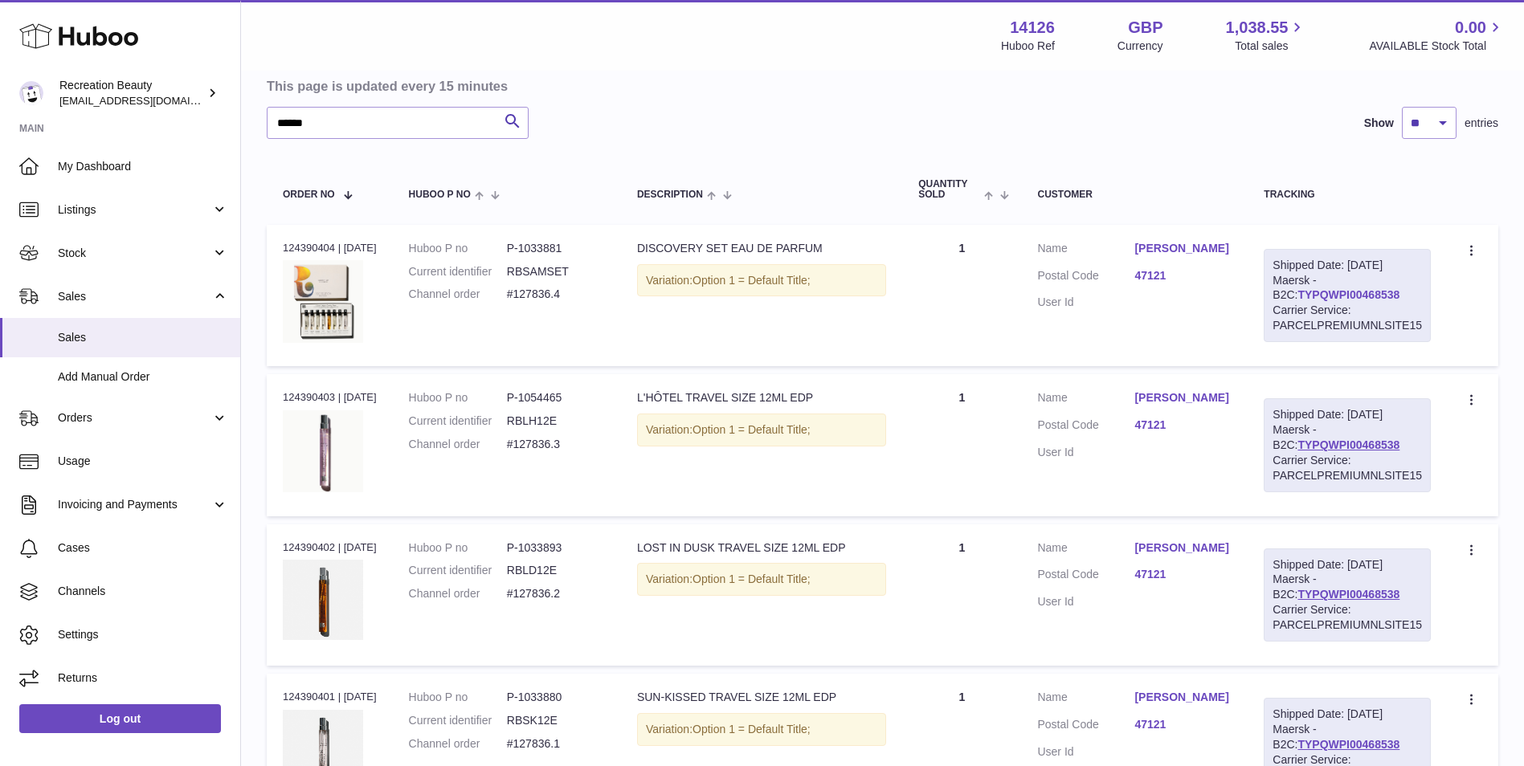
click at [1344, 290] on link "TYPQWPI00468538" at bounding box center [1348, 294] width 102 height 13
drag, startPoint x: 381, startPoint y: 129, endPoint x: 95, endPoint y: 75, distance: 291.2
click at [95, 75] on div "Huboo Recreation Beauty barney@recreationbeauty.com Main My Dashboard Listings …" at bounding box center [762, 697] width 1524 height 1706
paste input "text"
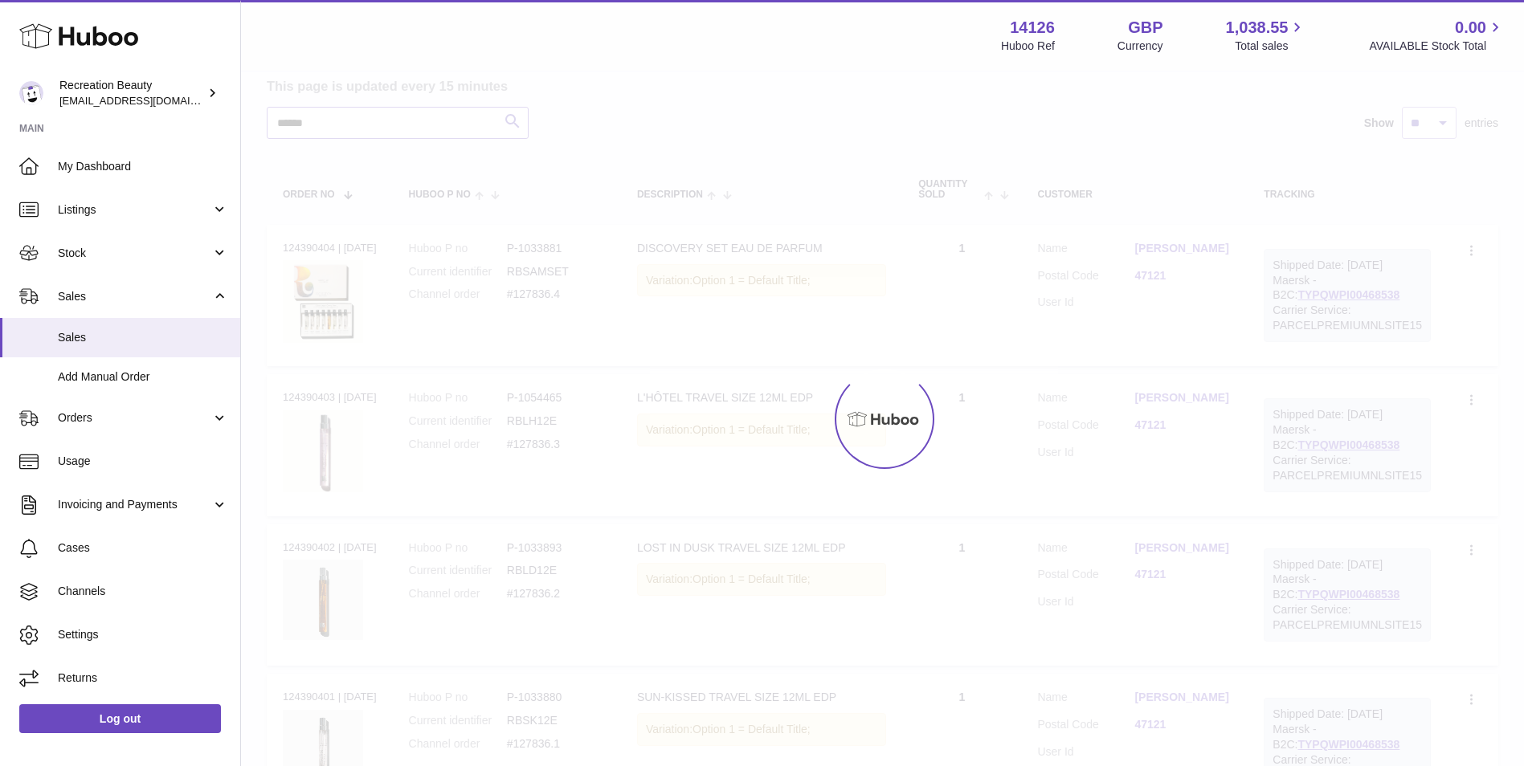
scroll to position [71, 0]
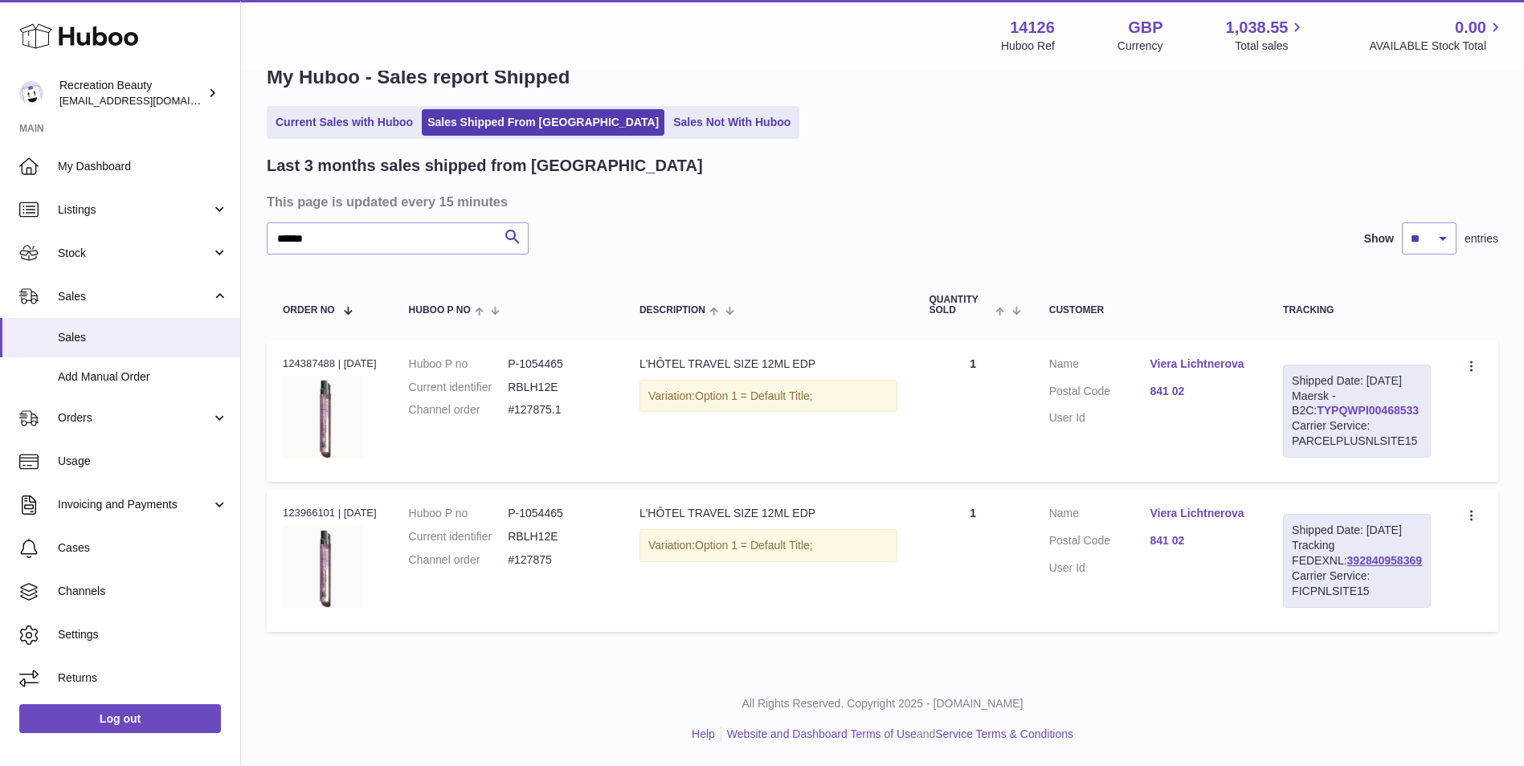
click at [1389, 404] on link "TYPQWPI00468533" at bounding box center [1368, 410] width 102 height 13
drag, startPoint x: 303, startPoint y: 197, endPoint x: 180, endPoint y: 196, distance: 122.9
click at [180, 196] on div "Huboo Recreation Beauty barney@recreationbeauty.com Main My Dashboard Listings …" at bounding box center [762, 363] width 1524 height 807
paste input "text"
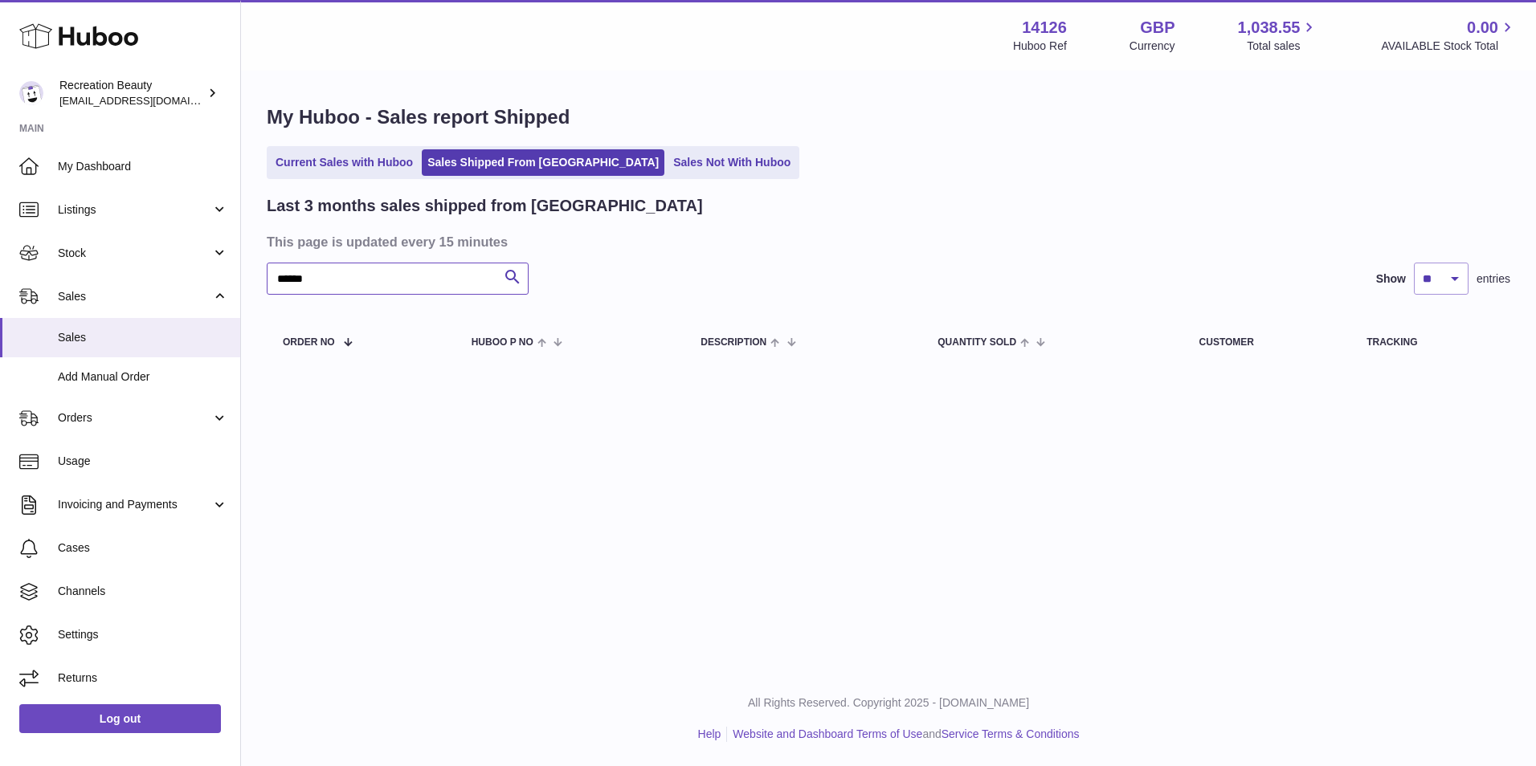
drag, startPoint x: 304, startPoint y: 284, endPoint x: 247, endPoint y: 272, distance: 58.1
click at [247, 272] on div "My Huboo - Sales report Shipped Current Sales with Huboo Sales Shipped From Hub…" at bounding box center [888, 238] width 1295 height 332
paste input "text"
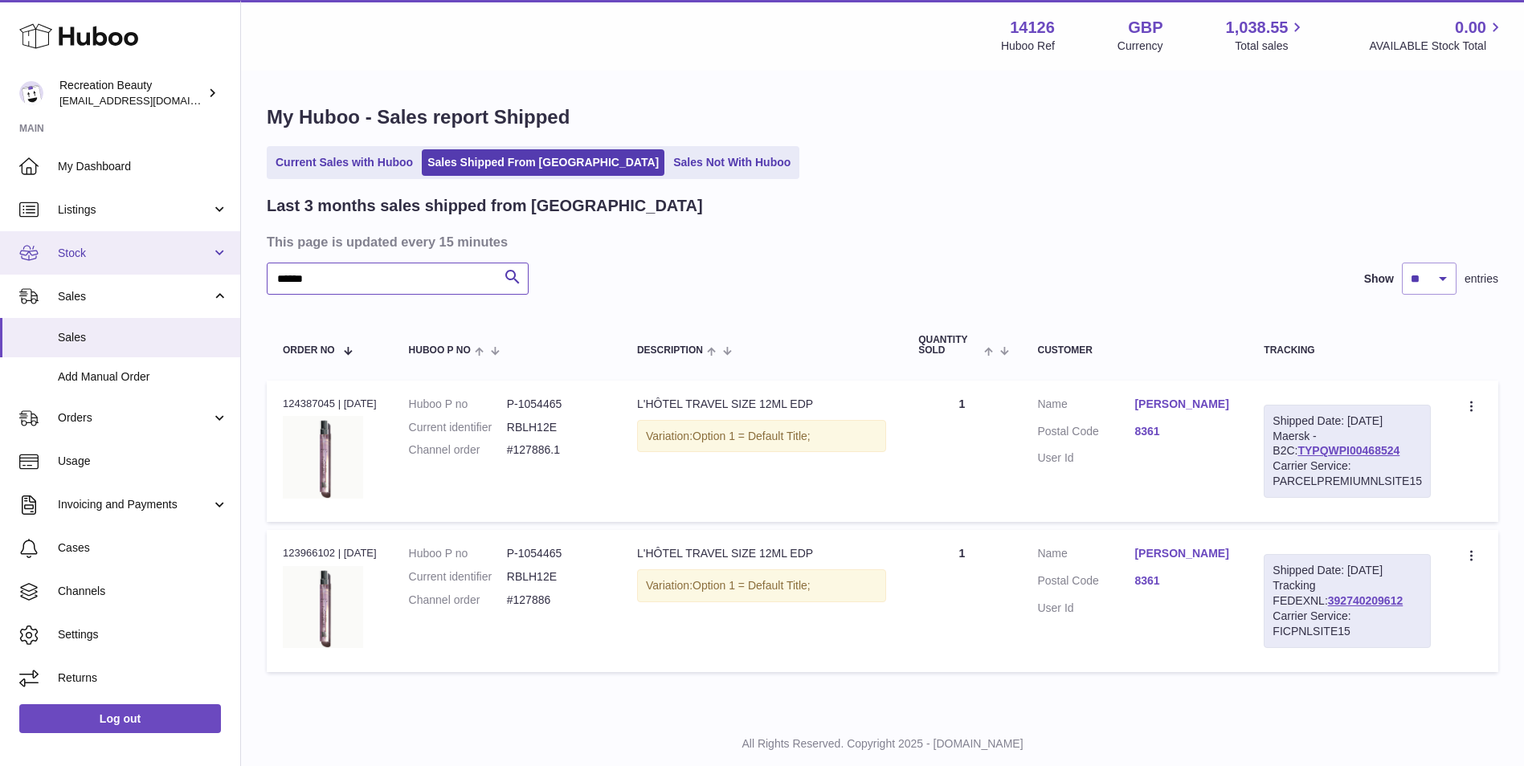
drag, startPoint x: 339, startPoint y: 288, endPoint x: 173, endPoint y: 261, distance: 168.4
click at [173, 261] on div "Huboo Recreation Beauty barney@recreationbeauty.com Main My Dashboard Listings …" at bounding box center [762, 403] width 1524 height 807
paste input "text"
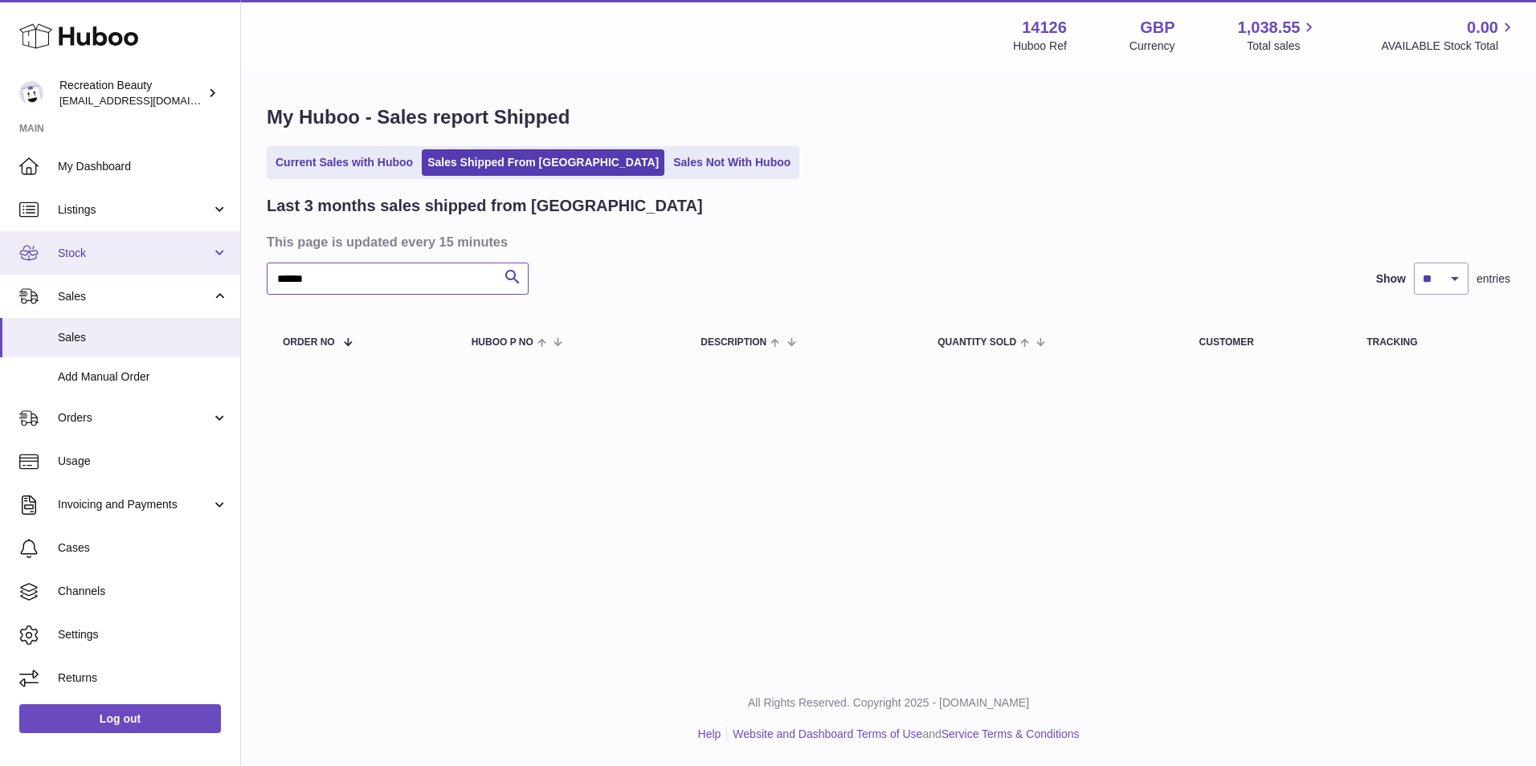
drag, startPoint x: 321, startPoint y: 288, endPoint x: 199, endPoint y: 259, distance: 124.7
click at [199, 259] on div "Huboo Recreation Beauty barney@recreationbeauty.com Main My Dashboard Listings …" at bounding box center [768, 383] width 1536 height 766
paste input "text"
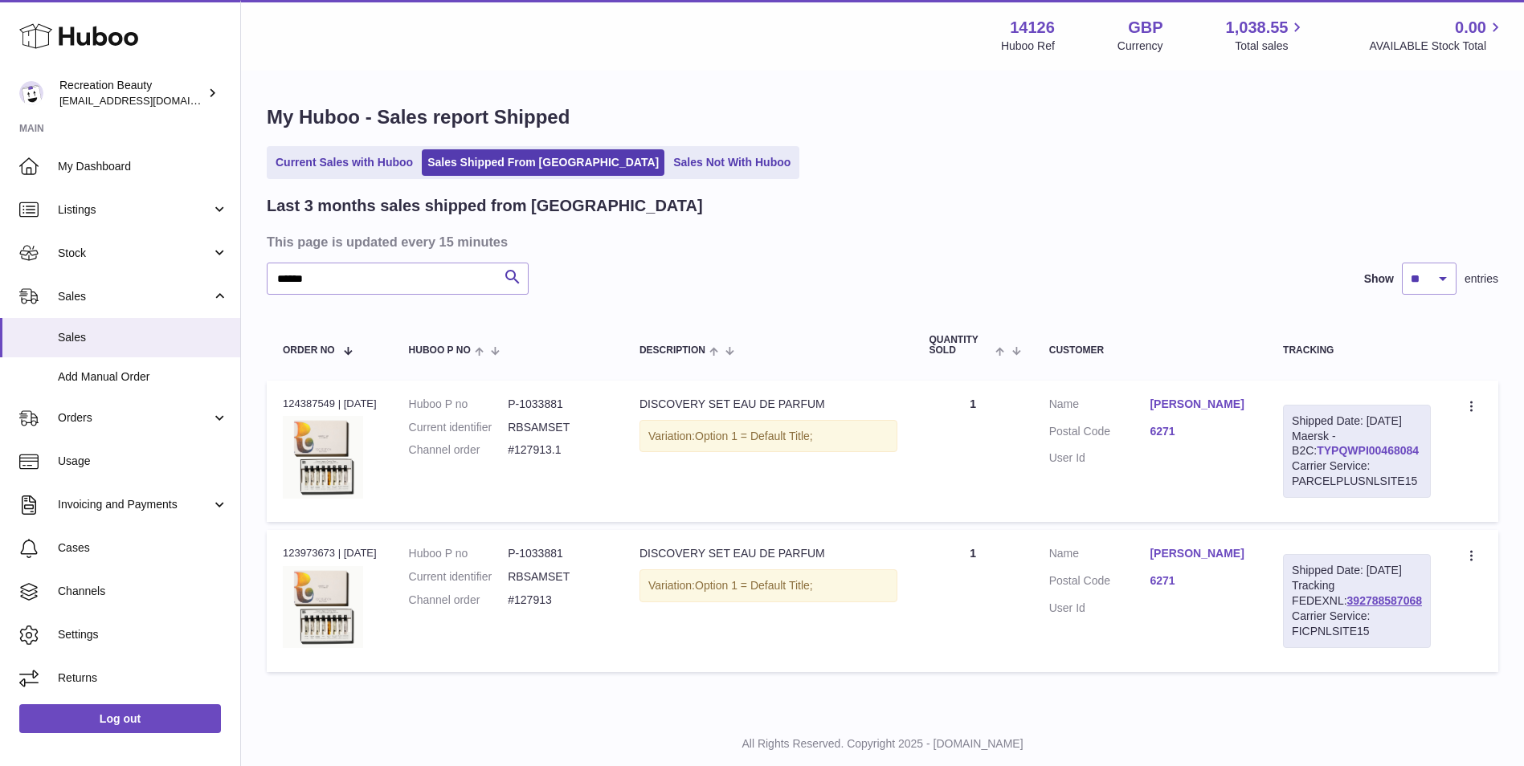
click at [1342, 457] on link "TYPQWPI00468084" at bounding box center [1368, 450] width 102 height 13
click at [1347, 607] on link "392788587068" at bounding box center [1384, 601] width 75 height 13
drag, startPoint x: 397, startPoint y: 287, endPoint x: 155, endPoint y: 254, distance: 244.1
click at [155, 254] on div "Huboo Recreation Beauty barney@recreationbeauty.com Main My Dashboard Listings …" at bounding box center [762, 403] width 1524 height 807
paste input "text"
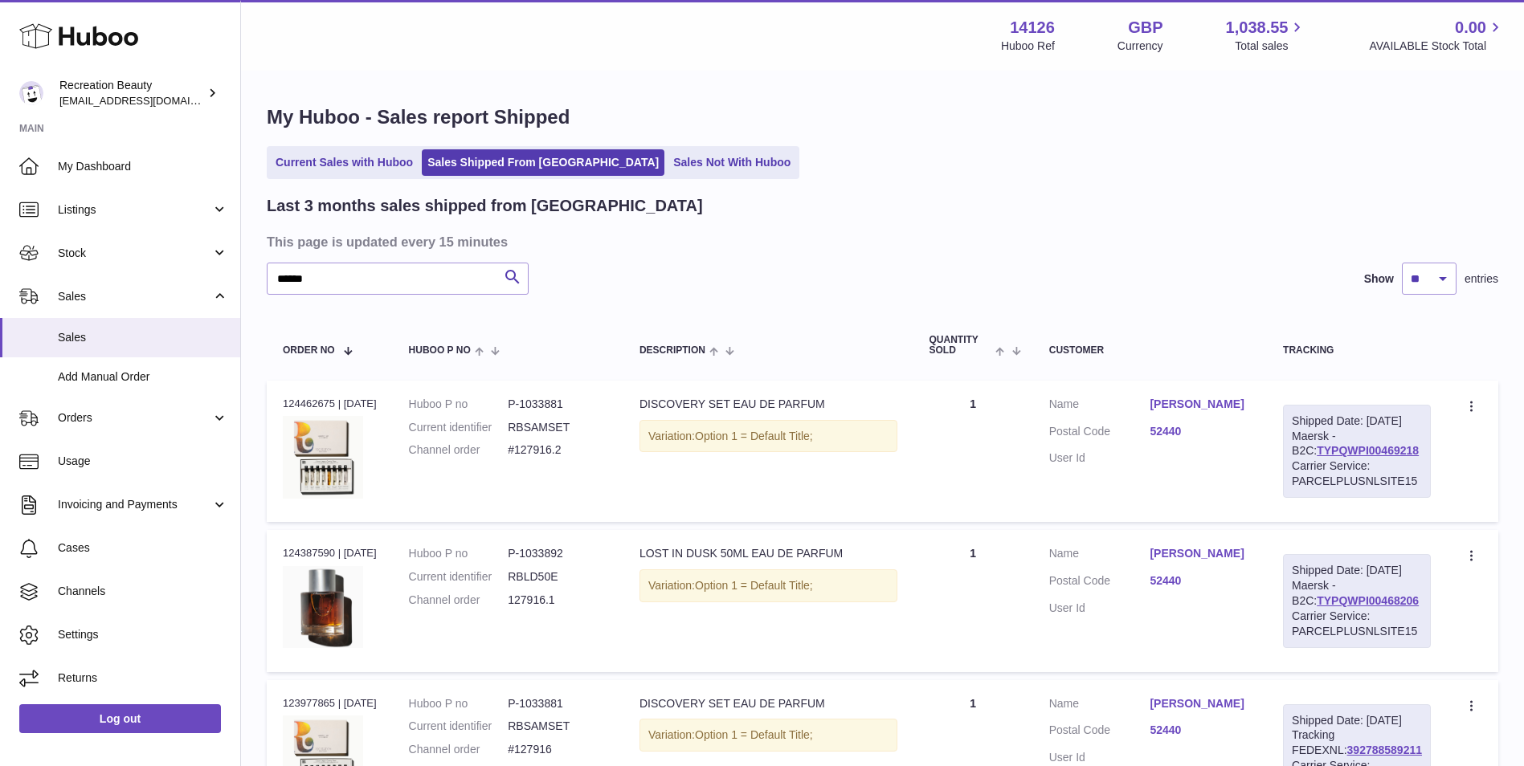
drag, startPoint x: 1412, startPoint y: 471, endPoint x: 1283, endPoint y: 464, distance: 128.7
click at [1283, 464] on td "Shipped Date: 10th Sep 2025 Maersk - B2C: TYPQWPI00469218 Carrier Service: PARC…" at bounding box center [1357, 451] width 180 height 141
copy link "TYPQWPI00469218"
click at [975, 206] on div "Last 3 months sales shipped from Huboo" at bounding box center [883, 206] width 1232 height 22
click at [1329, 457] on link "TYPQWPI00469218" at bounding box center [1368, 450] width 102 height 13
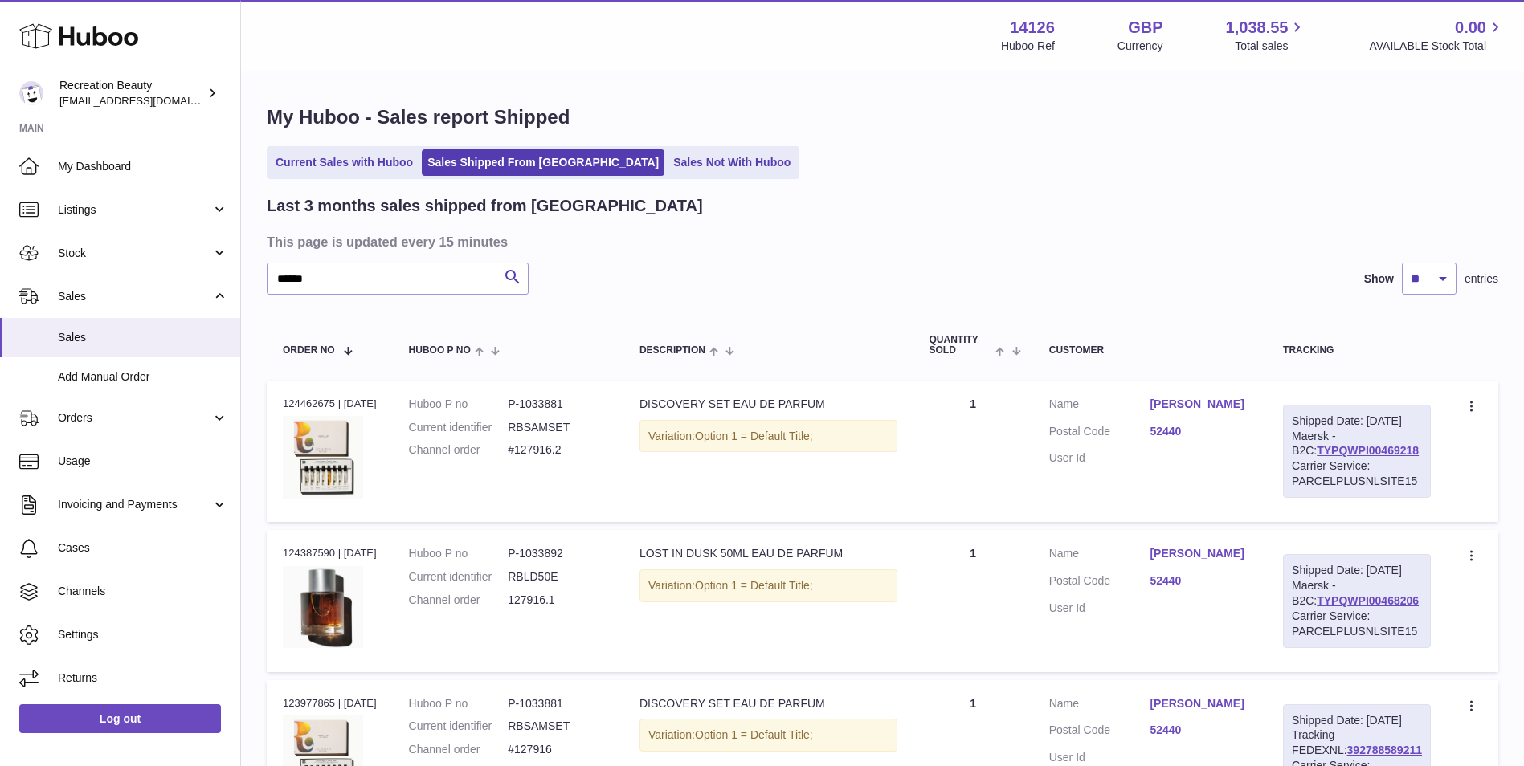
click at [1269, 254] on div "Last 3 months sales shipped from Huboo This page is updated every 15 minutes **…" at bounding box center [883, 512] width 1232 height 635
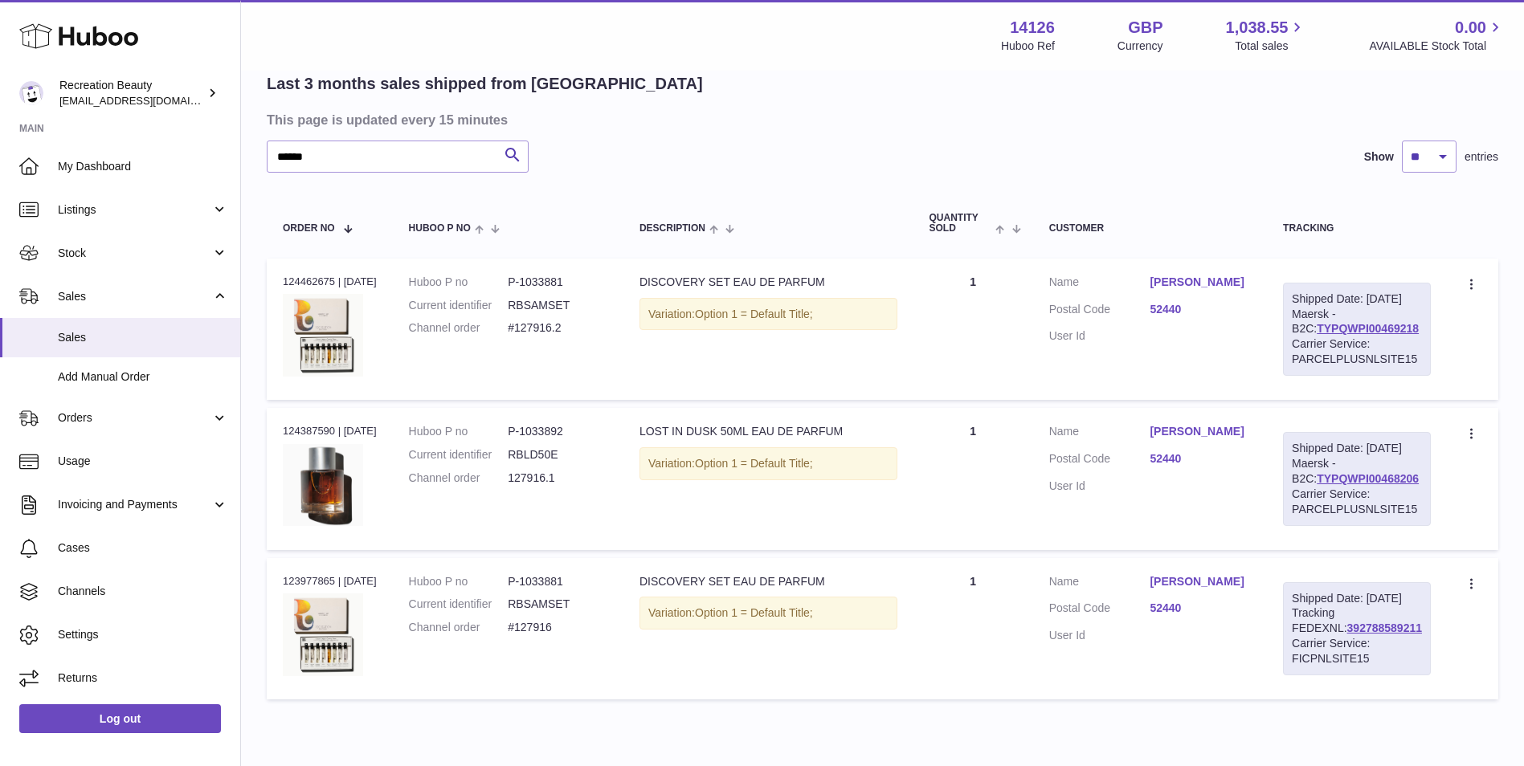
scroll to position [121, 0]
click at [1172, 495] on dd at bounding box center [1200, 487] width 101 height 15
click at [1155, 518] on td "Customer Name Roberta Radman Postal Code 52440 User Id" at bounding box center [1150, 479] width 234 height 141
drag, startPoint x: 315, startPoint y: 153, endPoint x: 171, endPoint y: 130, distance: 145.7
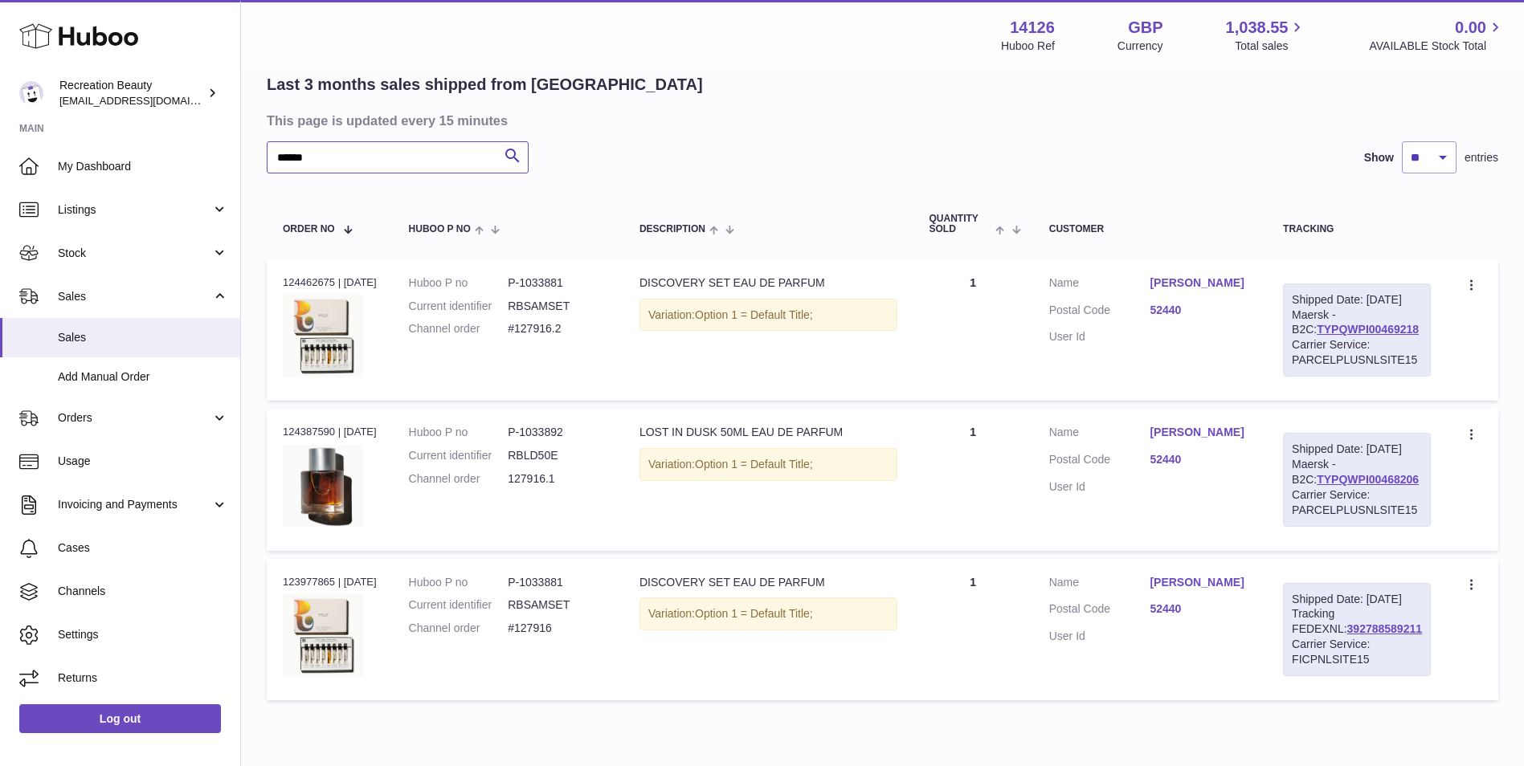
click at [171, 130] on div "Huboo Recreation Beauty barney@recreationbeauty.com Main My Dashboard Listings …" at bounding box center [762, 357] width 1524 height 957
paste input "text"
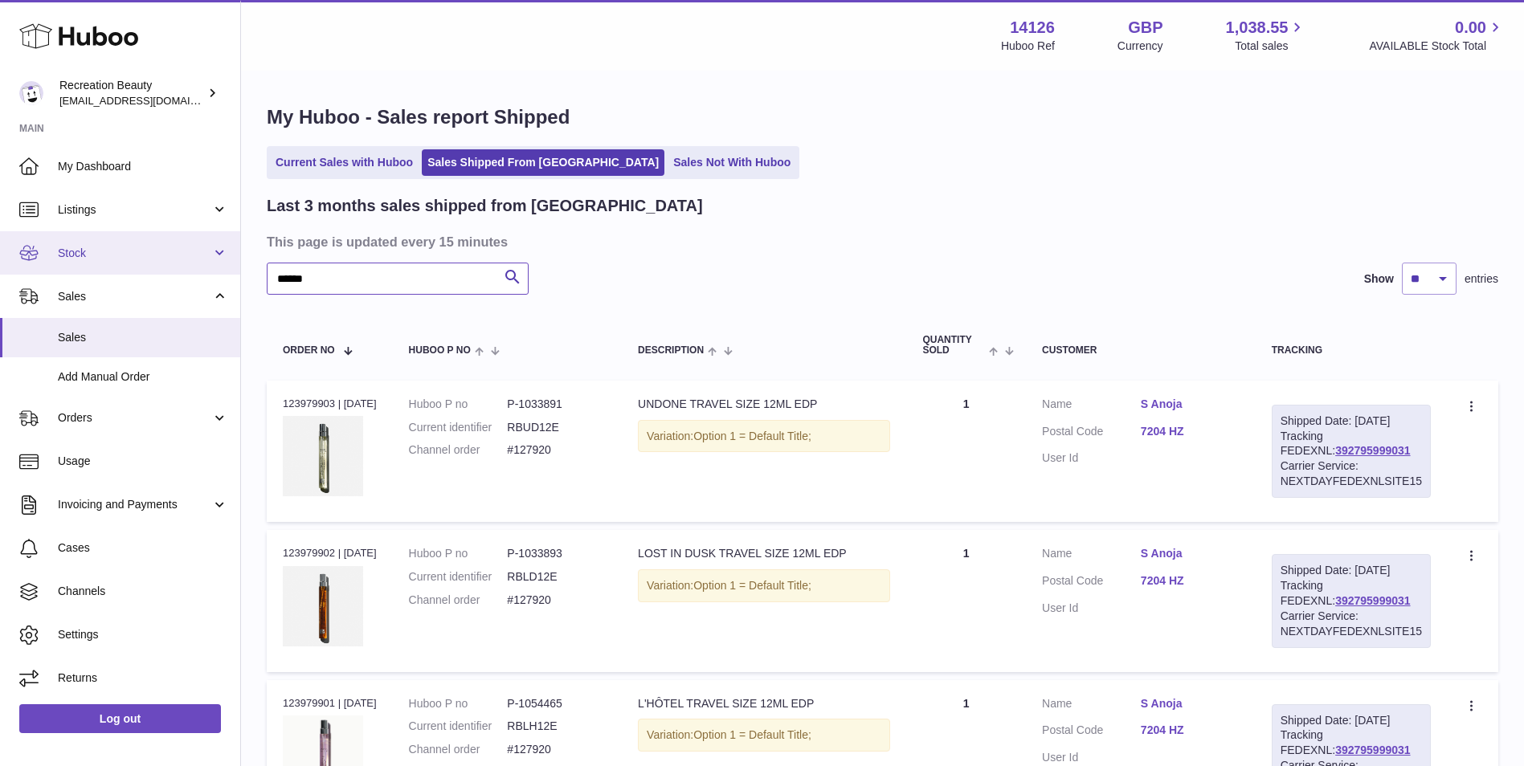
drag, startPoint x: 351, startPoint y: 283, endPoint x: 168, endPoint y: 273, distance: 183.4
click at [168, 273] on div "Huboo Recreation Beauty barney@recreationbeauty.com Main My Dashboard Listings …" at bounding box center [762, 478] width 1524 height 957
paste input "text"
type input "******"
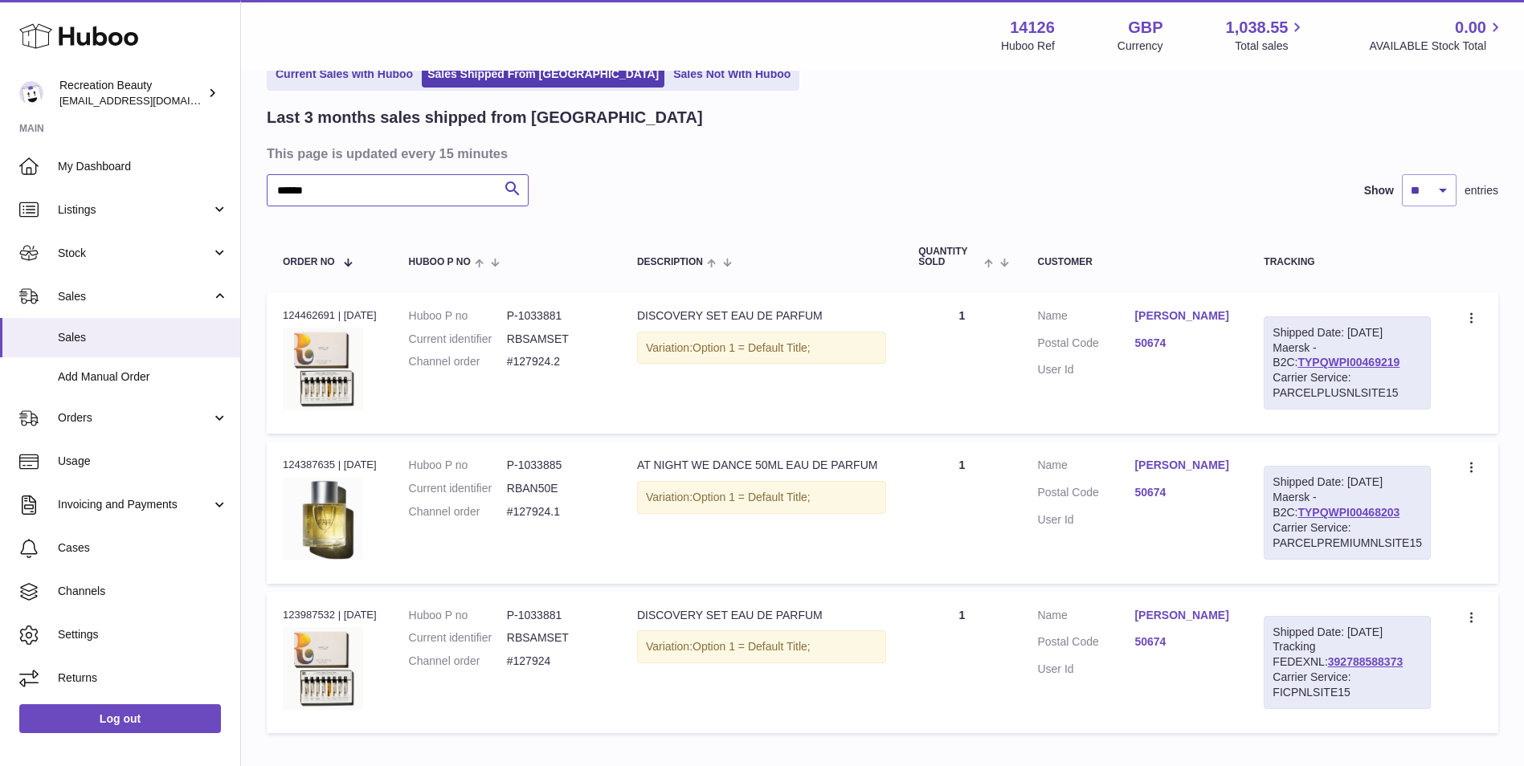
scroll to position [83, 0]
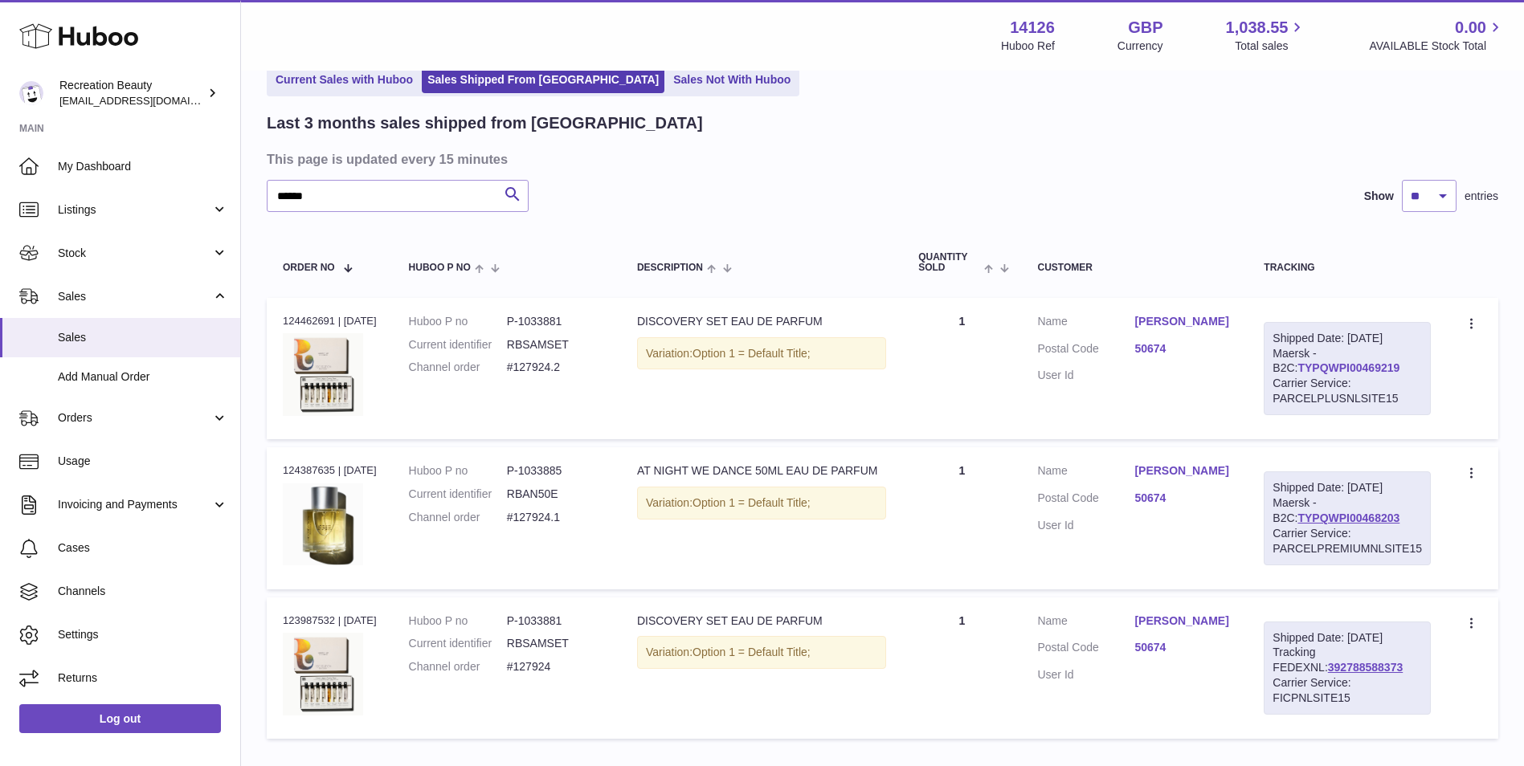
click at [1301, 365] on link "TYPQWPI00469219" at bounding box center [1348, 368] width 102 height 13
click at [1053, 179] on div "Last 3 months sales shipped from Huboo This page is updated every 15 minutes **…" at bounding box center [883, 429] width 1232 height 635
